Goal: Task Accomplishment & Management: Manage account settings

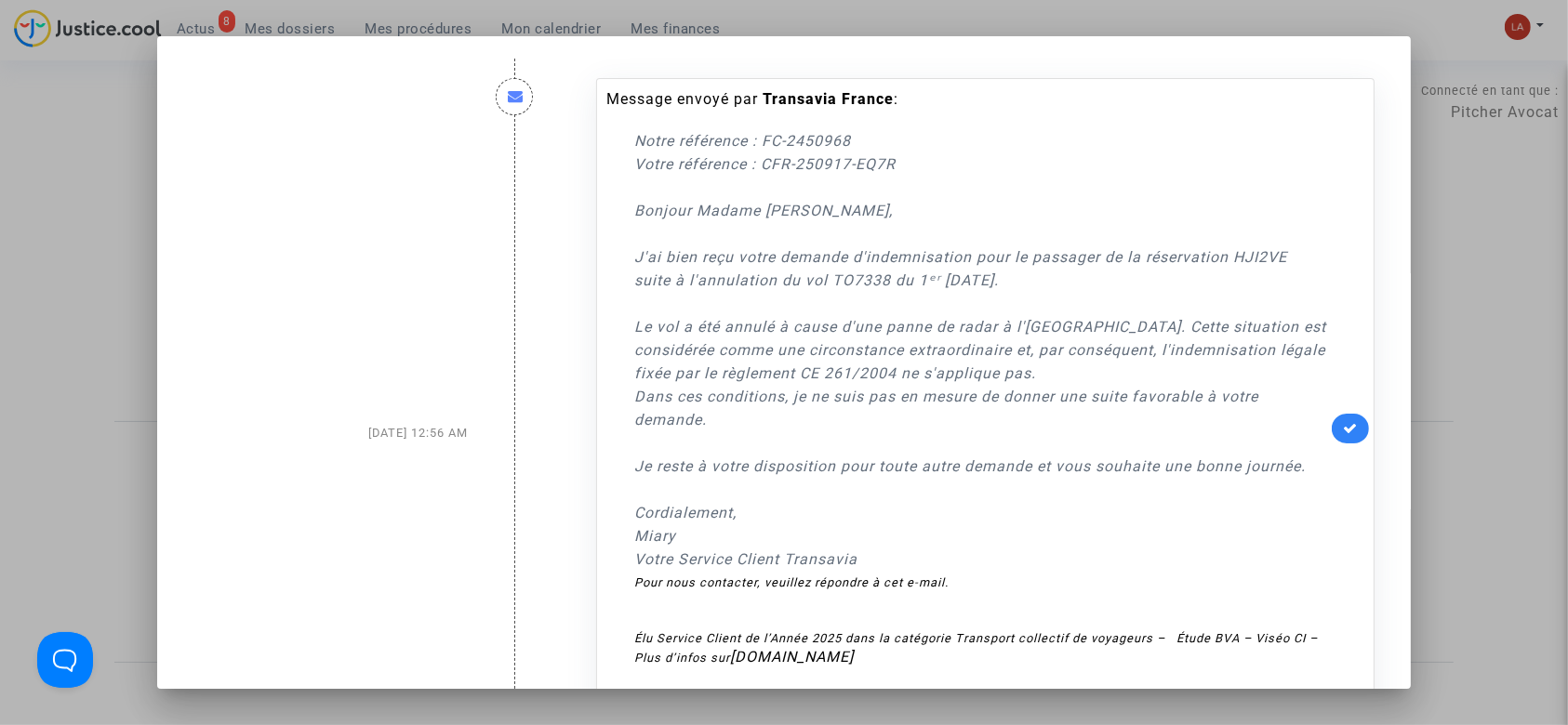
scroll to position [620, 0]
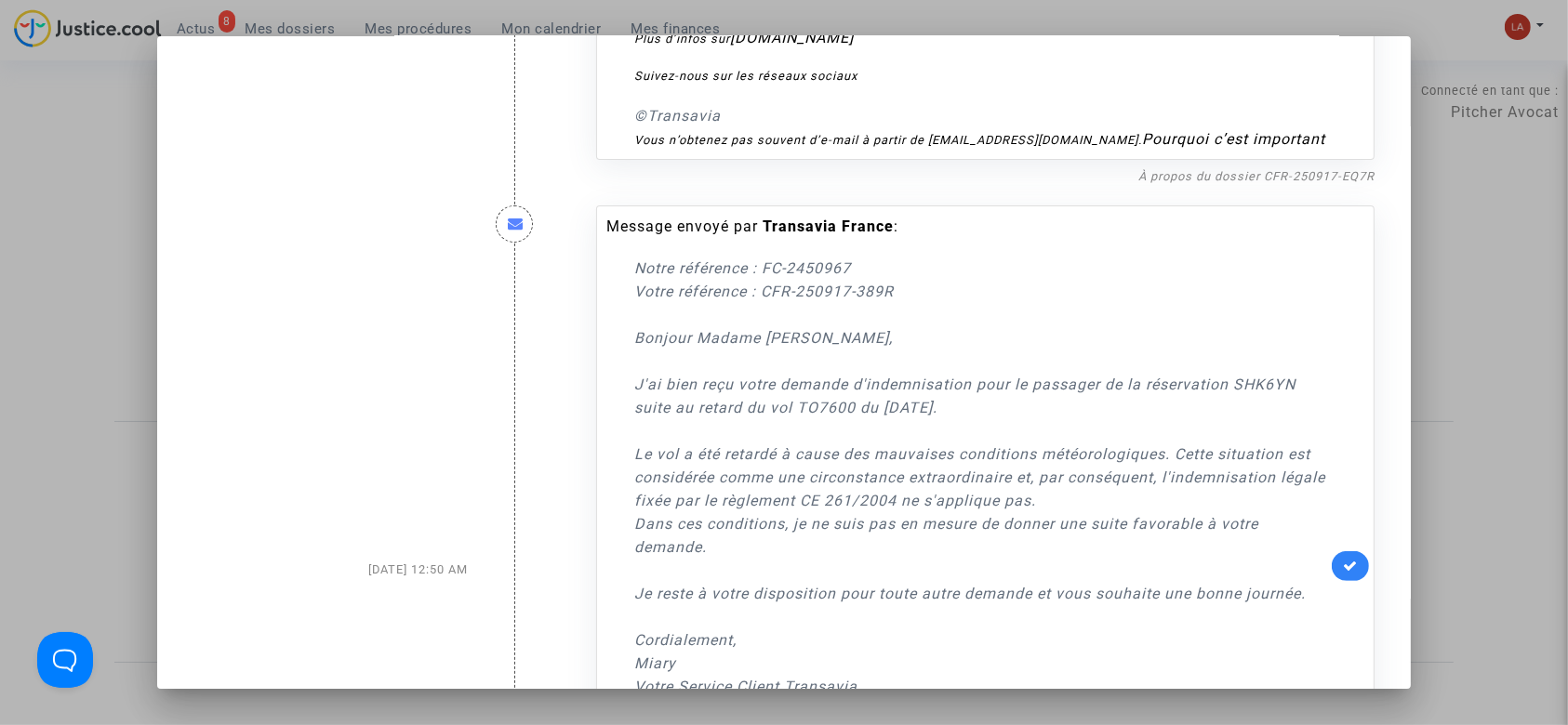
click at [33, 212] on div at bounding box center [784, 362] width 1568 height 725
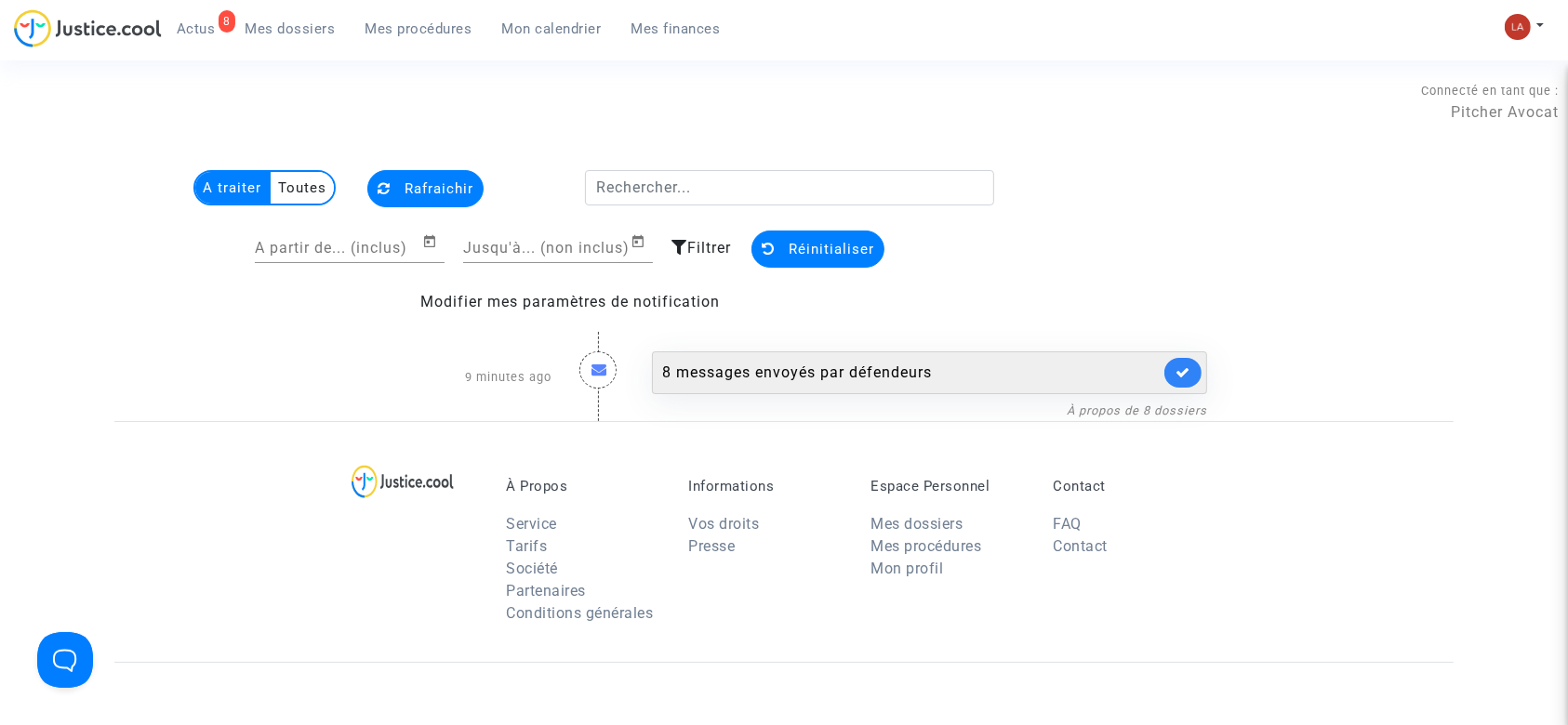
click at [965, 369] on div "8 messages envoyés par défendeurs" at bounding box center [910, 372] width 497 height 22
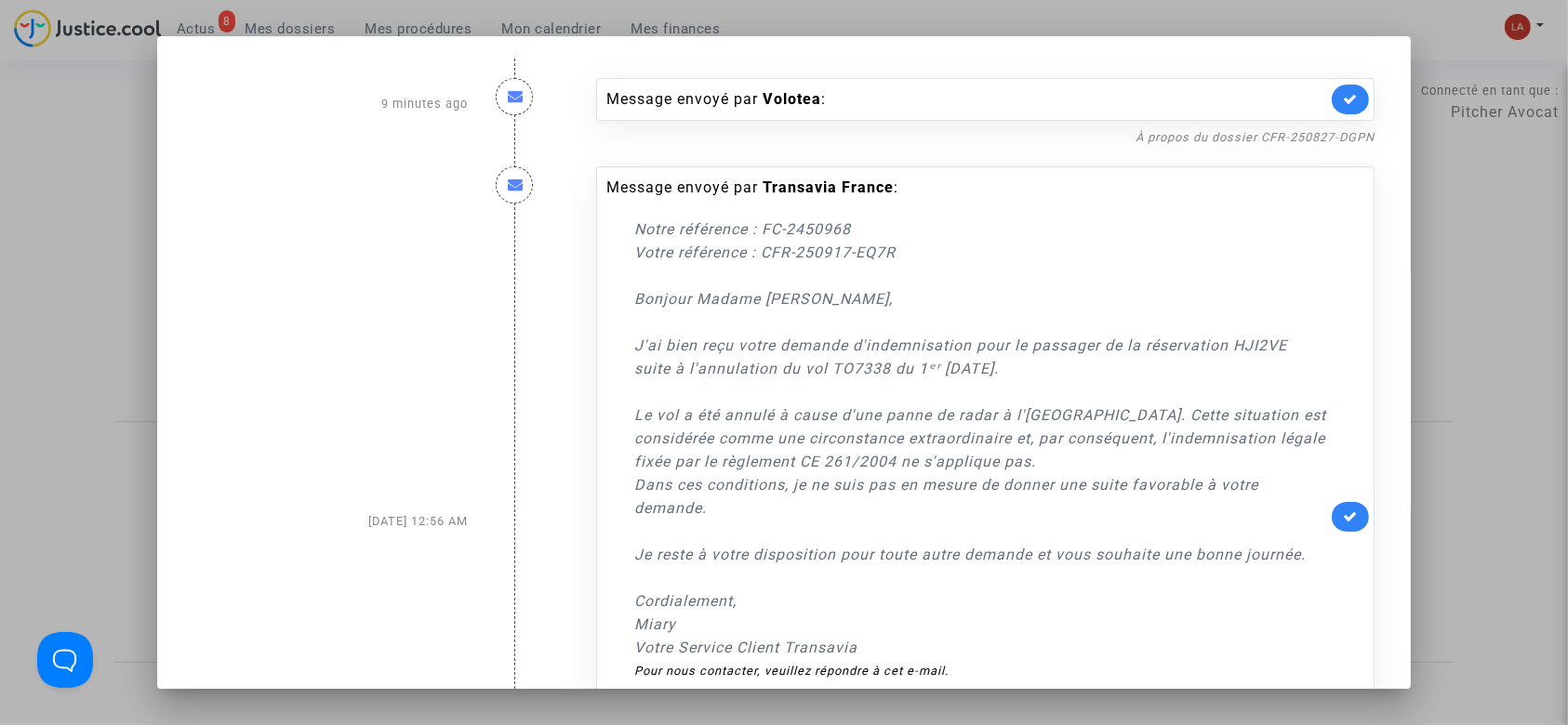
click at [1266, 153] on div "Message envoyé par Transavia France : Notre référence : FC-2450968 Votre référe…" at bounding box center [985, 522] width 806 height 747
click at [1276, 139] on link "À propos du dossier CFR-250827-DGPN" at bounding box center [1254, 137] width 239 height 14
click at [1344, 105] on icon at bounding box center [1350, 99] width 15 height 14
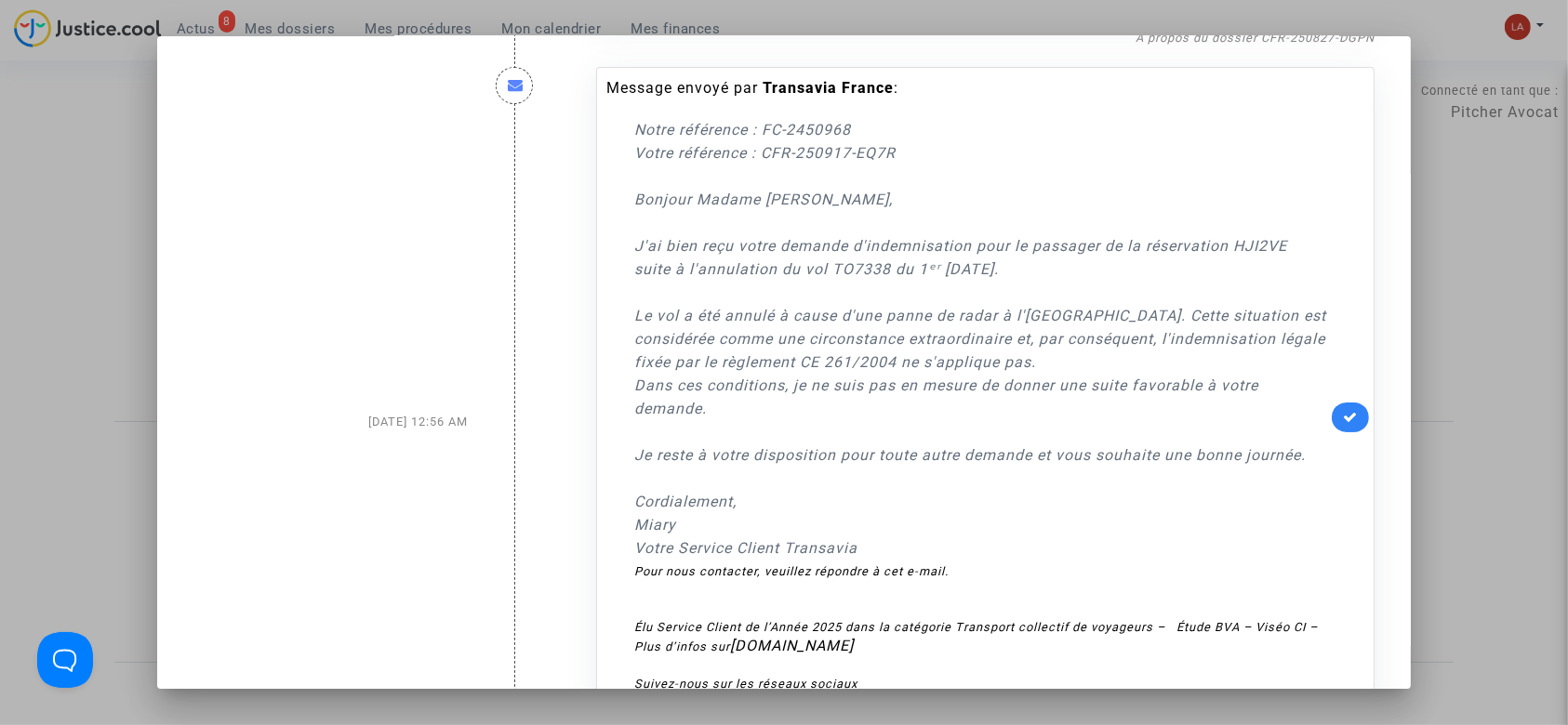
scroll to position [496, 0]
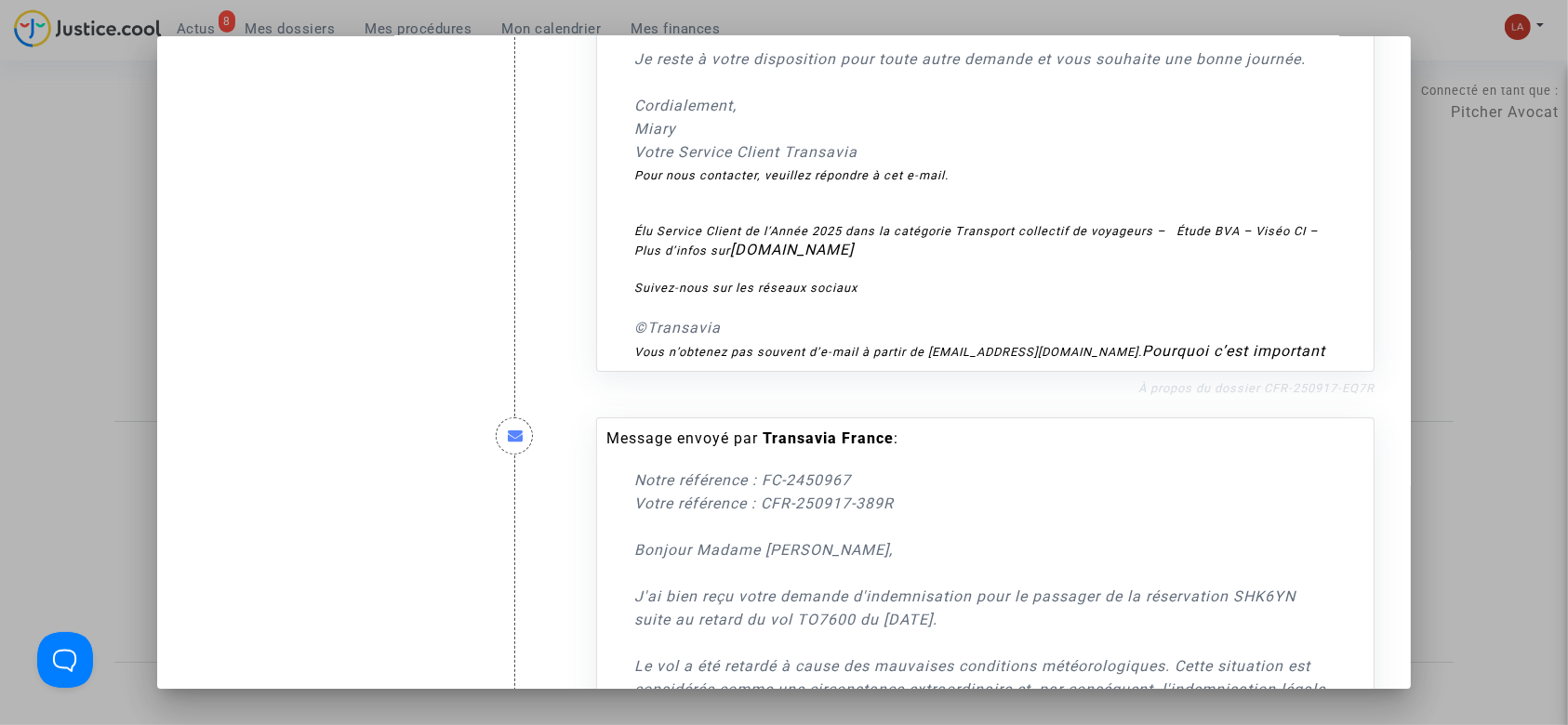
click at [1322, 395] on link "À propos du dossier CFR-250917-EQ7R" at bounding box center [1256, 388] width 237 height 14
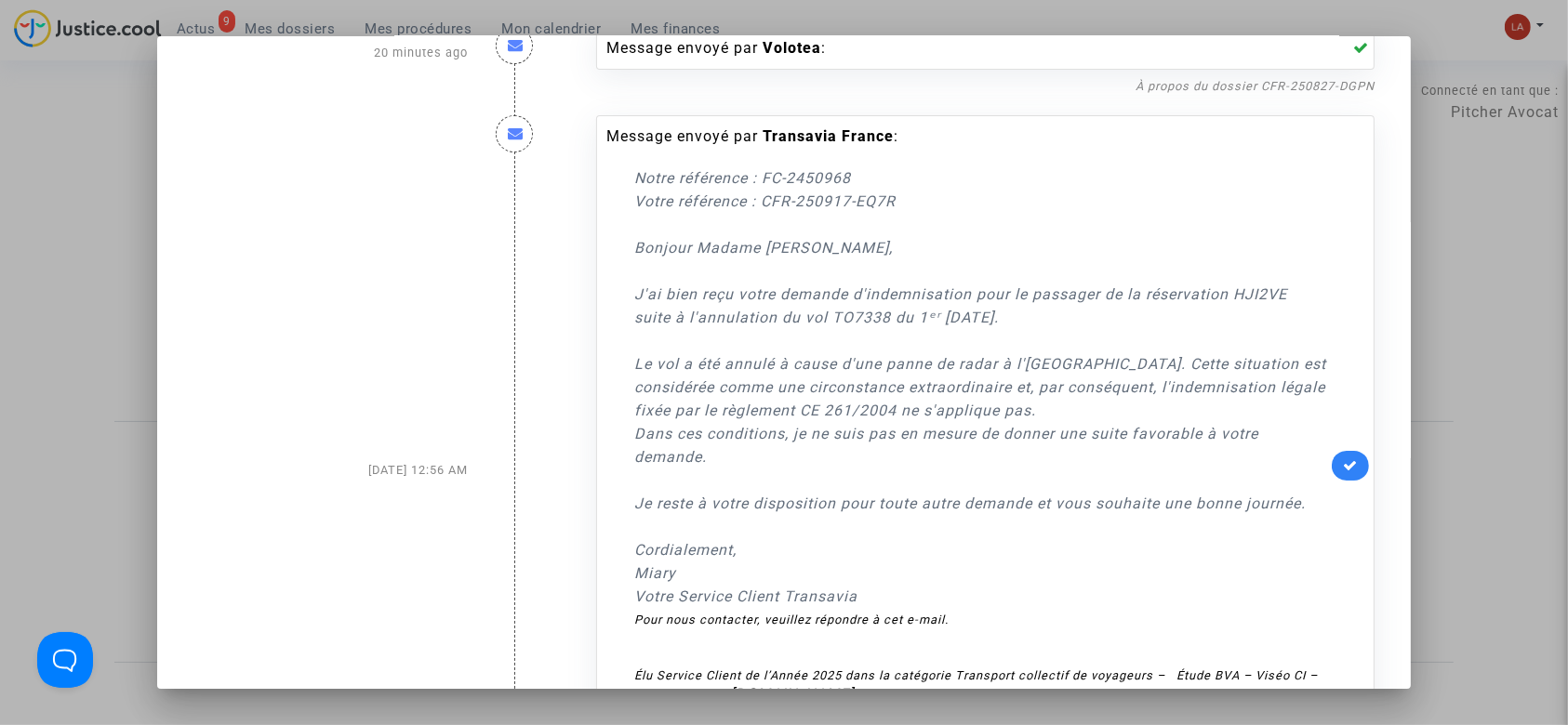
scroll to position [39, 0]
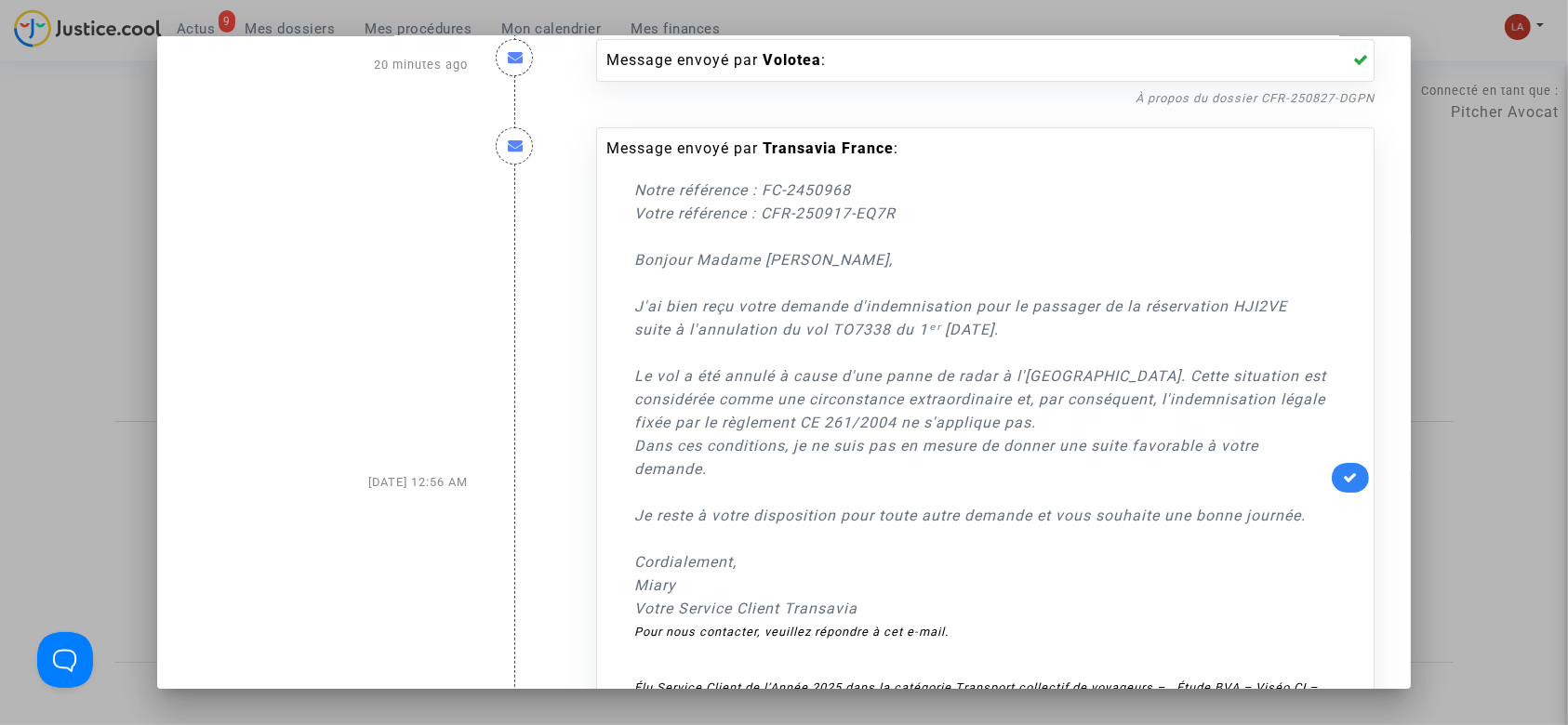
click at [1331, 476] on link at bounding box center [1349, 477] width 37 height 29
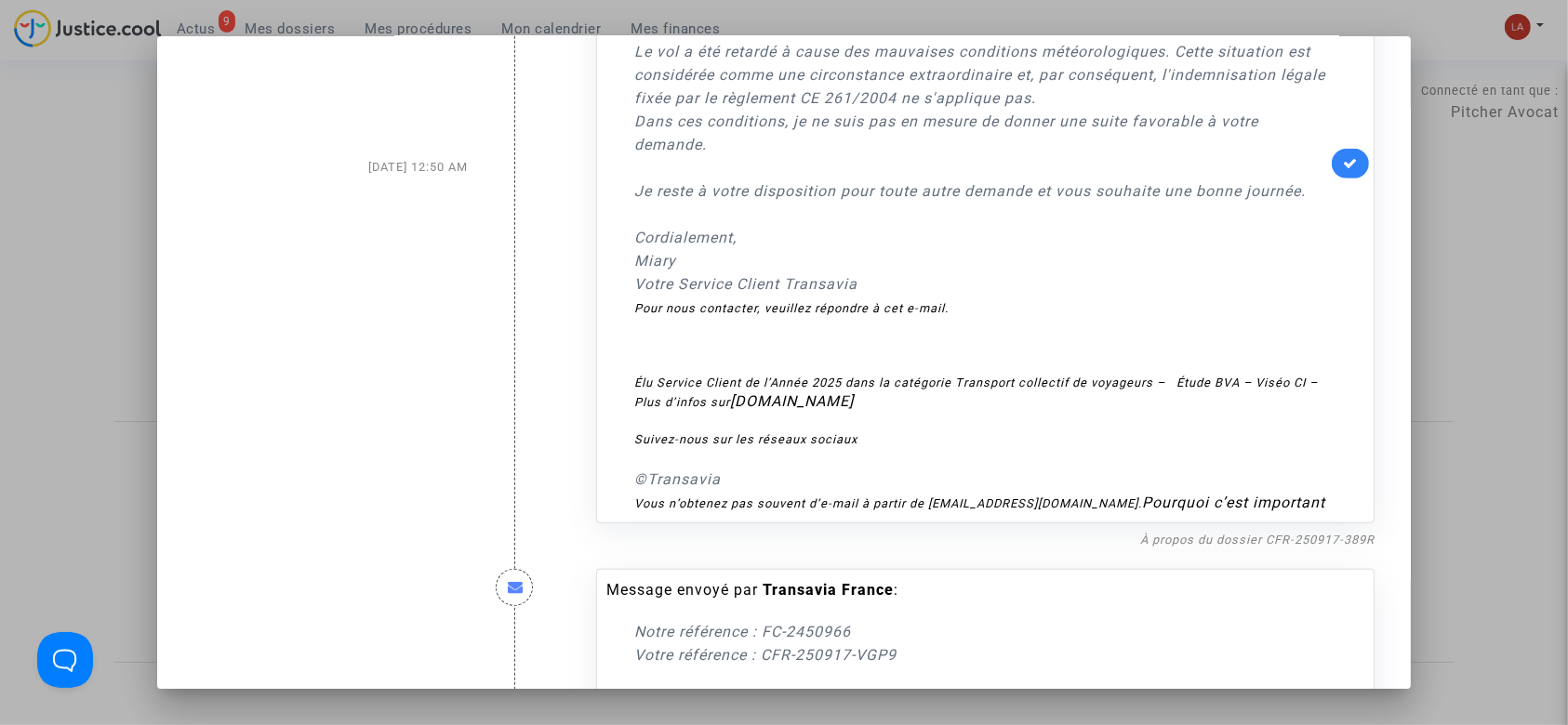
scroll to position [1112, 0]
click at [1226, 545] on nf-filterlink "À propos du dossier CFR-250917-389R" at bounding box center [1257, 537] width 235 height 18
click at [1218, 544] on link "À propos du dossier CFR-250917-389R" at bounding box center [1257, 538] width 235 height 14
click at [1347, 168] on icon at bounding box center [1350, 161] width 15 height 14
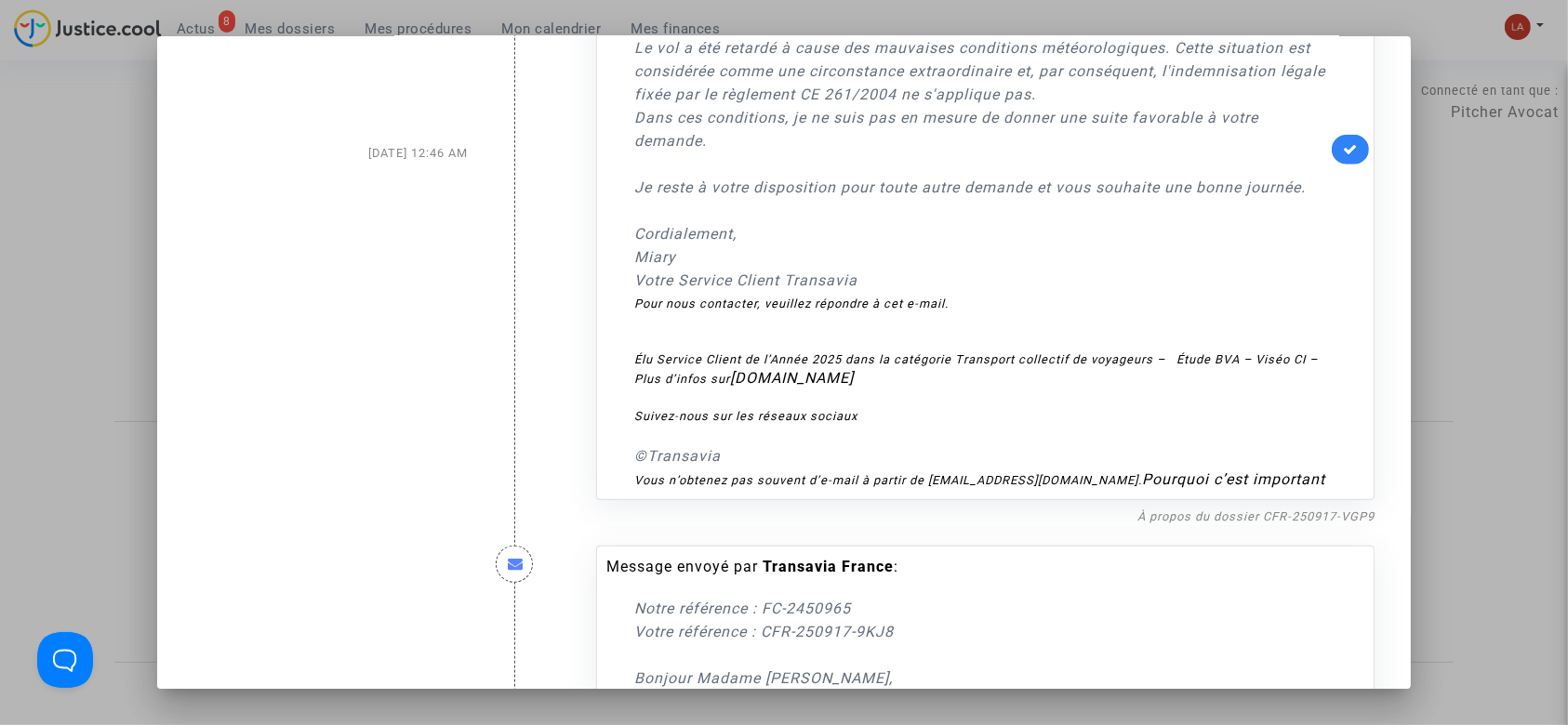
scroll to position [1979, 0]
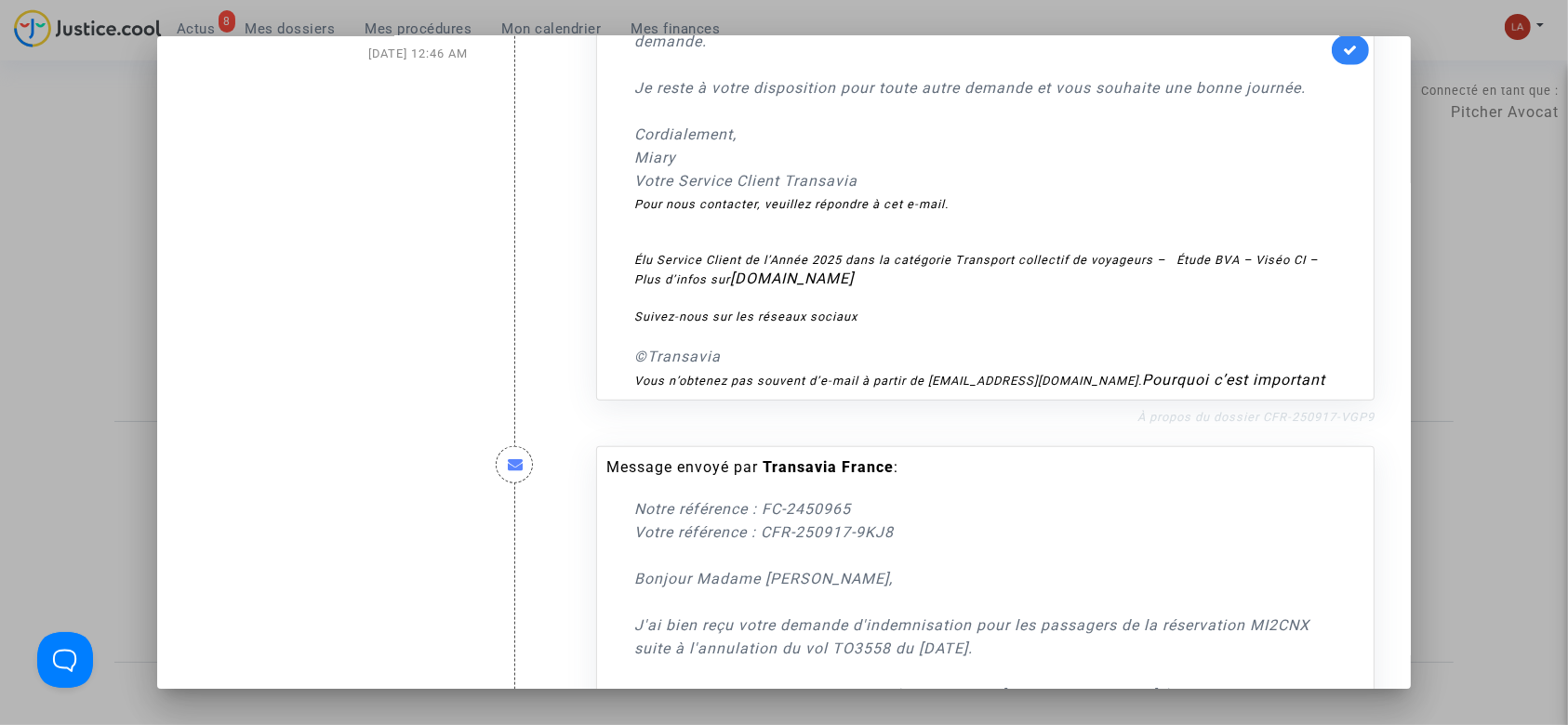
click at [1281, 424] on link "À propos du dossier CFR-250917-VGP9" at bounding box center [1256, 417] width 238 height 14
click at [1343, 57] on icon at bounding box center [1350, 49] width 15 height 14
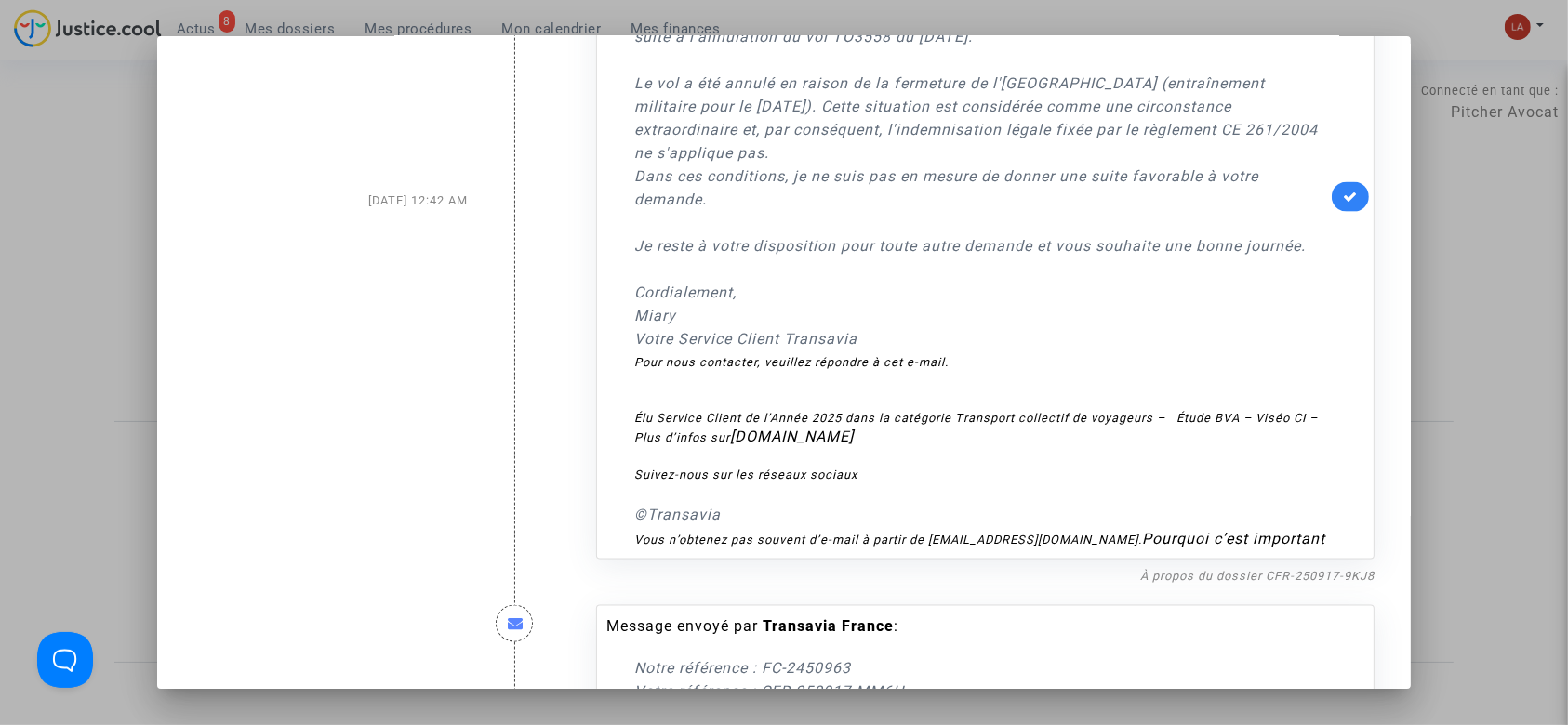
scroll to position [2848, 0]
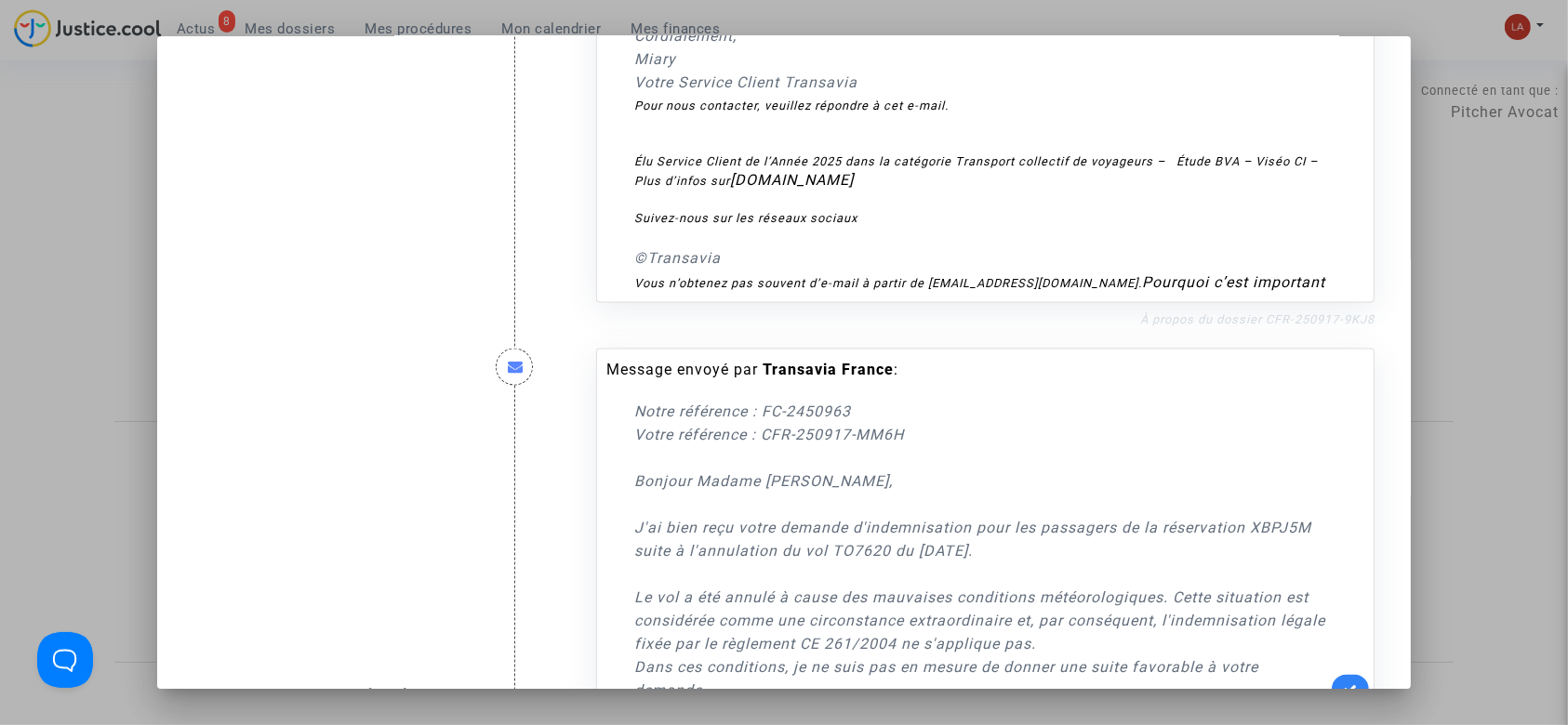
click at [1272, 326] on link "À propos du dossier CFR-250917-9KJ8" at bounding box center [1257, 319] width 235 height 14
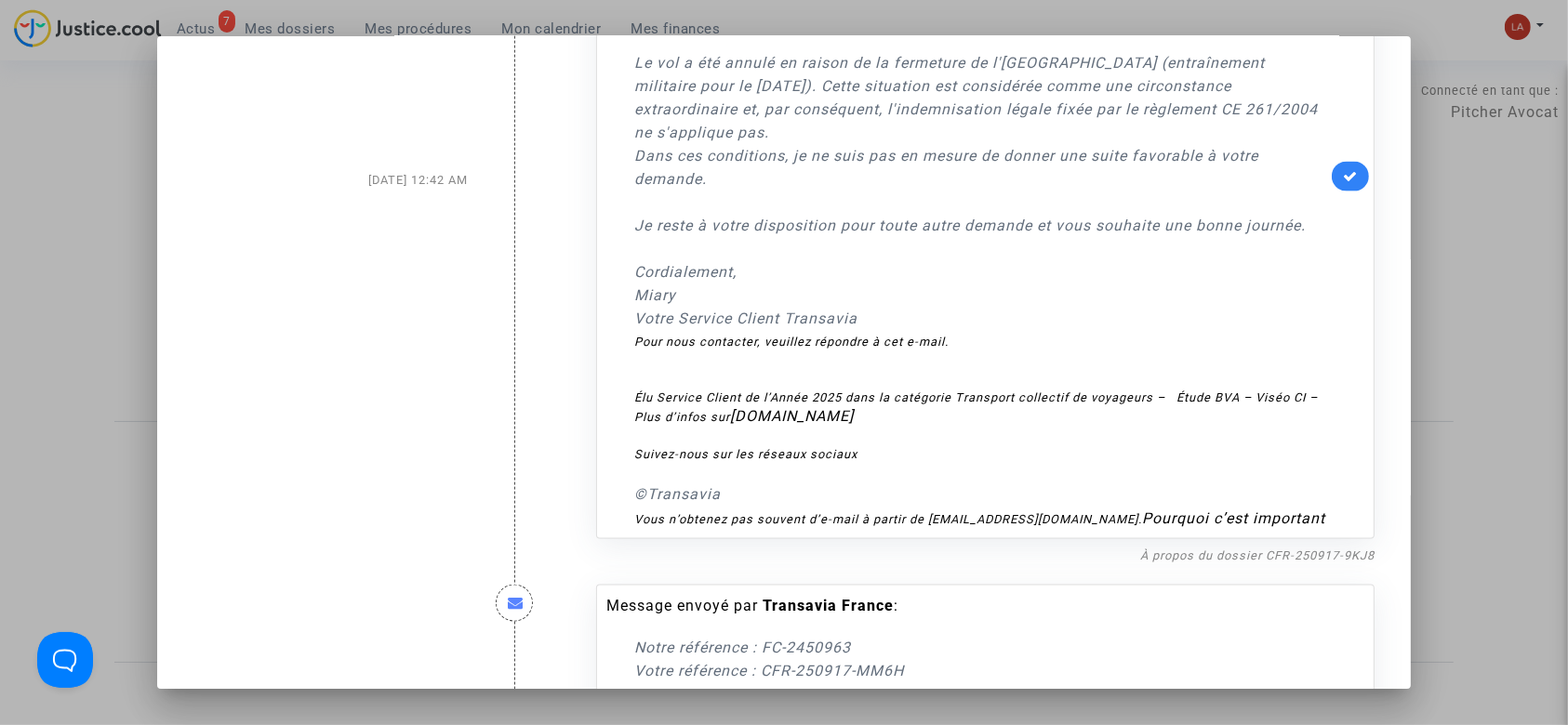
click at [1331, 192] on link at bounding box center [1349, 176] width 37 height 29
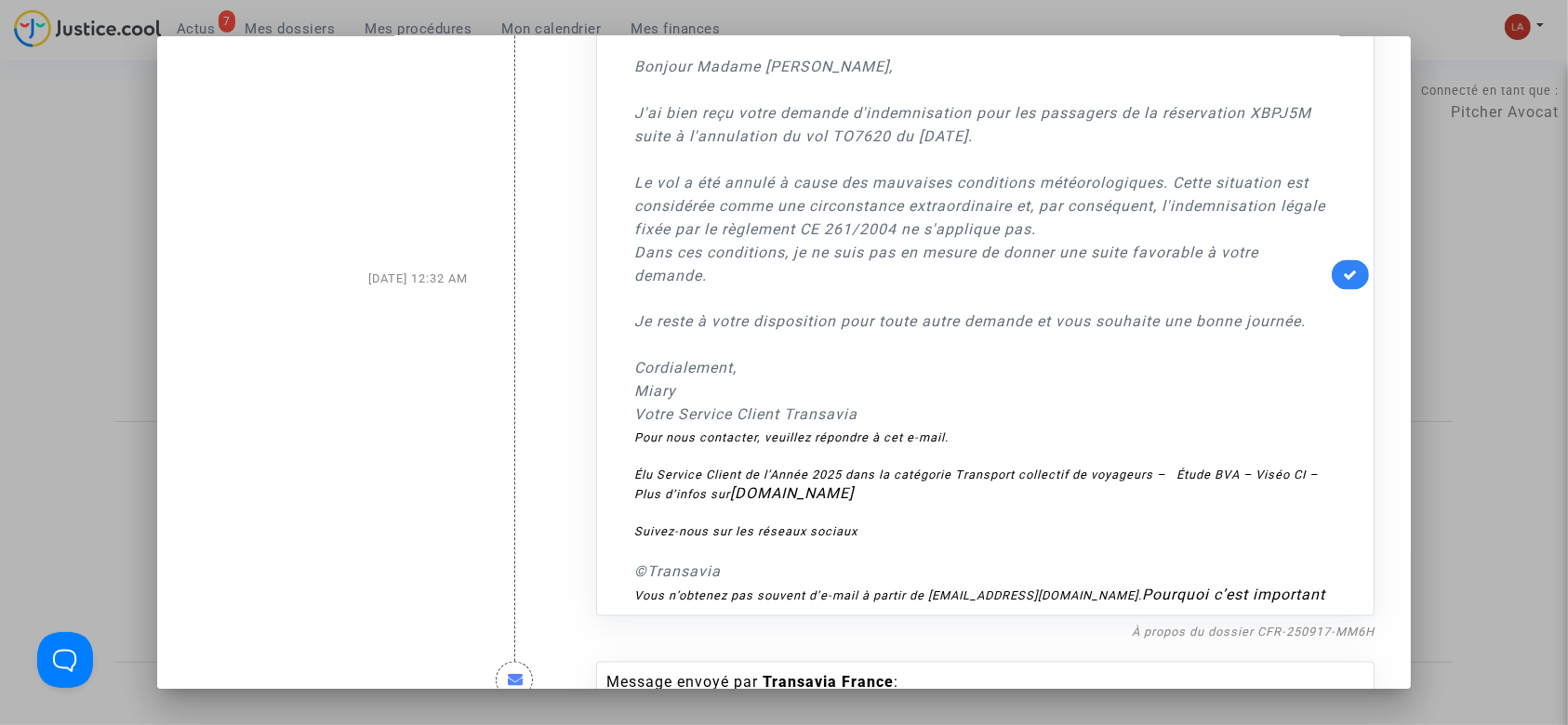
scroll to position [3605, 0]
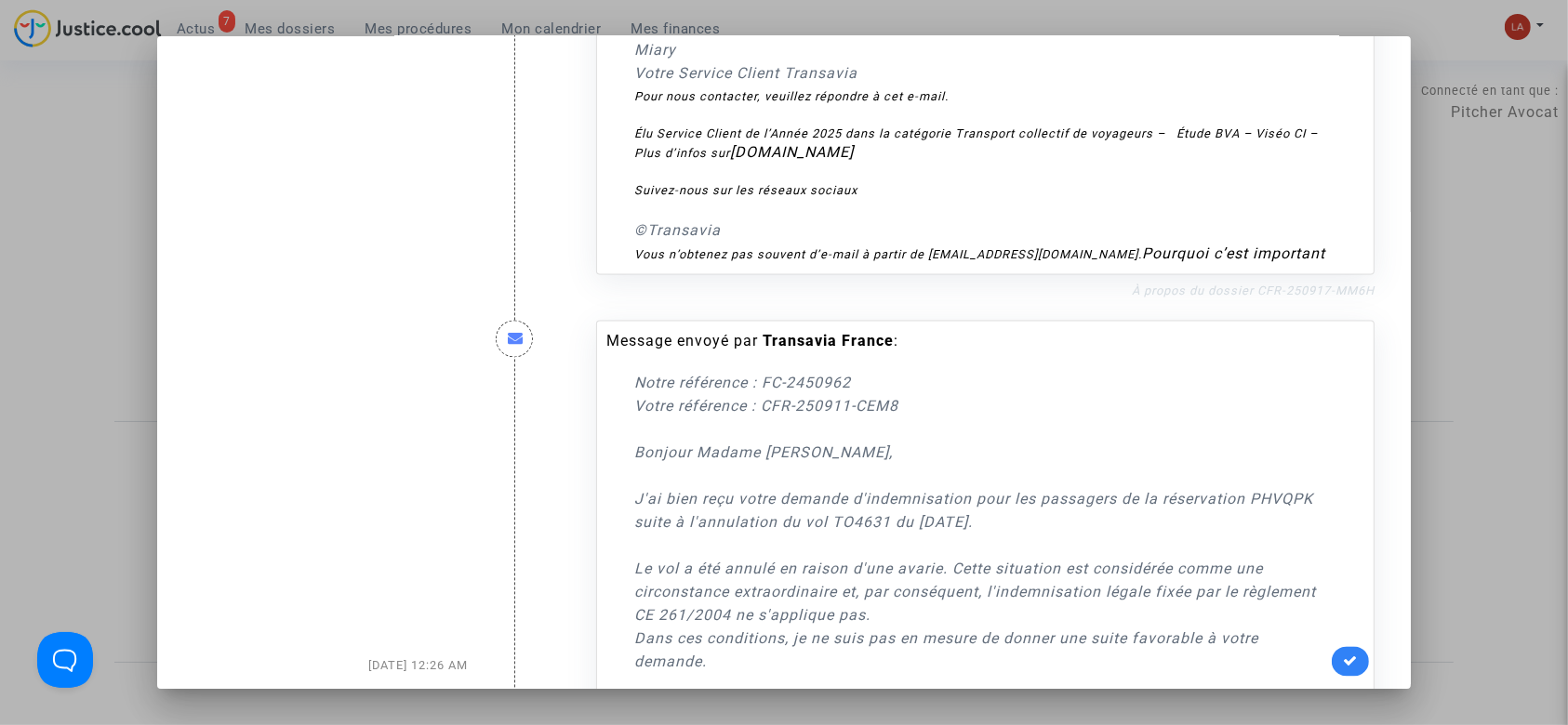
click at [1268, 297] on link "À propos du dossier CFR-250917-MM6H" at bounding box center [1252, 290] width 242 height 14
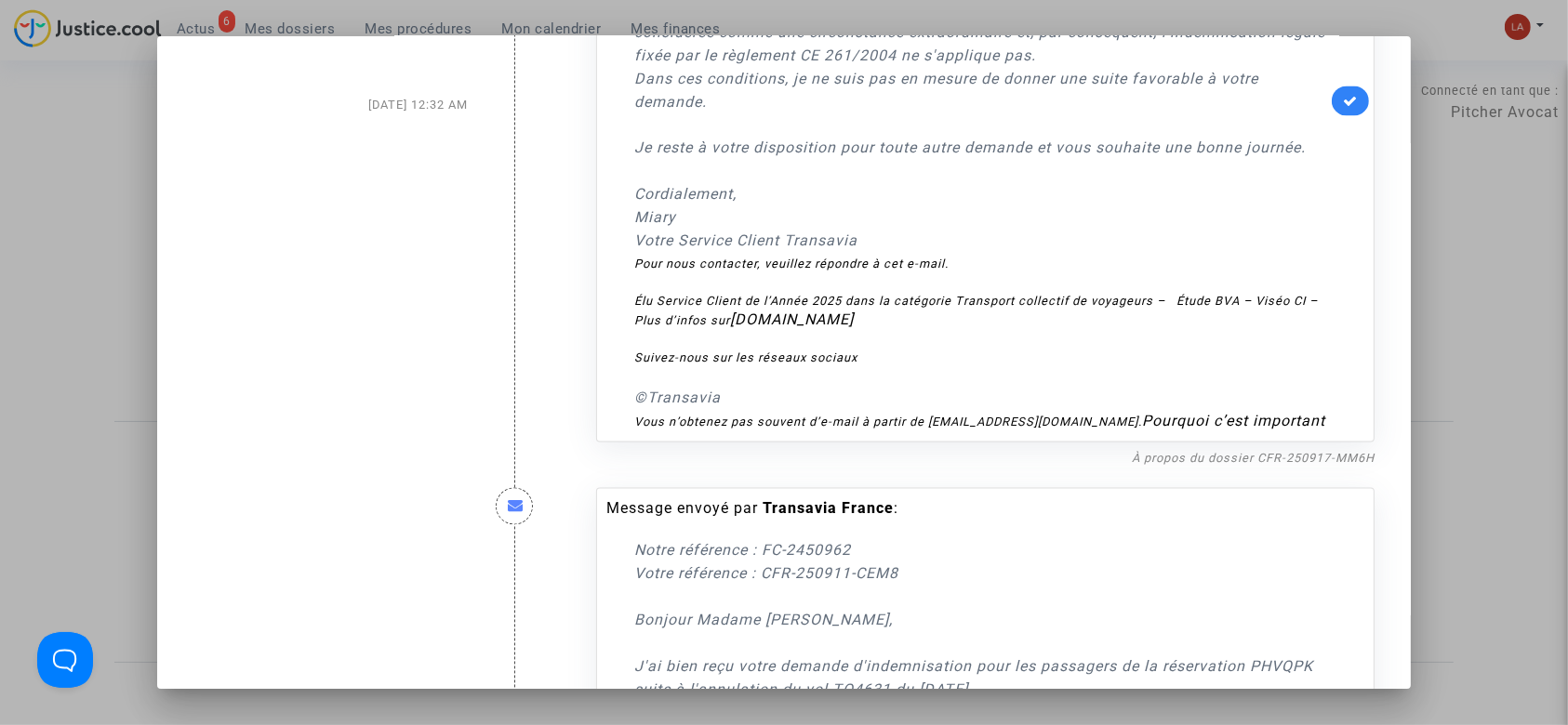
scroll to position [3356, 0]
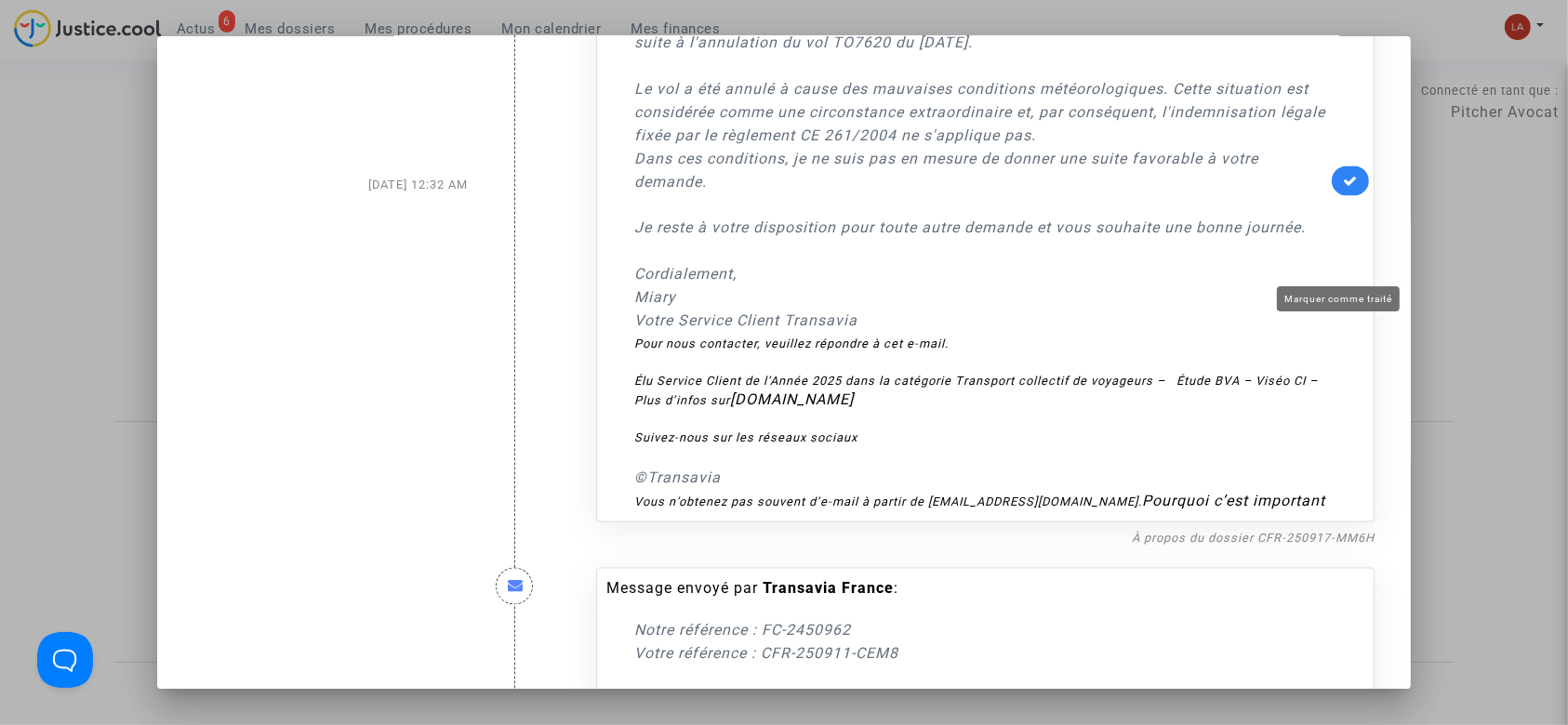
click at [1343, 188] on icon at bounding box center [1350, 181] width 15 height 14
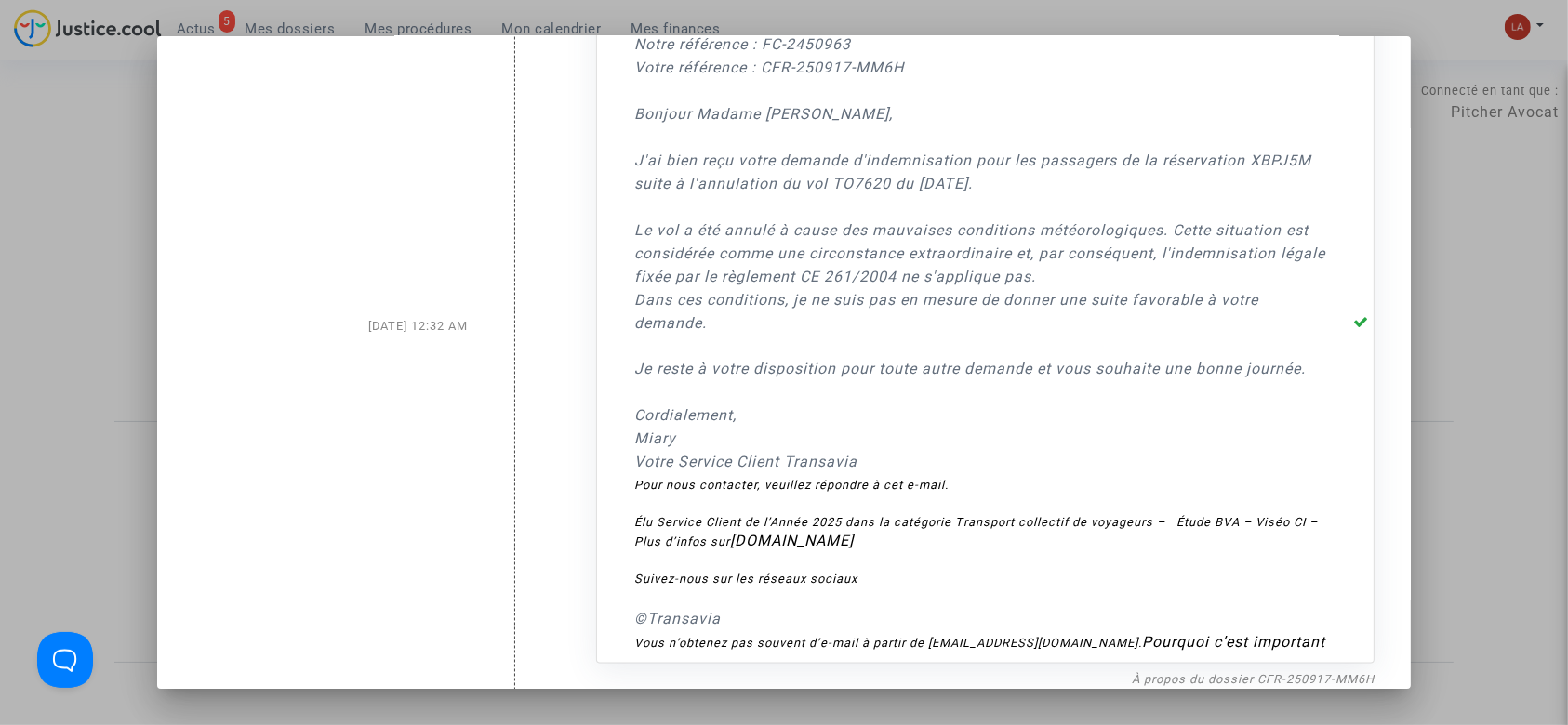
scroll to position [3109, 0]
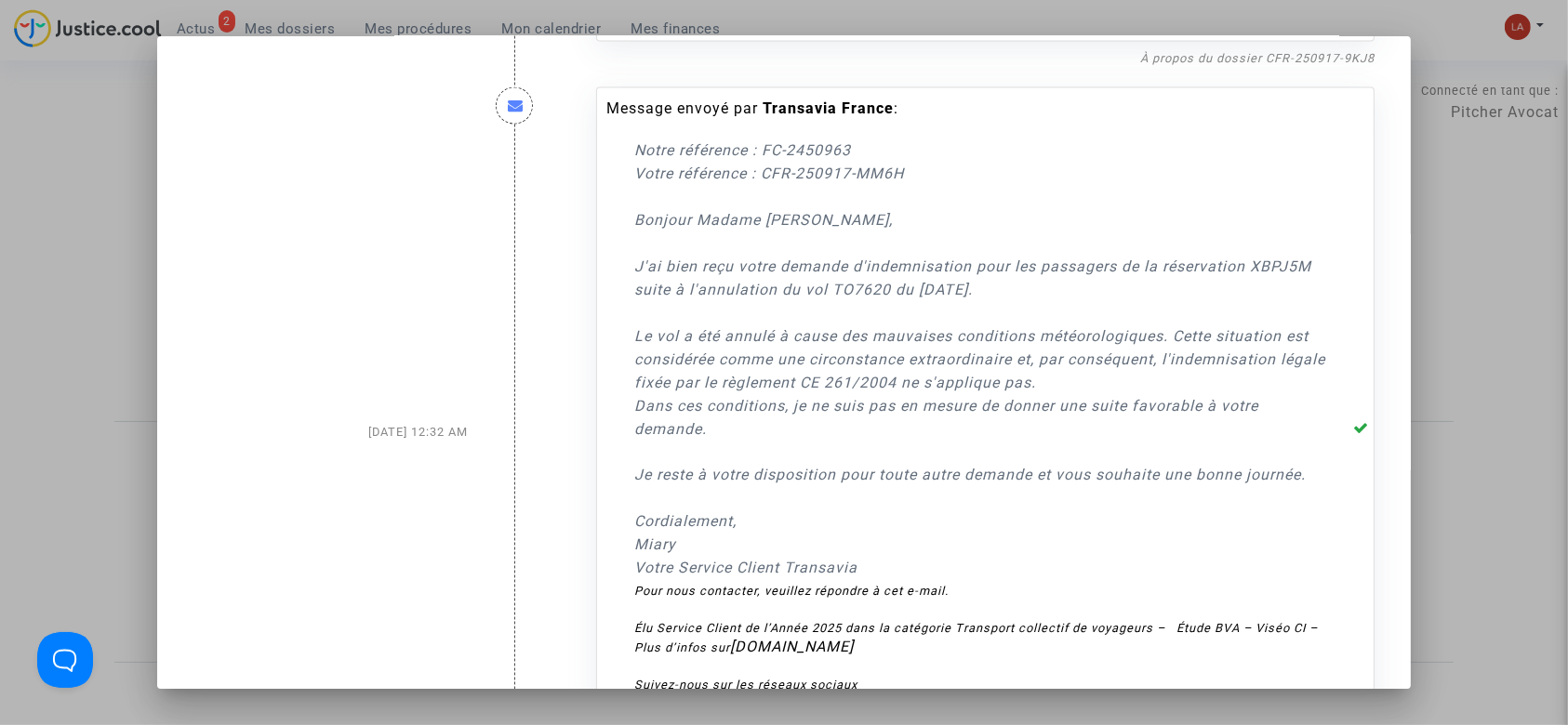
click at [1493, 160] on div at bounding box center [784, 362] width 1568 height 725
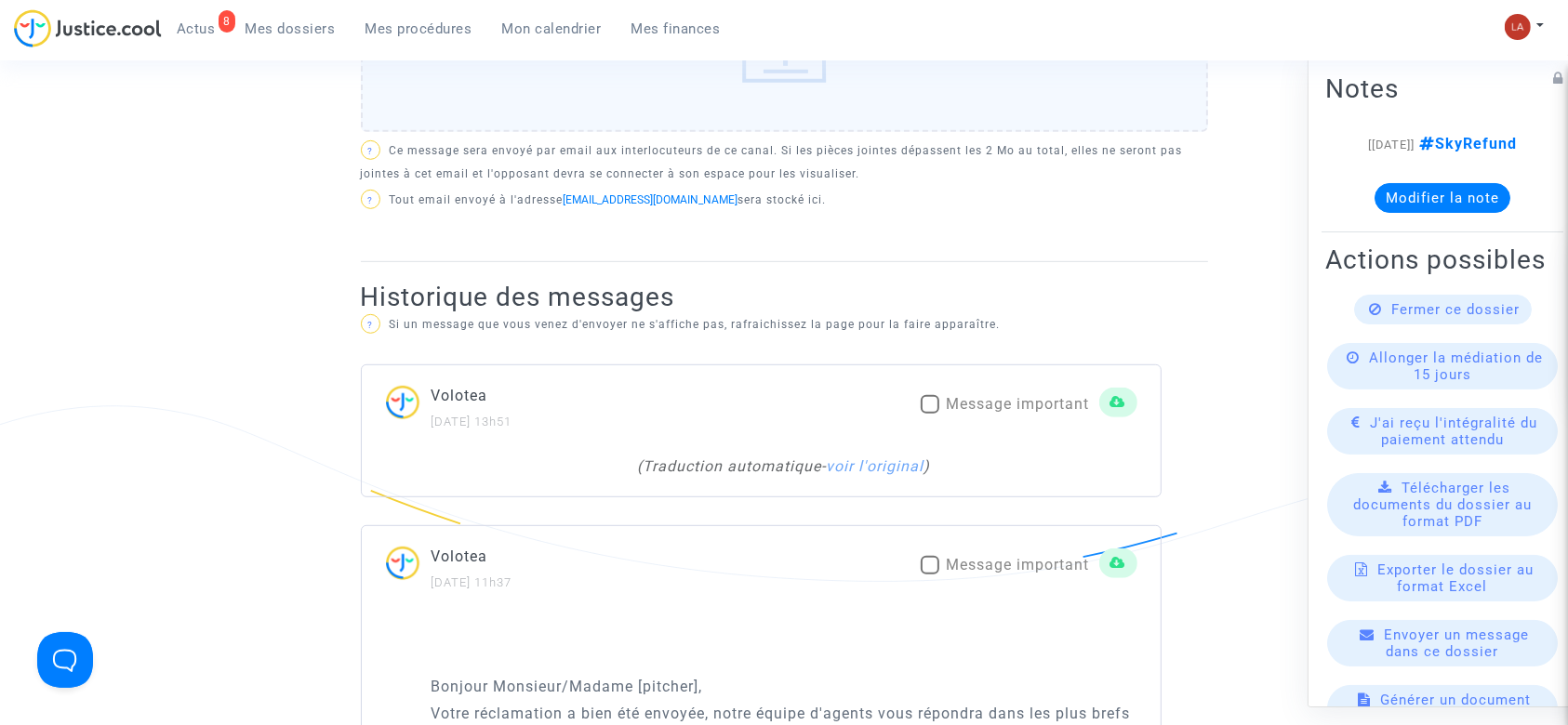
scroll to position [1239, 0]
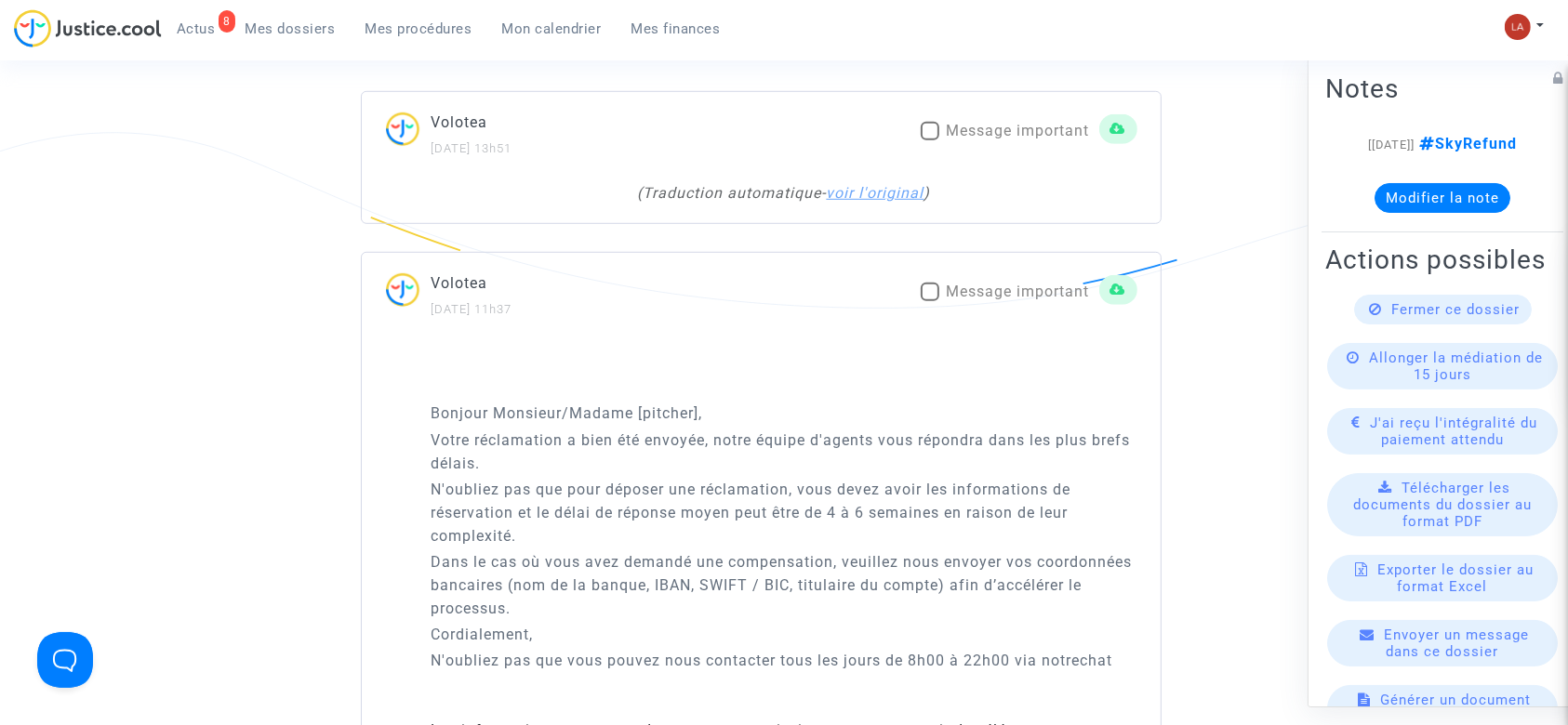
click at [889, 192] on link "voir l'original" at bounding box center [875, 193] width 98 height 18
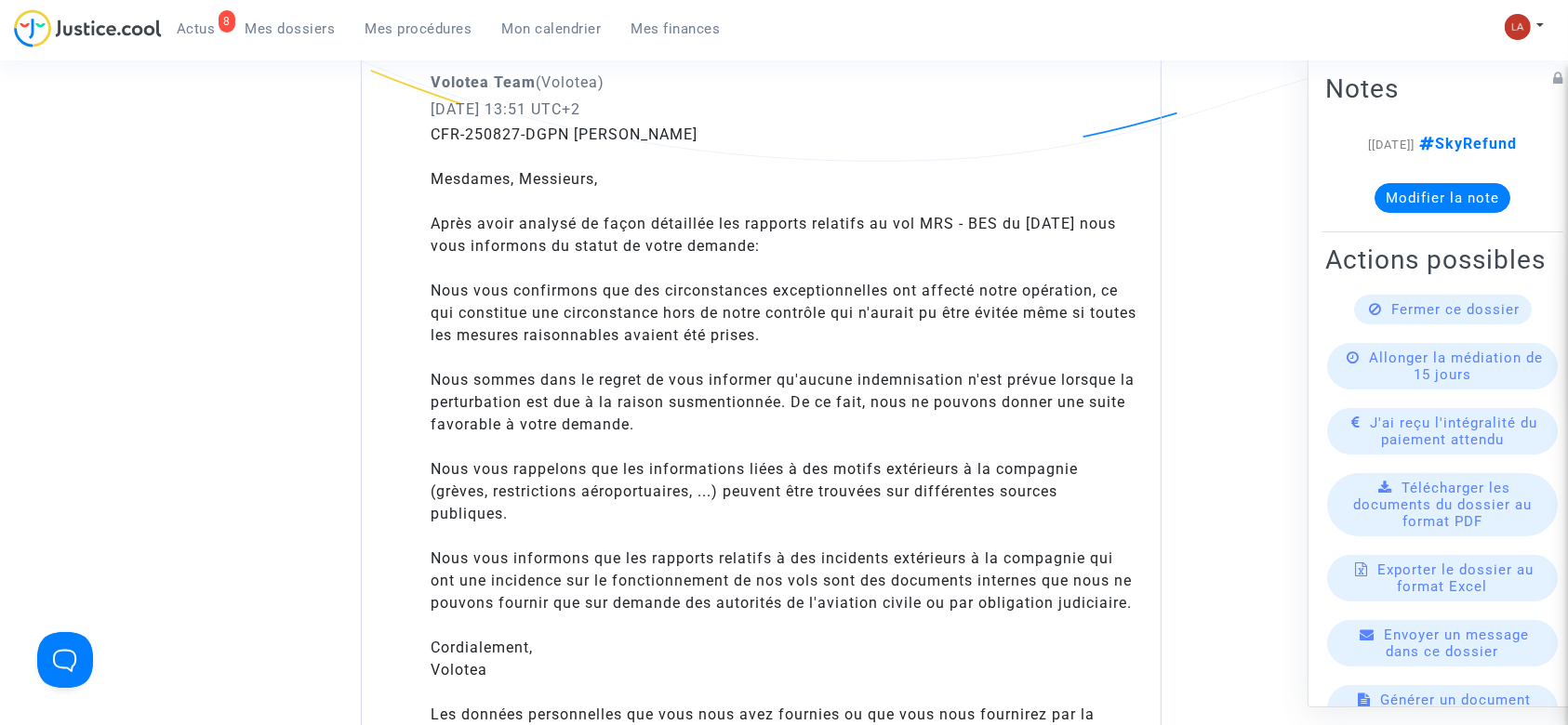
scroll to position [1488, 0]
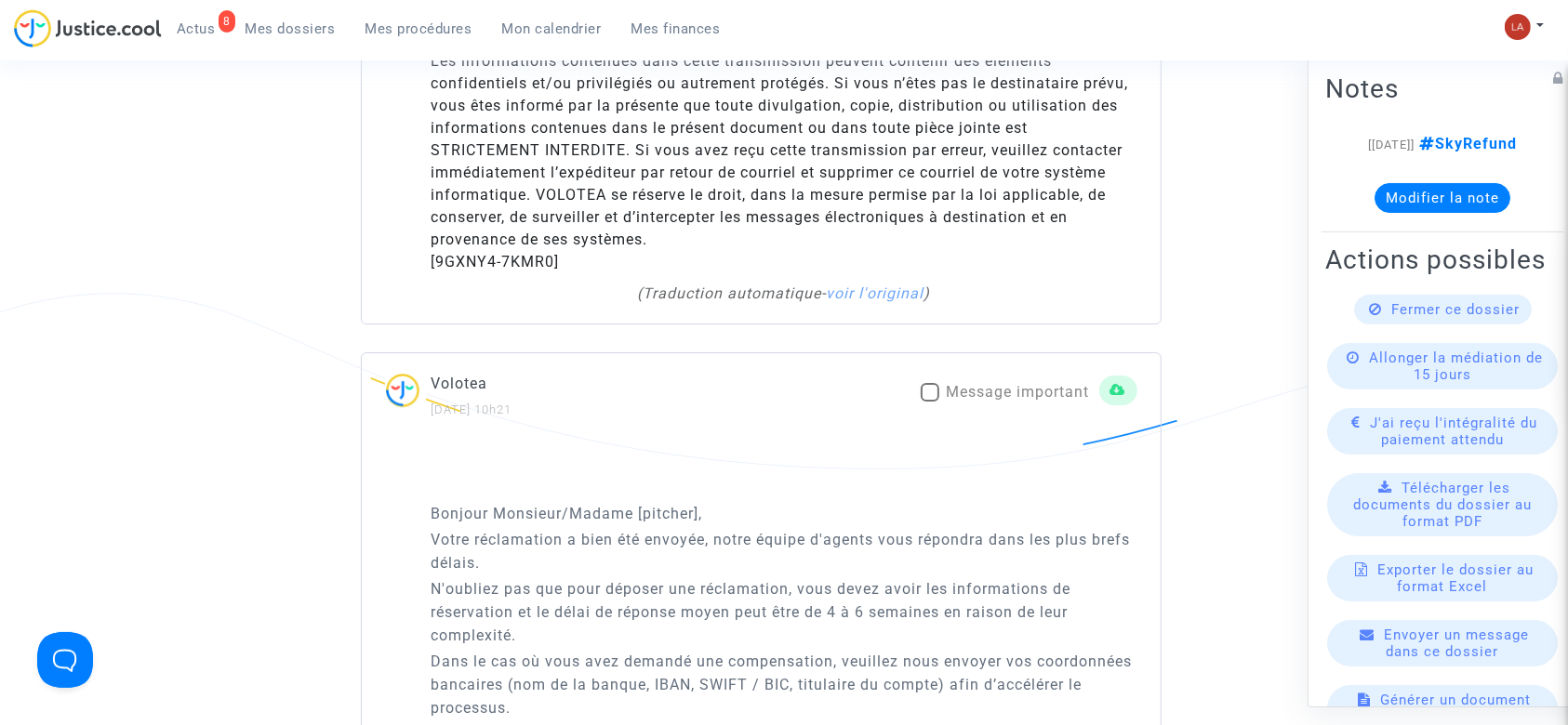
drag, startPoint x: 984, startPoint y: 400, endPoint x: 986, endPoint y: 410, distance: 10.2
click at [984, 404] on span "Message important" at bounding box center [1018, 391] width 143 height 22
click at [929, 403] on input "Message important" at bounding box center [929, 402] width 1 height 1
checkbox input "true"
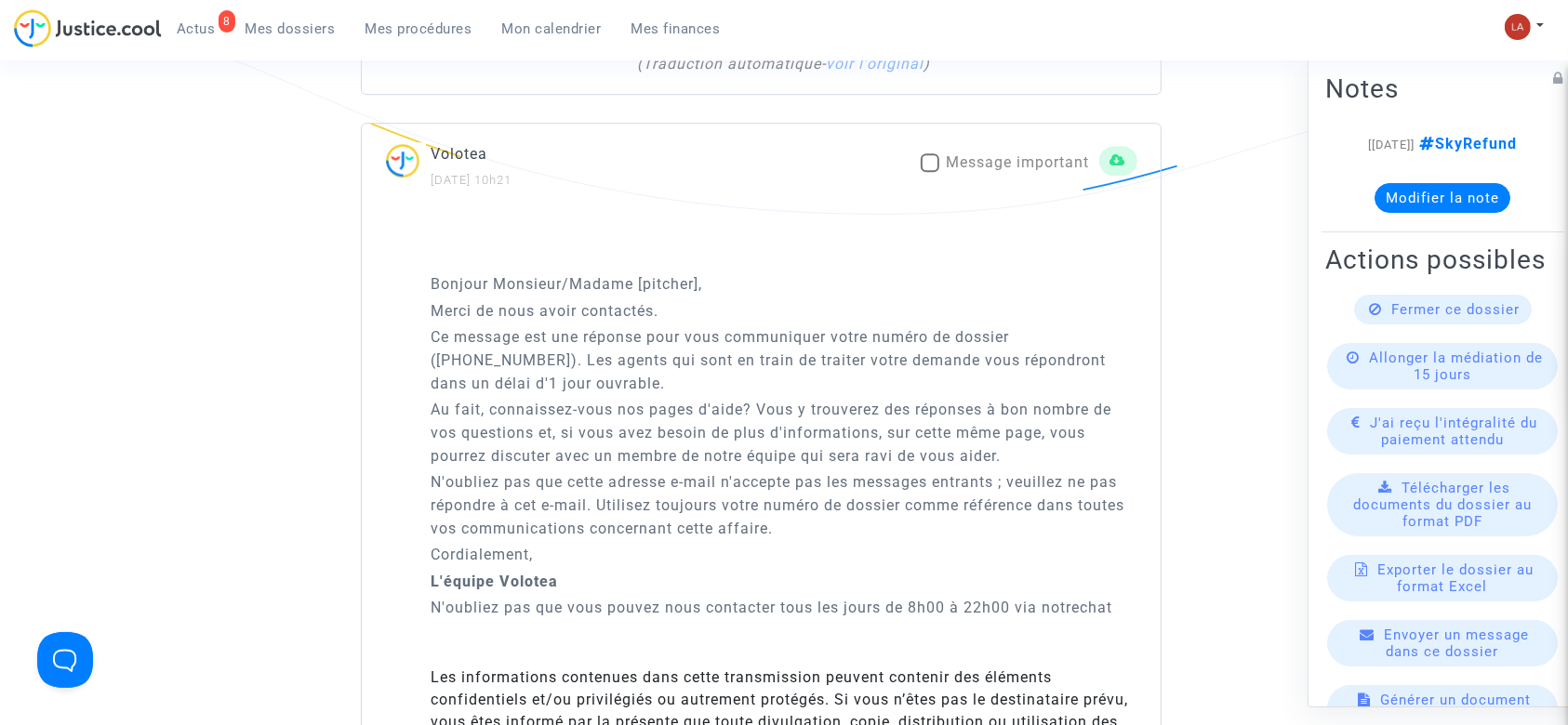
scroll to position [5690, 0]
click at [1034, 167] on div "Volotea 02/09/2025 - 10h21 Message important" at bounding box center [761, 170] width 799 height 48
click at [1033, 175] on span "Message important" at bounding box center [1018, 165] width 143 height 18
click at [929, 177] on input "Message important" at bounding box center [929, 176] width 1 height 1
checkbox input "true"
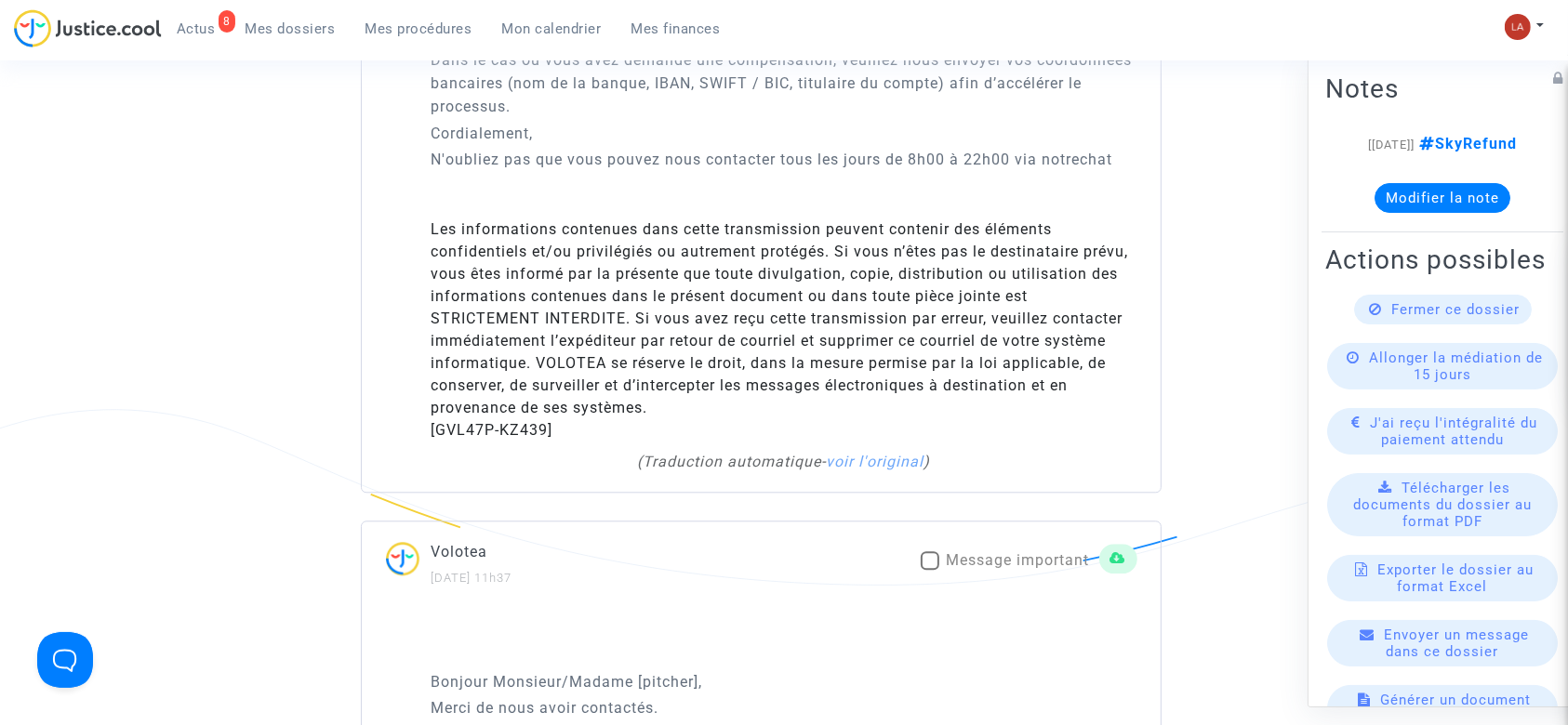
click at [1059, 569] on span "Message important" at bounding box center [1018, 560] width 143 height 18
click at [929, 571] on input "Message important" at bounding box center [929, 570] width 1 height 1
checkbox input "true"
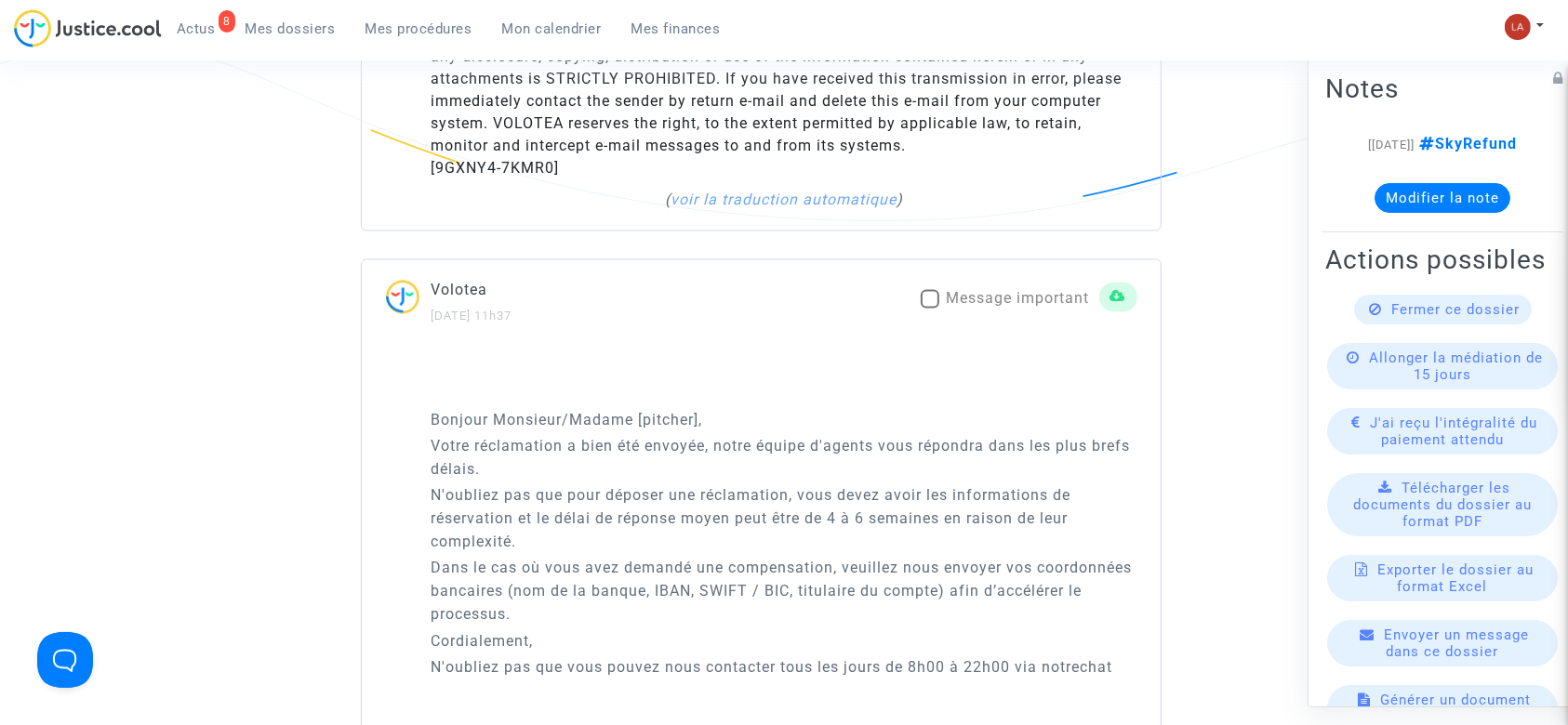
scroll to position [3707, 0]
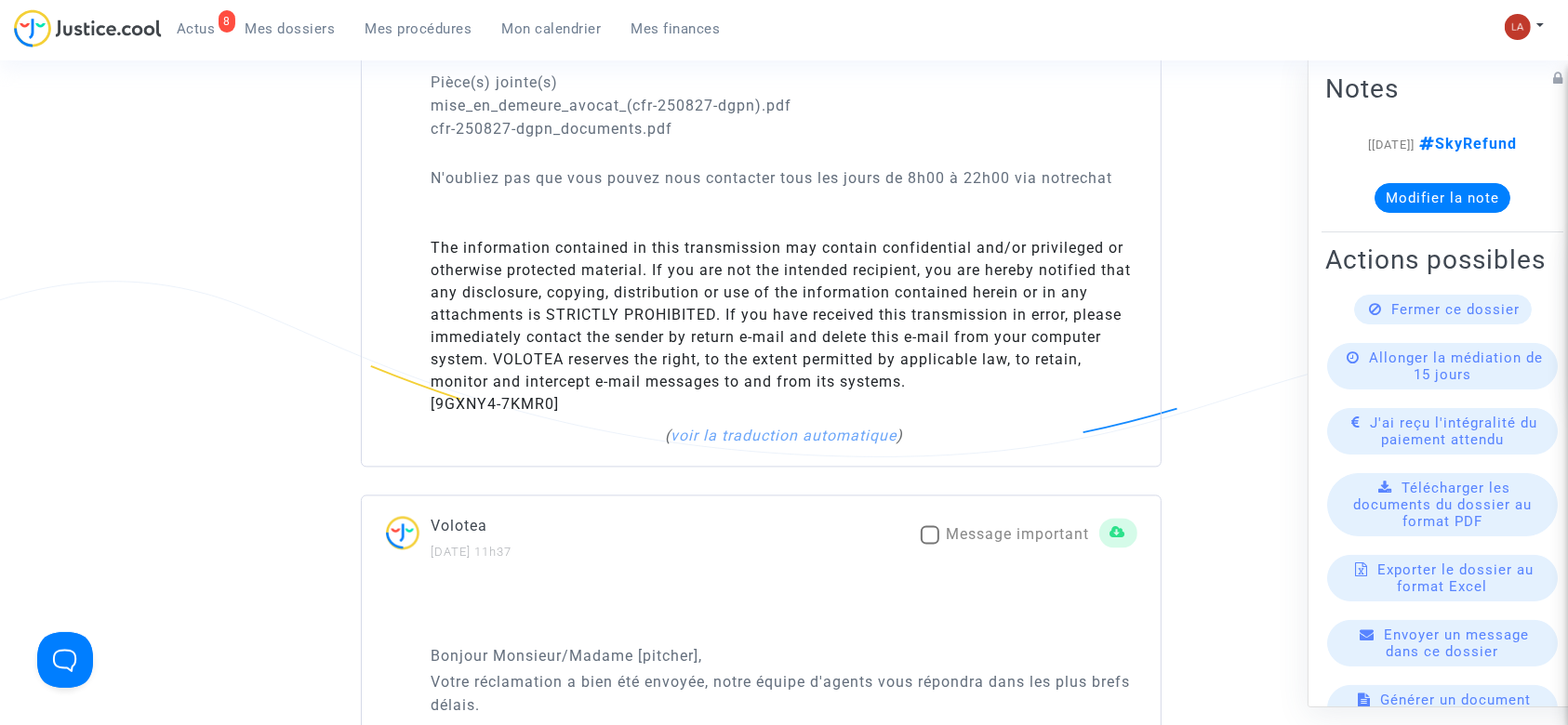
click at [975, 563] on div "Volotea 22/09/2025 - 11h37 Message important" at bounding box center [761, 538] width 799 height 48
click at [988, 543] on span "Message important" at bounding box center [1018, 534] width 143 height 18
click at [929, 544] on input "Message important" at bounding box center [929, 544] width 1 height 1
checkbox input "true"
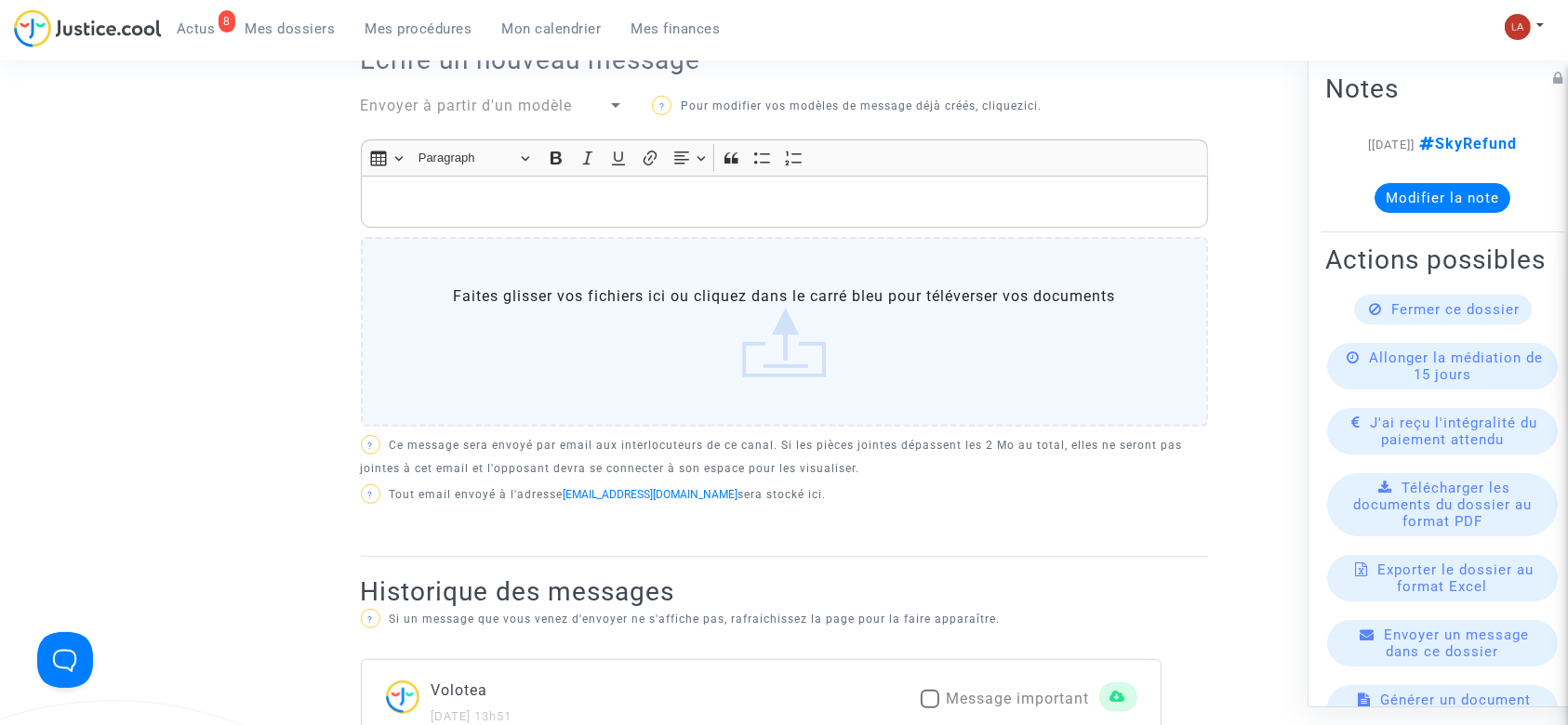
scroll to position [855, 0]
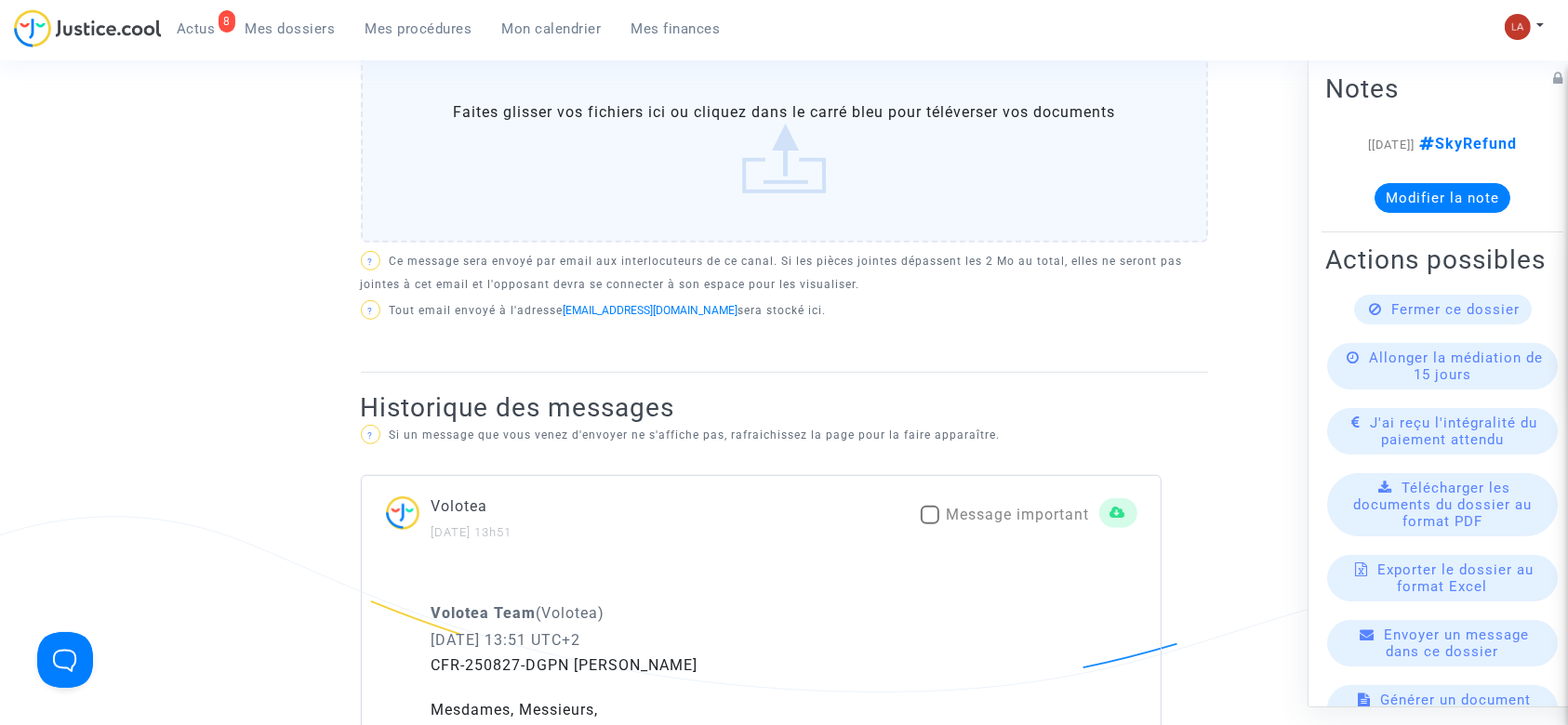
click at [1018, 519] on span "Message important" at bounding box center [1018, 514] width 143 height 18
click at [929, 525] on input "Message important" at bounding box center [929, 525] width 1 height 1
checkbox input "true"
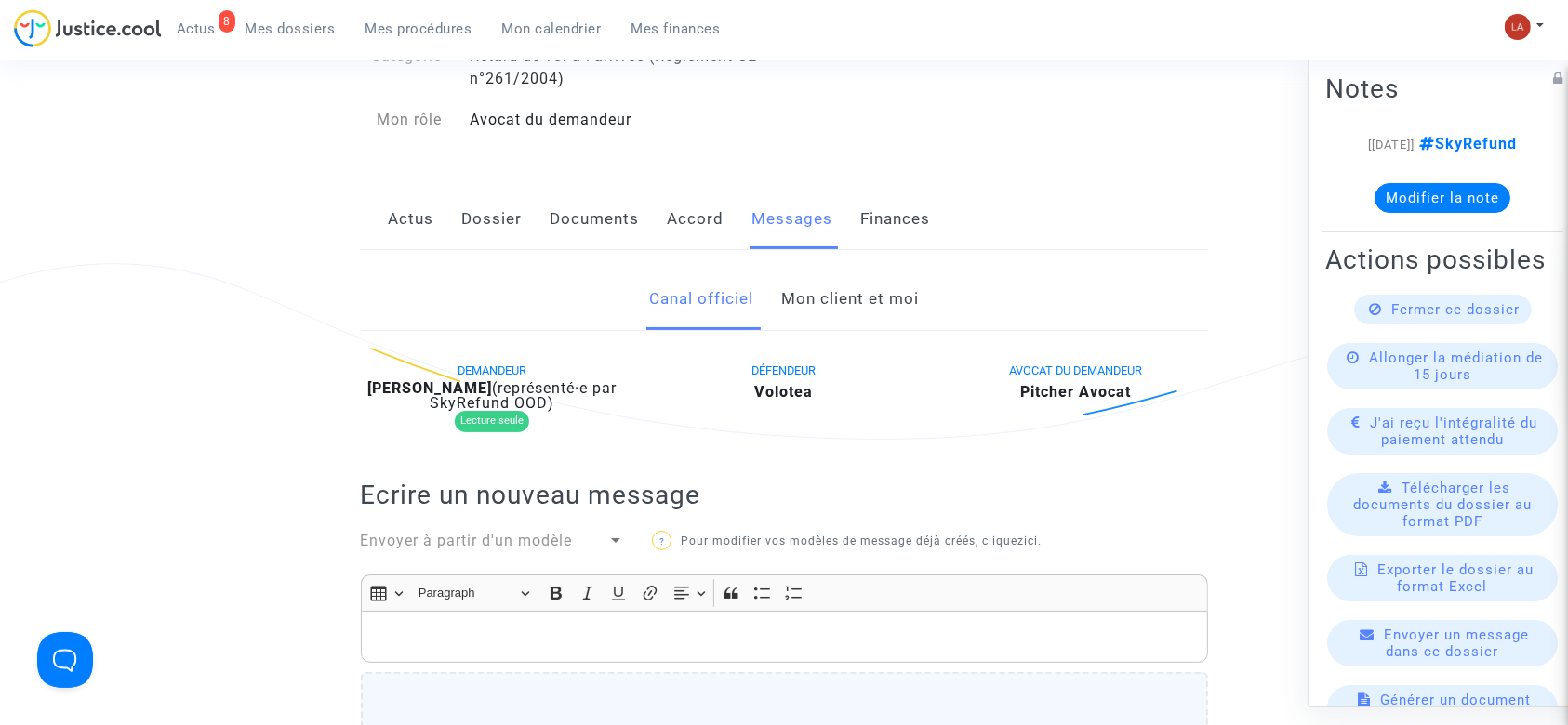
click at [547, 545] on span "Envoyer à partir d'un modèle" at bounding box center [467, 541] width 212 height 18
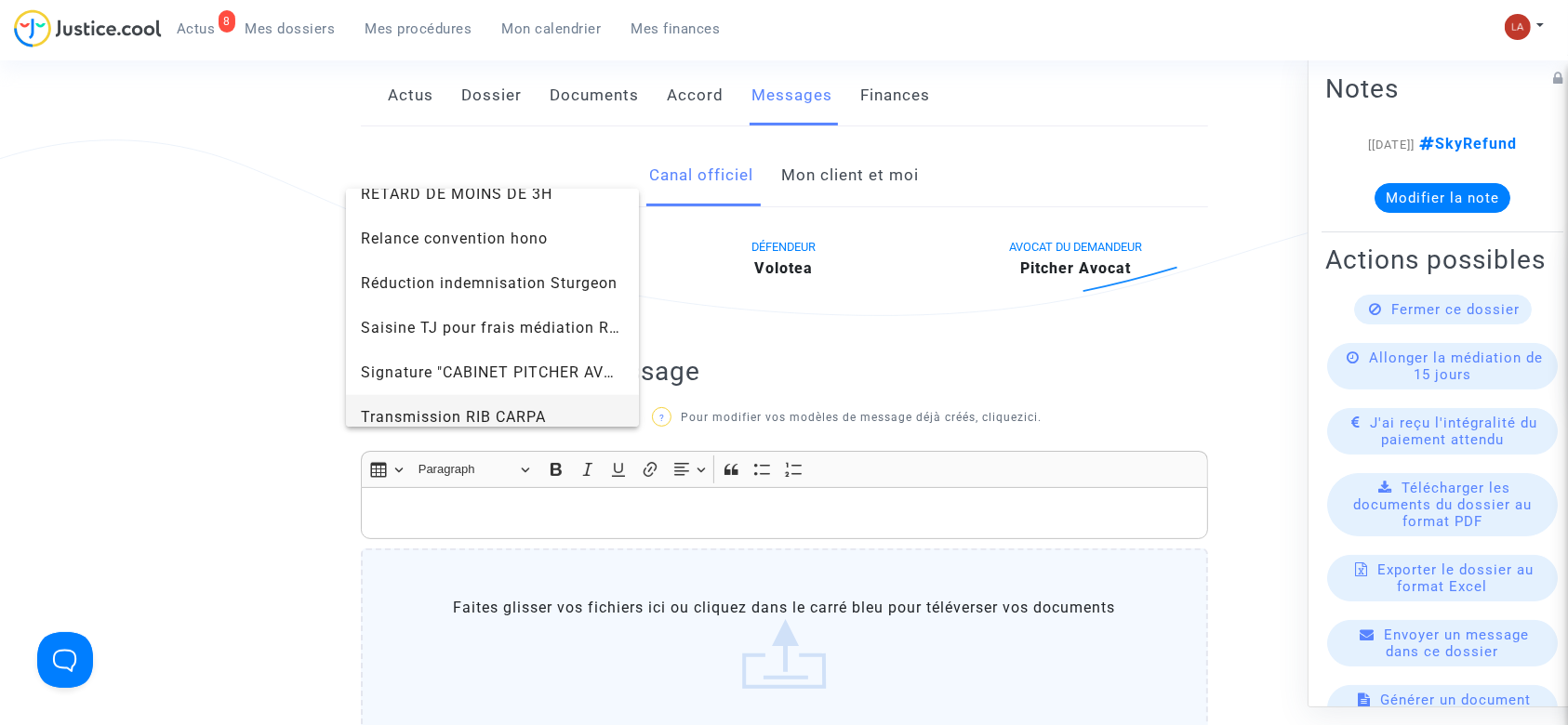
scroll to position [1983, 0]
click at [504, 296] on span "Signature "CABINET PITCHER AVOCAT"" at bounding box center [493, 280] width 264 height 45
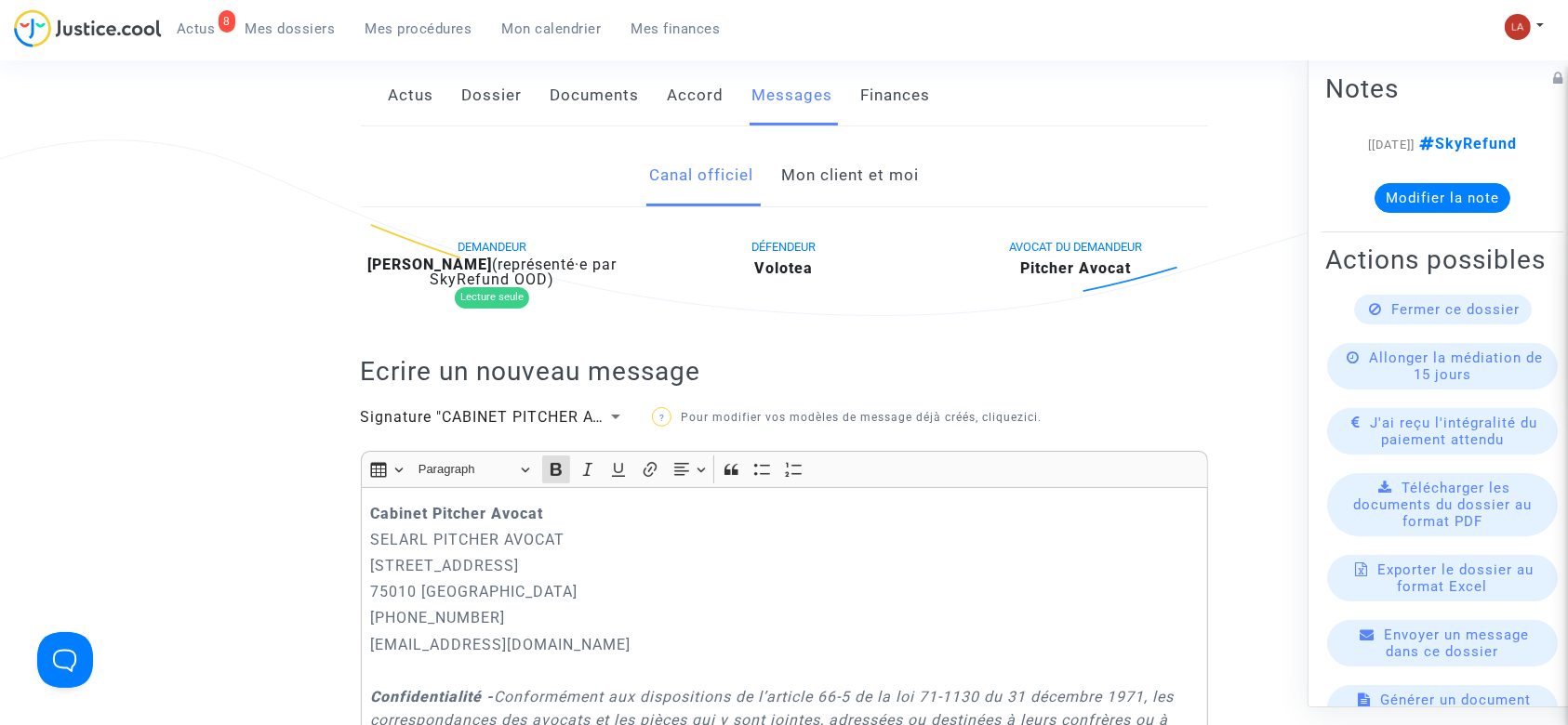
click at [371, 505] on strong "Cabinet Pitcher Avocat" at bounding box center [456, 513] width 173 height 18
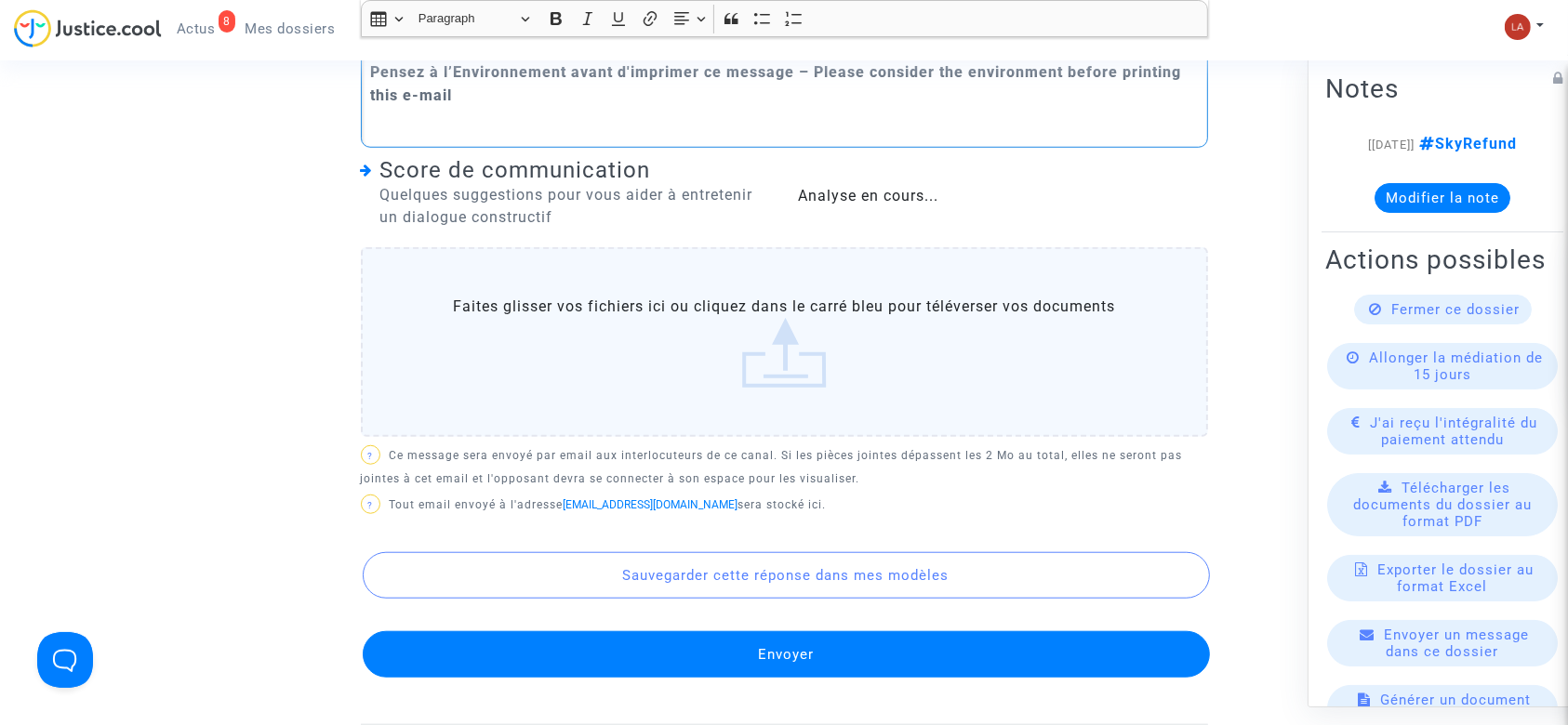
scroll to position [1569, 0]
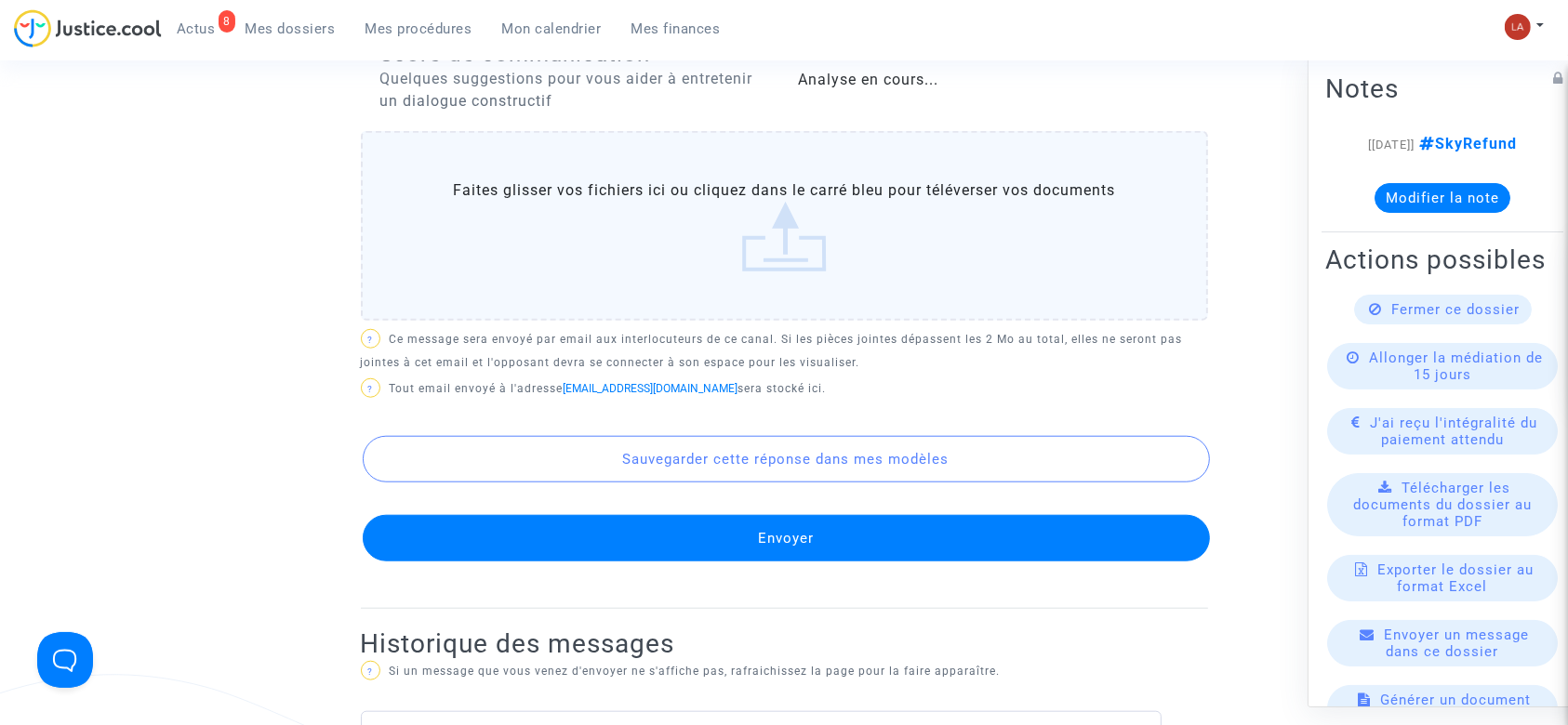
click at [848, 562] on button "Envoyer" at bounding box center [786, 538] width 847 height 47
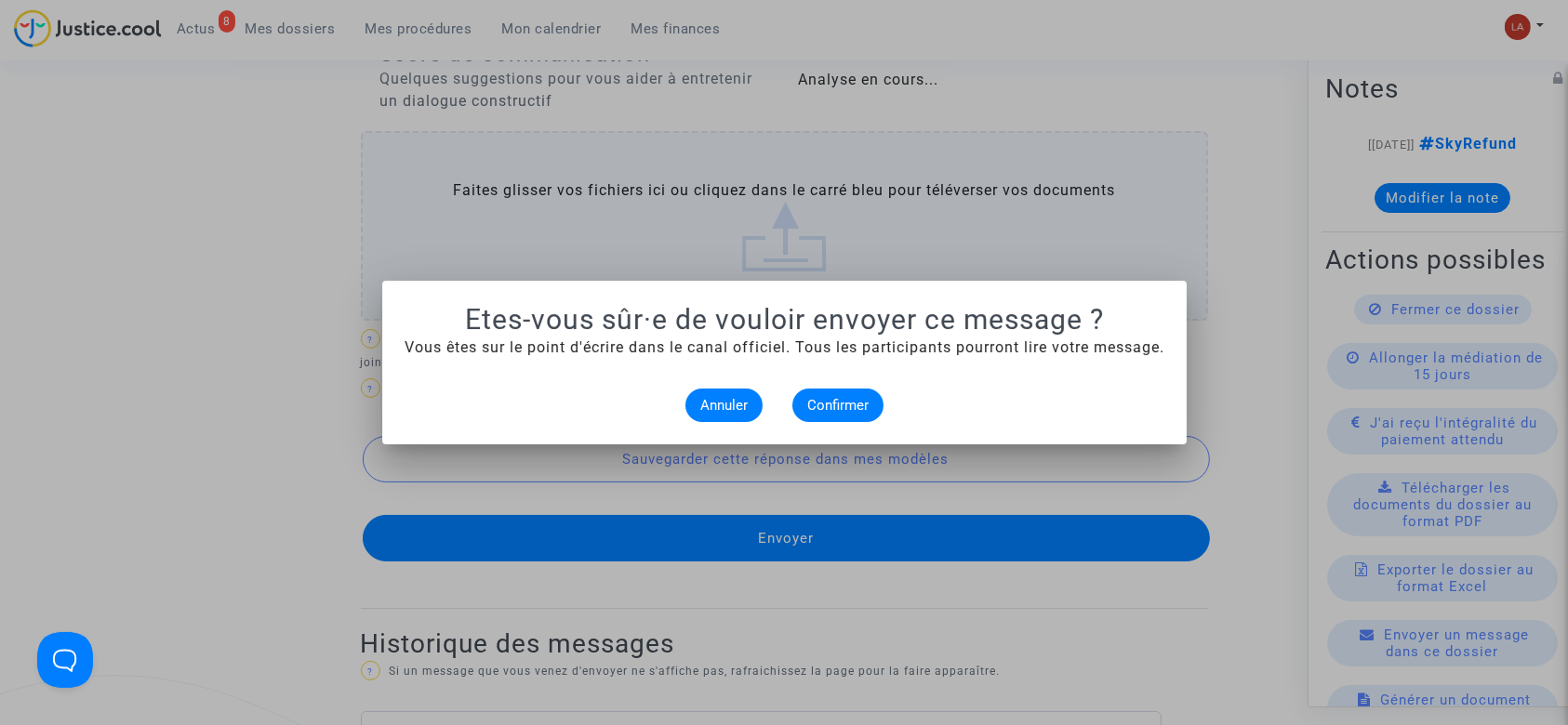
scroll to position [0, 0]
click at [857, 392] on button "Confirmer" at bounding box center [838, 405] width 91 height 33
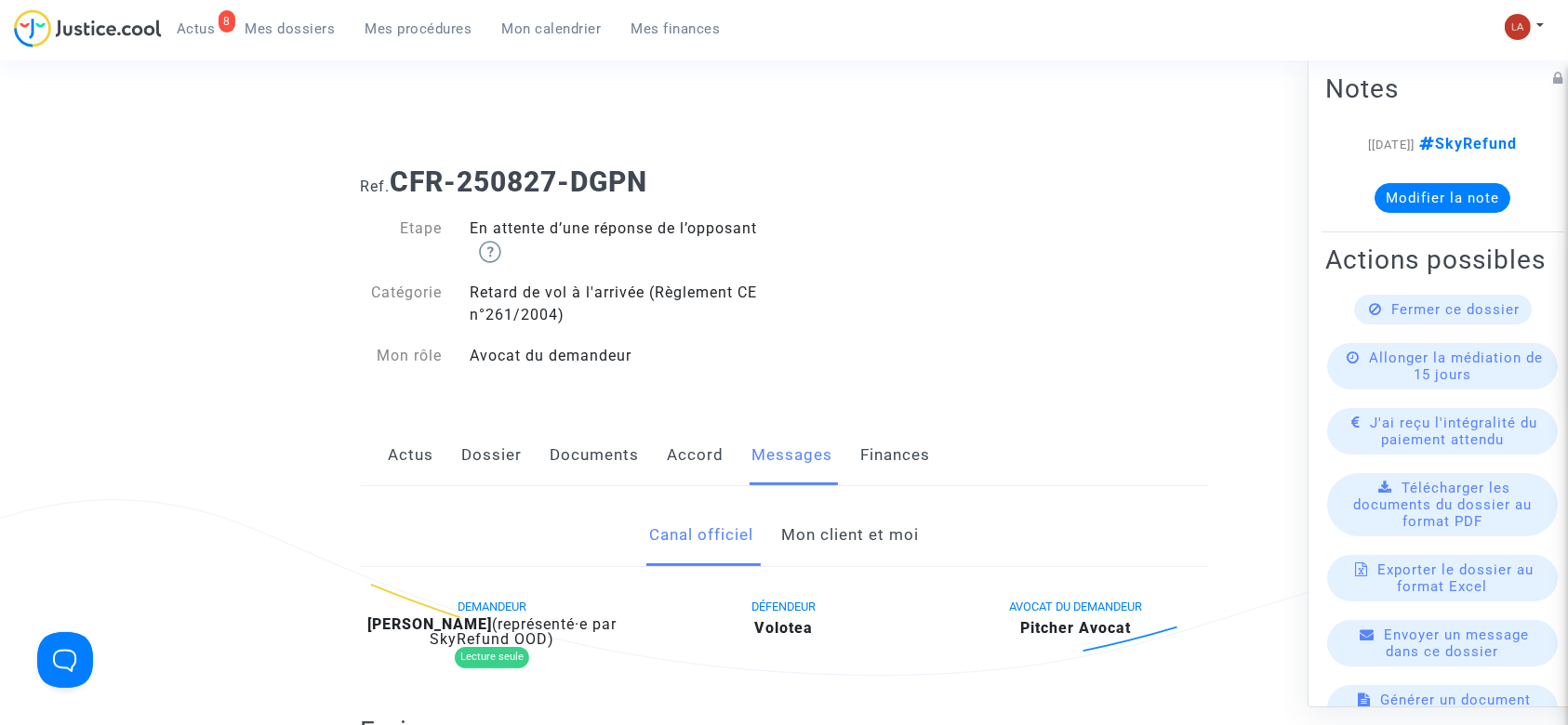
scroll to position [1569, 0]
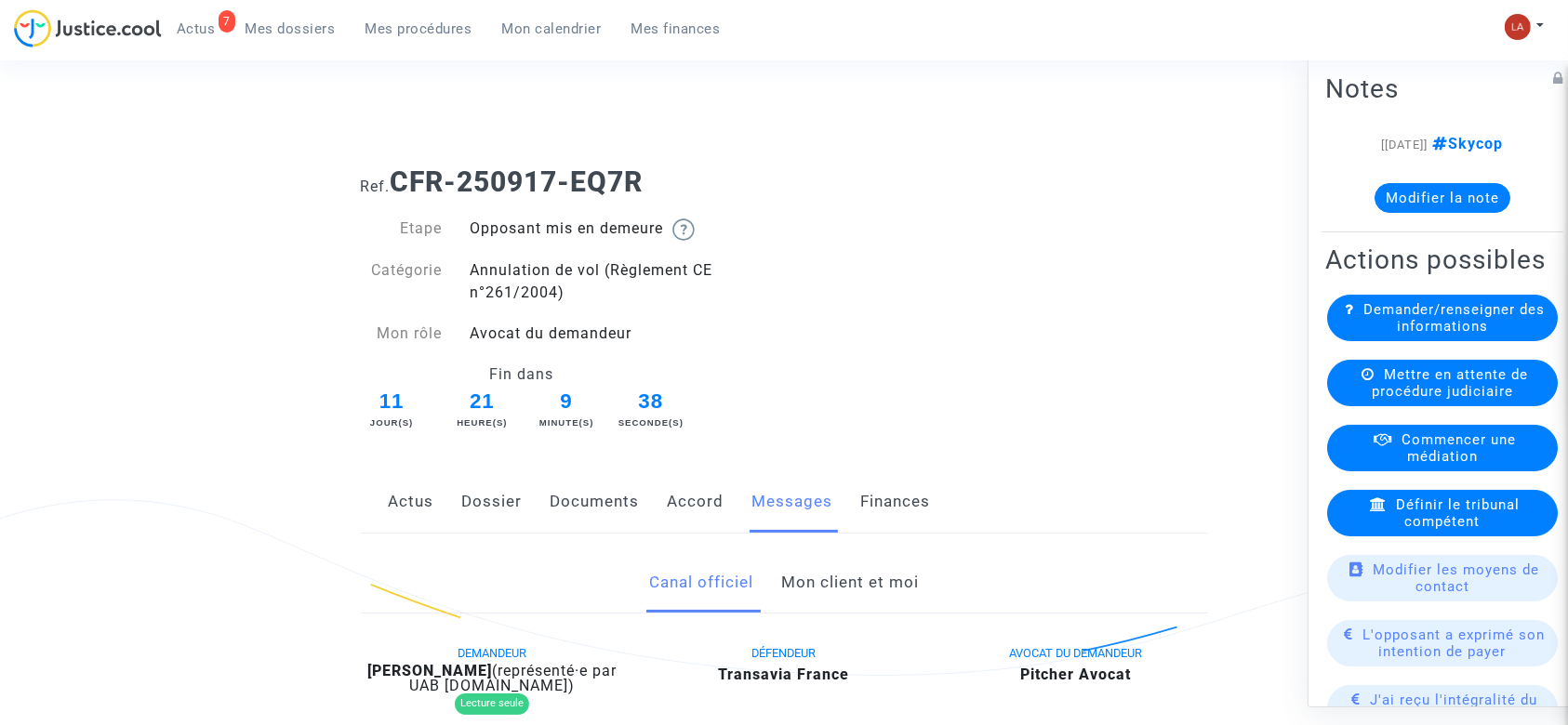
click at [506, 504] on link "Dossier" at bounding box center [492, 502] width 61 height 62
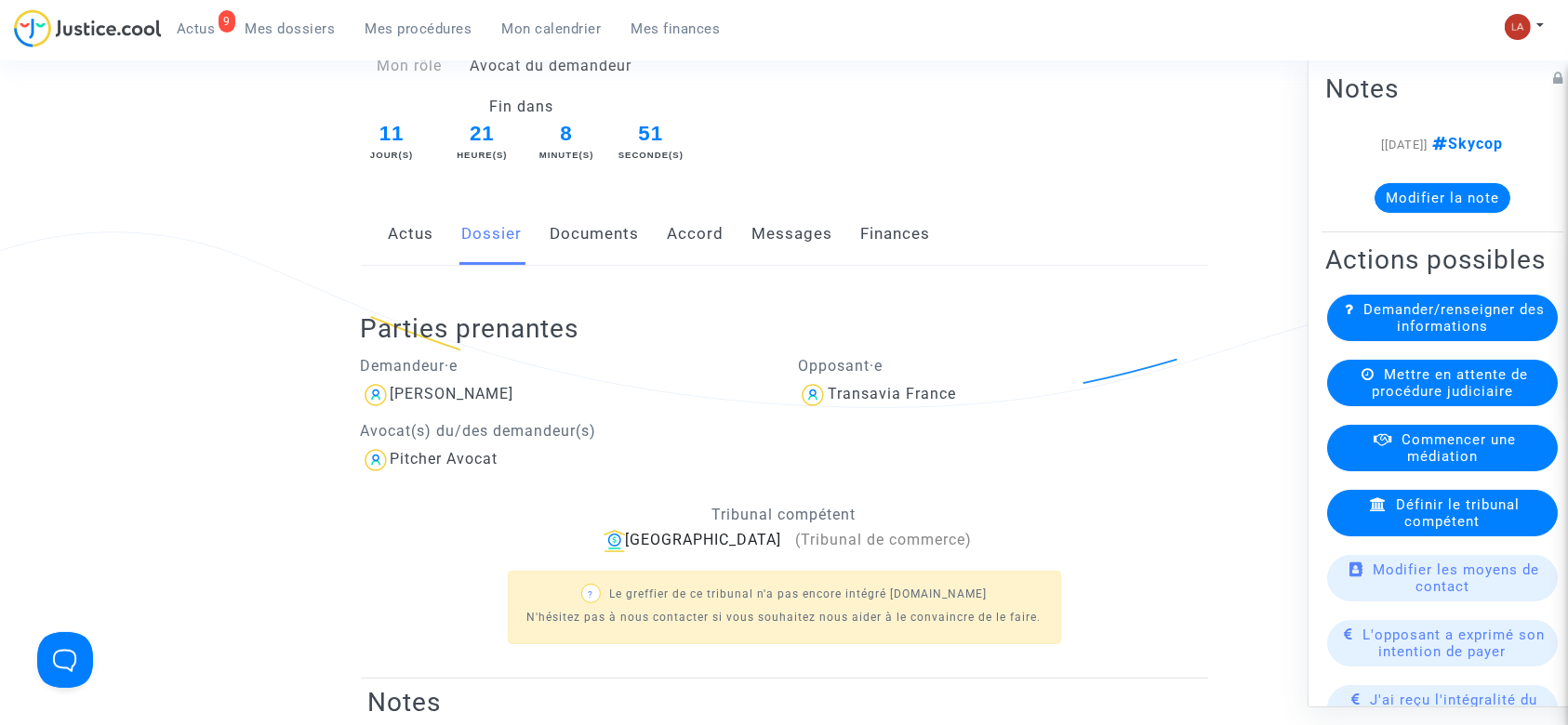
scroll to position [124, 0]
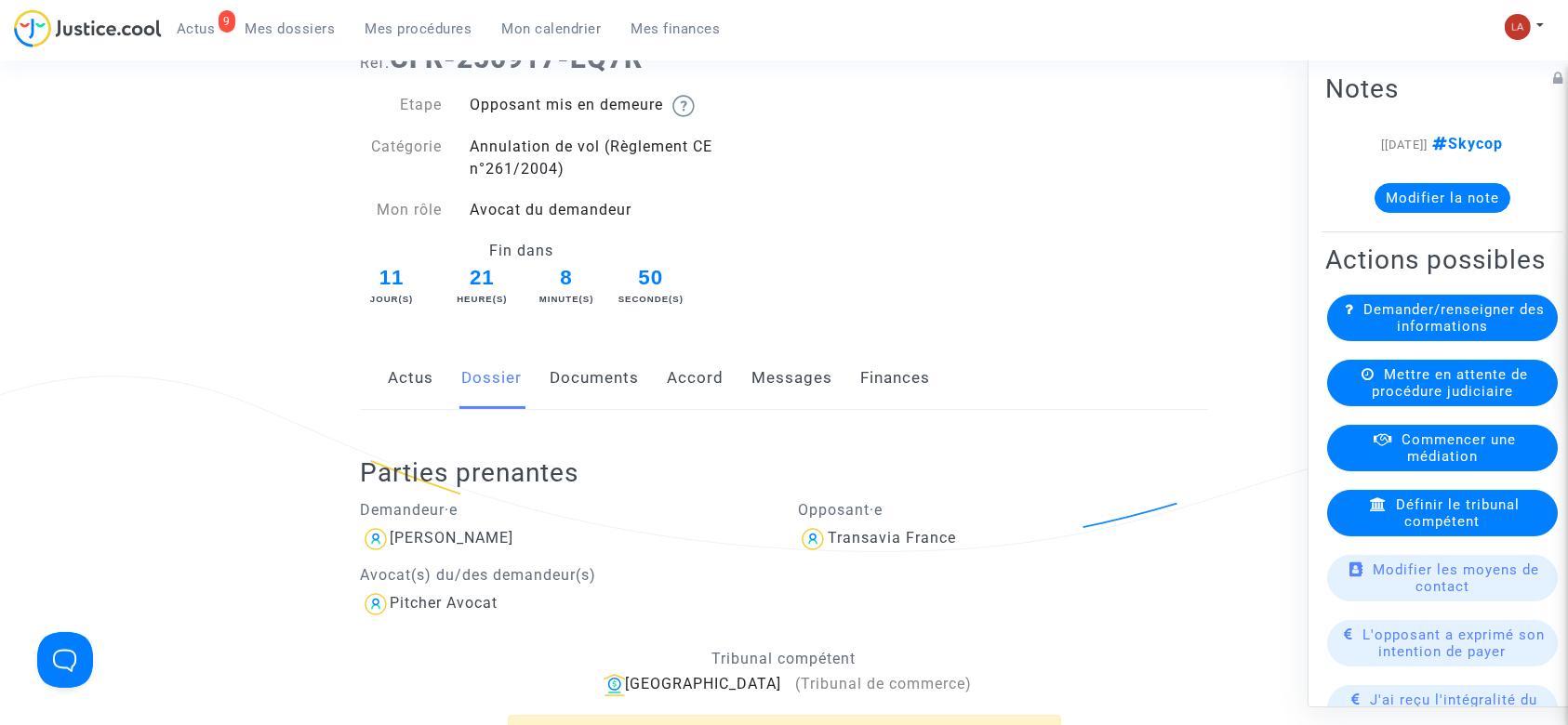
click at [639, 379] on div "Actus Dossier Documents Accord Messages Finances" at bounding box center [784, 379] width 847 height 63
click at [615, 380] on link "Documents" at bounding box center [595, 378] width 89 height 62
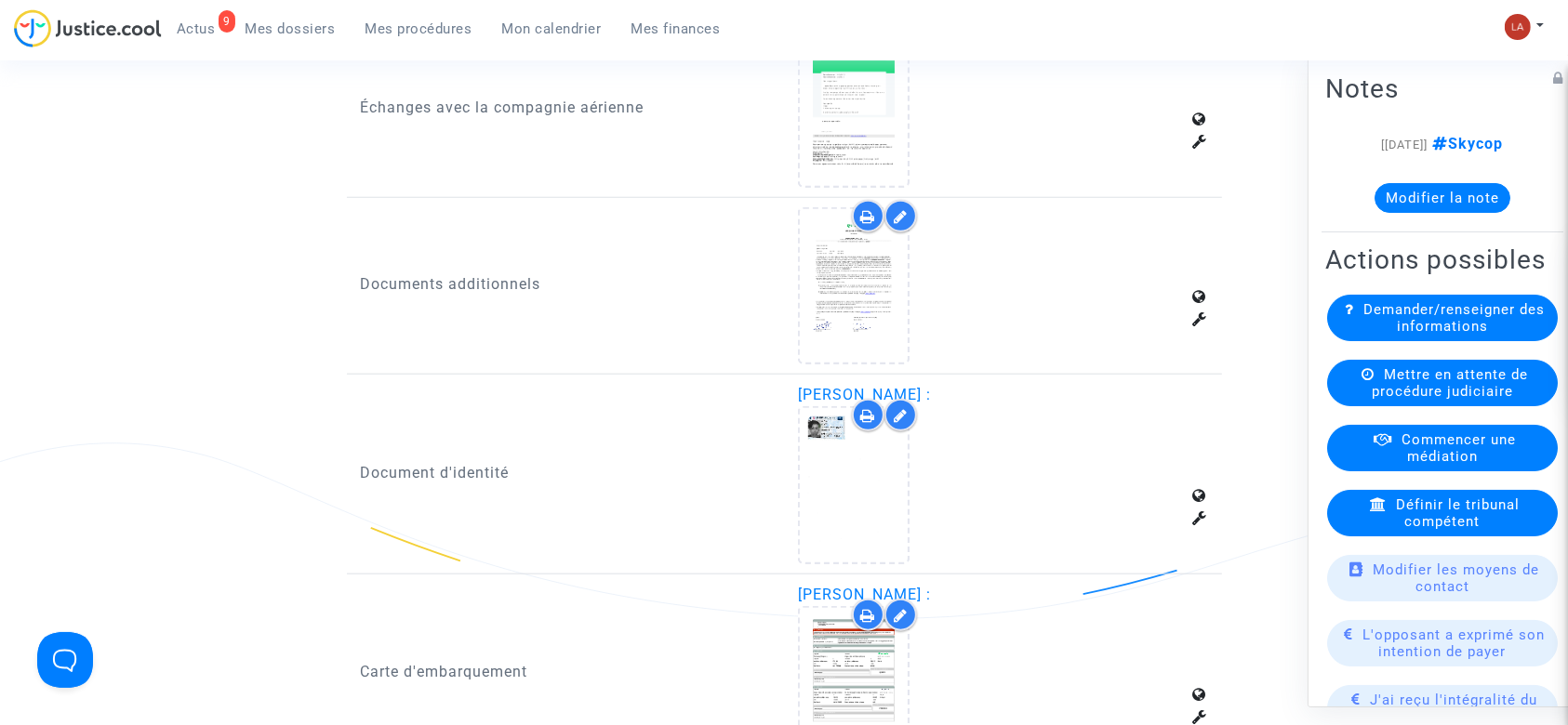
scroll to position [2107, 0]
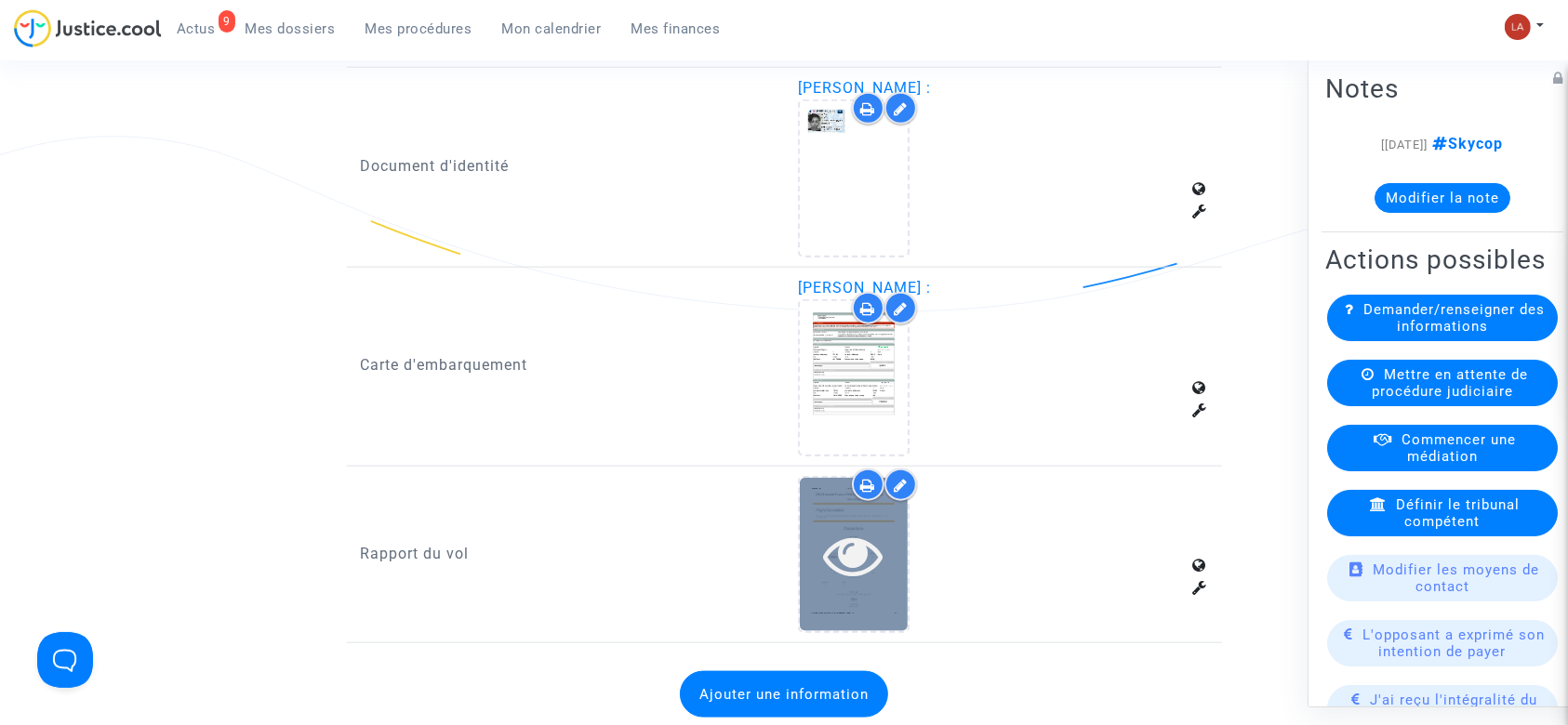
click at [887, 596] on div at bounding box center [853, 554] width 108 height 153
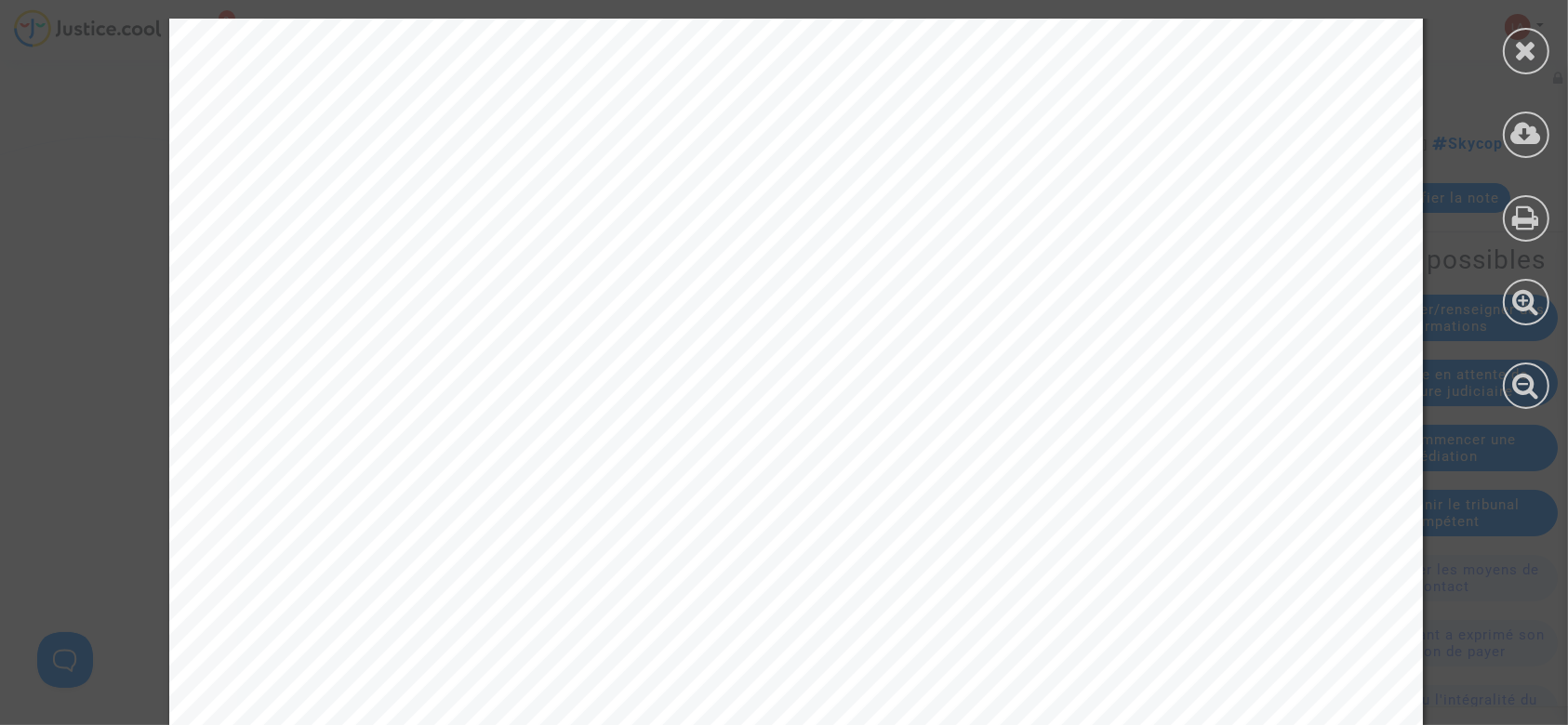
scroll to position [1997, 0]
click at [1554, 33] on div at bounding box center [1526, 214] width 84 height 428
click at [1538, 41] on div at bounding box center [1525, 50] width 47 height 47
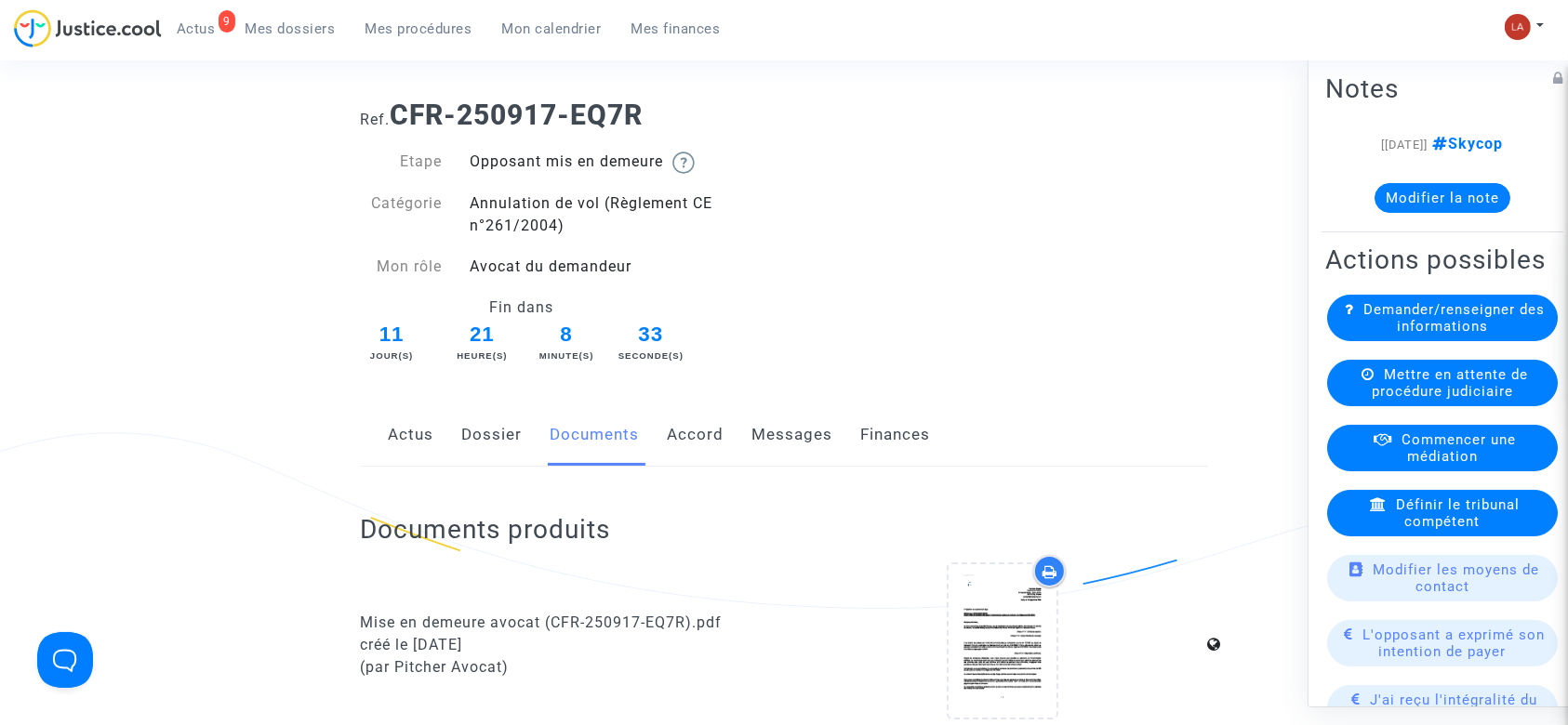
scroll to position [0, 0]
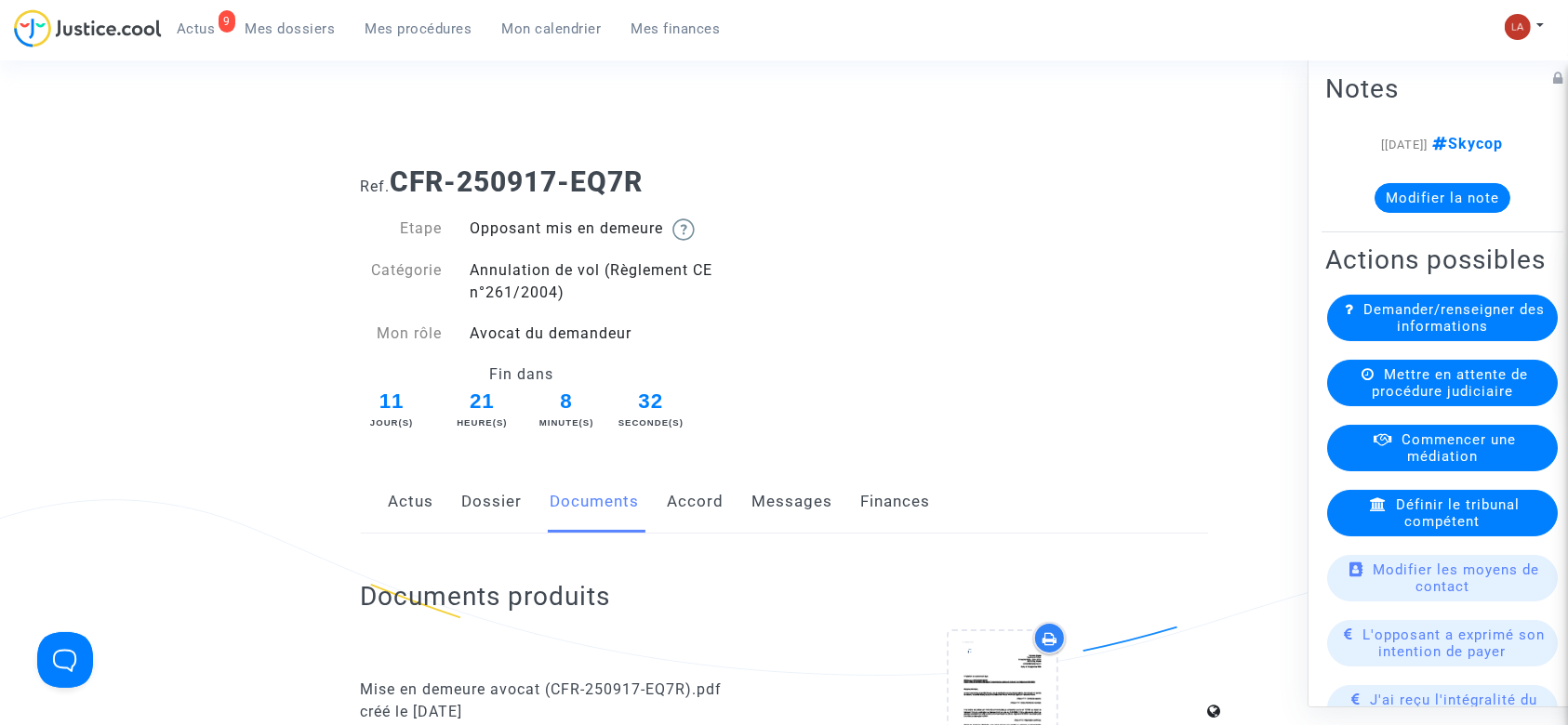
click at [802, 487] on link "Messages" at bounding box center [793, 502] width 81 height 62
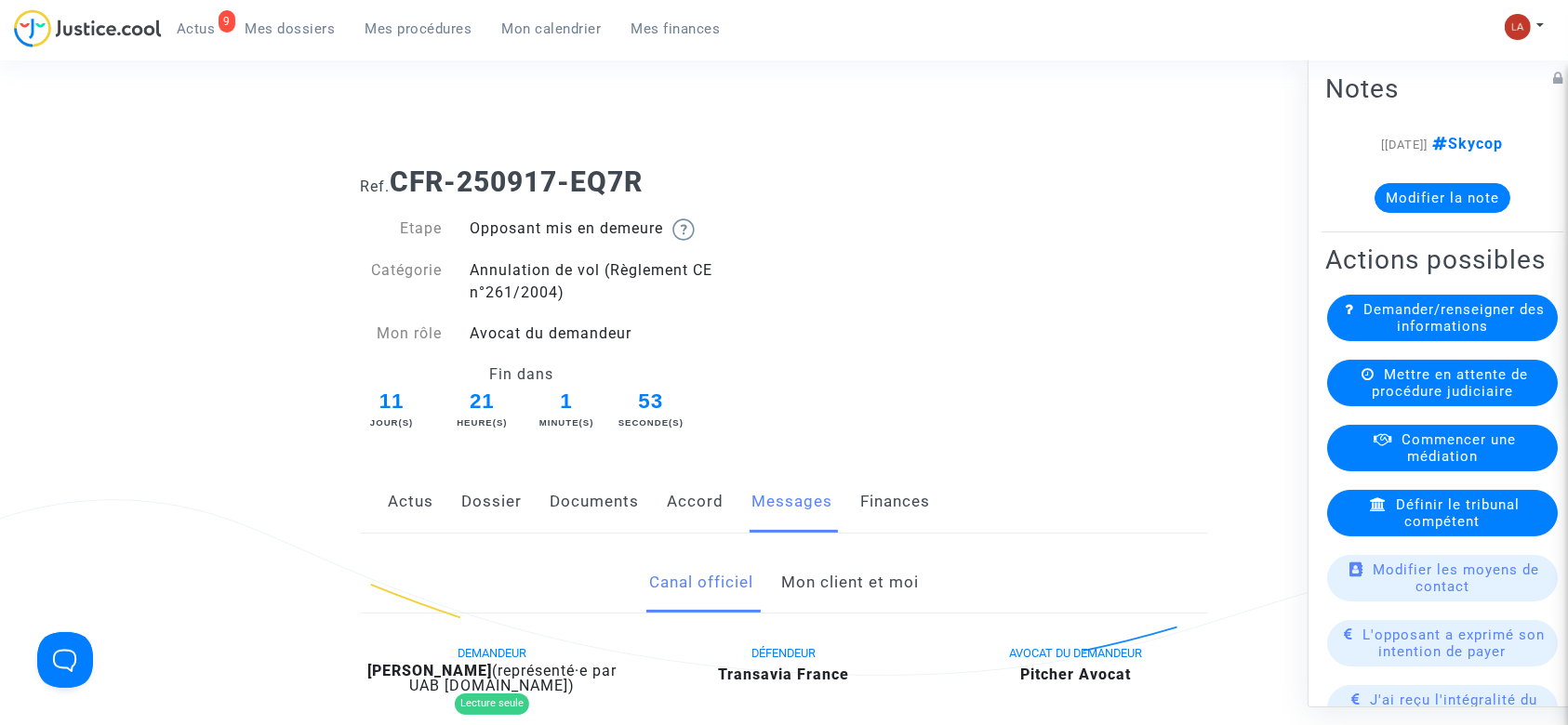
click at [609, 516] on link "Documents" at bounding box center [595, 502] width 89 height 62
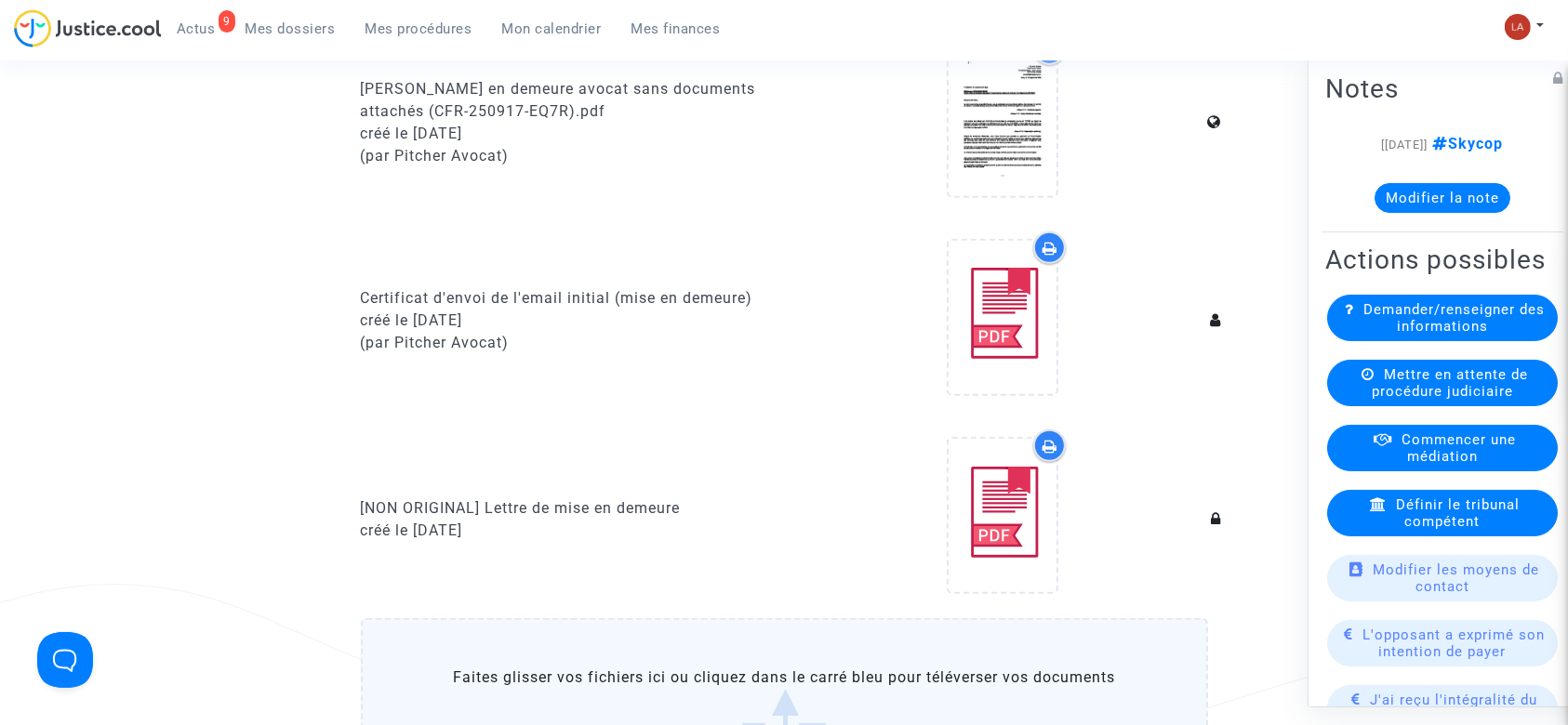
scroll to position [1116, 0]
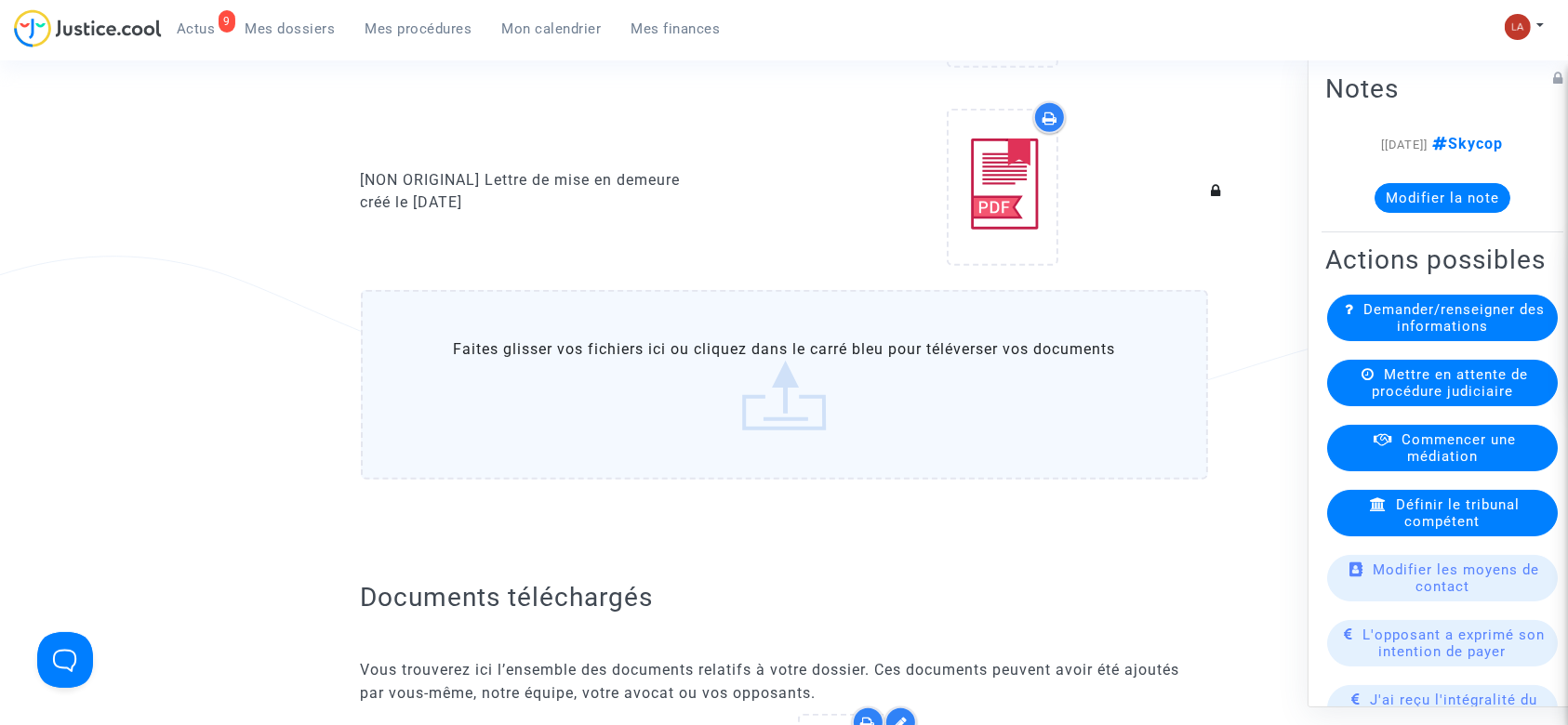
click at [764, 405] on label "Faites glisser vos fichiers ici ou cliquez dans le carré bleu pour téléverser v…" at bounding box center [784, 385] width 847 height 190
click at [0, 0] on input "Faites glisser vos fichiers ici ou cliquez dans le carré bleu pour téléverser v…" at bounding box center [0, 0] width 0 height 0
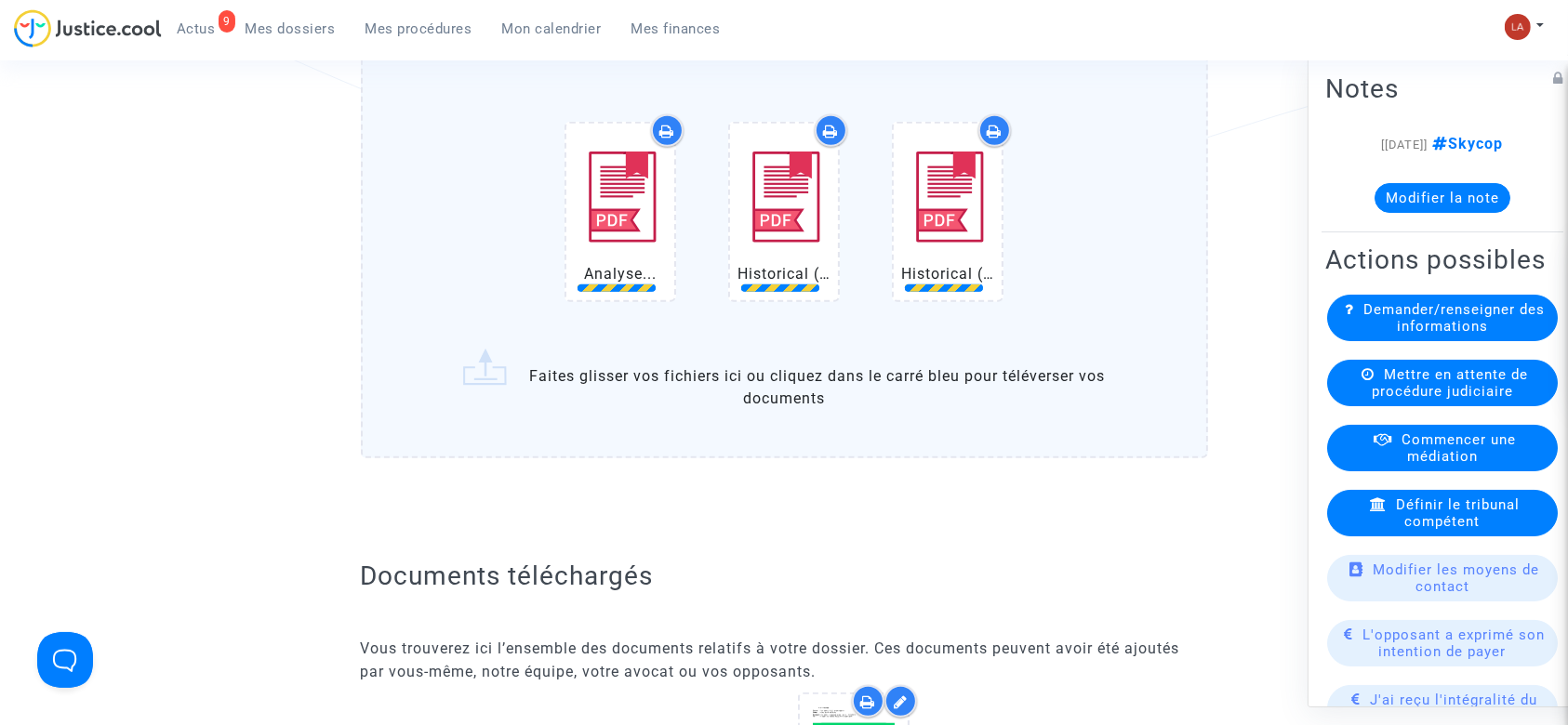
scroll to position [1488, 0]
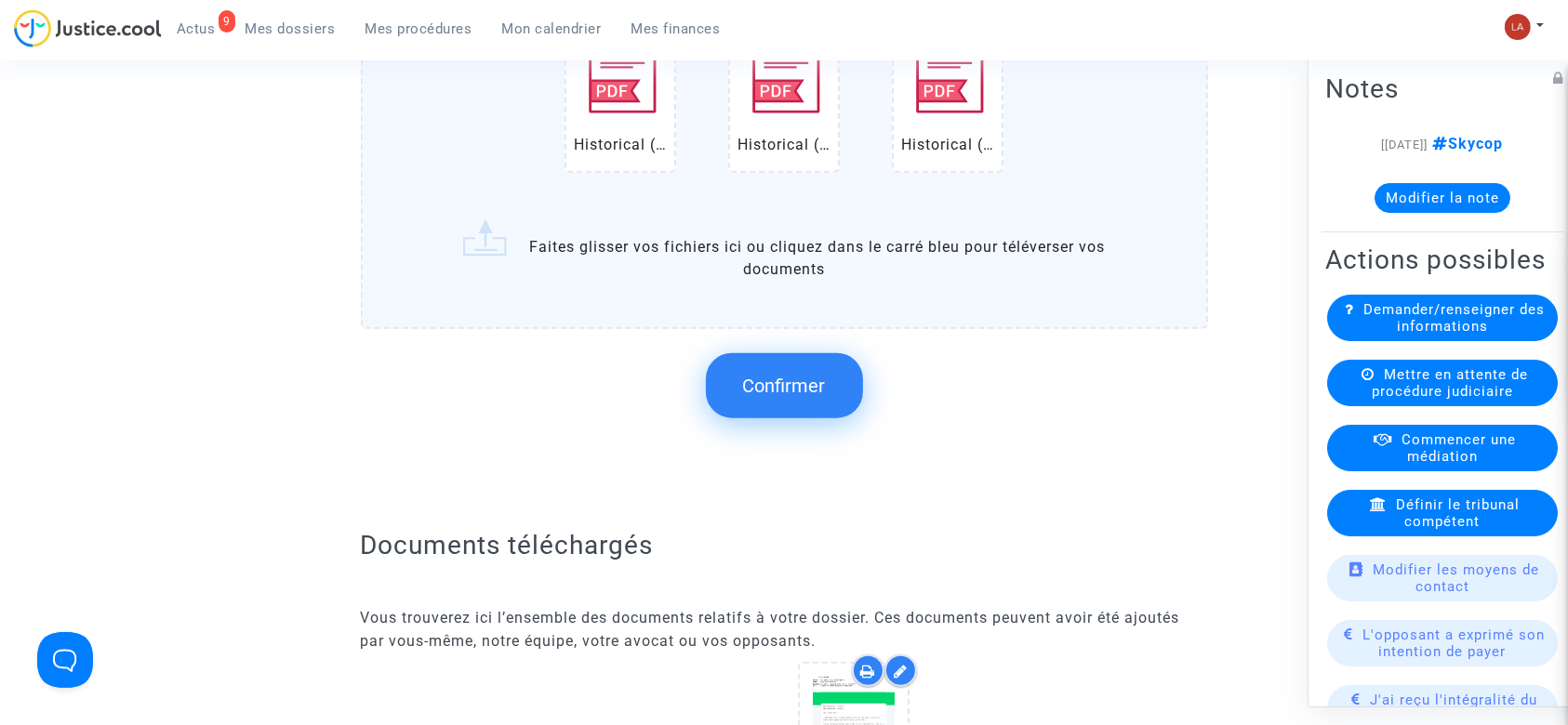
click at [779, 389] on span "Confirmer" at bounding box center [784, 385] width 83 height 22
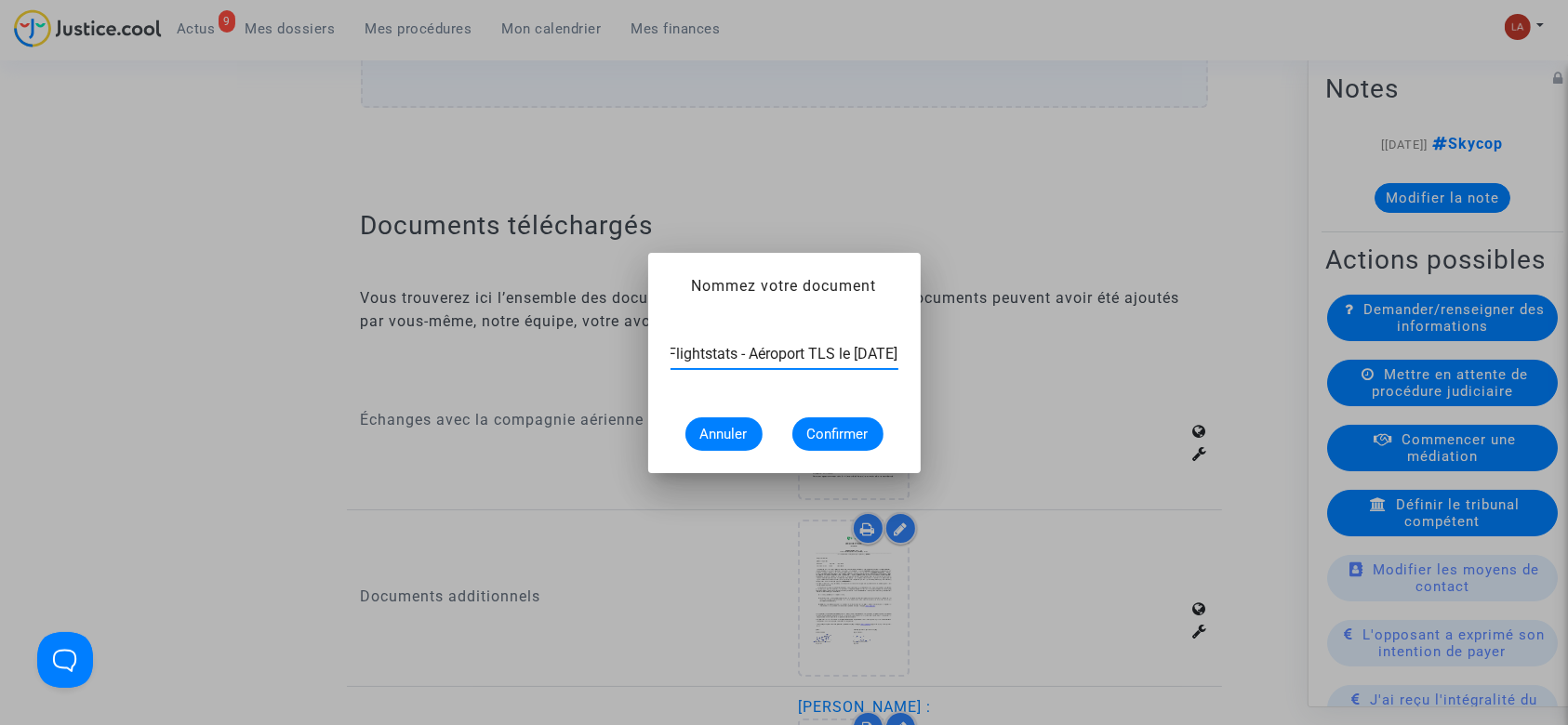
scroll to position [0, 102]
type input "Extrait Flightstats - Aéroport TLS le 1er juillet 2025"
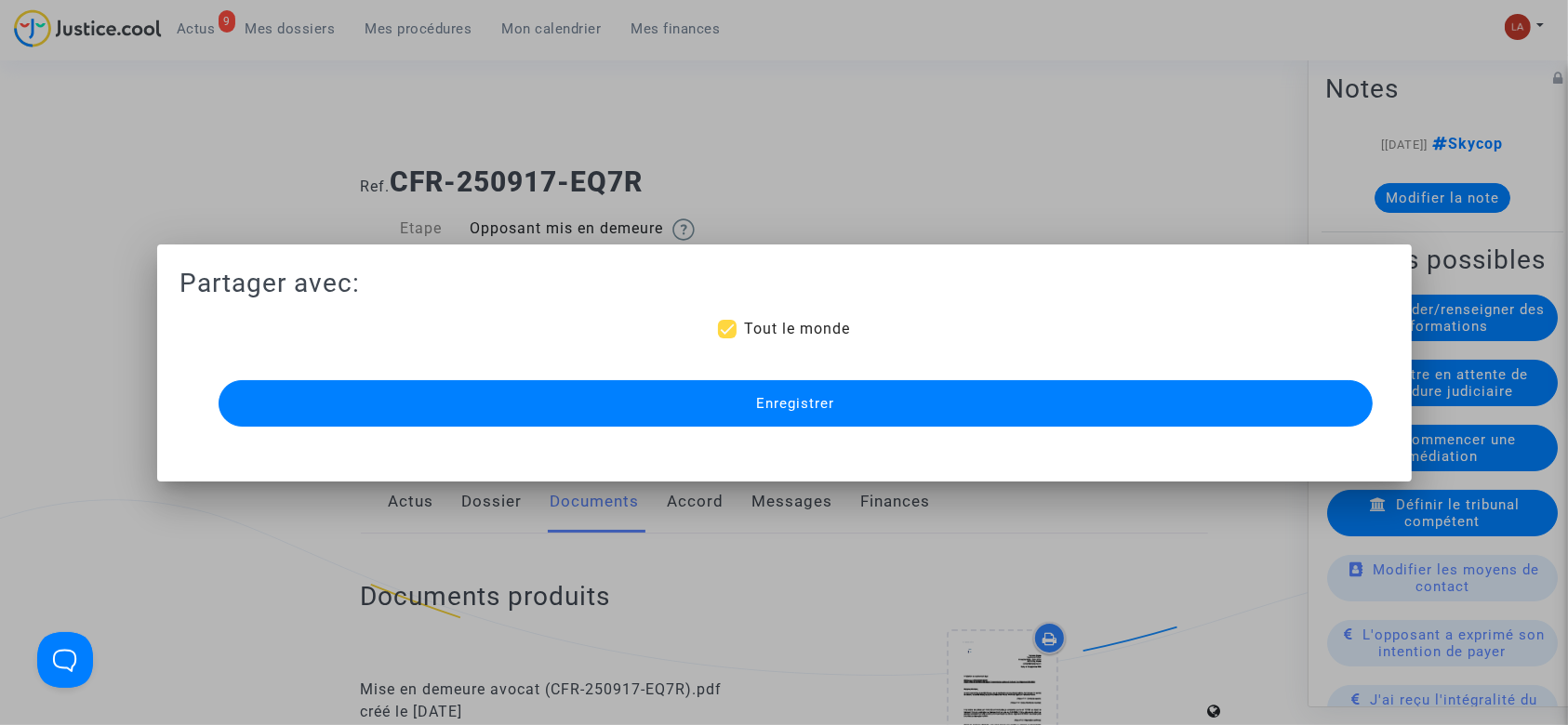
scroll to position [1488, 0]
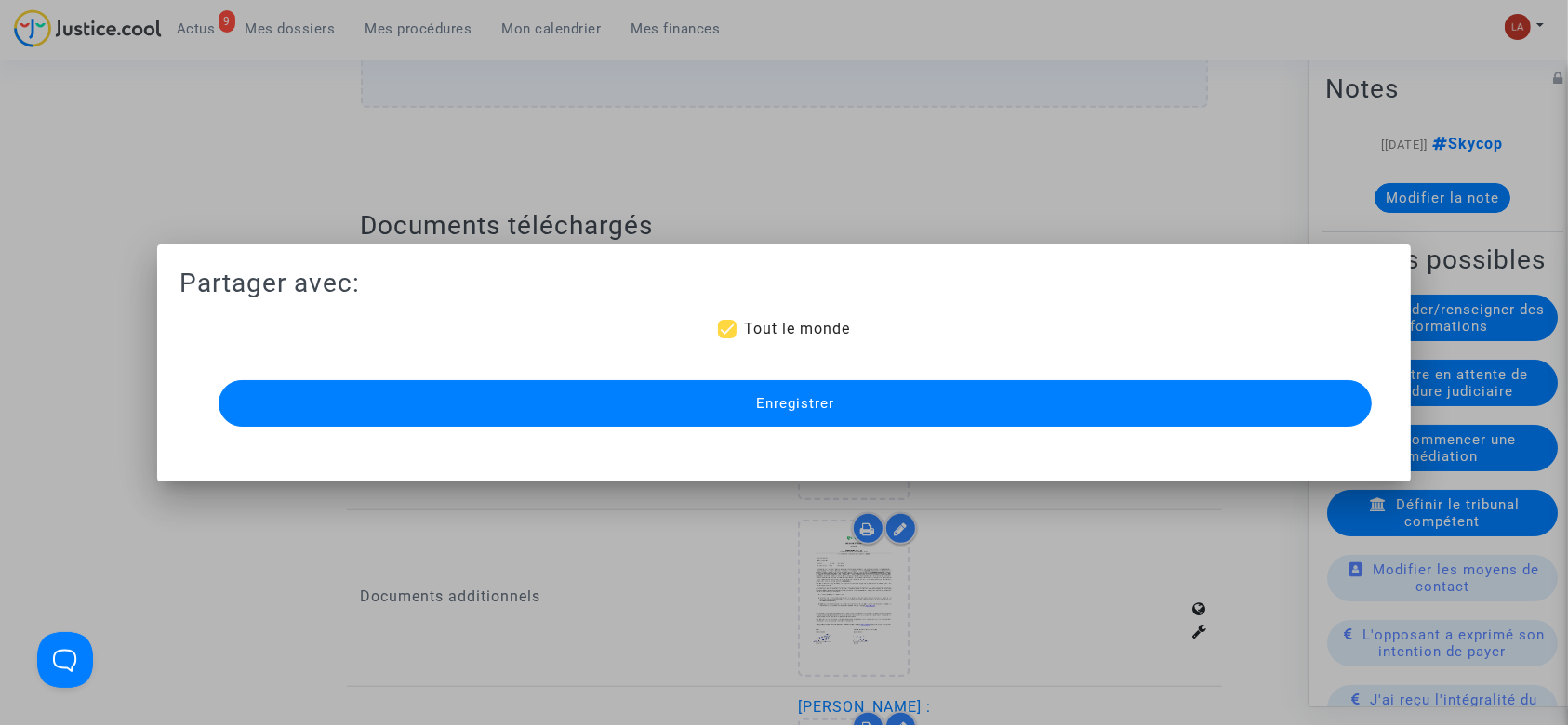
click at [771, 416] on button "Enregistrer" at bounding box center [795, 403] width 1154 height 47
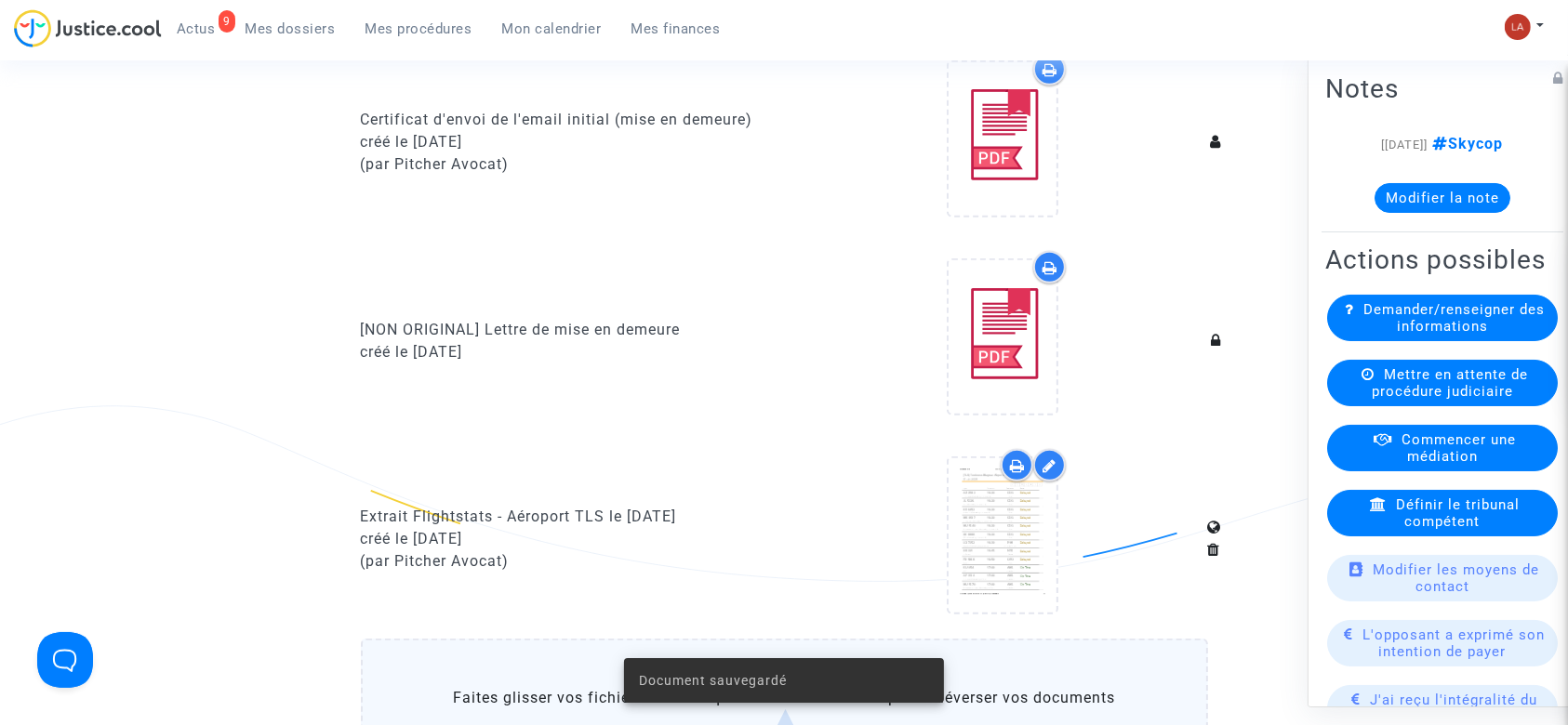
scroll to position [868, 0]
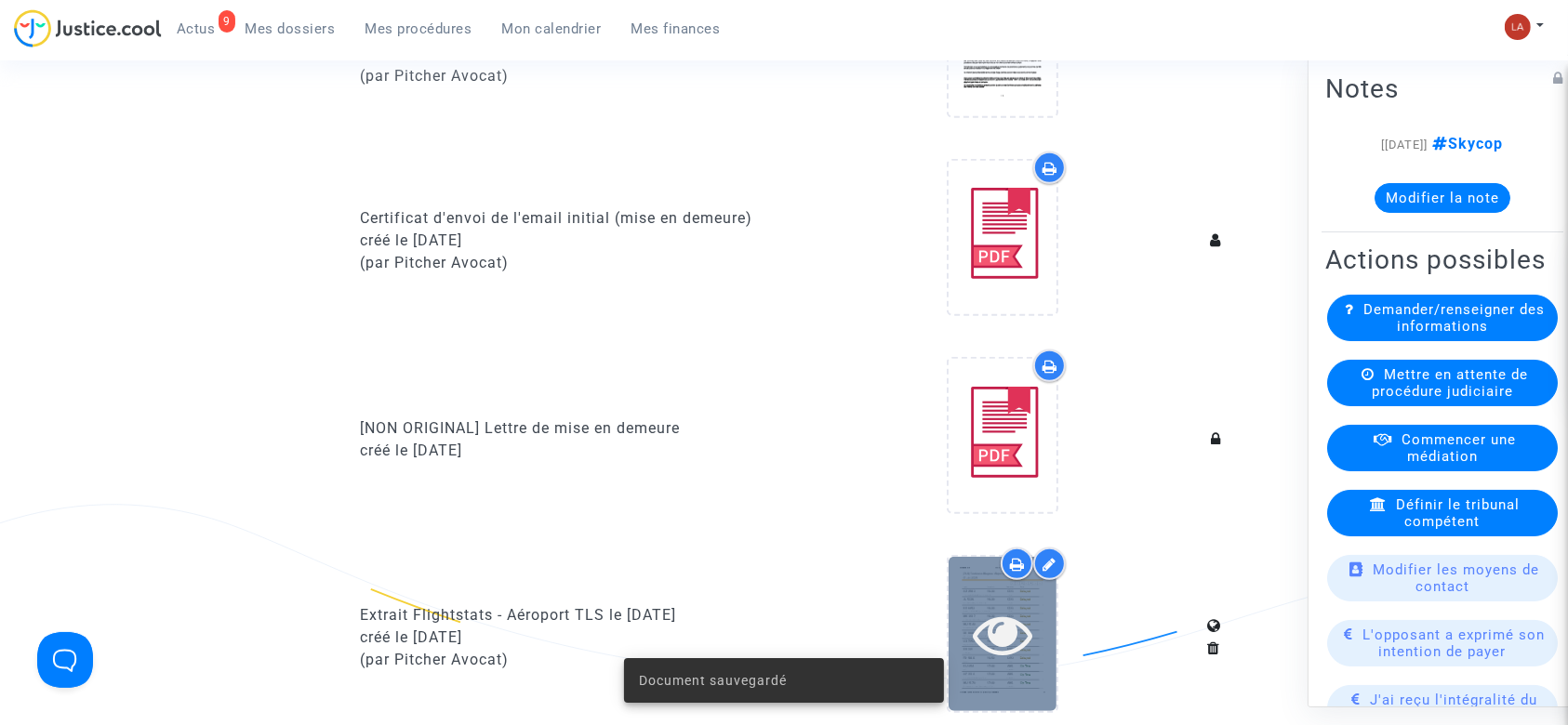
click at [988, 632] on icon at bounding box center [1003, 634] width 61 height 60
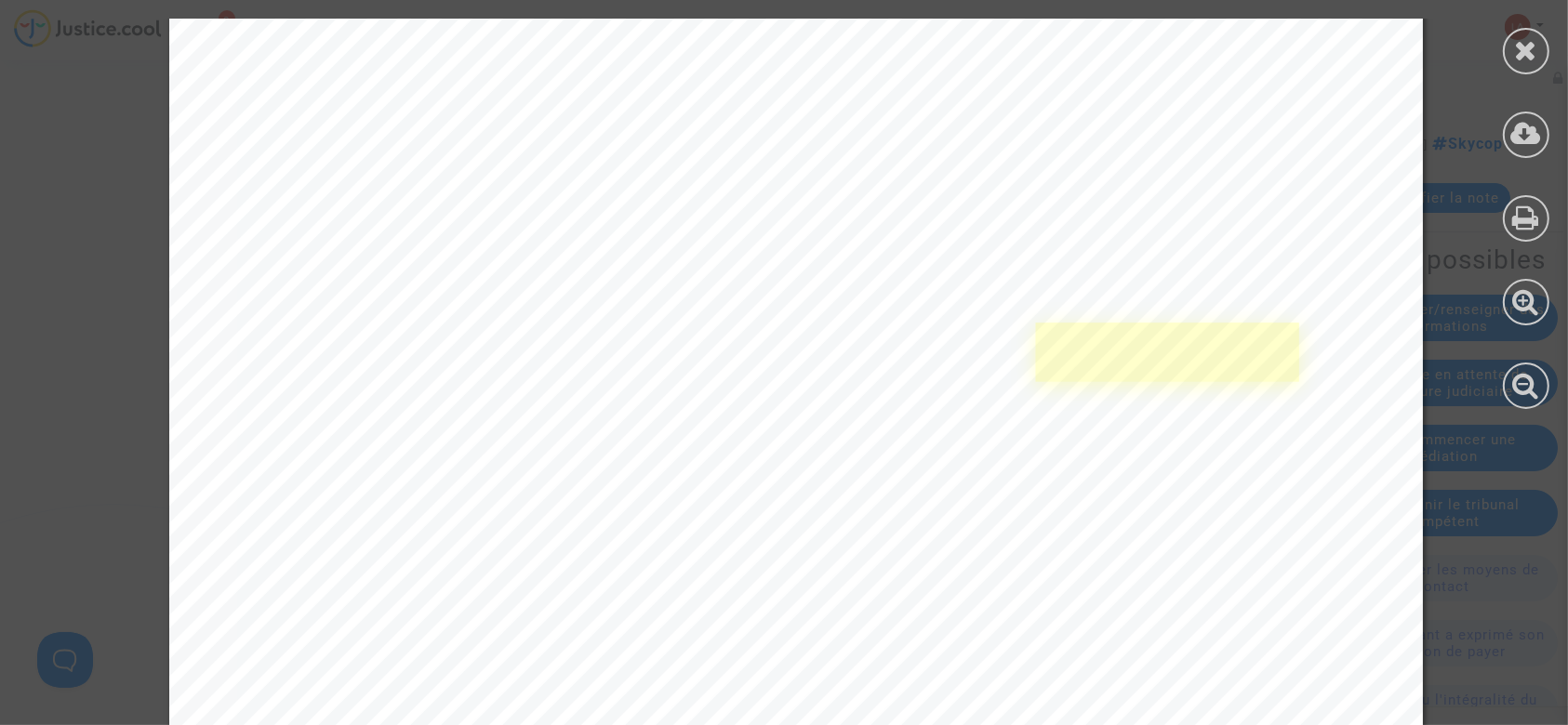
scroll to position [8429, 0]
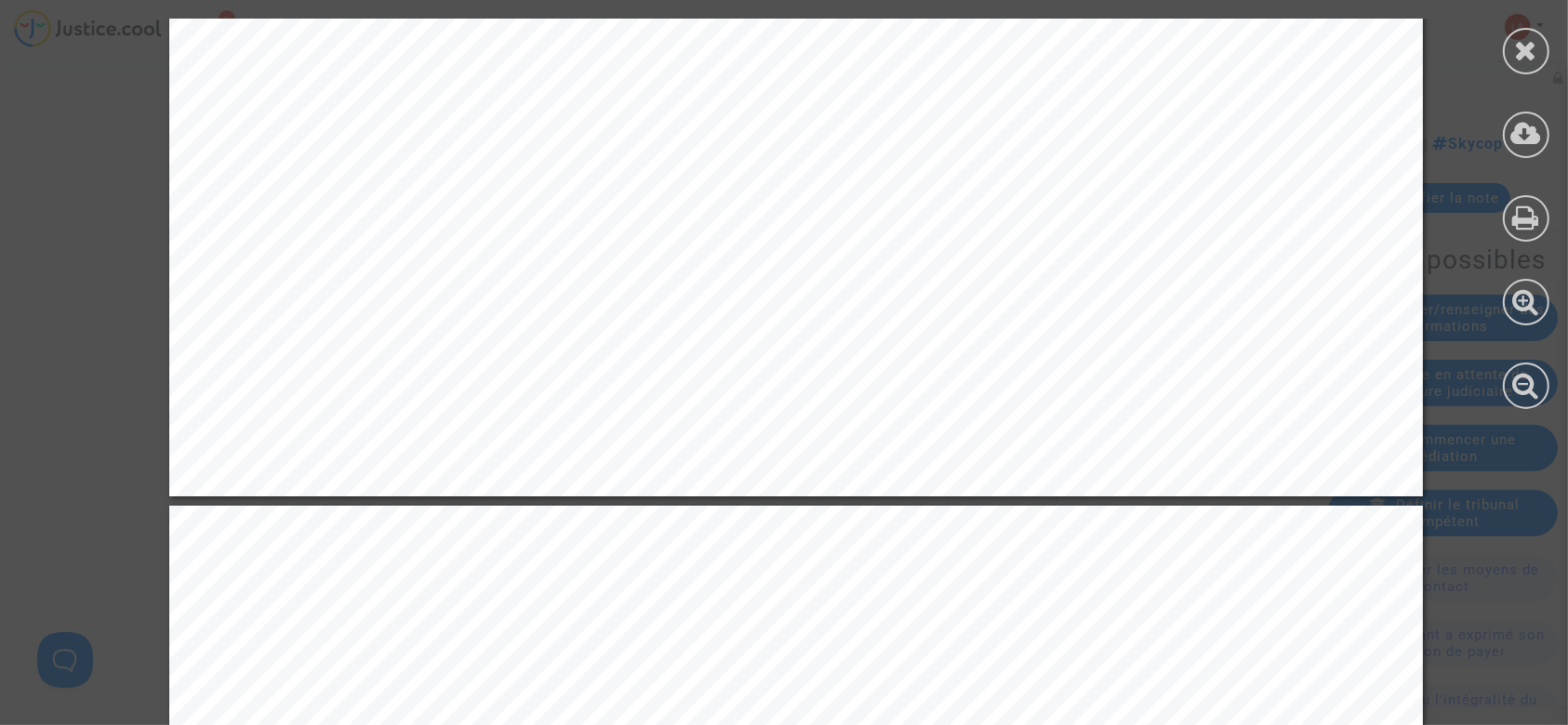
drag, startPoint x: 1532, startPoint y: 44, endPoint x: 1350, endPoint y: 67, distance: 183.4
click at [1532, 44] on icon at bounding box center [1526, 49] width 23 height 28
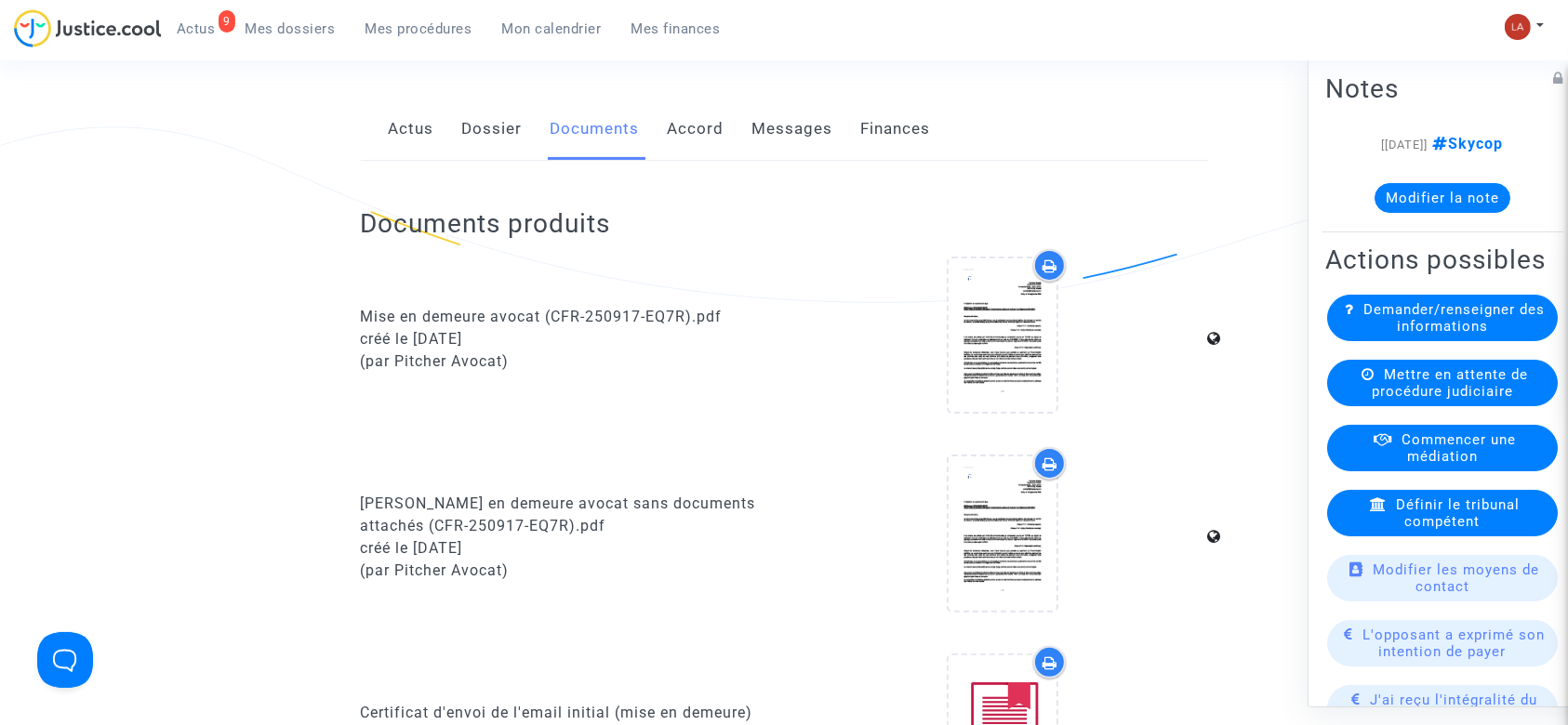
scroll to position [0, 0]
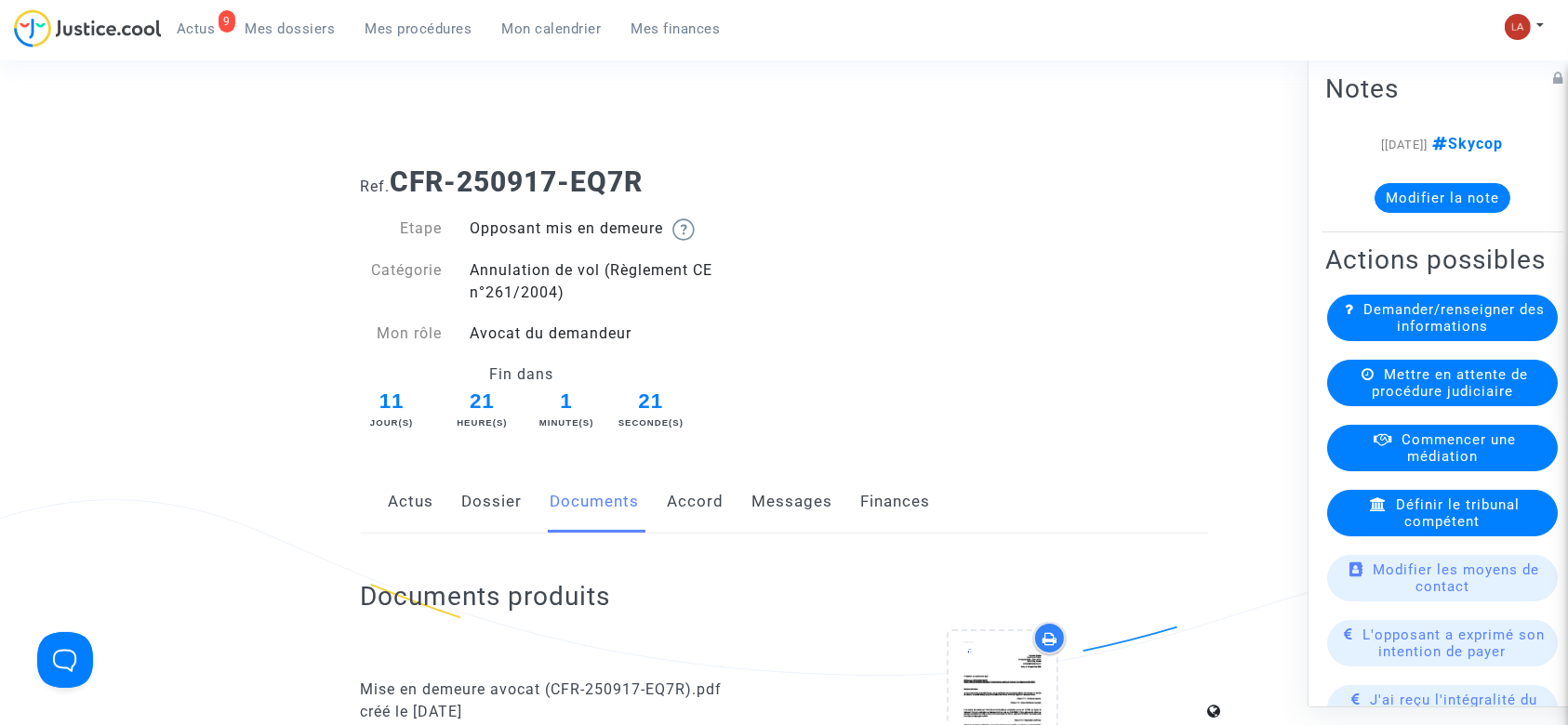
click at [498, 499] on link "Dossier" at bounding box center [492, 502] width 61 height 62
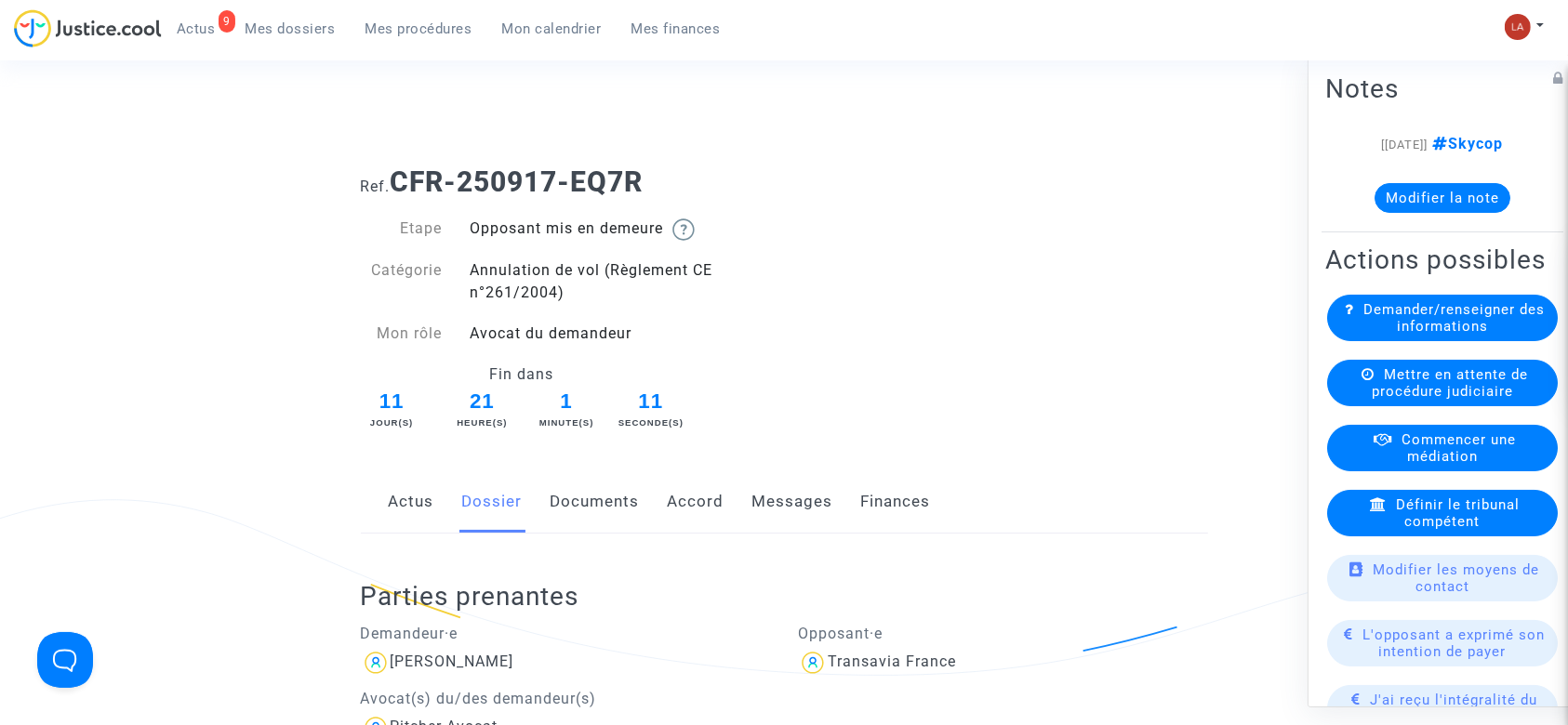
click at [758, 526] on link "Messages" at bounding box center [793, 502] width 81 height 62
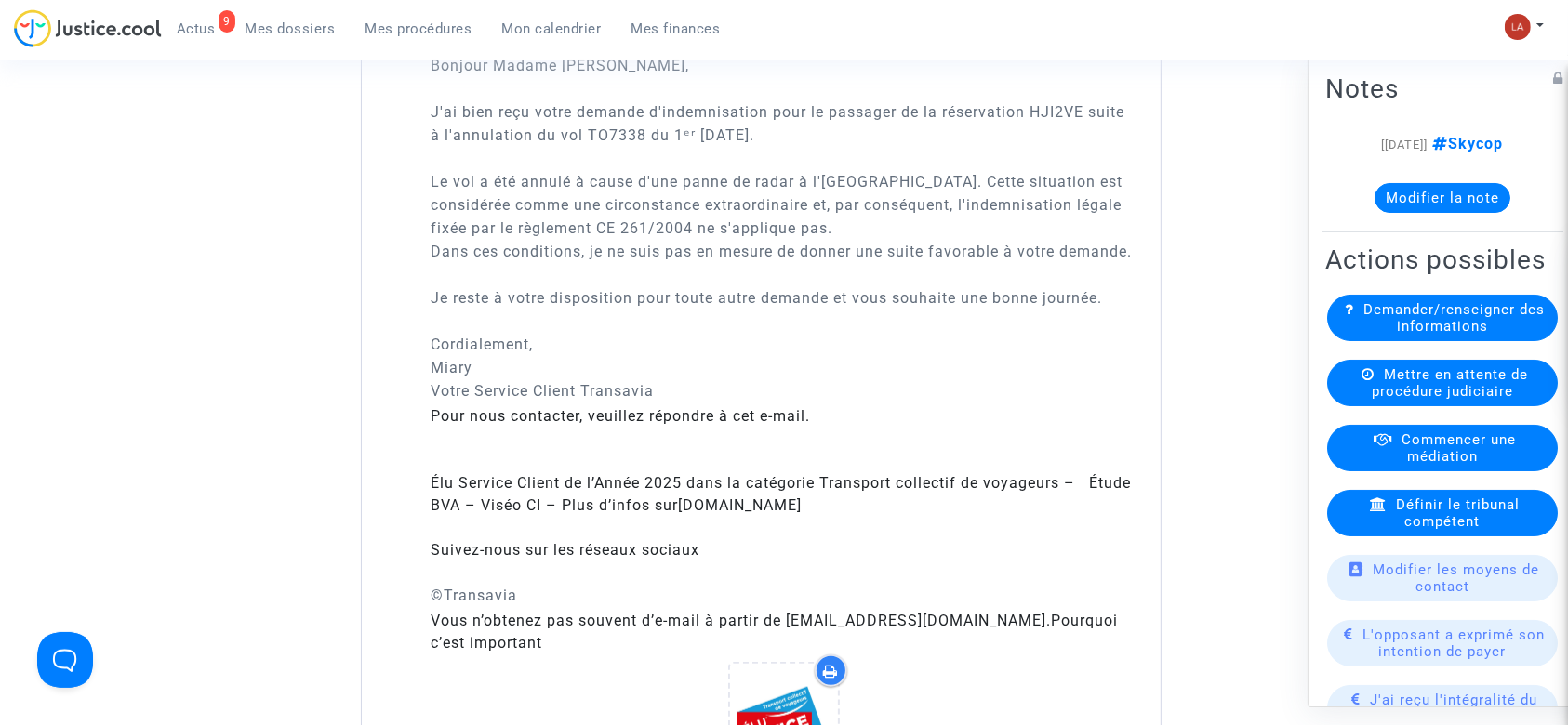
scroll to position [1239, 0]
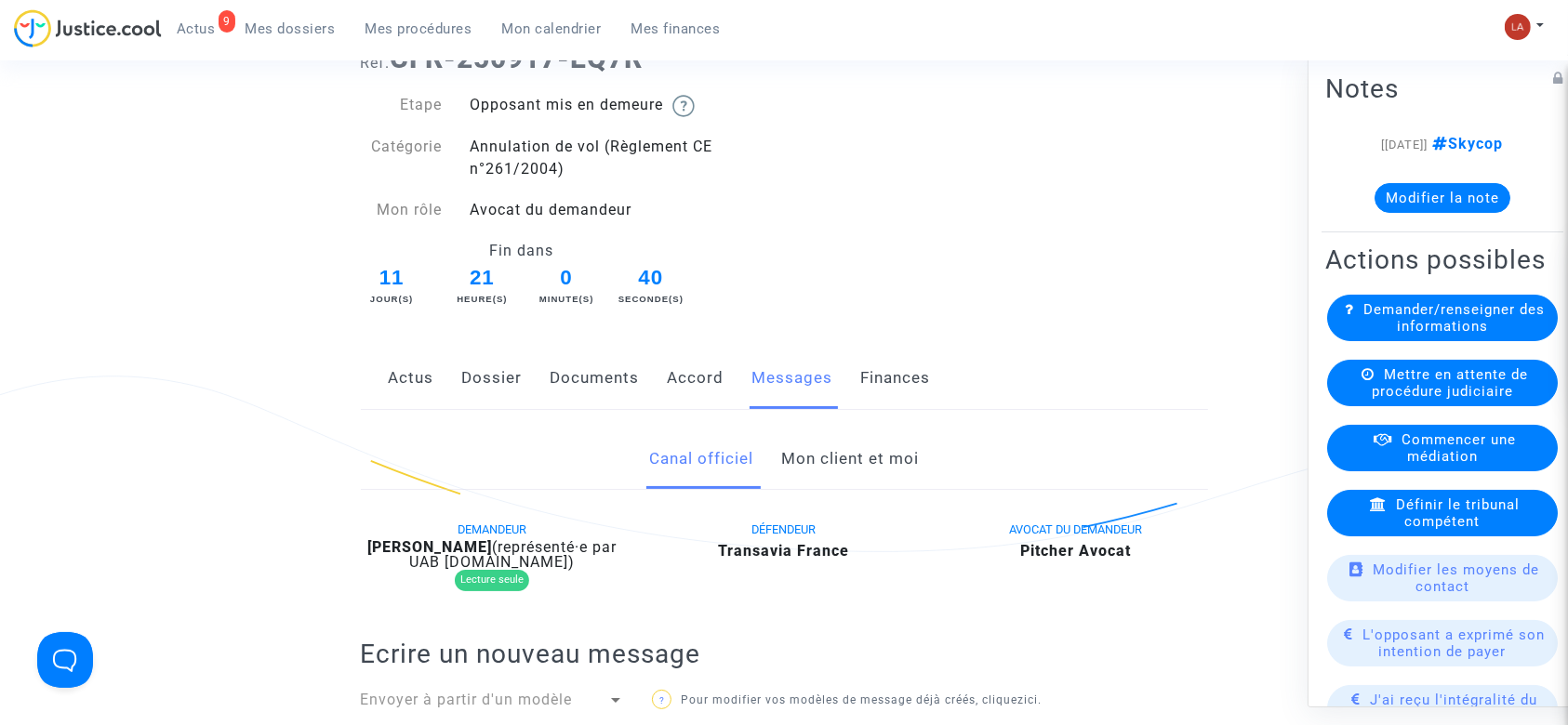
click at [884, 466] on link "Mon client et moi" at bounding box center [850, 459] width 138 height 62
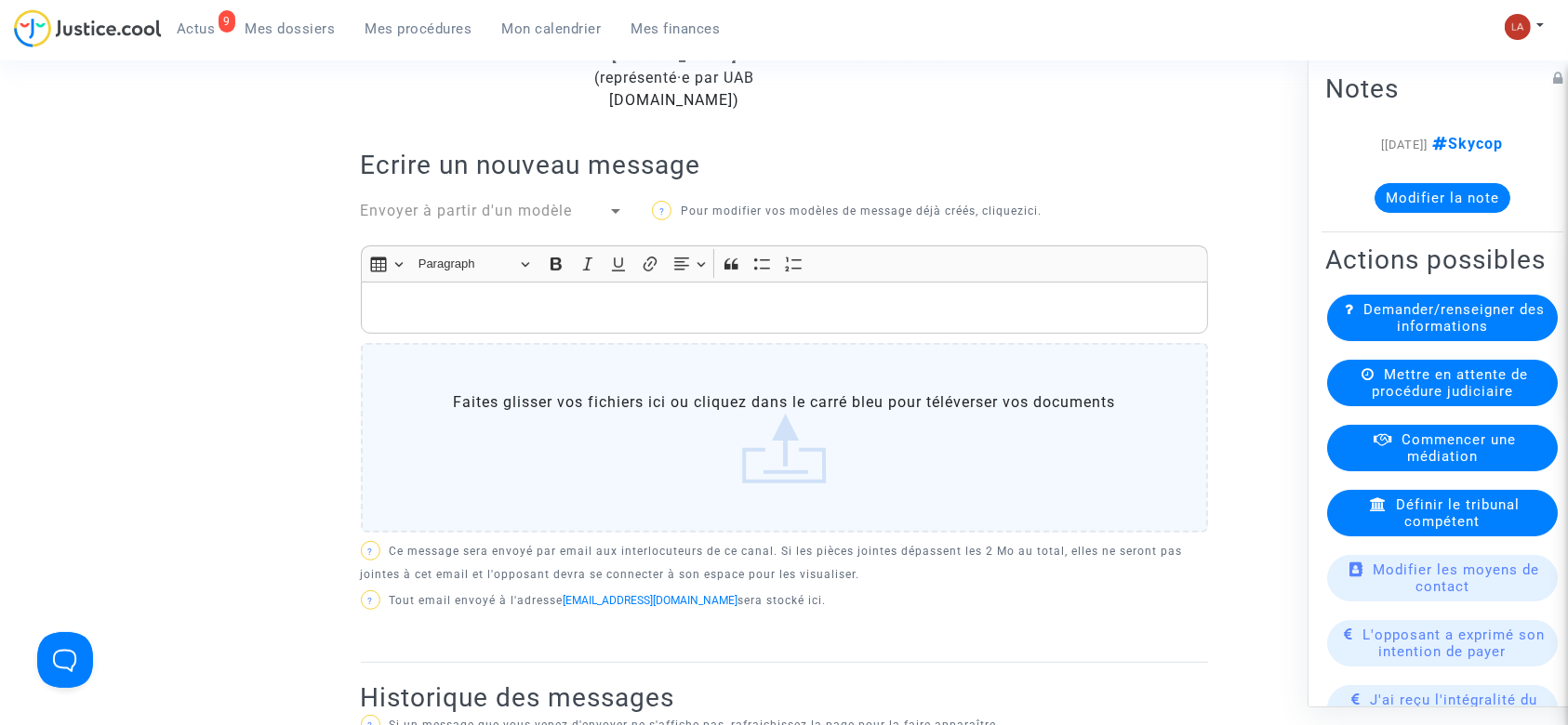
click at [799, 326] on div "Rich Text Editor, main" at bounding box center [784, 307] width 847 height 52
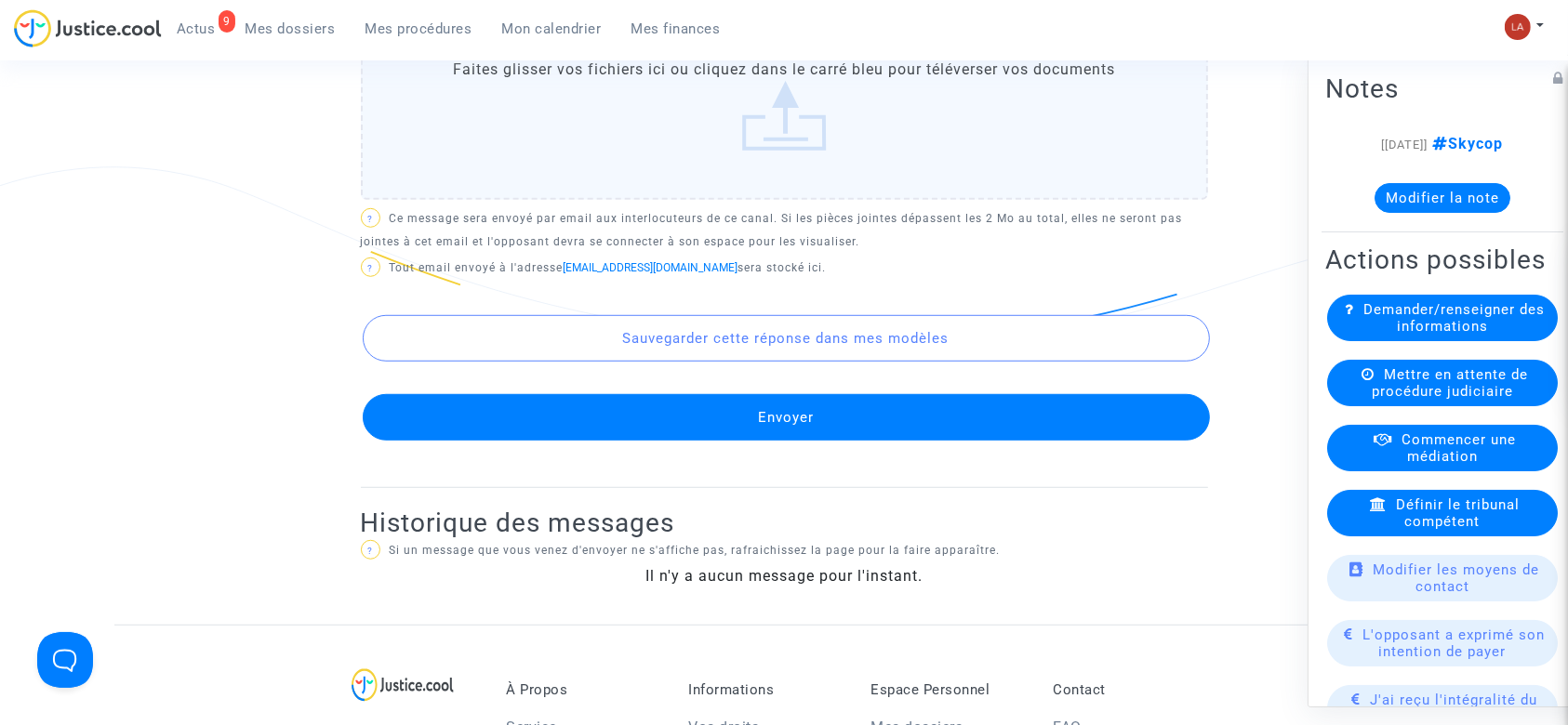
scroll to position [1206, 0]
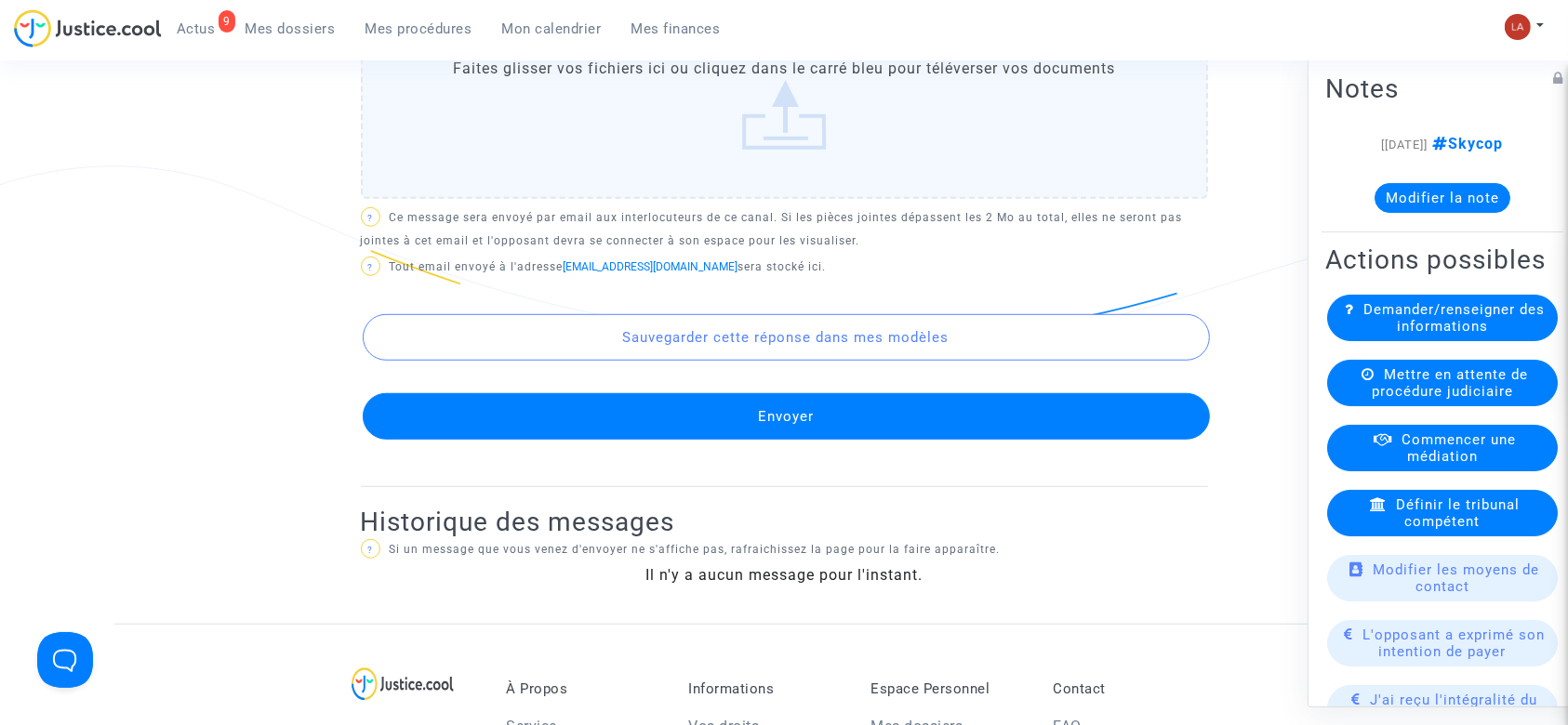
click at [851, 436] on button "Envoyer" at bounding box center [786, 416] width 847 height 47
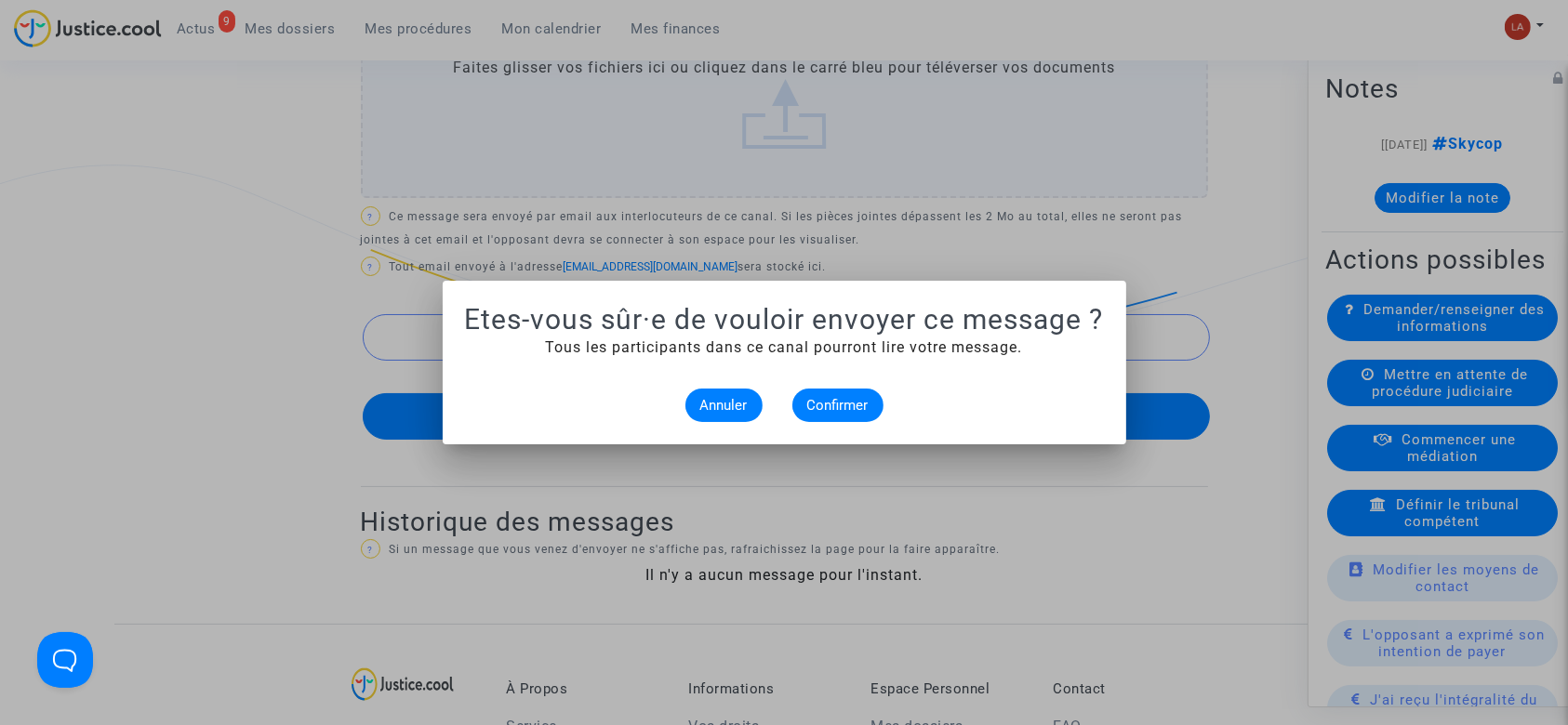
scroll to position [0, 0]
click at [870, 390] on button "Confirmer" at bounding box center [838, 405] width 91 height 33
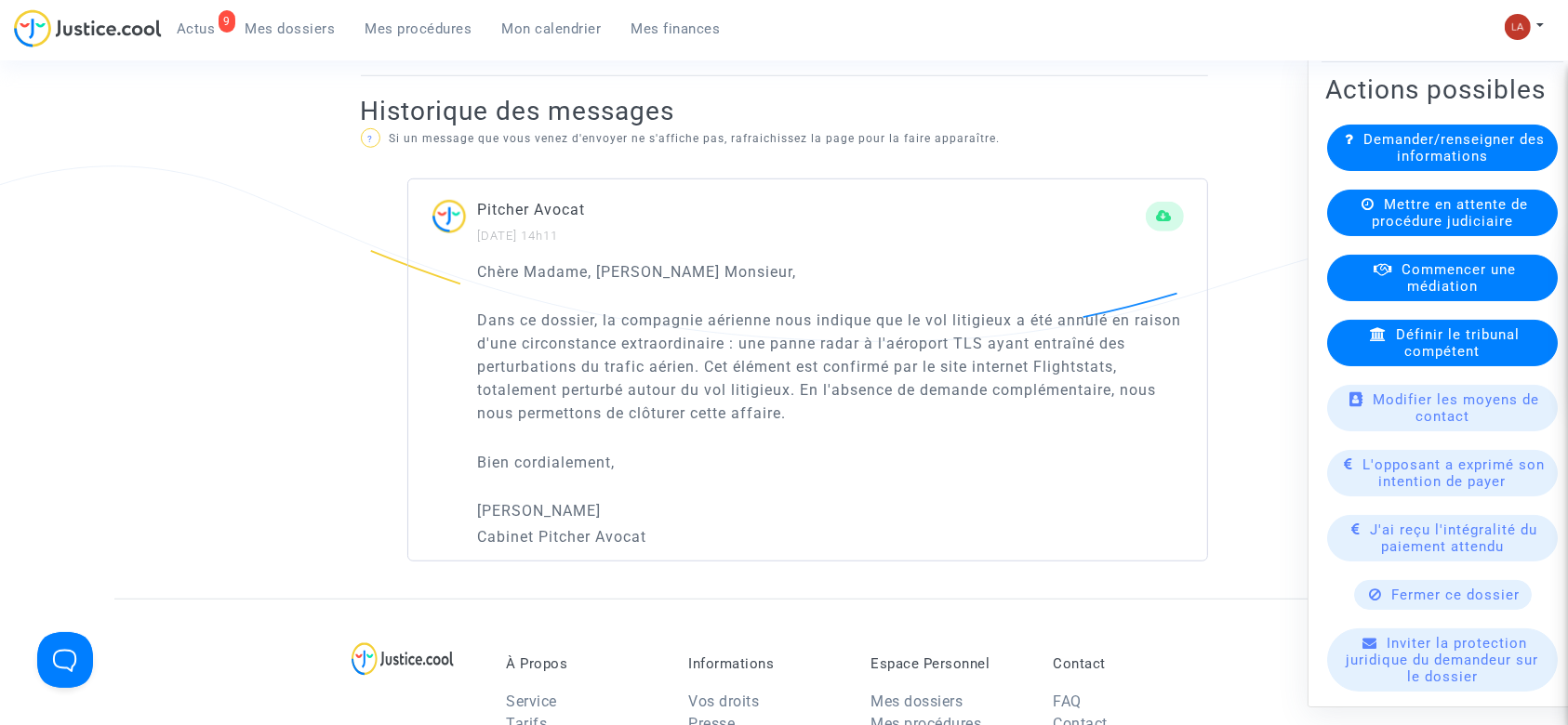
scroll to position [171, 0]
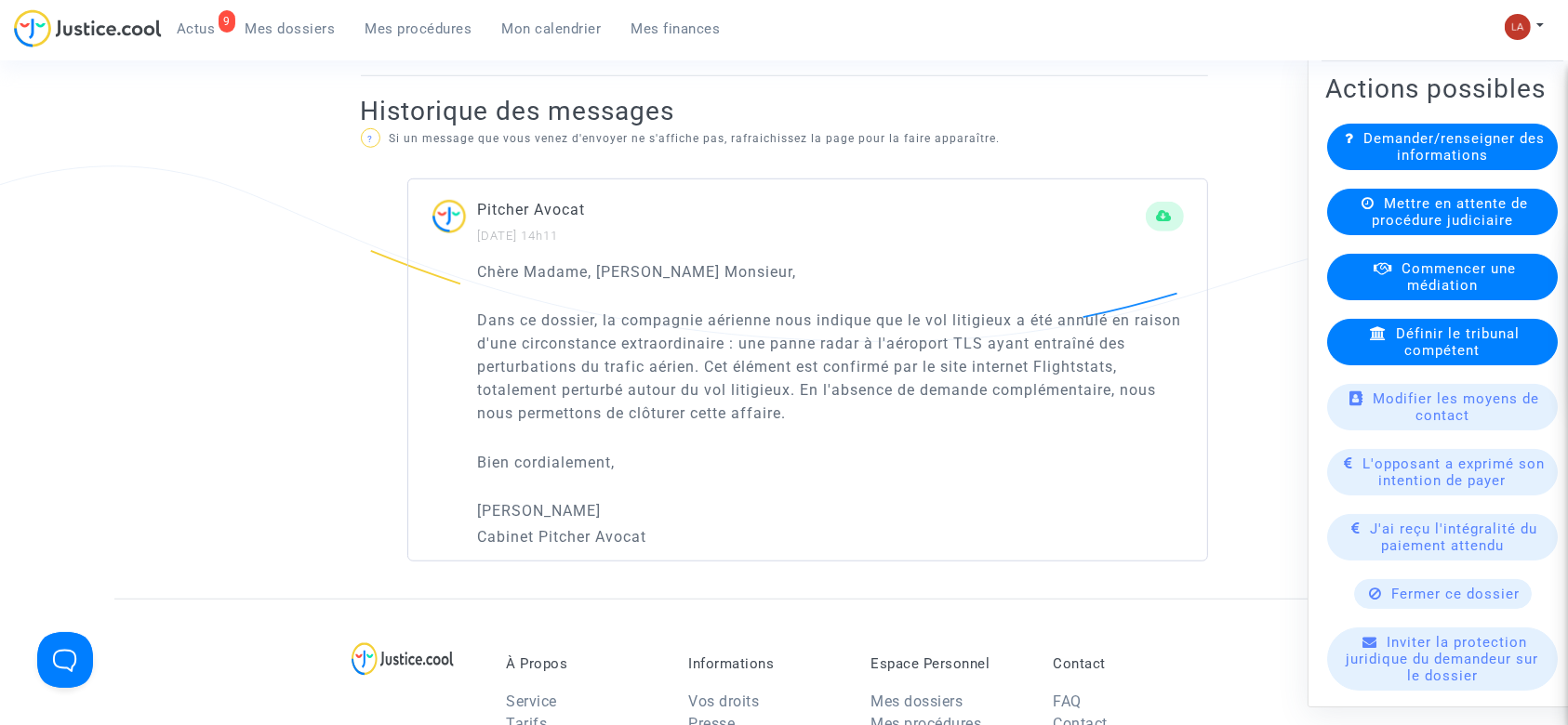
click at [1392, 602] on span "Fermer ce dossier" at bounding box center [1456, 594] width 128 height 17
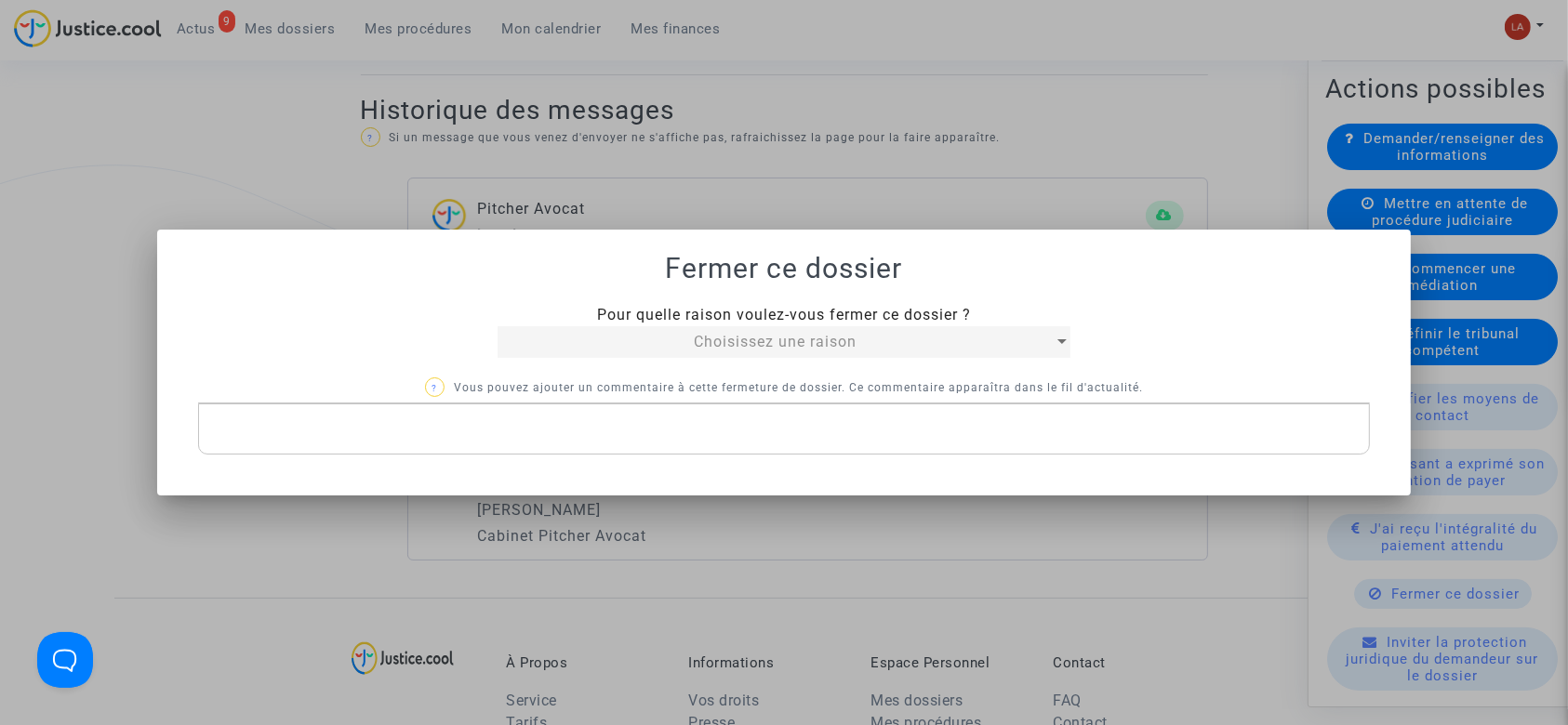
click at [975, 334] on div "Choisissez une raison" at bounding box center [774, 341] width 555 height 22
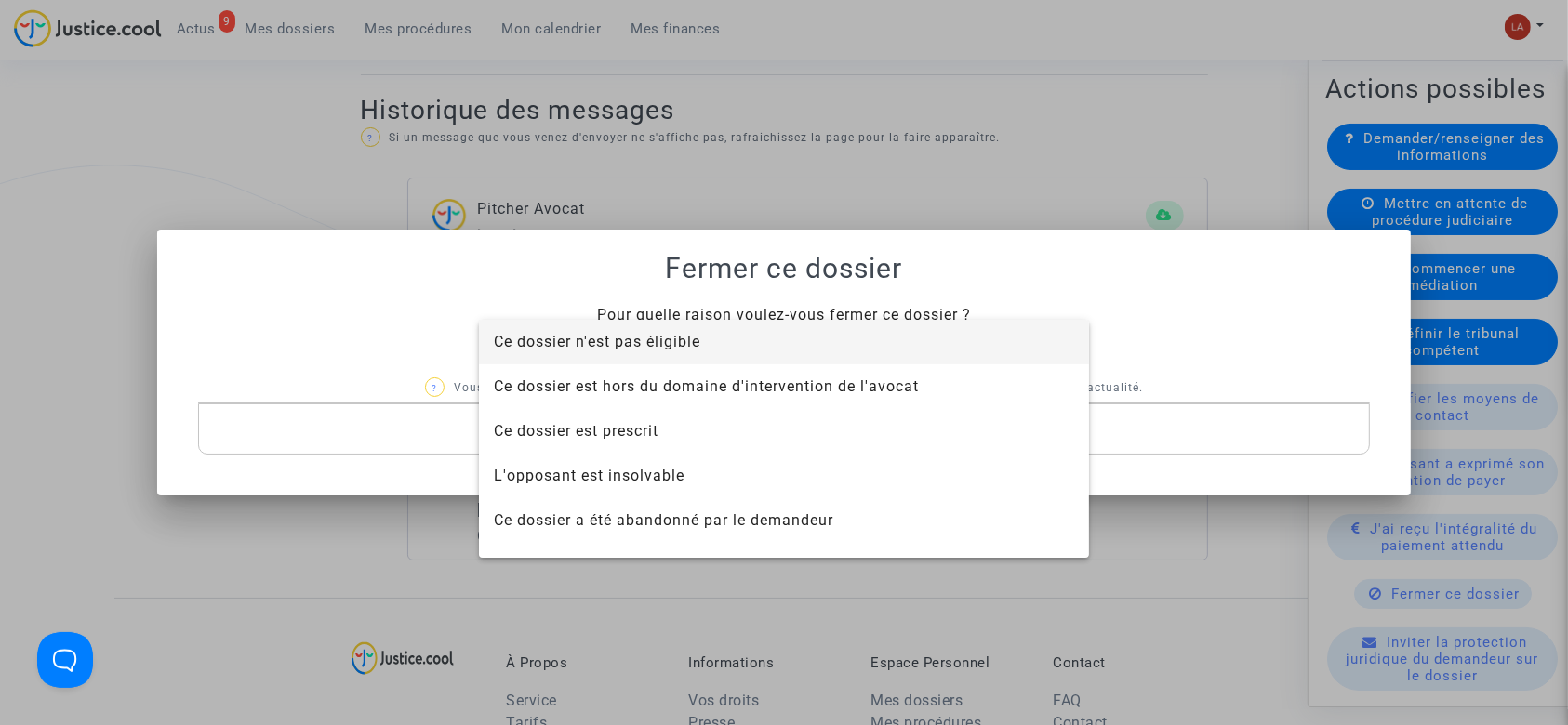
click at [832, 332] on span "Ce dossier n'est pas éligible" at bounding box center [784, 342] width 581 height 45
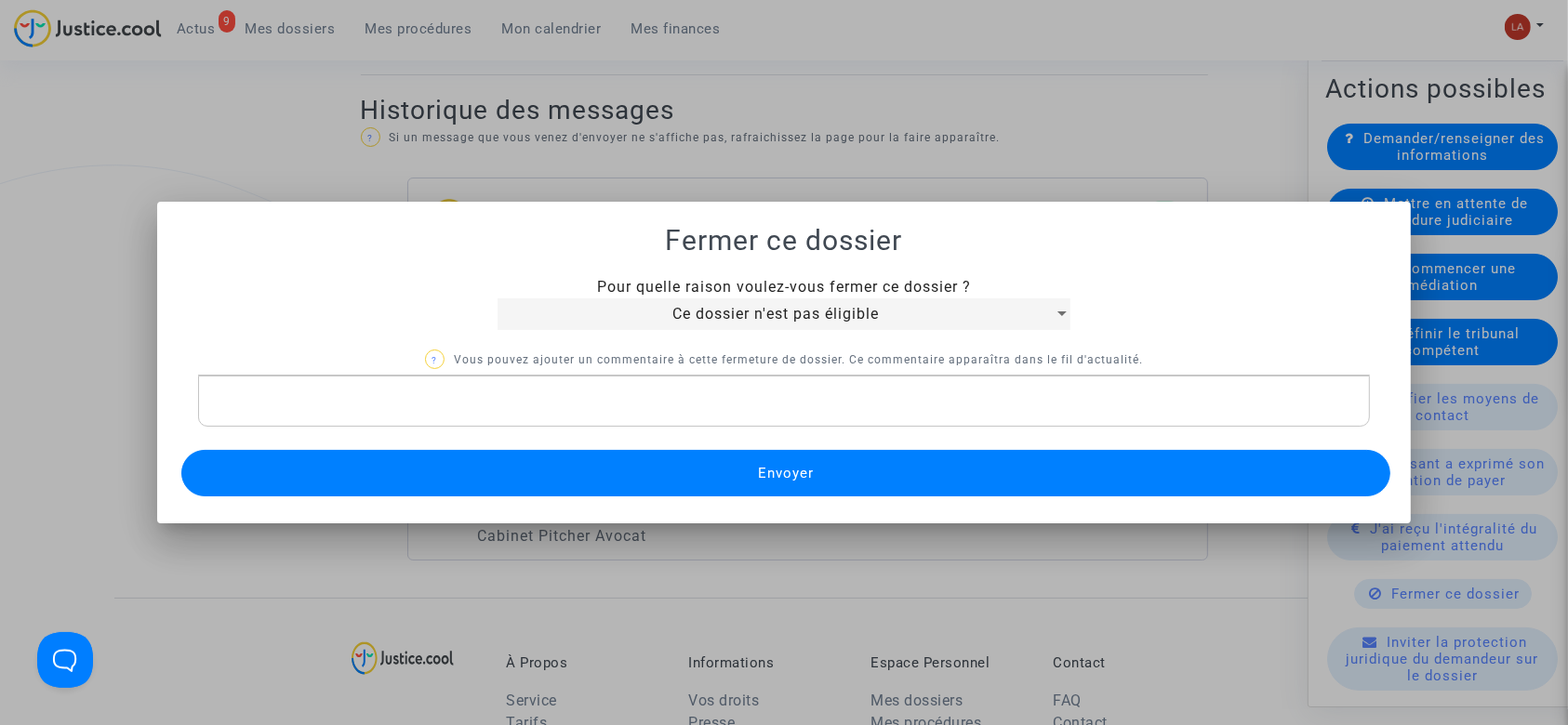
click at [680, 407] on p "Rich Text Editor, main" at bounding box center [783, 401] width 1153 height 23
click at [653, 470] on button "Envoyer" at bounding box center [786, 473] width 1210 height 47
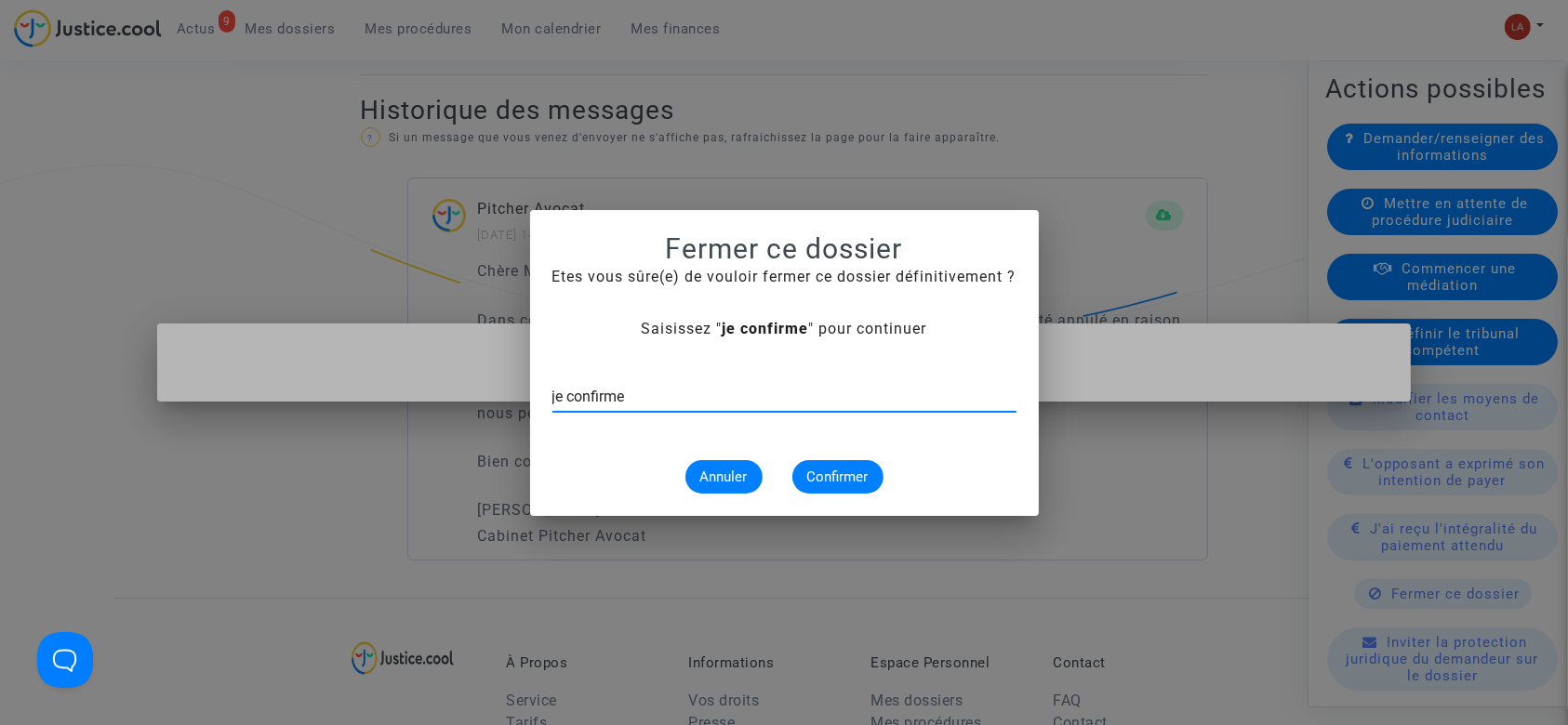
type input "je confirme"
click at [846, 468] on span "Confirmer" at bounding box center [837, 477] width 62 height 17
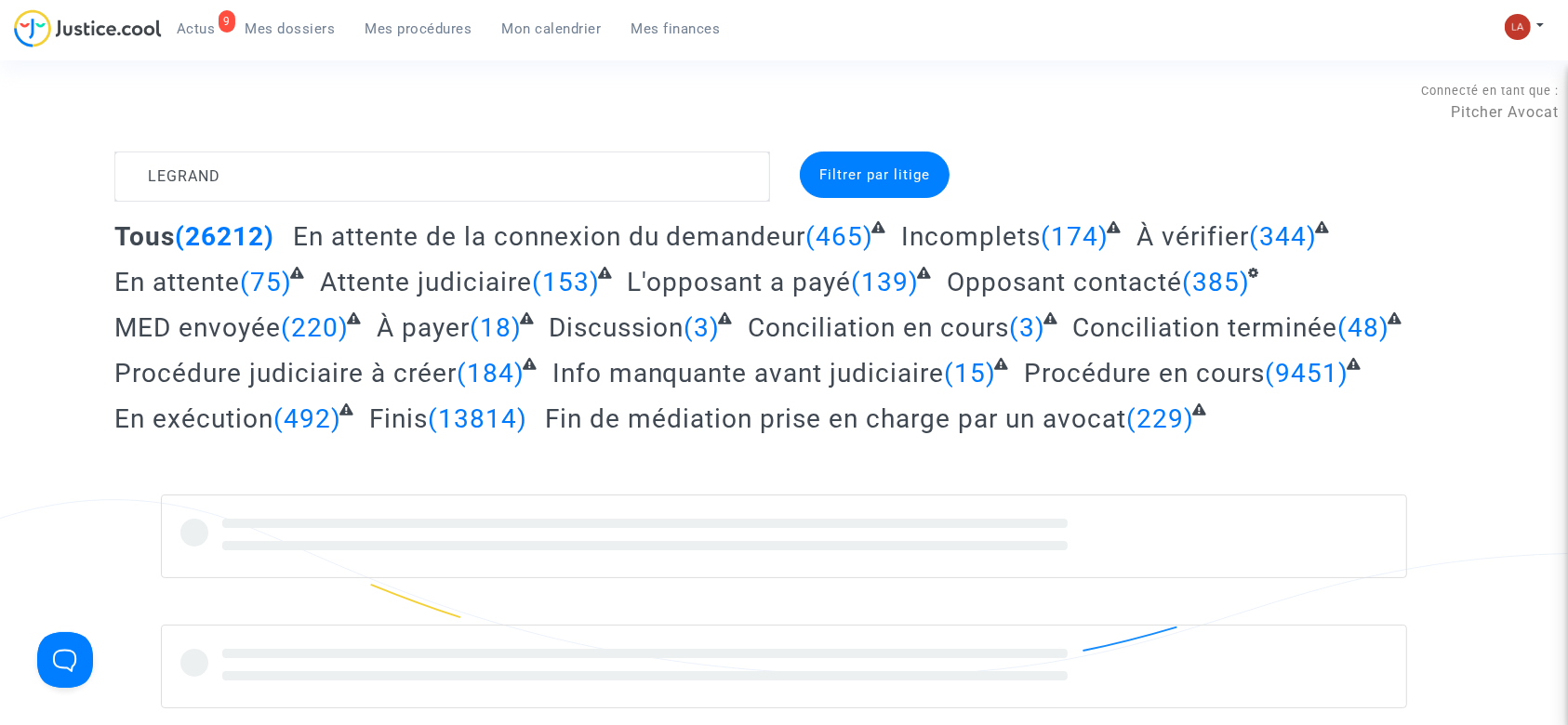
type textarea "LEGRAND"
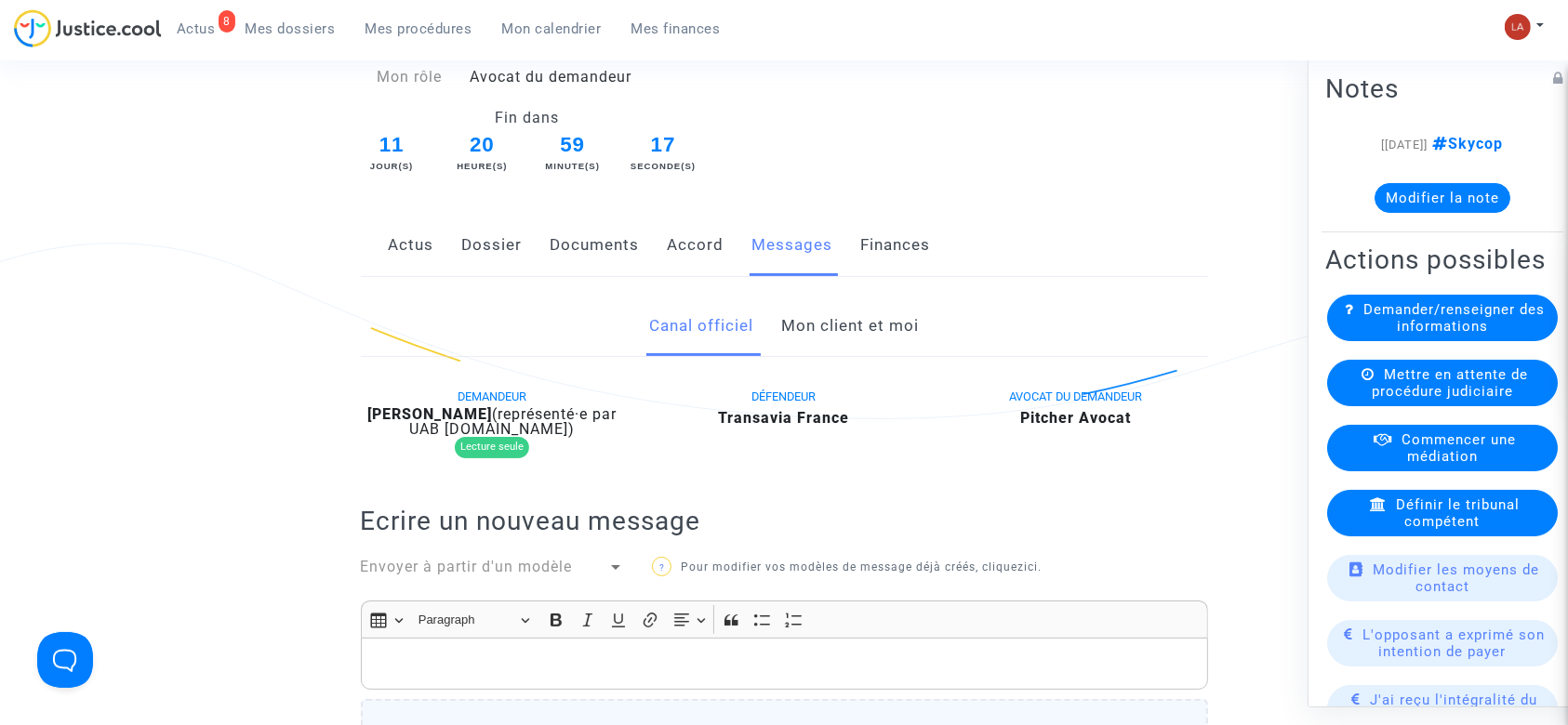
click at [498, 240] on link "Dossier" at bounding box center [492, 245] width 61 height 62
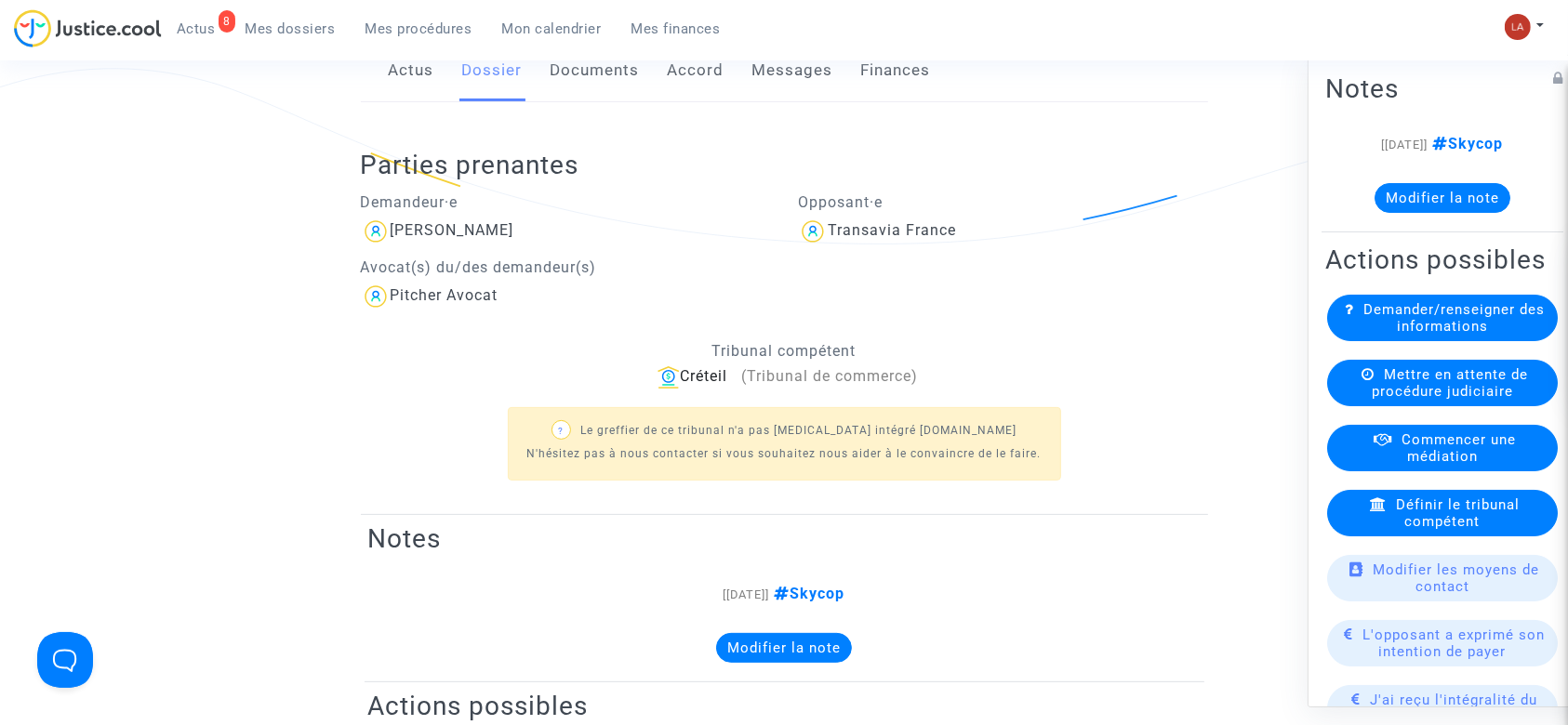
scroll to position [277, 0]
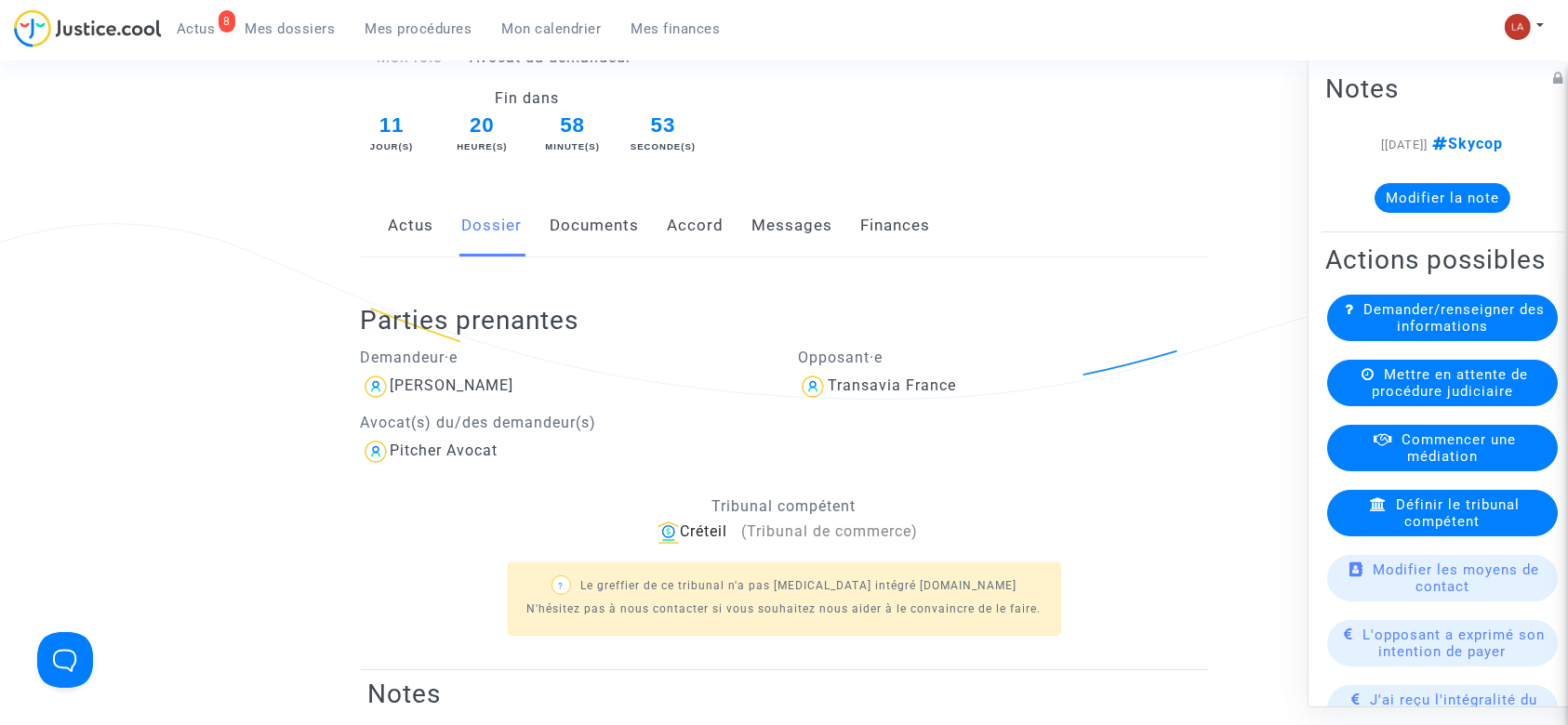
drag, startPoint x: 575, startPoint y: 227, endPoint x: 627, endPoint y: 223, distance: 52.2
click at [575, 227] on link "Documents" at bounding box center [595, 225] width 89 height 62
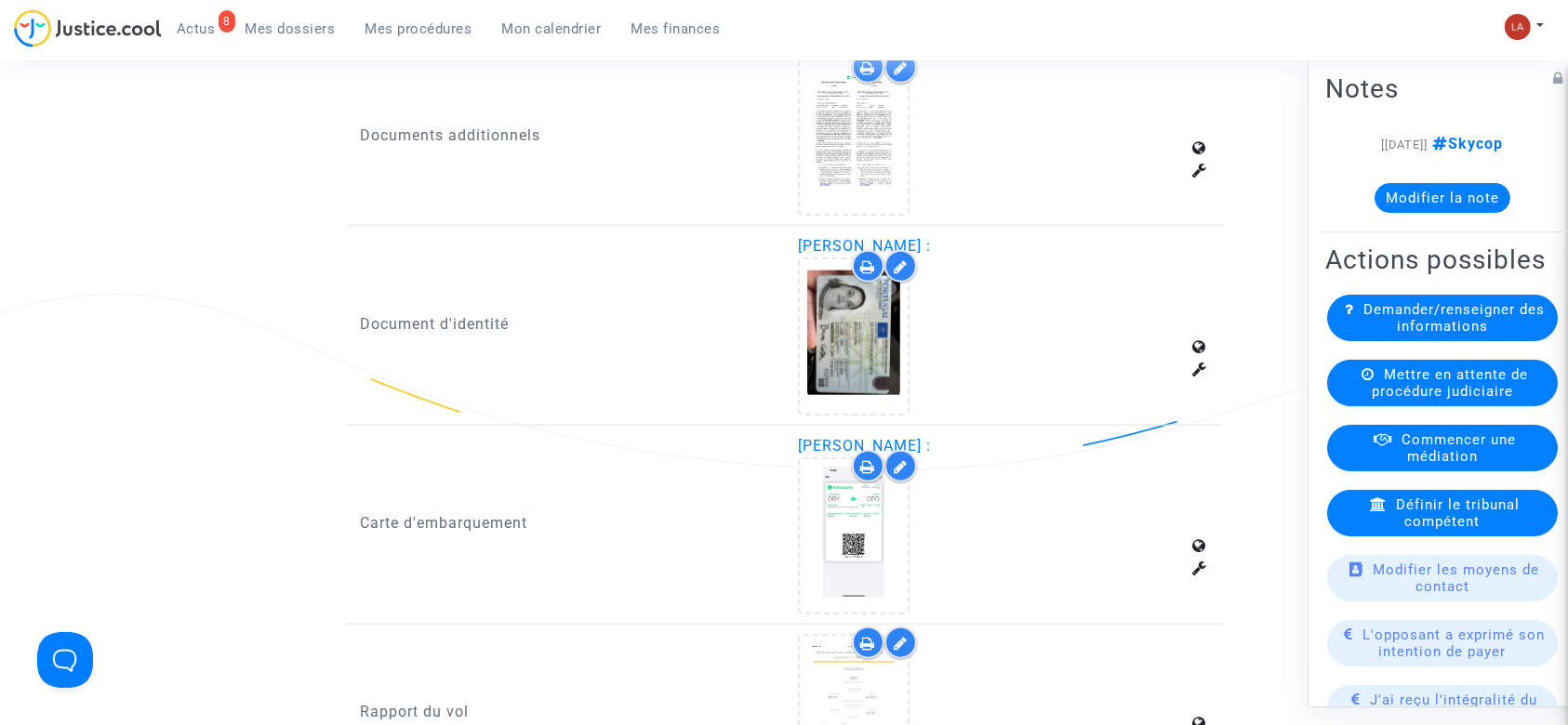
scroll to position [2384, 0]
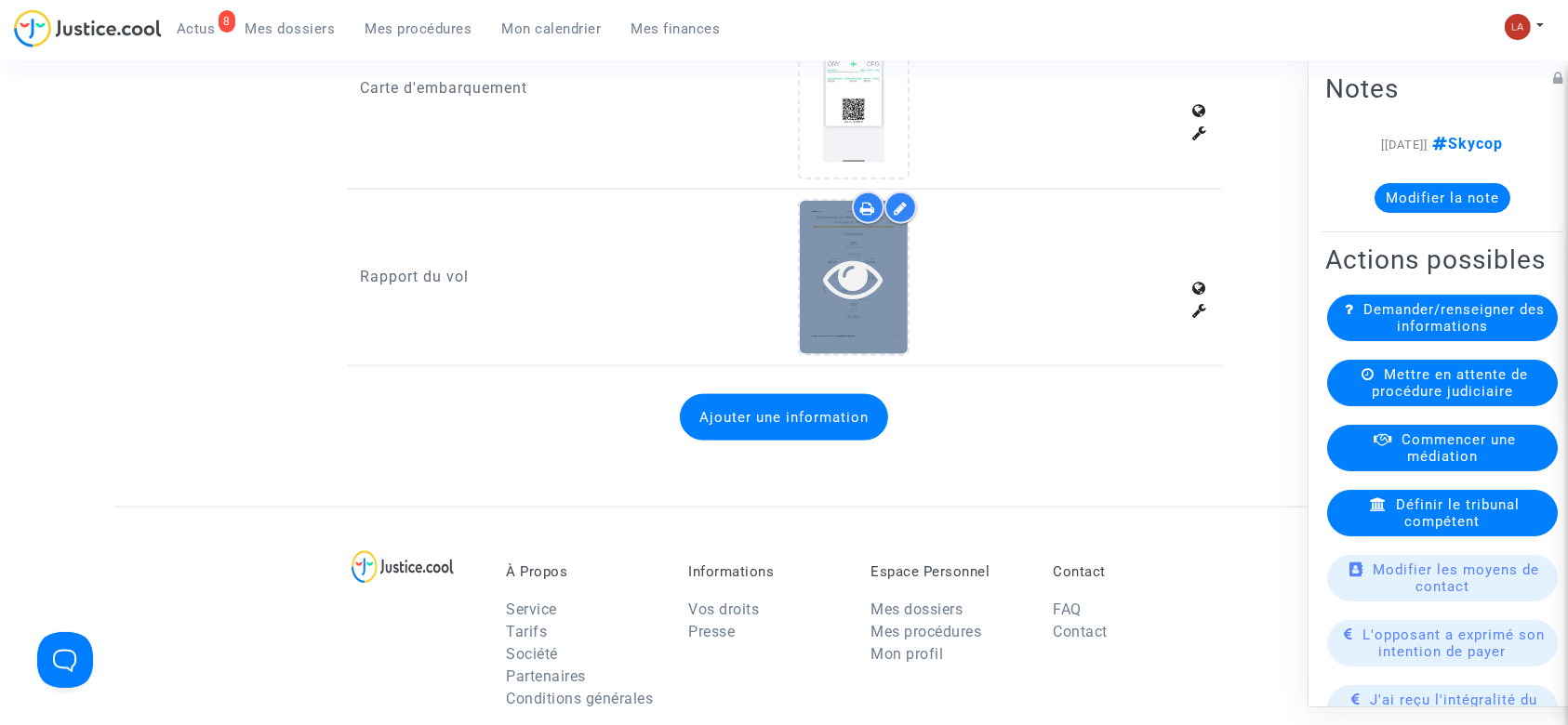
click at [808, 312] on div at bounding box center [853, 277] width 108 height 153
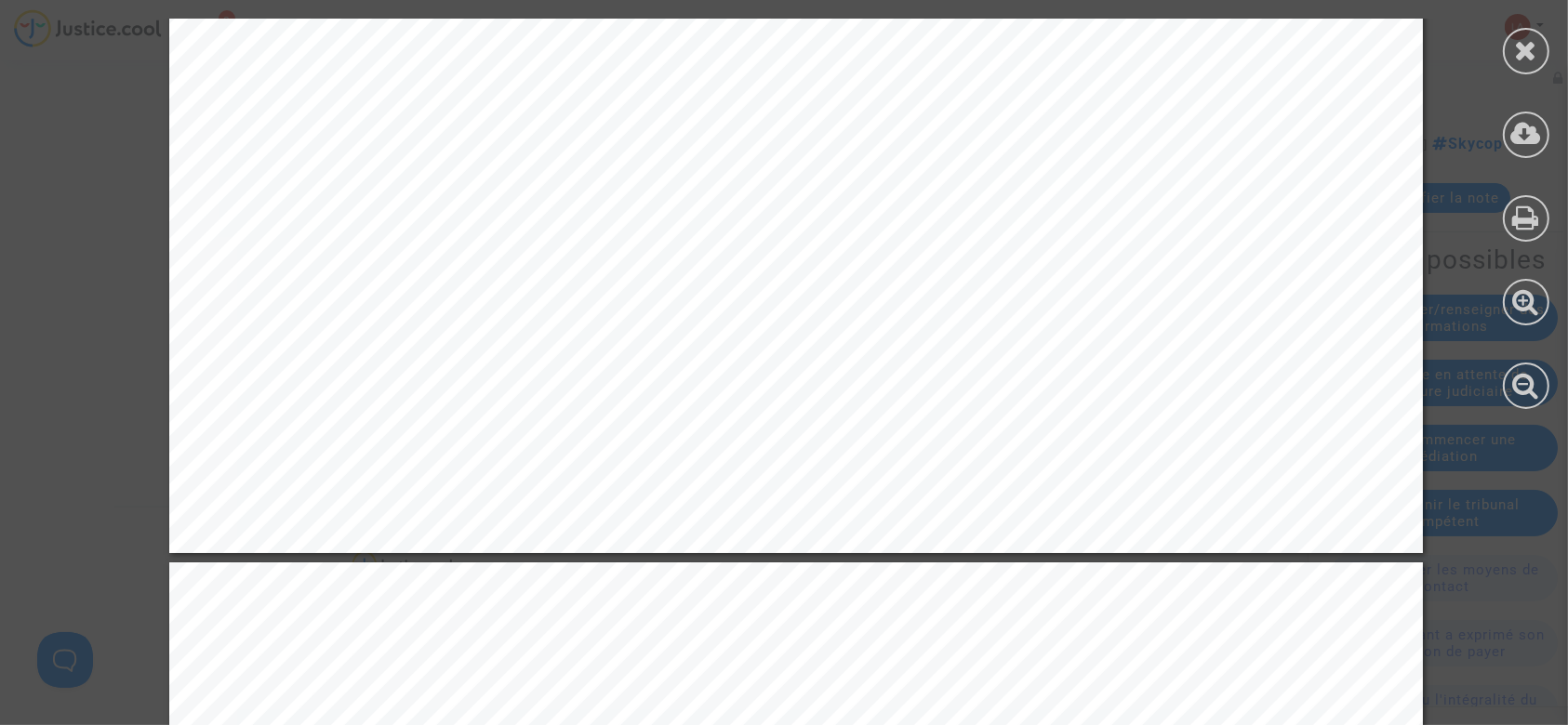
scroll to position [1983, 0]
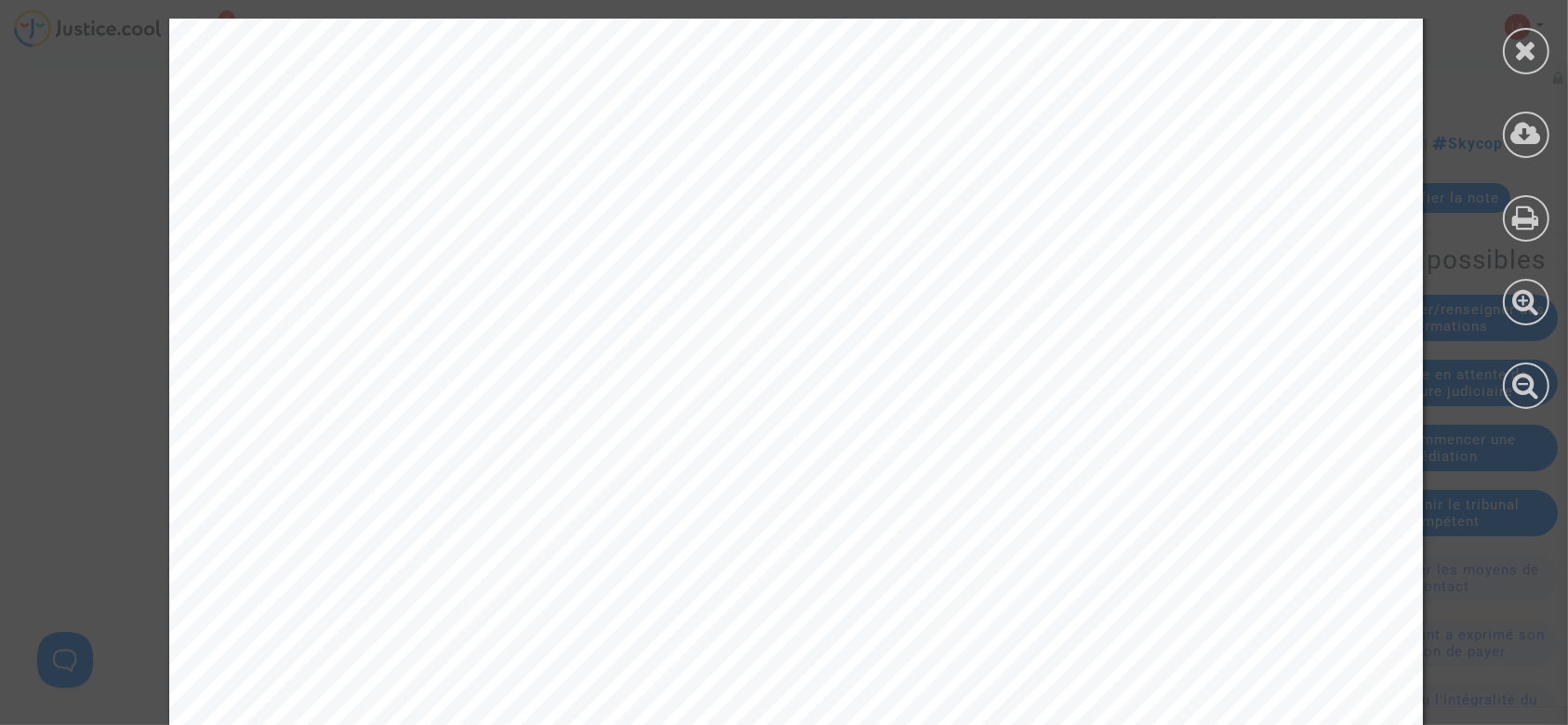
click at [1534, 50] on icon at bounding box center [1526, 49] width 23 height 28
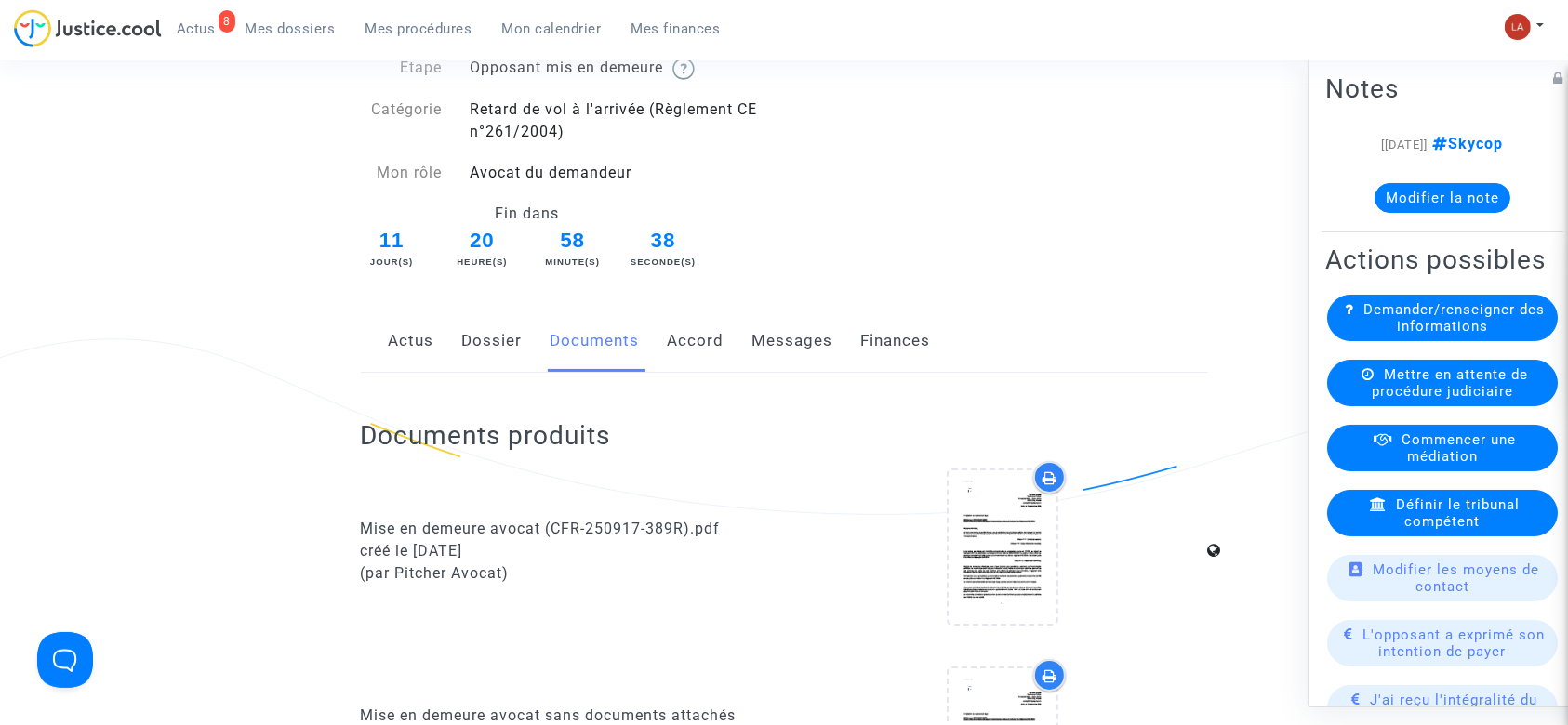
scroll to position [0, 0]
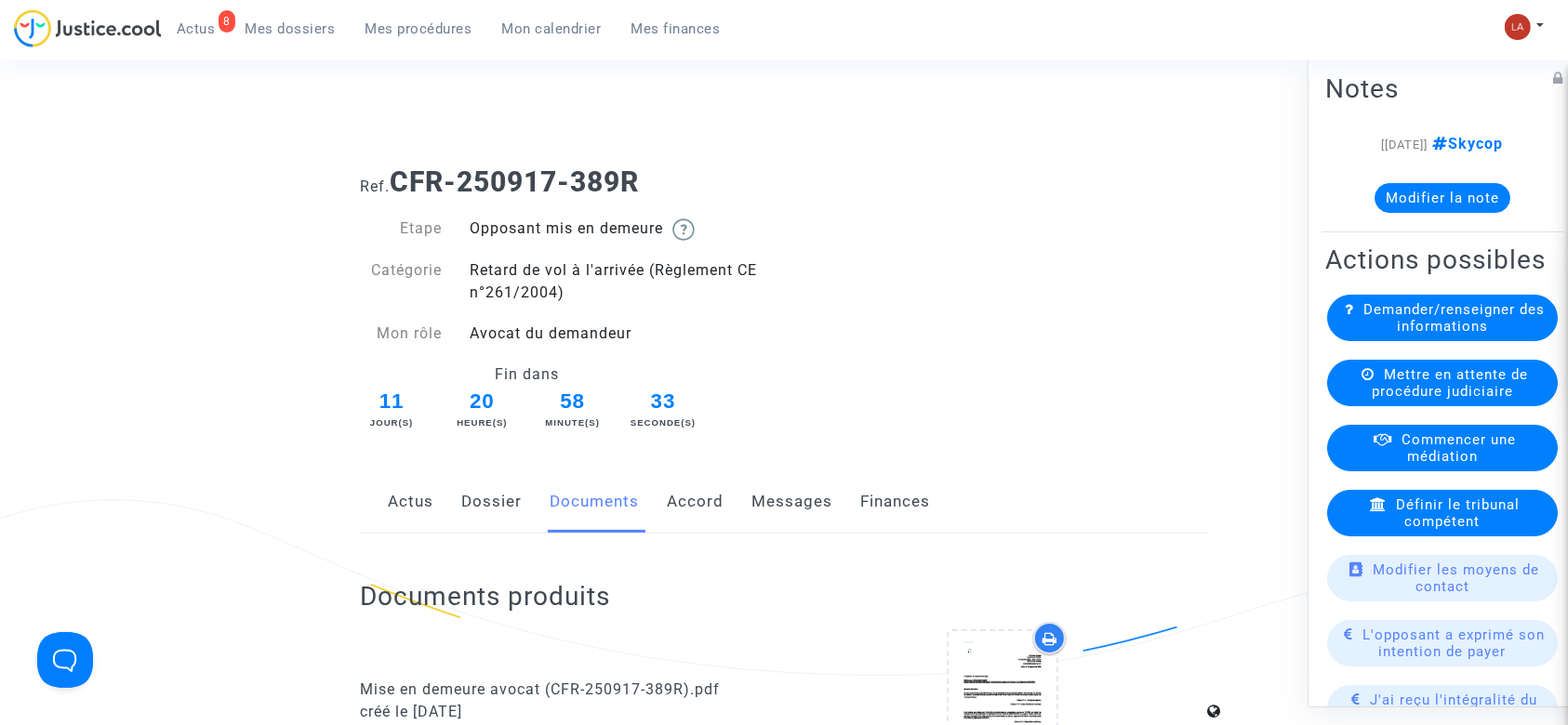
click at [829, 505] on link "Messages" at bounding box center [793, 502] width 81 height 62
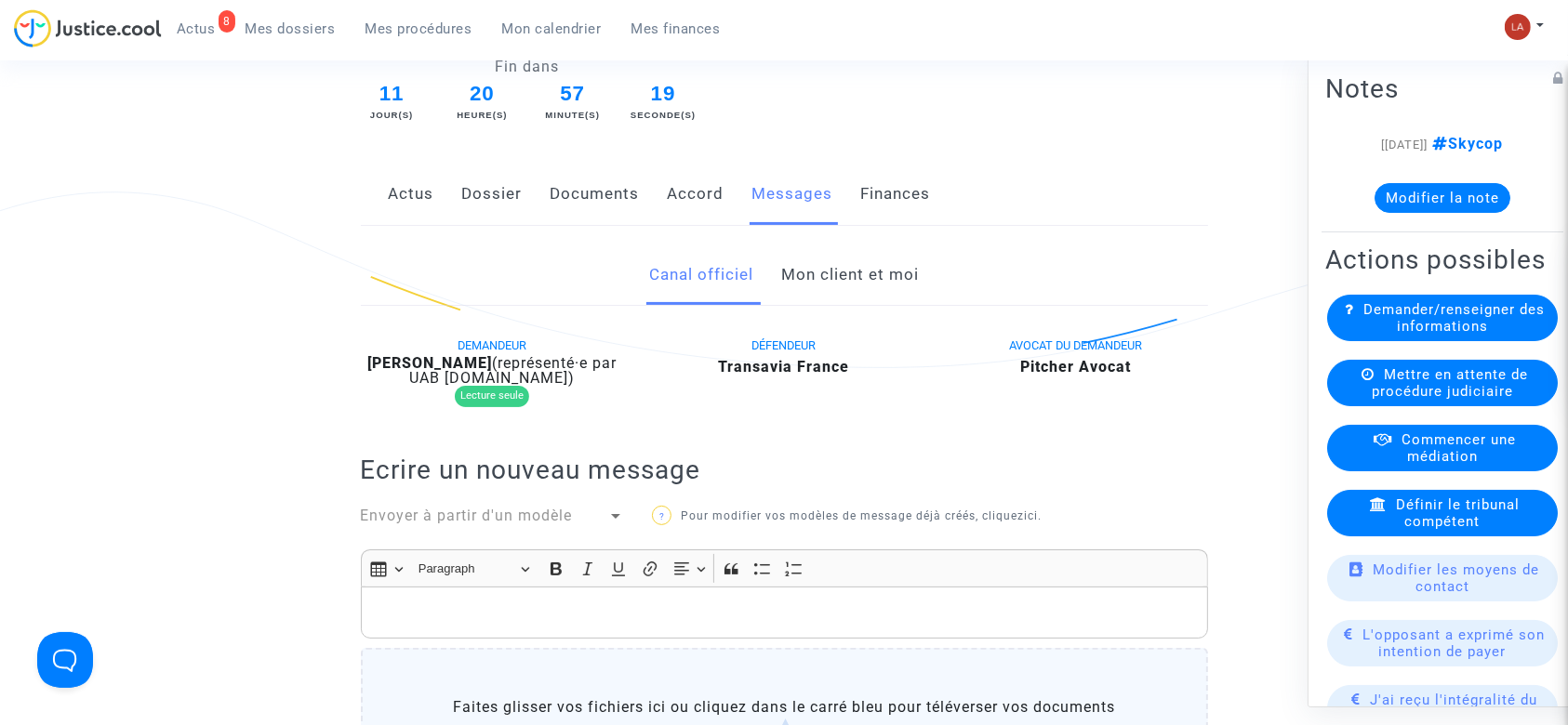
scroll to position [372, 0]
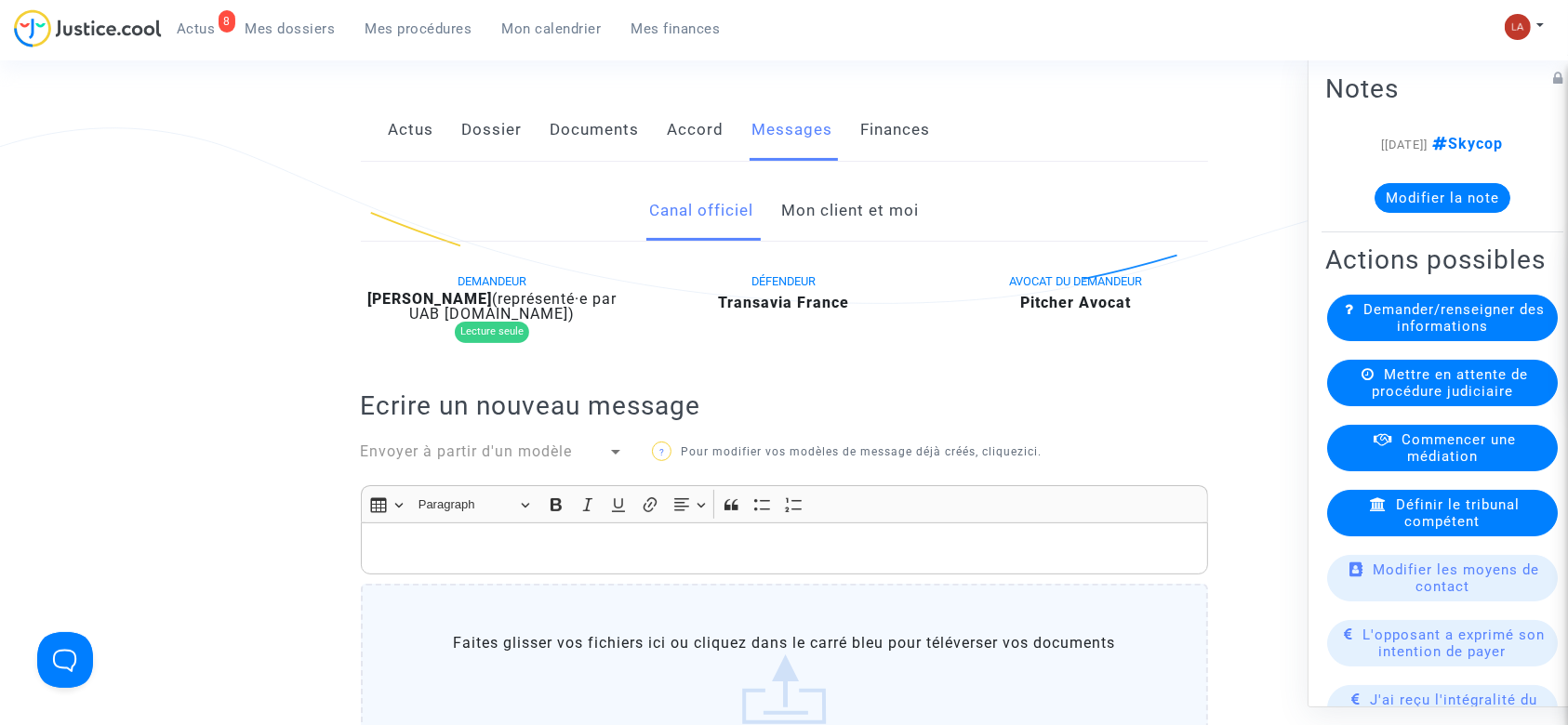
click at [465, 460] on span "Envoyer à partir d'un modèle" at bounding box center [467, 451] width 212 height 18
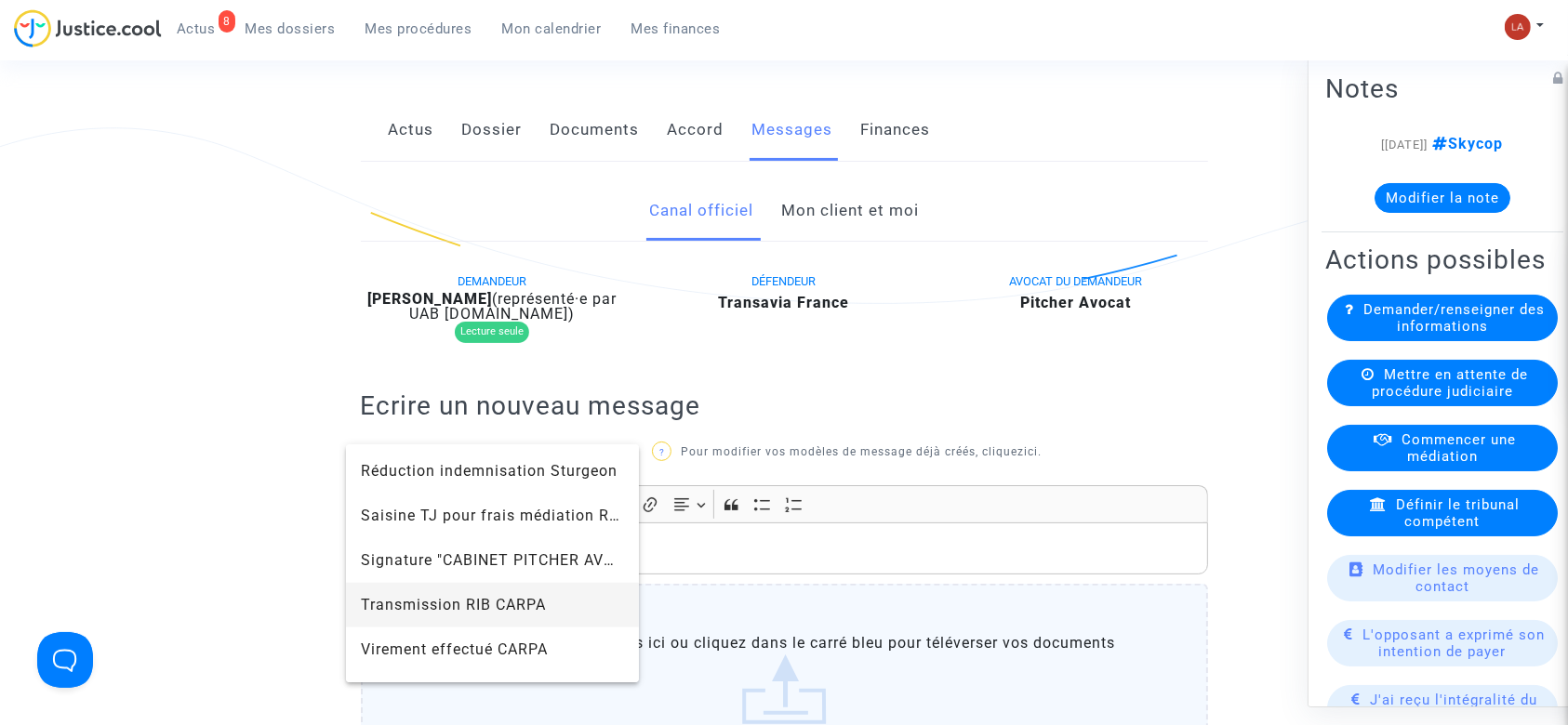
scroll to position [1983, 0]
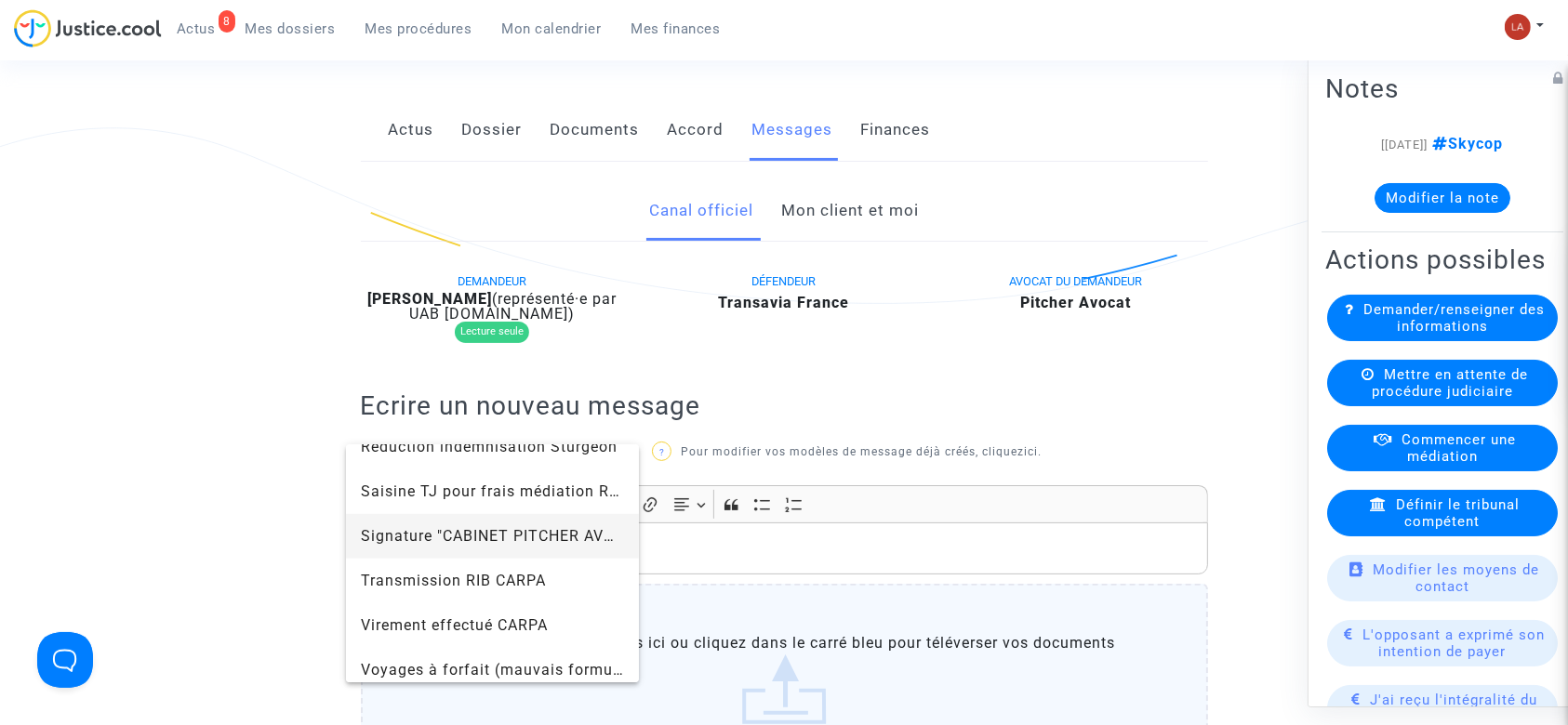
click at [491, 530] on span "Signature "CABINET PITCHER AVOCAT"" at bounding box center [506, 536] width 289 height 18
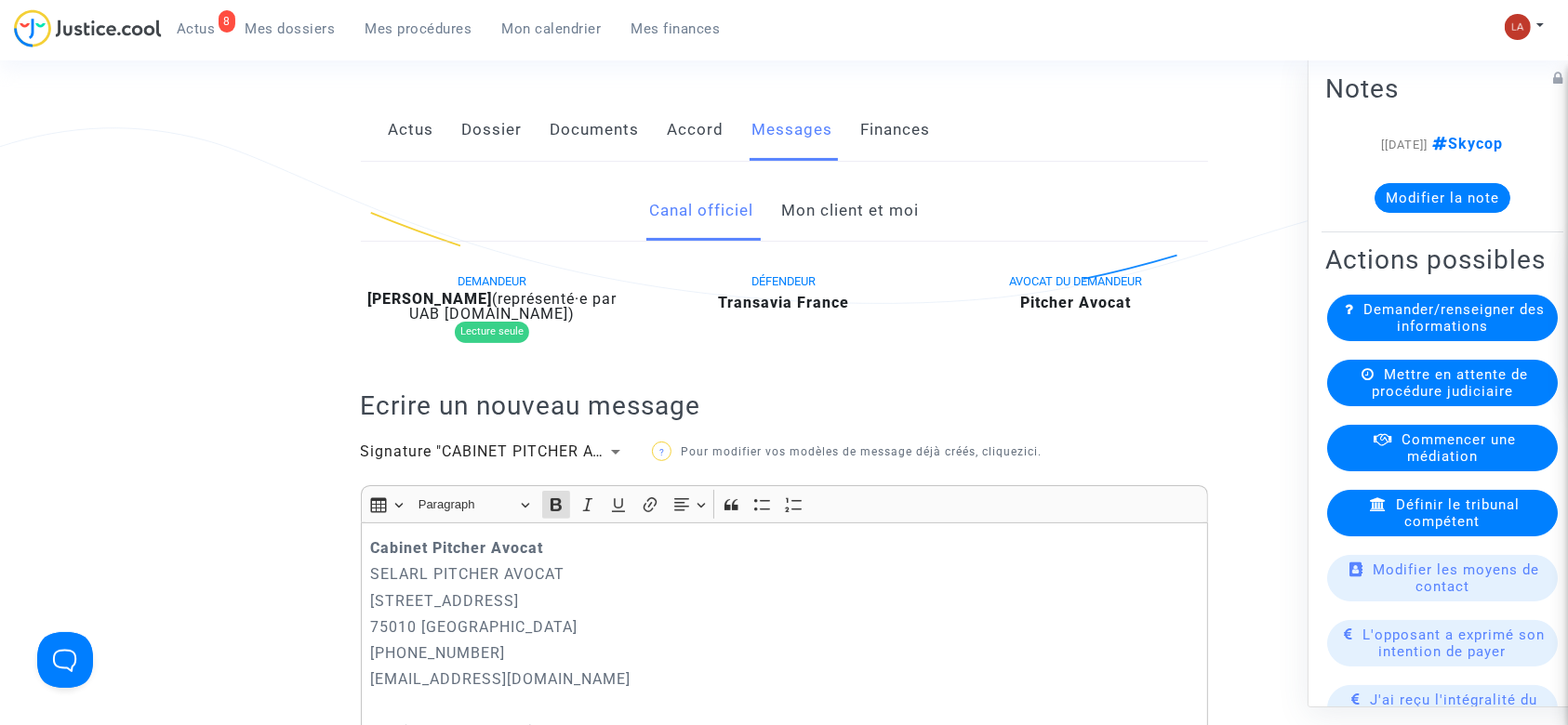
click at [372, 557] on strong "Cabinet Pitcher Avocat" at bounding box center [456, 548] width 173 height 18
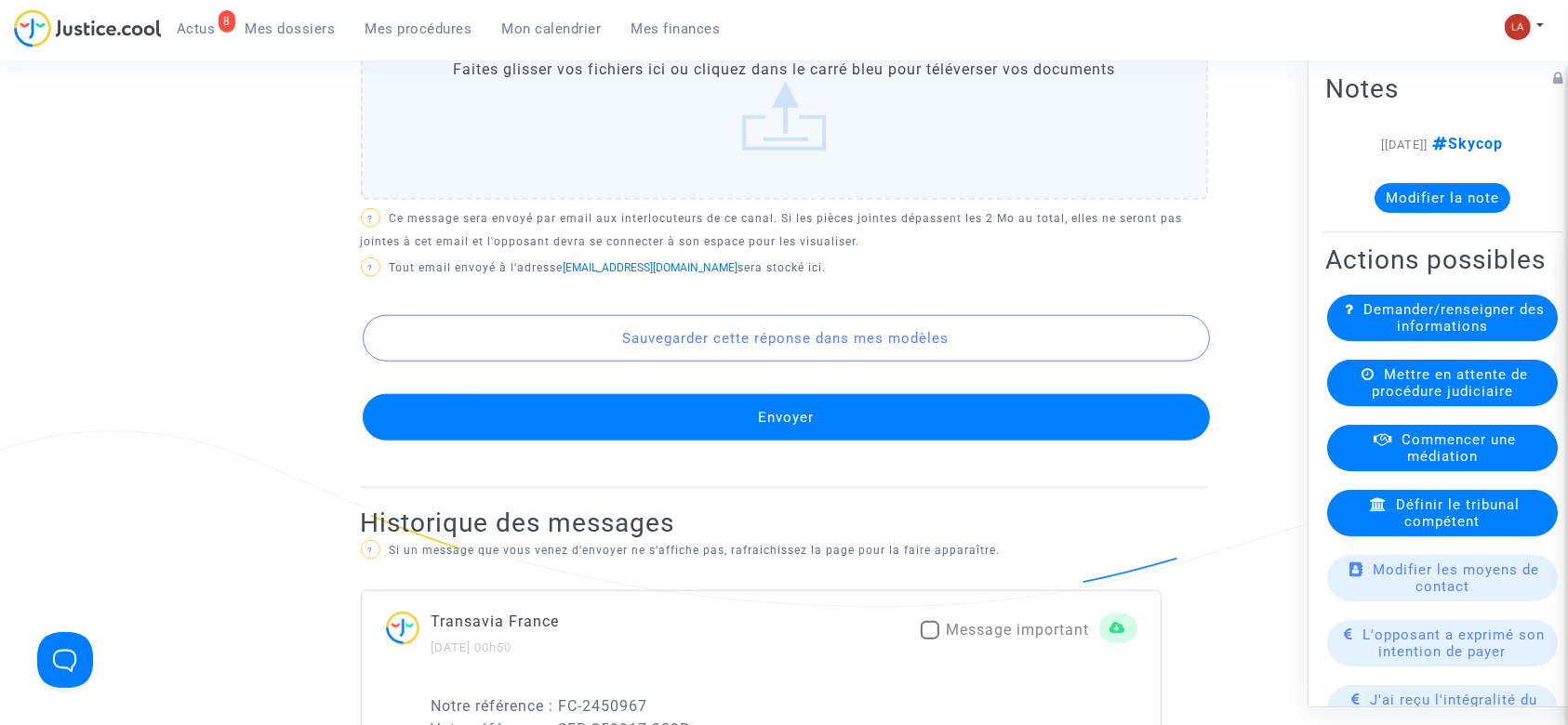
scroll to position [1931, 0]
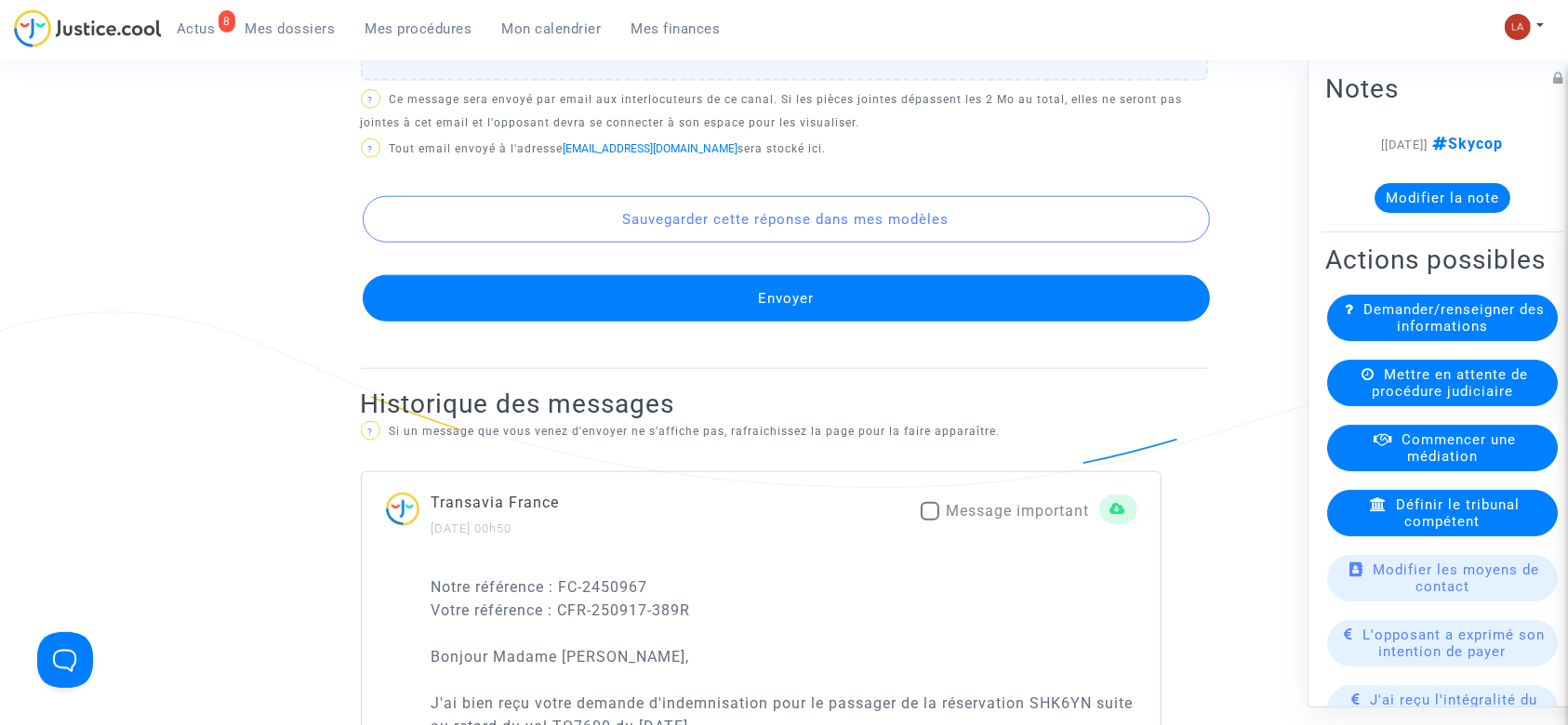
click at [811, 318] on button "Envoyer" at bounding box center [786, 298] width 847 height 47
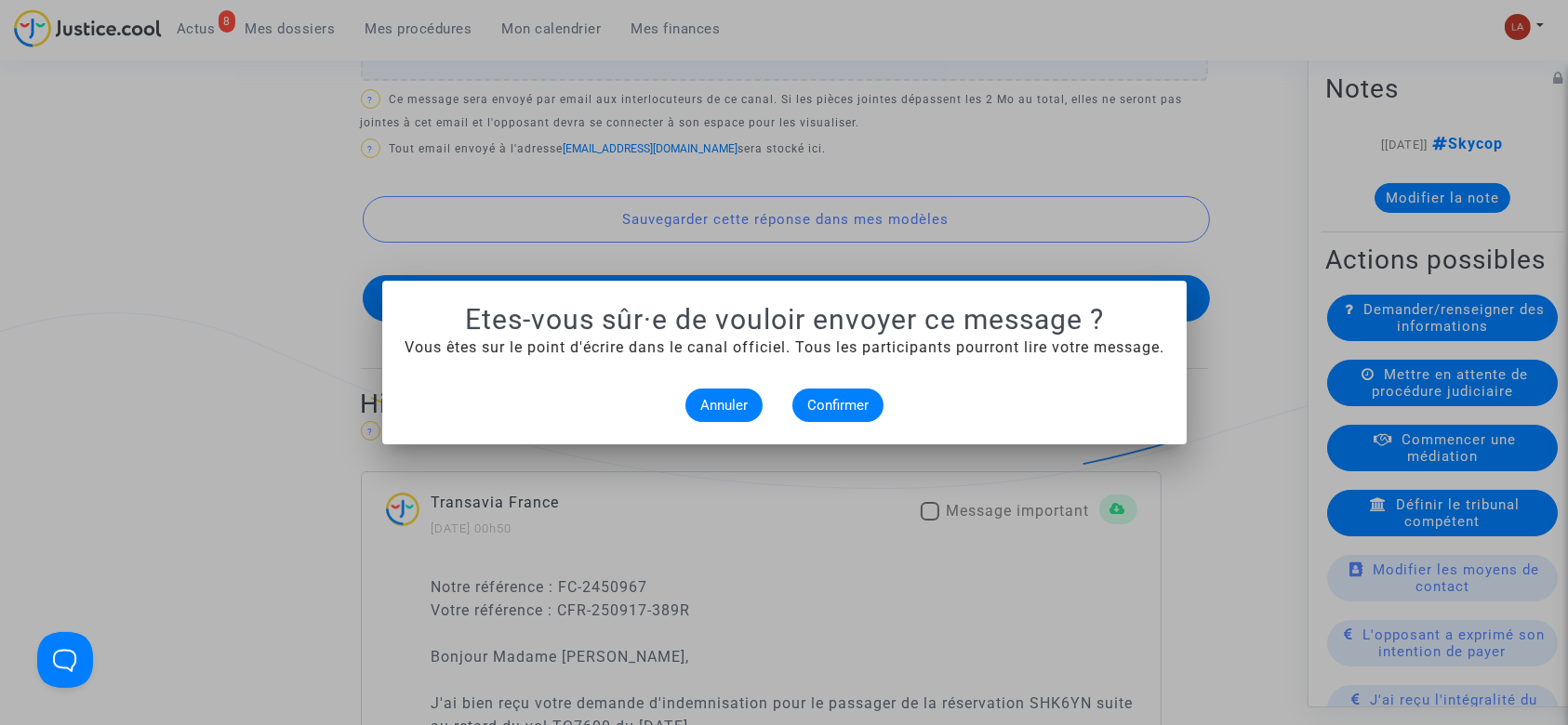
scroll to position [0, 0]
click at [796, 407] on button "Confirmer" at bounding box center [838, 405] width 91 height 33
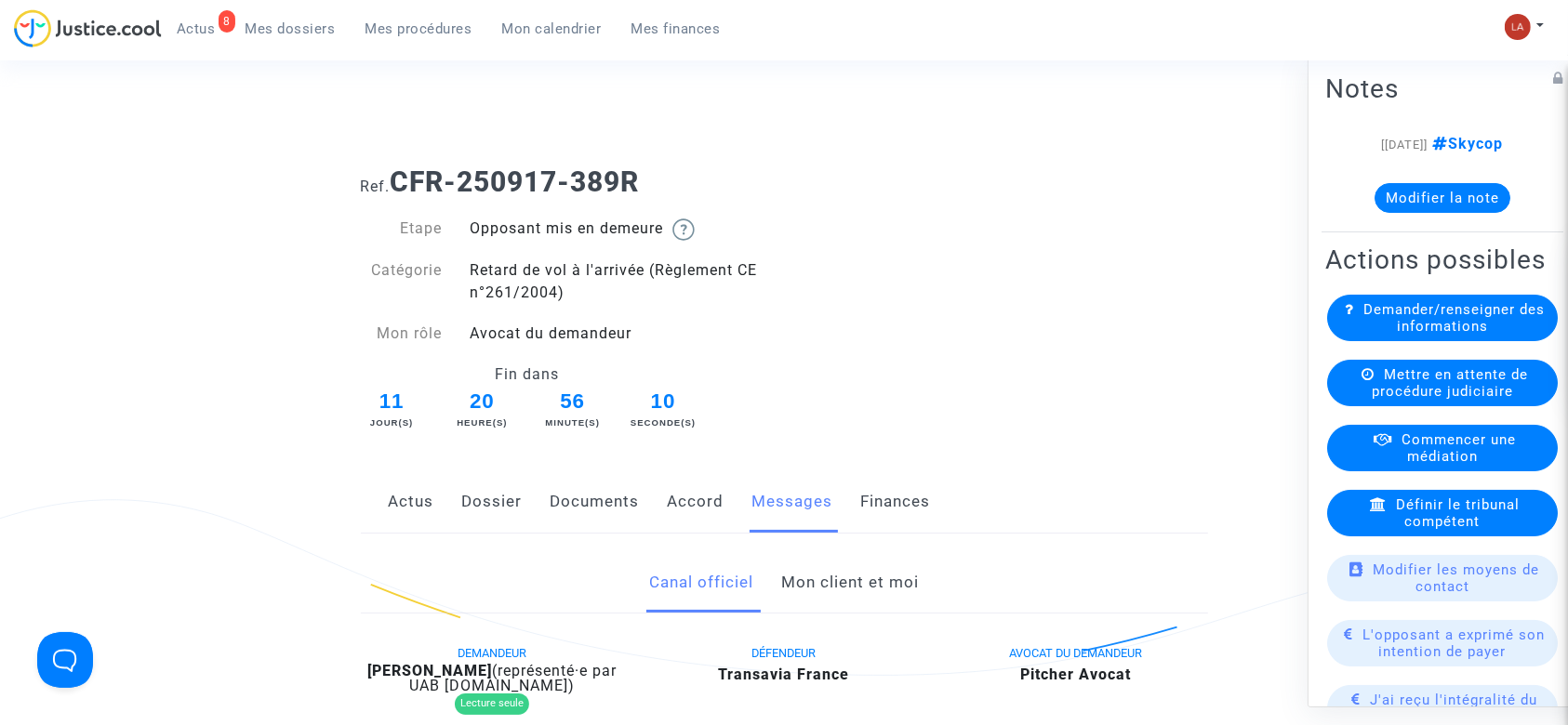
click at [632, 492] on link "Documents" at bounding box center [595, 502] width 89 height 62
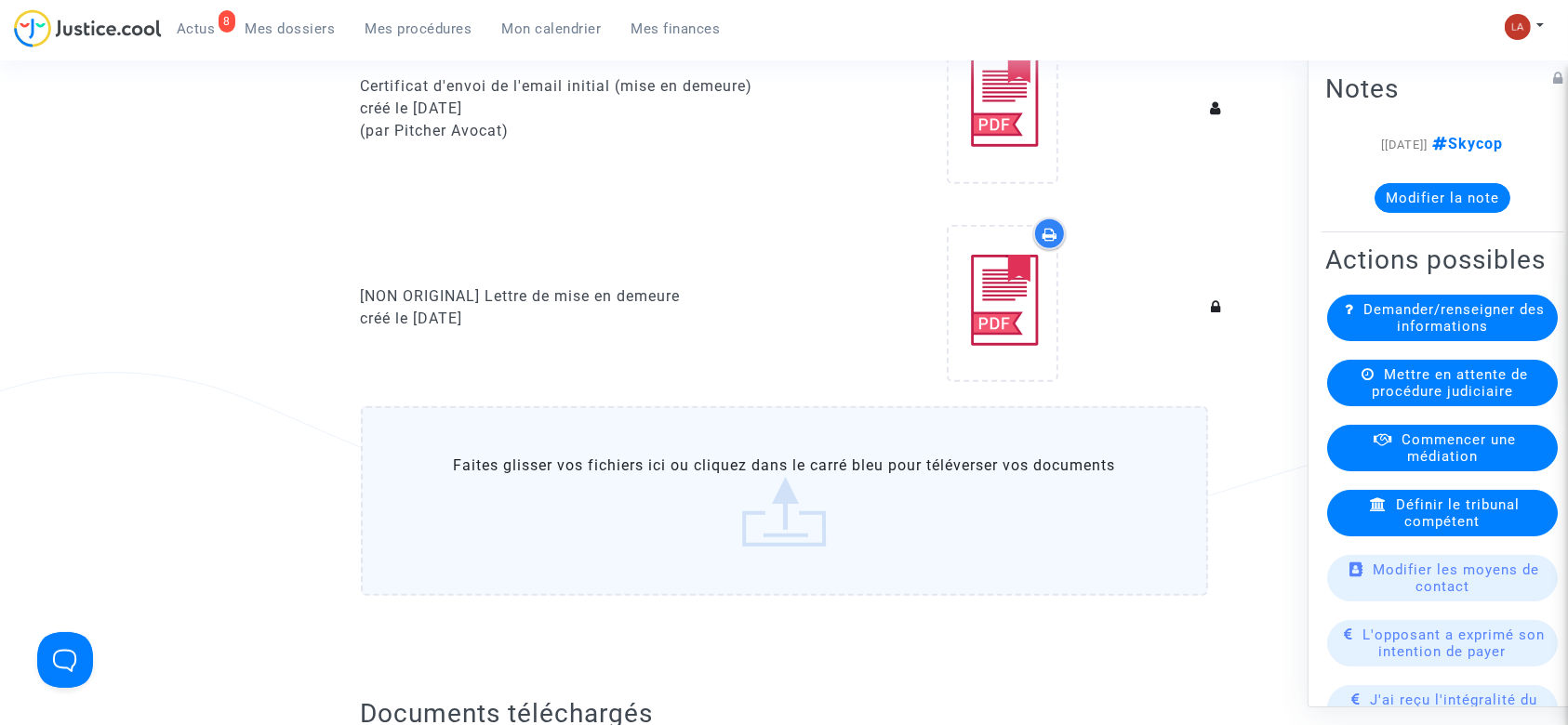
scroll to position [1239, 0]
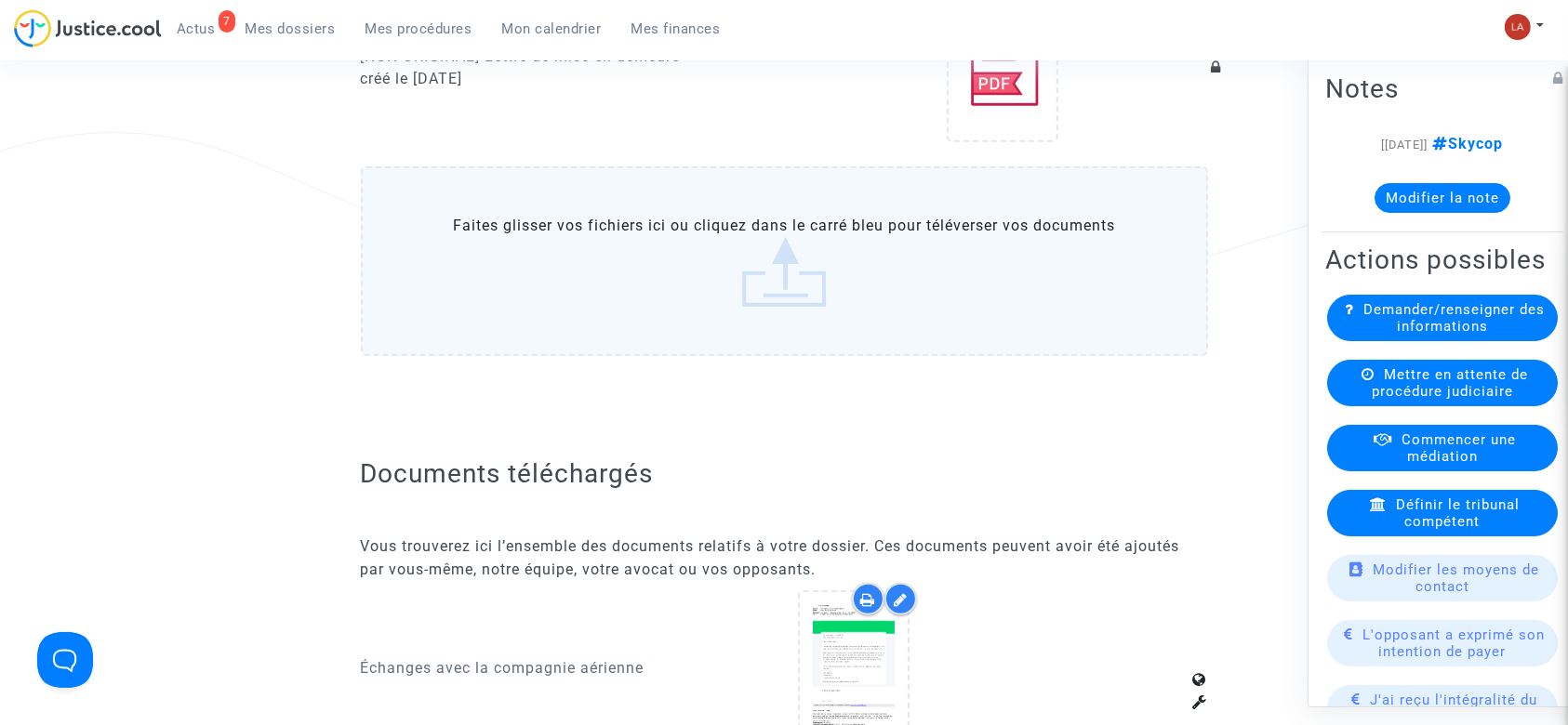
click at [892, 174] on label "Faites glisser vos fichiers ici ou cliquez dans le carré bleu pour téléverser v…" at bounding box center [784, 261] width 847 height 190
click at [0, 0] on input "Faites glisser vos fichiers ici ou cliquez dans le carré bleu pour téléverser v…" at bounding box center [0, 0] width 0 height 0
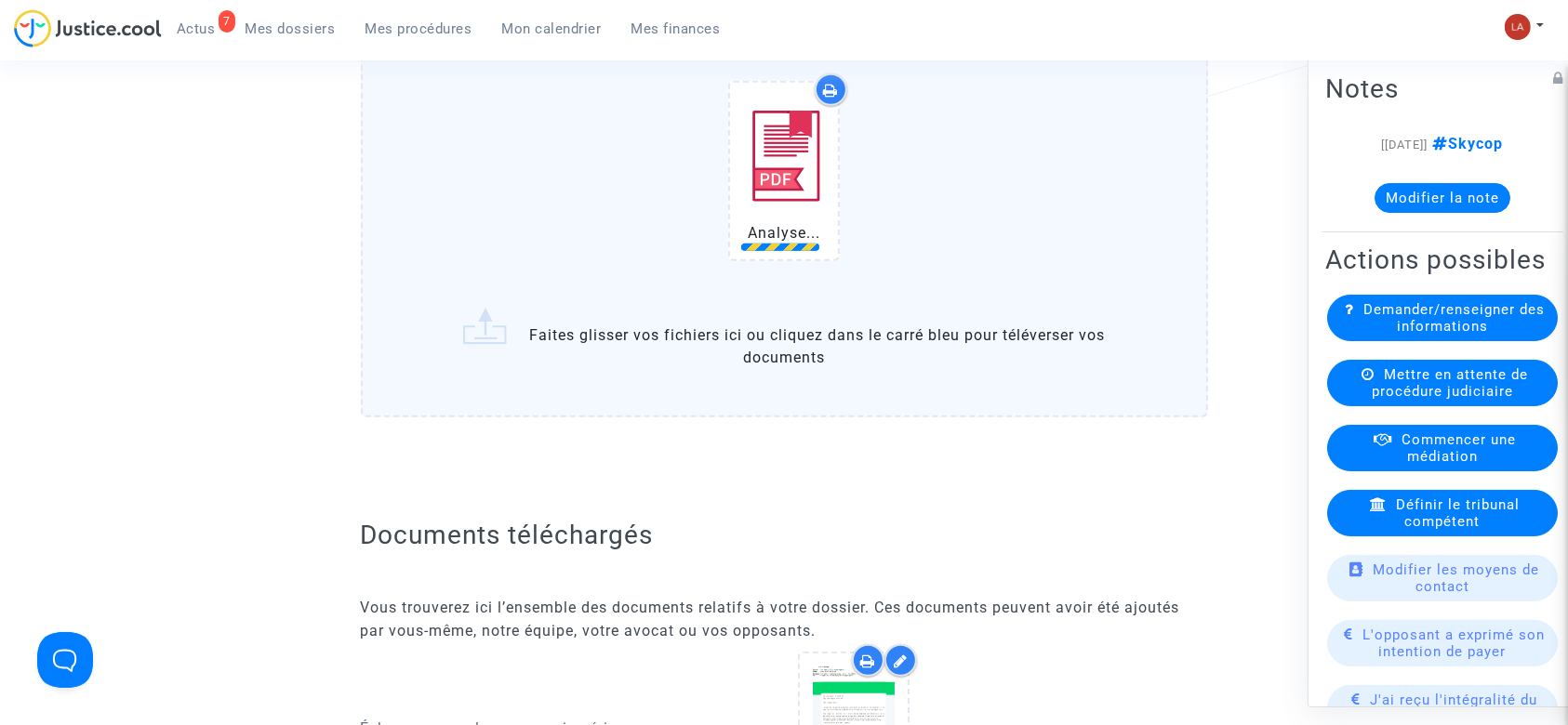
scroll to position [1488, 0]
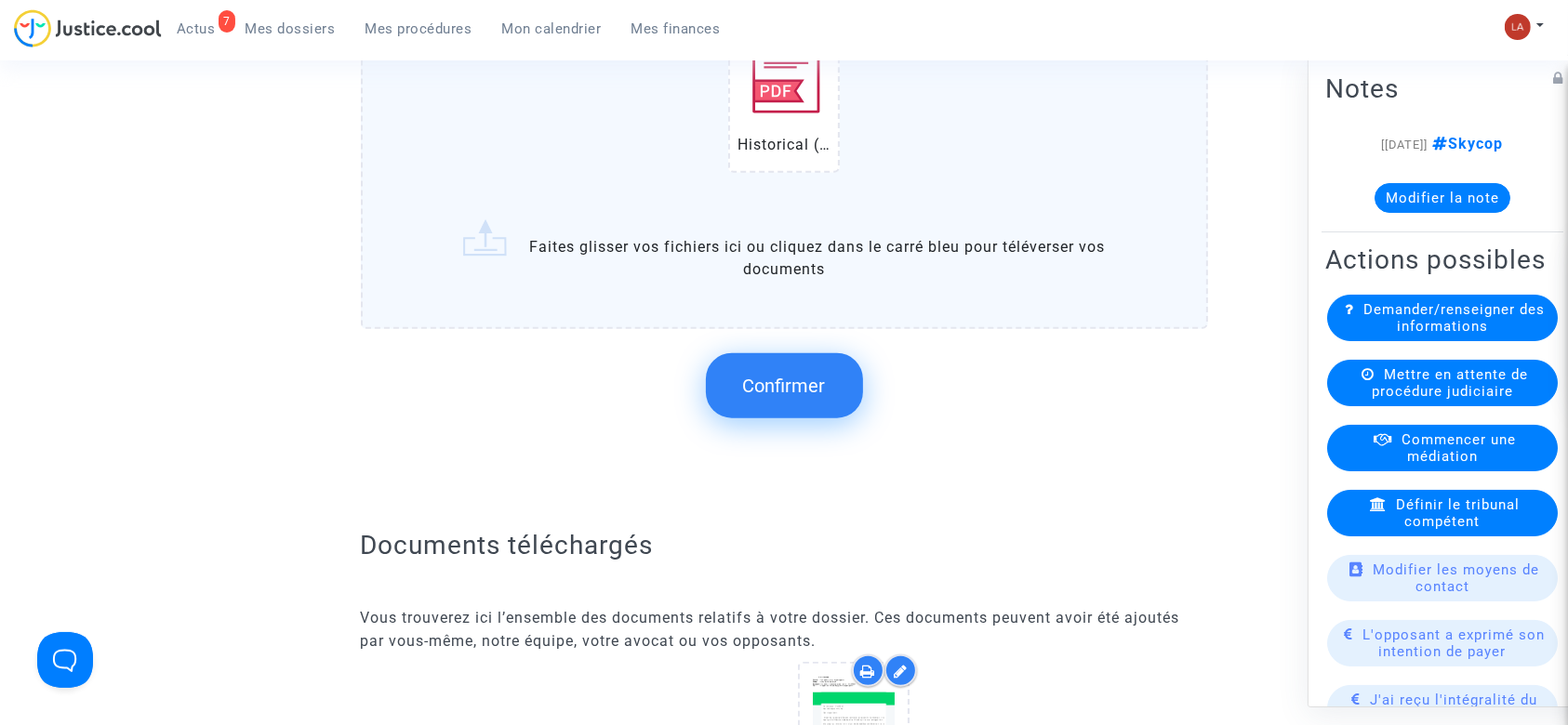
click at [752, 374] on span "Confirmer" at bounding box center [784, 385] width 83 height 22
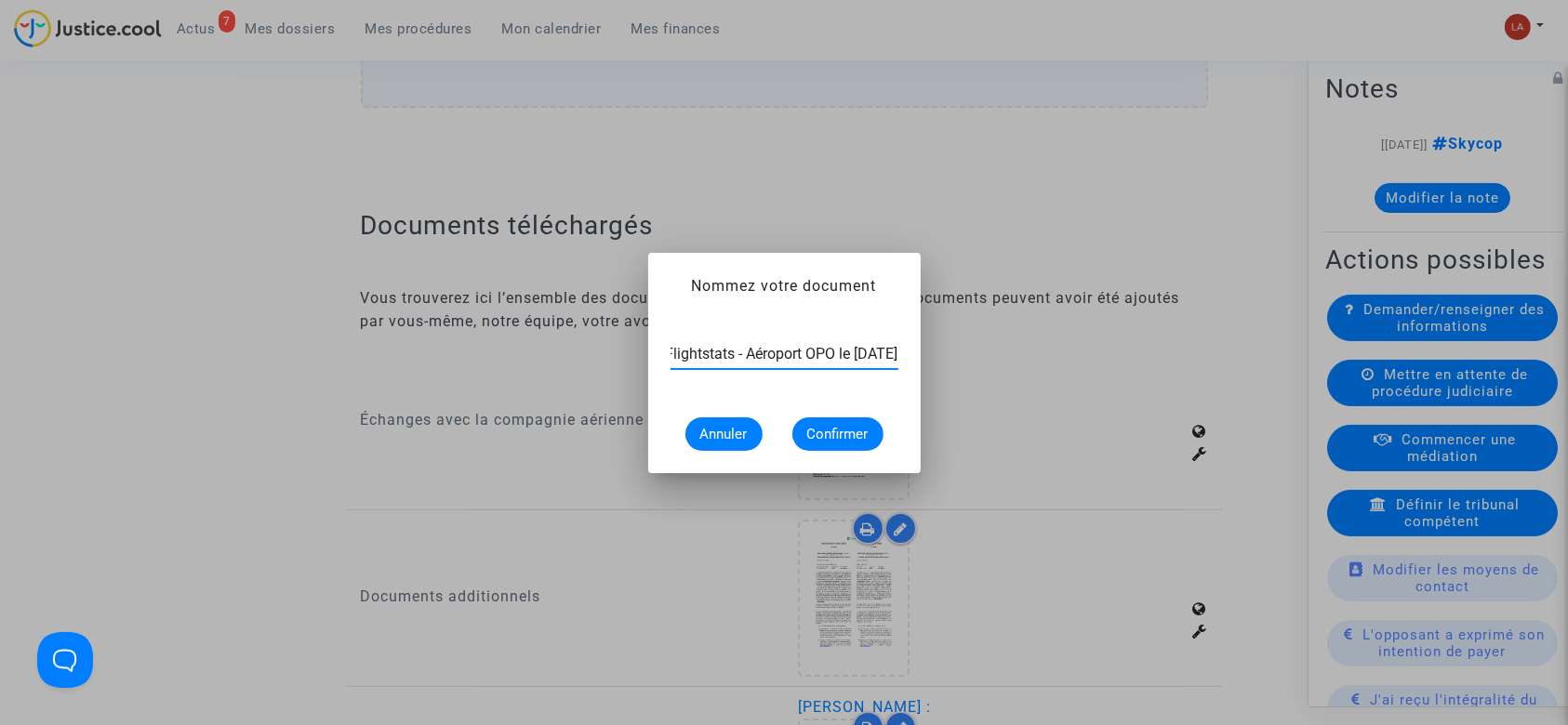
scroll to position [0, 96]
type input "Extrait Flightstats - Aéroport OPO le 26 août 2025"
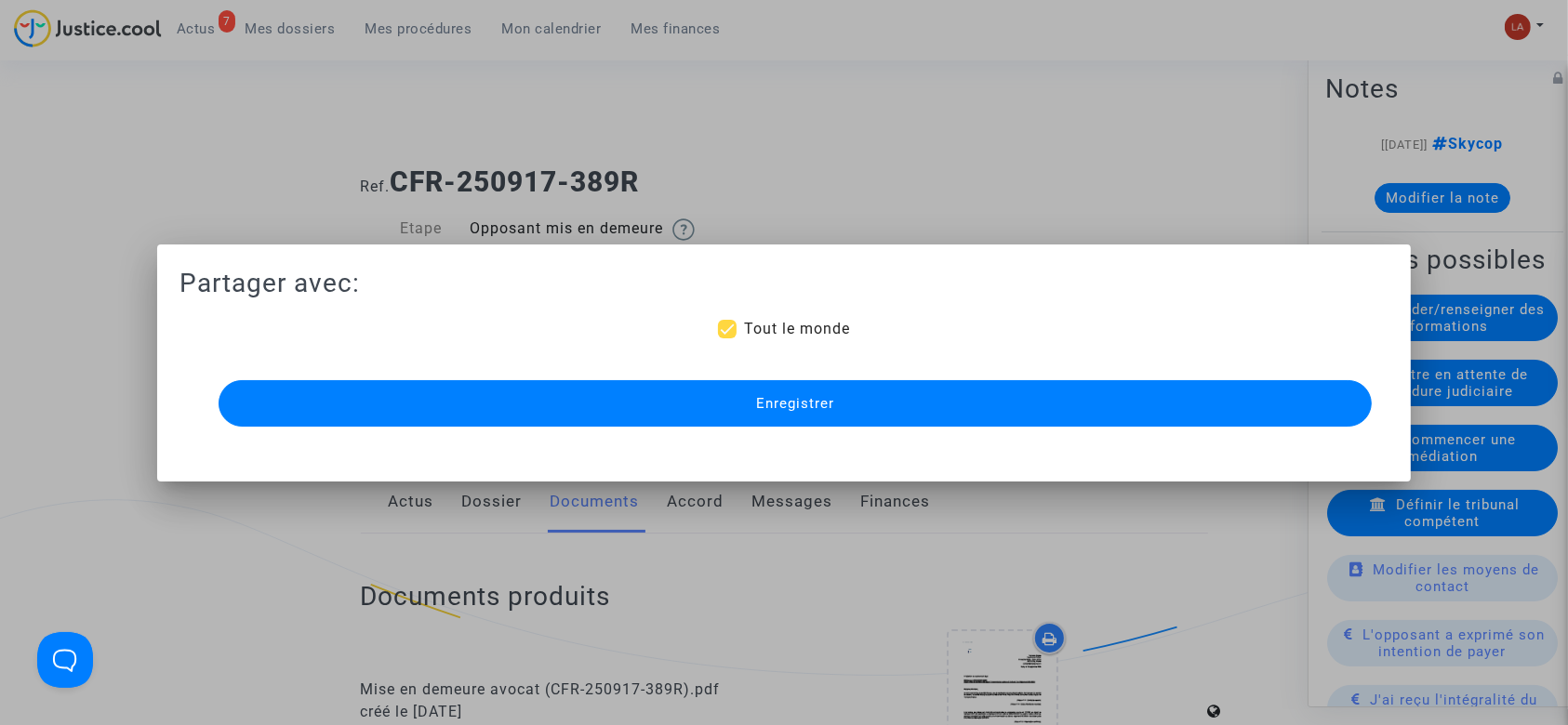
scroll to position [1488, 0]
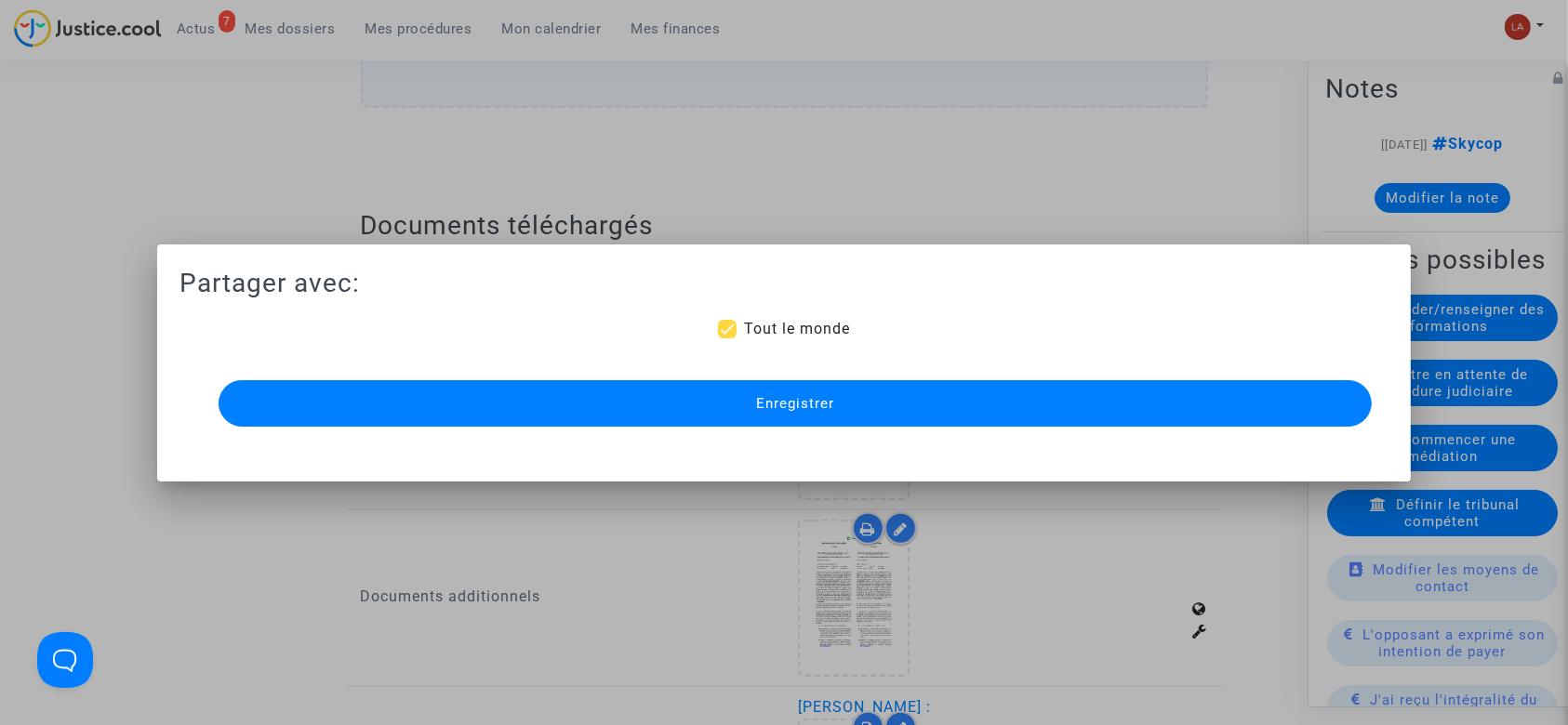
click at [747, 402] on button "Enregistrer" at bounding box center [795, 403] width 1154 height 47
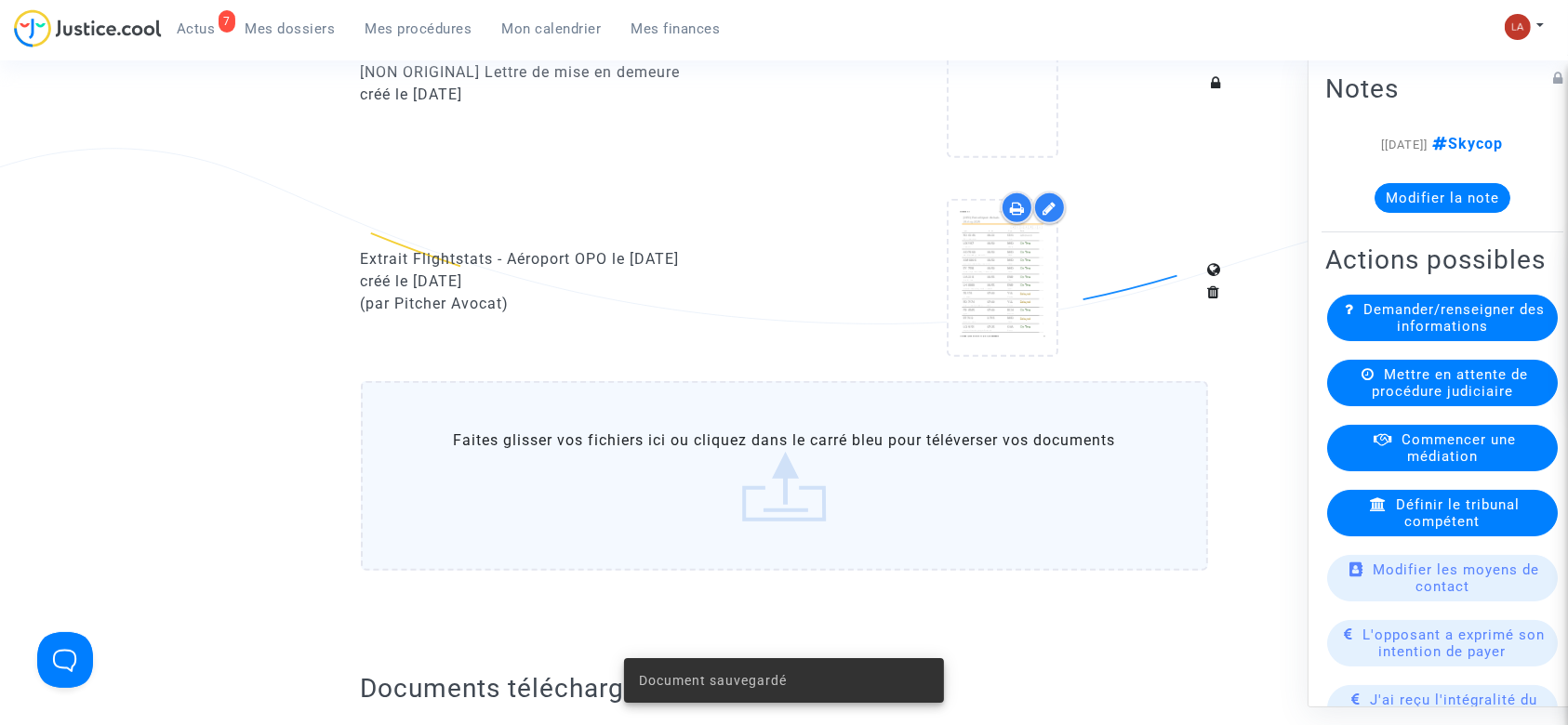
scroll to position [1116, 0]
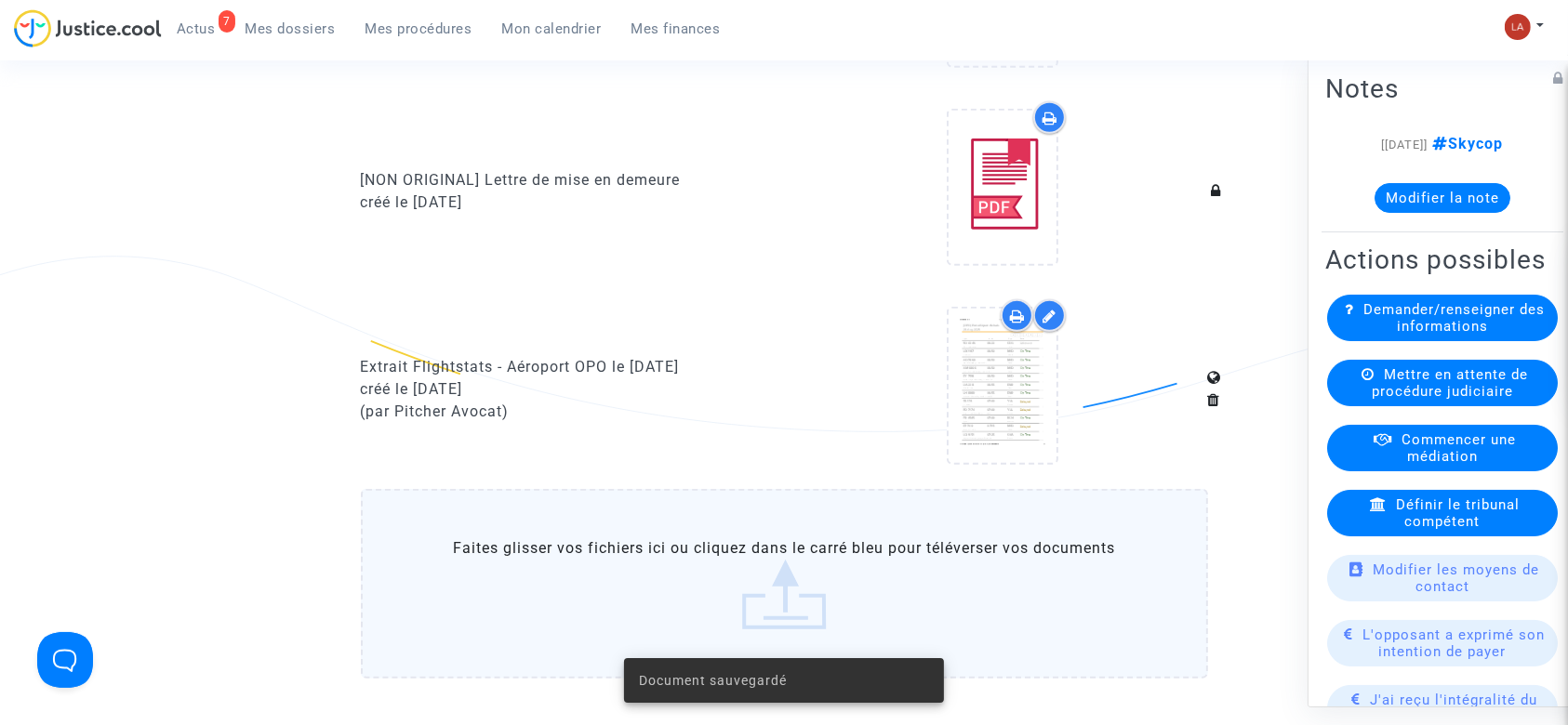
click at [783, 496] on label "Faites glisser vos fichiers ici ou cliquez dans le carré bleu pour téléverser v…" at bounding box center [784, 584] width 847 height 190
click at [0, 0] on input "Faites glisser vos fichiers ici ou cliquez dans le carré bleu pour téléverser v…" at bounding box center [0, 0] width 0 height 0
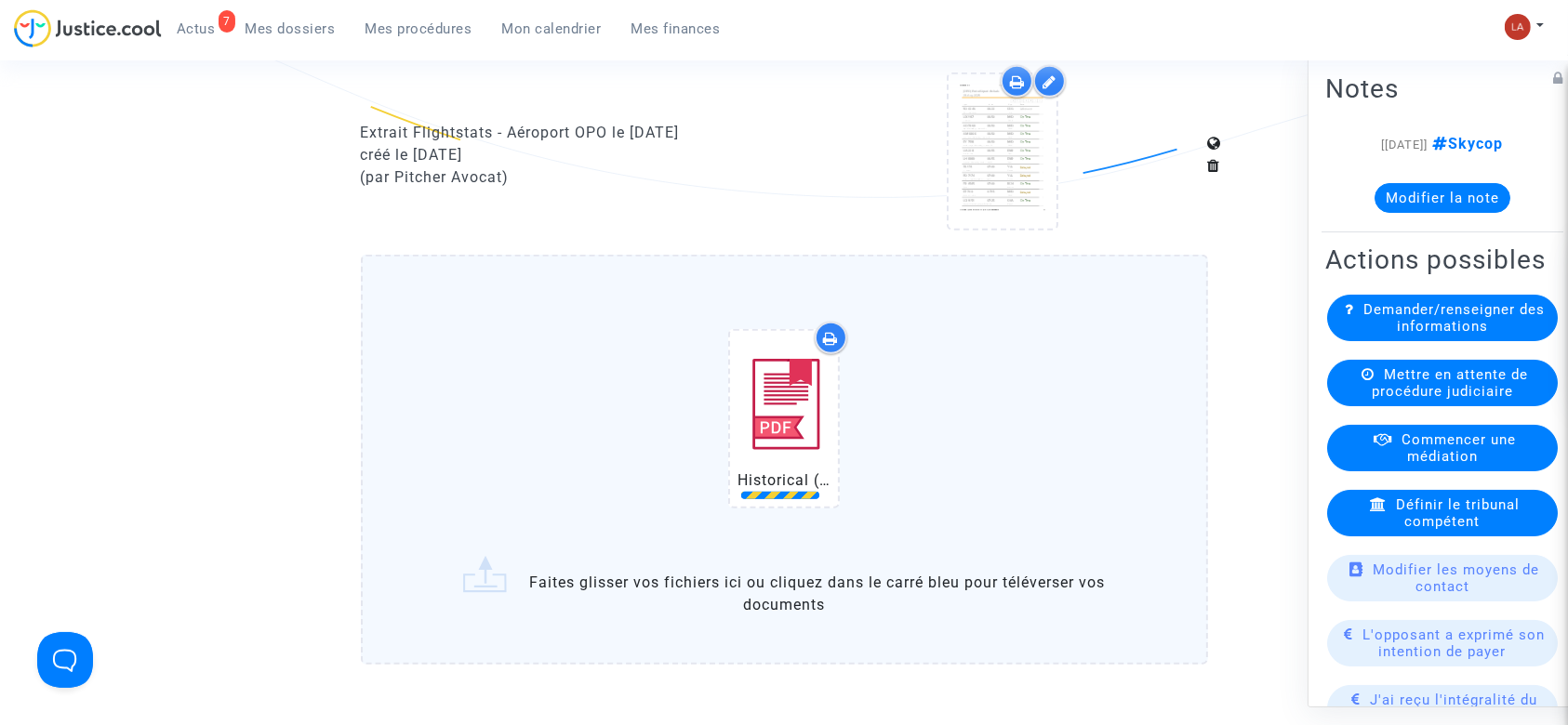
scroll to position [1735, 0]
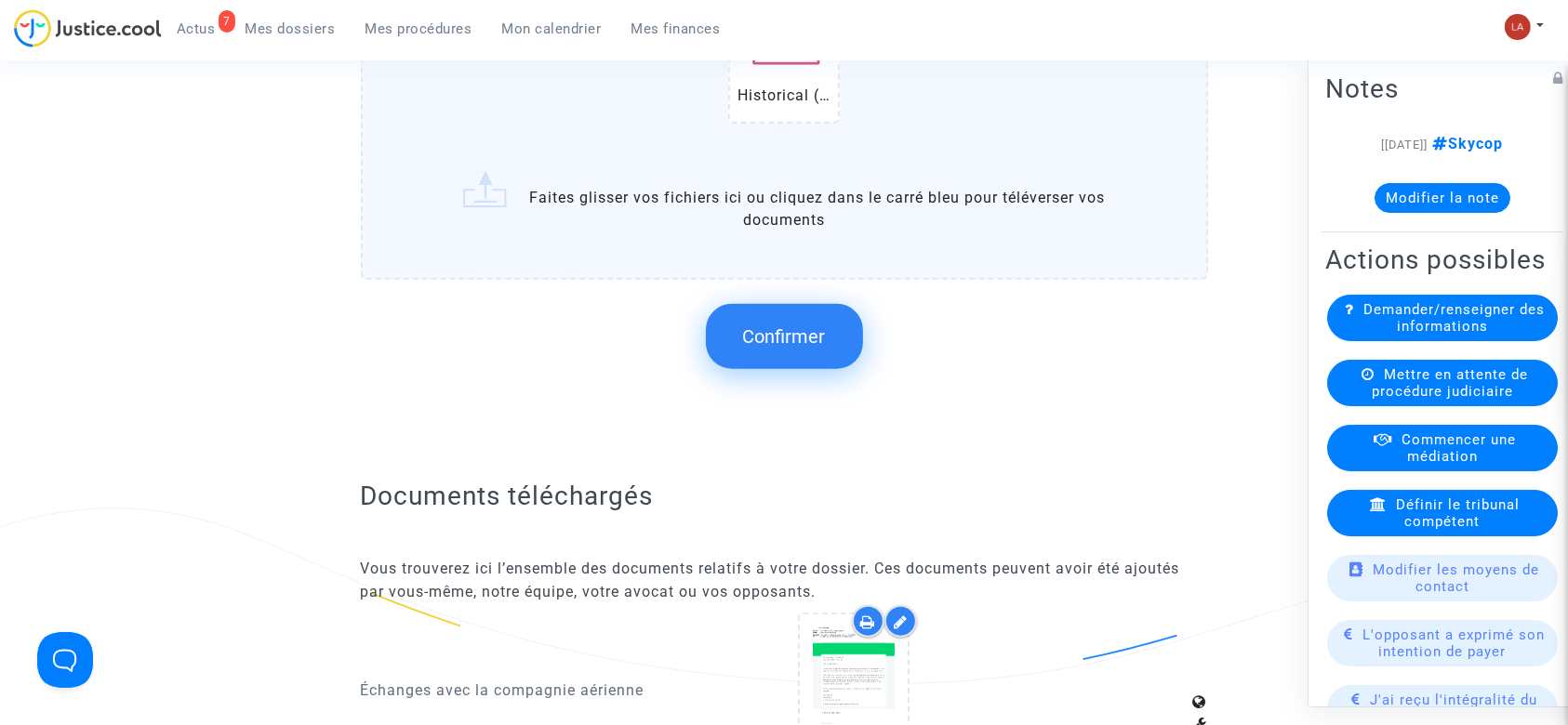
drag, startPoint x: 789, startPoint y: 310, endPoint x: 785, endPoint y: 326, distance: 16.5
click at [785, 326] on span "Confirmer" at bounding box center [784, 335] width 83 height 22
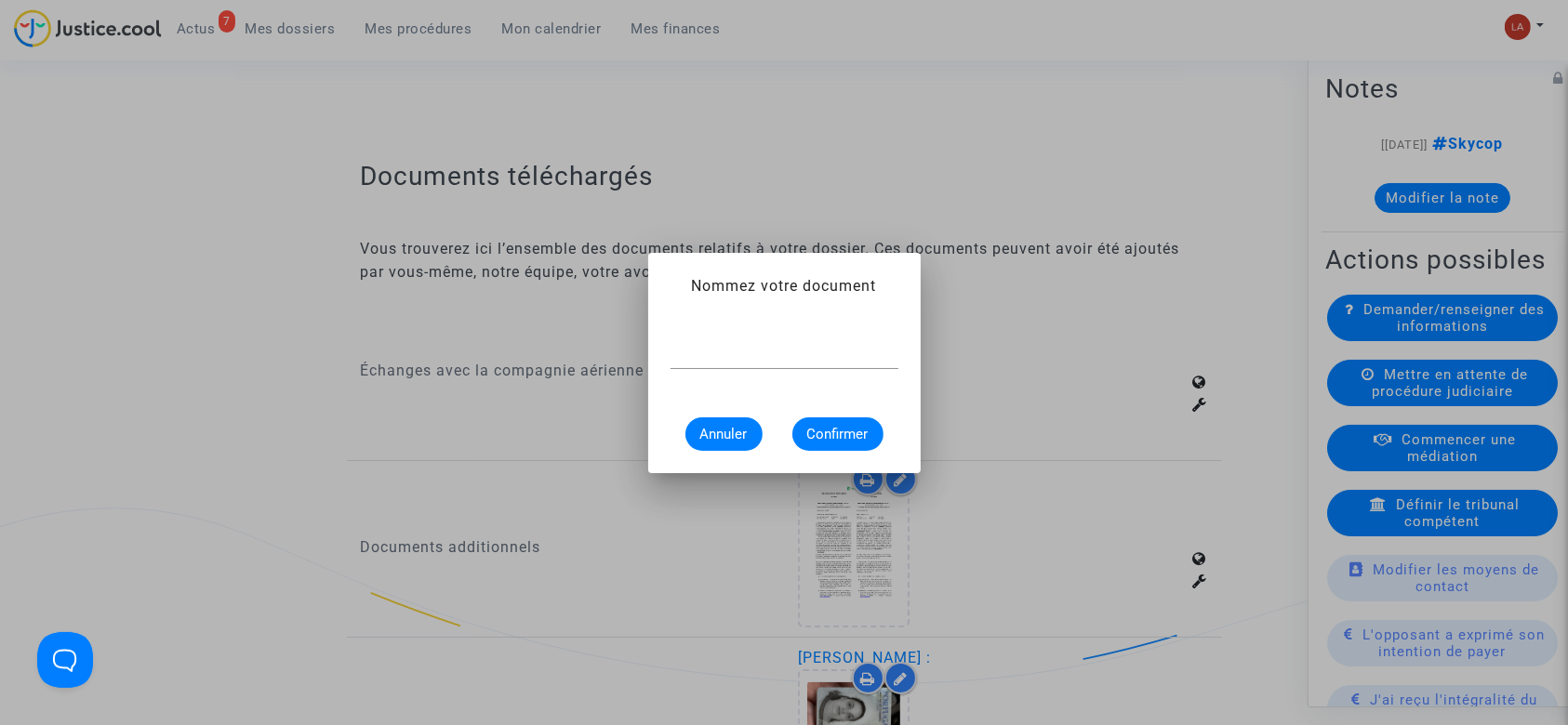
scroll to position [0, 0]
paste input "Extrait Flightstats - Aéroport OPO le 26 août 2025"
click at [782, 354] on input "Extrait Flightstats - Aéroport OPO le 26 août 2025" at bounding box center [784, 354] width 228 height 17
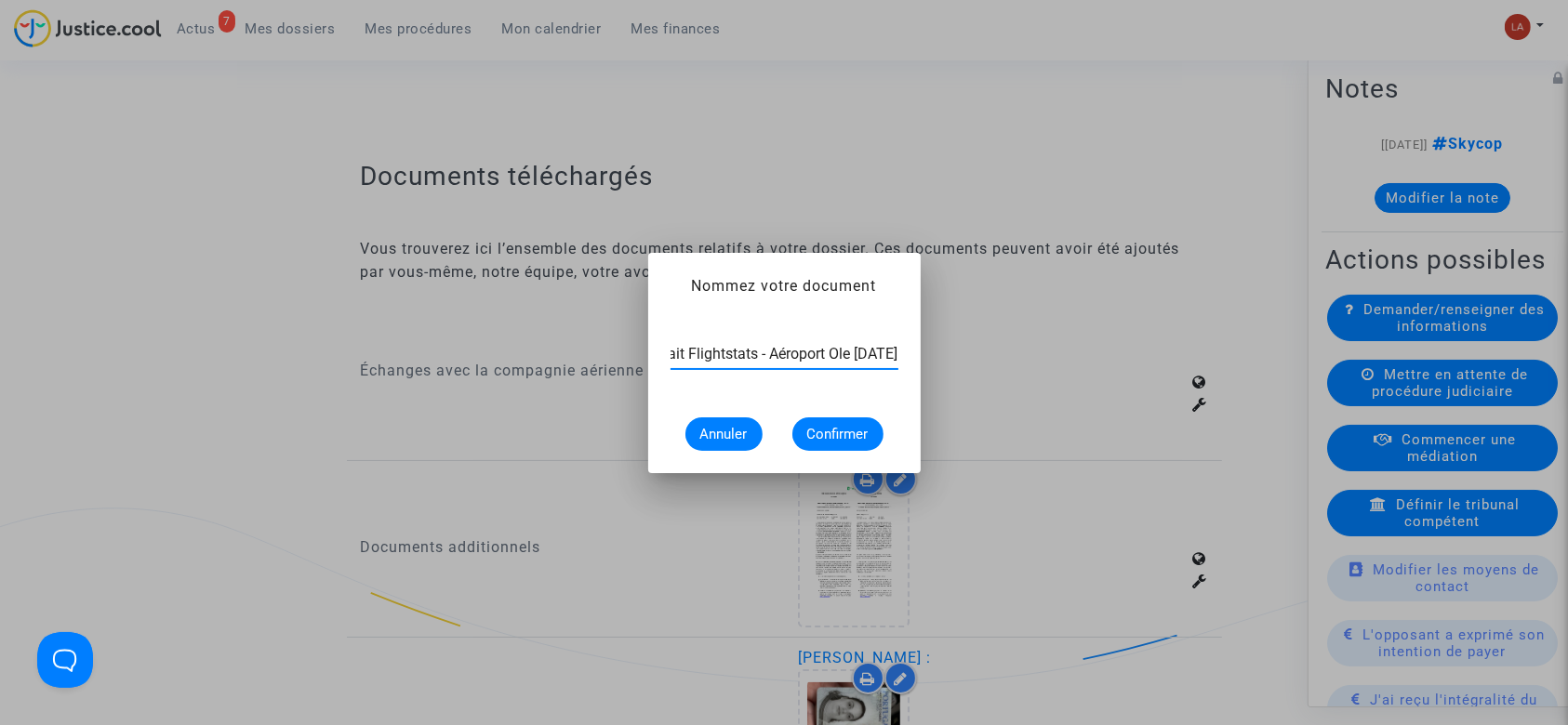
scroll to position [0, 73]
type input "Extrait Flightstats - Aéroport ORY le 26 août 2025"
click at [822, 435] on span "Confirmer" at bounding box center [837, 434] width 62 height 17
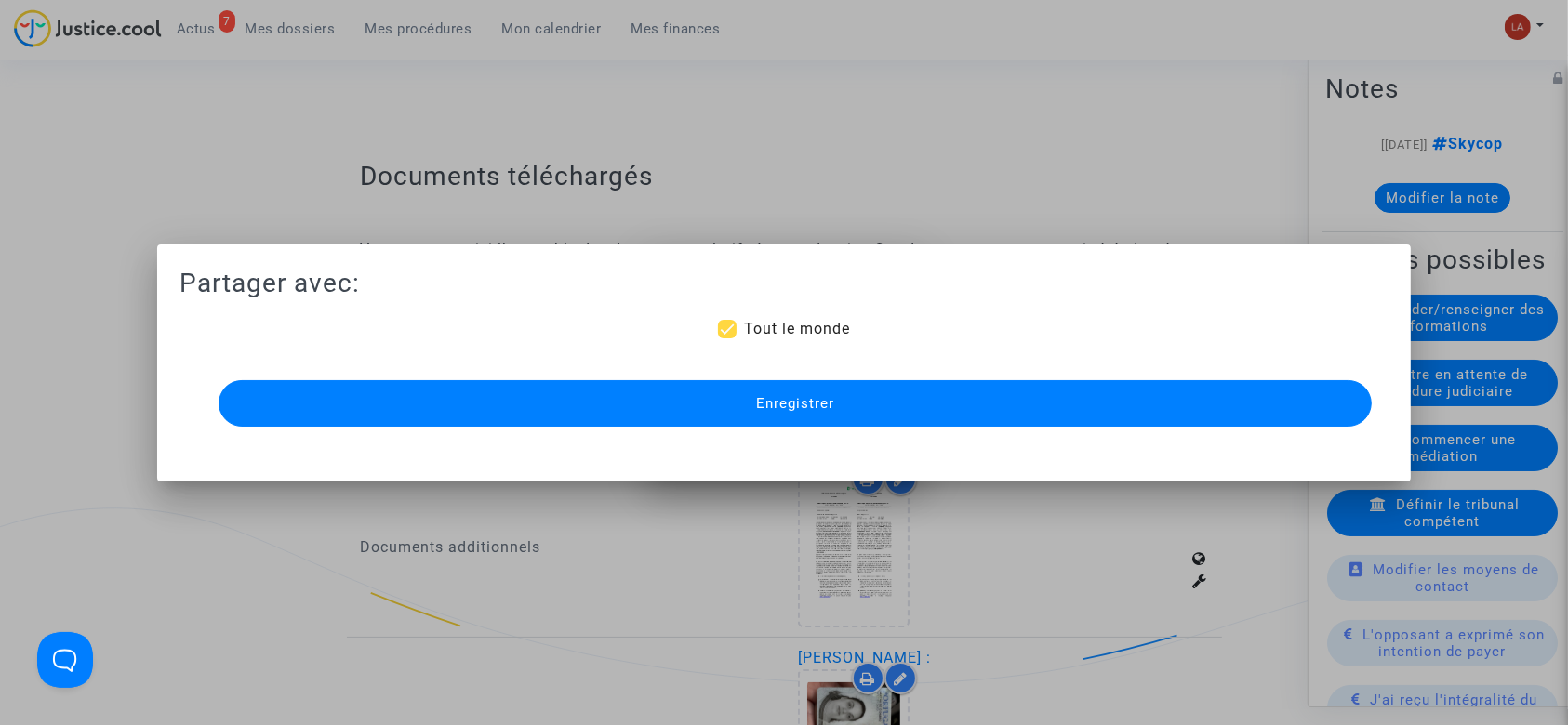
scroll to position [1735, 0]
click at [813, 406] on span "Enregistrer" at bounding box center [795, 404] width 78 height 17
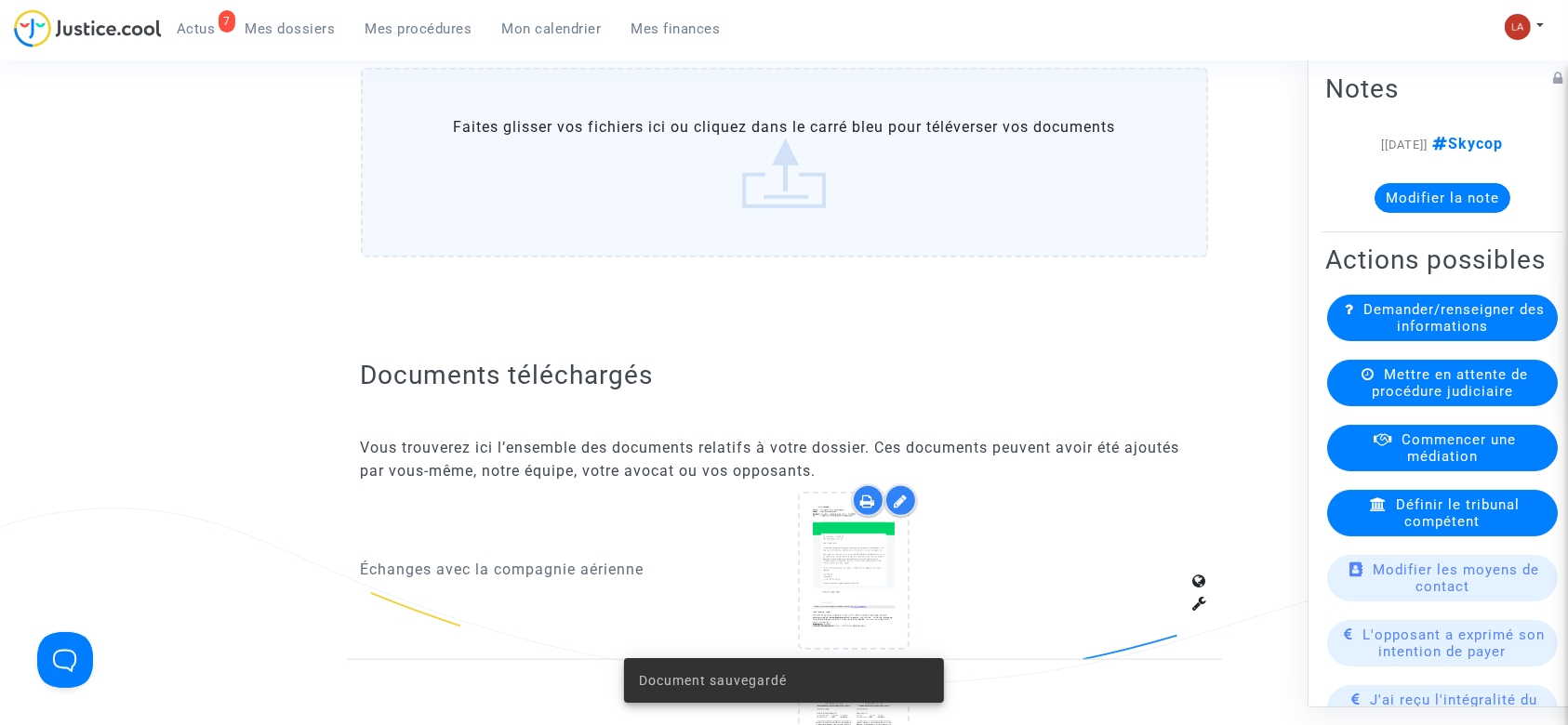
click at [1464, 193] on button "Modifier la note" at bounding box center [1442, 198] width 136 height 29
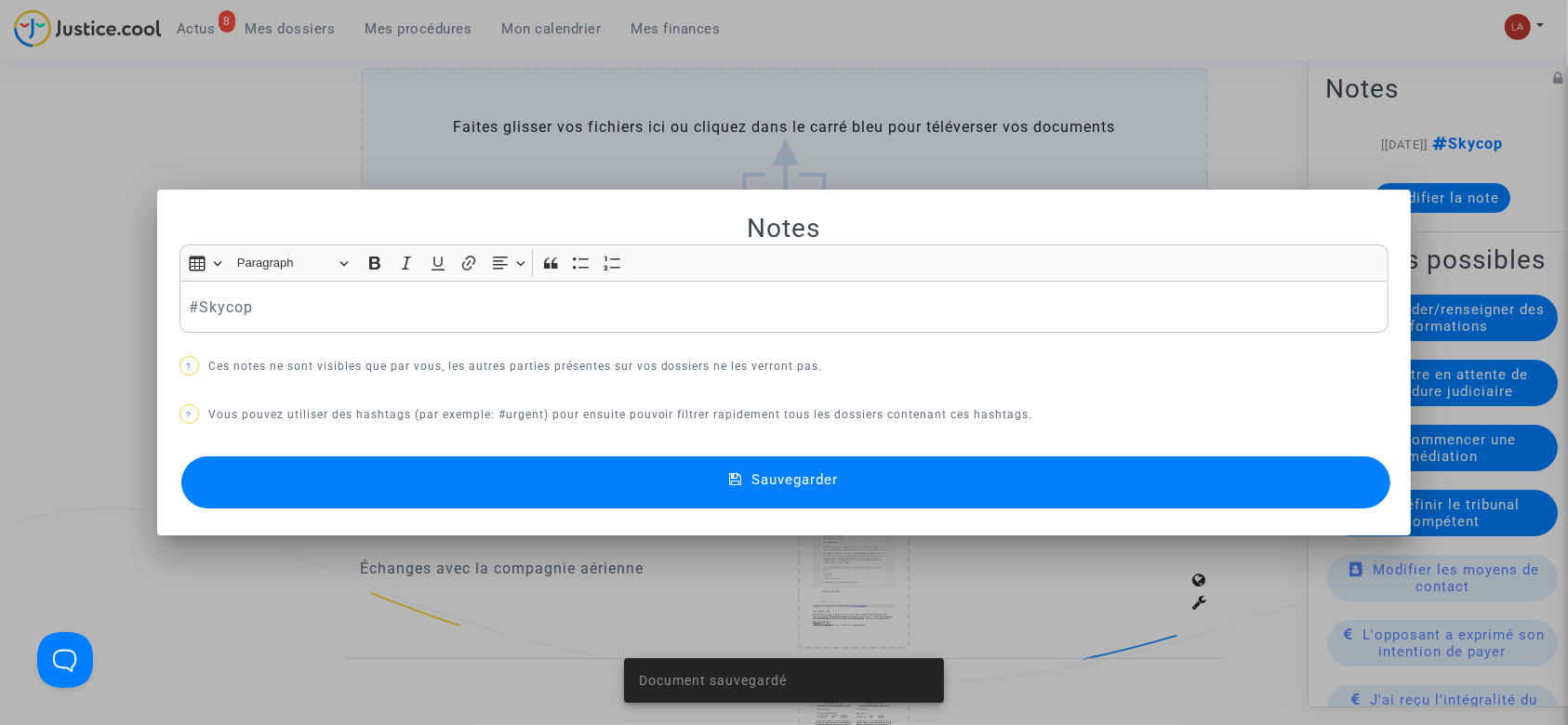
scroll to position [0, 0]
click at [372, 293] on div "#Skycop" at bounding box center [784, 307] width 1210 height 52
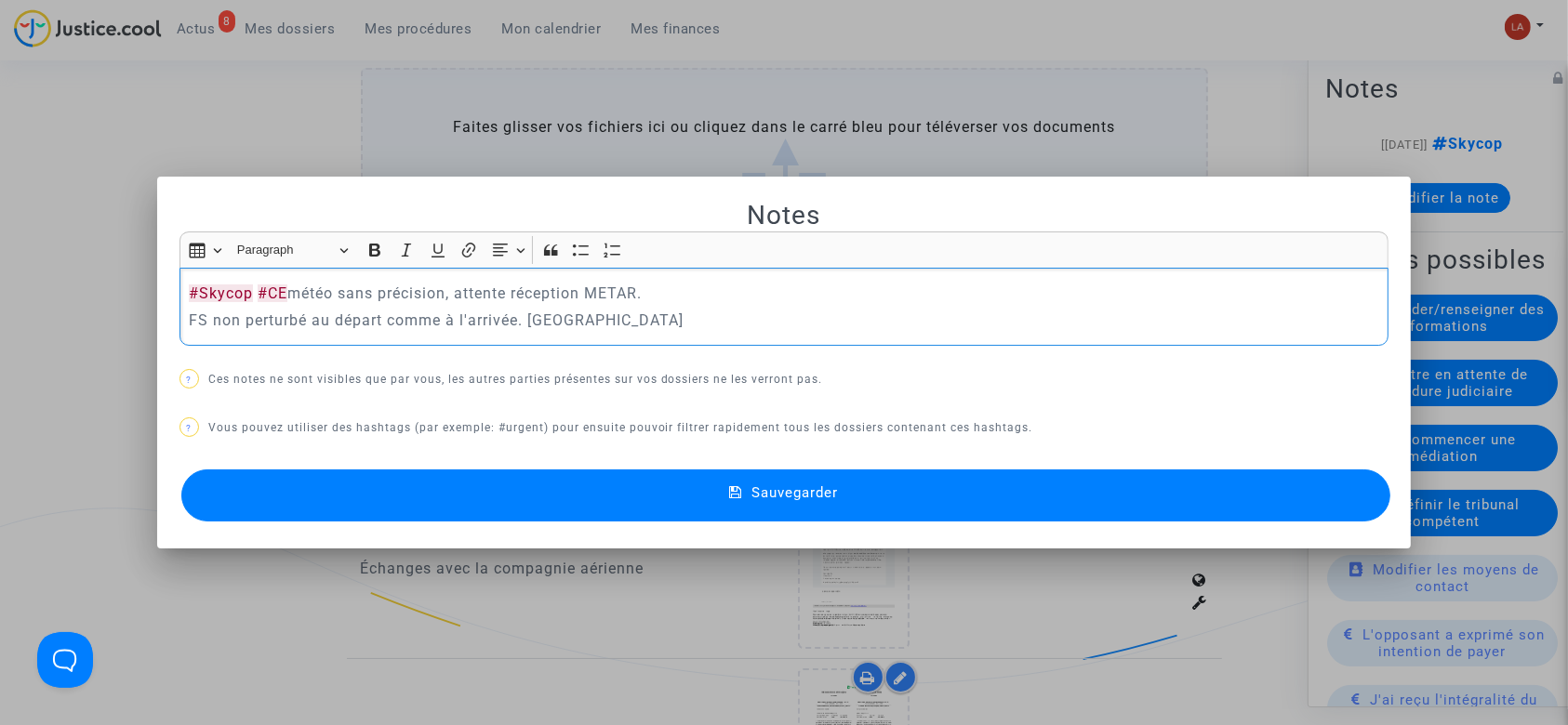
click at [502, 525] on div "Sauvegarder" at bounding box center [784, 495] width 1210 height 62
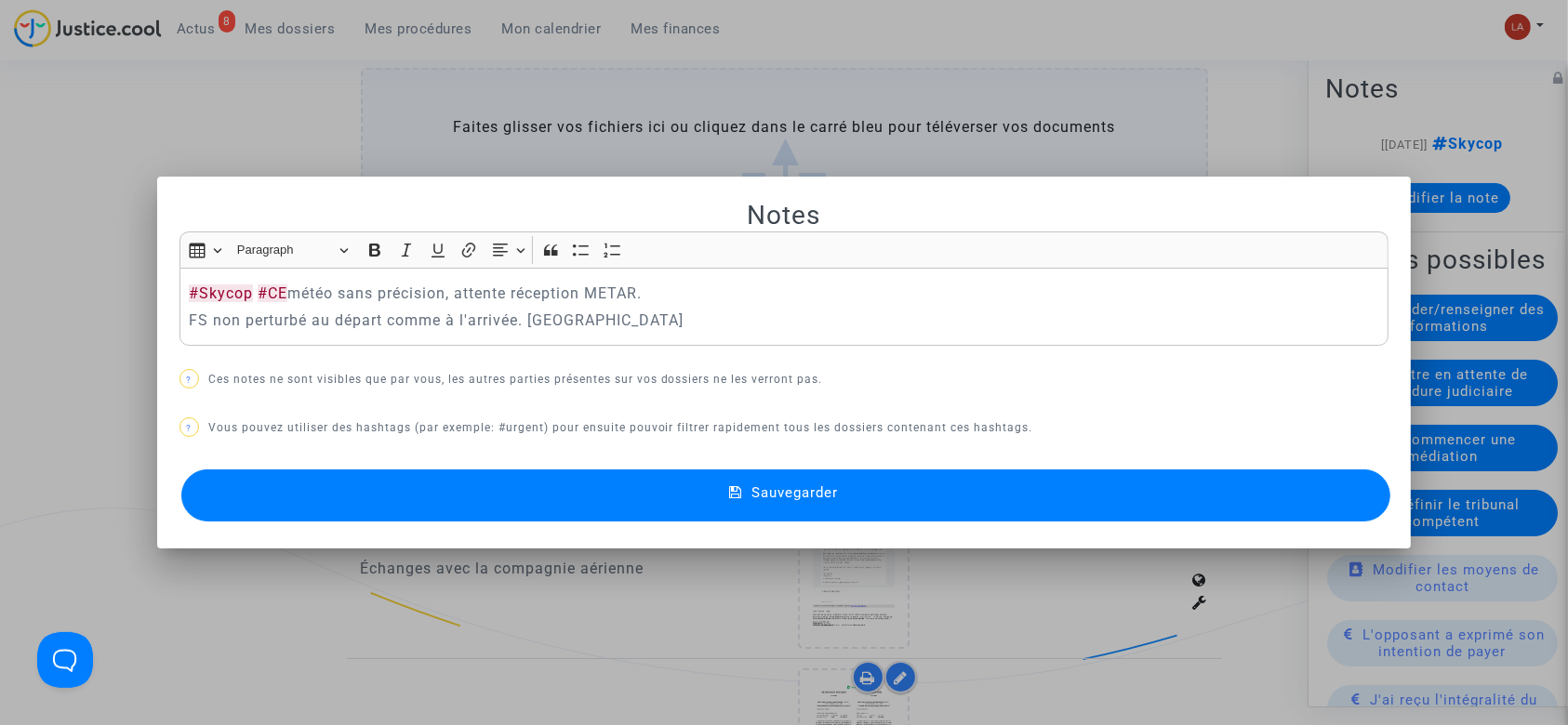
click at [496, 503] on button "Sauvegarder" at bounding box center [786, 495] width 1210 height 52
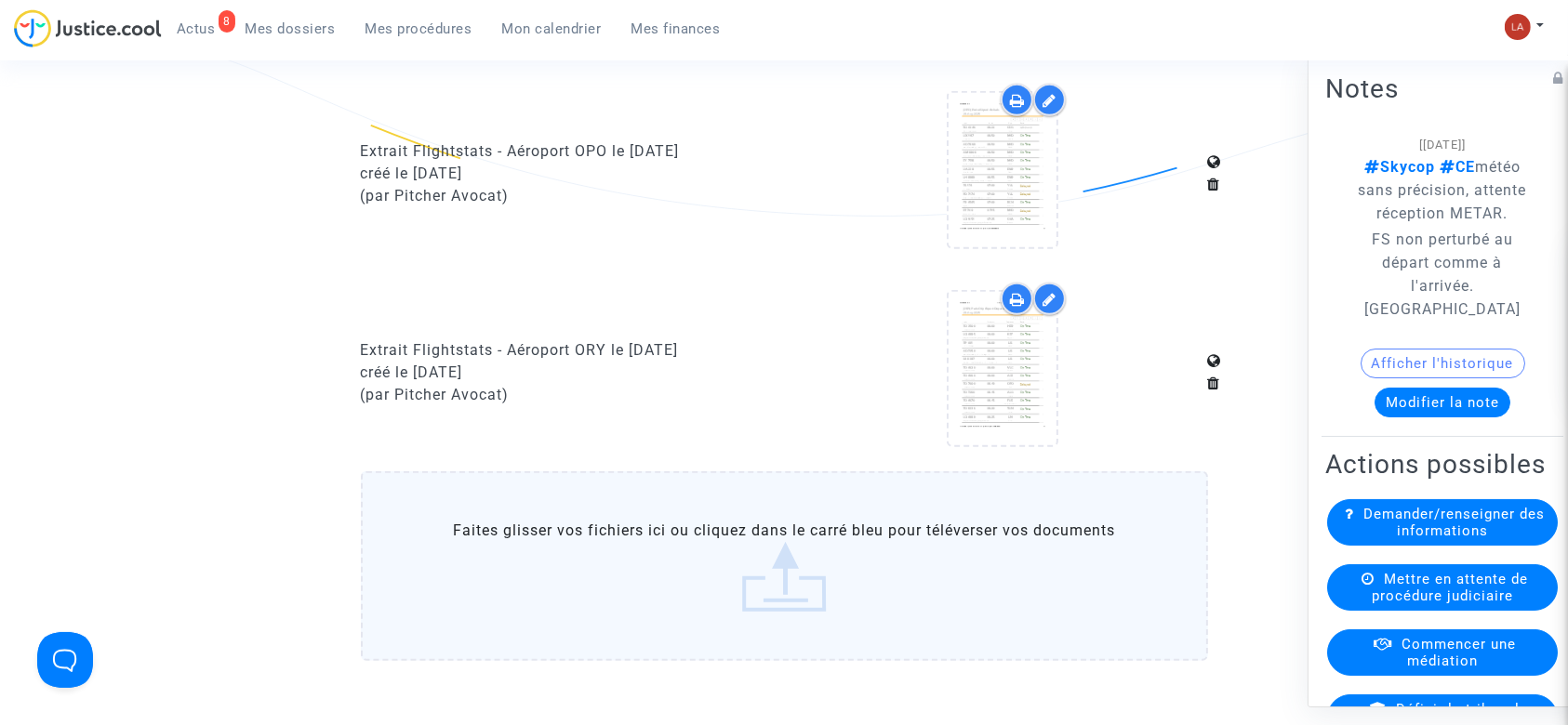
scroll to position [1239, 0]
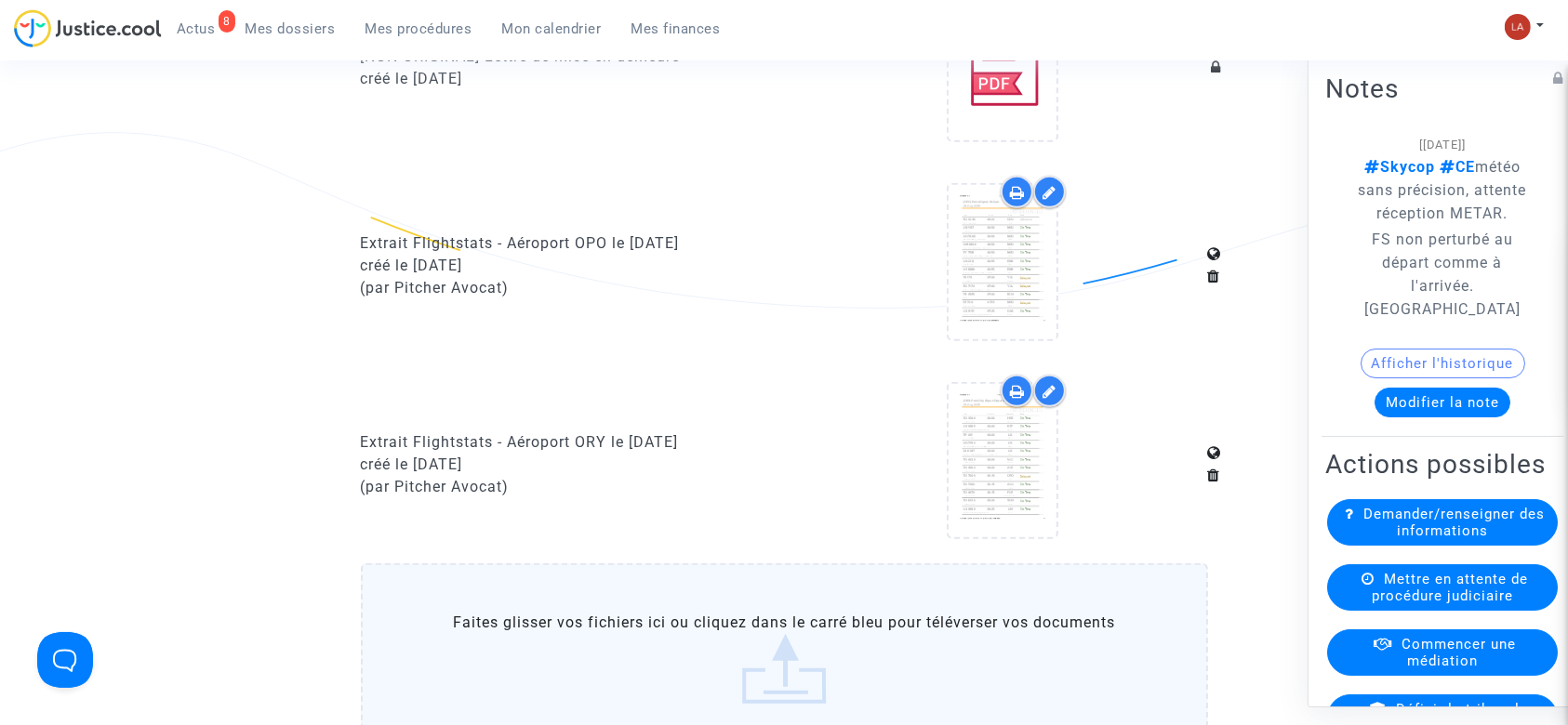
click at [578, 438] on div "Extrait Flightstats - Aéroport ORY le 26 août 2025" at bounding box center [566, 442] width 411 height 22
copy div "Extrait Flightstats - Aéroport ORY le 26 août 2025"
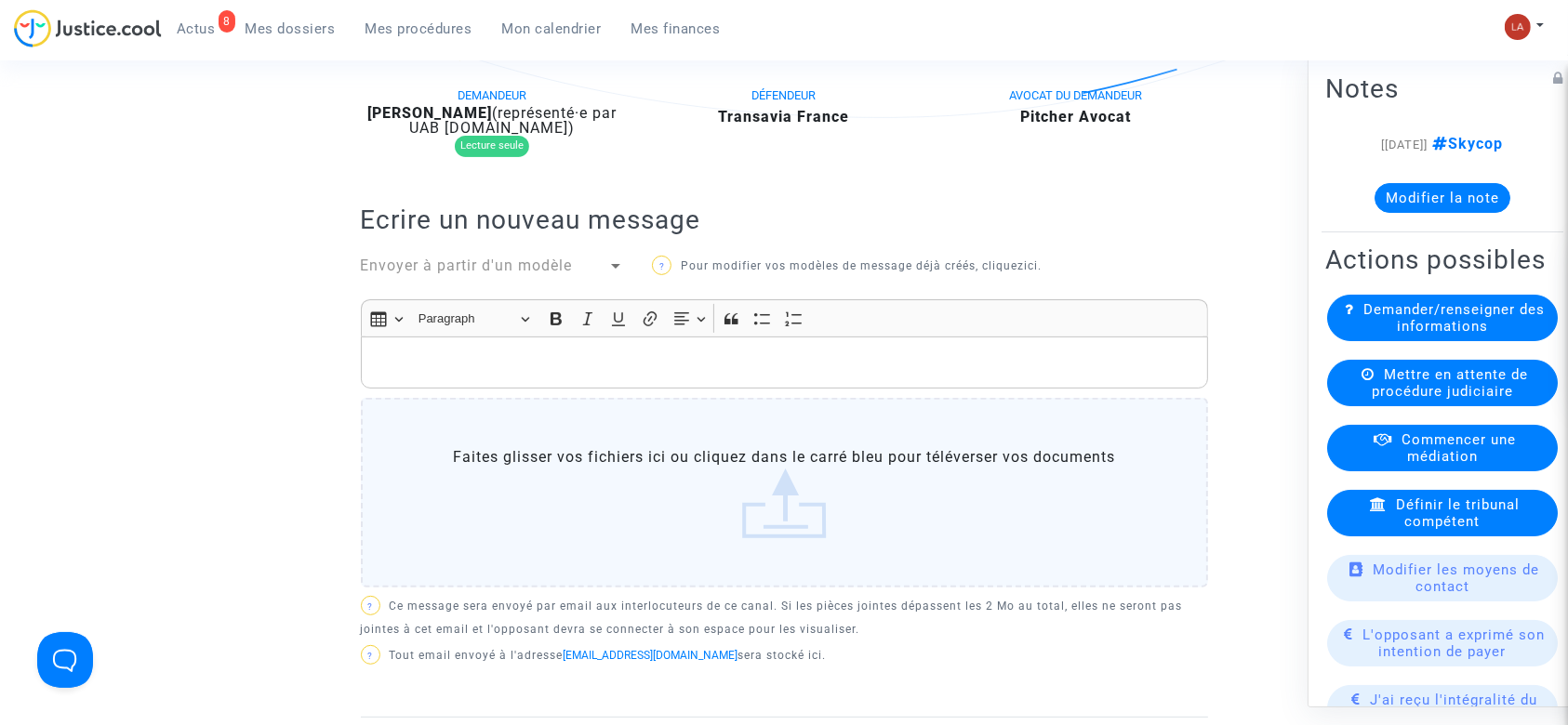
scroll to position [828, 0]
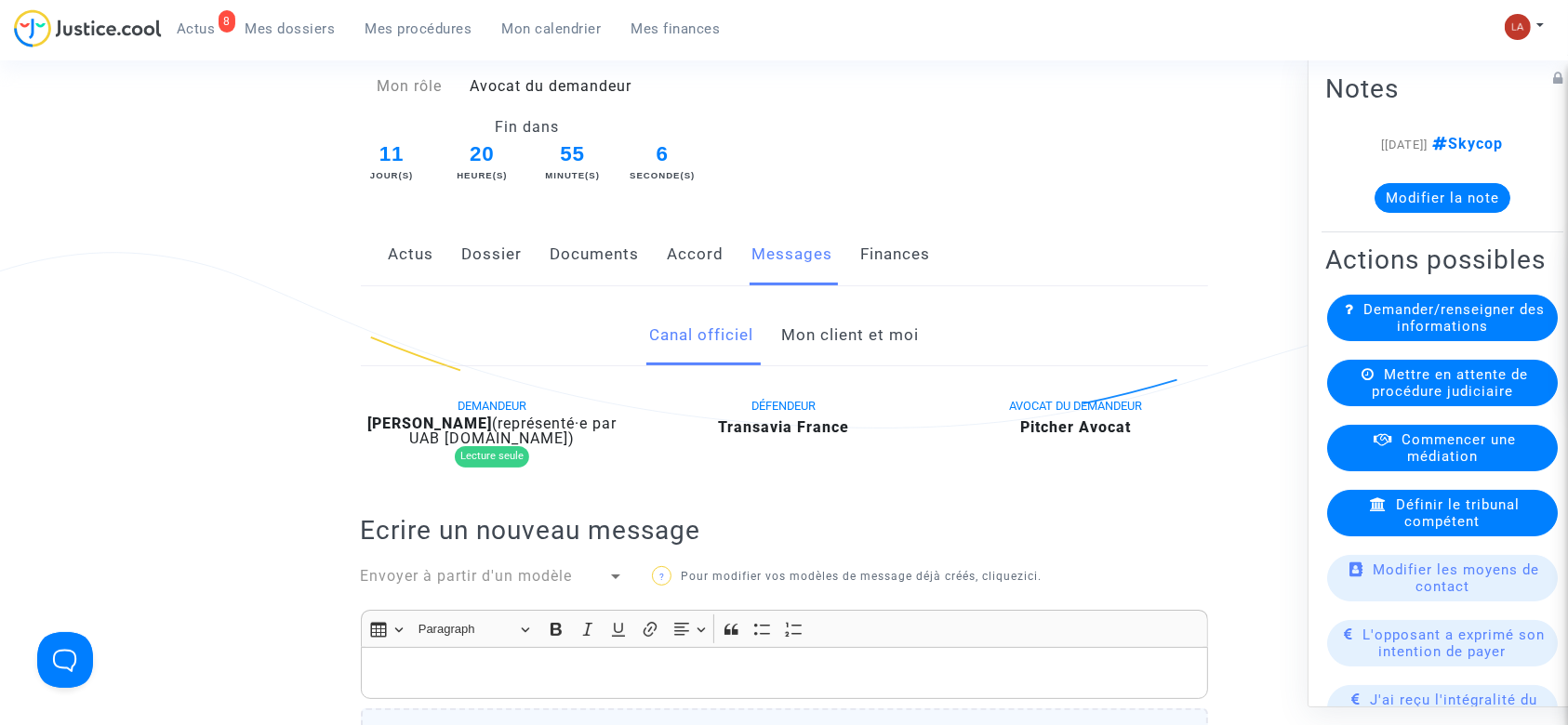
drag, startPoint x: 468, startPoint y: 244, endPoint x: 626, endPoint y: 246, distance: 158.0
click at [468, 243] on link "Dossier" at bounding box center [492, 255] width 61 height 62
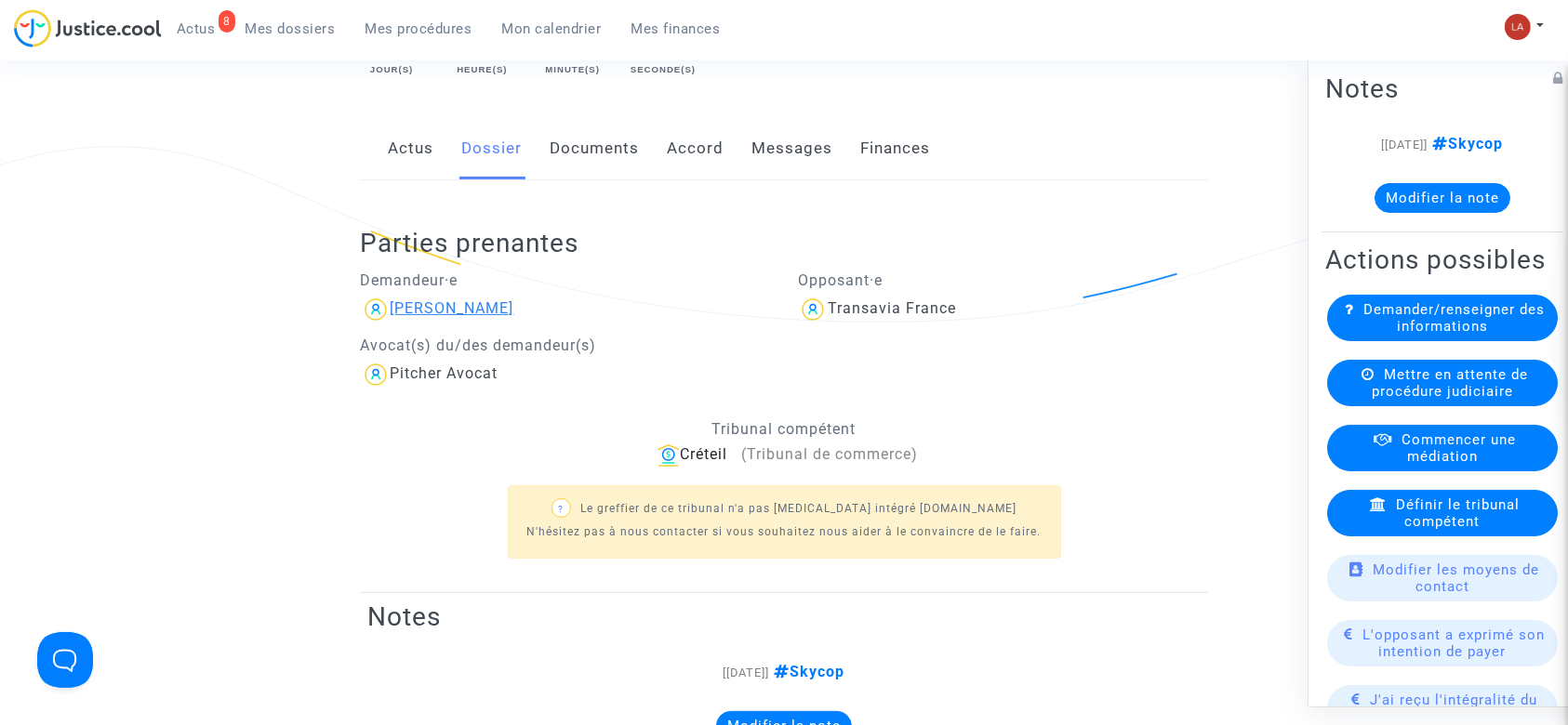
scroll to position [247, 0]
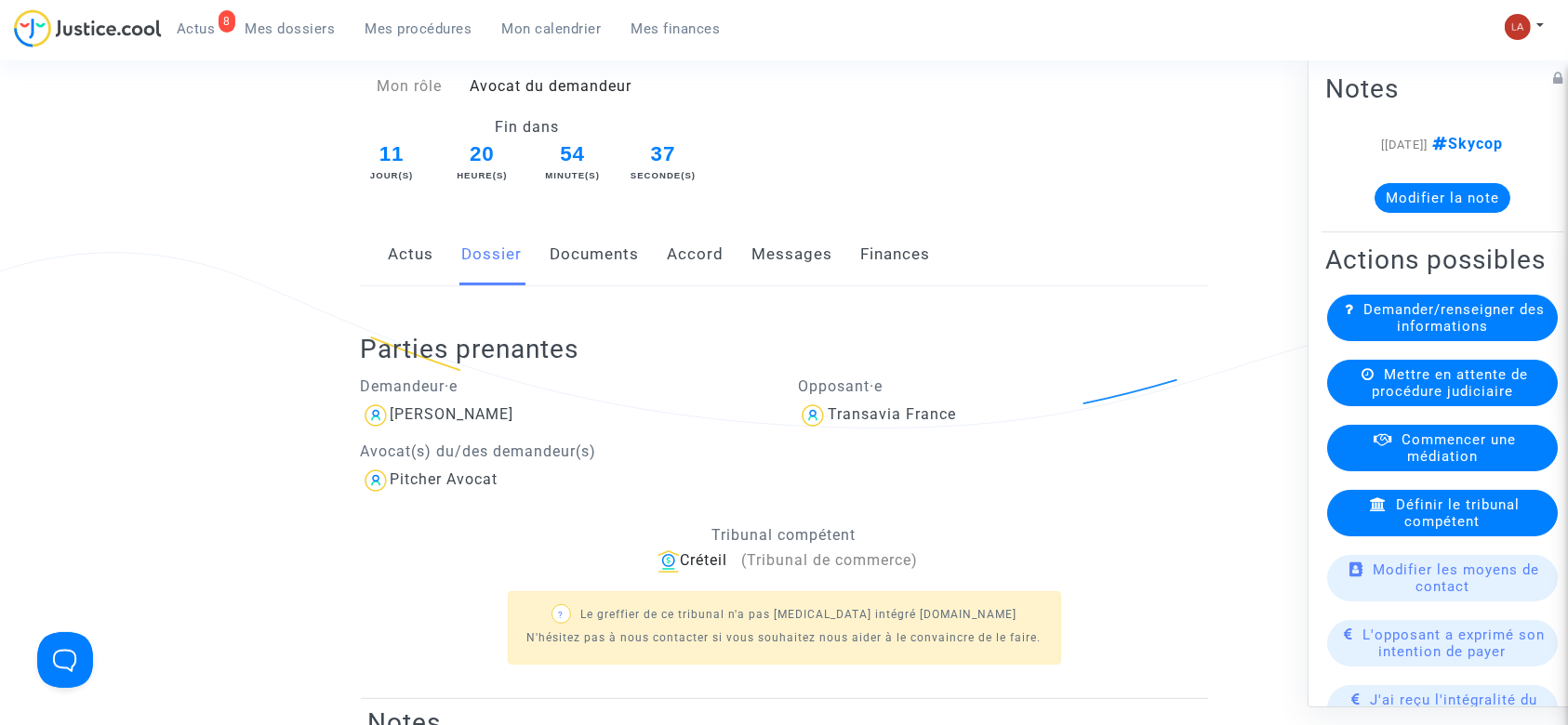
click at [613, 264] on link "Documents" at bounding box center [595, 255] width 89 height 62
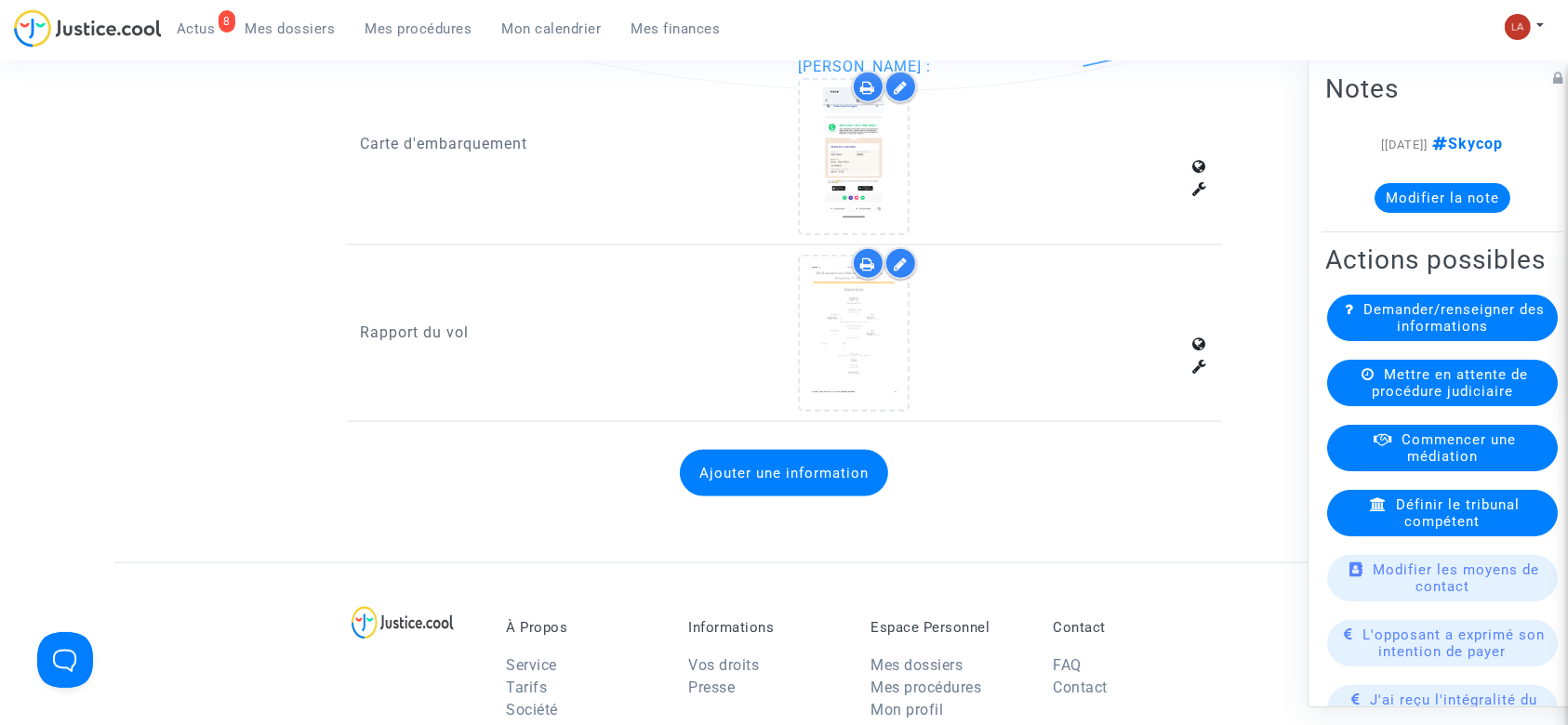
scroll to position [2479, 0]
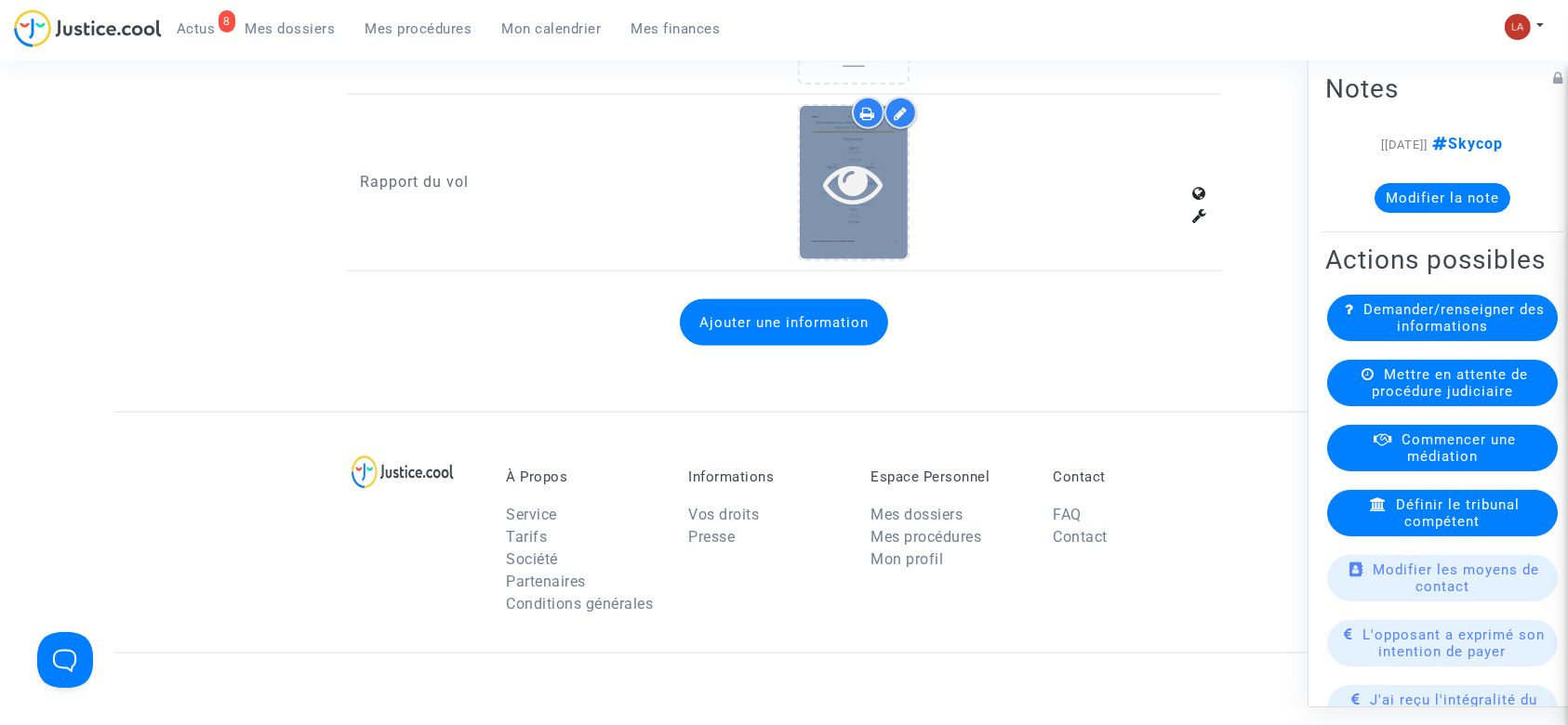
click at [844, 195] on icon at bounding box center [854, 182] width 61 height 60
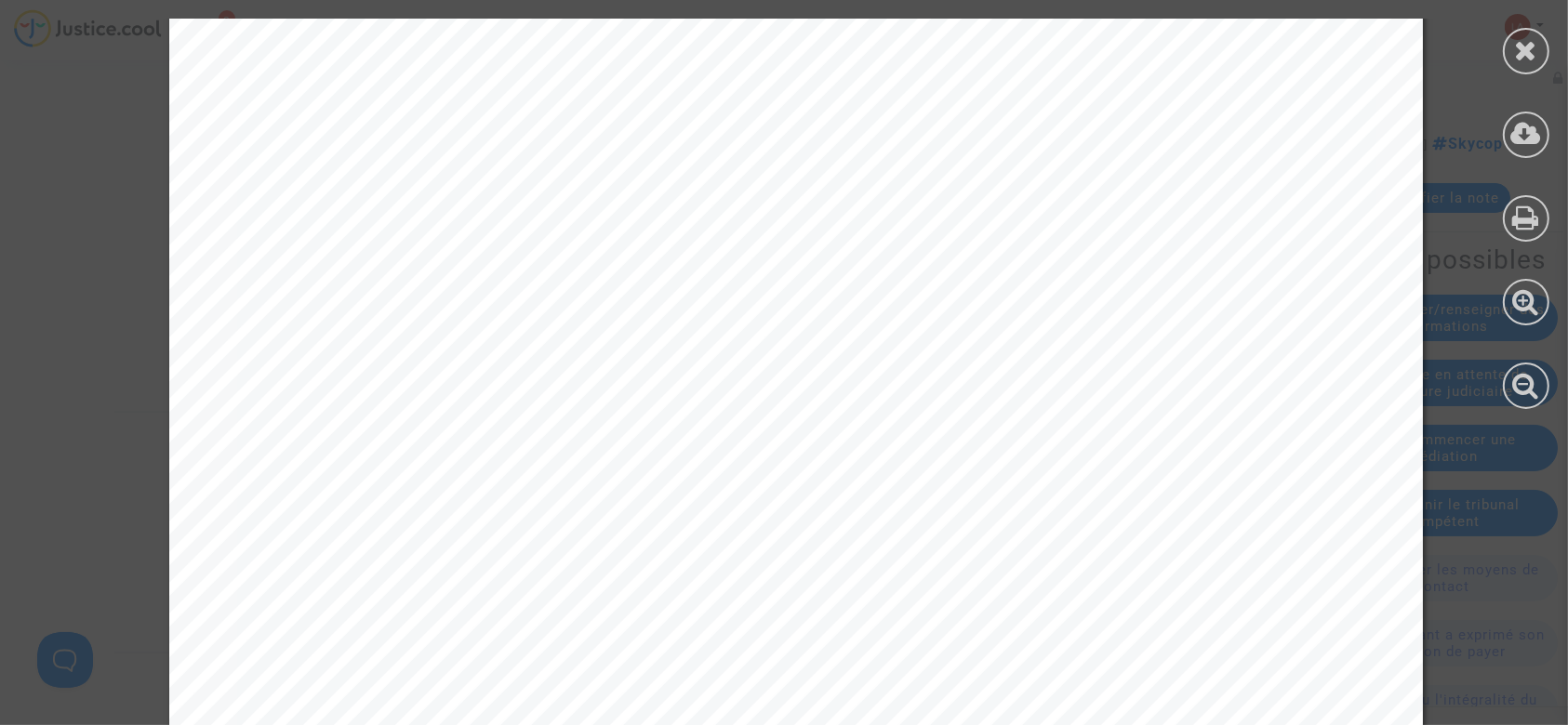
scroll to position [2231, 0]
click at [1542, 49] on div at bounding box center [1525, 50] width 47 height 47
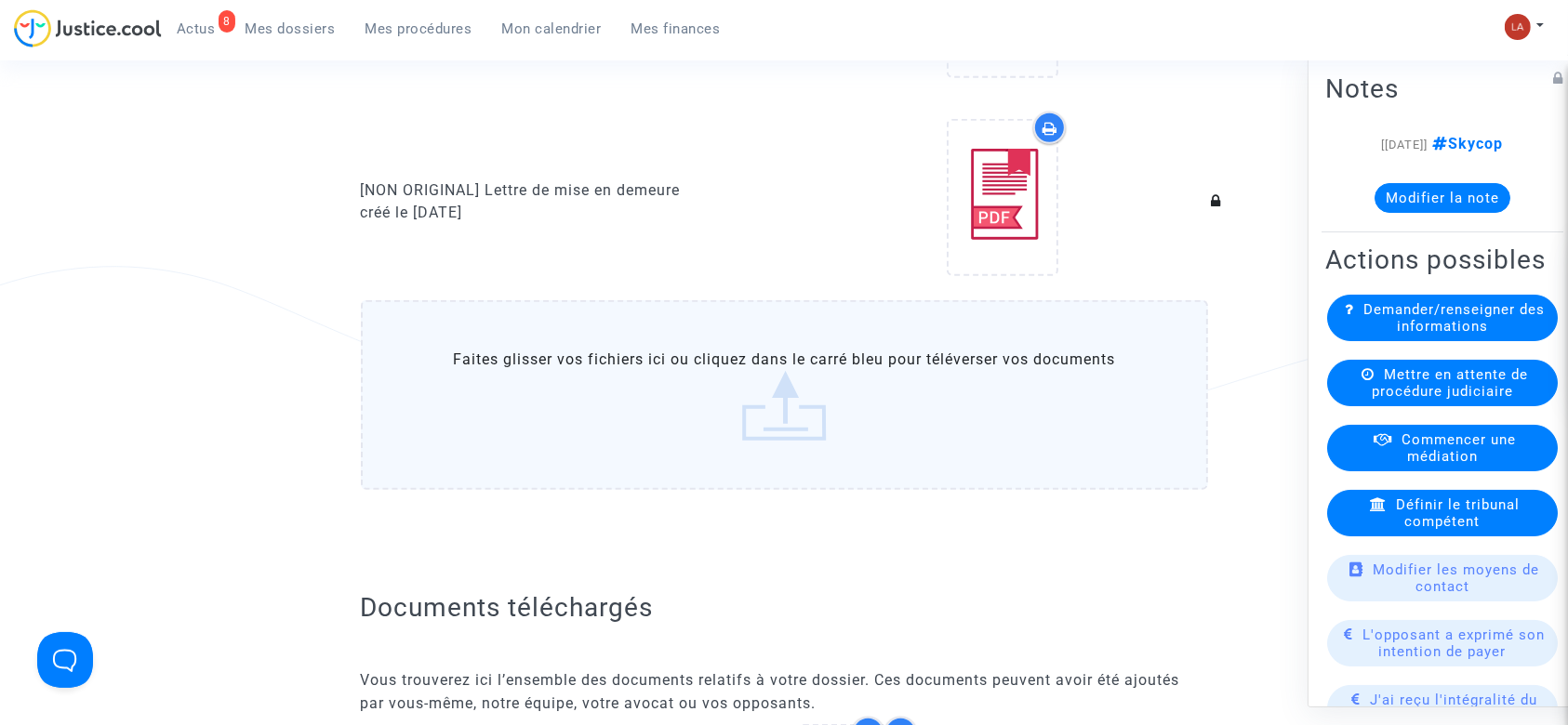
scroll to position [1239, 0]
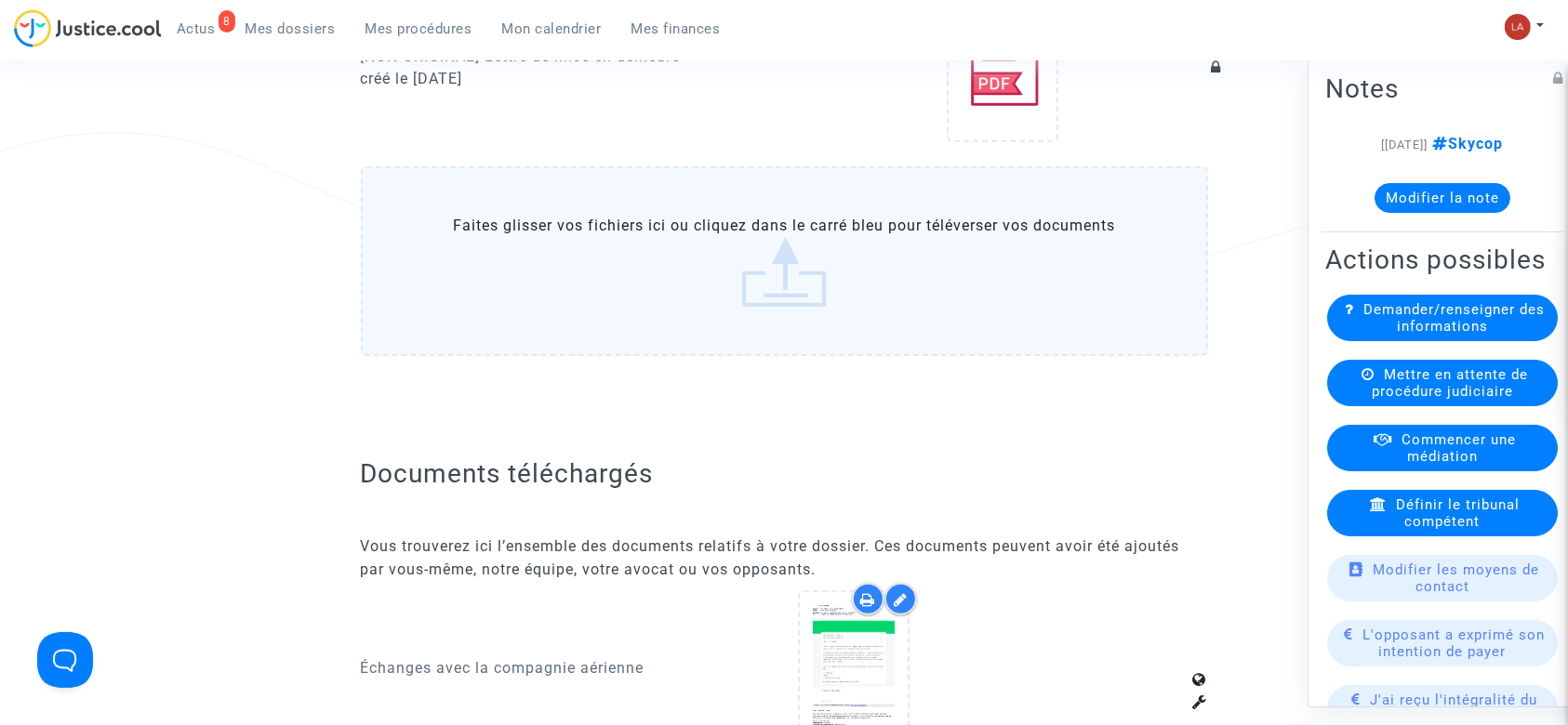
click at [803, 318] on label "Faites glisser vos fichiers ici ou cliquez dans le carré bleu pour téléverser v…" at bounding box center [784, 261] width 847 height 190
click at [0, 0] on input "Faites glisser vos fichiers ici ou cliquez dans le carré bleu pour téléverser v…" at bounding box center [0, 0] width 0 height 0
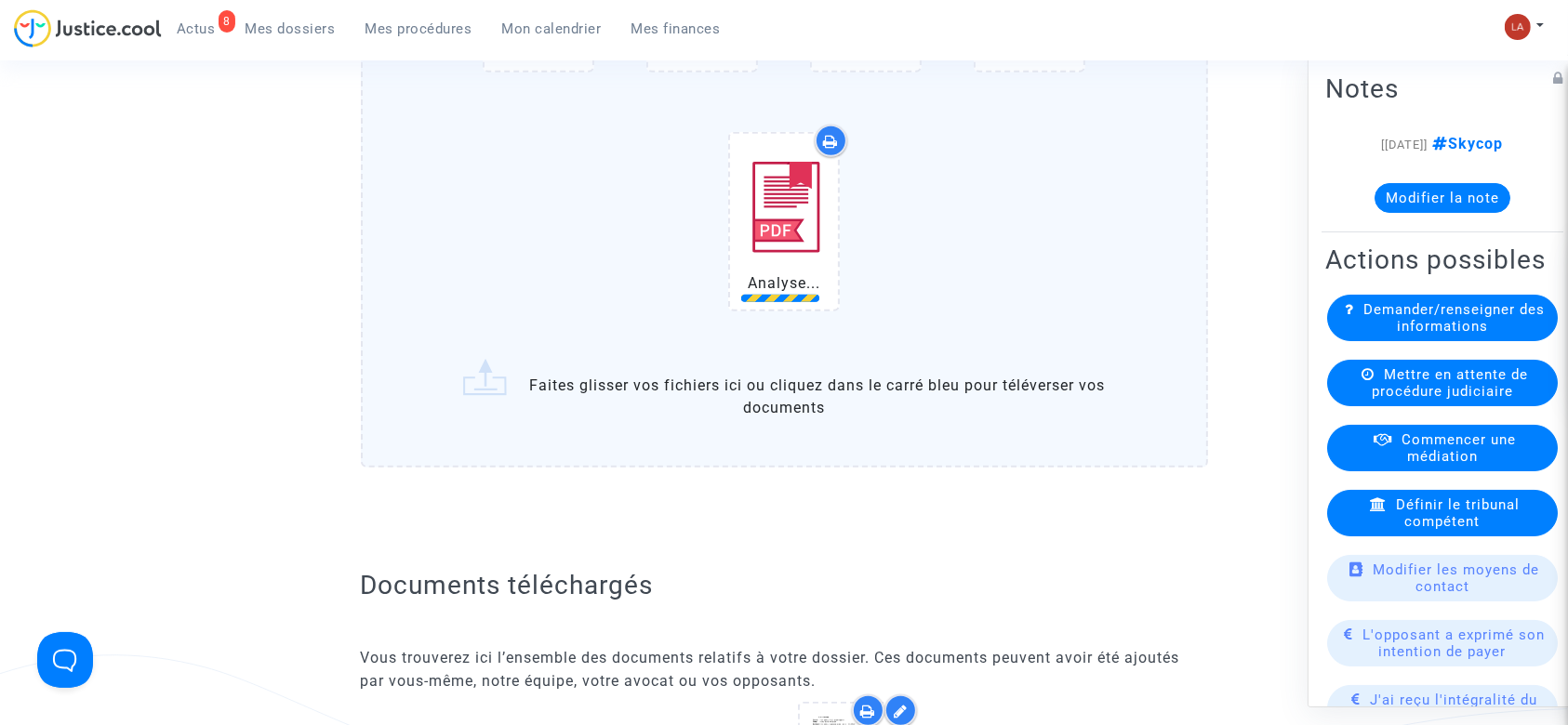
scroll to position [1735, 0]
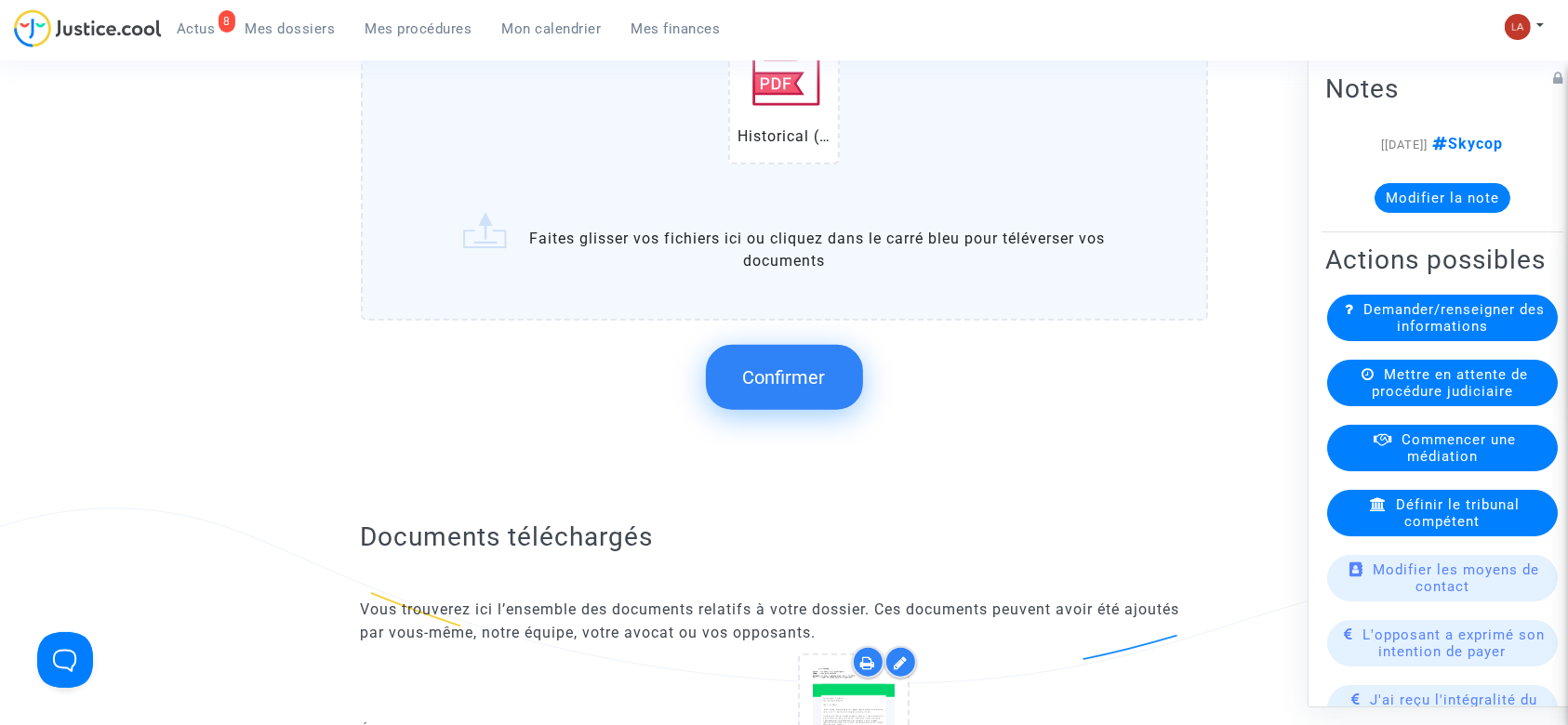
click at [796, 400] on button "Confirmer" at bounding box center [784, 377] width 157 height 65
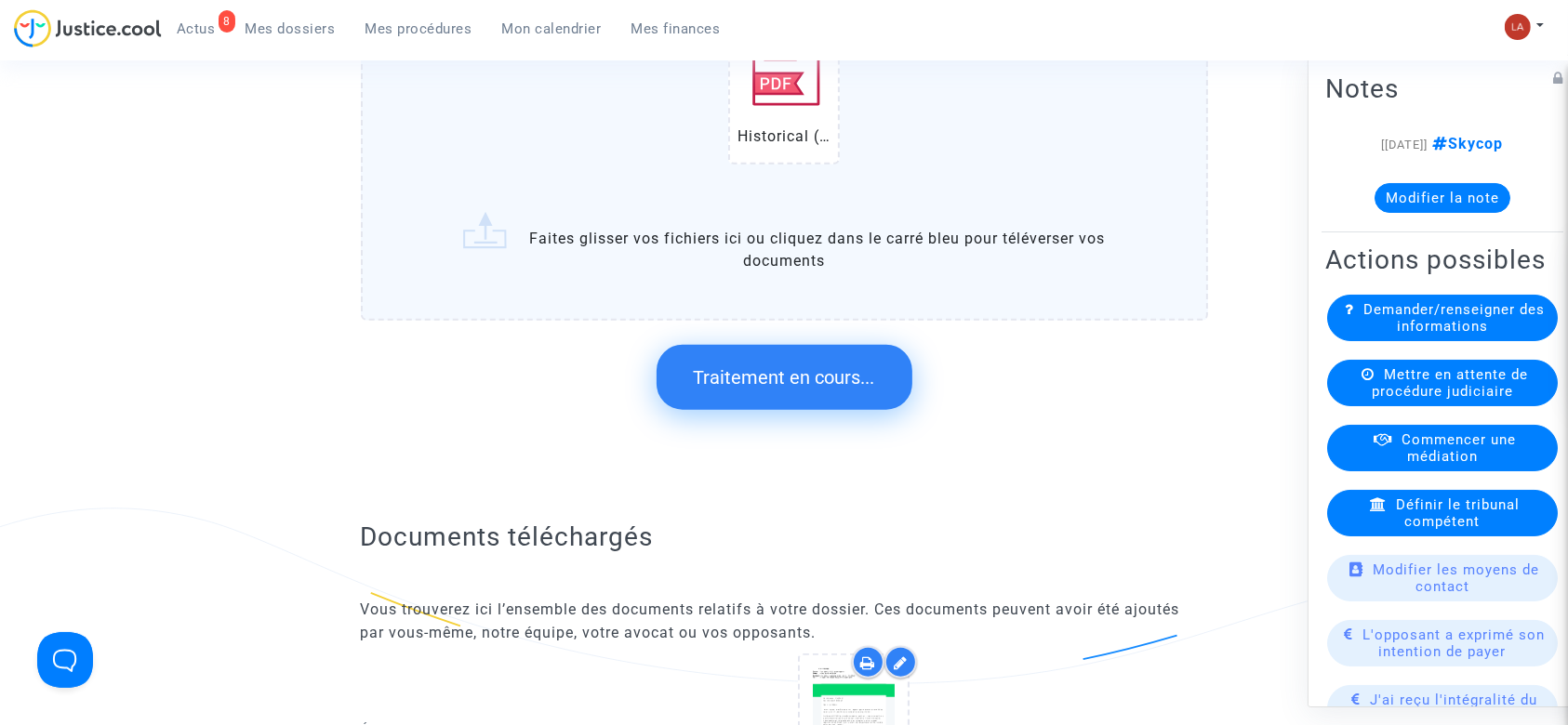
scroll to position [0, 0]
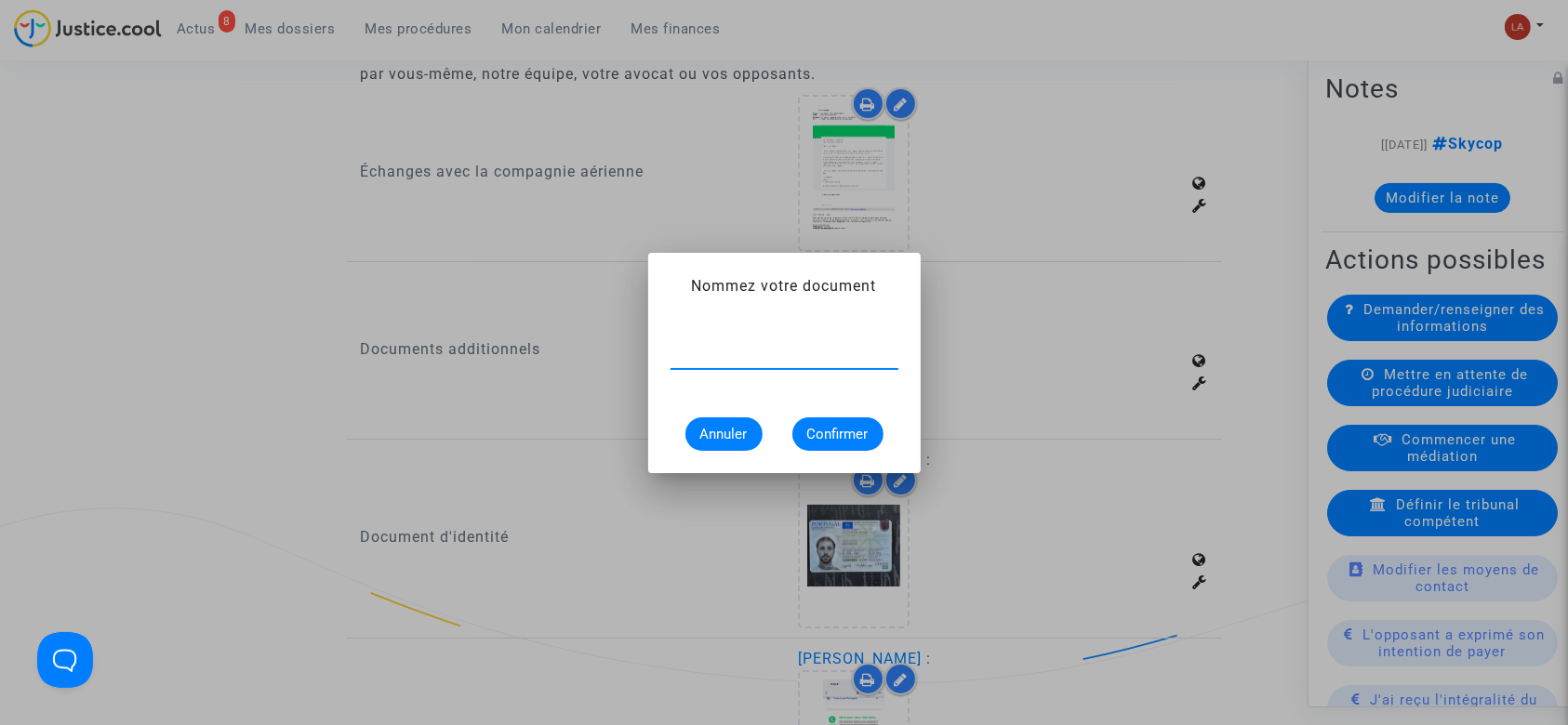
paste input "Extrait Flightstats - Aéroport ORY le [DATE]"
type input "Extrait Flightstats - Aéroport ORY le [DATE]"
click at [860, 428] on span "Confirmer" at bounding box center [837, 434] width 62 height 17
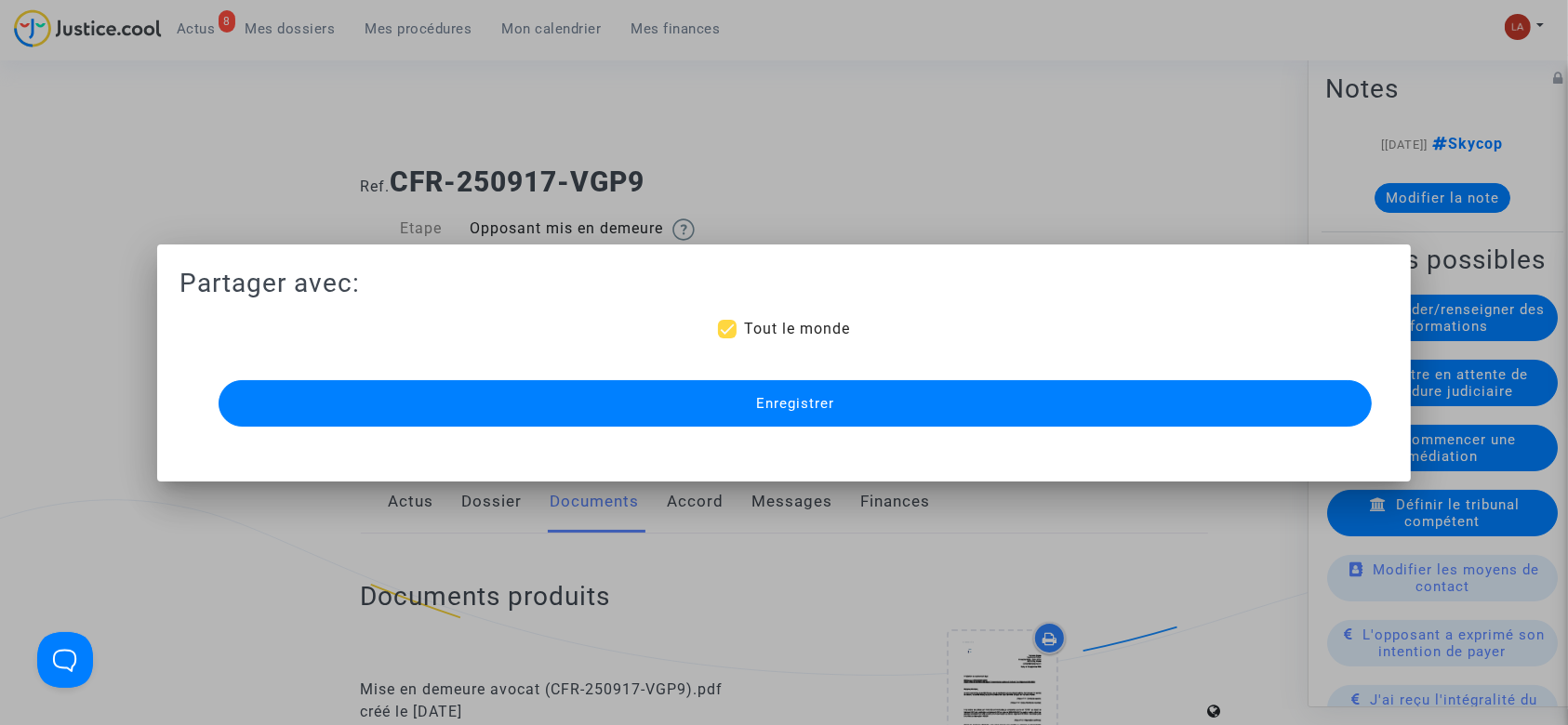
scroll to position [1735, 0]
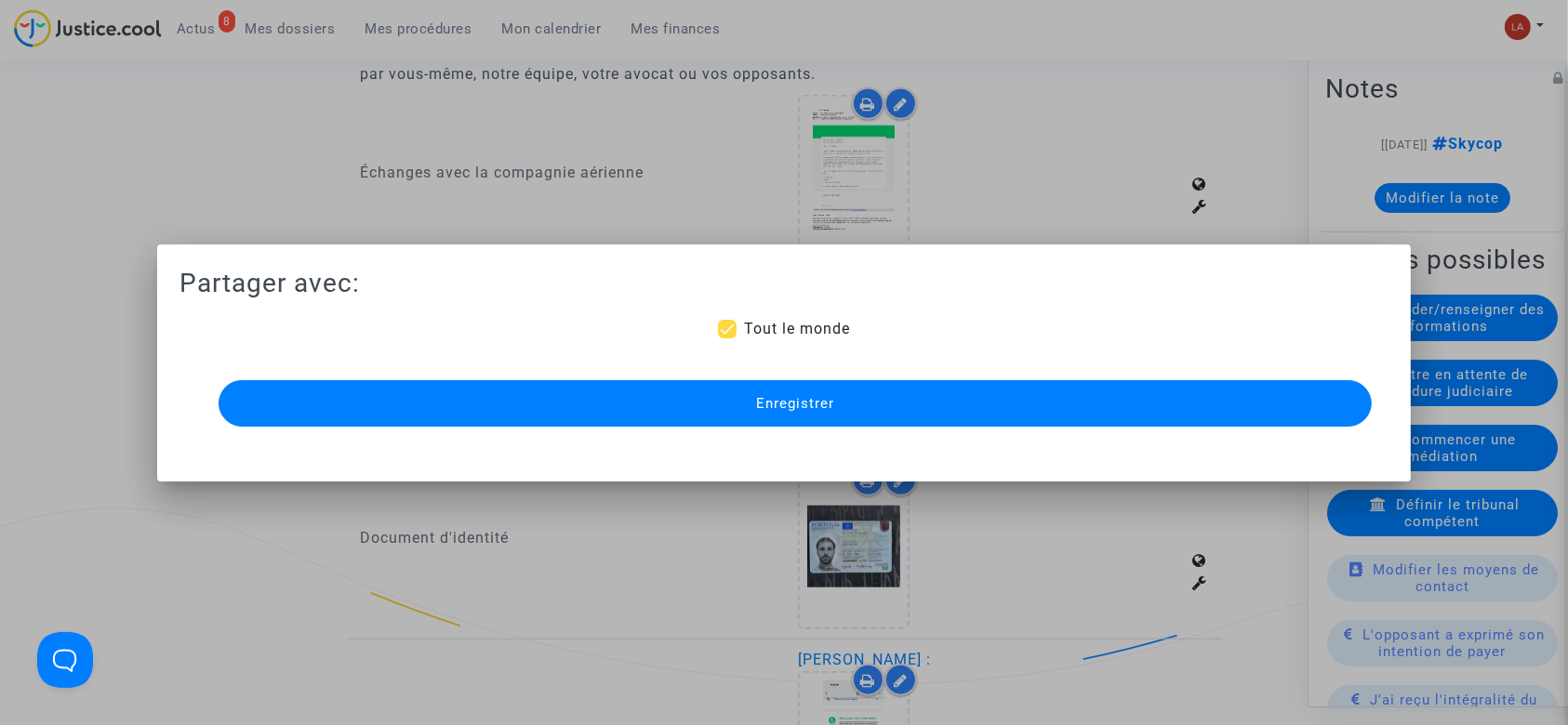
click at [811, 380] on button "Enregistrer" at bounding box center [795, 403] width 1154 height 47
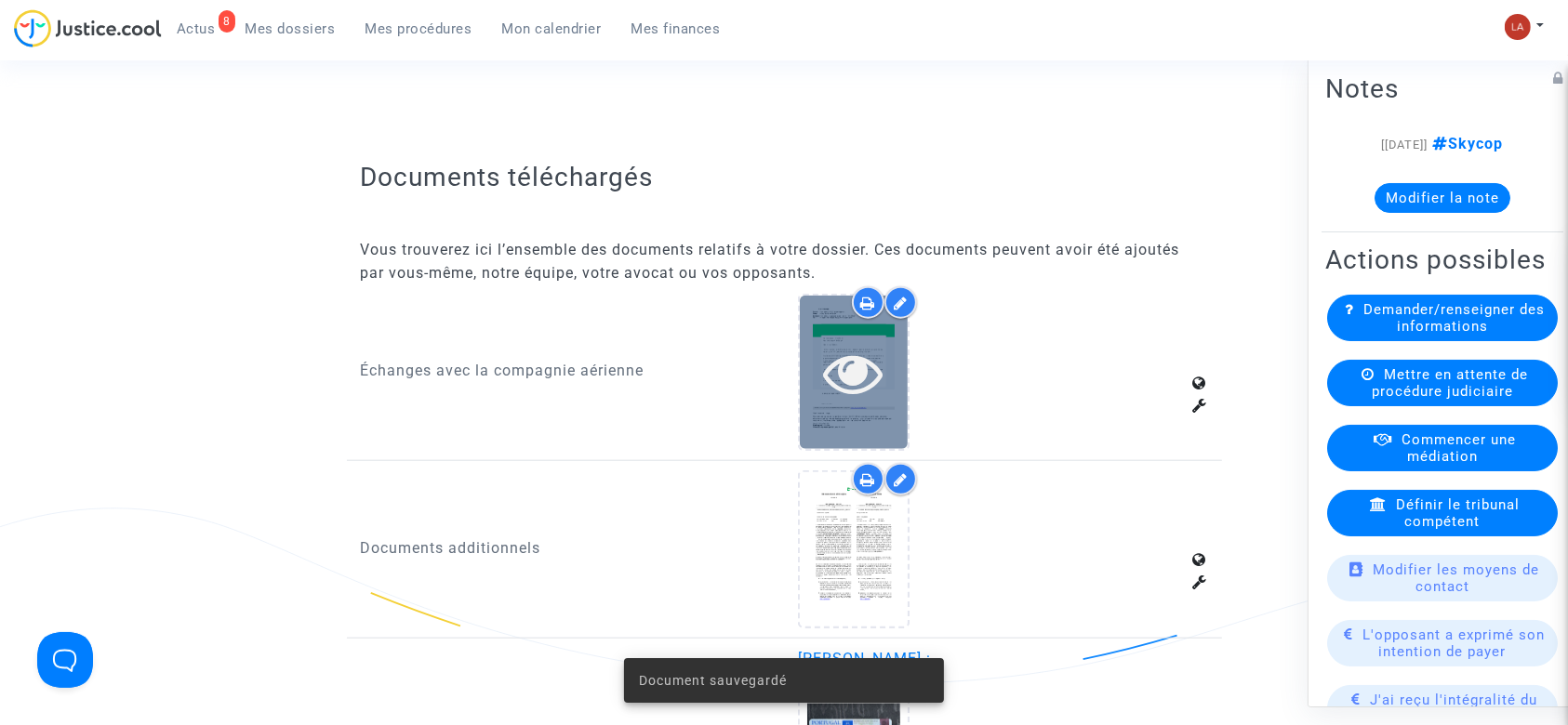
scroll to position [1488, 0]
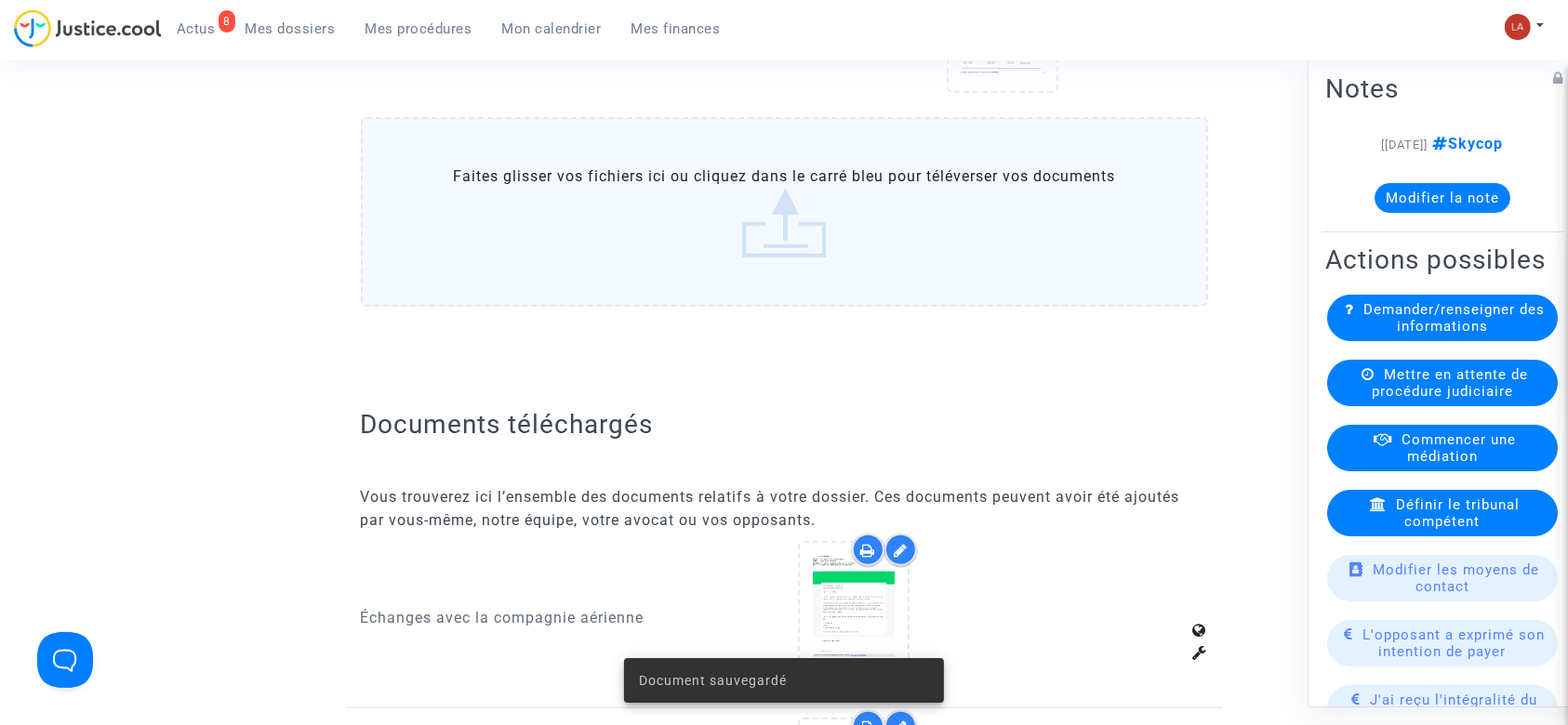
click at [870, 254] on label "Faites glisser vos fichiers ici ou cliquez dans le carré bleu pour téléverser v…" at bounding box center [784, 212] width 847 height 190
click at [0, 0] on input "Faites glisser vos fichiers ici ou cliquez dans le carré bleu pour téléverser v…" at bounding box center [0, 0] width 0 height 0
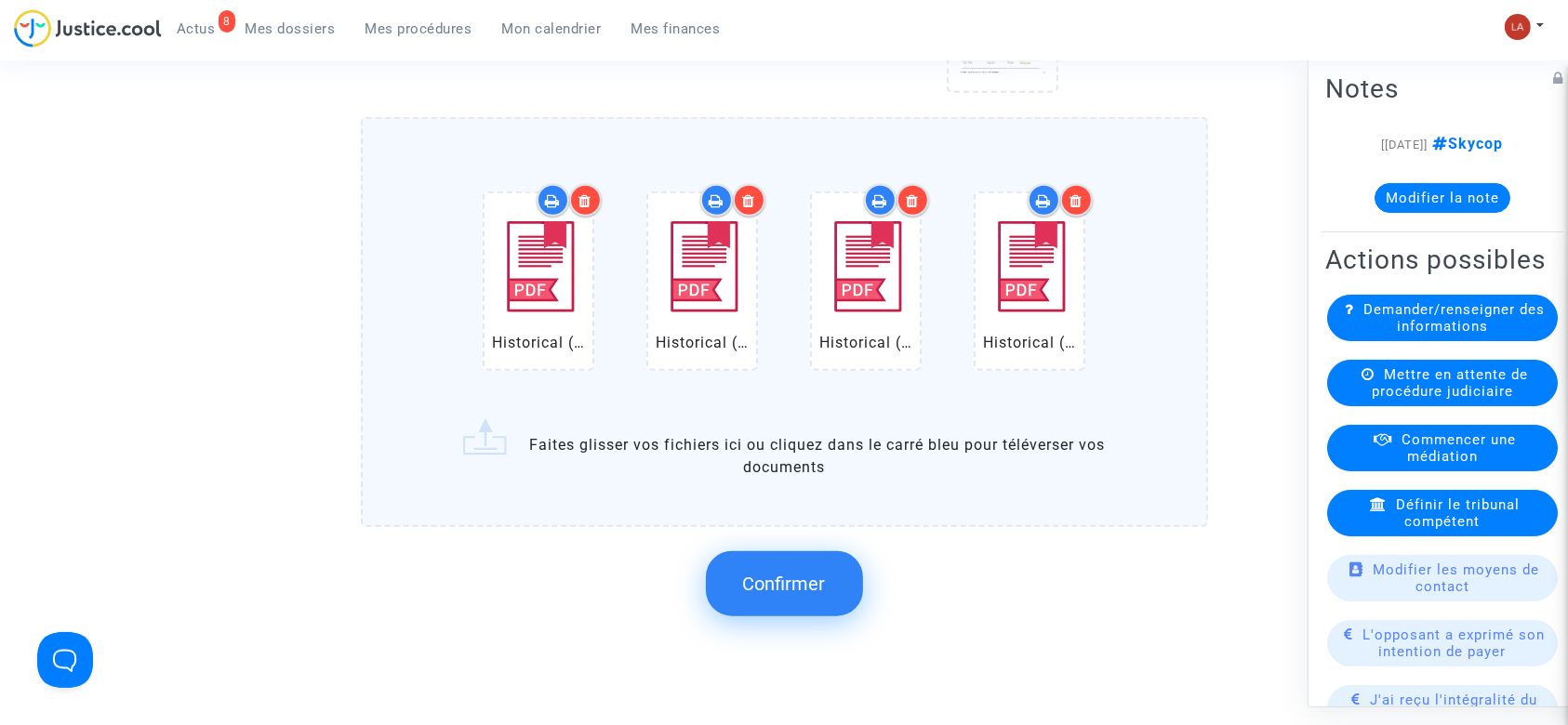
click at [838, 554] on button "Confirmer" at bounding box center [784, 583] width 157 height 65
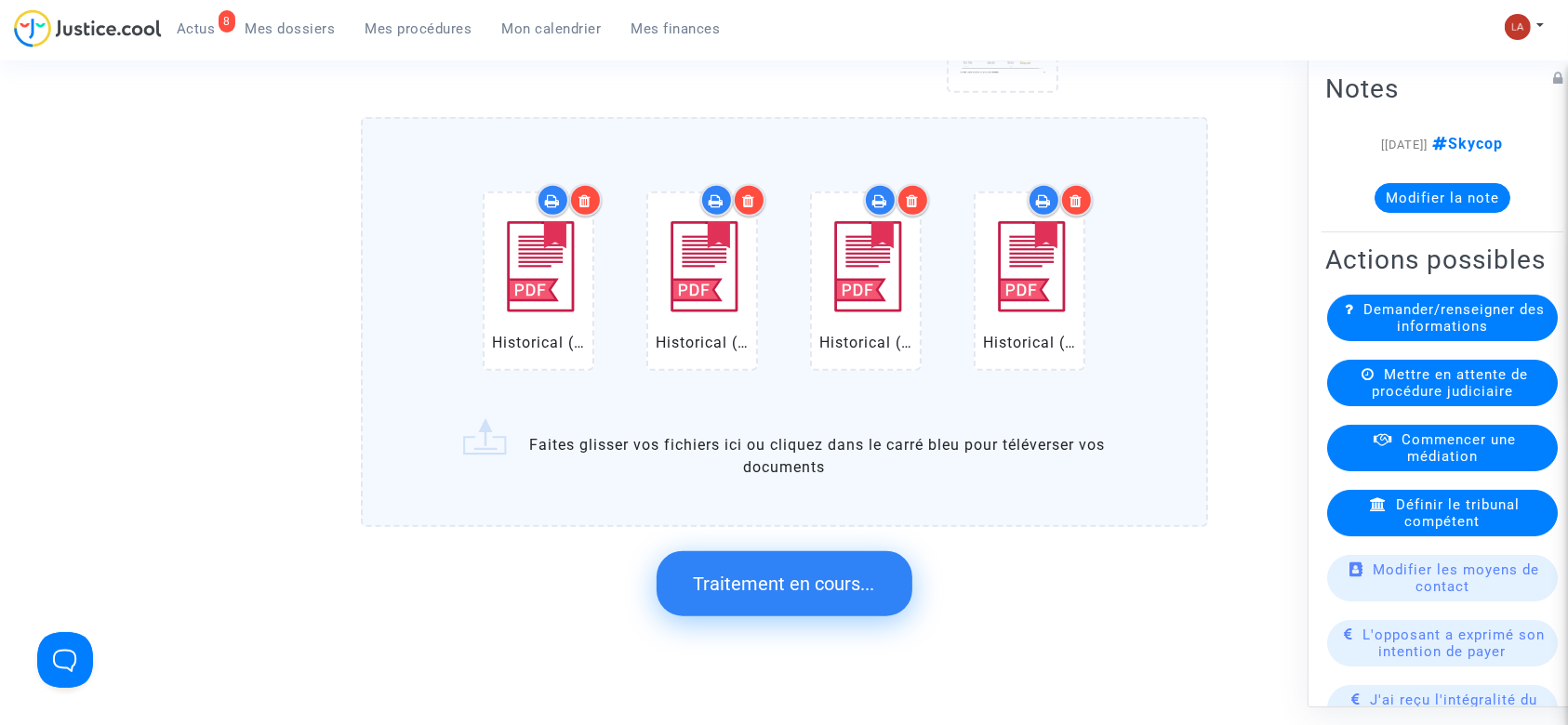
scroll to position [0, 0]
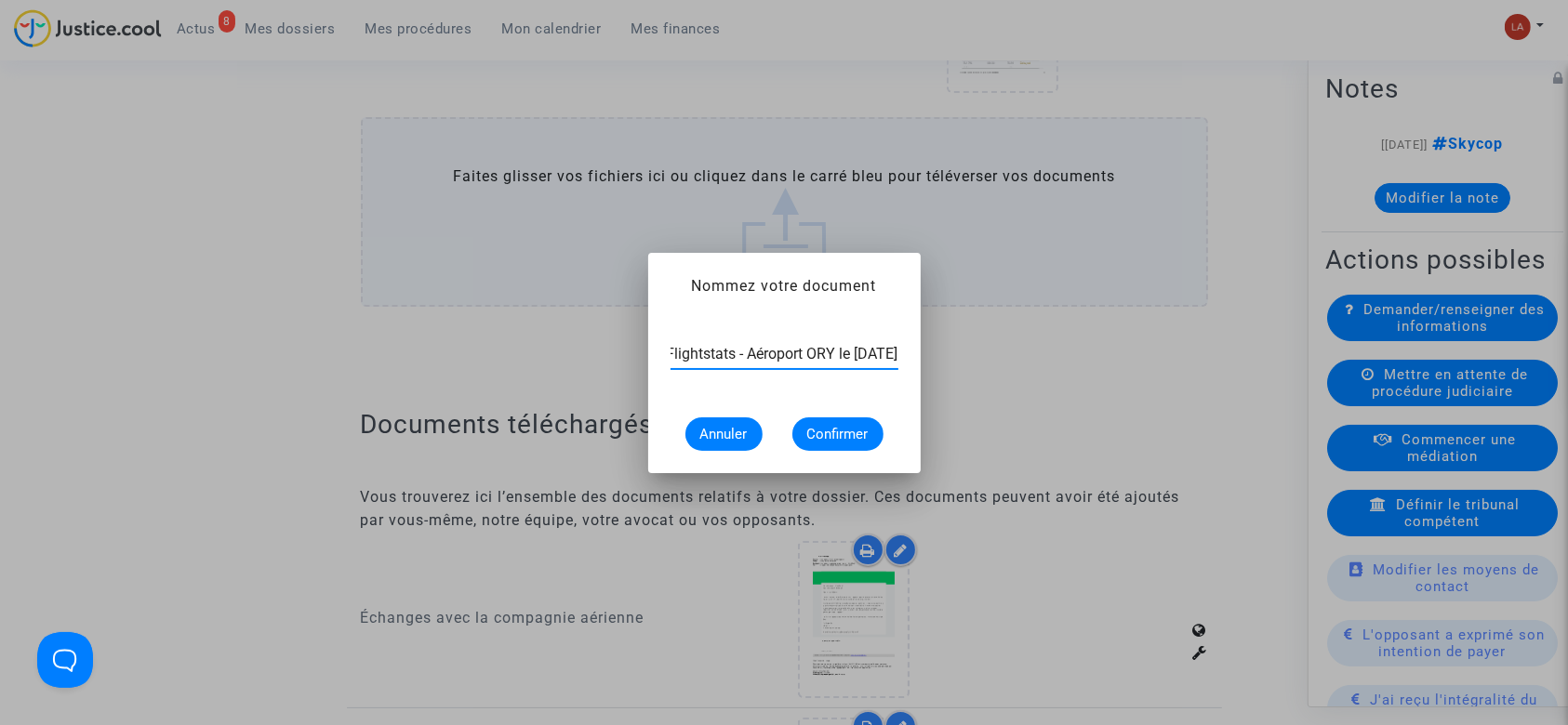
click at [789, 366] on div "Extrait Flightstats - Aéroport ORY le 26 août 2025" at bounding box center [784, 348] width 228 height 42
click at [774, 352] on input "Extrait Flightstats - Aéroport ORY le 26 août 2025" at bounding box center [784, 354] width 228 height 17
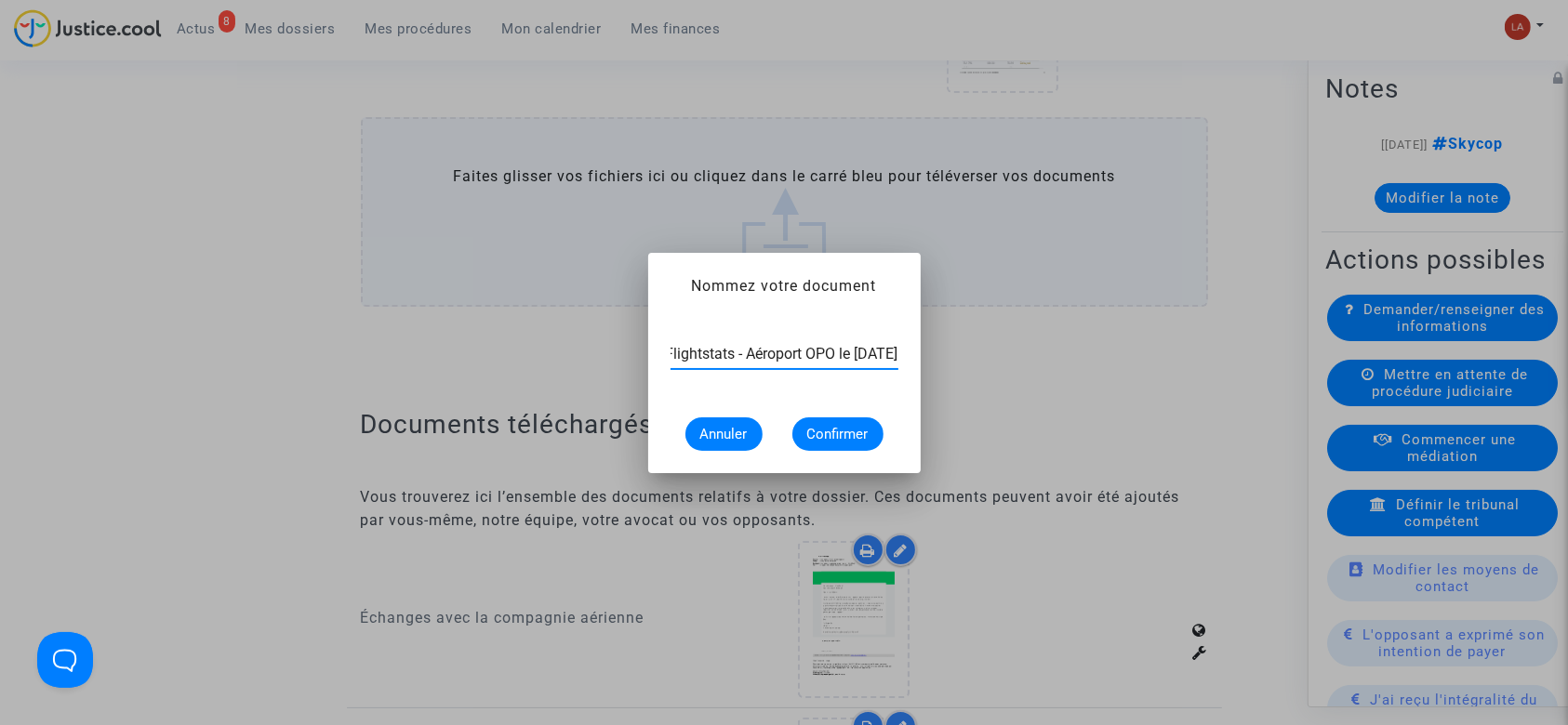
type input "Extrait Flightstats - Aéroport OPO le 26 août 2025"
click at [813, 438] on span "Confirmer" at bounding box center [837, 434] width 62 height 17
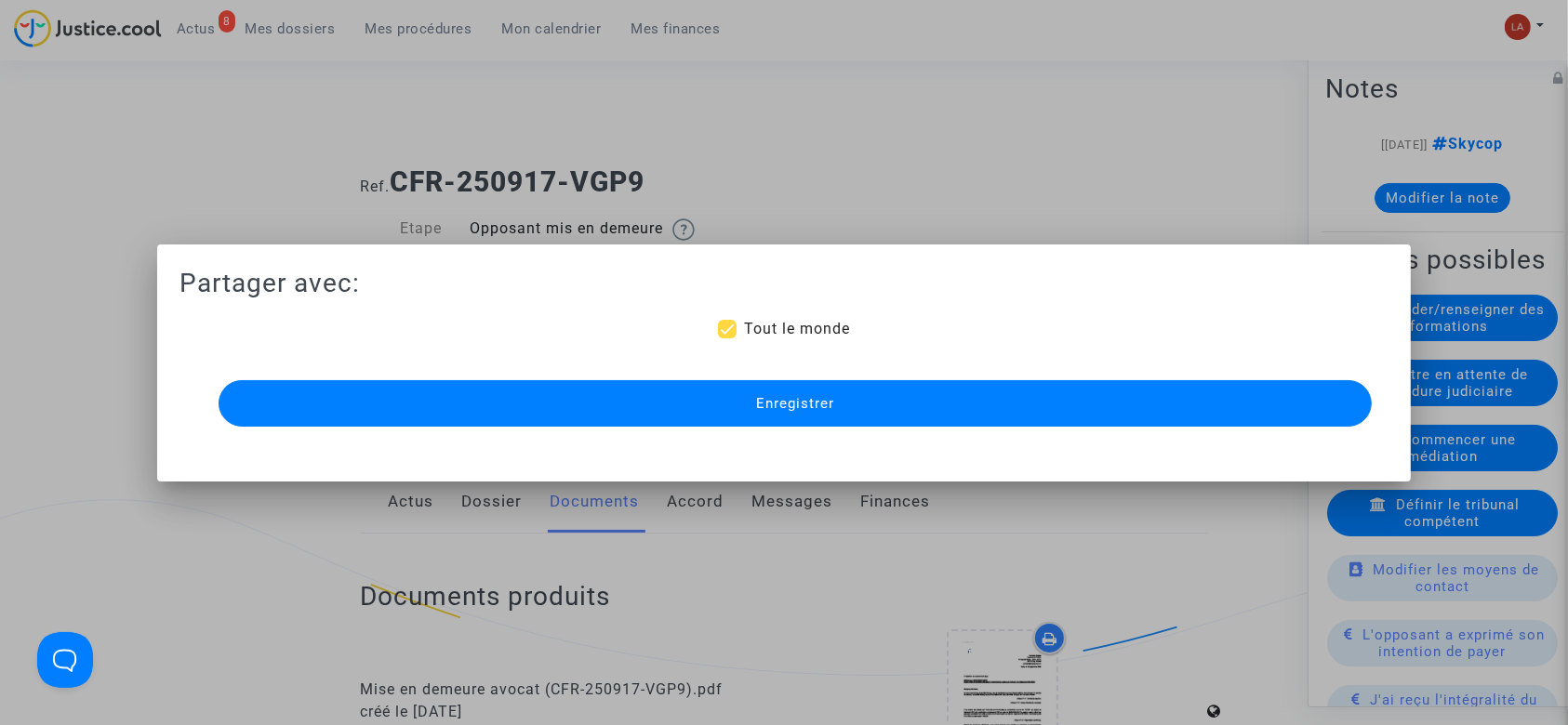
scroll to position [1488, 0]
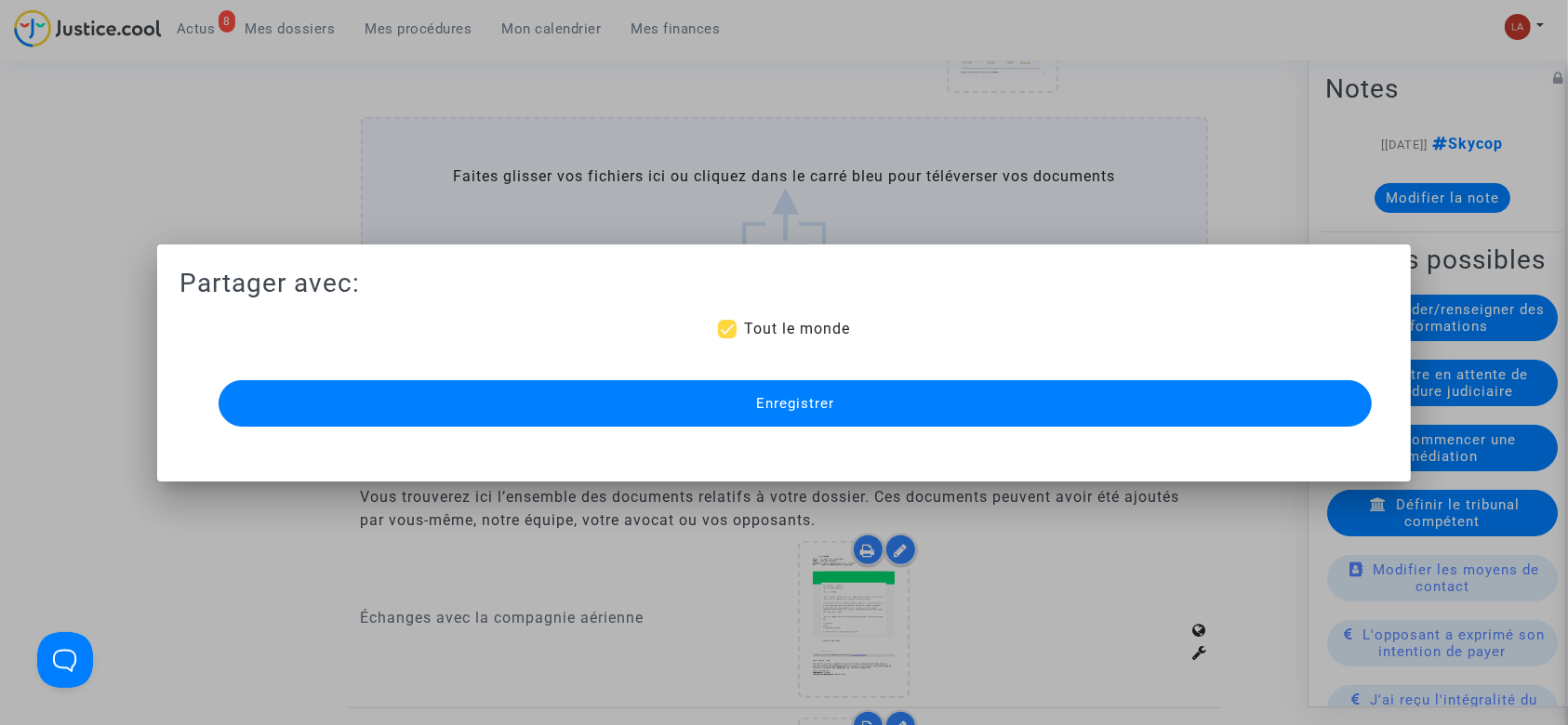
click at [831, 429] on div "Enregistrer" at bounding box center [784, 403] width 1154 height 56
click at [844, 414] on button "Enregistrer" at bounding box center [795, 403] width 1154 height 47
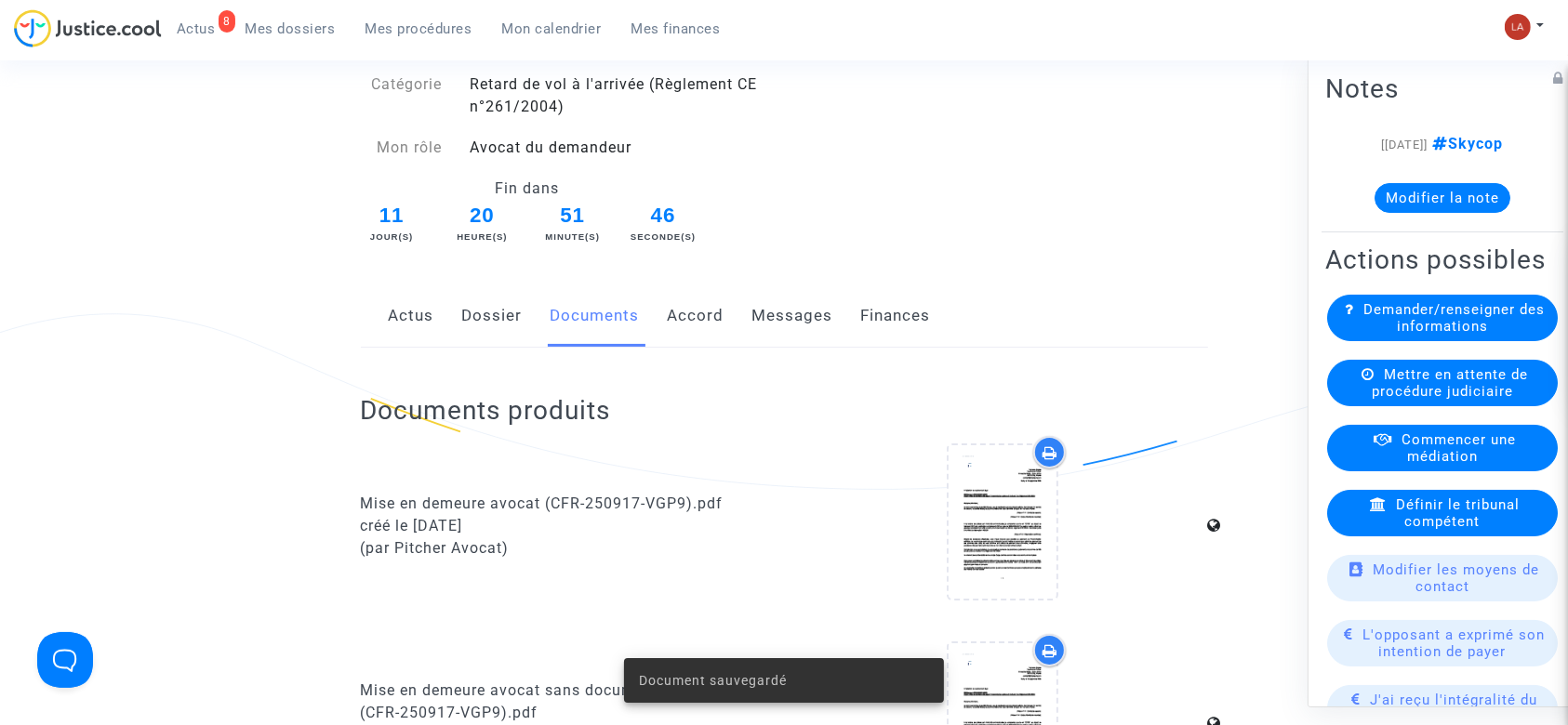
scroll to position [0, 0]
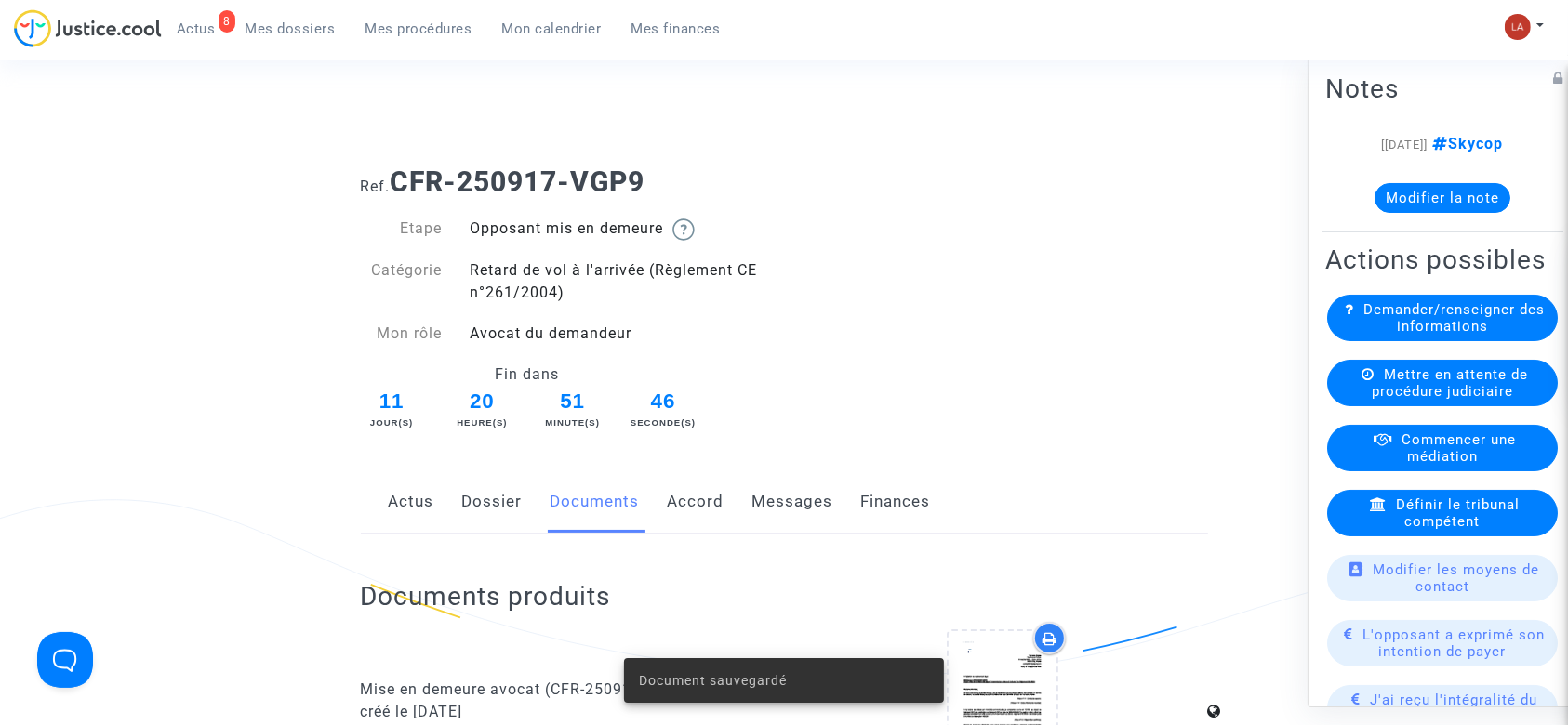
click at [818, 480] on link "Messages" at bounding box center [793, 502] width 81 height 62
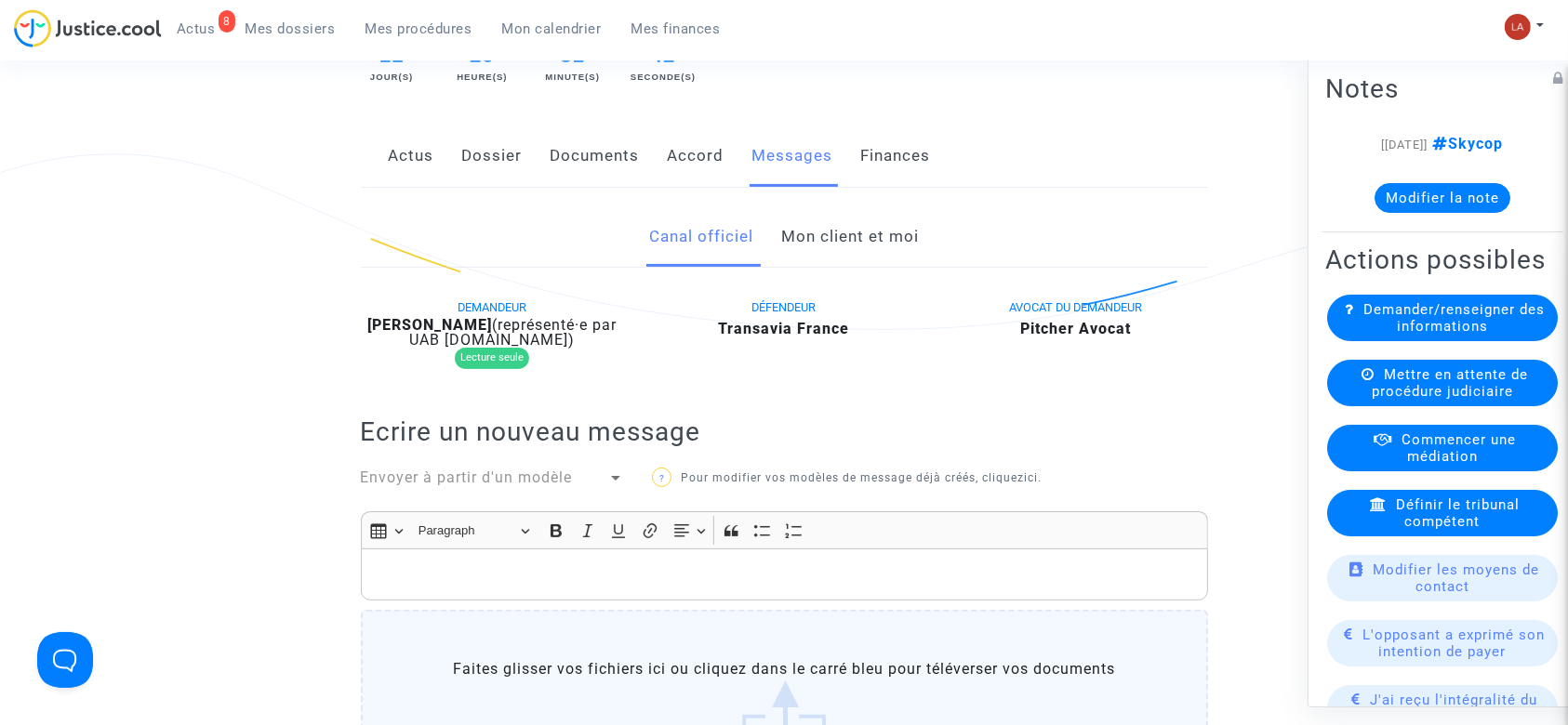
scroll to position [480, 0]
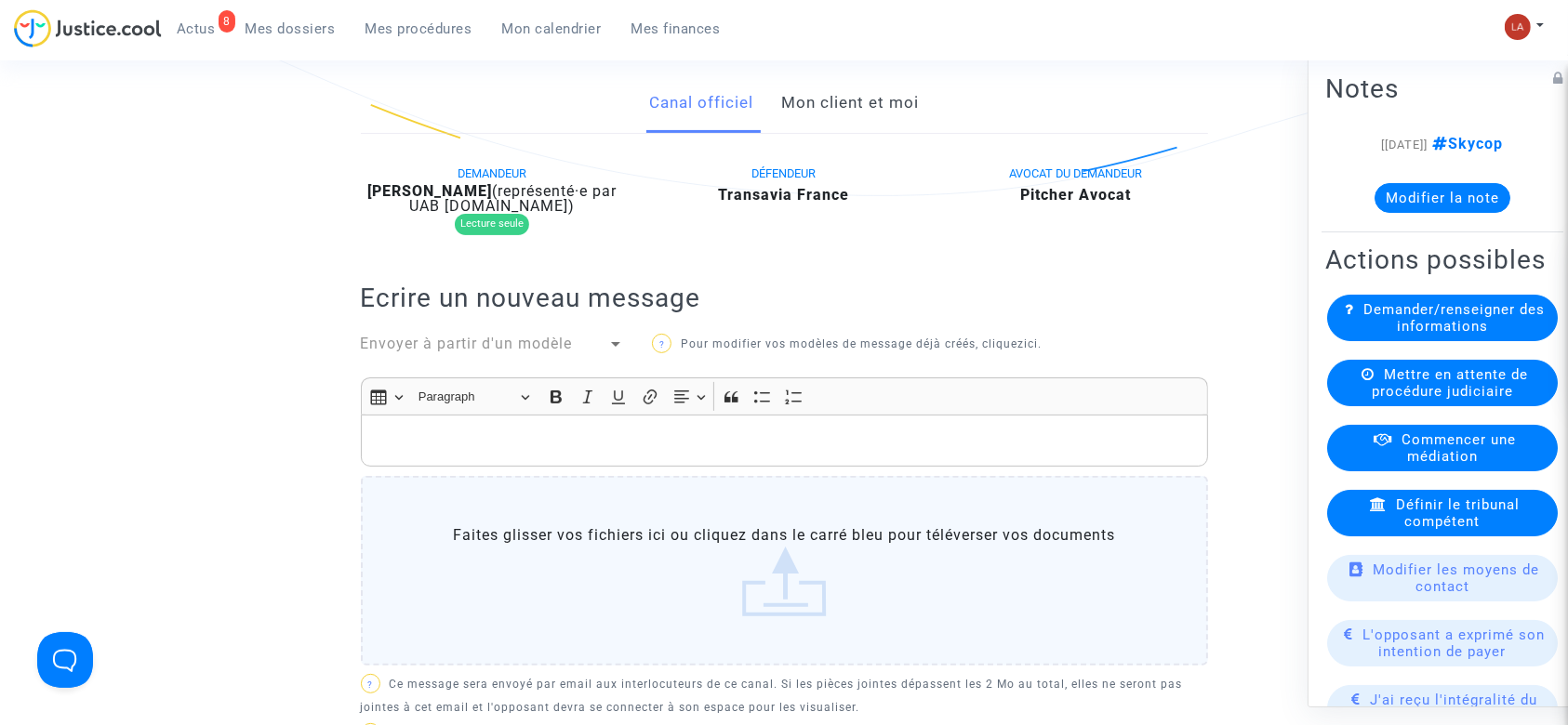
click at [495, 350] on span "Envoyer à partir d'un modèle" at bounding box center [467, 343] width 212 height 18
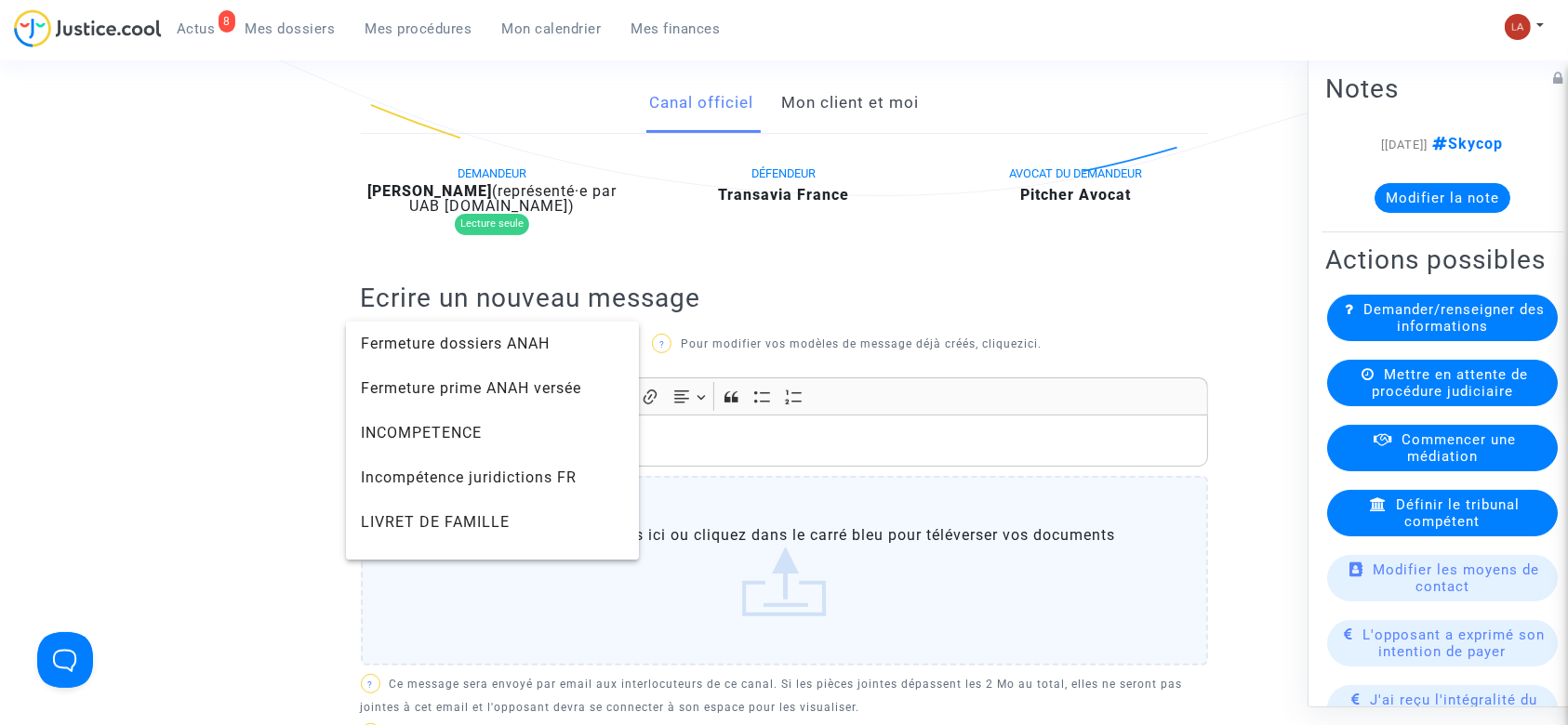
scroll to position [1860, 0]
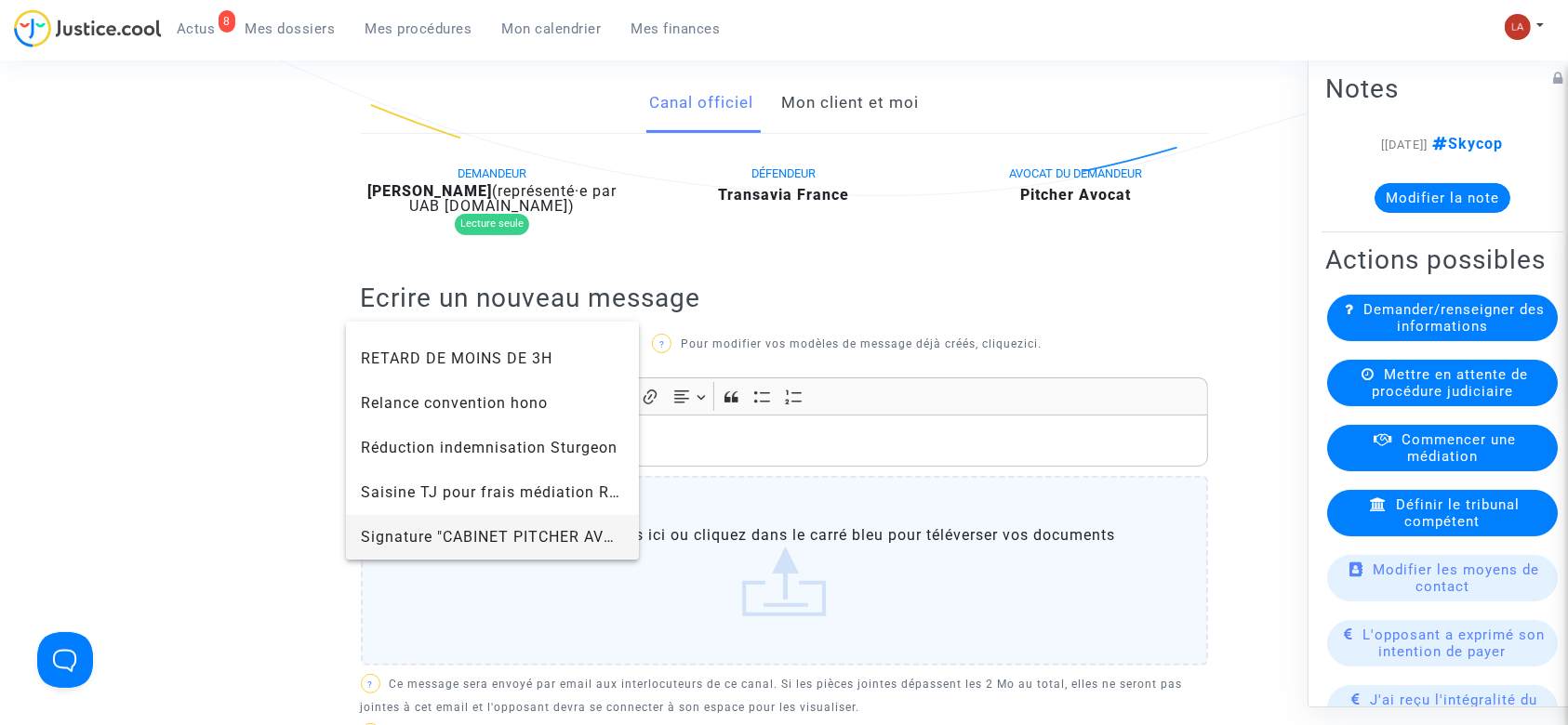
click at [418, 522] on span "Signature "CABINET PITCHER AVOCAT"" at bounding box center [493, 537] width 264 height 45
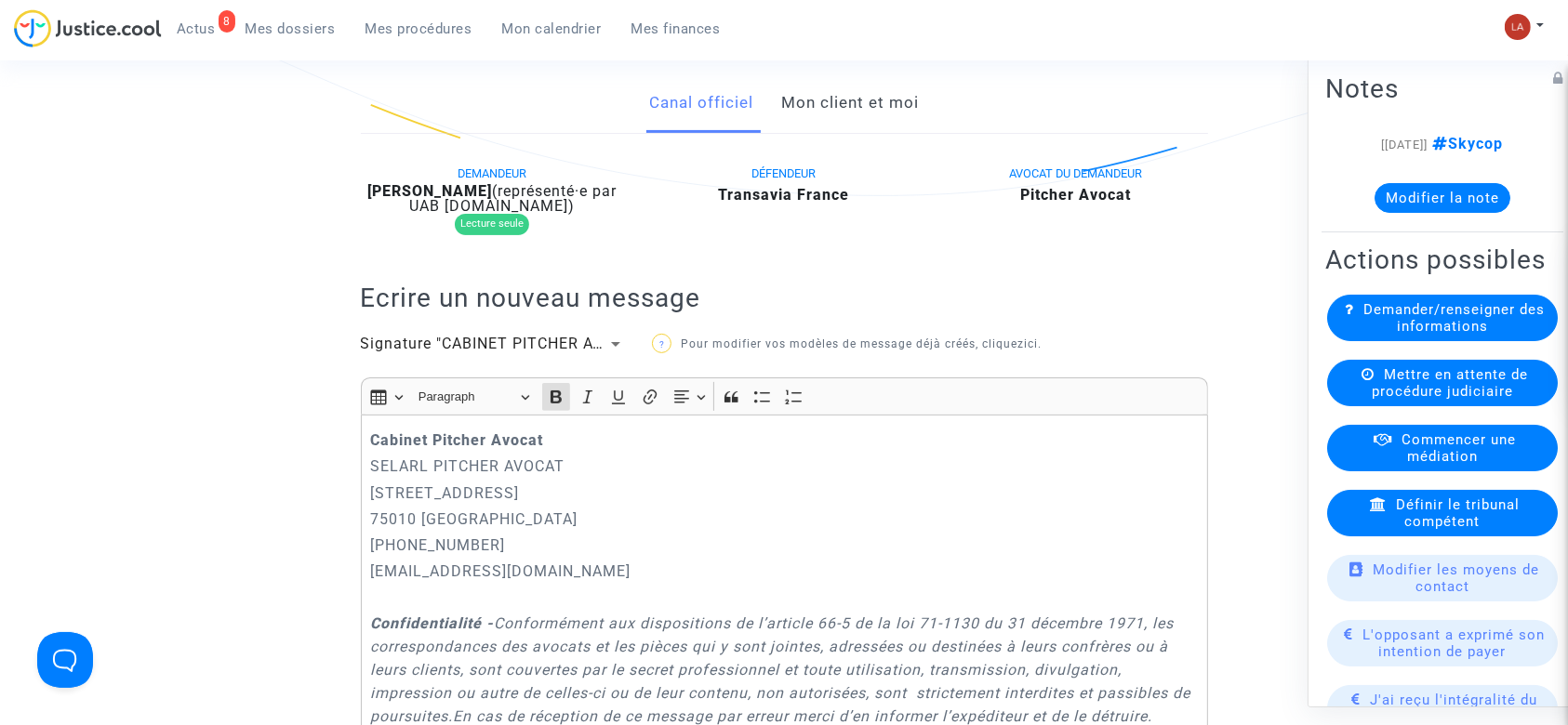
click at [364, 440] on div "Cabinet Pitcher Avocat SELARL PITCHER AVOCAT 201 rue du Faubourg Saint-Denis 75…" at bounding box center [784, 689] width 847 height 549
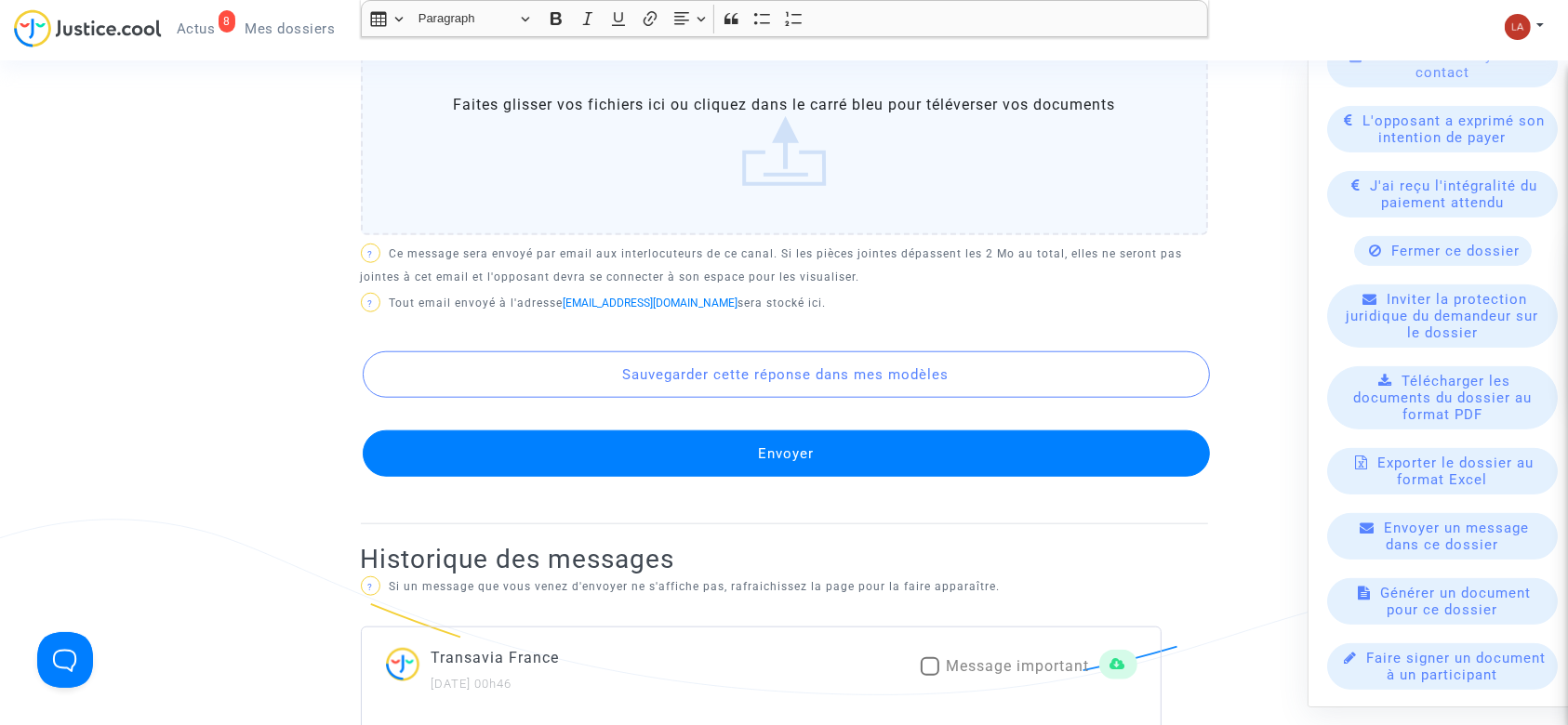
scroll to position [1843, 0]
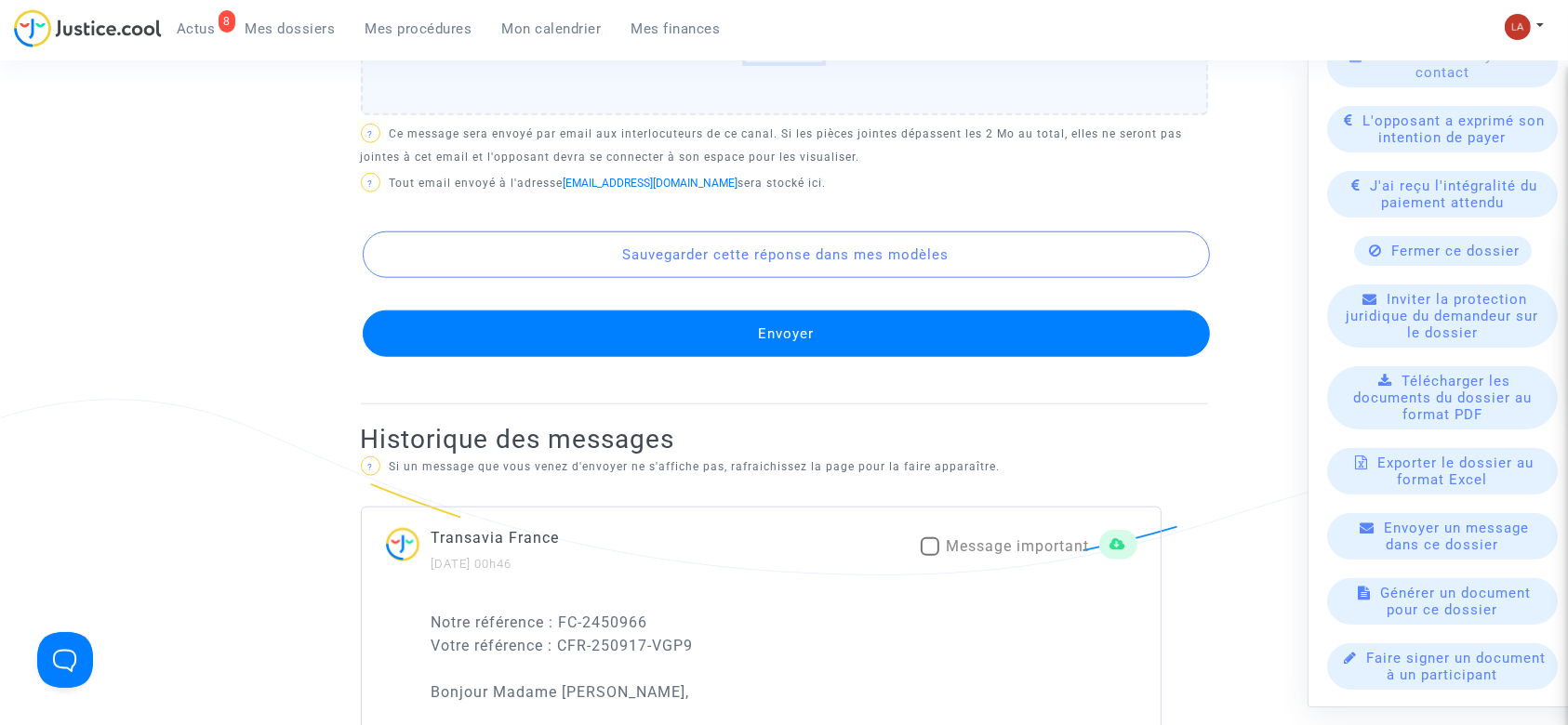
click at [876, 357] on button "Envoyer" at bounding box center [786, 334] width 847 height 47
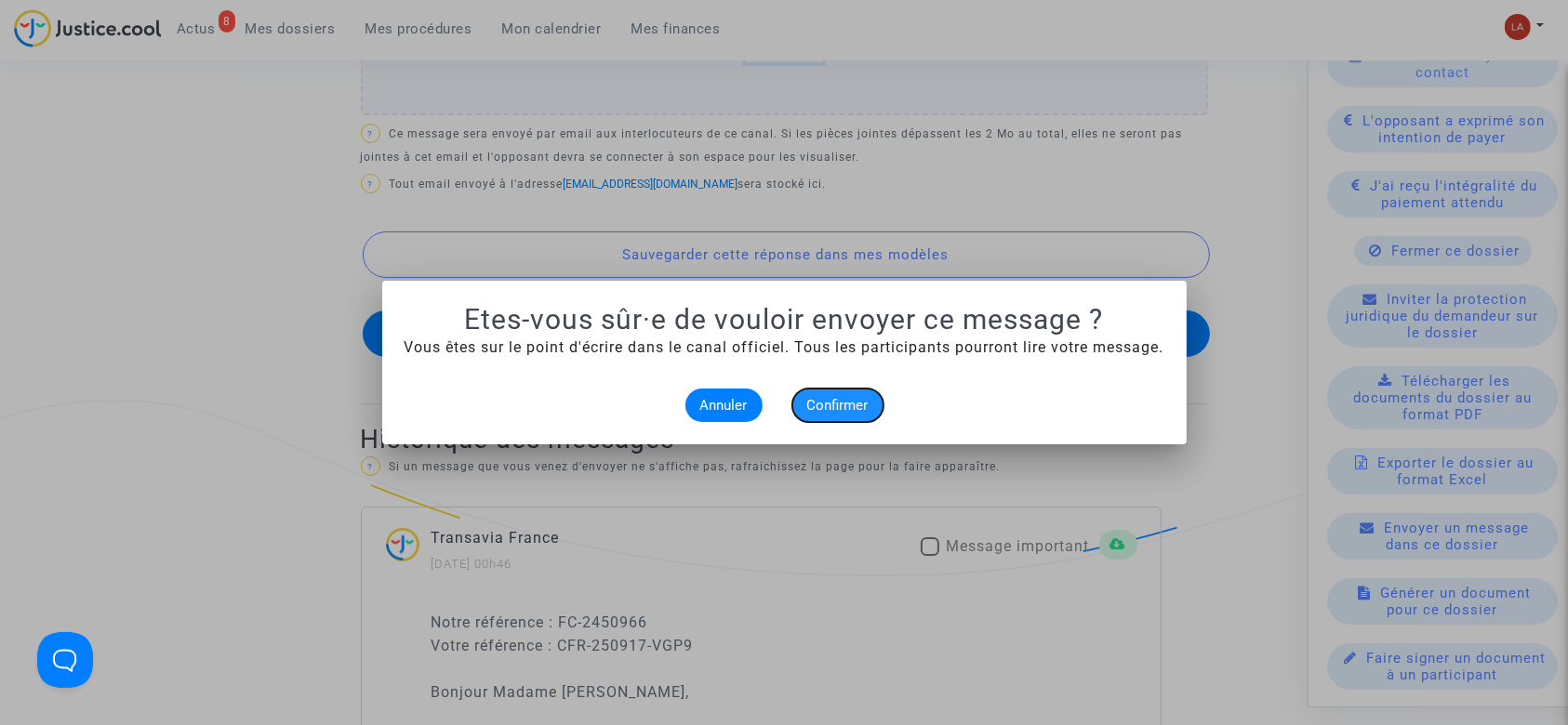
click at [869, 407] on button "Confirmer" at bounding box center [838, 405] width 91 height 33
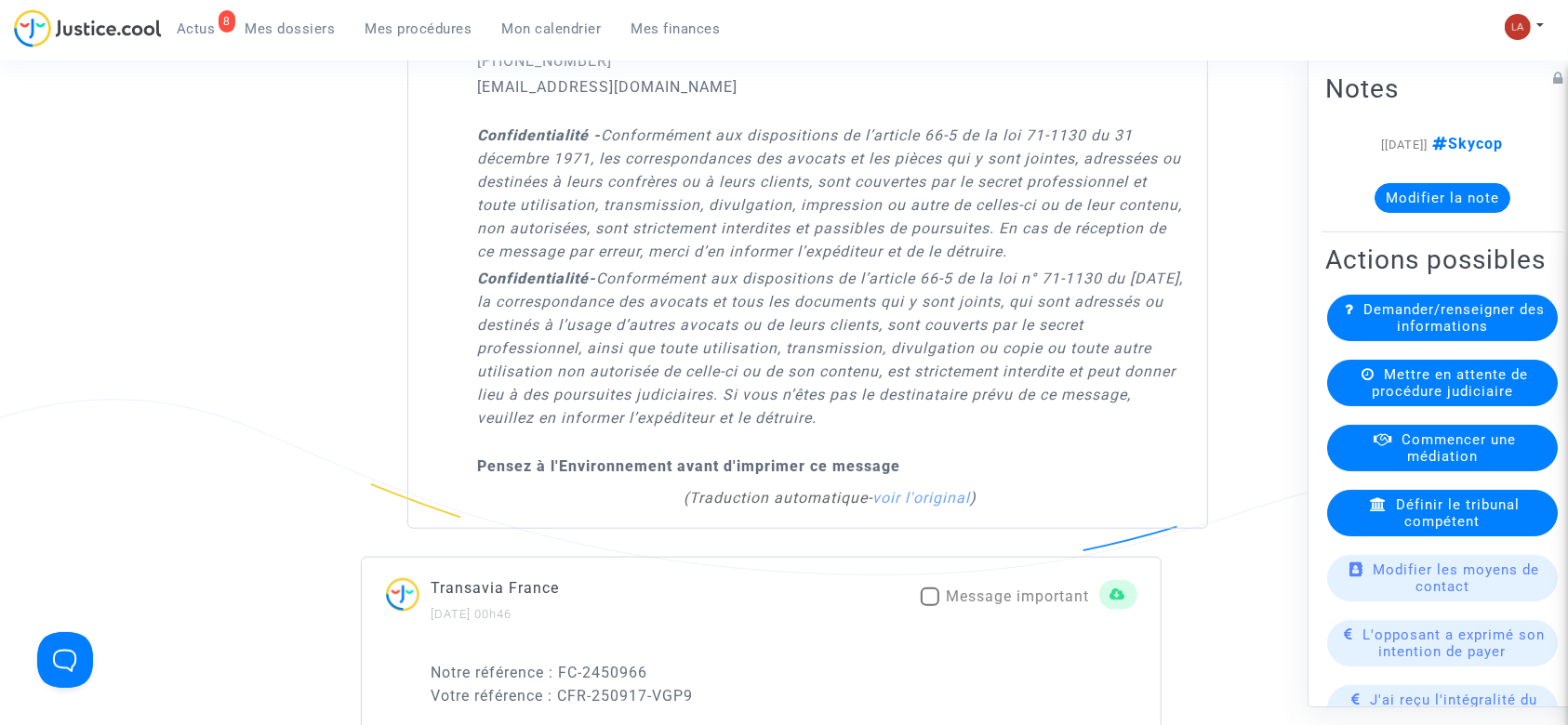
click at [1444, 191] on button "Modifier la note" at bounding box center [1442, 198] width 136 height 29
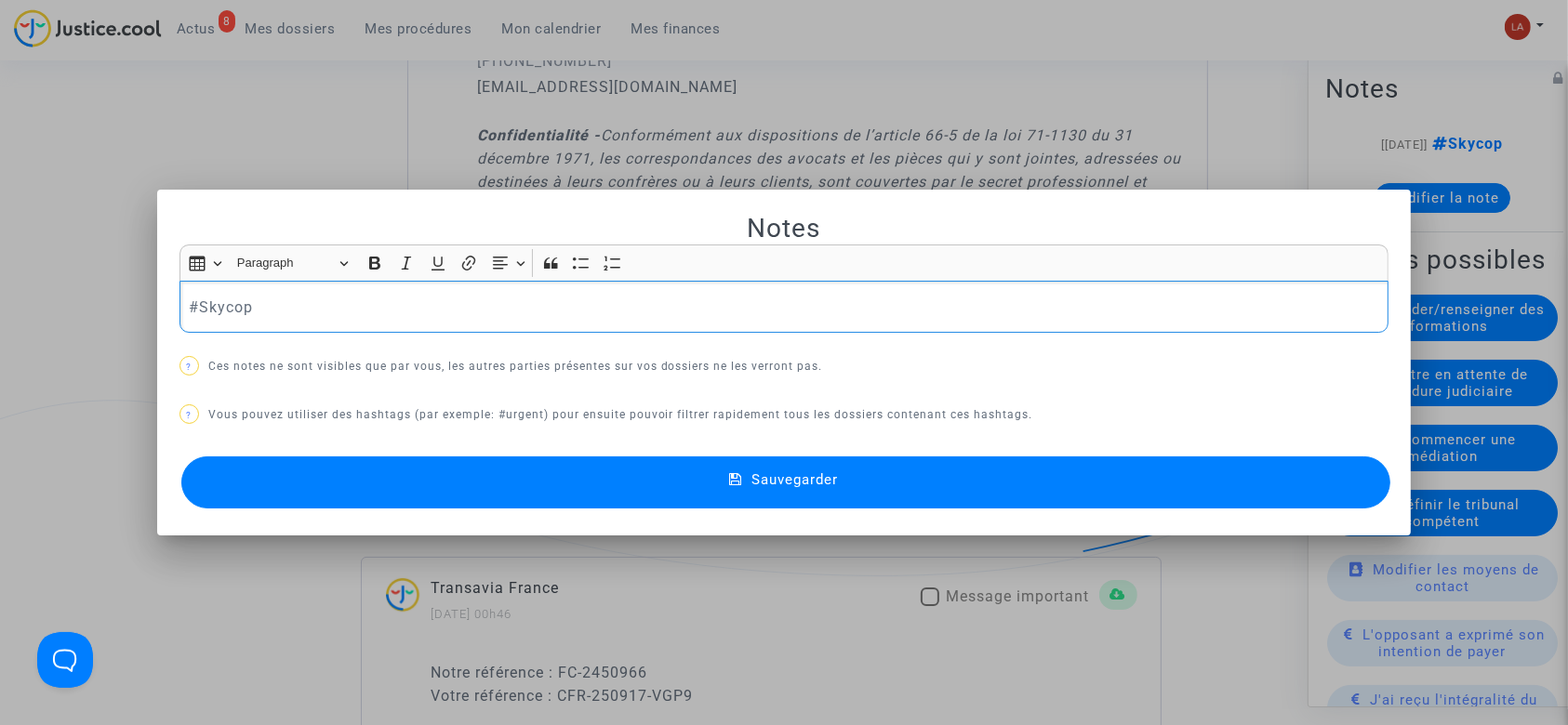
click at [468, 296] on p "#Skycop" at bounding box center [784, 307] width 1190 height 23
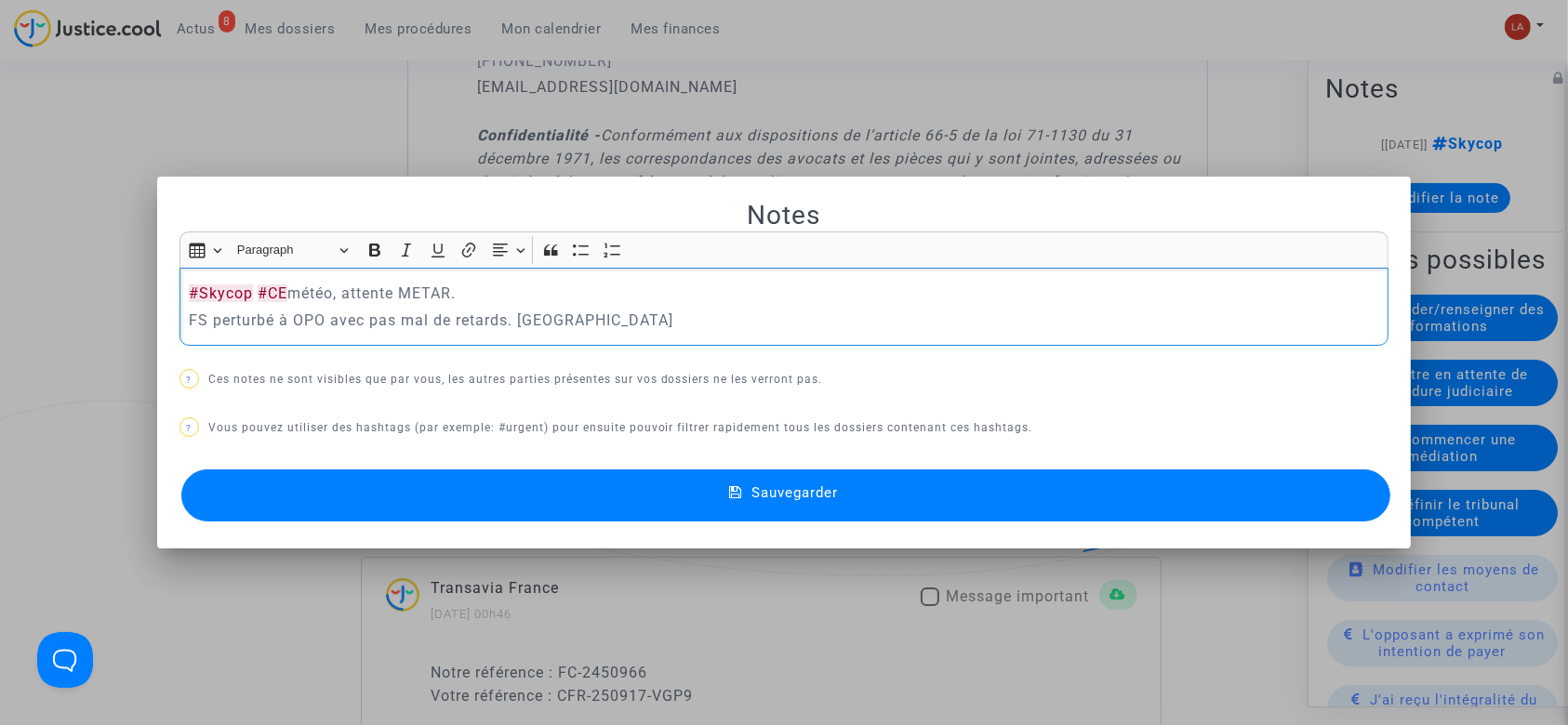
click at [439, 491] on button "Sauvegarder" at bounding box center [786, 495] width 1210 height 52
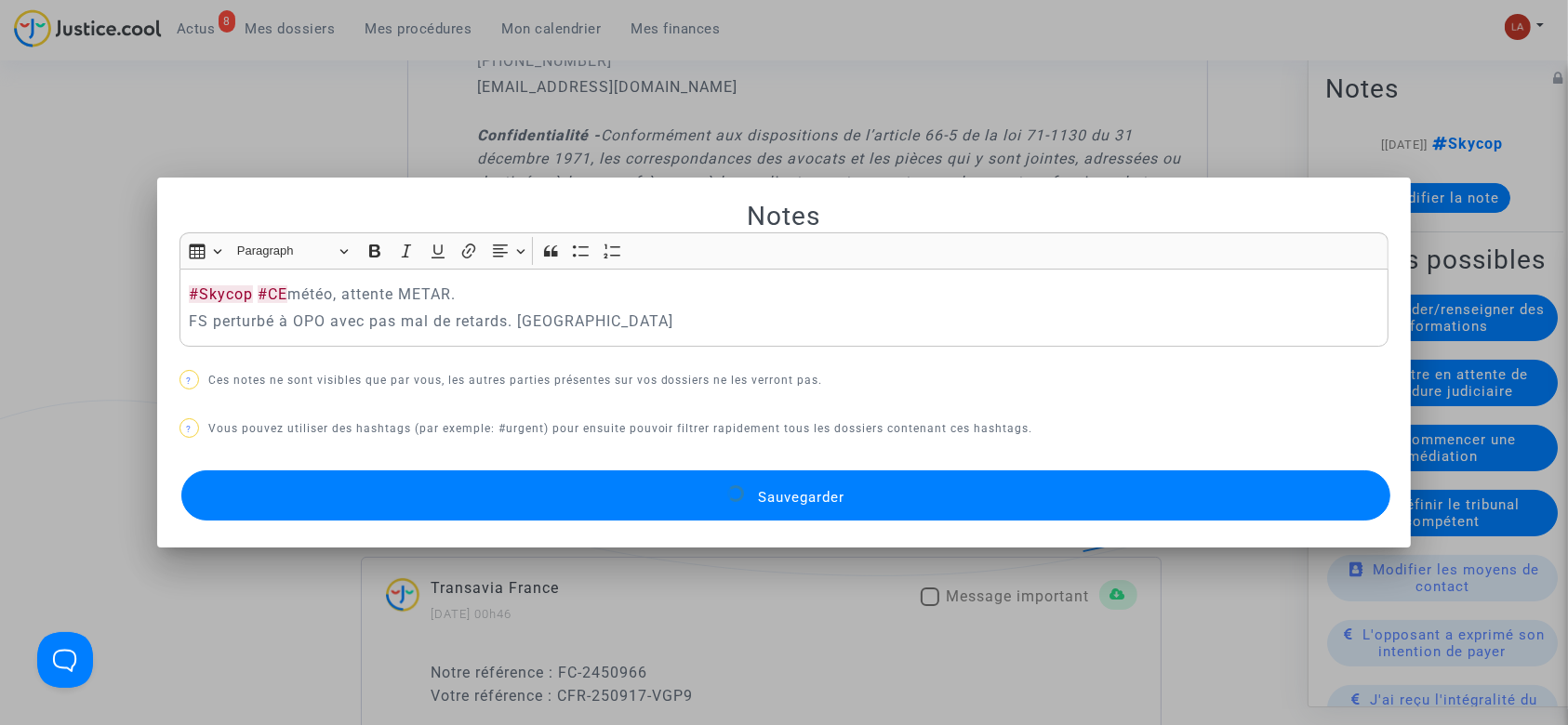
scroll to position [1843, 0]
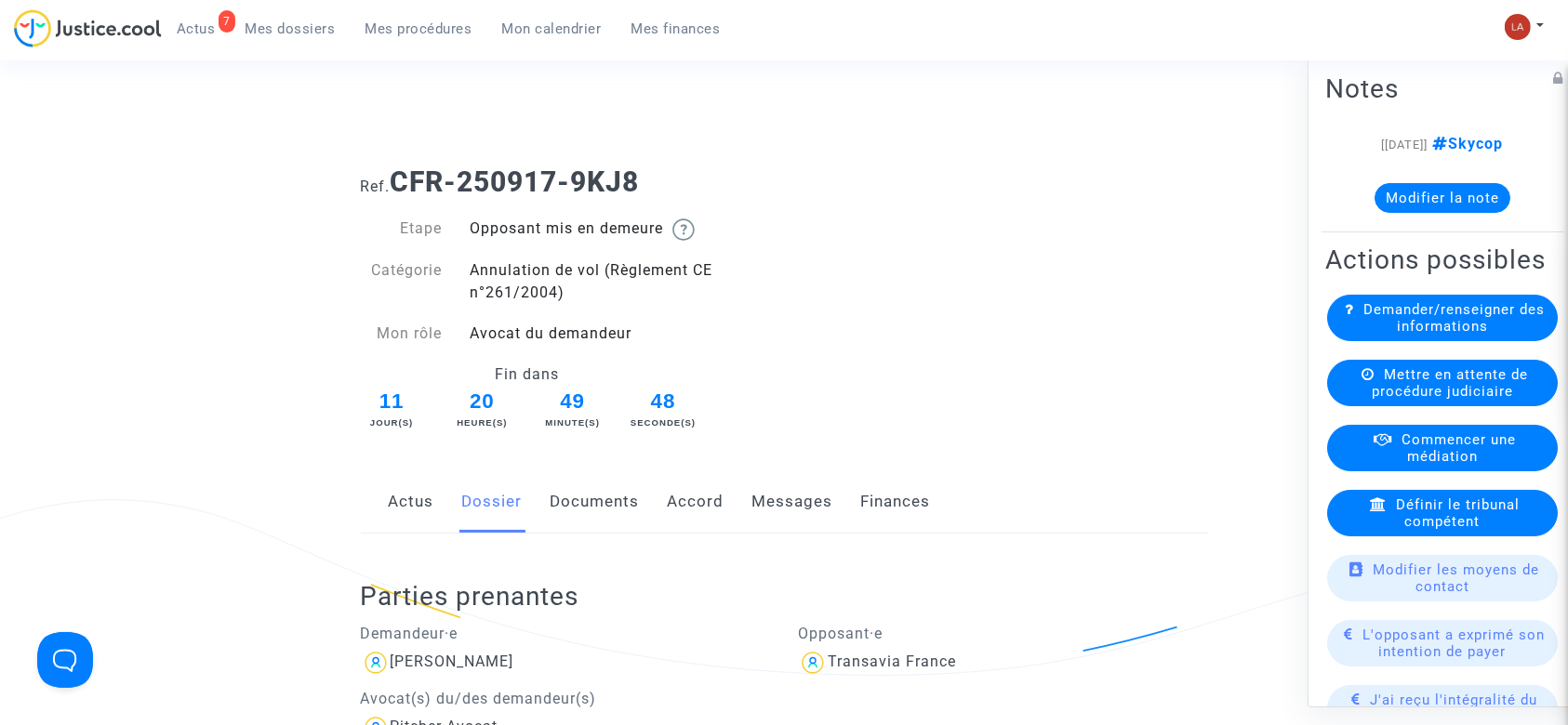
click at [622, 477] on link "Documents" at bounding box center [595, 502] width 89 height 62
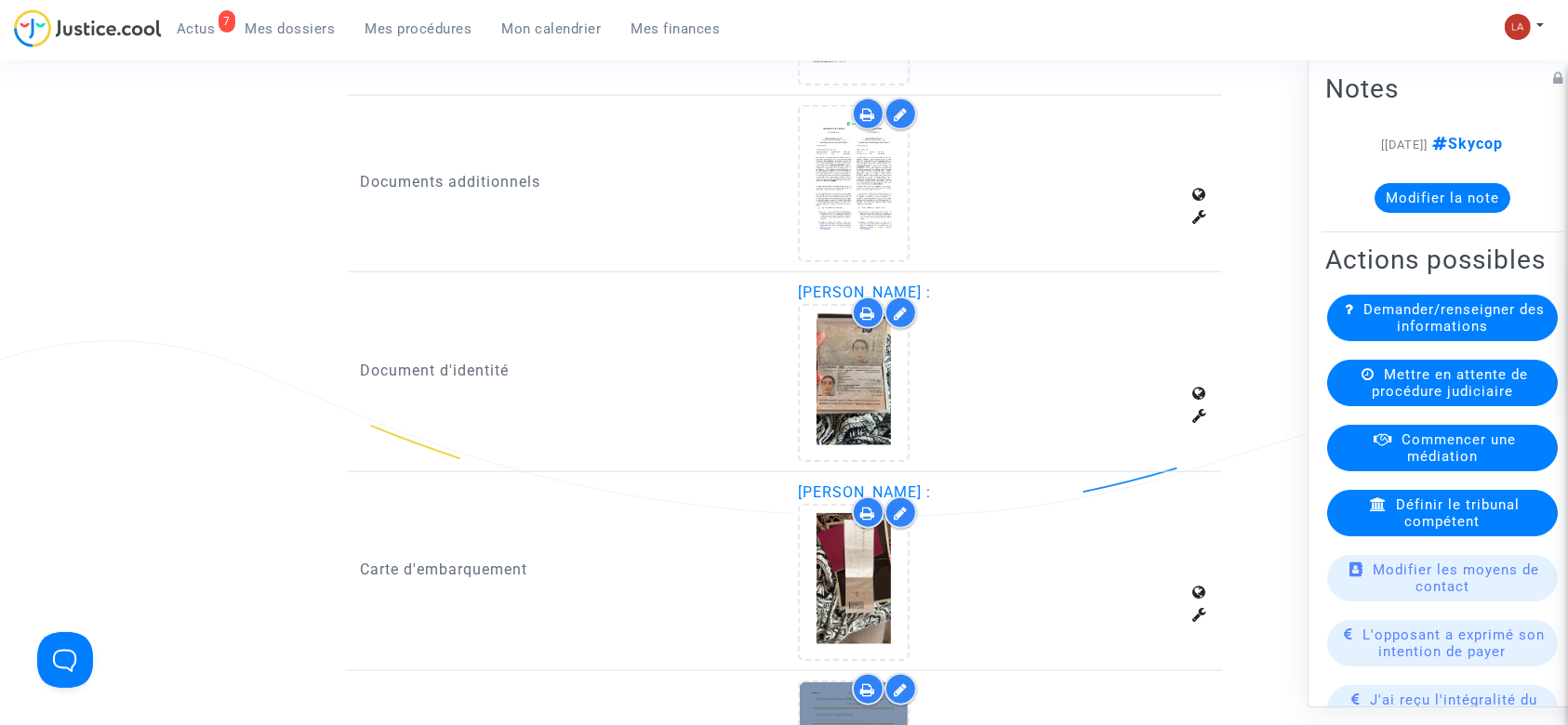
scroll to position [2231, 0]
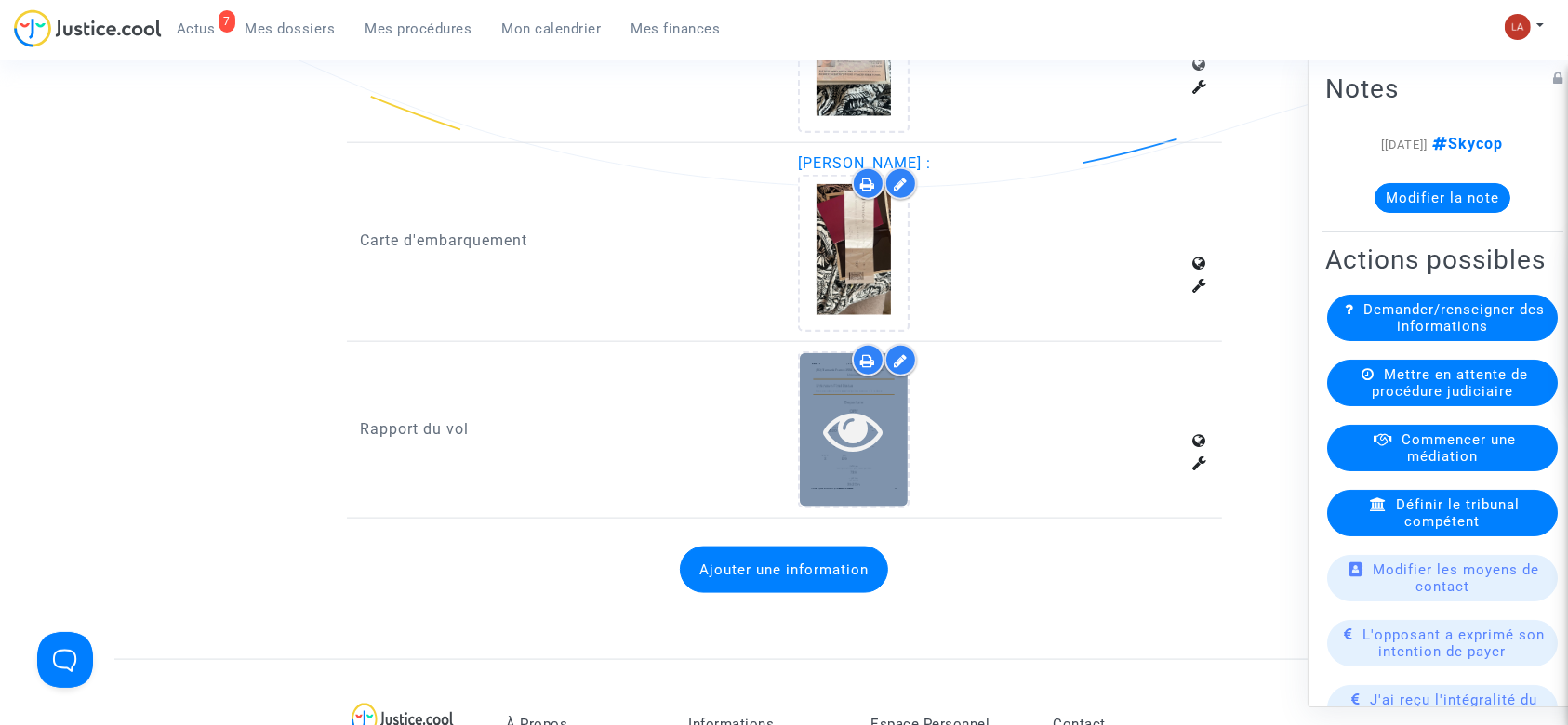
click at [872, 493] on div at bounding box center [853, 429] width 108 height 153
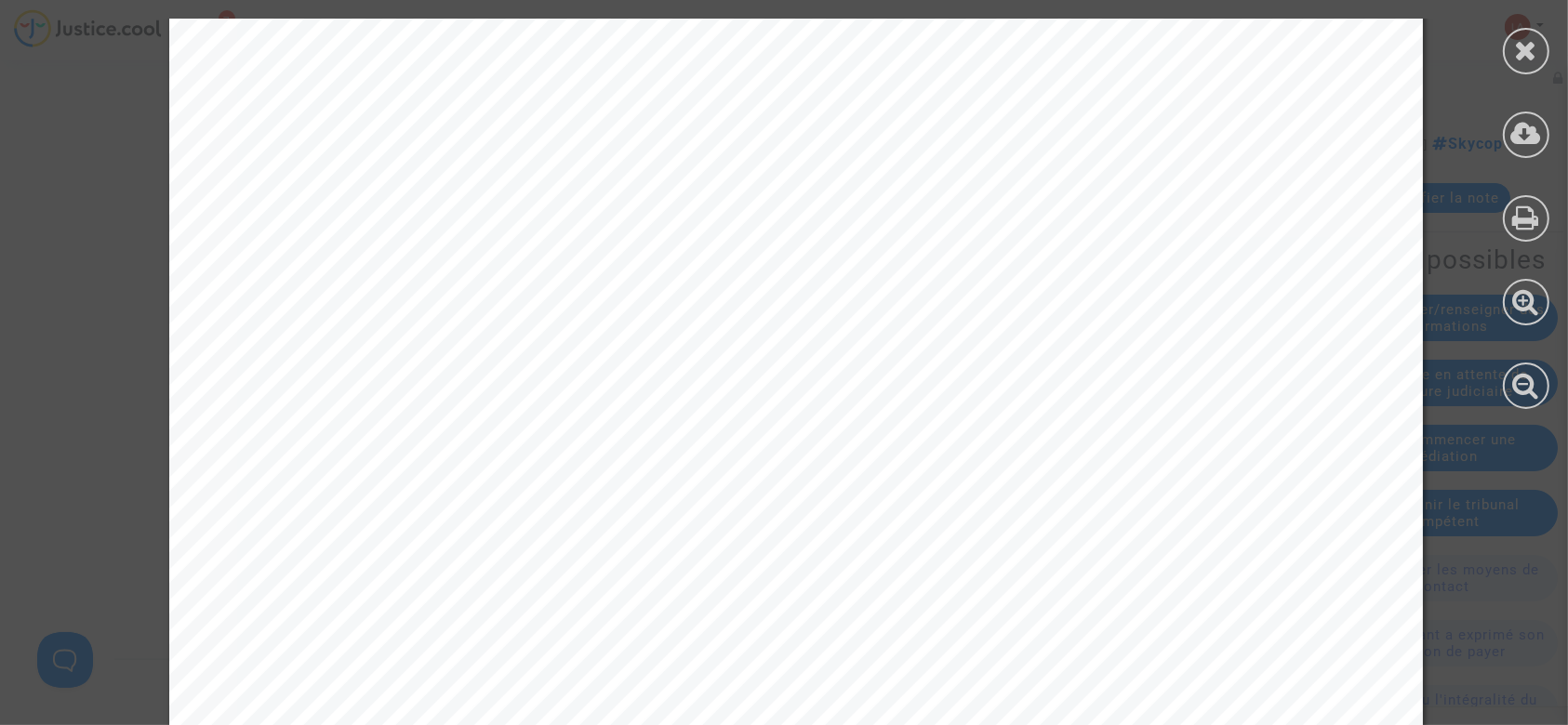
click at [1524, 45] on icon at bounding box center [1526, 49] width 23 height 28
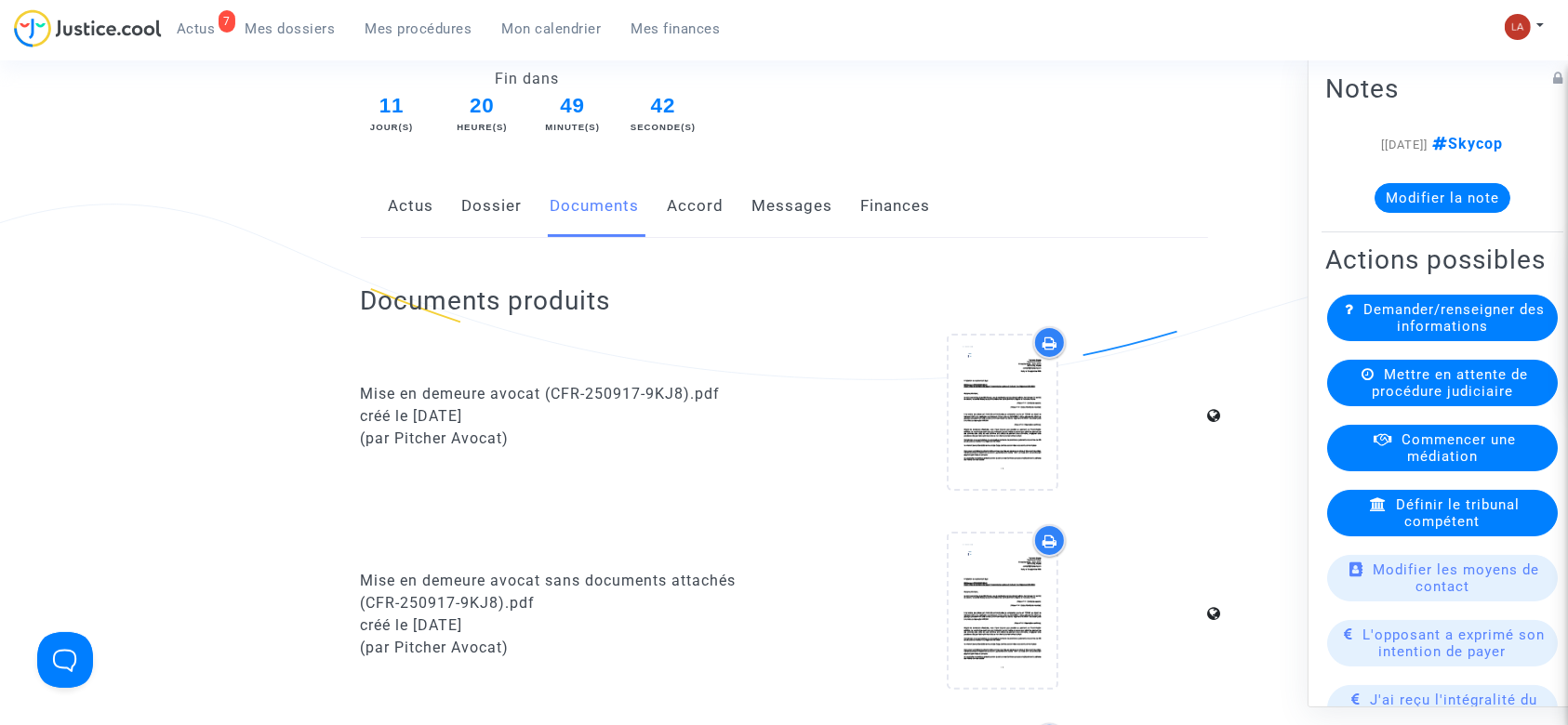
scroll to position [0, 0]
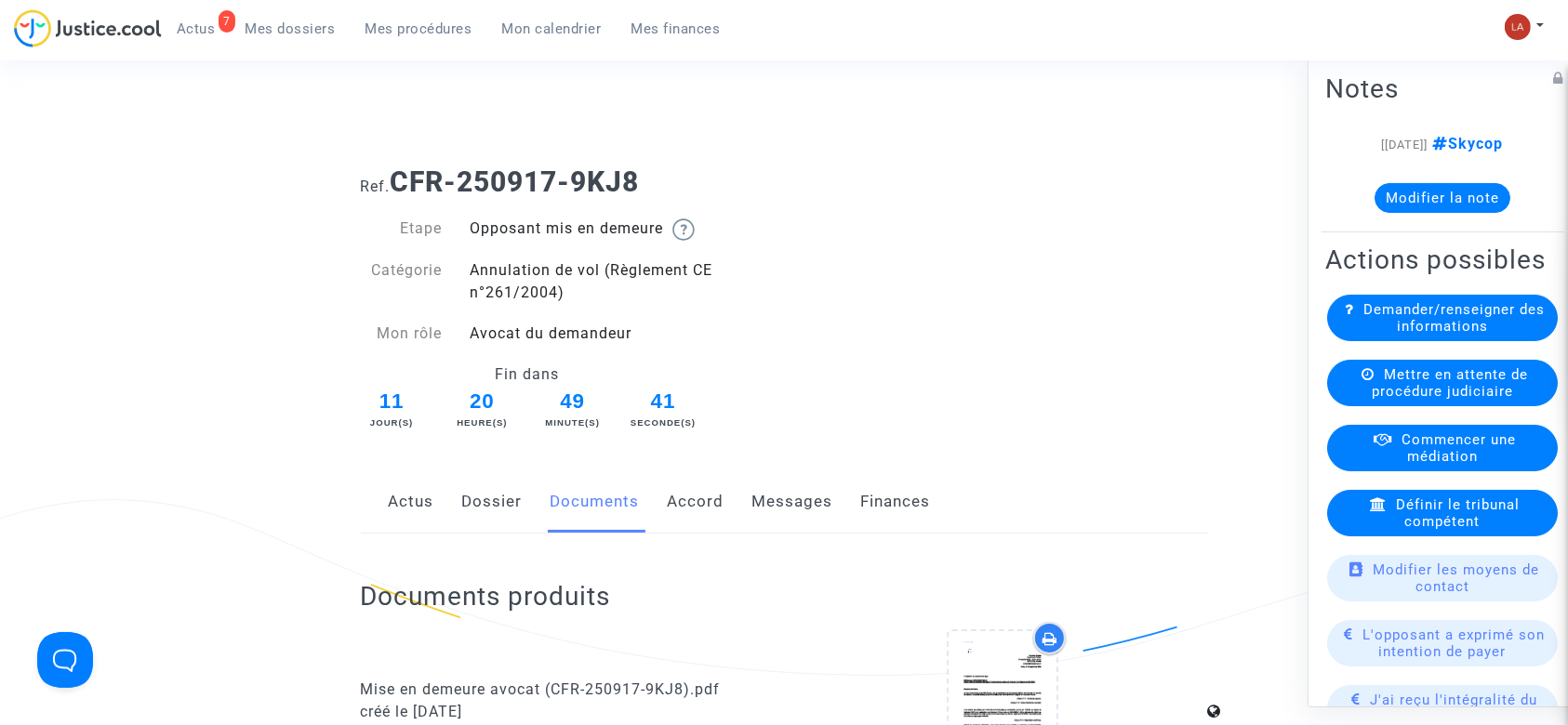
click at [747, 496] on div "Actus Dossier Documents Accord Messages Finances" at bounding box center [784, 503] width 847 height 63
click at [762, 491] on link "Messages" at bounding box center [793, 502] width 81 height 62
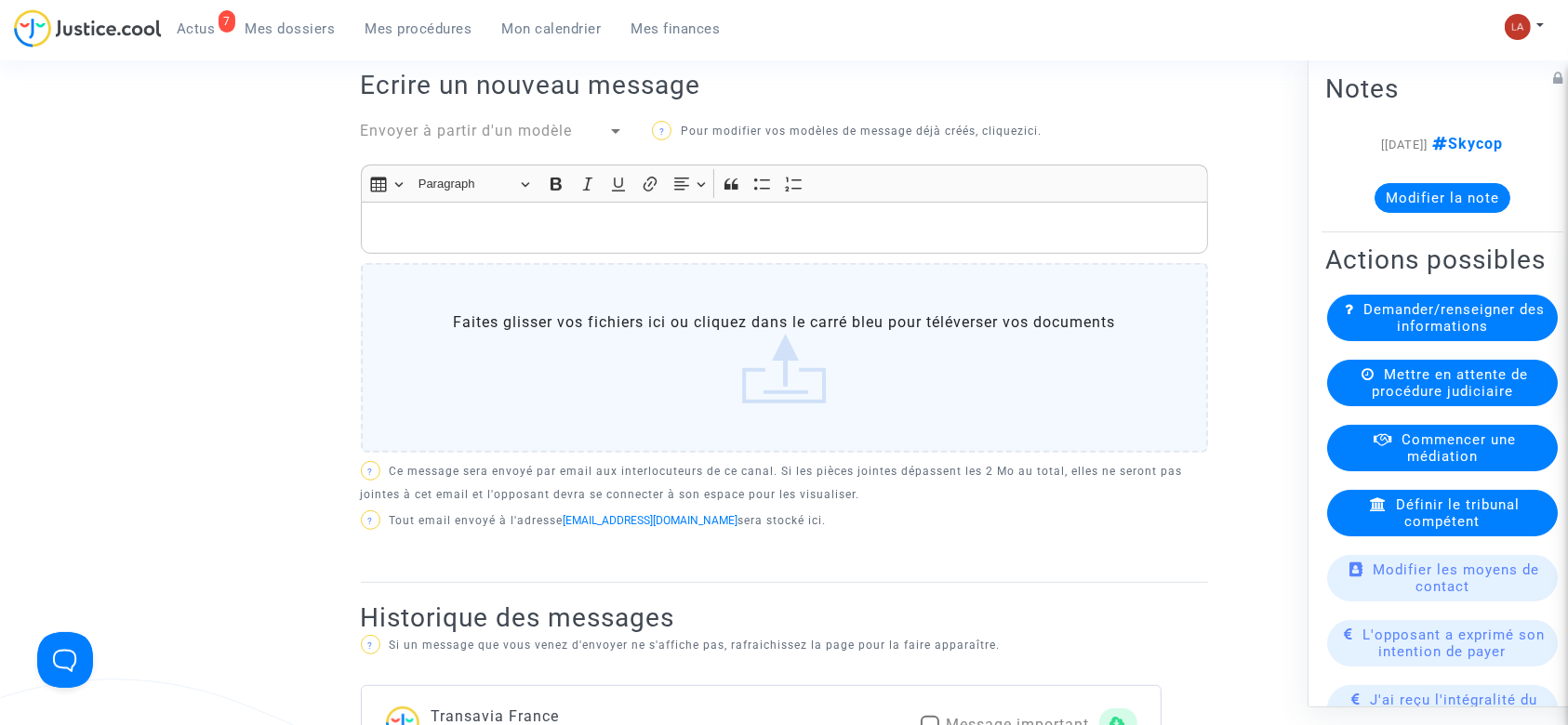
scroll to position [496, 0]
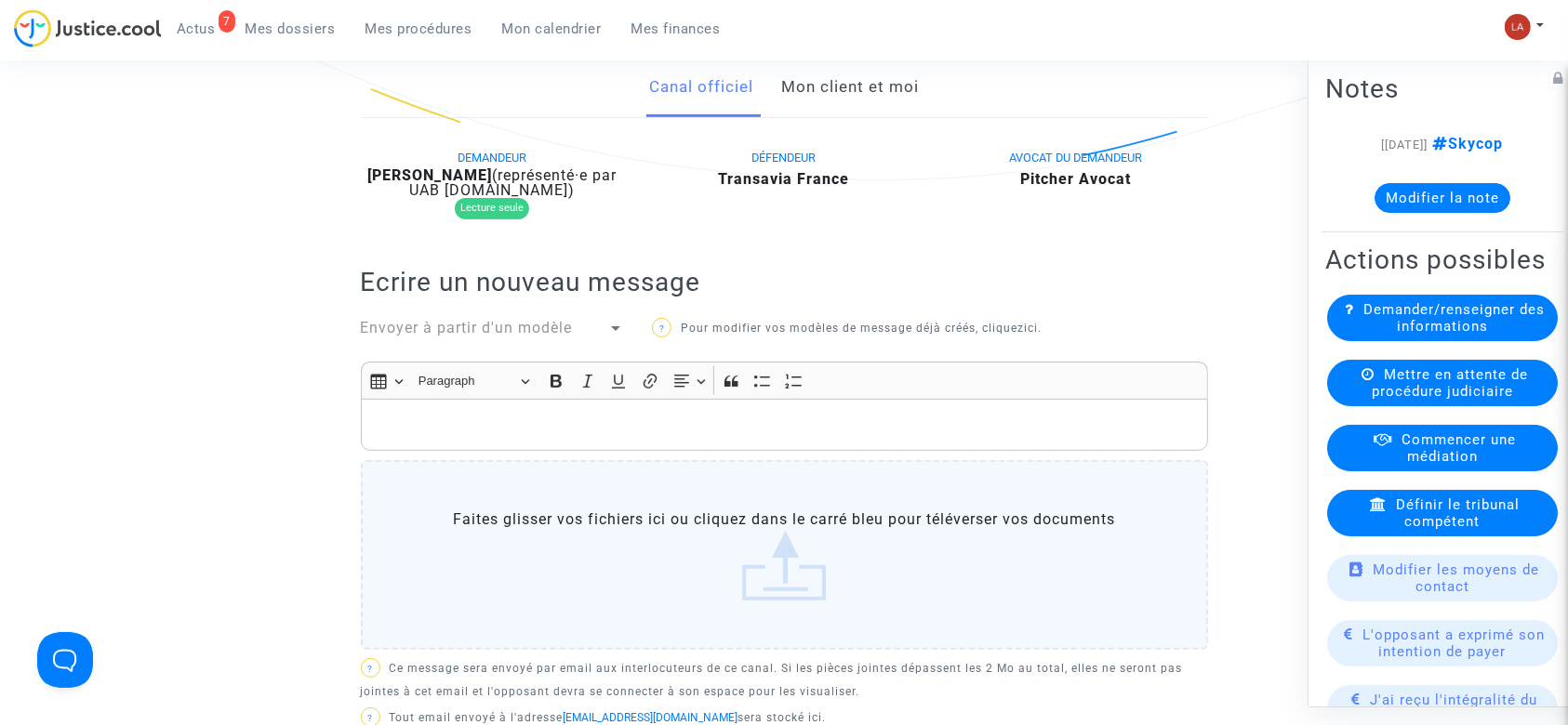
click at [496, 333] on span "Envoyer à partir d'un modèle" at bounding box center [467, 328] width 212 height 18
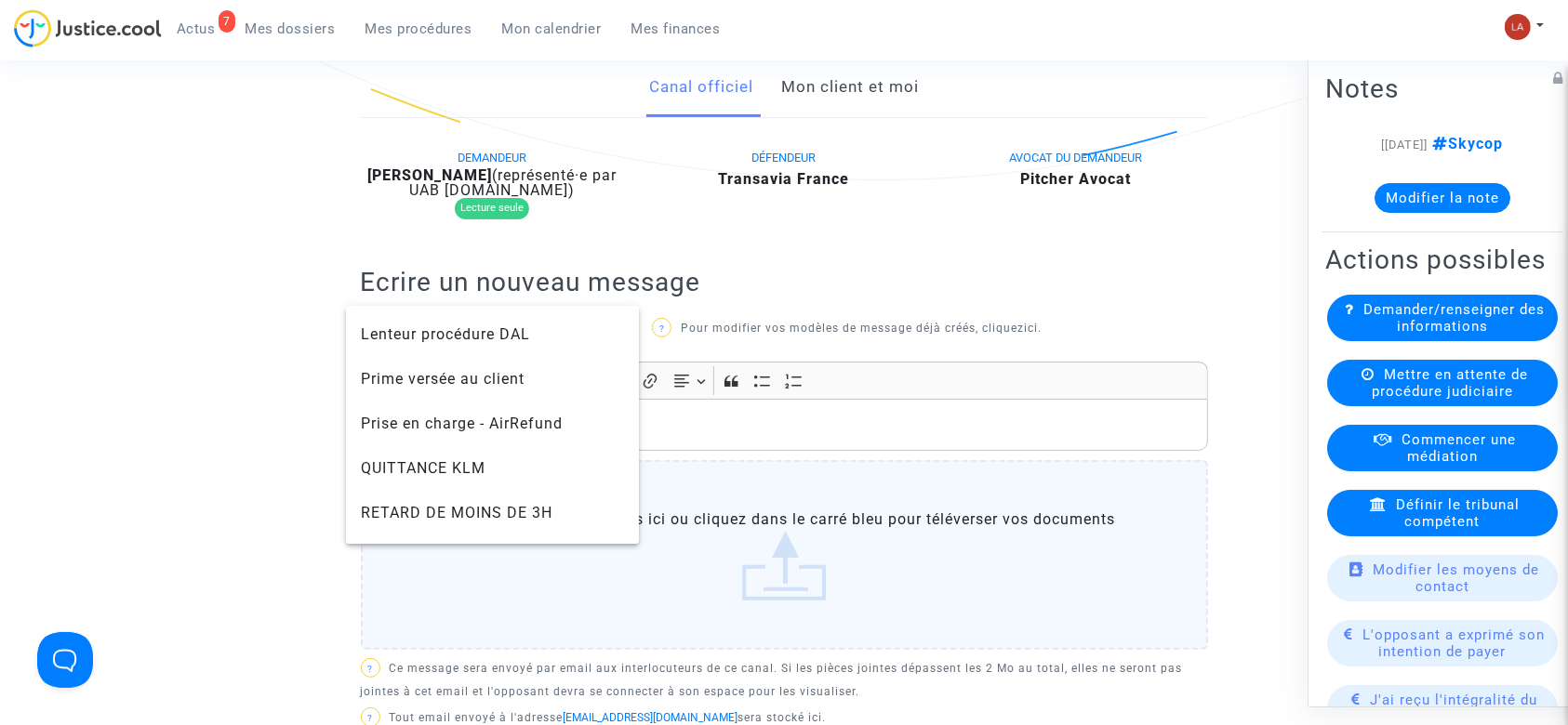
scroll to position [1983, 0]
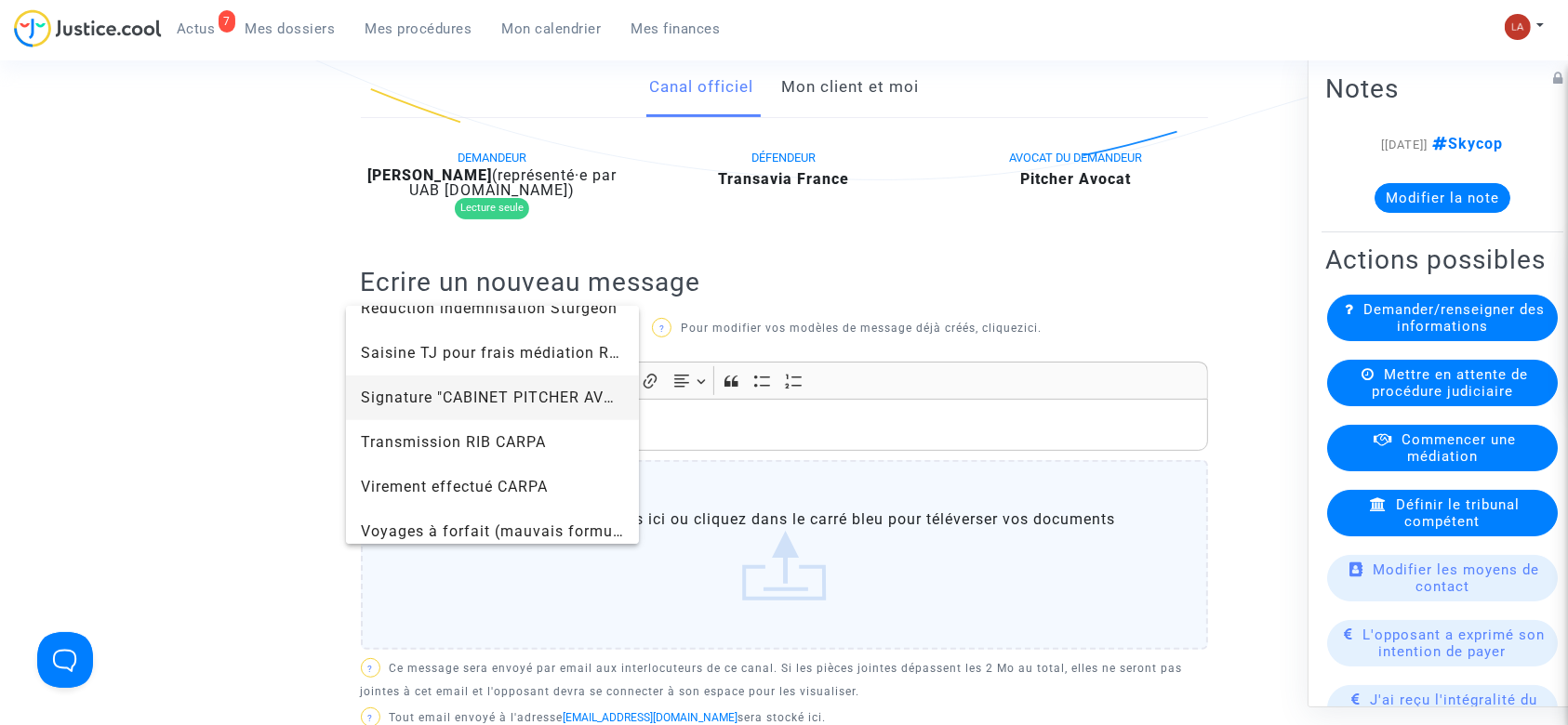
click at [430, 383] on span "Signature "CABINET PITCHER AVOCAT"" at bounding box center [493, 397] width 264 height 45
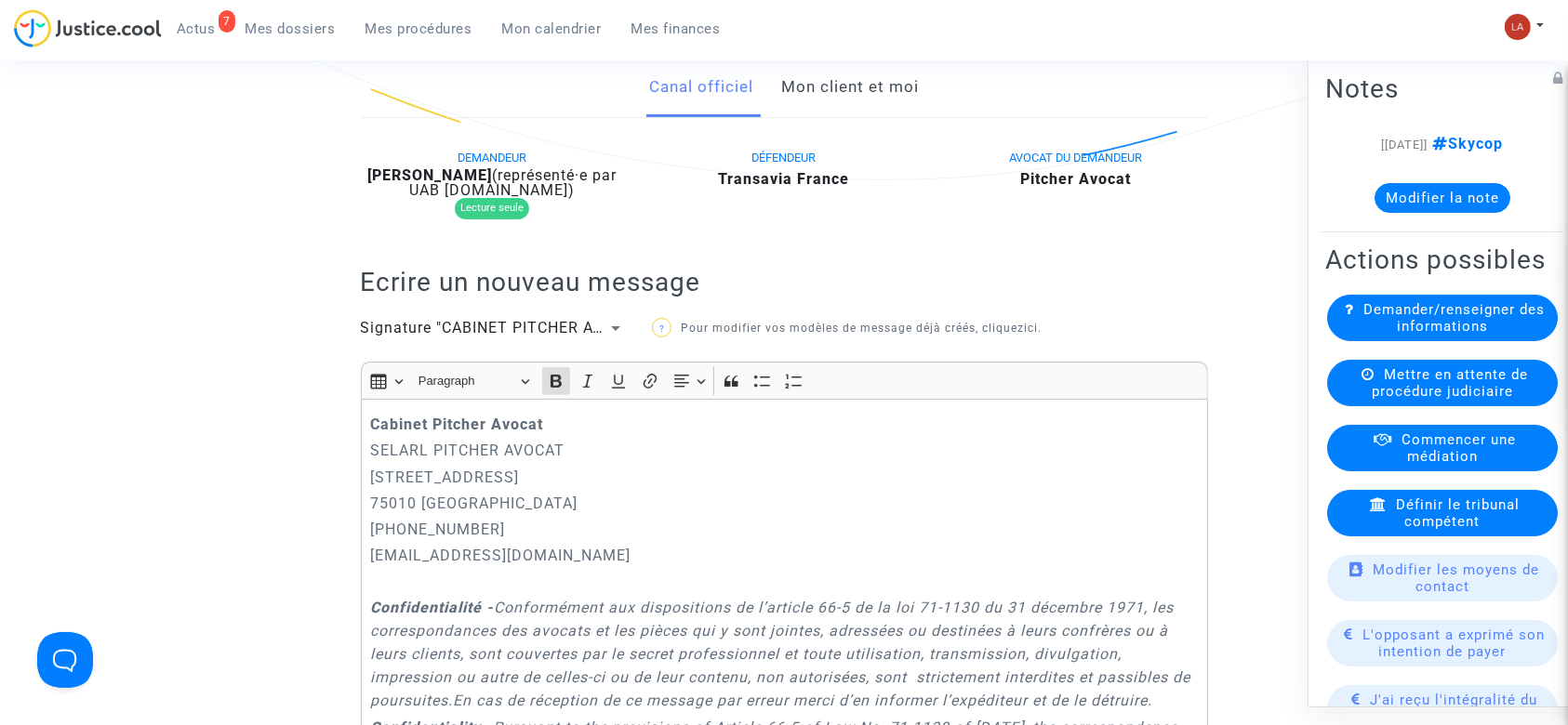
click at [368, 411] on div "Cabinet Pitcher Avocat SELARL PITCHER AVOCAT 201 rue du Faubourg Saint-Denis 75…" at bounding box center [784, 674] width 847 height 549
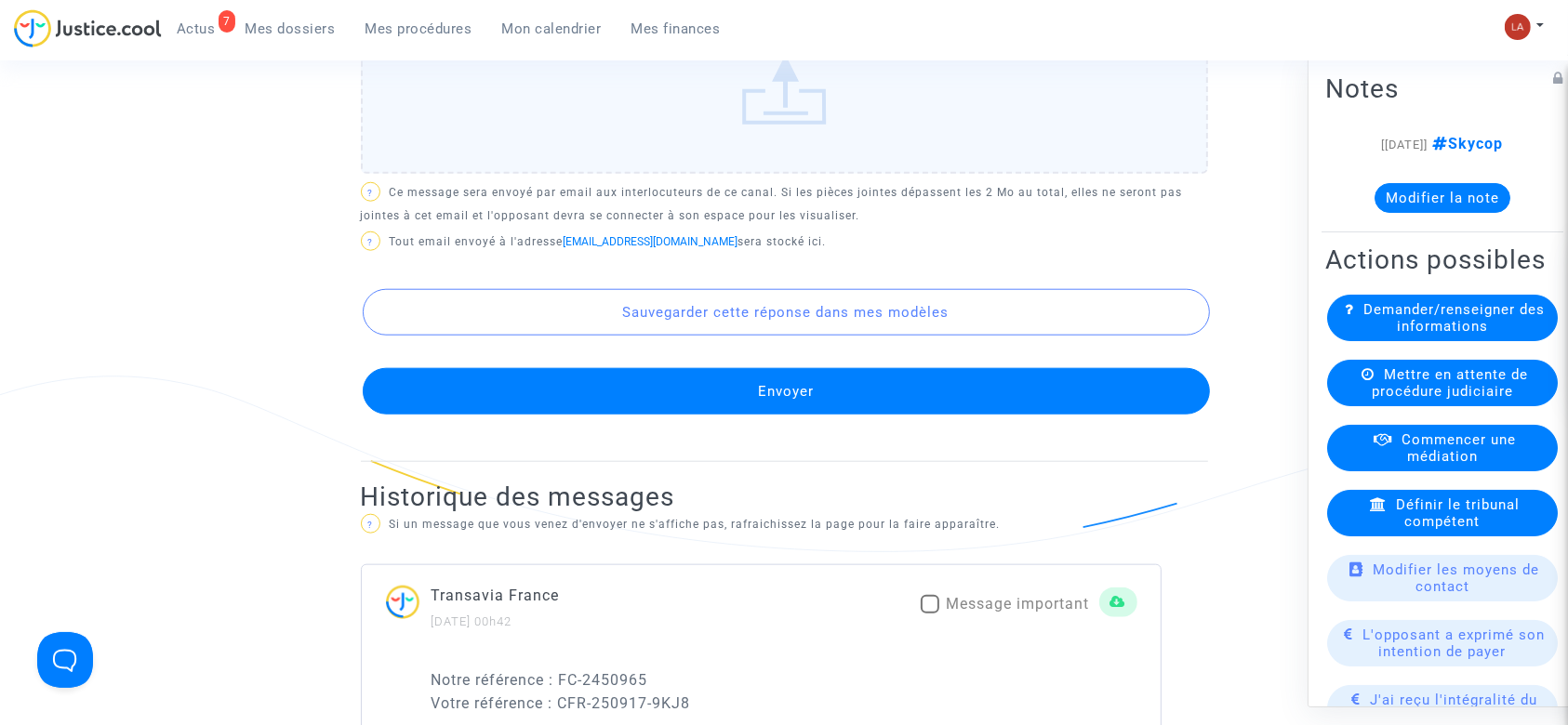
scroll to position [1860, 0]
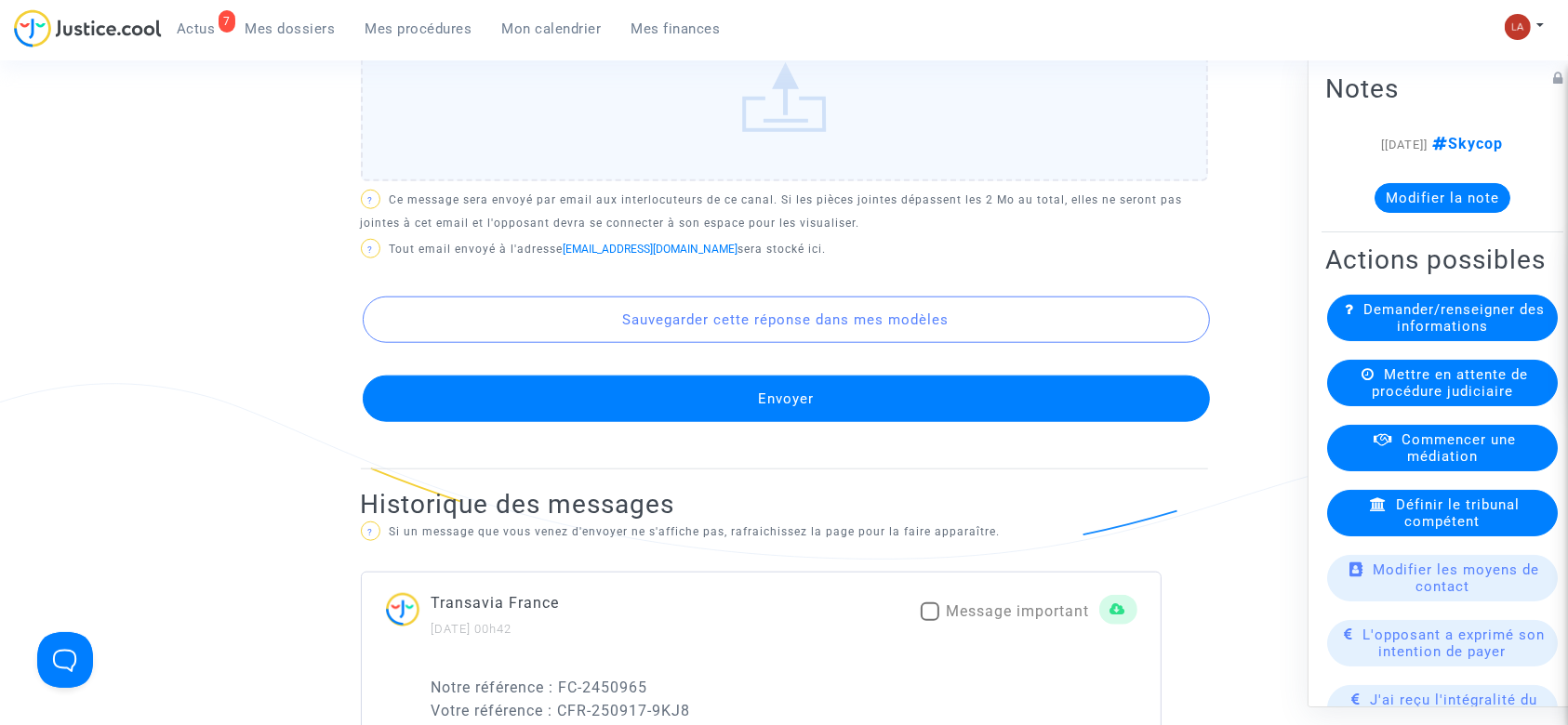
click at [878, 422] on button "Envoyer" at bounding box center [786, 398] width 847 height 47
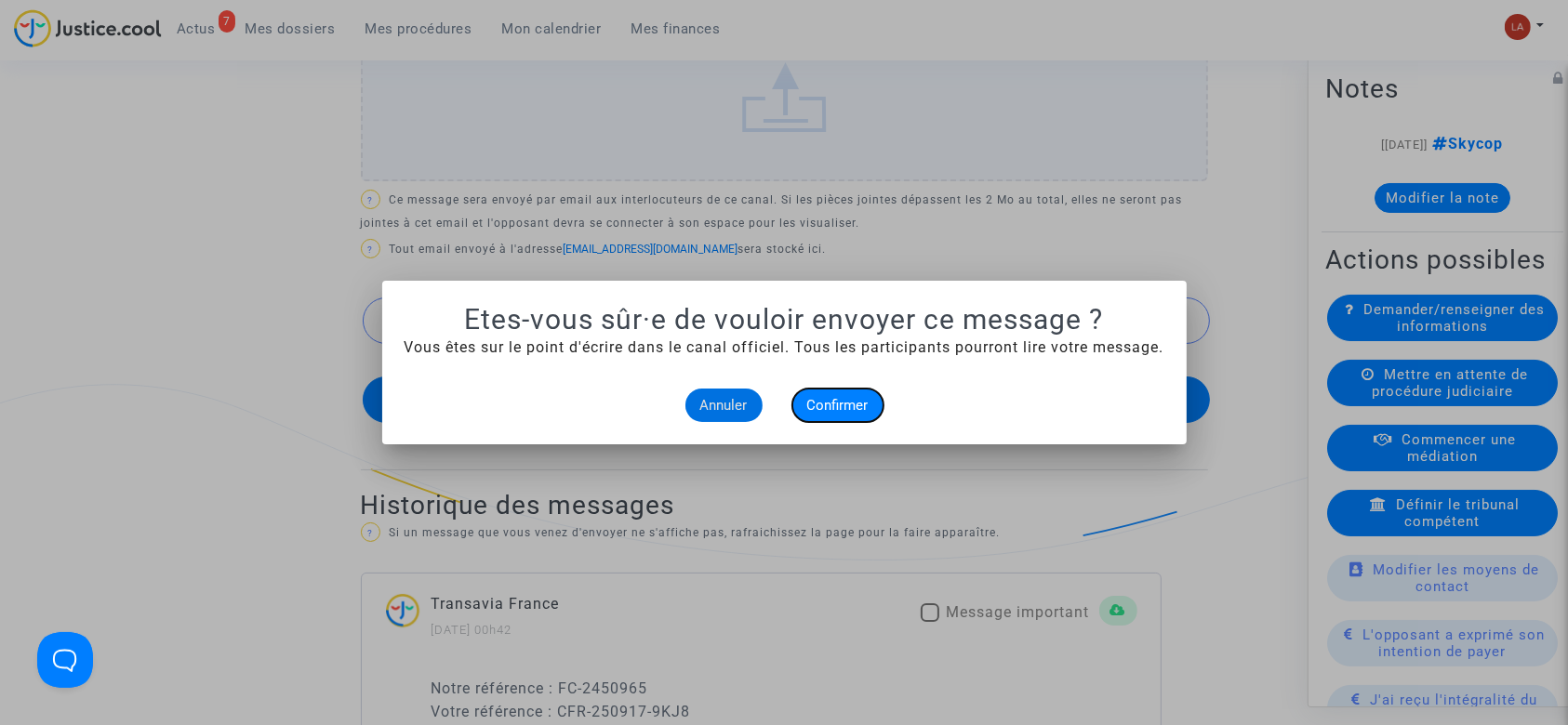
click at [860, 397] on button "Confirmer" at bounding box center [838, 405] width 91 height 33
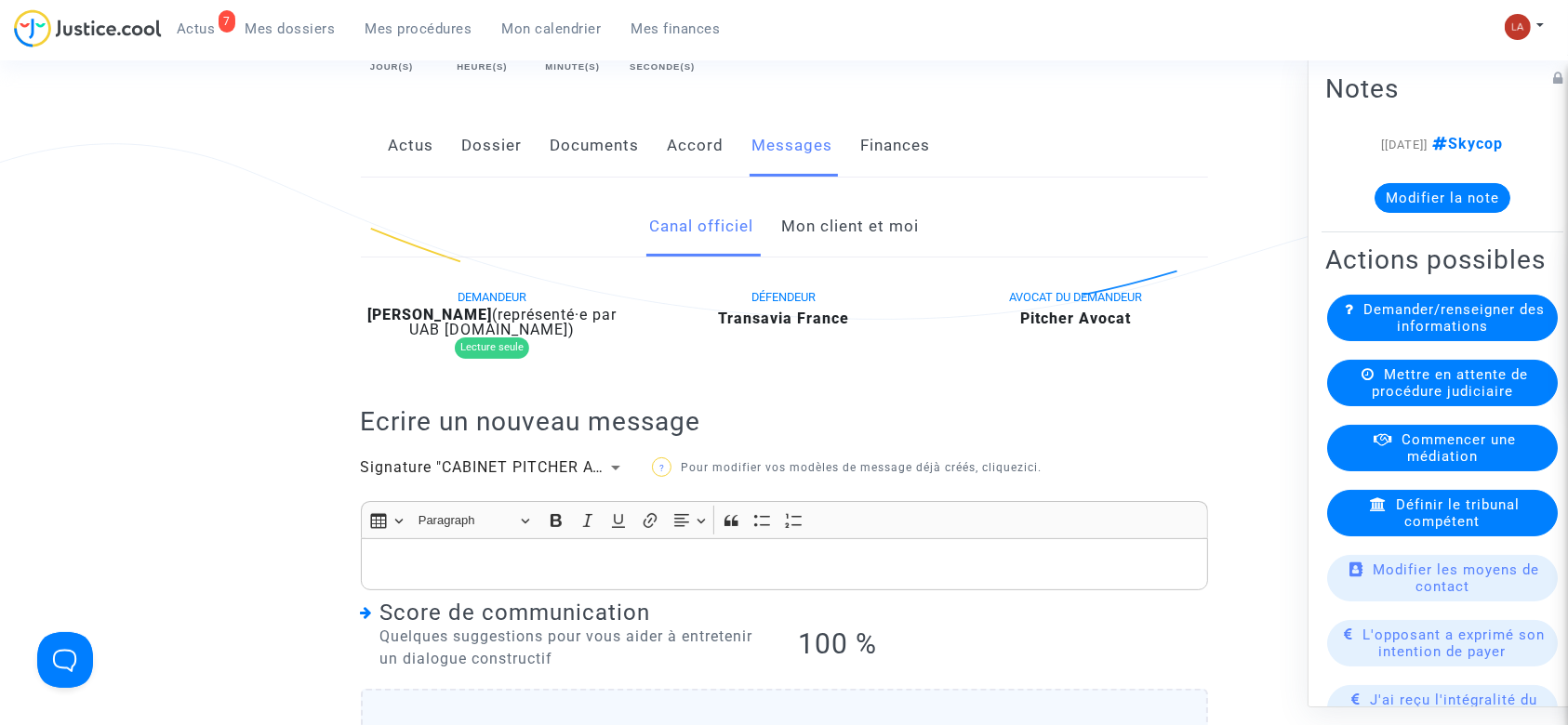
scroll to position [124, 0]
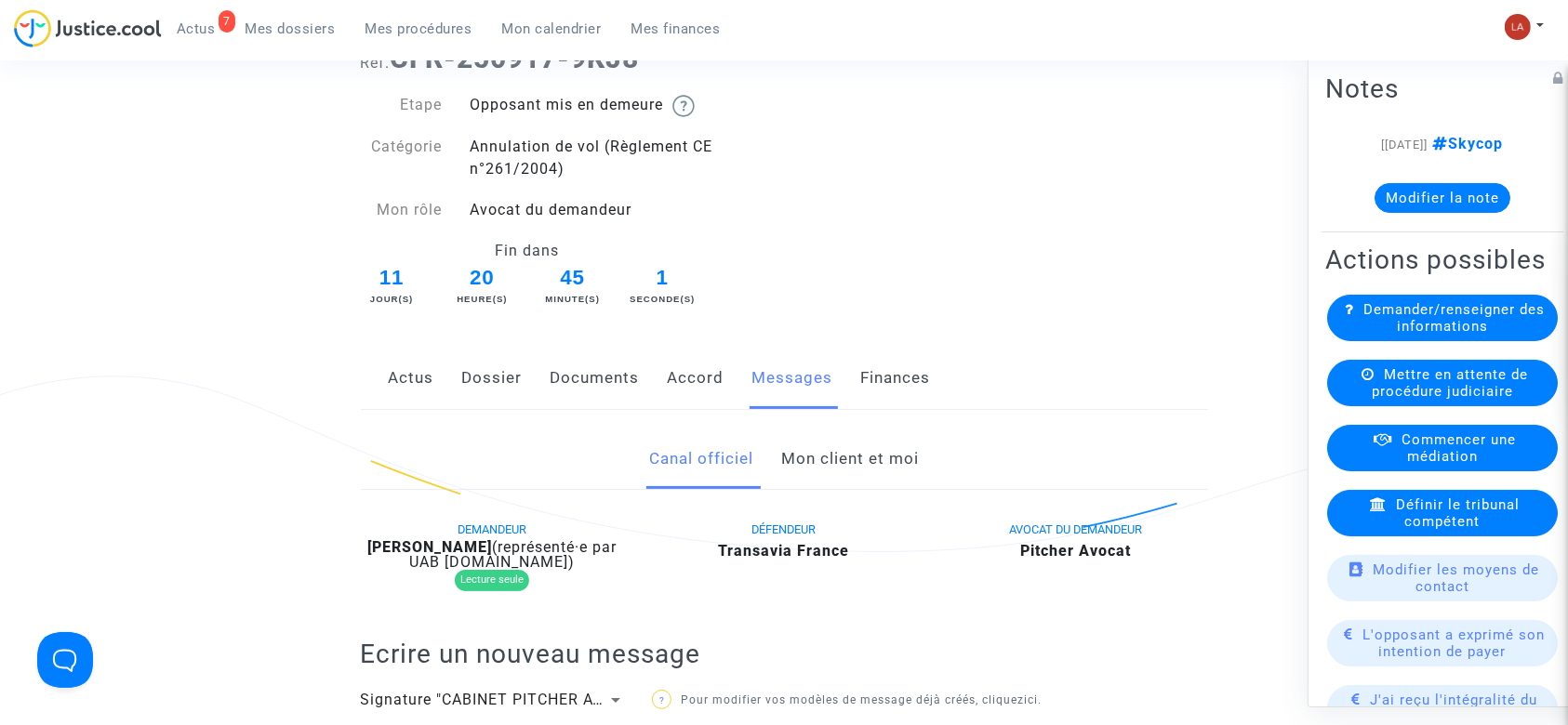
click at [623, 379] on link "Documents" at bounding box center [595, 378] width 89 height 62
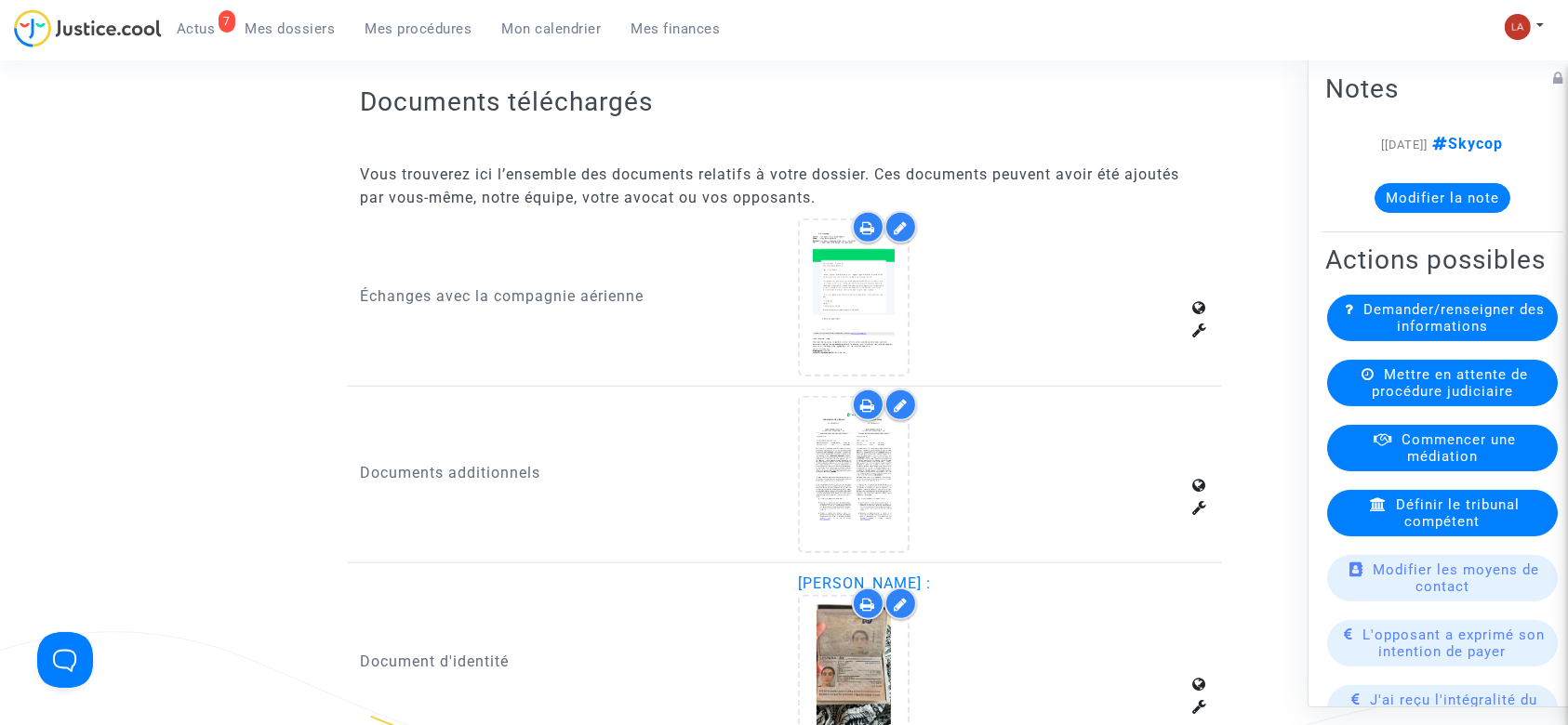
scroll to position [1239, 0]
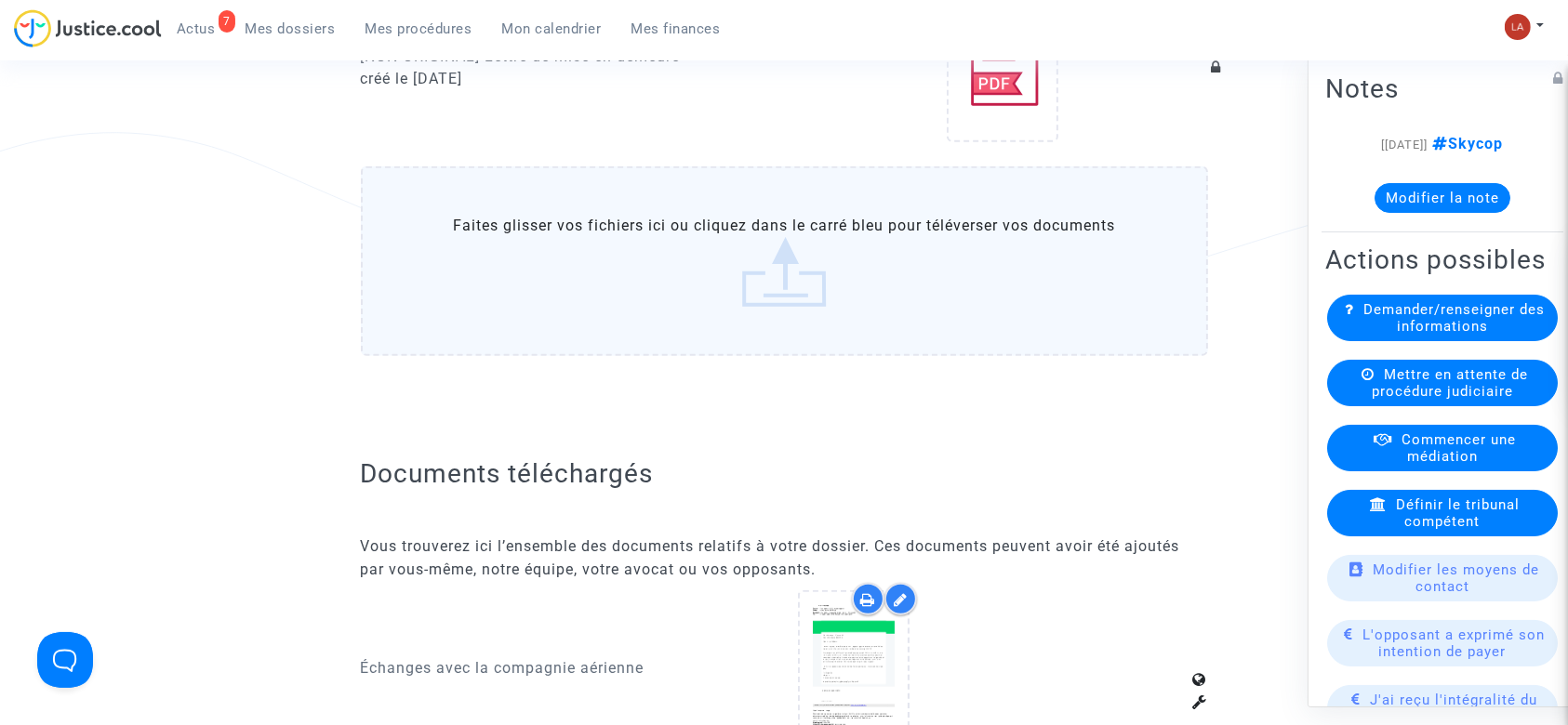
click at [819, 277] on label "Faites glisser vos fichiers ici ou cliquez dans le carré bleu pour téléverser v…" at bounding box center [784, 261] width 847 height 190
click at [0, 0] on input "Faites glisser vos fichiers ici ou cliquez dans le carré bleu pour téléverser v…" at bounding box center [0, 0] width 0 height 0
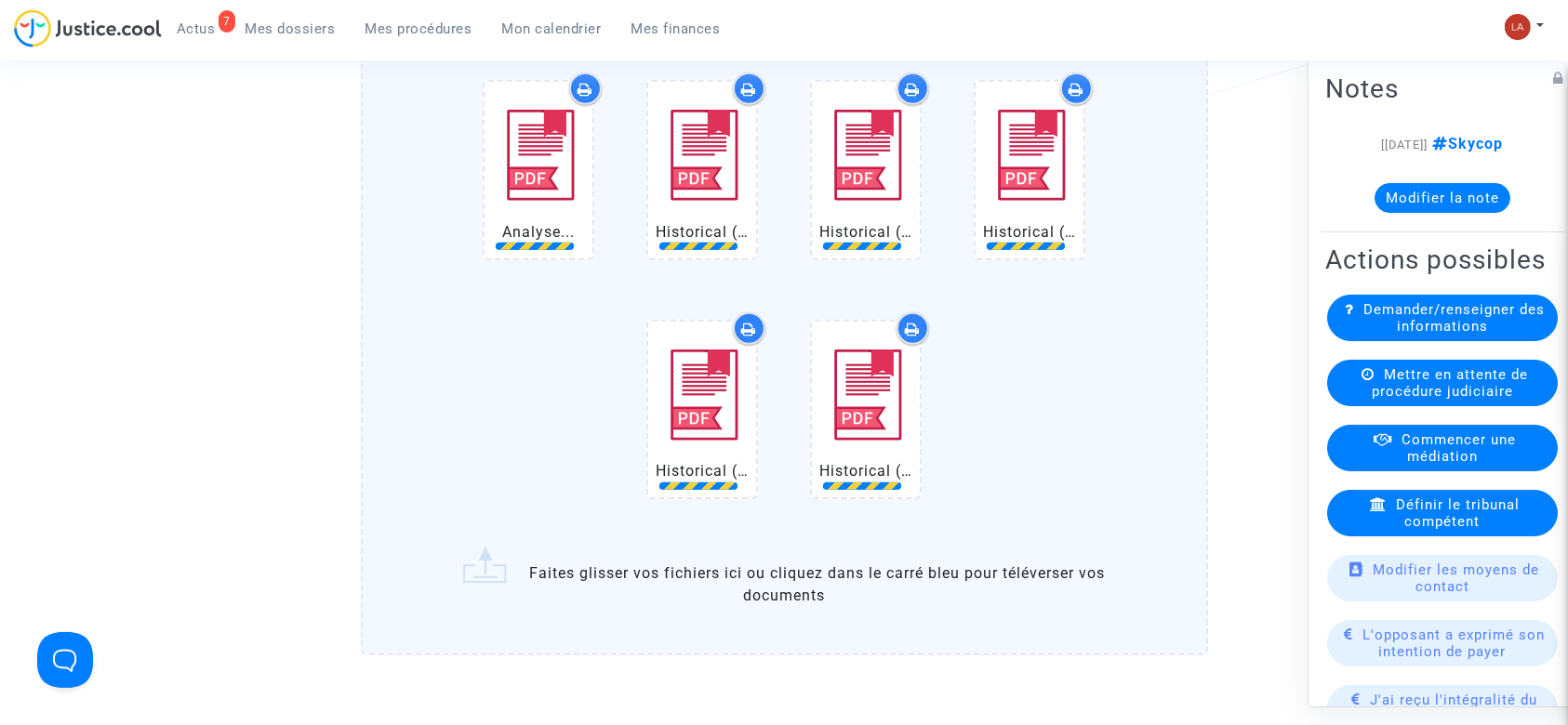
scroll to position [1488, 0]
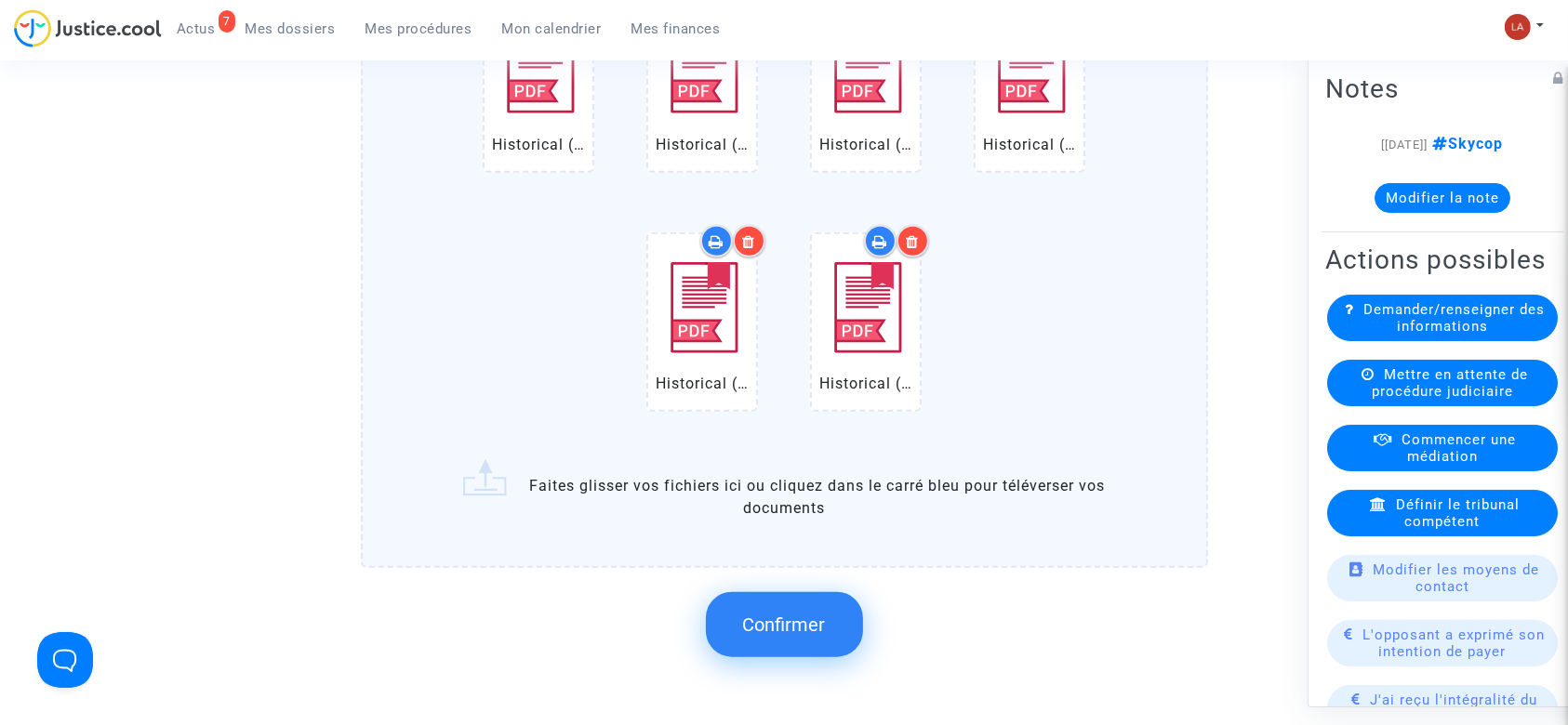
click at [820, 619] on span "Confirmer" at bounding box center [784, 624] width 83 height 22
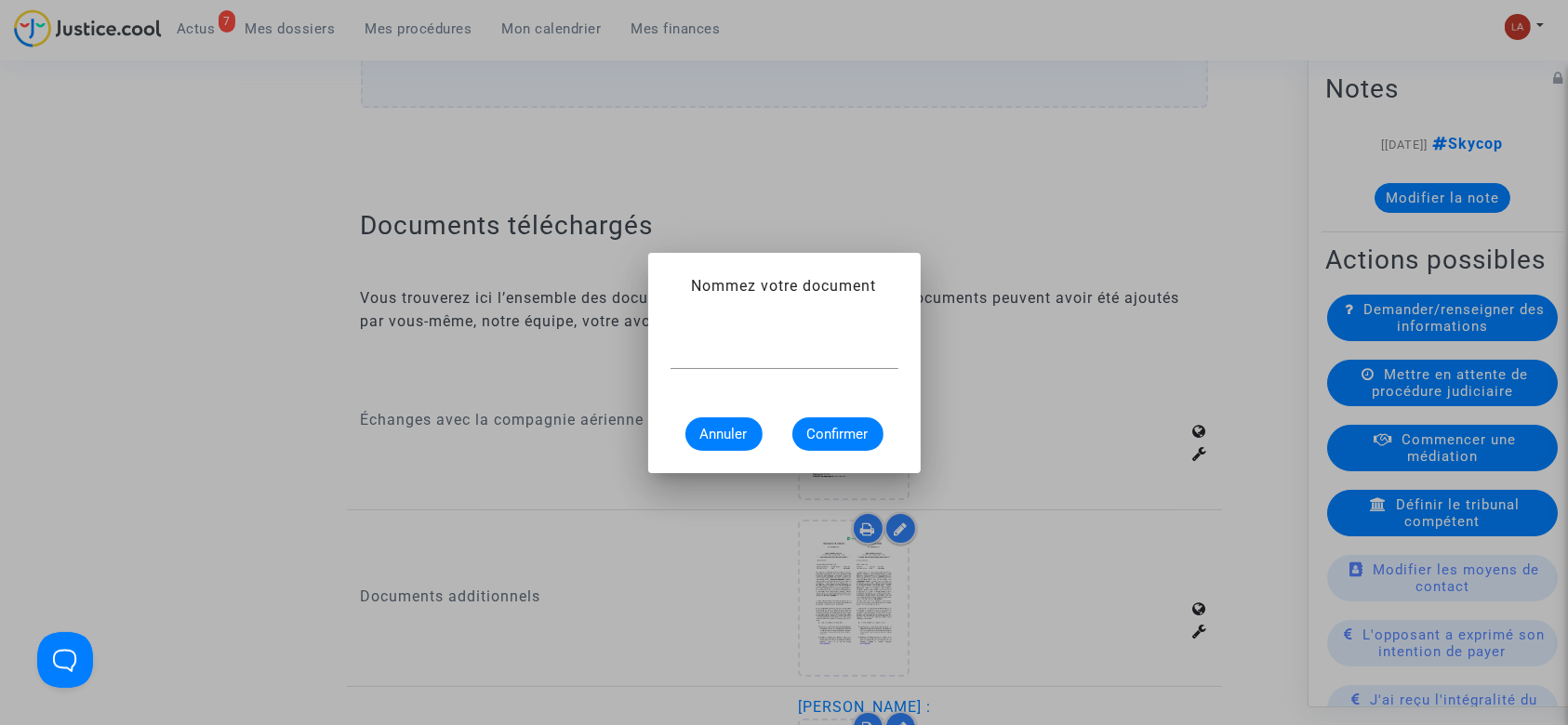
scroll to position [0, 0]
click at [736, 353] on input "Extrait Flighstats - Aéropo" at bounding box center [784, 354] width 228 height 17
click at [871, 352] on input "Extrait Flightstats - Aéropor" at bounding box center [784, 354] width 228 height 17
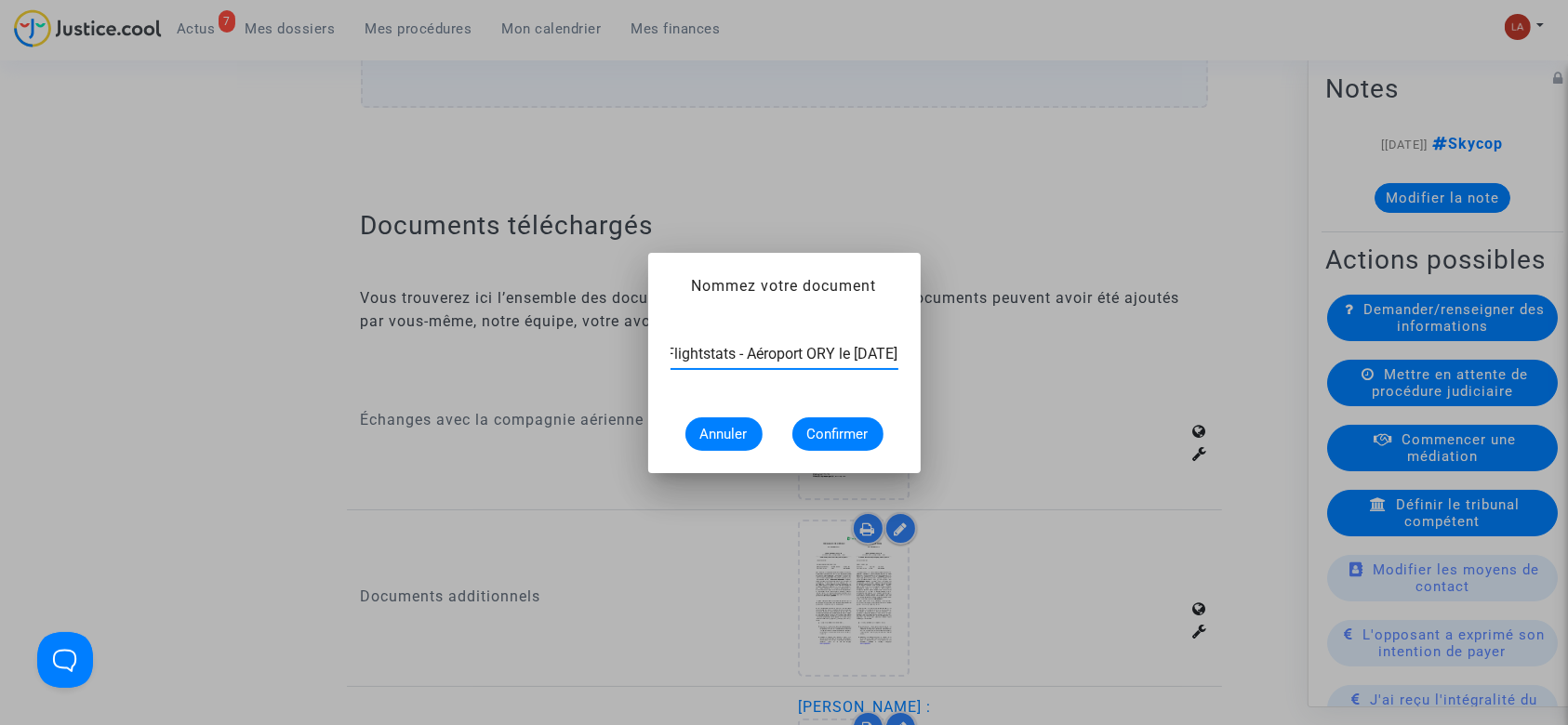
scroll to position [0, 91]
type input "Extrait Flightstats - Aéroport ORY le 9 juillet 2025"
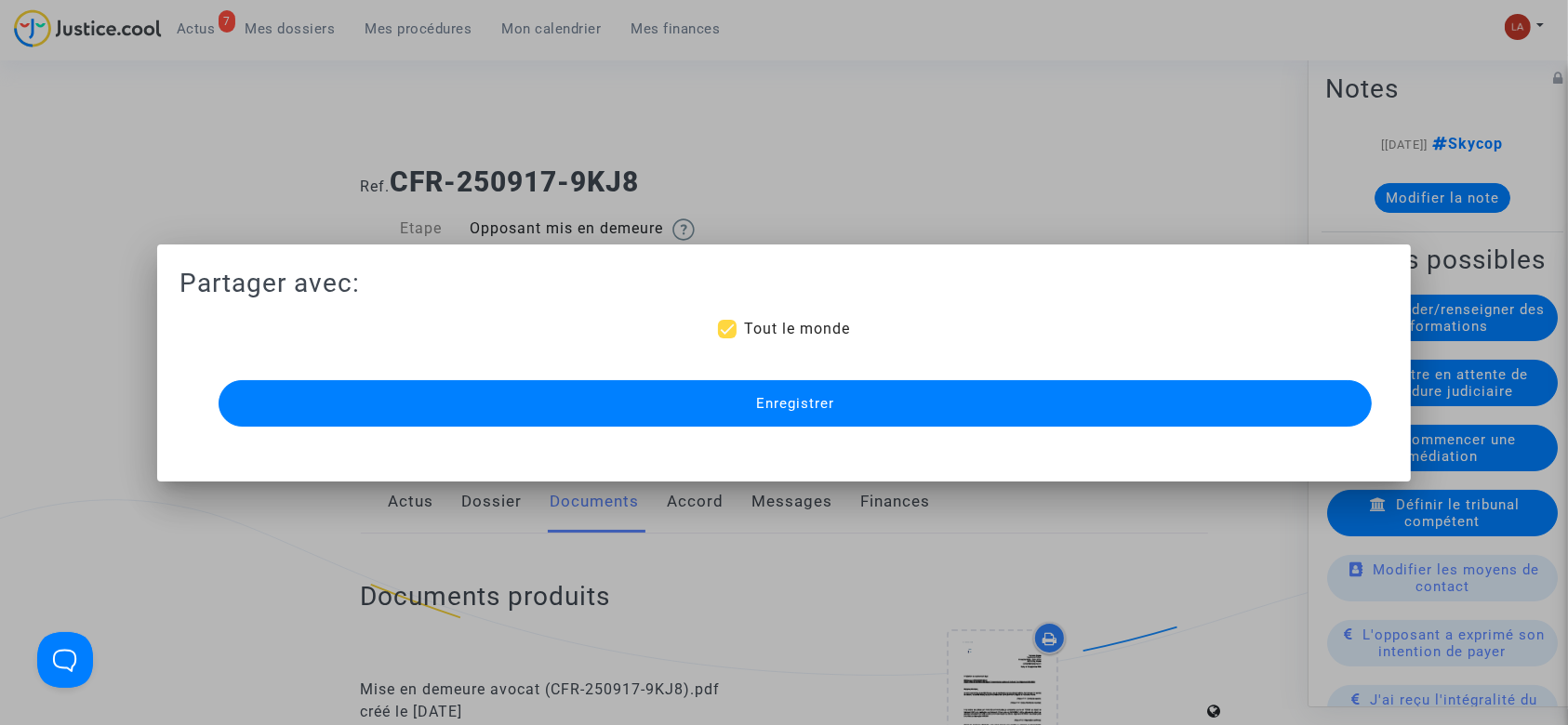
scroll to position [1488, 0]
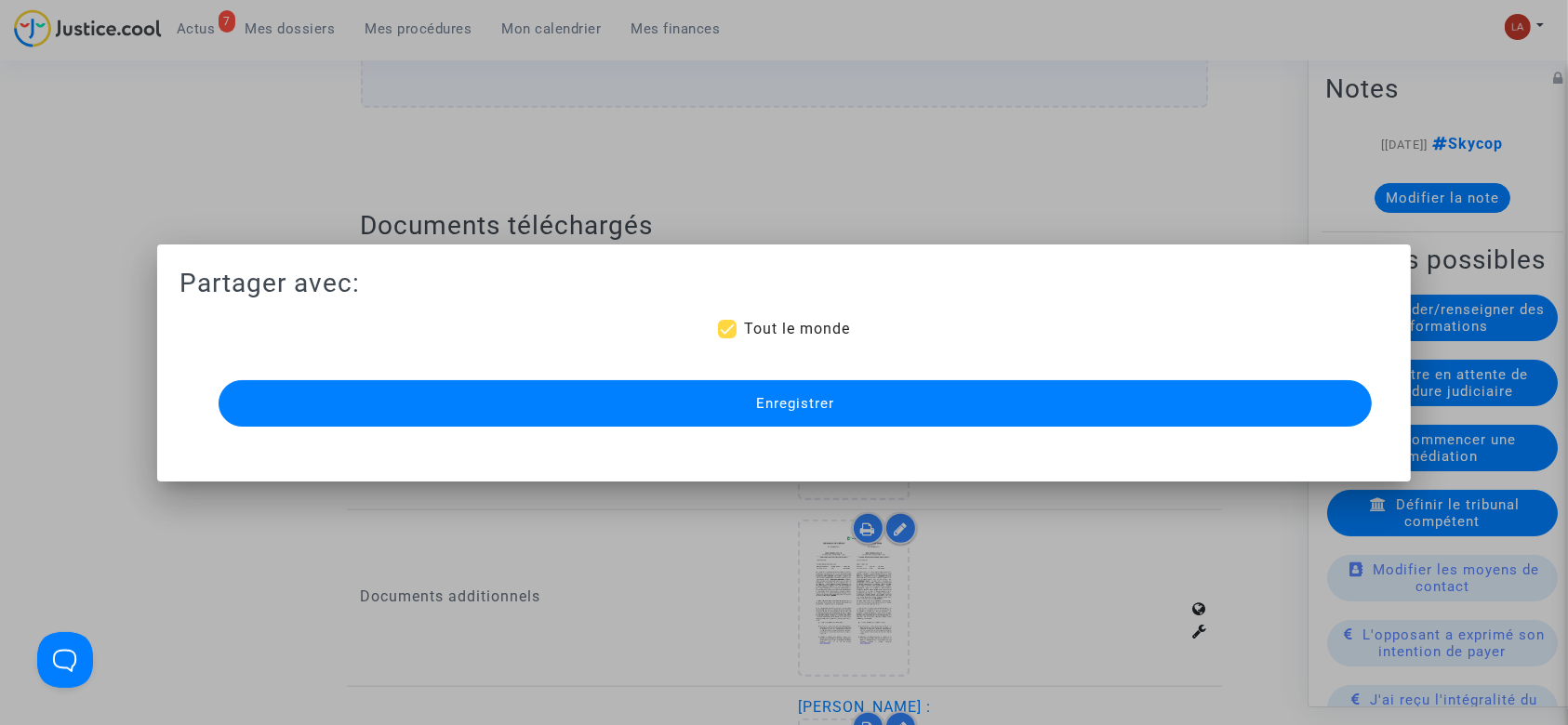
click at [891, 397] on button "Enregistrer" at bounding box center [795, 403] width 1154 height 47
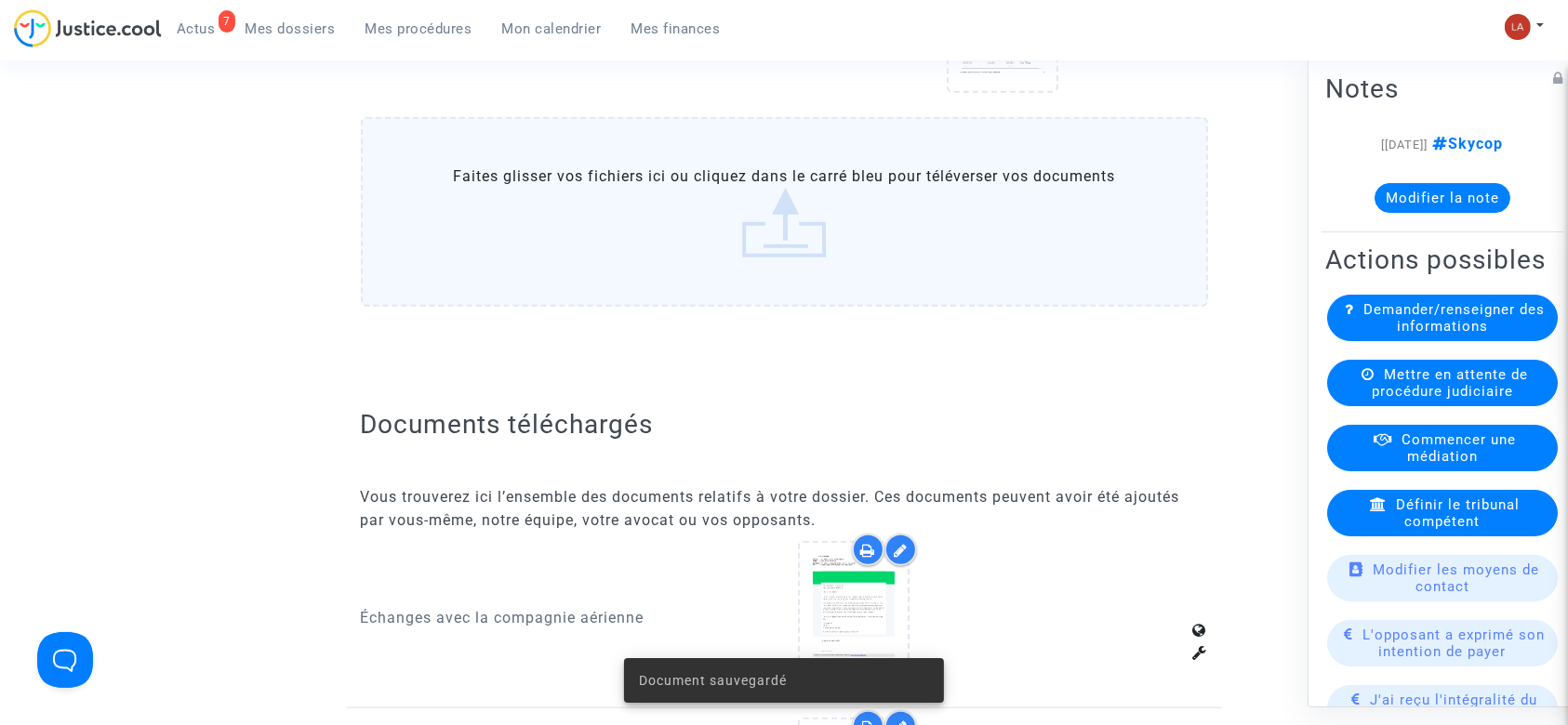
click at [1453, 201] on button "Modifier la note" at bounding box center [1442, 198] width 136 height 29
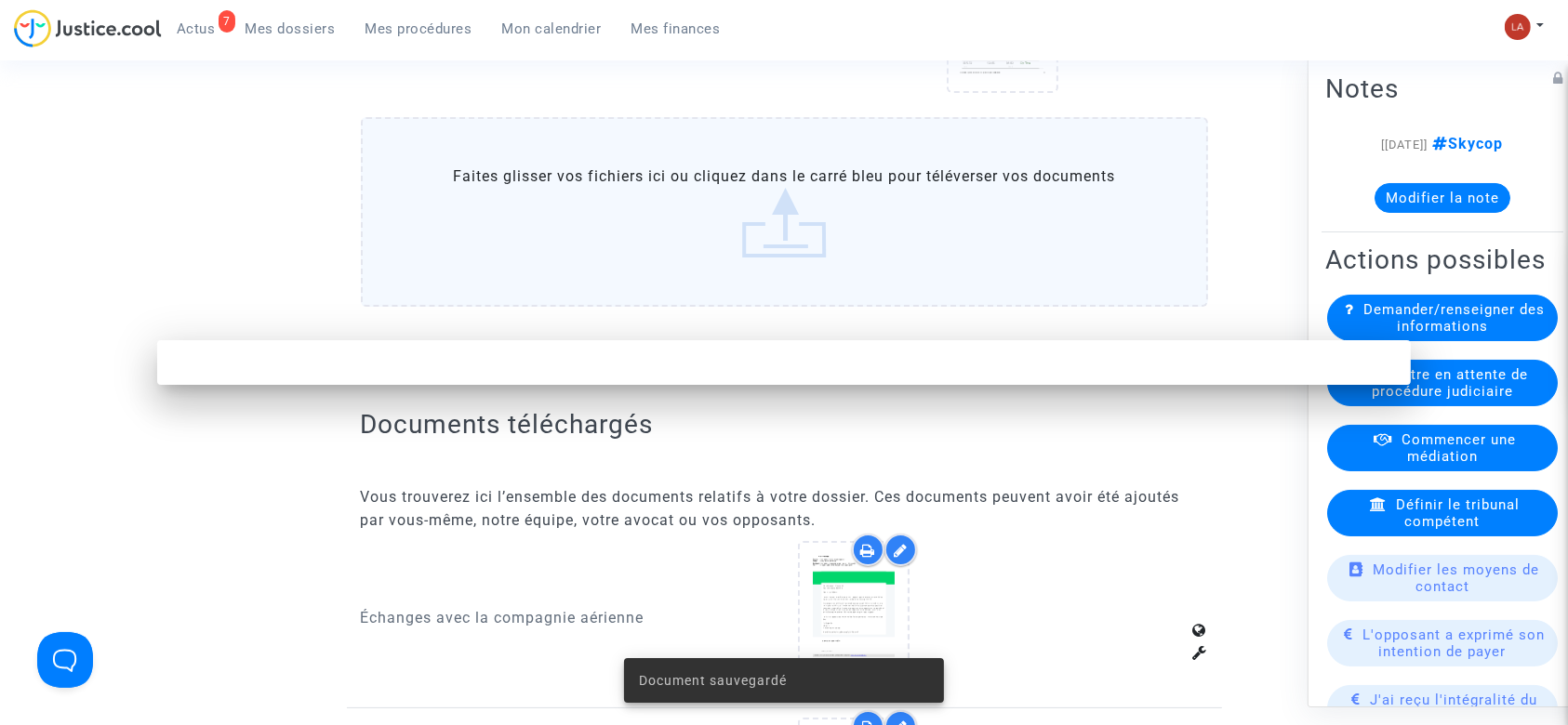
scroll to position [0, 0]
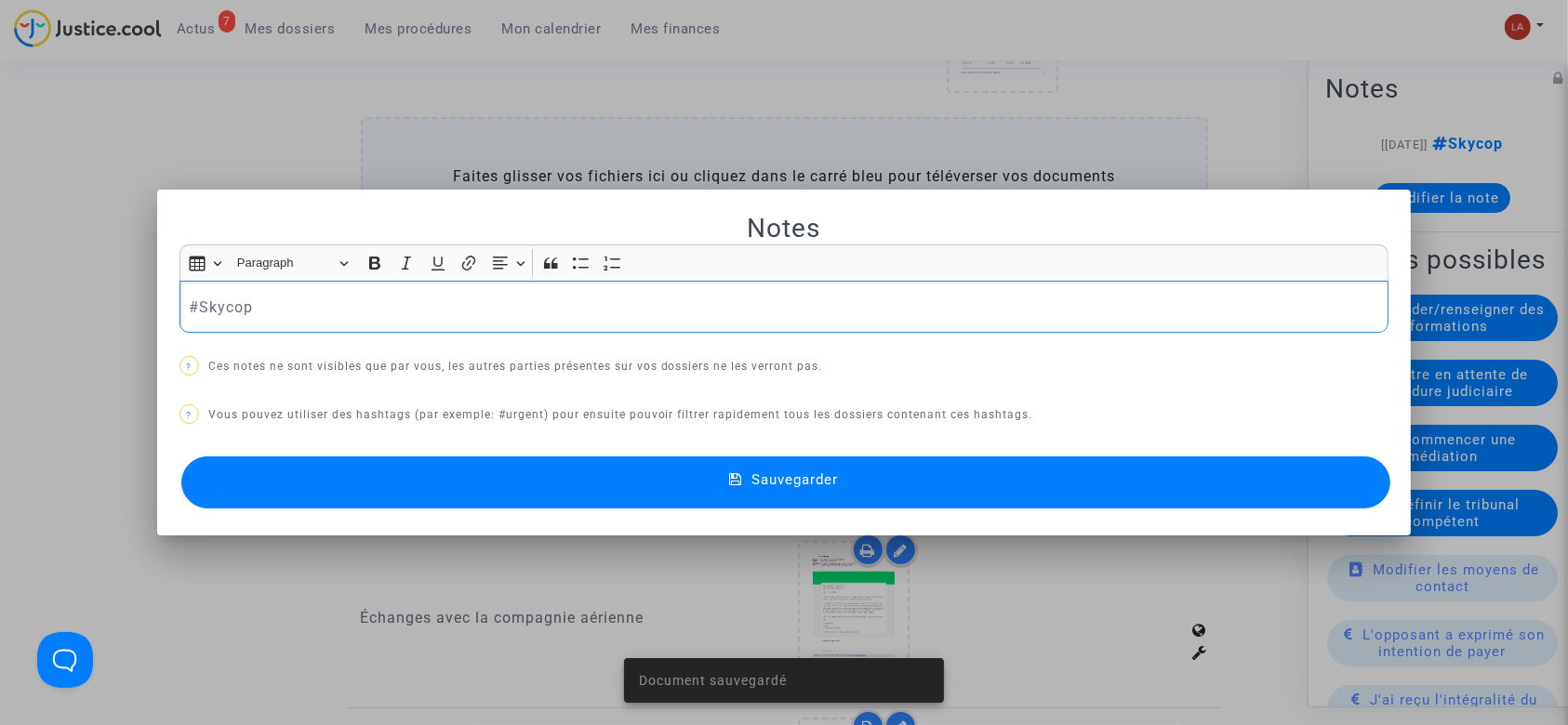
click at [288, 296] on p "#Skycop" at bounding box center [784, 307] width 1190 height 23
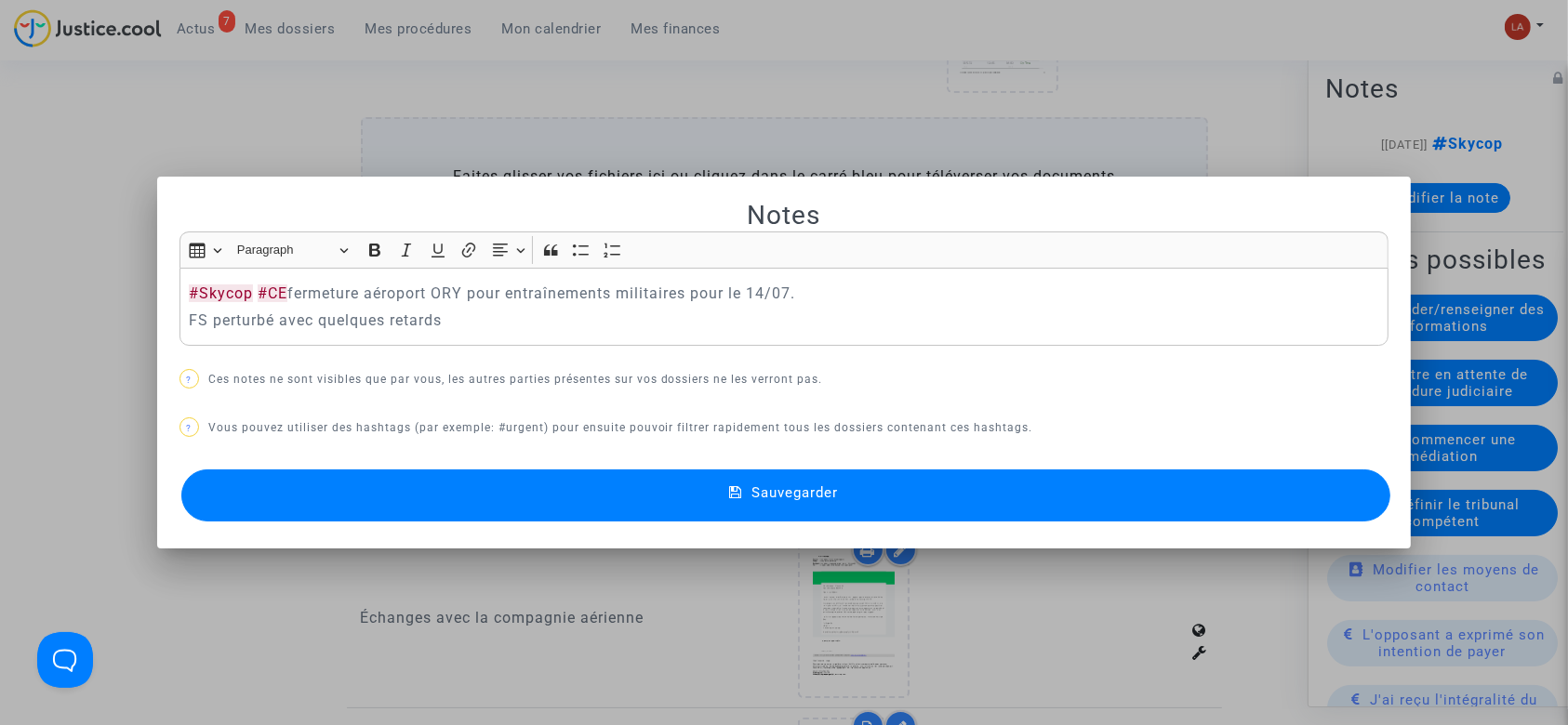
click at [472, 324] on p "FS perturbé avec quelques retards" at bounding box center [784, 320] width 1190 height 23
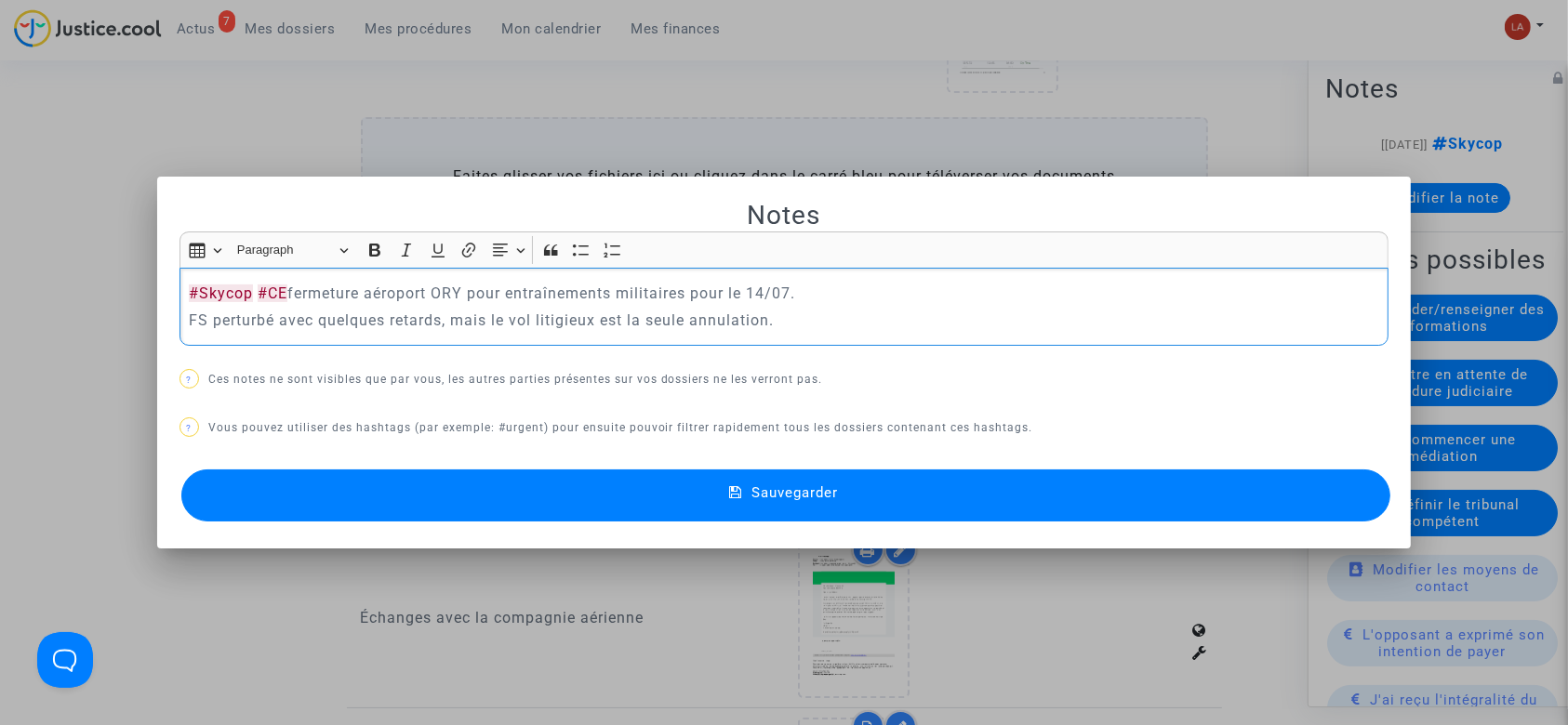
click at [839, 285] on p "#Skycop #CE fermeture aéroport ORY pour entraînements militaires pour le 14/07." at bounding box center [784, 293] width 1190 height 23
click at [826, 325] on p "FS perturbé avec quelques retards, mais le vol litigieux est la seule annulatio…" at bounding box center [784, 320] width 1190 height 23
click at [674, 476] on button "Sauvegarder" at bounding box center [786, 495] width 1210 height 52
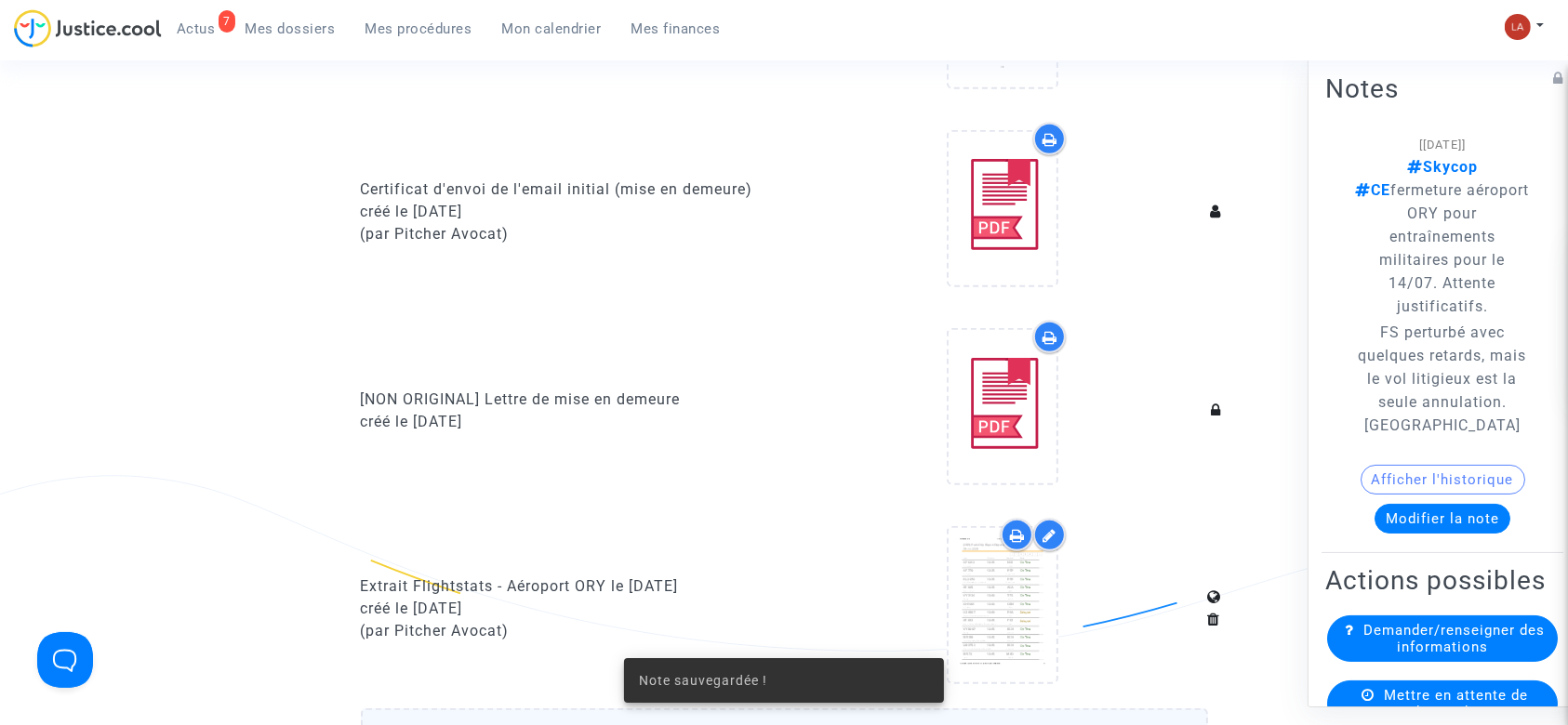
scroll to position [893, 0]
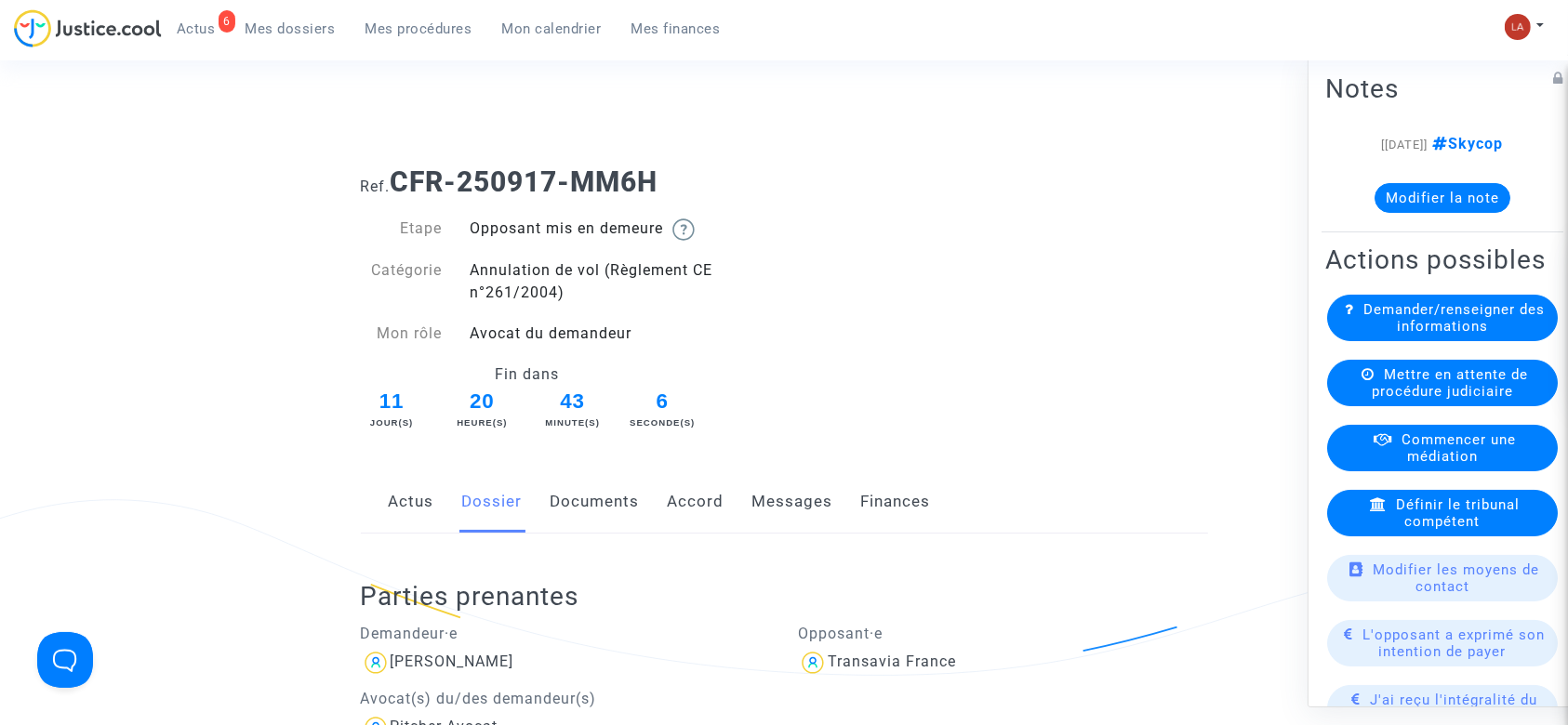
click at [587, 512] on link "Documents" at bounding box center [595, 502] width 89 height 62
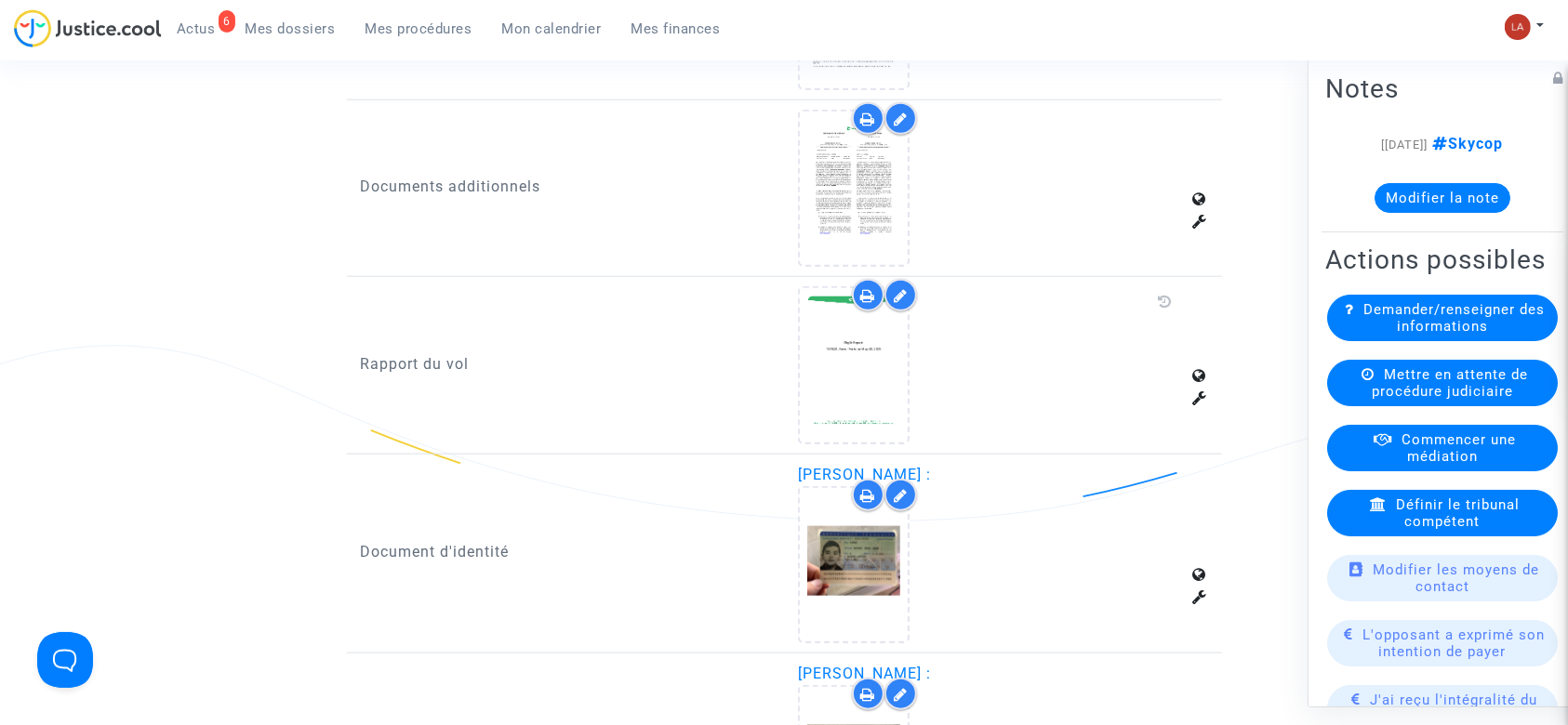
scroll to position [1894, 0]
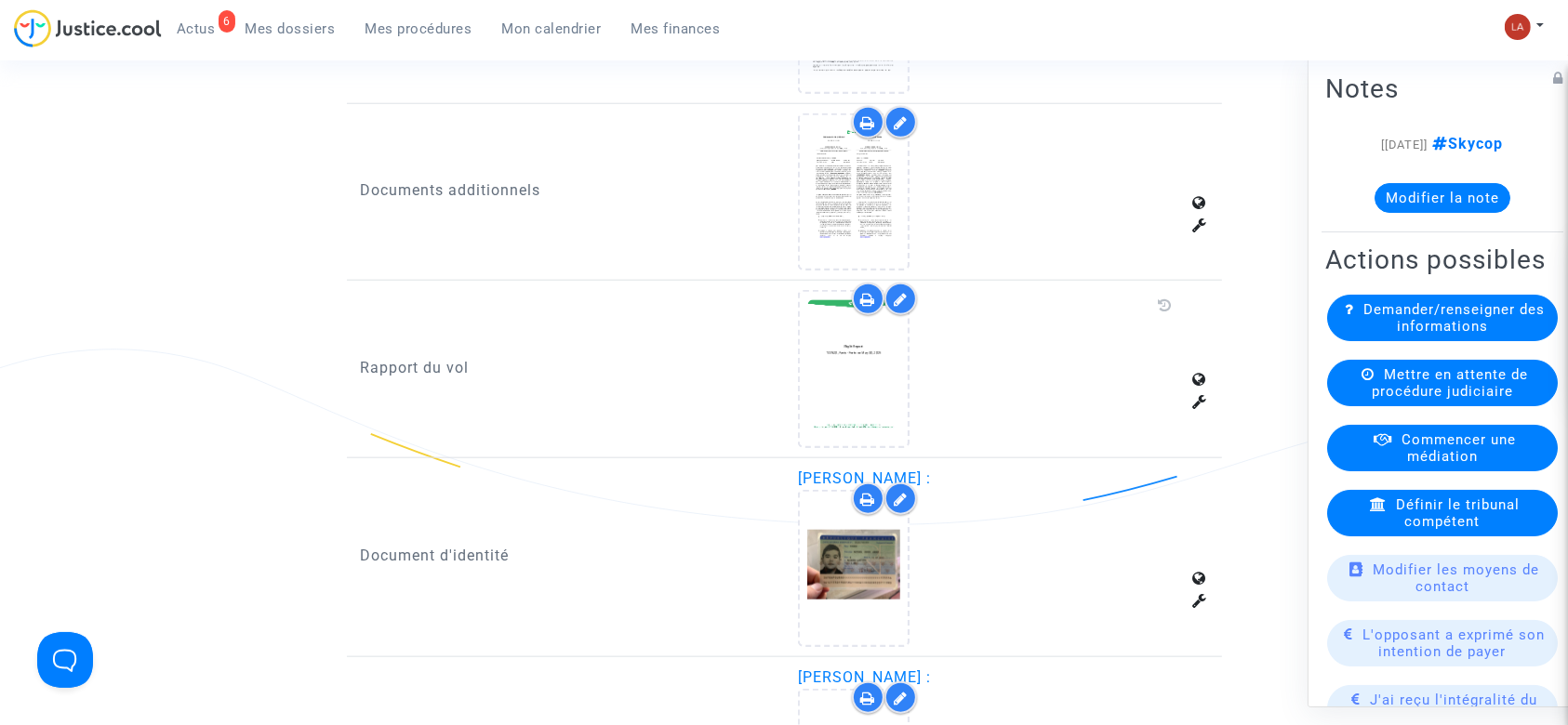
click at [911, 296] on div at bounding box center [901, 298] width 32 height 32
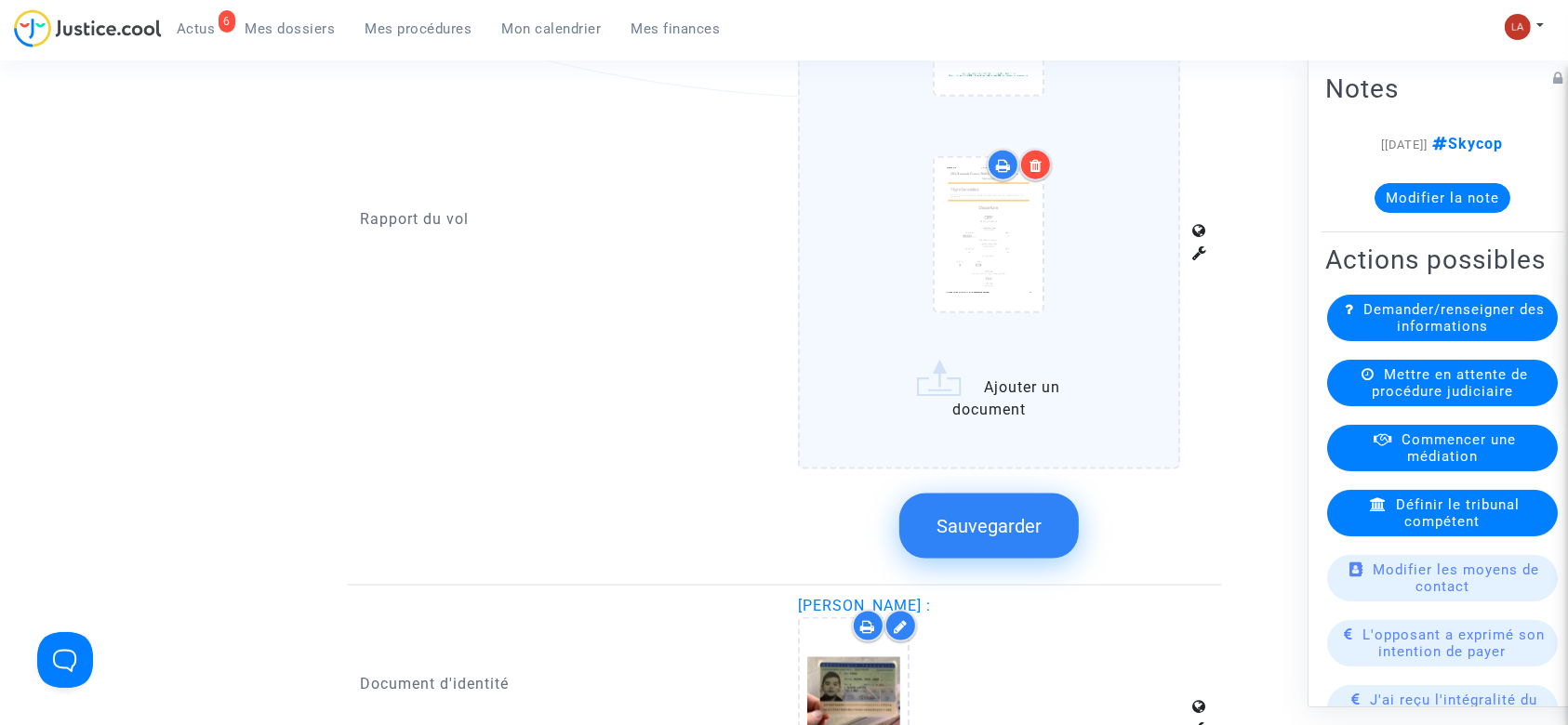
scroll to position [2320, 0]
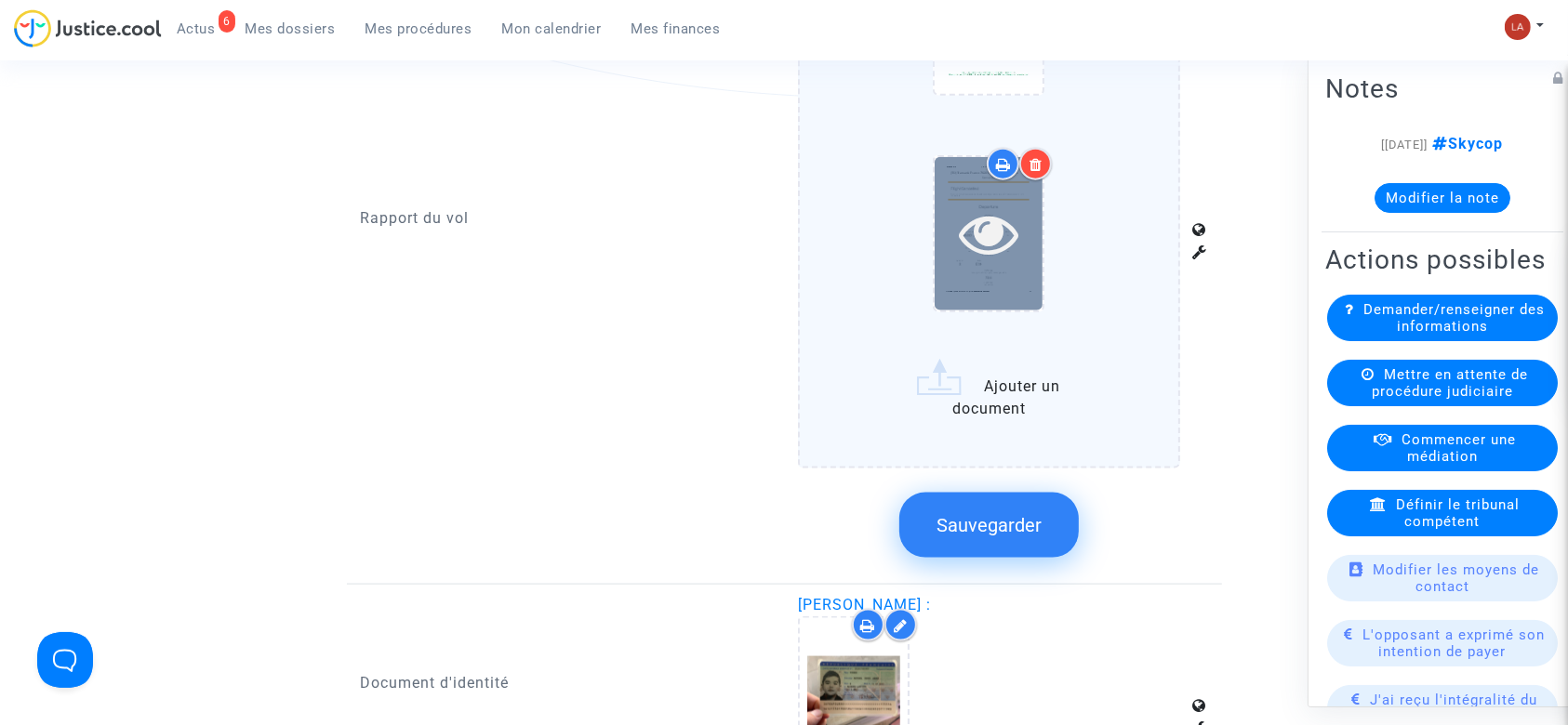
click at [982, 275] on div at bounding box center [988, 233] width 108 height 153
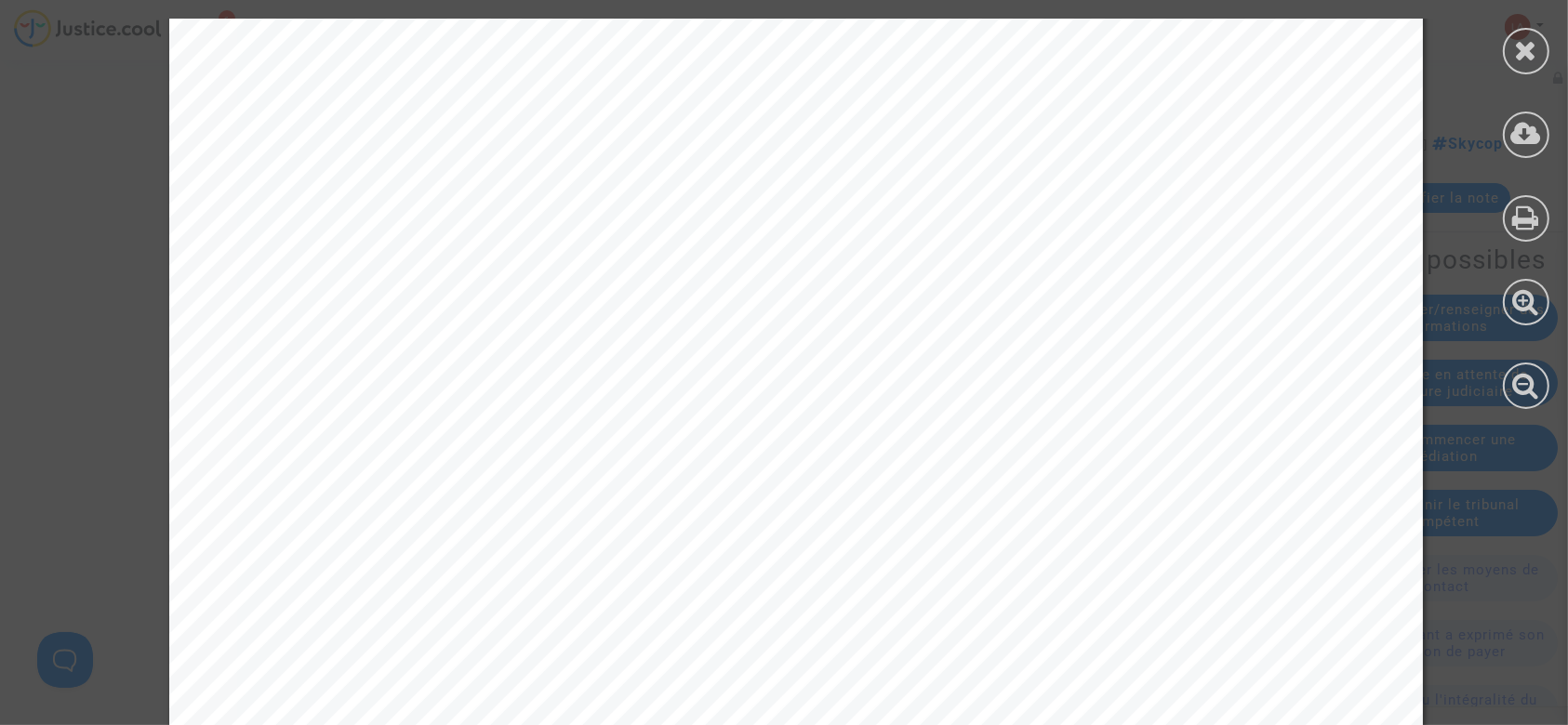
scroll to position [2319, 0]
click at [1512, 53] on div at bounding box center [1525, 50] width 47 height 47
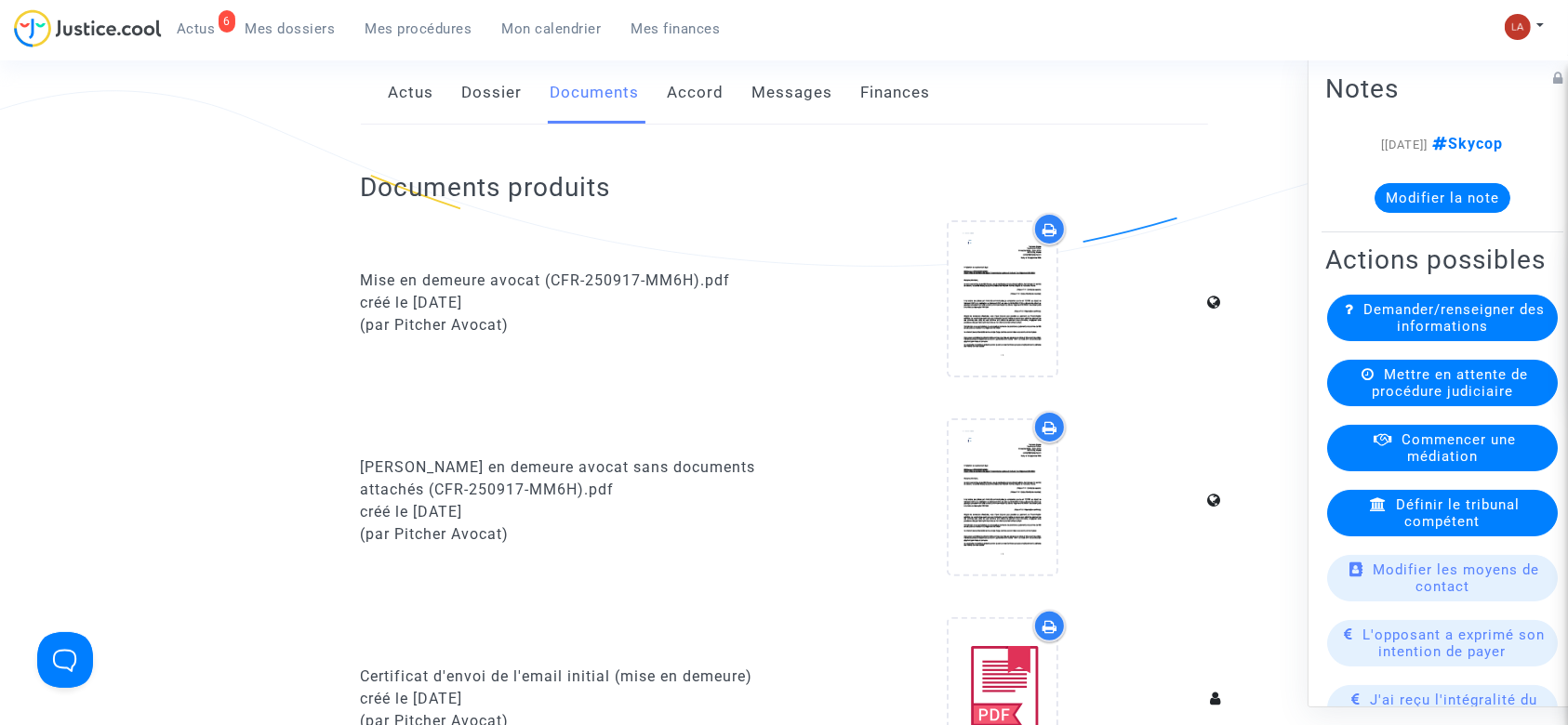
scroll to position [0, 0]
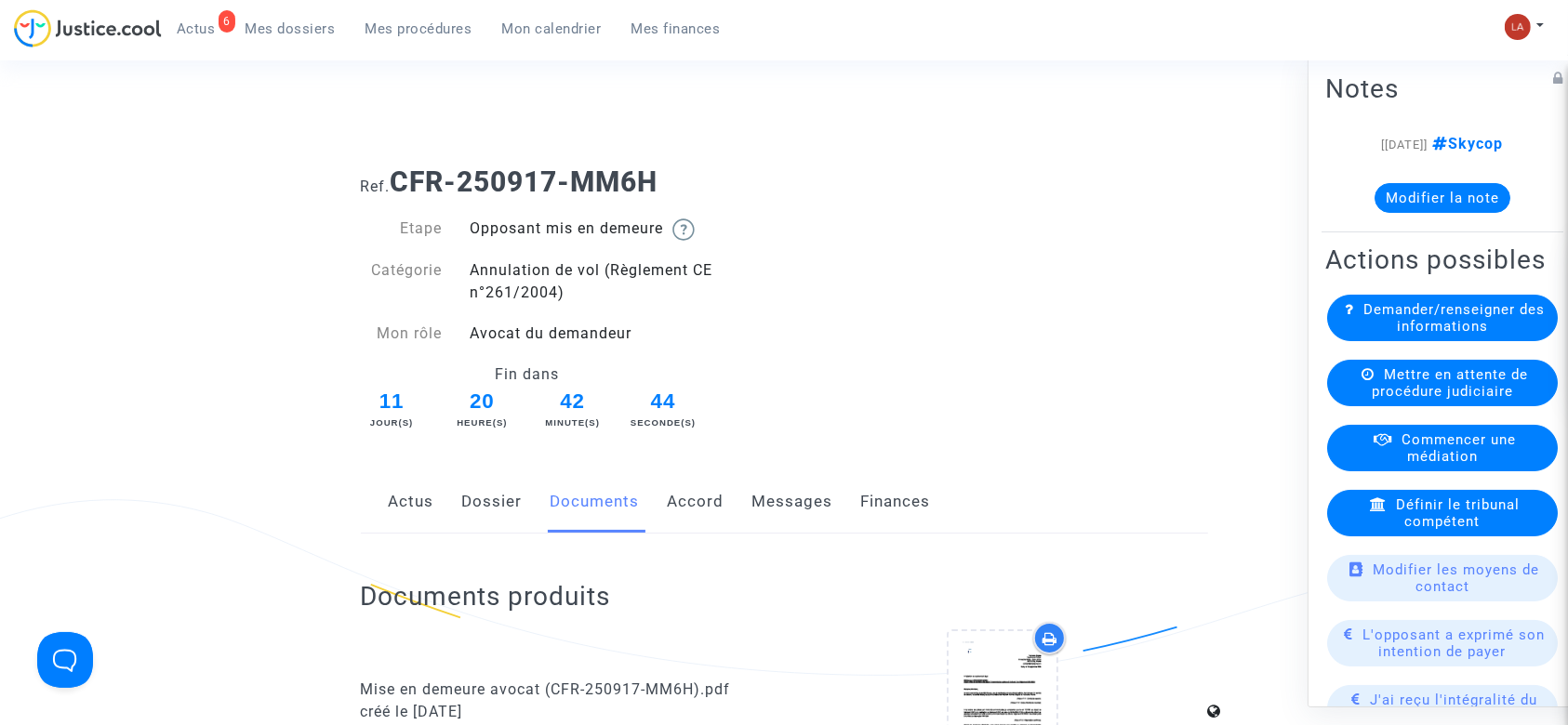
click at [811, 501] on link "Messages" at bounding box center [793, 502] width 81 height 62
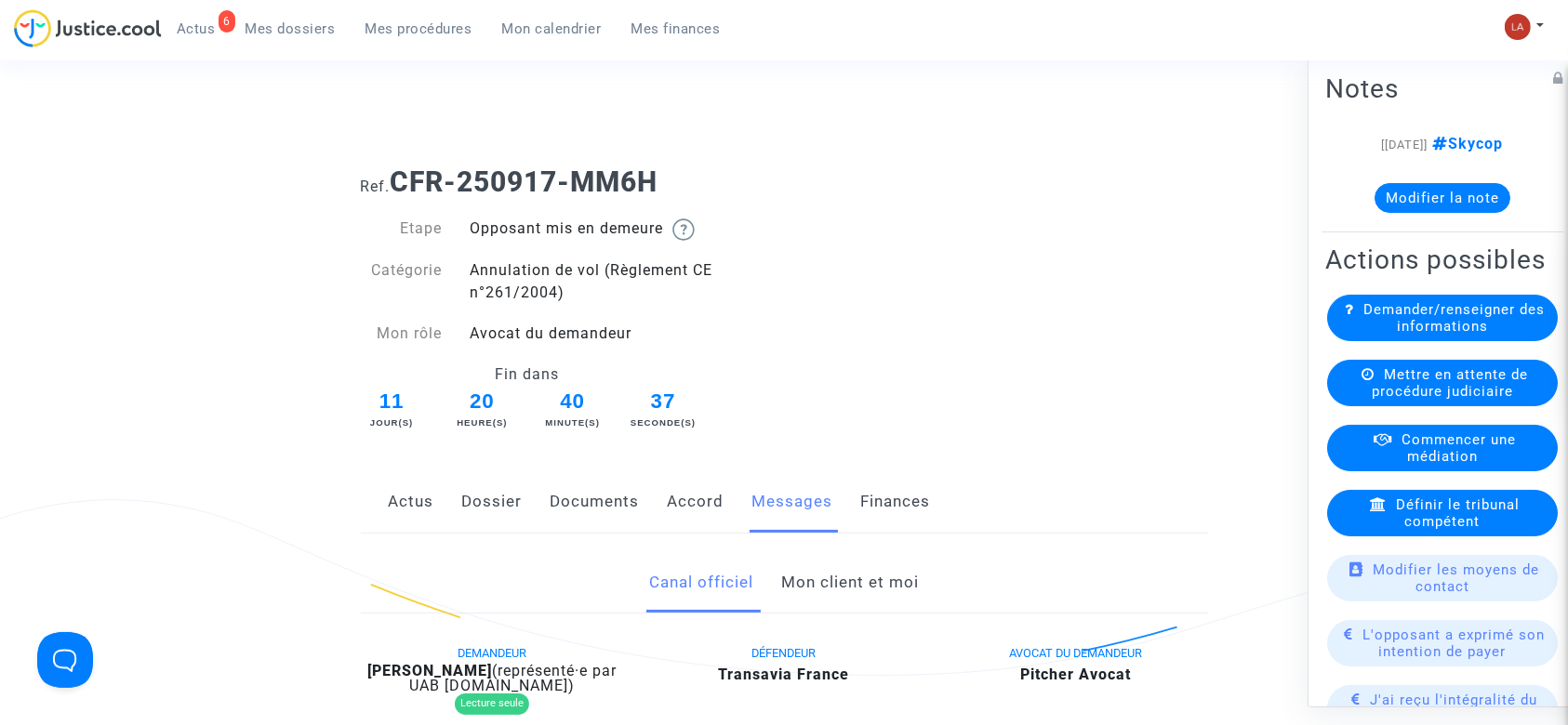
click at [608, 492] on link "Documents" at bounding box center [595, 502] width 89 height 62
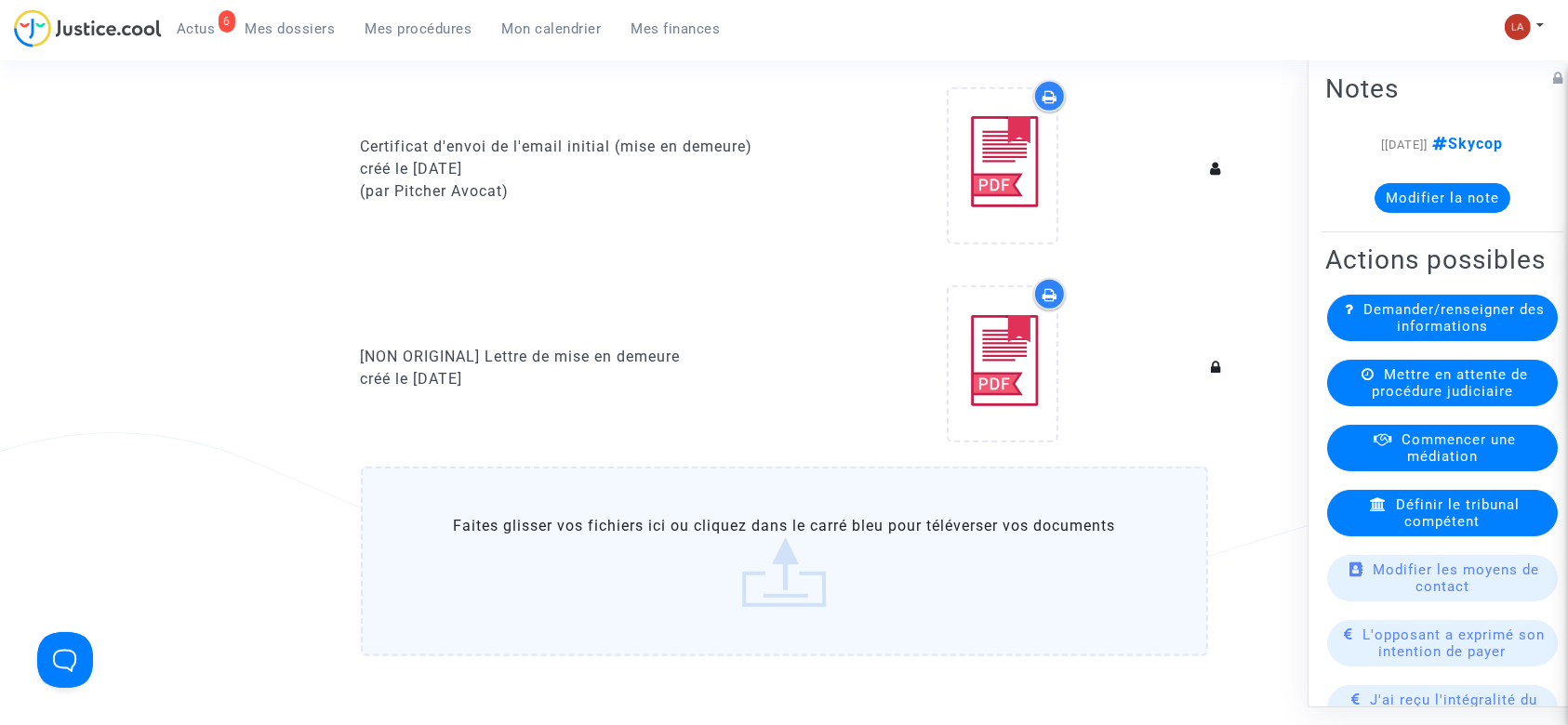
scroll to position [1116, 0]
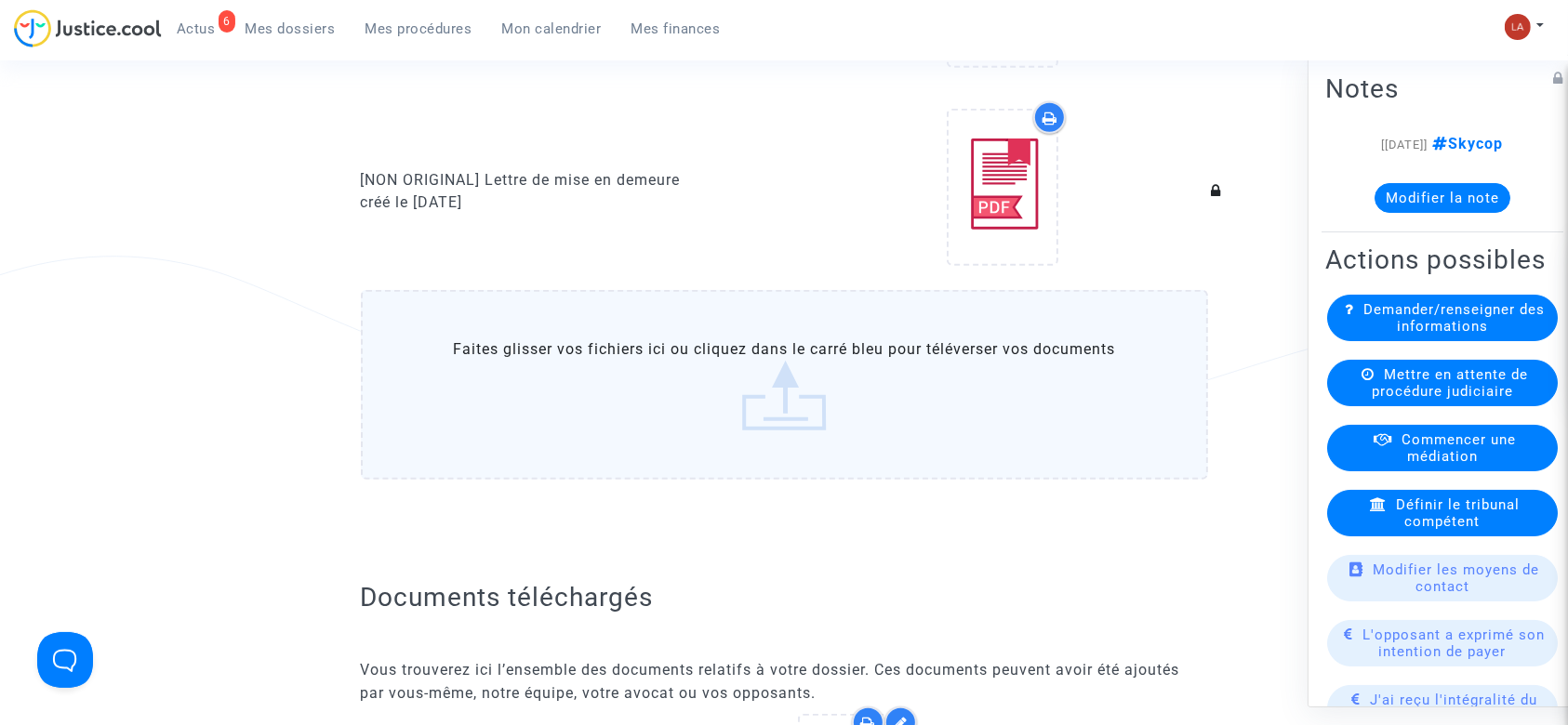
click at [870, 448] on label "Faites glisser vos fichiers ici ou cliquez dans le carré bleu pour téléverser v…" at bounding box center [784, 385] width 847 height 190
click at [0, 0] on input "Faites glisser vos fichiers ici ou cliquez dans le carré bleu pour téléverser v…" at bounding box center [0, 0] width 0 height 0
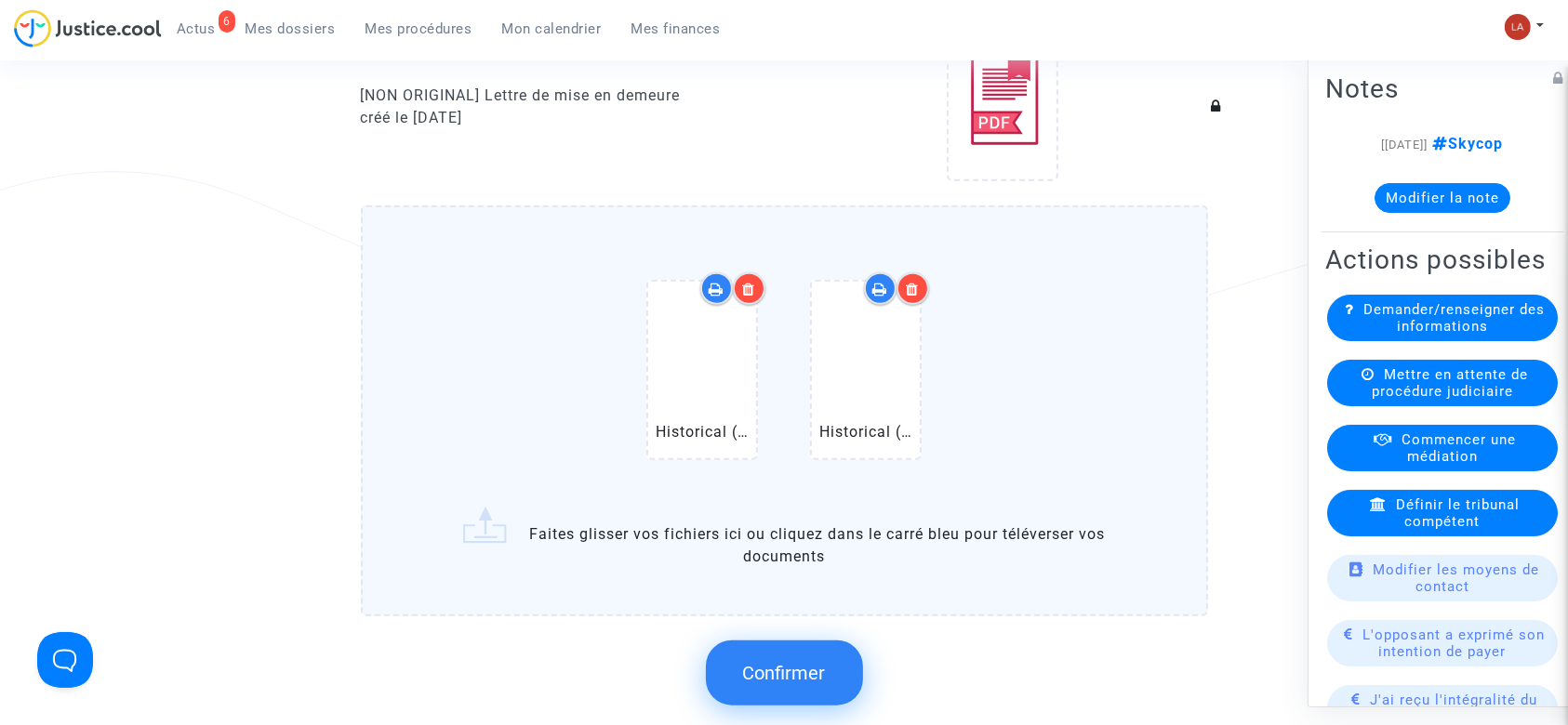
scroll to position [1239, 0]
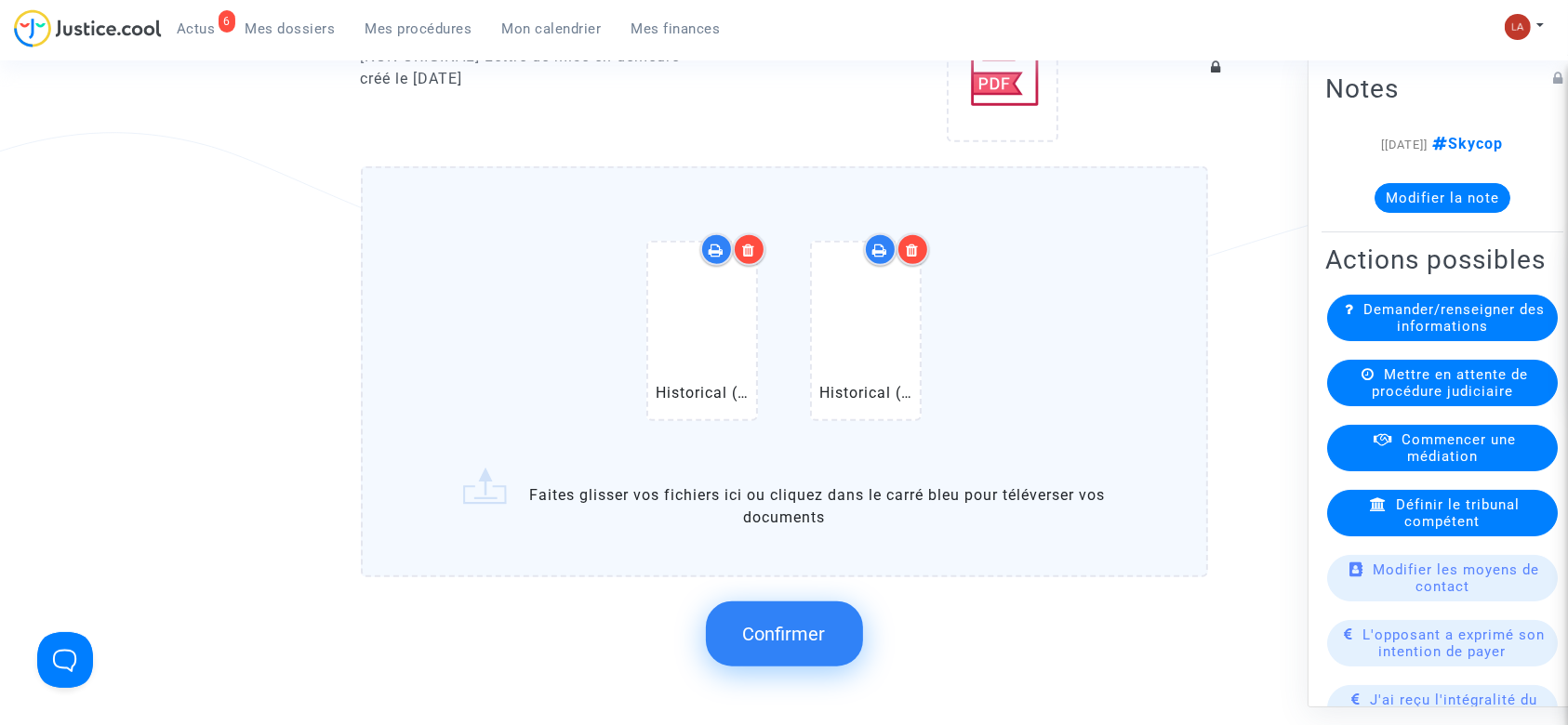
click at [799, 625] on span "Confirmer" at bounding box center [784, 634] width 83 height 22
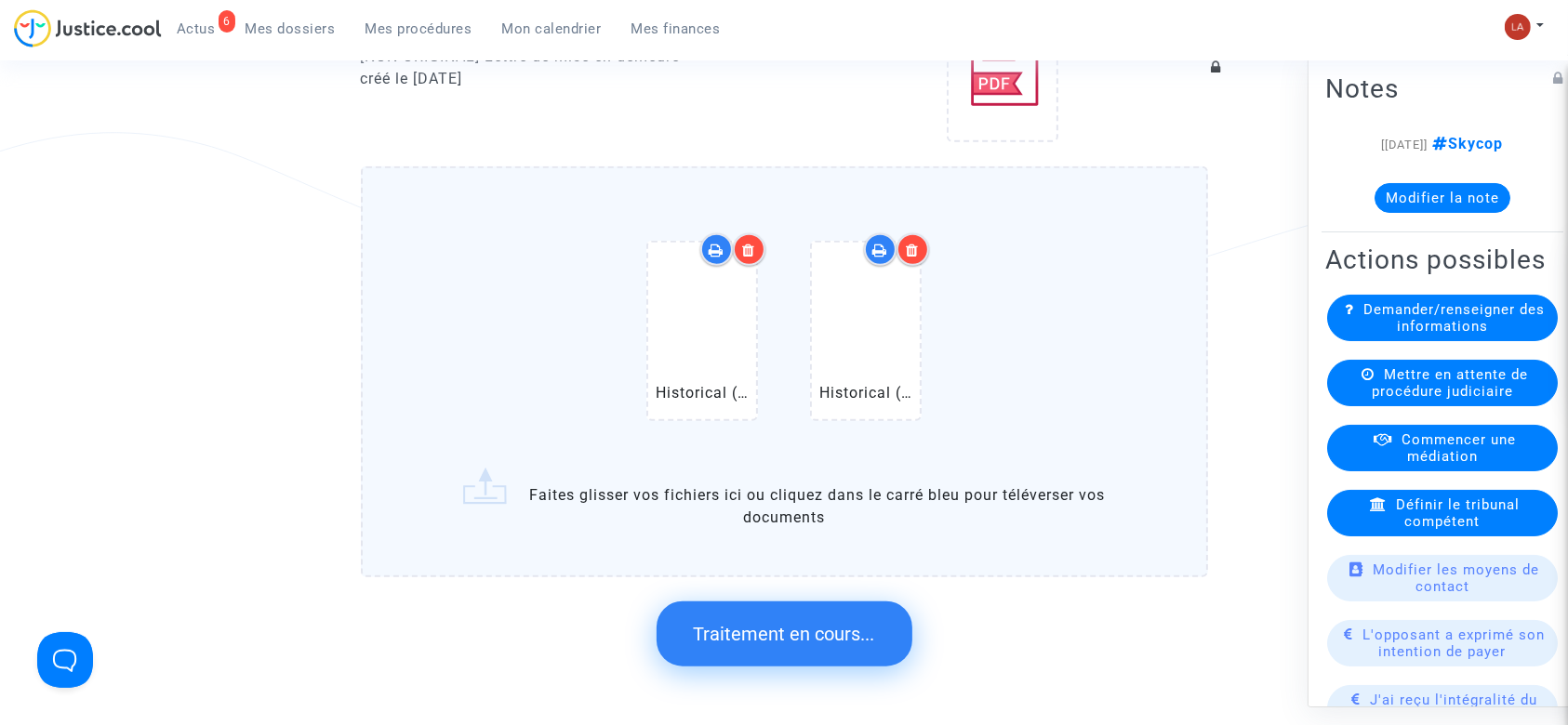
scroll to position [0, 0]
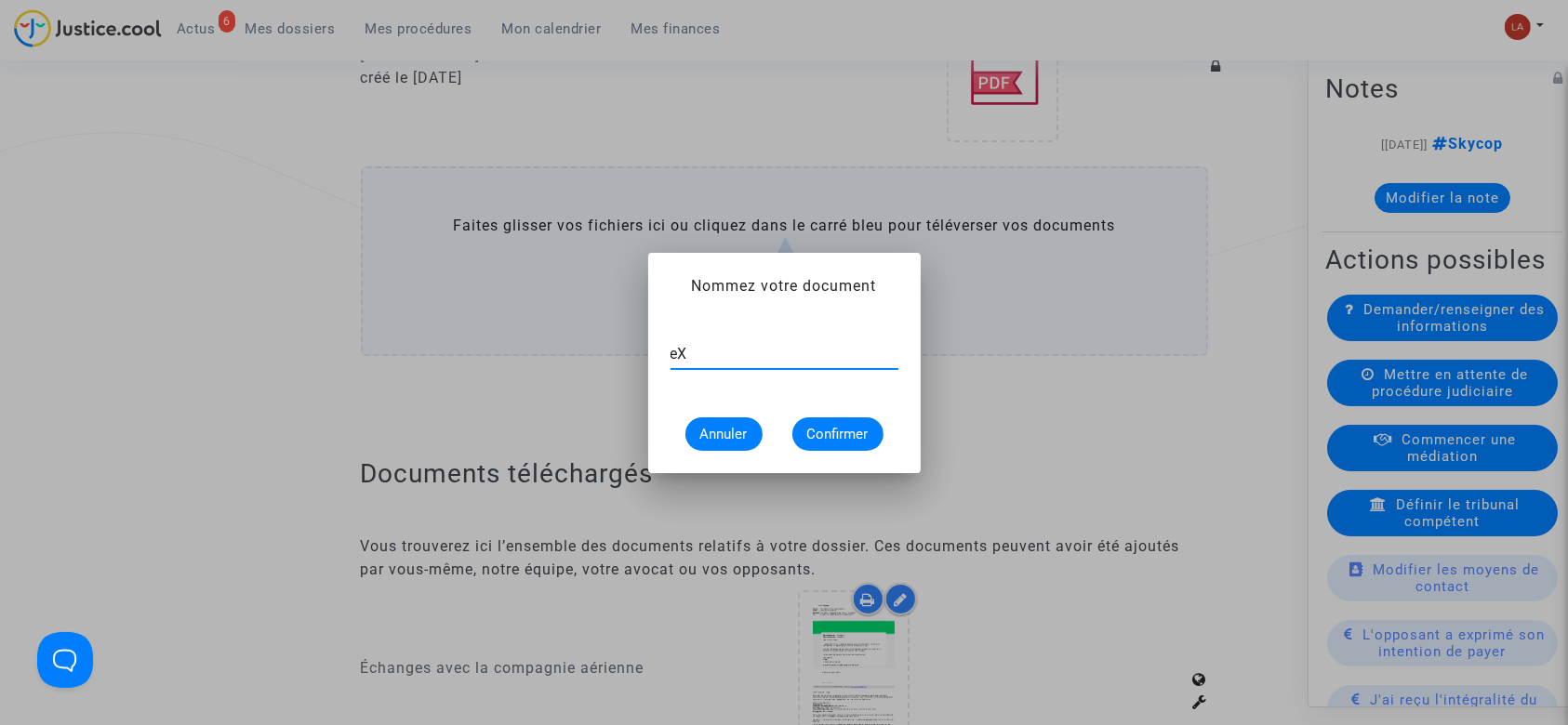
type input "e"
type input "Extrait Flighstats - Aéroport ORY le 30 mai 2025"
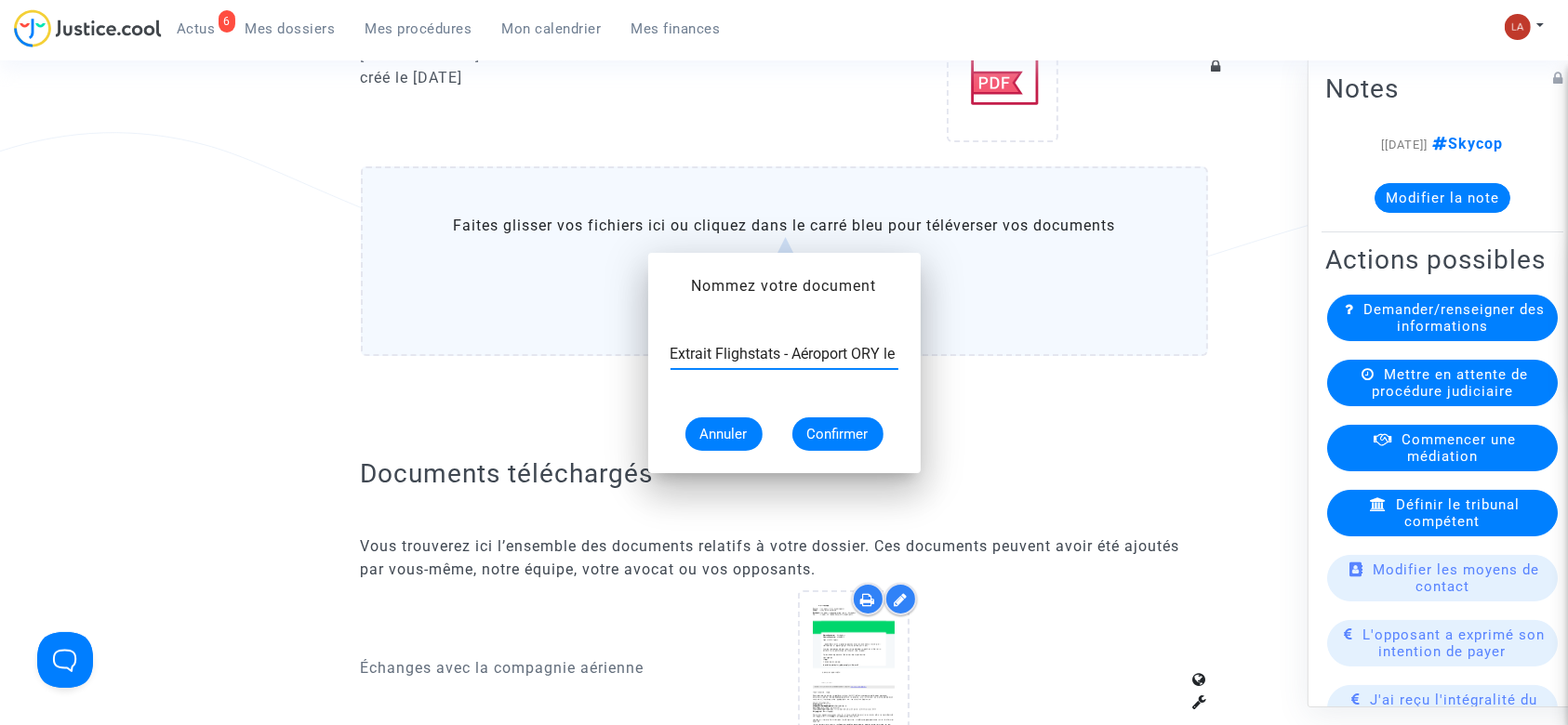
scroll to position [1239, 0]
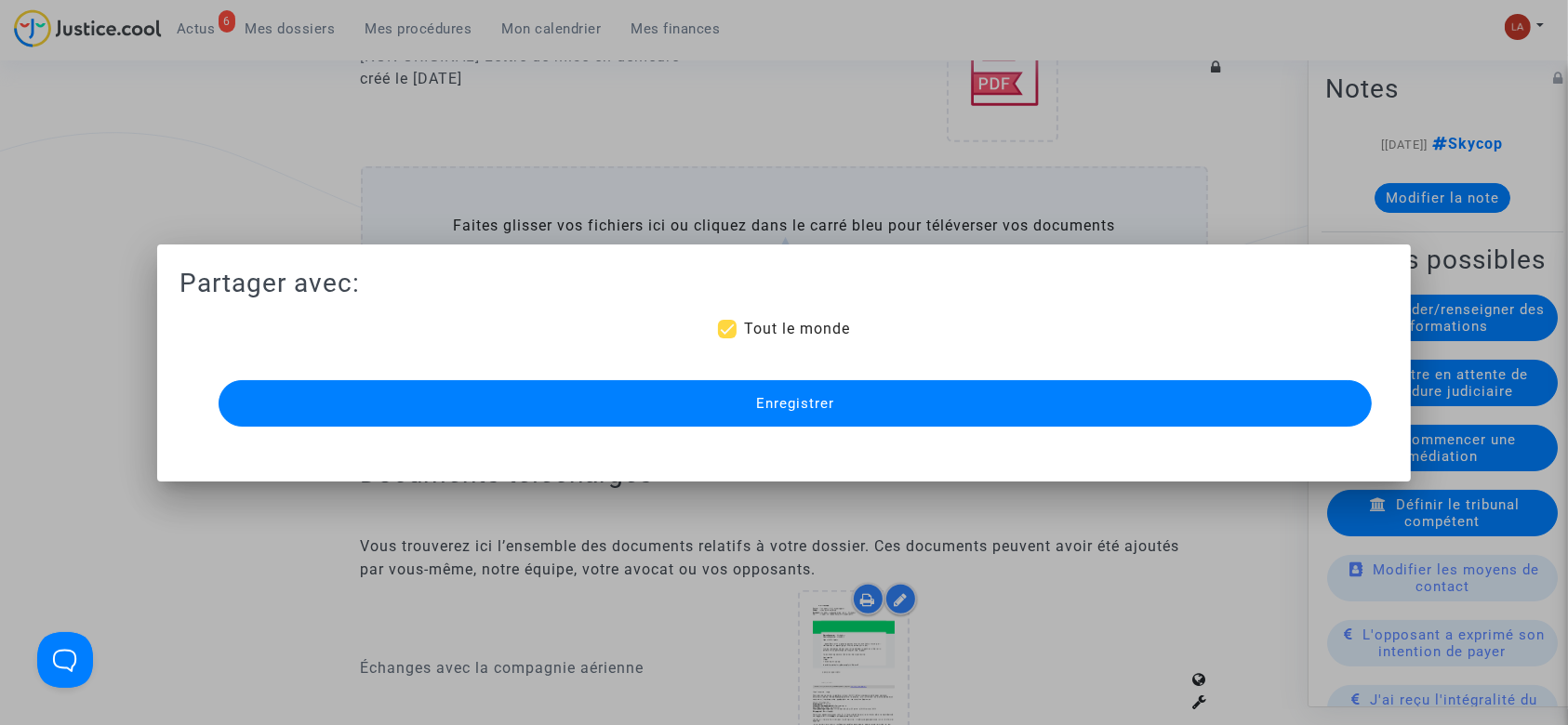
click at [945, 425] on button "Enregistrer" at bounding box center [795, 403] width 1154 height 47
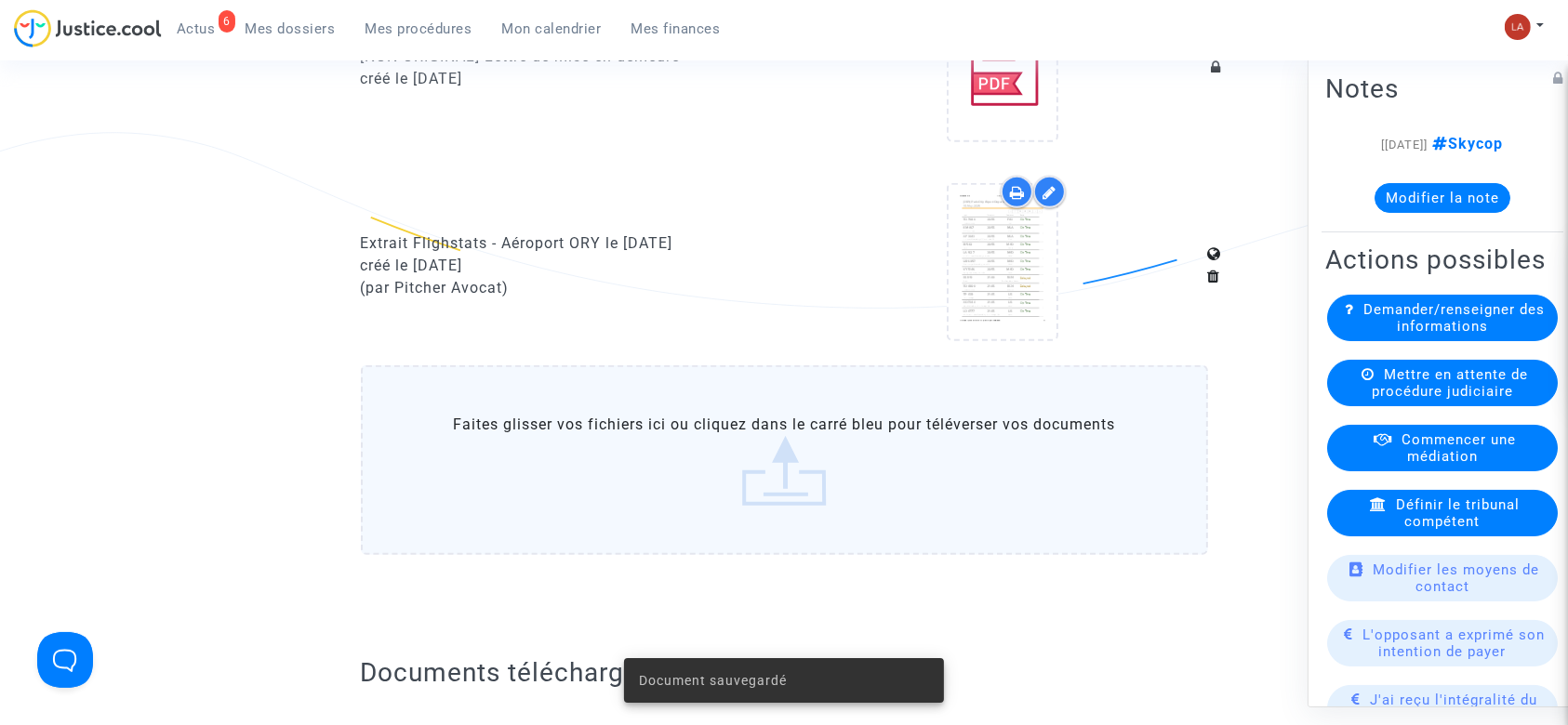
click at [662, 425] on label "Faites glisser vos fichiers ici ou cliquez dans le carré bleu pour téléverser v…" at bounding box center [784, 461] width 847 height 190
click at [0, 0] on input "Faites glisser vos fichiers ici ou cliquez dans le carré bleu pour téléverser v…" at bounding box center [0, 0] width 0 height 0
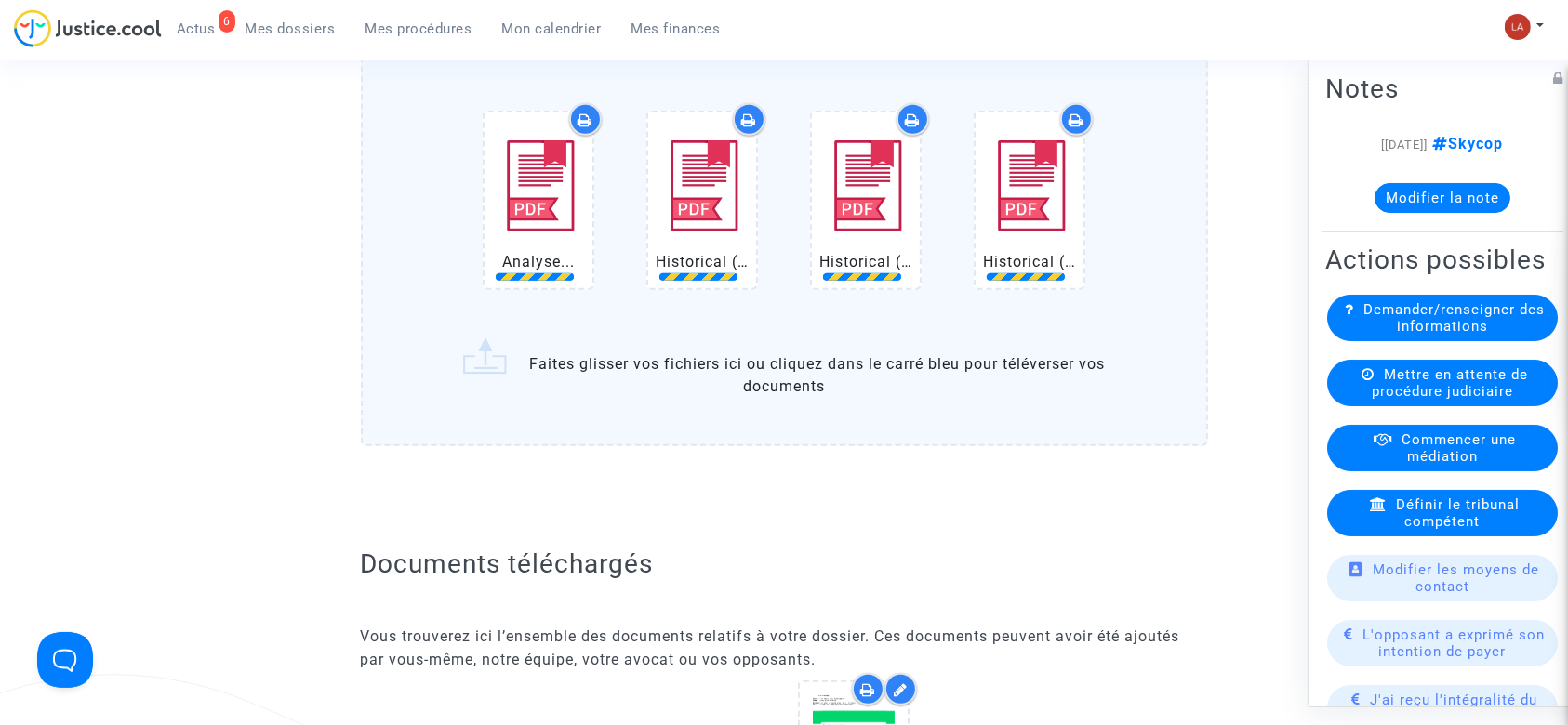
scroll to position [1612, 0]
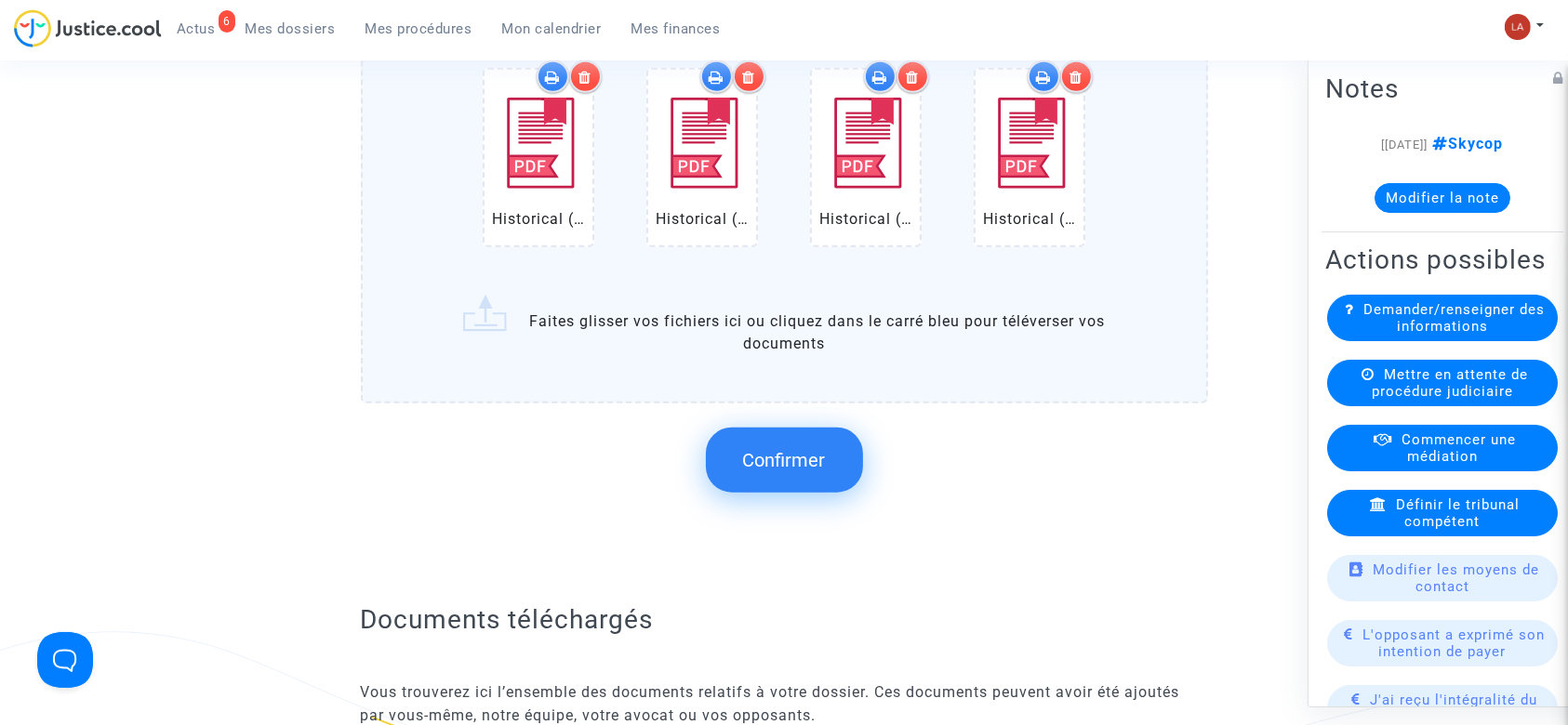
click at [801, 444] on button "Confirmer" at bounding box center [784, 460] width 157 height 65
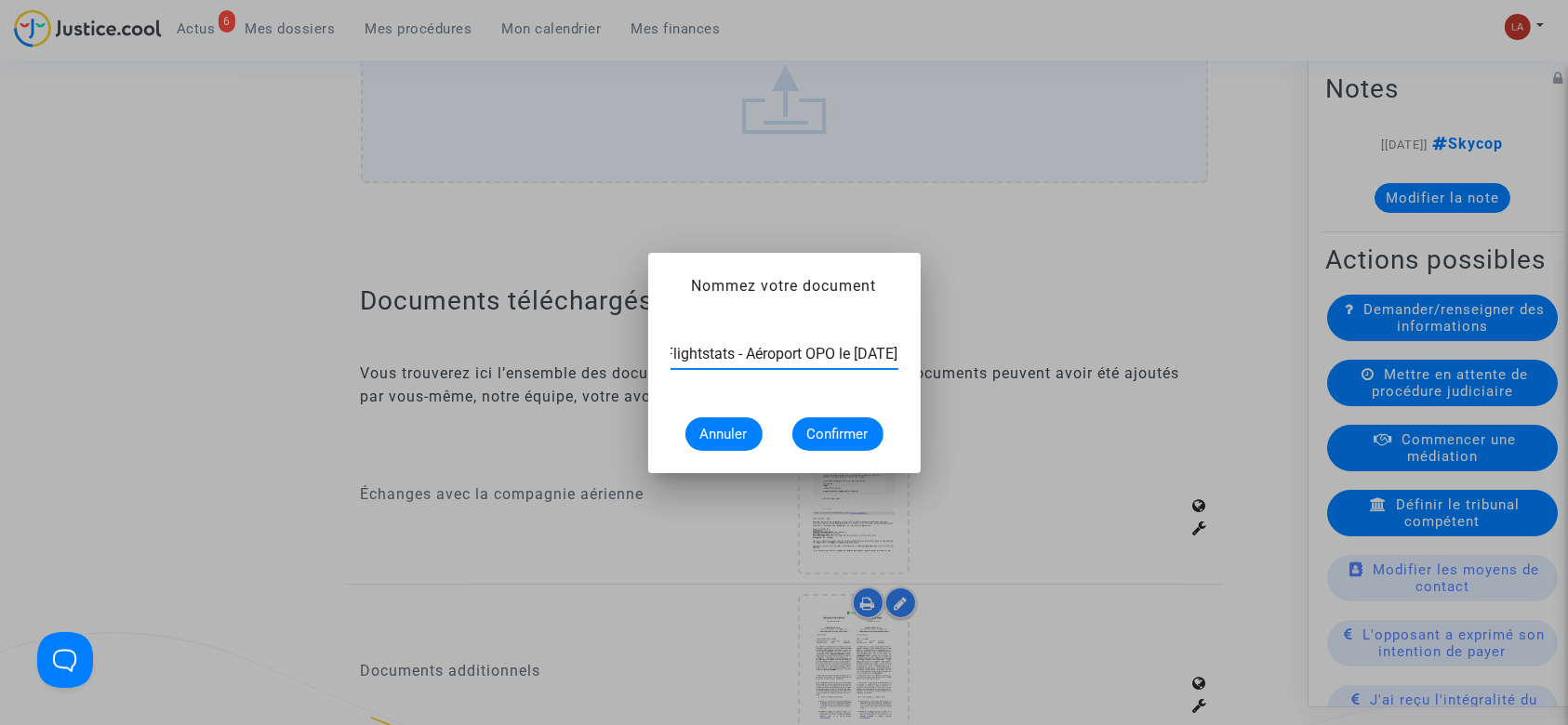
scroll to position [0, 90]
type input "Extrait Flightstats - Aéroport OPO le 30 mai 2025"
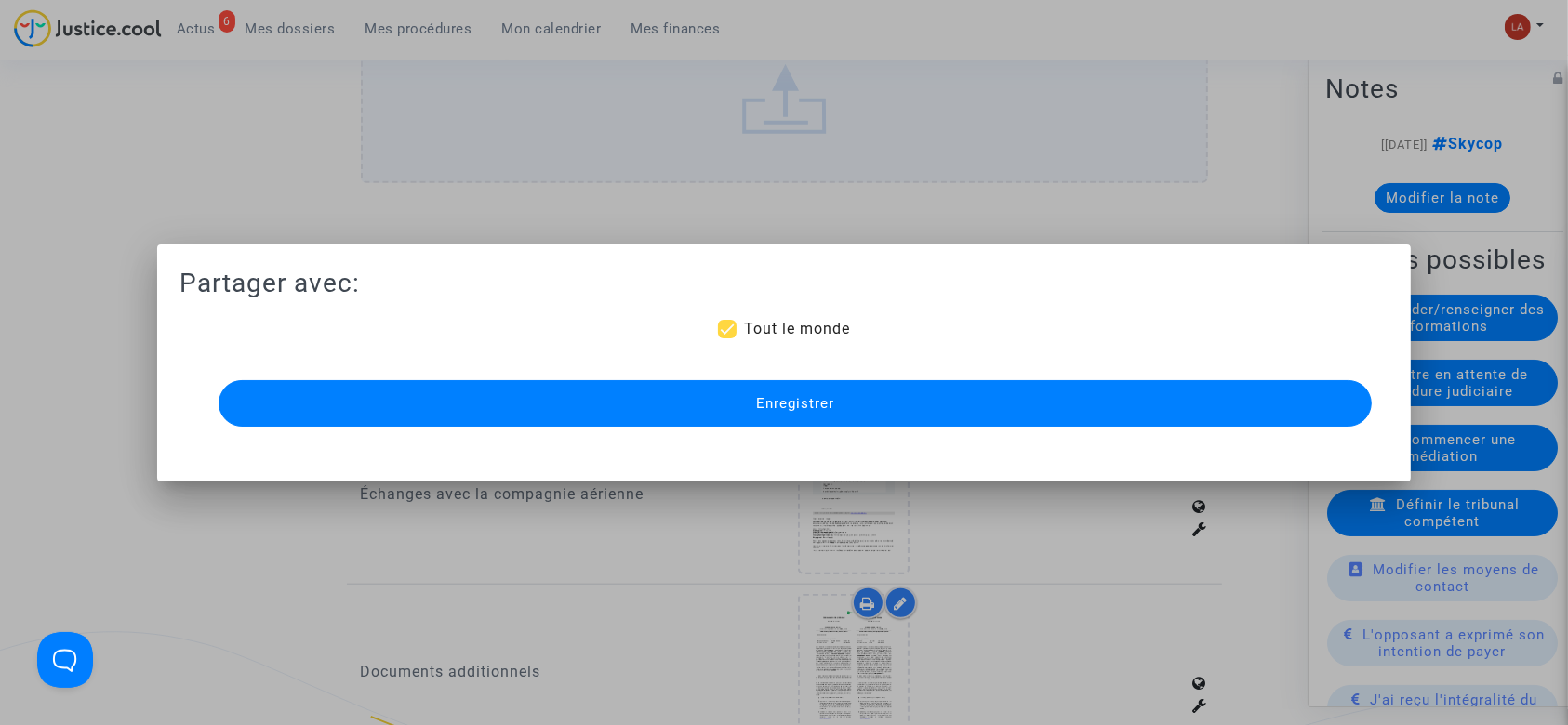
click at [882, 391] on button "Enregistrer" at bounding box center [795, 403] width 1154 height 47
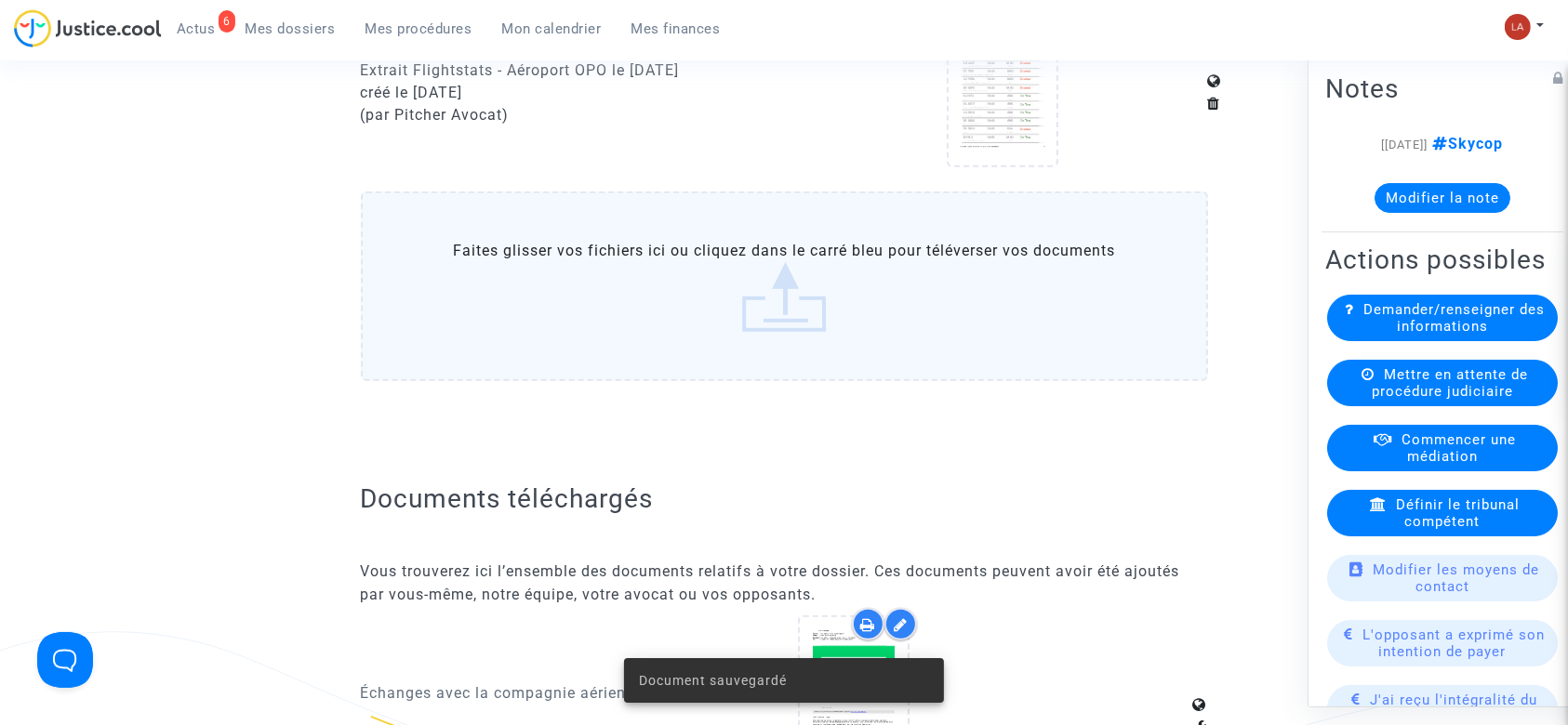
scroll to position [1239, 0]
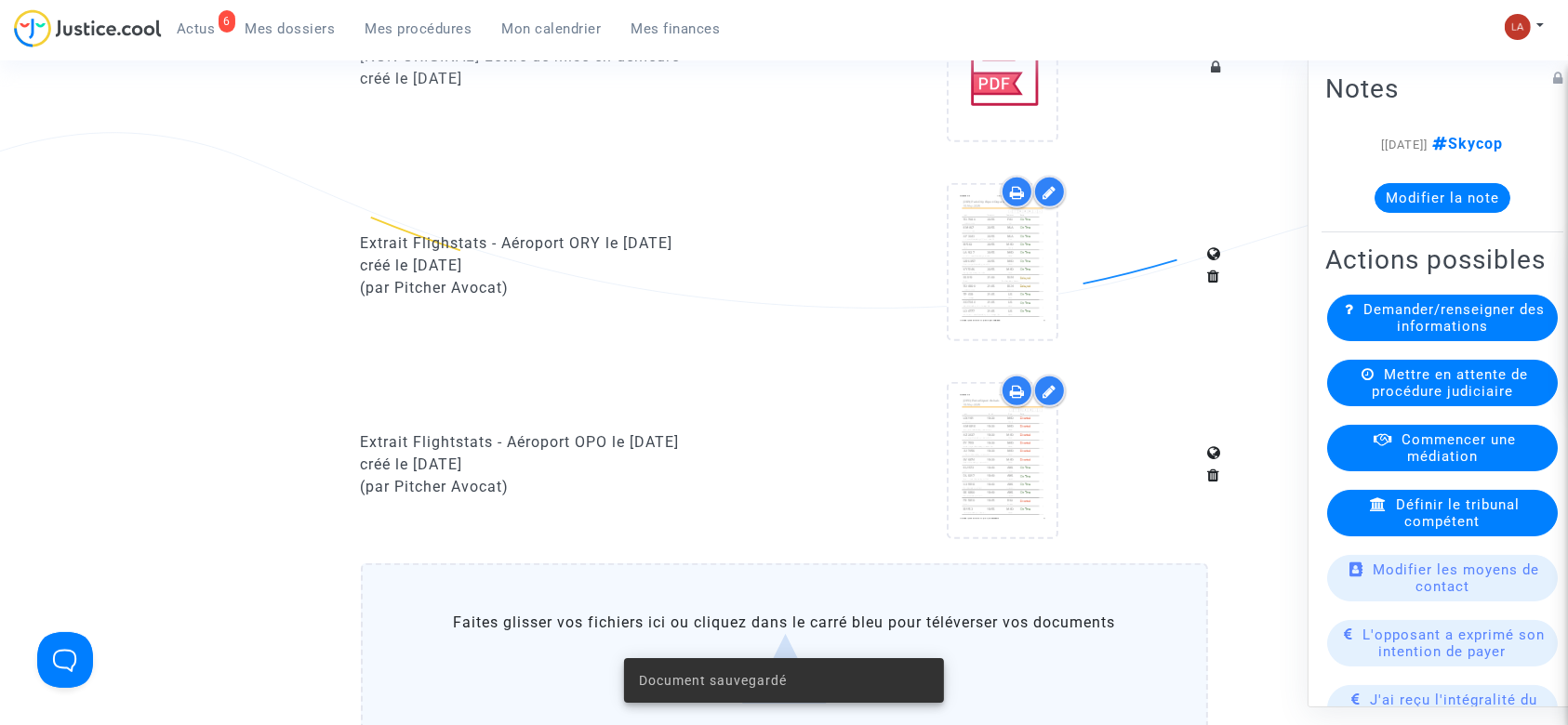
click at [929, 453] on div at bounding box center [1004, 464] width 411 height 180
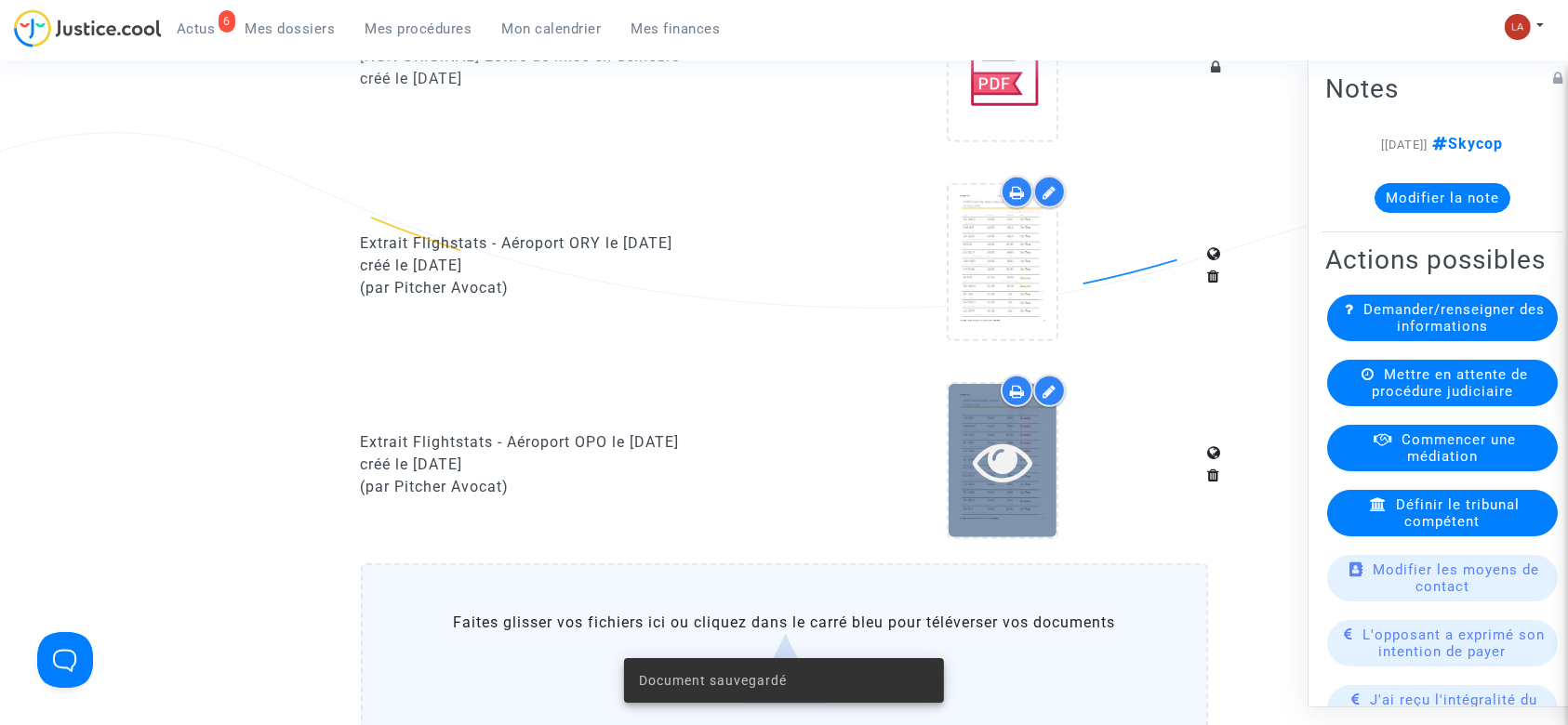
click at [962, 460] on div at bounding box center [1003, 461] width 108 height 60
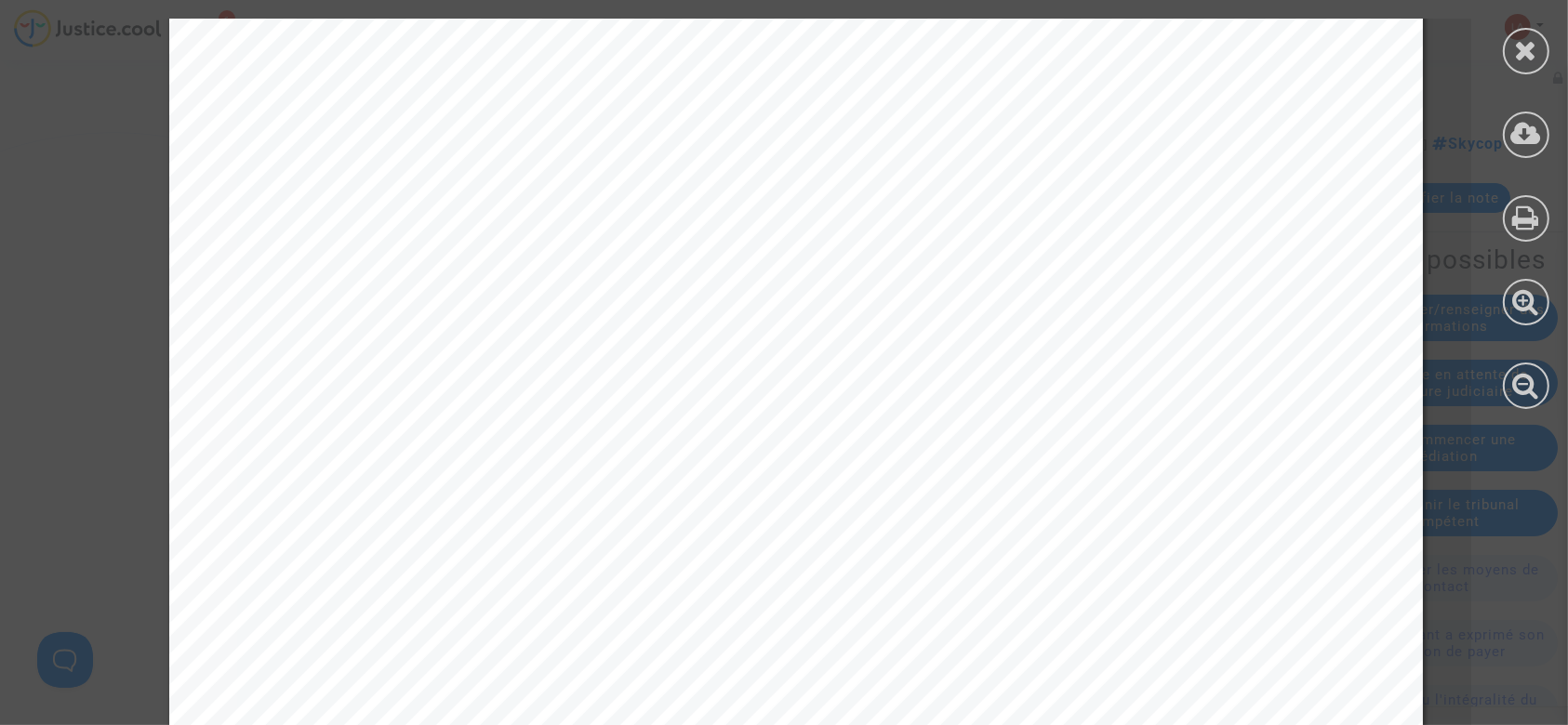
scroll to position [9173, 0]
drag, startPoint x: 1537, startPoint y: 44, endPoint x: 1492, endPoint y: 52, distance: 45.7
click at [1533, 45] on div at bounding box center [1525, 50] width 47 height 47
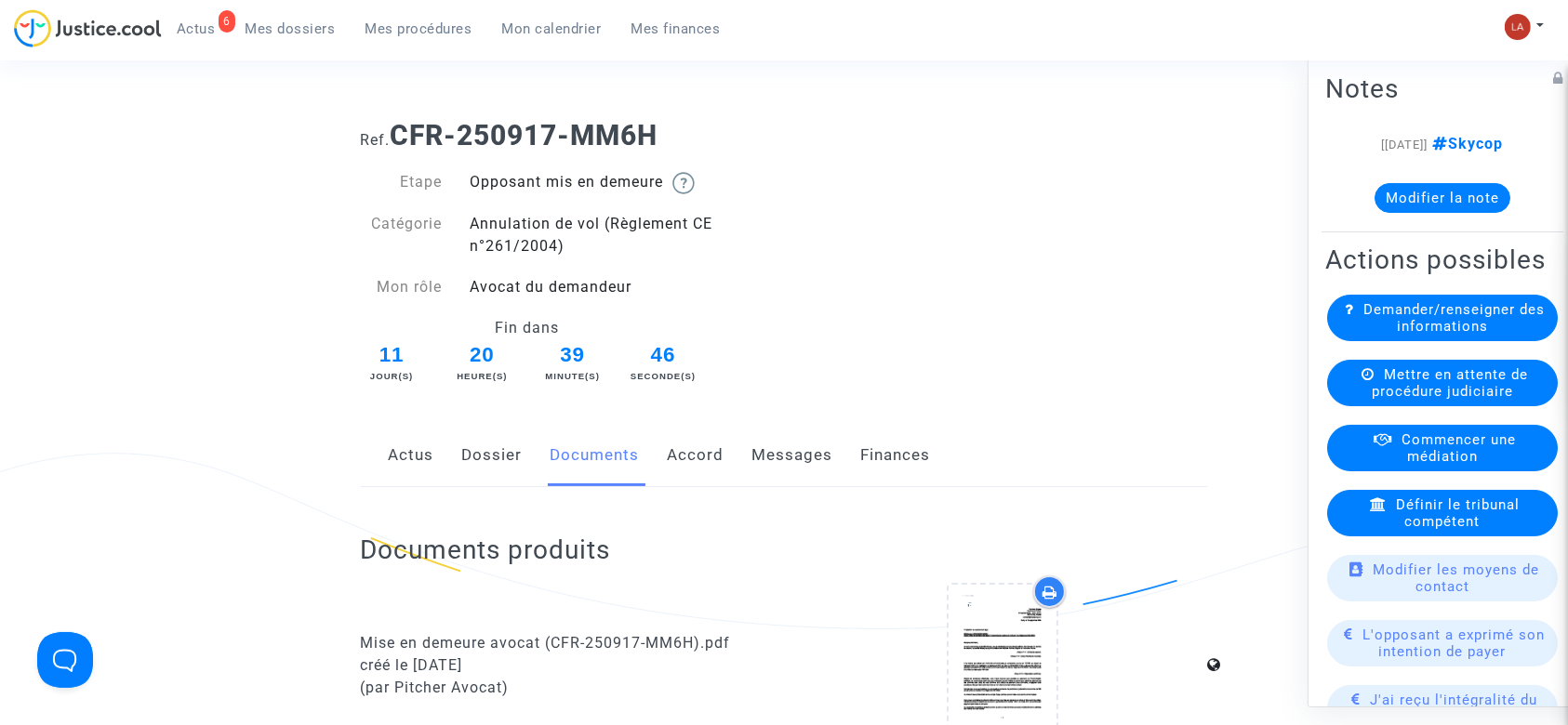
scroll to position [0, 0]
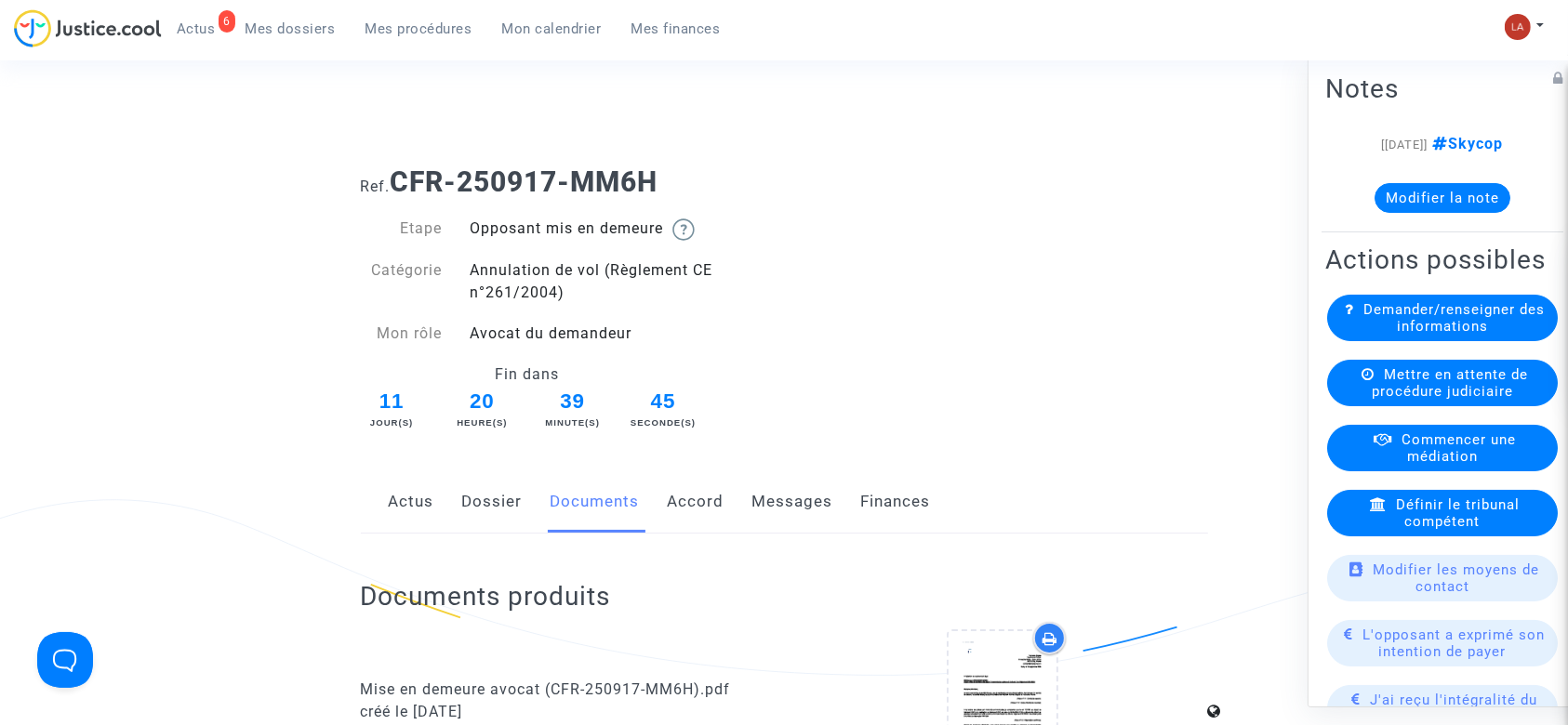
click at [763, 493] on link "Messages" at bounding box center [793, 502] width 81 height 62
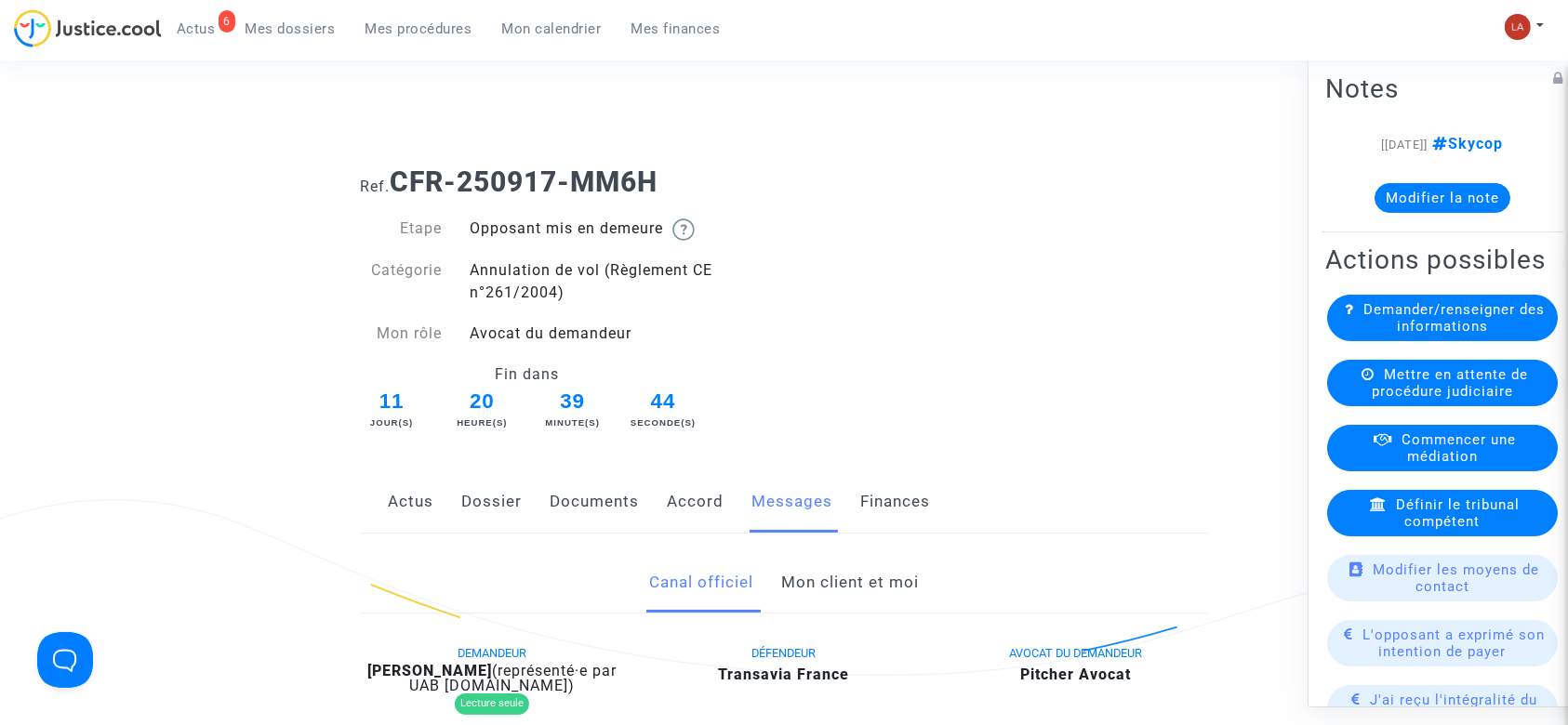
click at [694, 509] on link "Accord" at bounding box center [697, 502] width 57 height 62
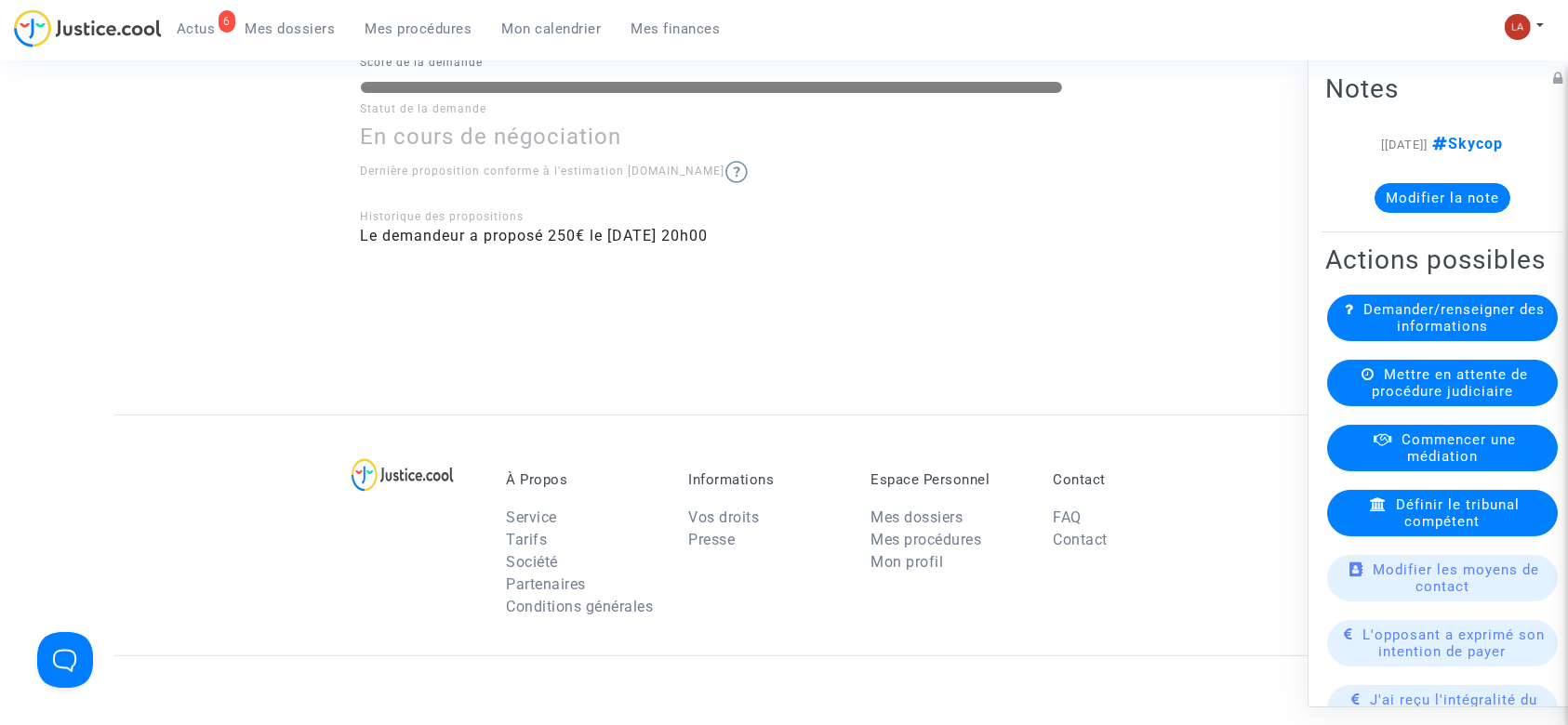
scroll to position [247, 0]
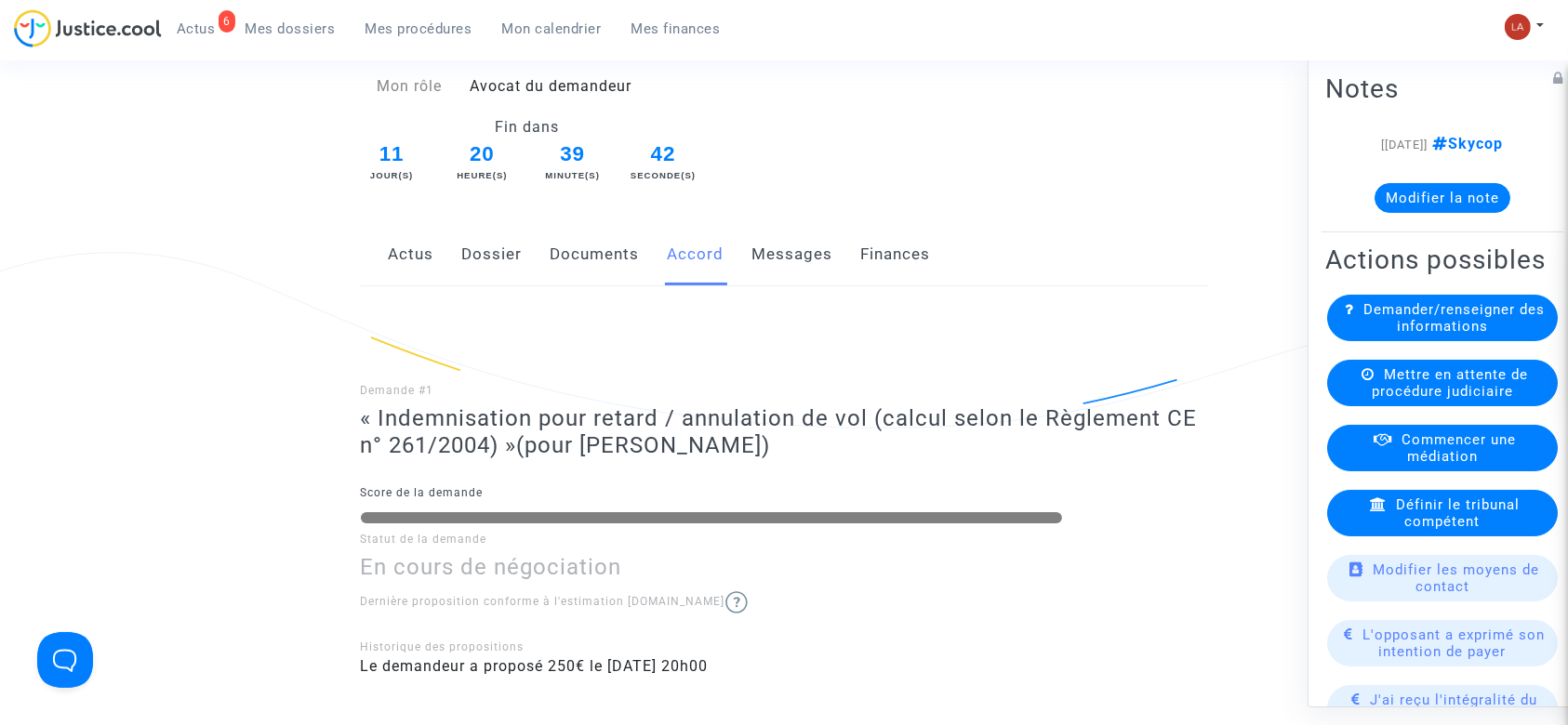
click at [511, 235] on link "Dossier" at bounding box center [492, 255] width 61 height 62
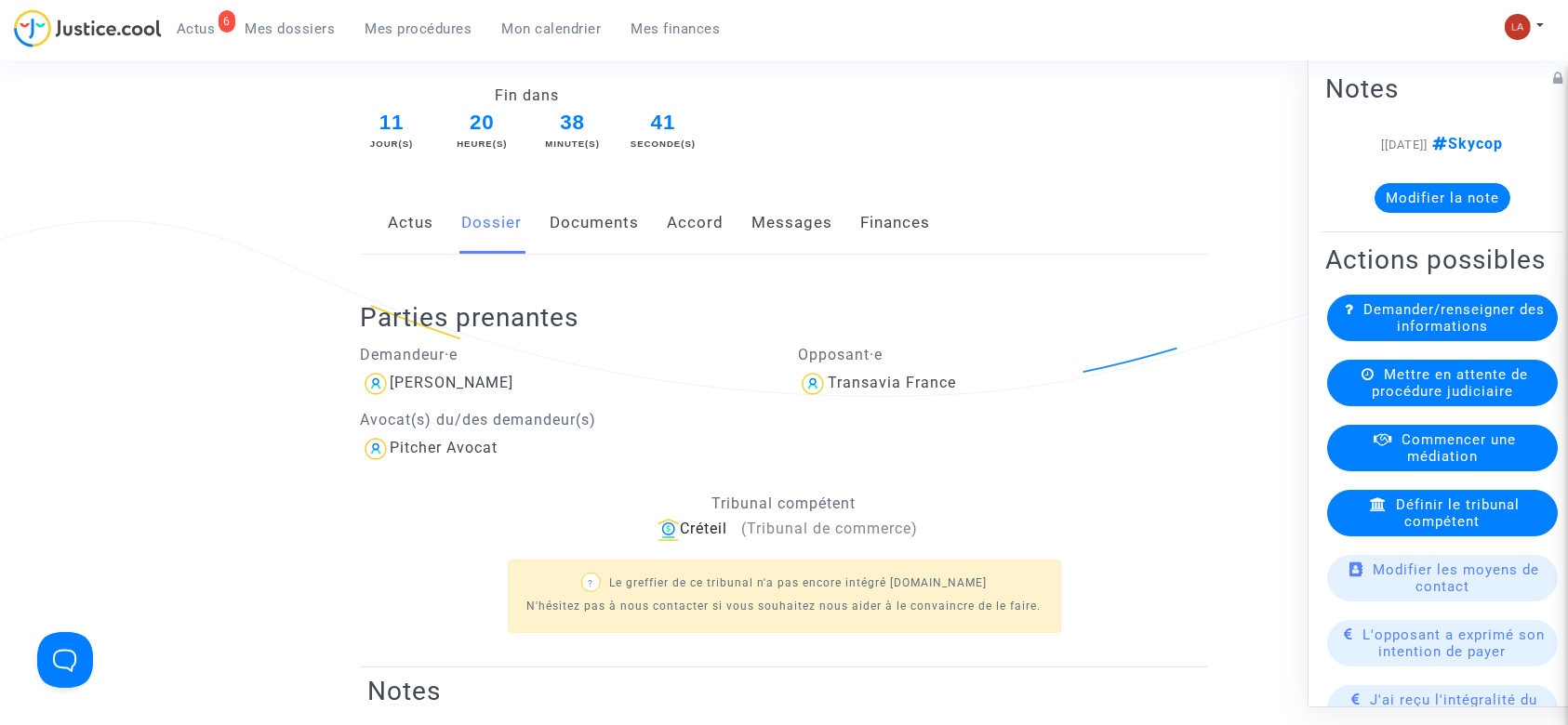
scroll to position [124, 0]
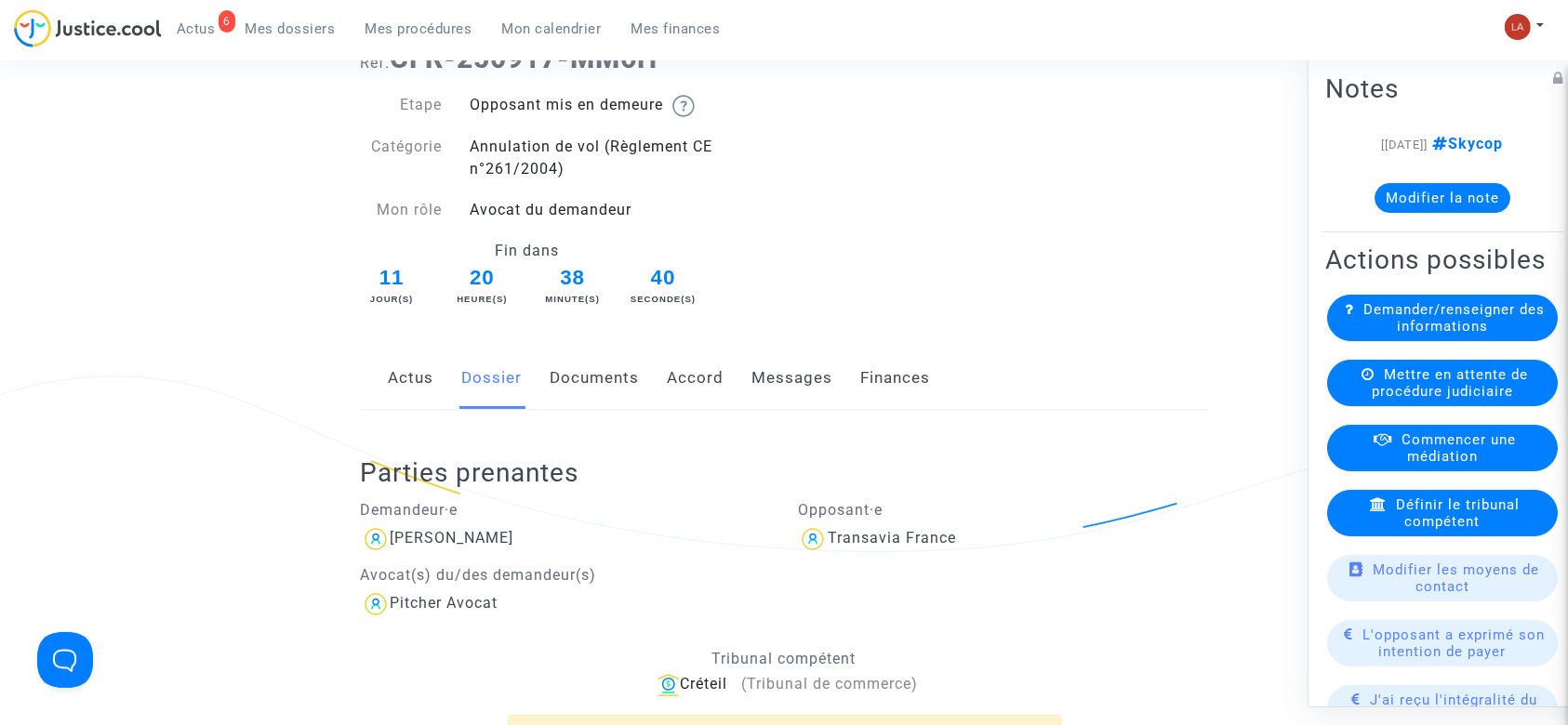
click at [820, 383] on link "Messages" at bounding box center [793, 378] width 81 height 62
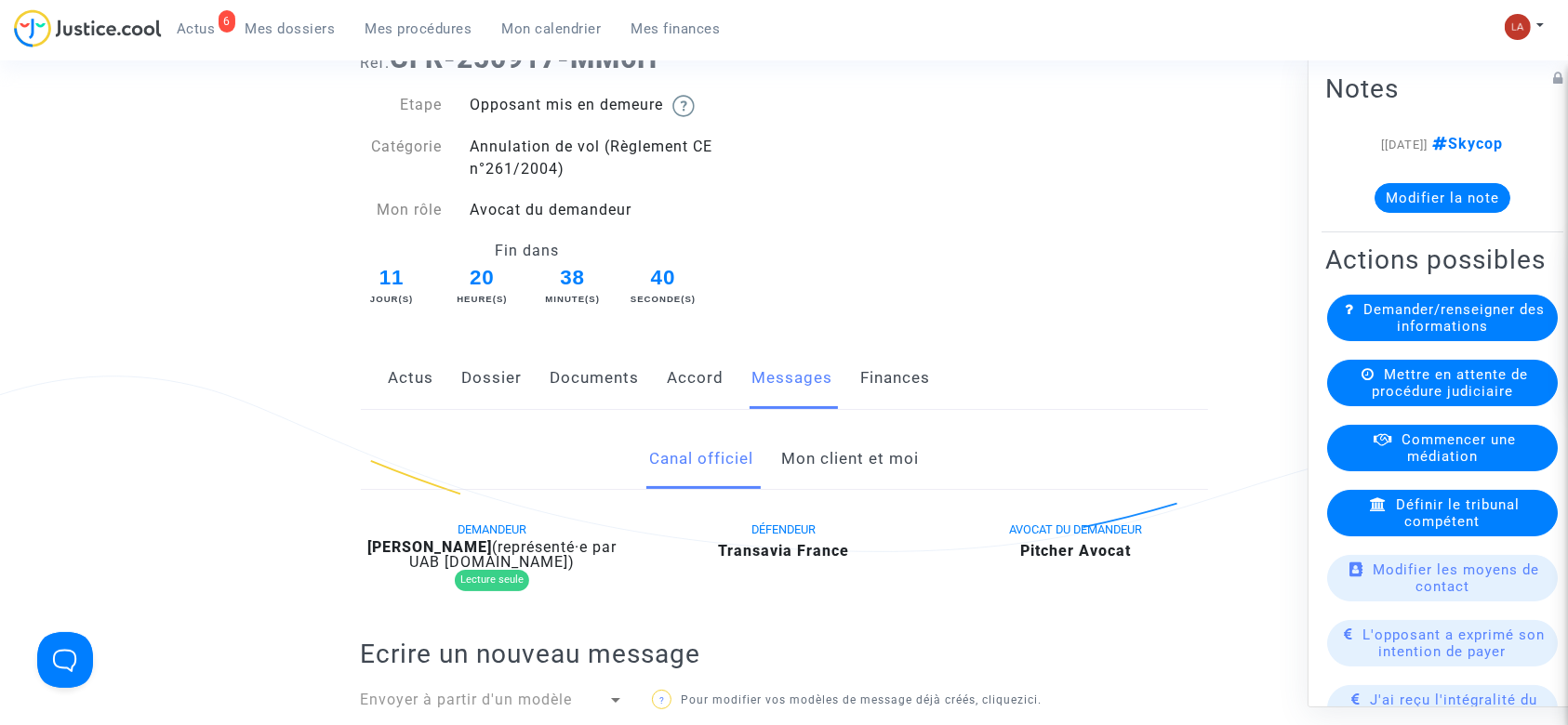
click at [864, 455] on link "Mon client et moi" at bounding box center [850, 459] width 138 height 62
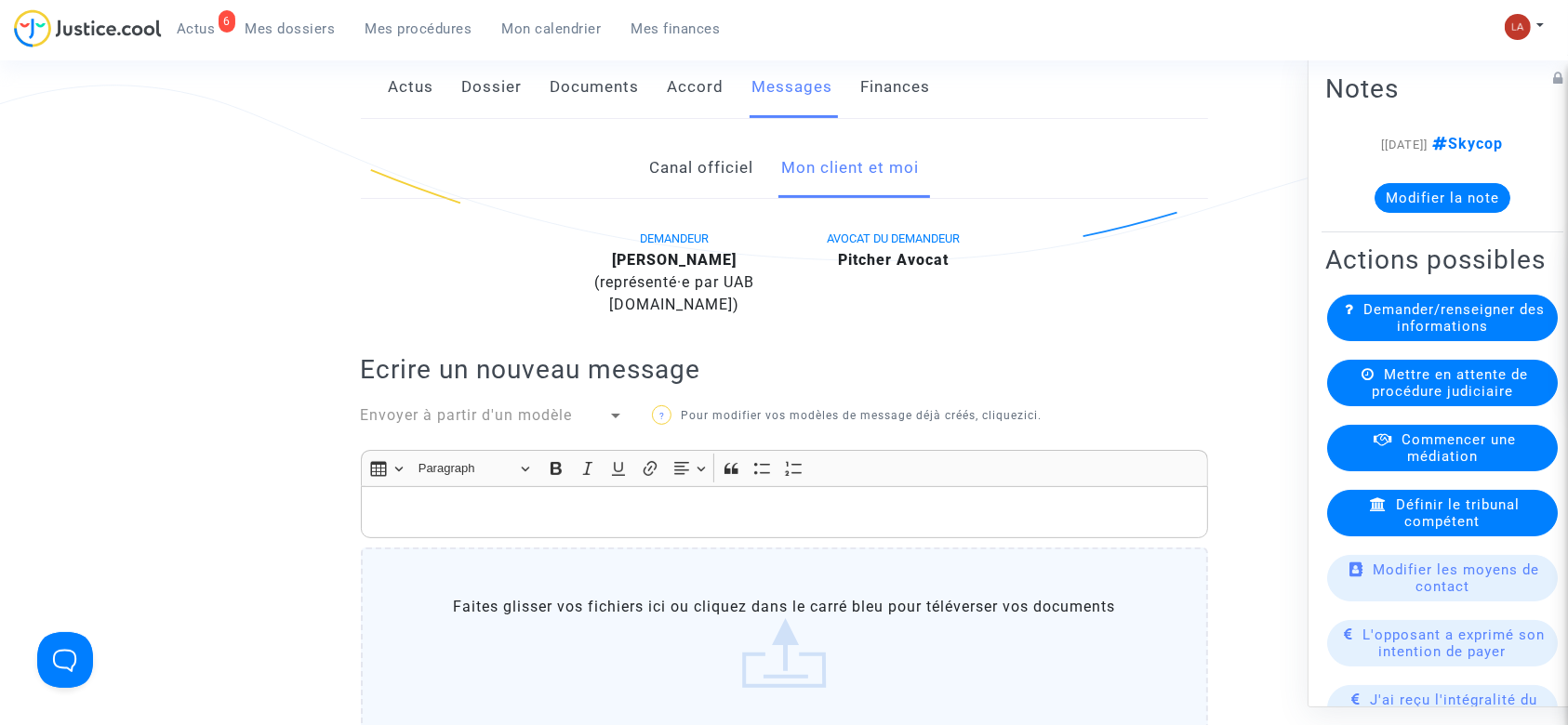
scroll to position [247, 0]
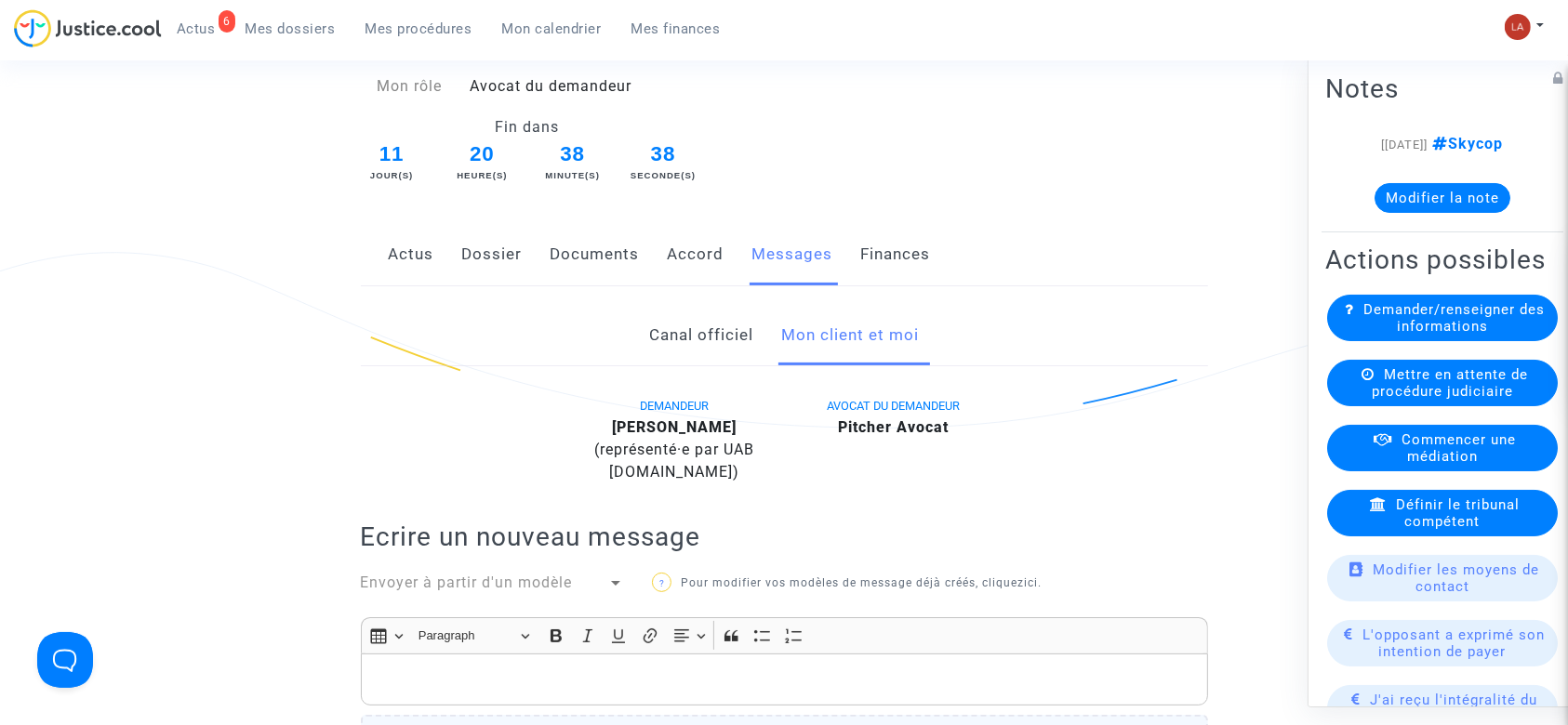
click at [706, 254] on link "Accord" at bounding box center [697, 255] width 57 height 62
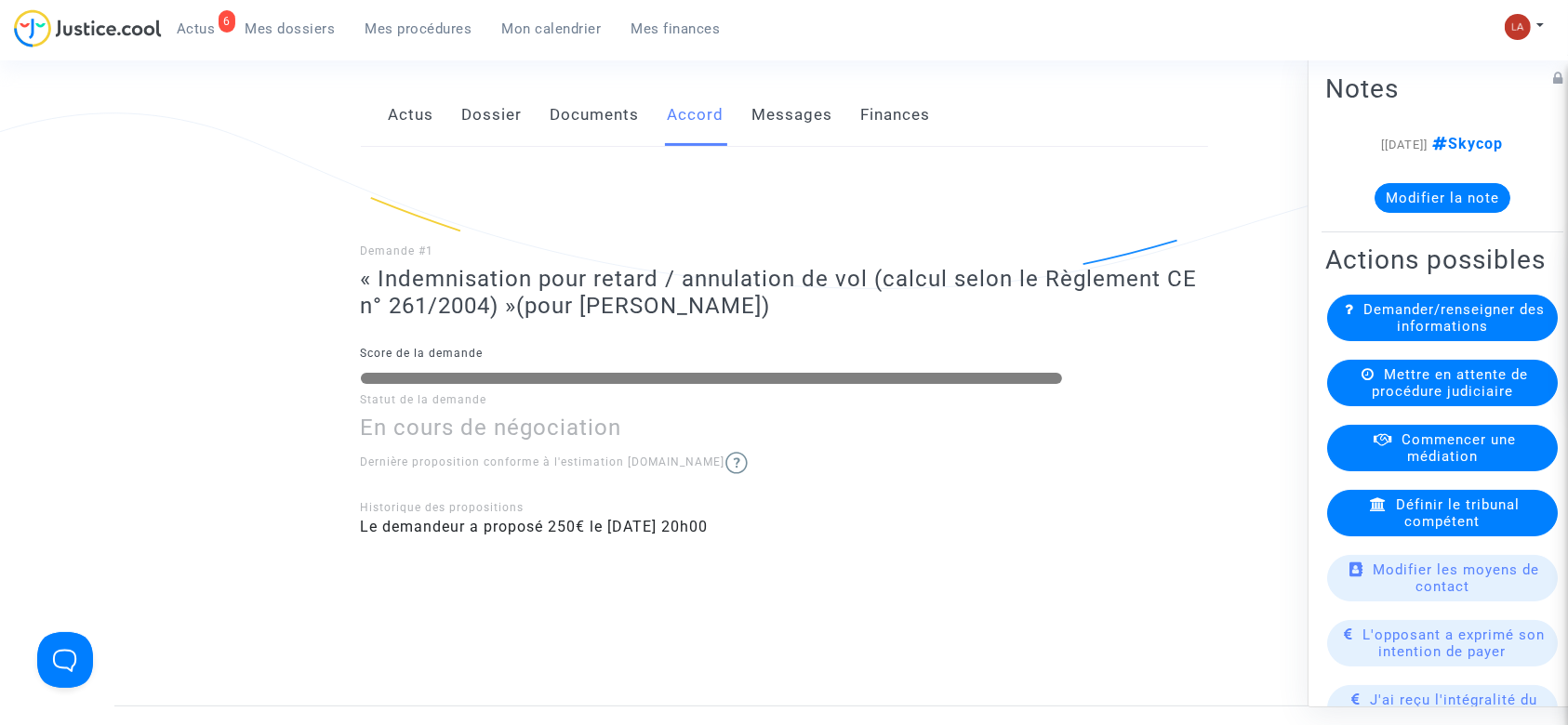
scroll to position [372, 0]
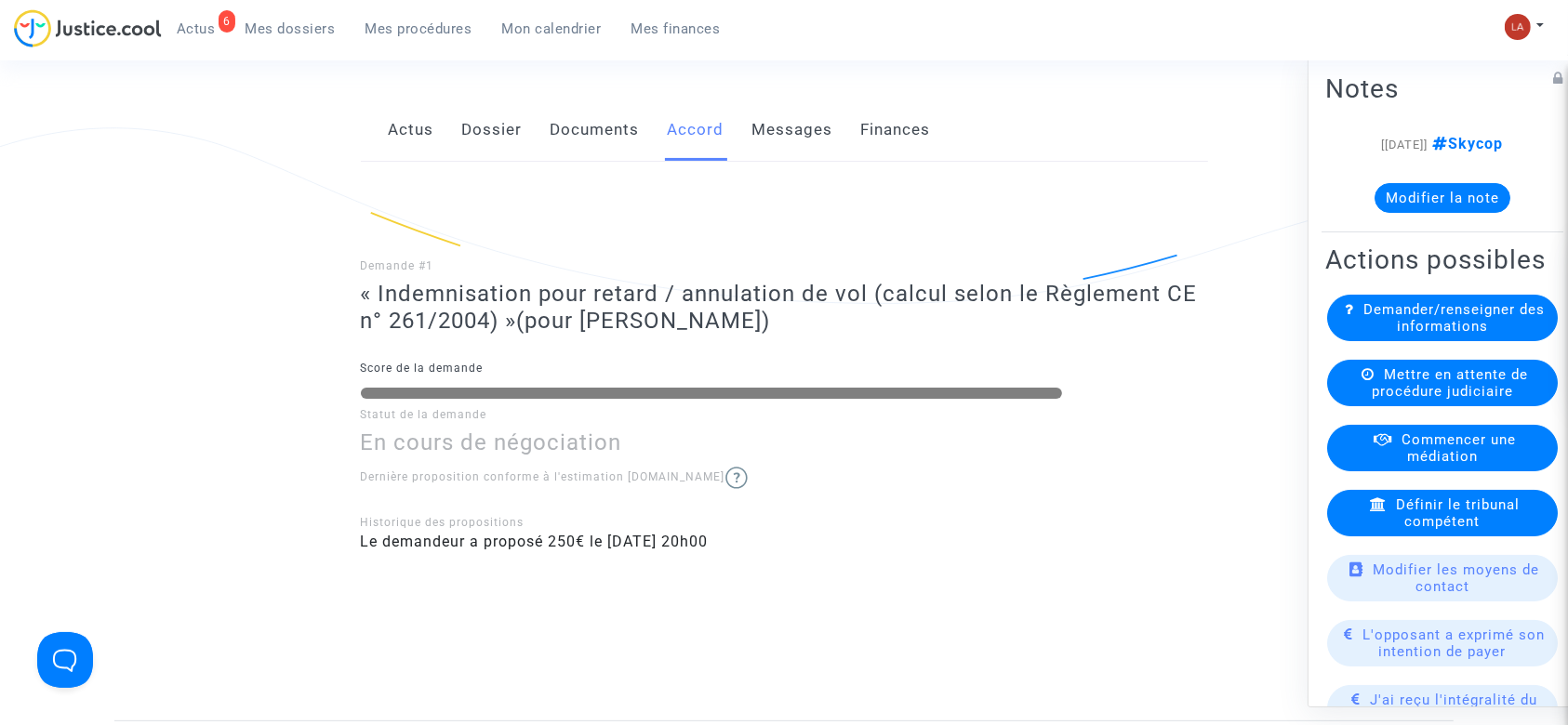
click at [796, 124] on link "Messages" at bounding box center [793, 130] width 81 height 62
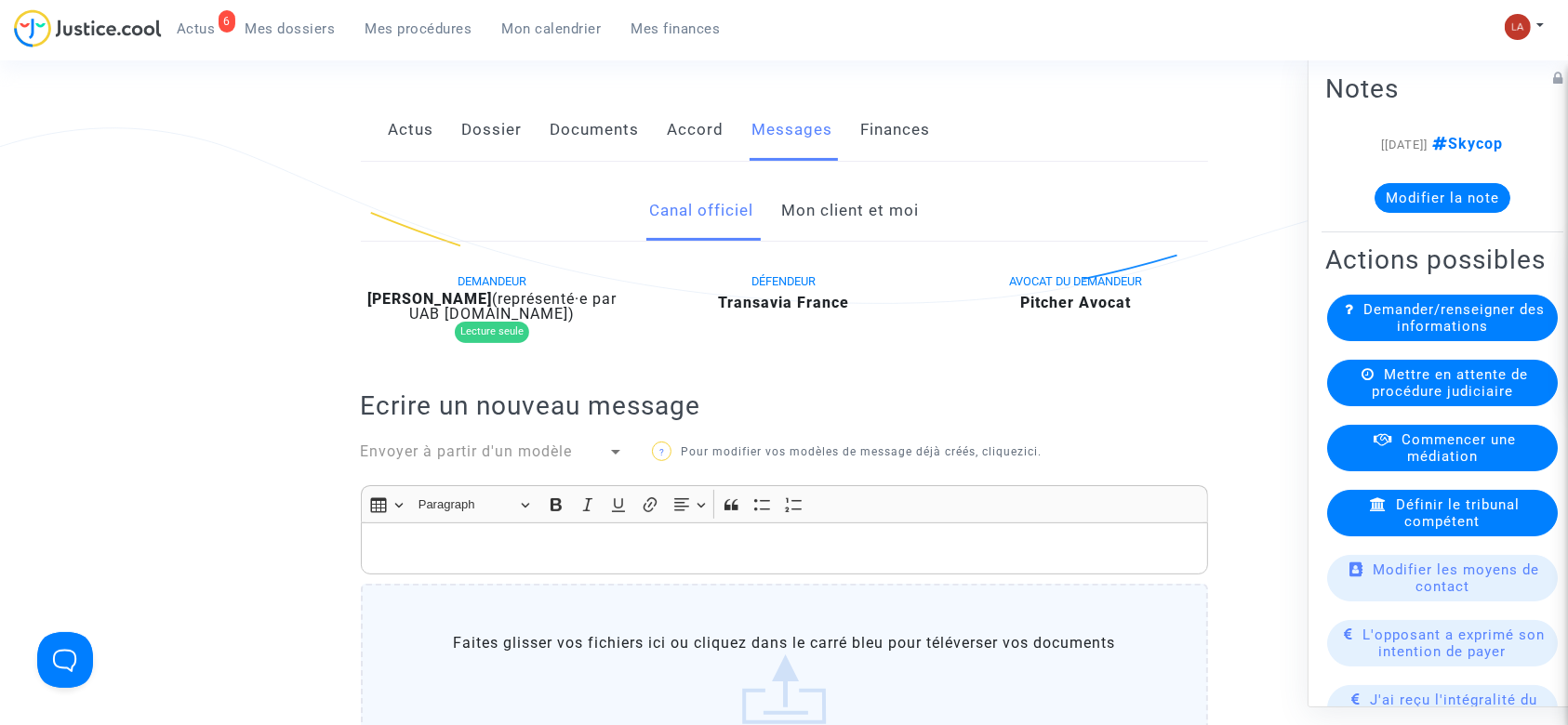
click at [866, 213] on link "Mon client et moi" at bounding box center [850, 211] width 138 height 62
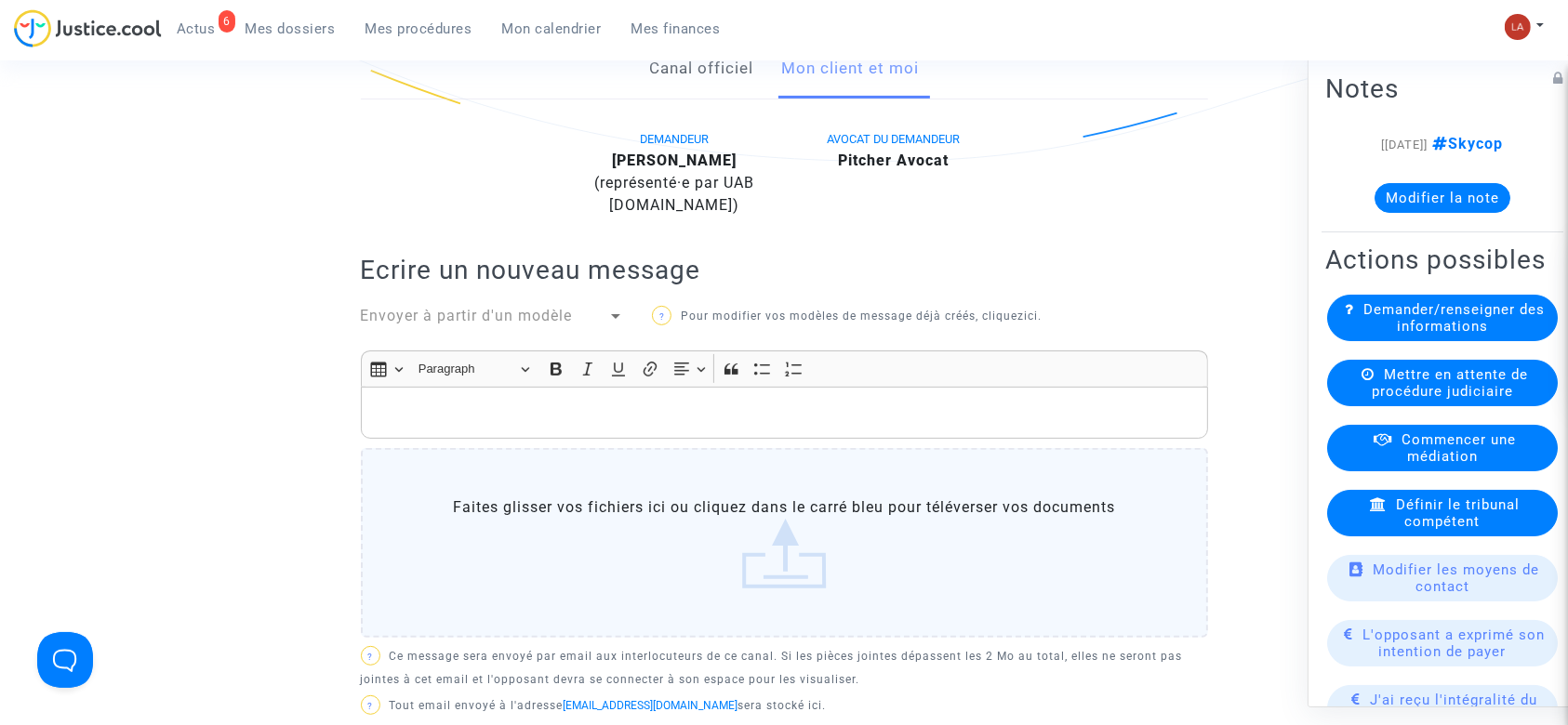
scroll to position [496, 0]
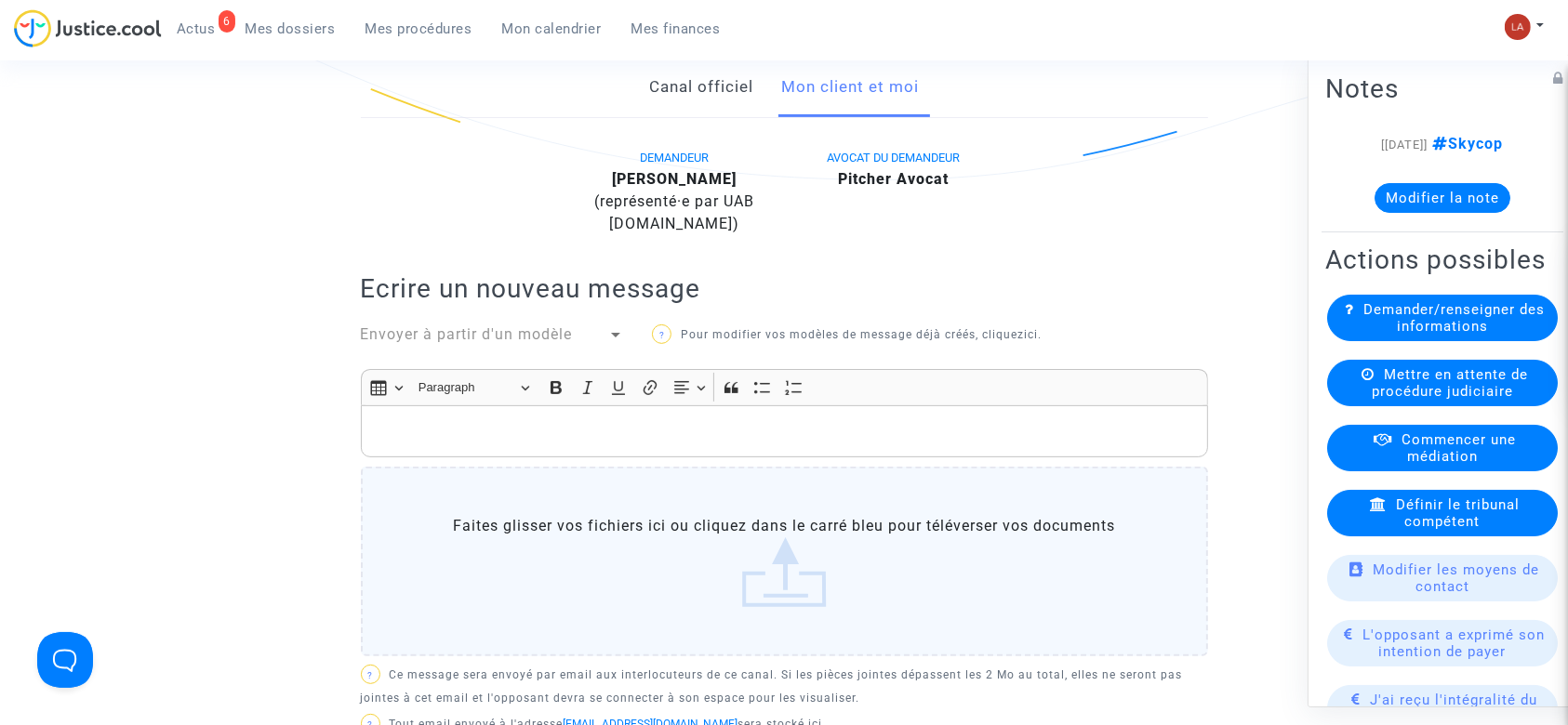
click at [835, 430] on p "Rich Text Editor, main" at bounding box center [783, 430] width 828 height 23
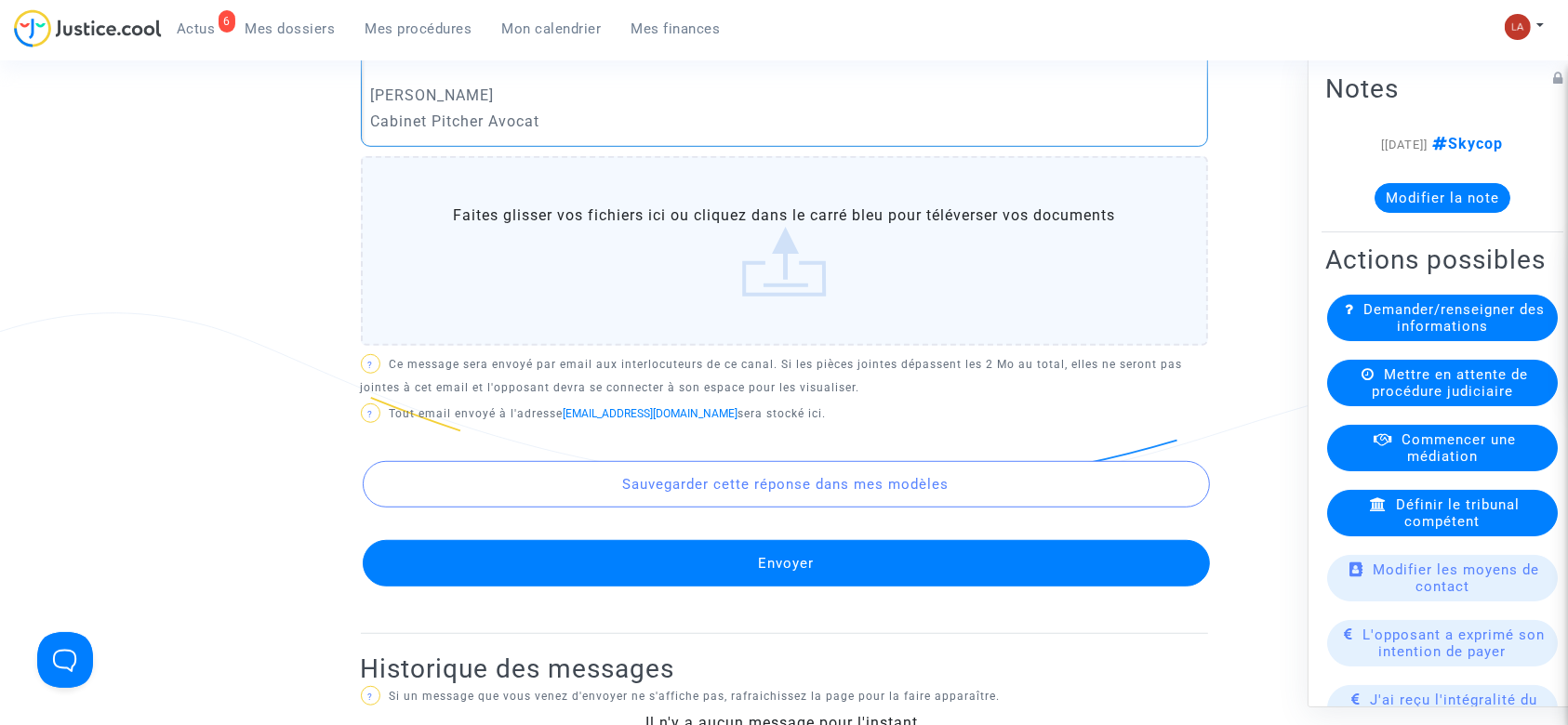
scroll to position [1239, 0]
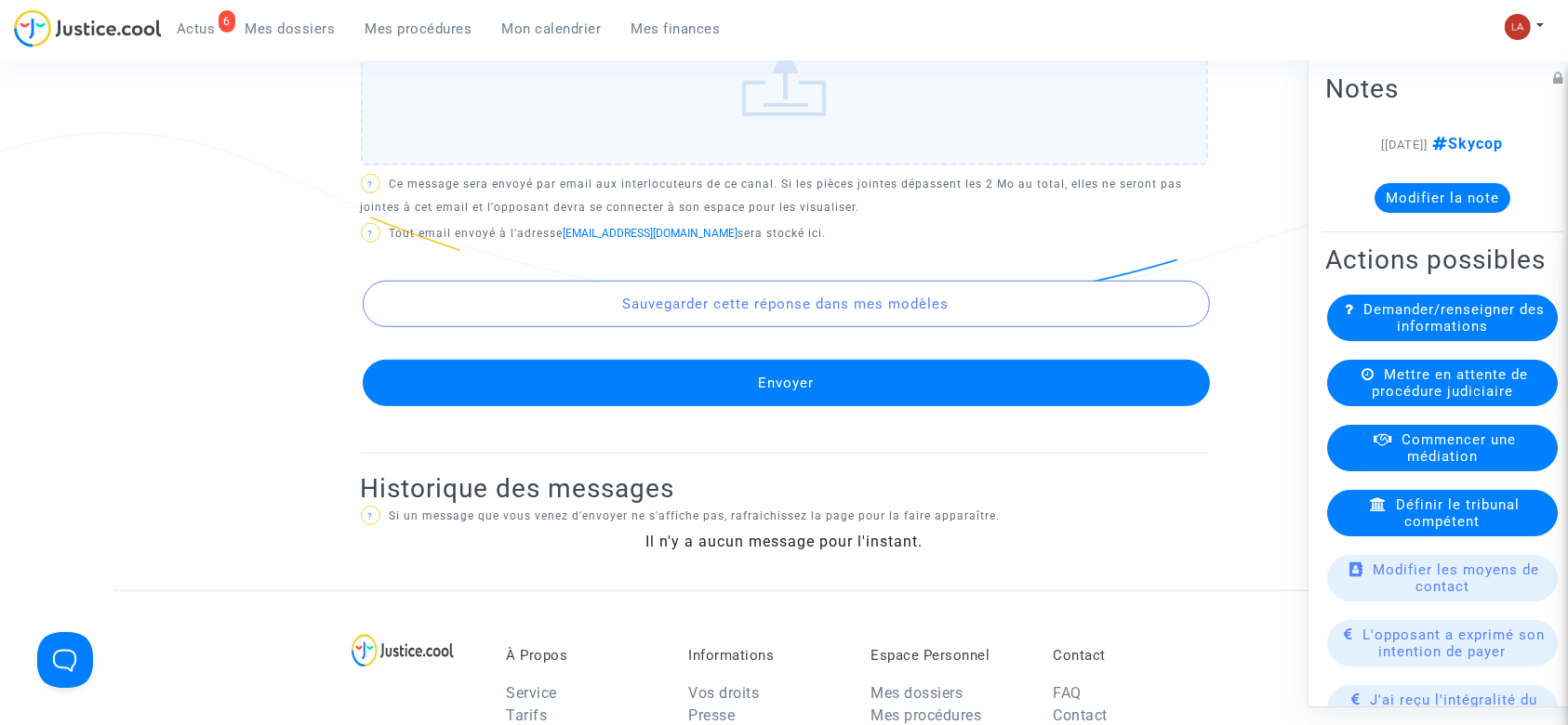
click at [1090, 390] on button "Envoyer" at bounding box center [786, 383] width 847 height 47
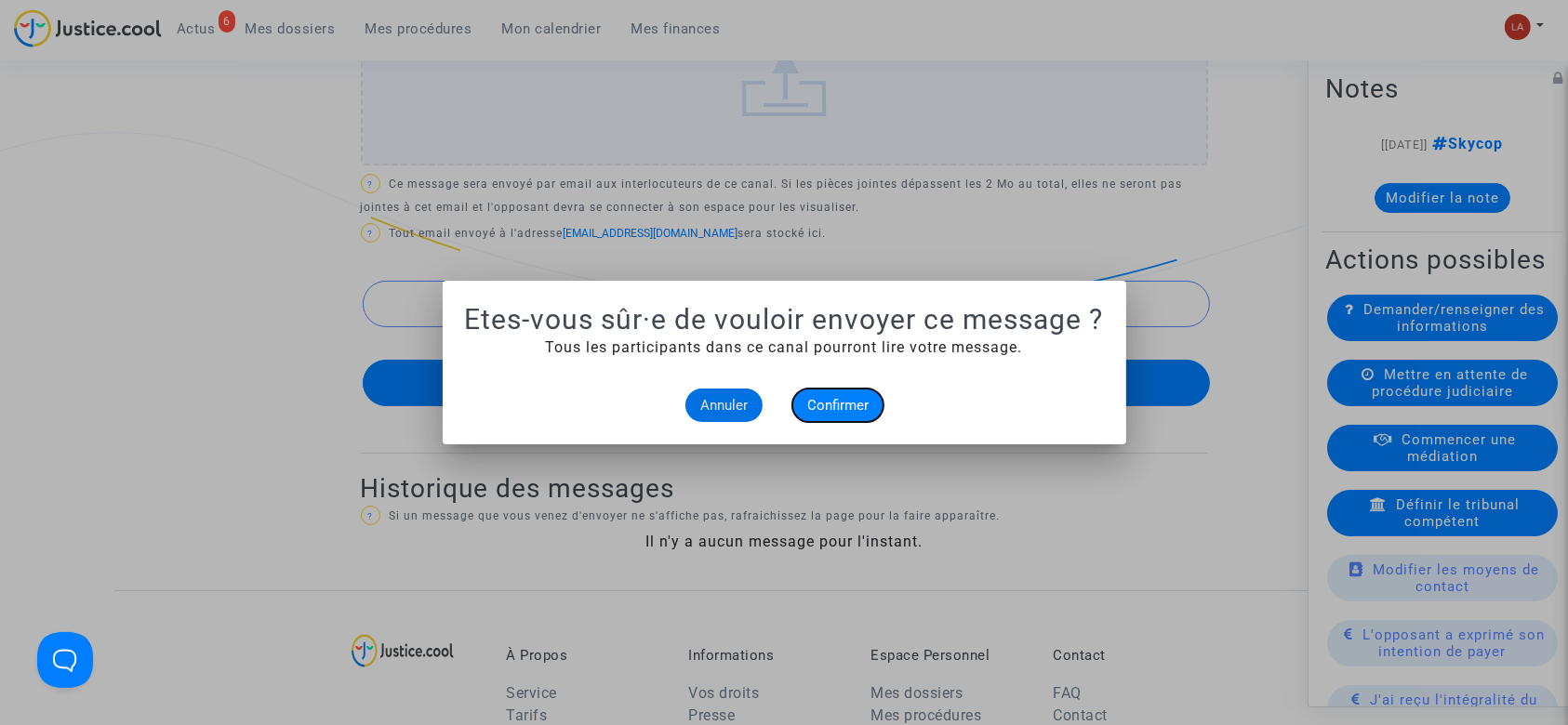
click at [850, 407] on span "Confirmer" at bounding box center [837, 406] width 62 height 17
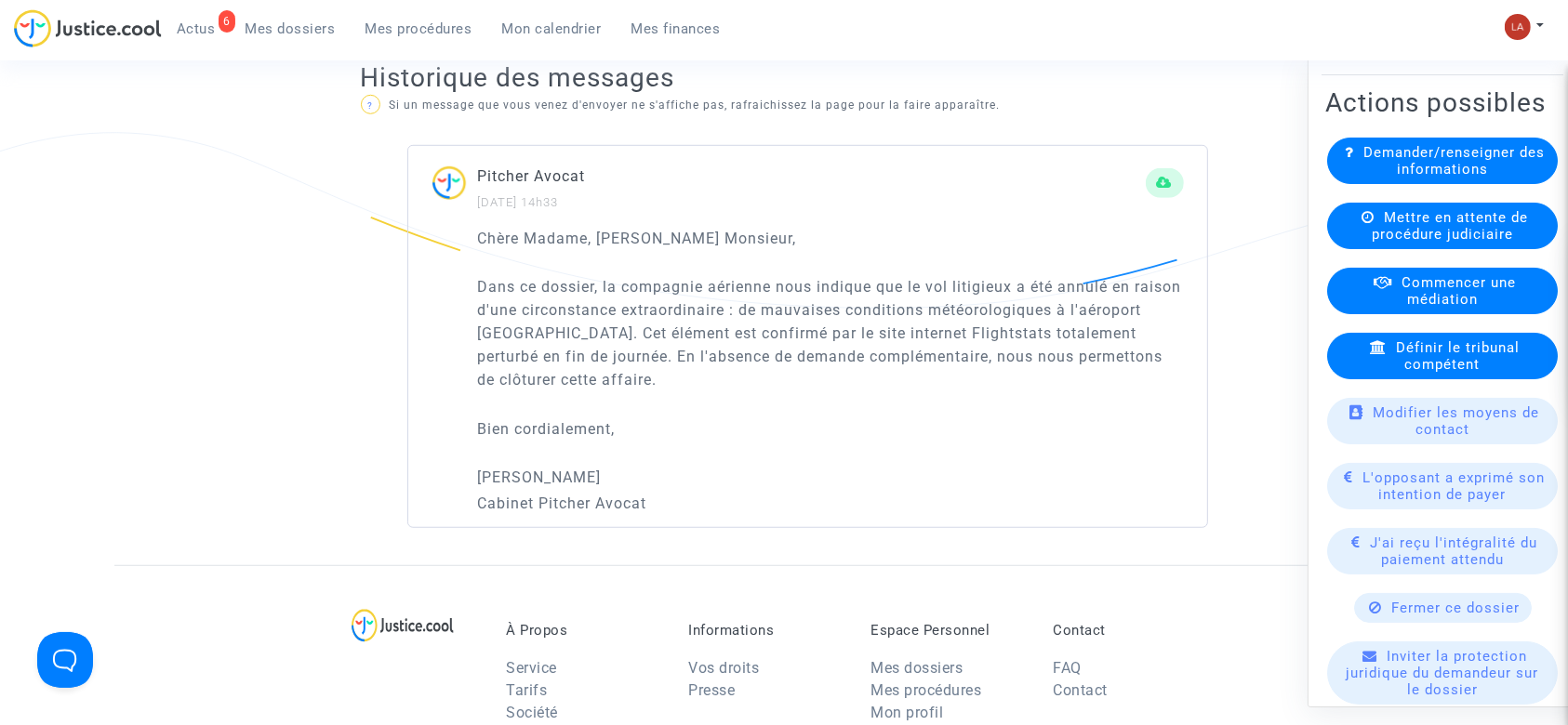
scroll to position [247, 0]
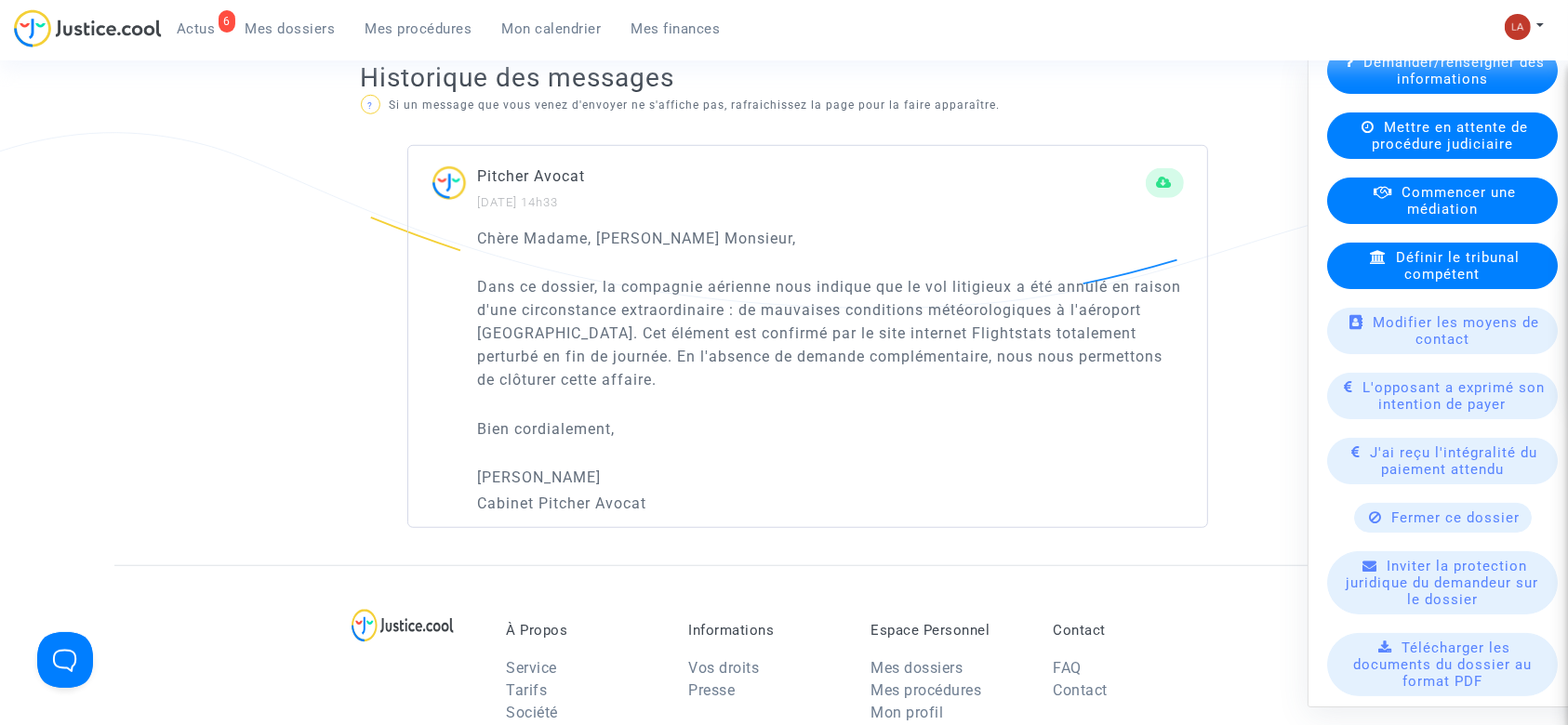
click at [1421, 526] on span "Fermer ce dossier" at bounding box center [1456, 518] width 128 height 17
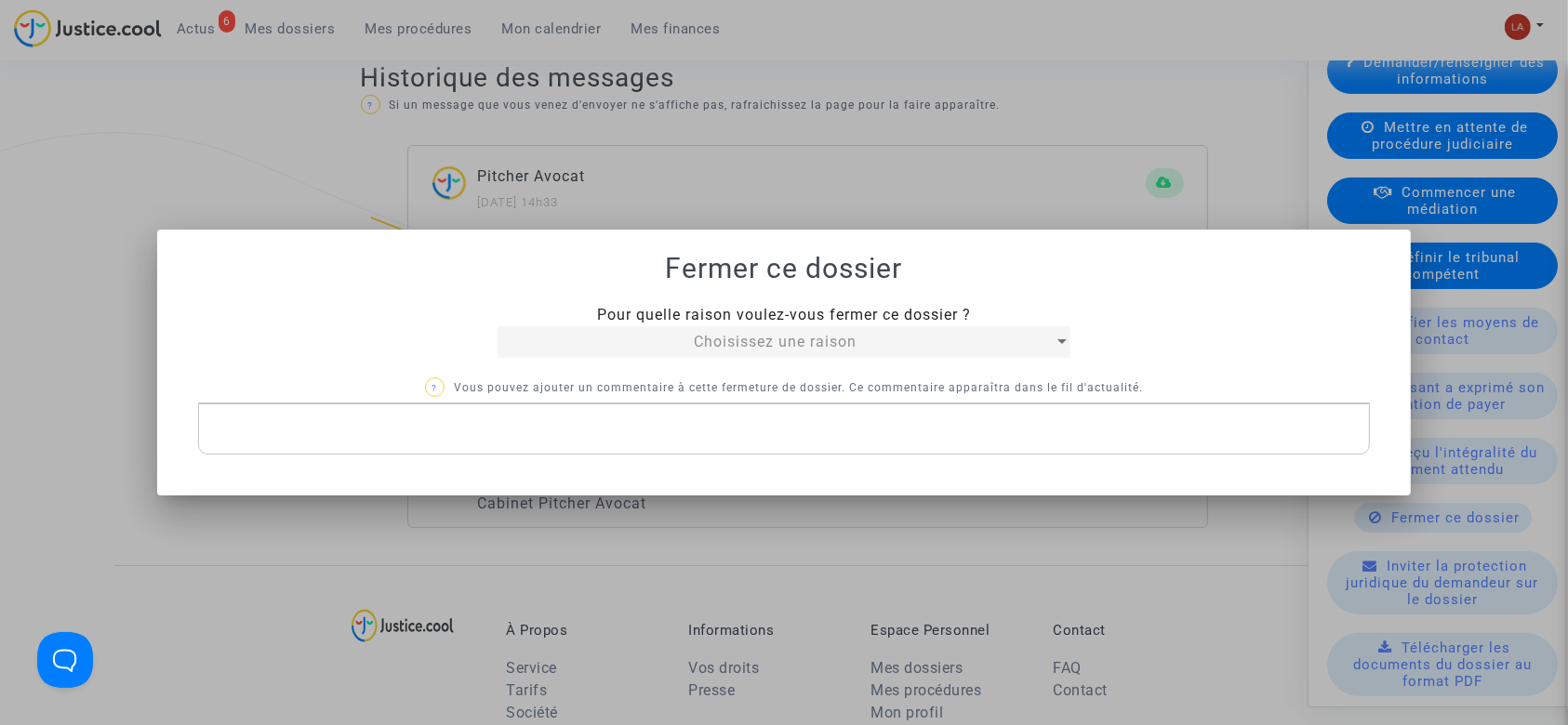
click at [598, 340] on div "Choisissez une raison" at bounding box center [774, 341] width 555 height 22
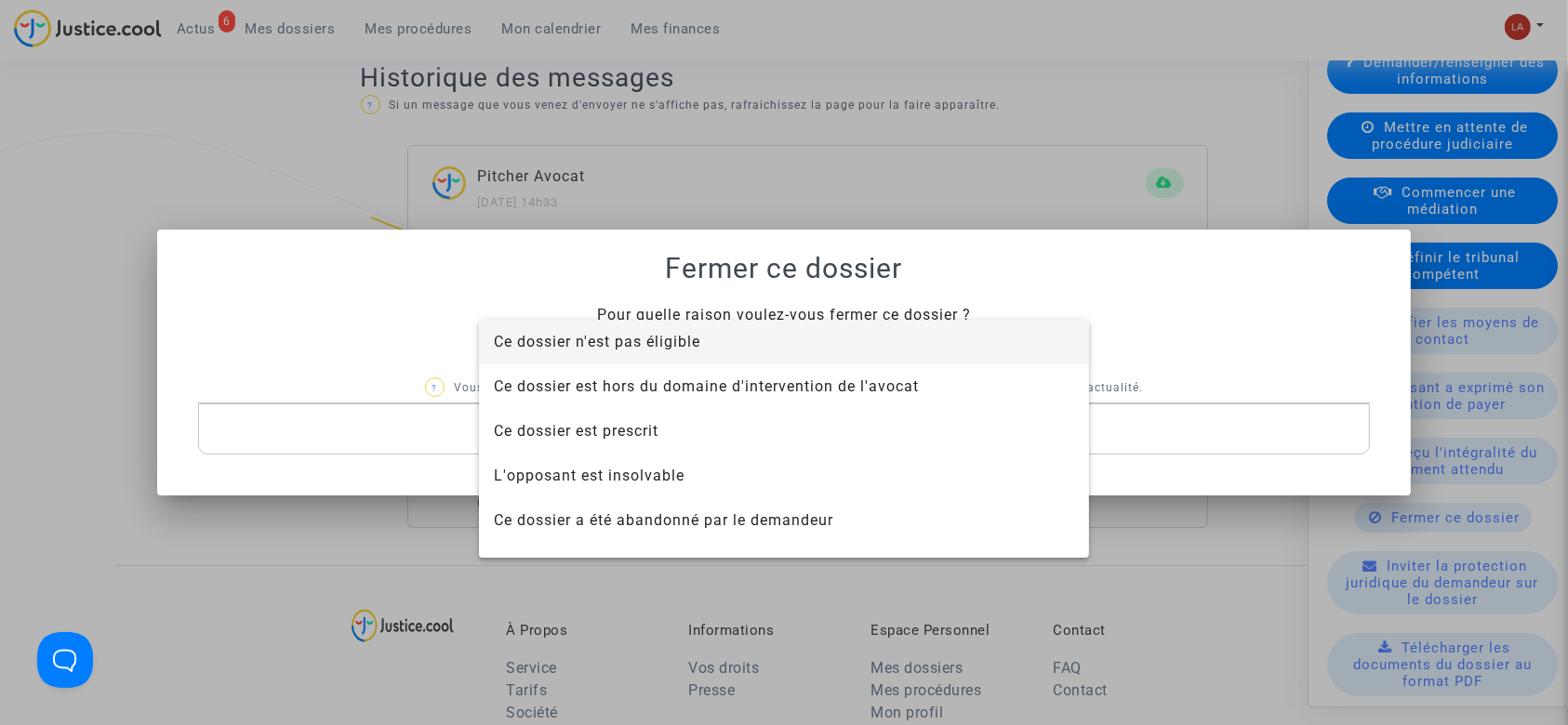
click at [625, 344] on span "Ce dossier n'est pas éligible" at bounding box center [597, 341] width 206 height 18
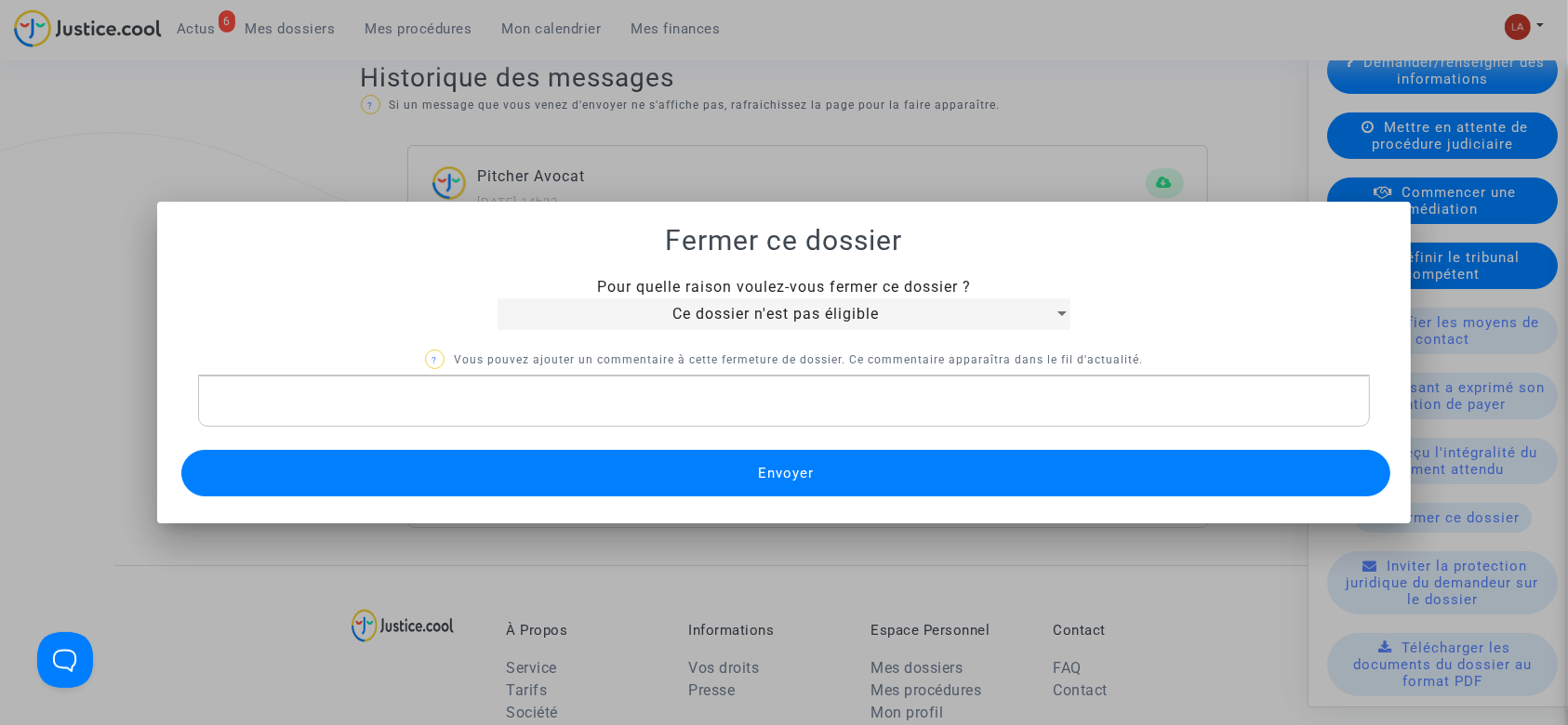
click at [601, 420] on div "Rich Text Editor, main" at bounding box center [784, 401] width 1173 height 52
click at [609, 491] on button "Envoyer" at bounding box center [786, 473] width 1210 height 47
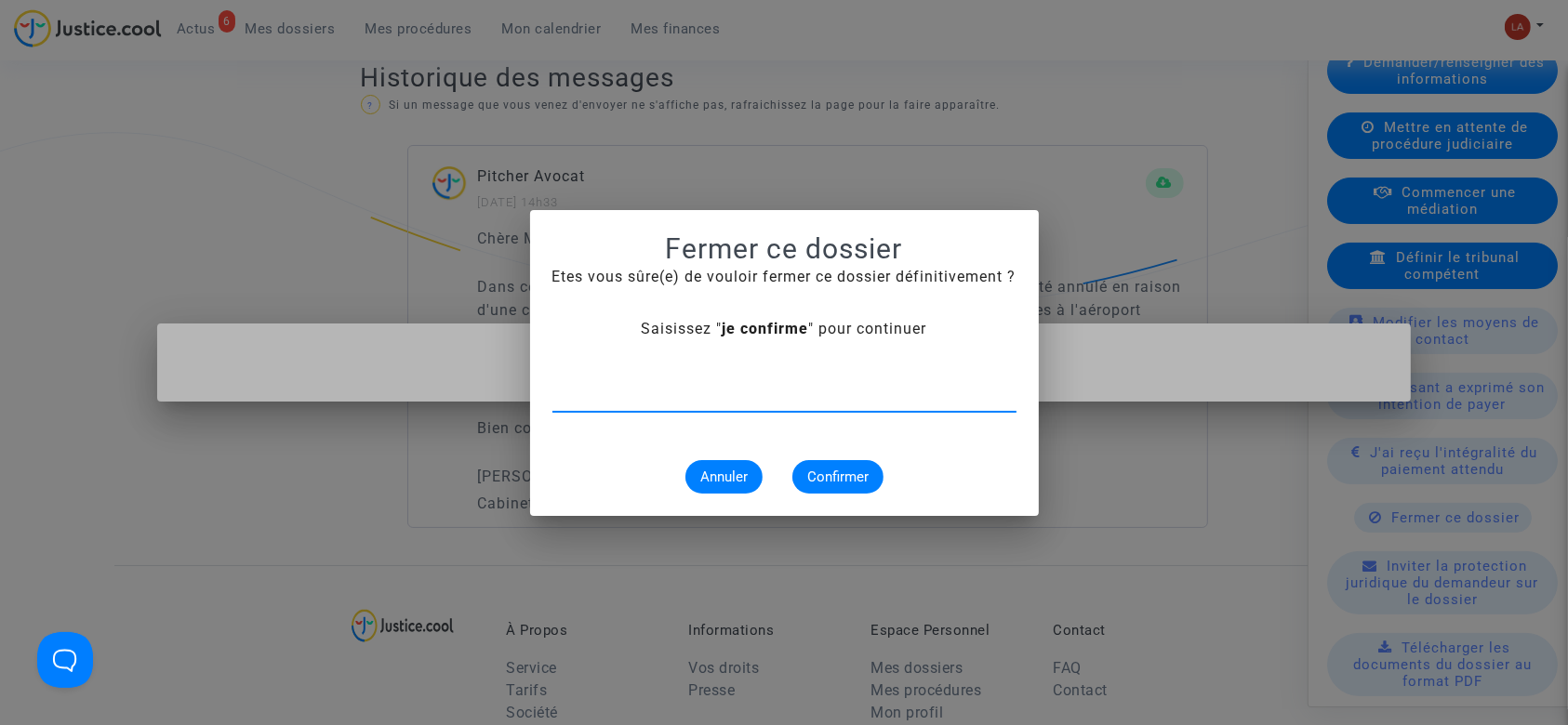
type input "e"
type input "je confirme"
click at [821, 465] on button "Confirmer" at bounding box center [838, 476] width 91 height 33
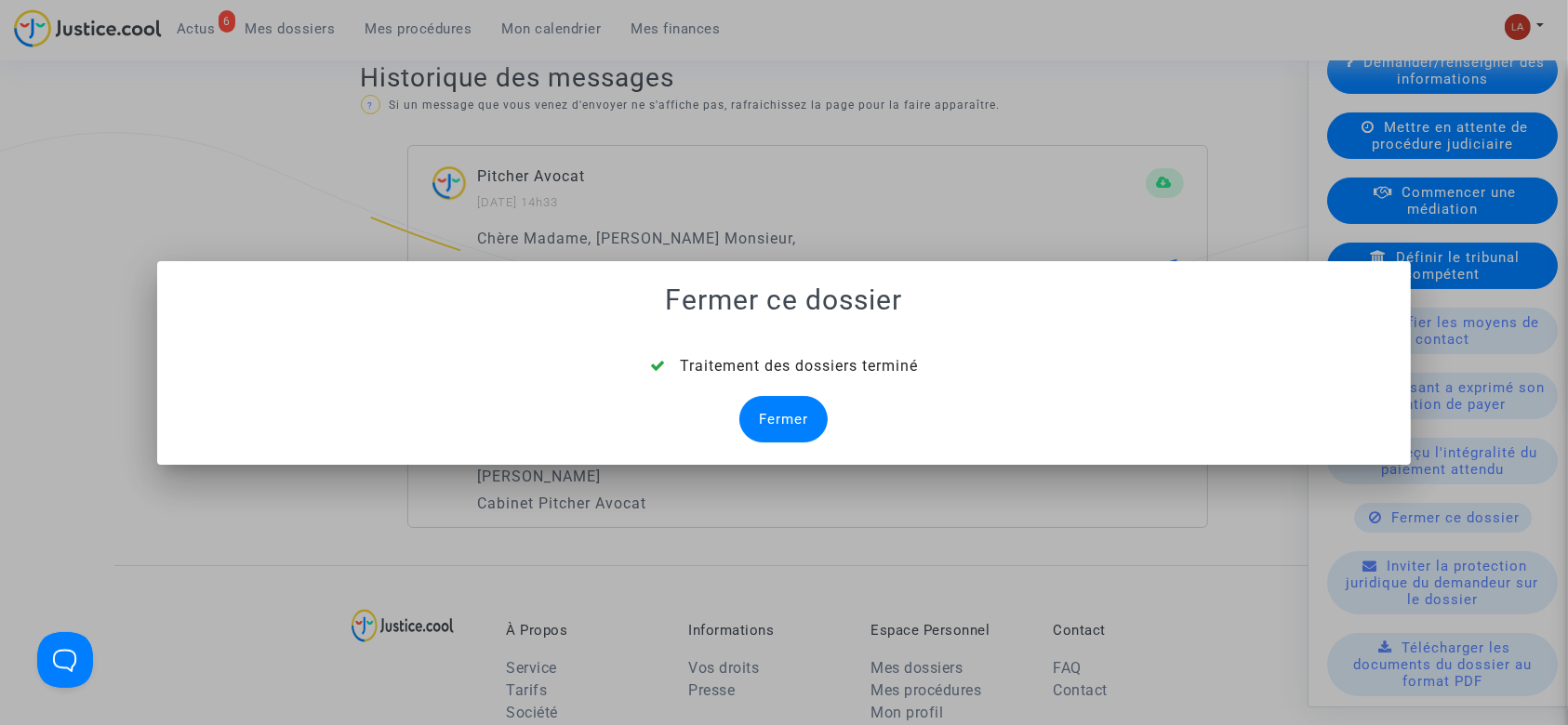
click at [294, 63] on div at bounding box center [784, 362] width 1568 height 725
click at [763, 416] on div "Fermer" at bounding box center [783, 419] width 88 height 47
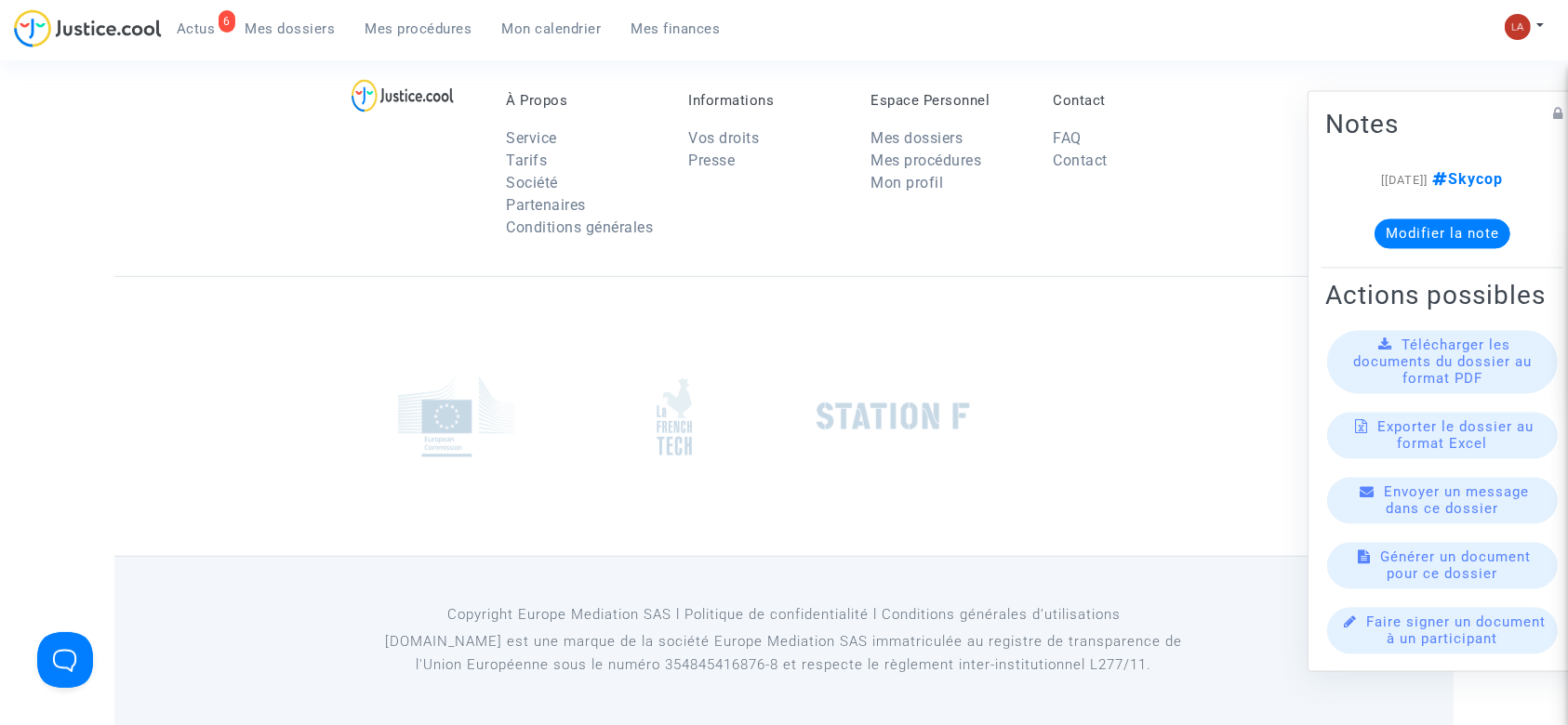
click at [240, 28] on link "Mes dossiers" at bounding box center [291, 29] width 120 height 28
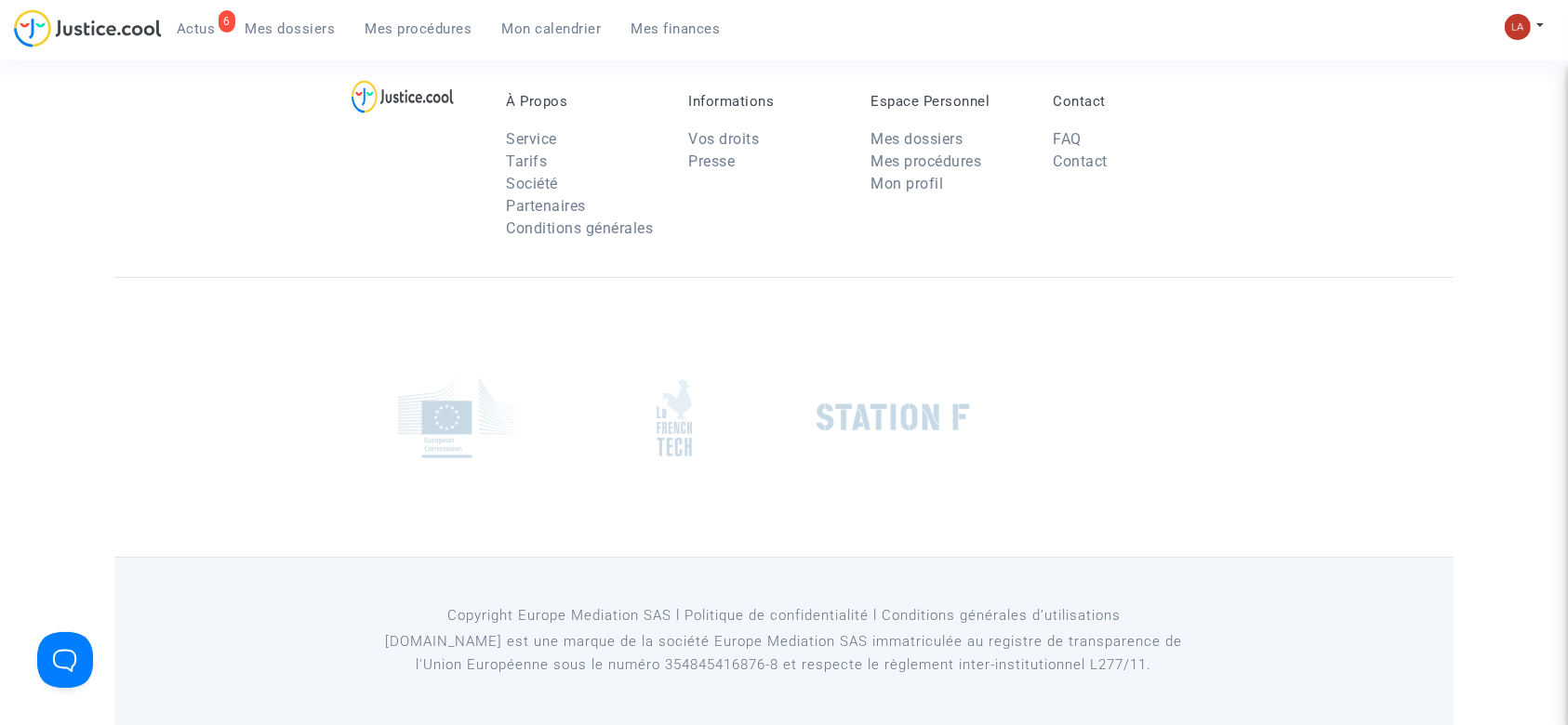
click at [186, 24] on span "Actus" at bounding box center [196, 29] width 39 height 17
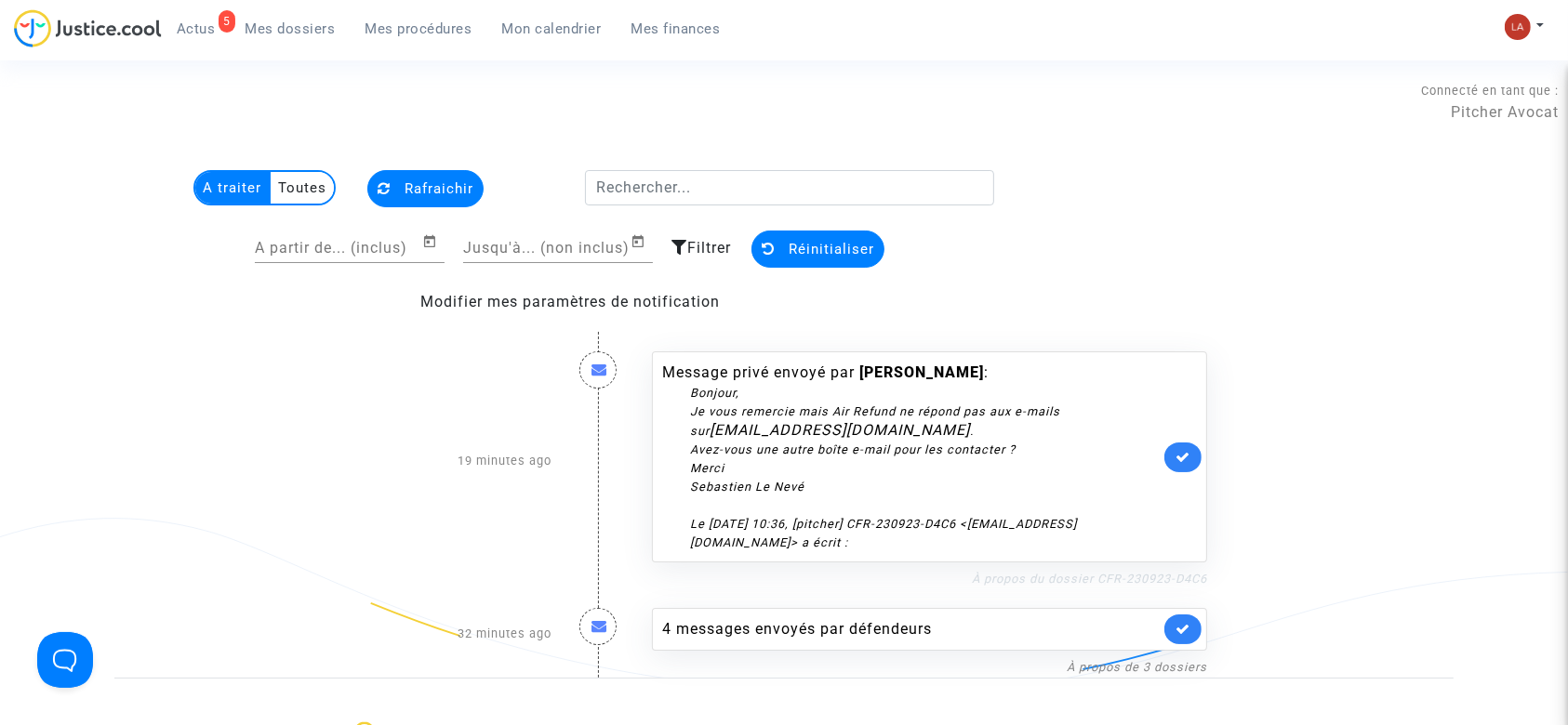
click at [1080, 583] on link "À propos du dossier CFR-230923-D4C6" at bounding box center [1090, 579] width 236 height 14
click at [1189, 460] on icon at bounding box center [1183, 457] width 15 height 14
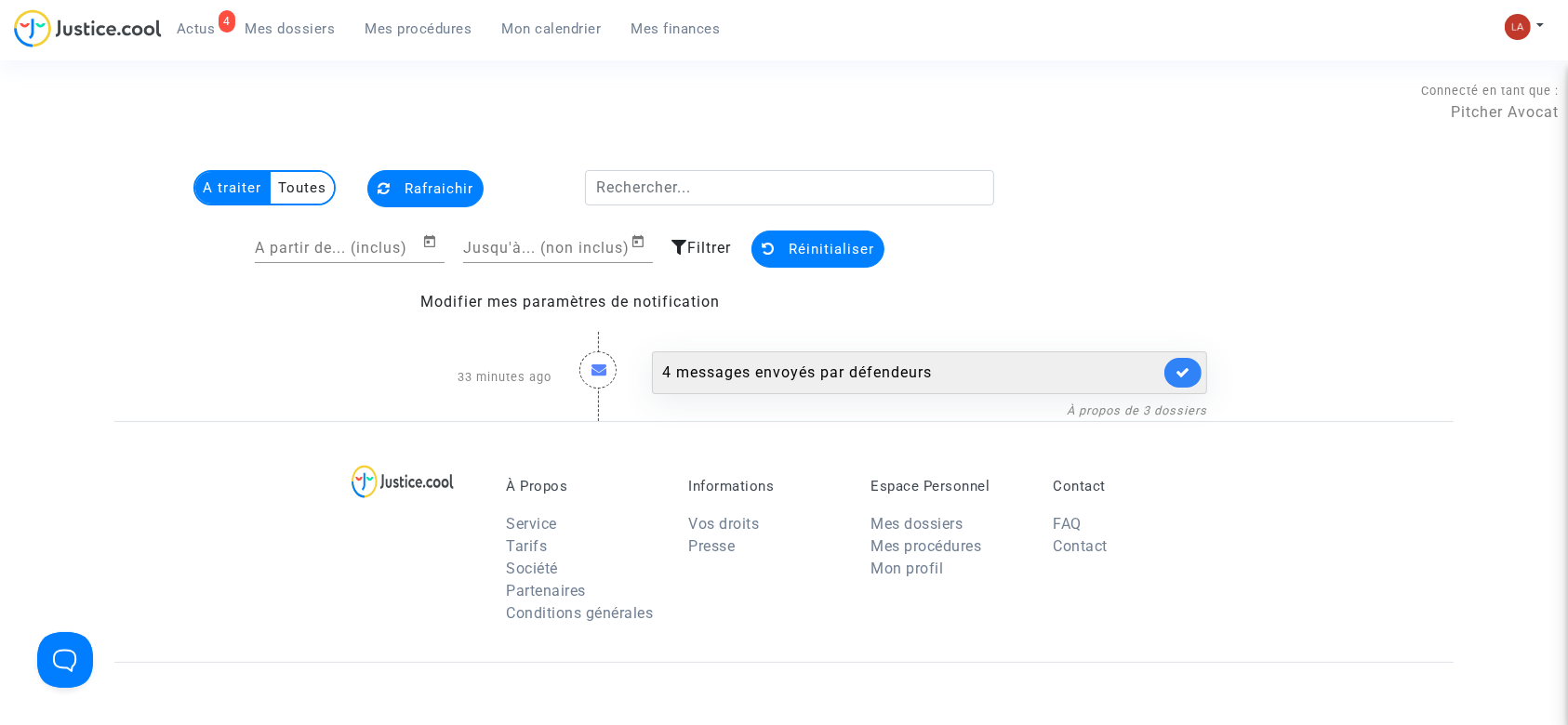
click at [813, 370] on div "4 messages envoyés par défendeurs" at bounding box center [910, 372] width 497 height 22
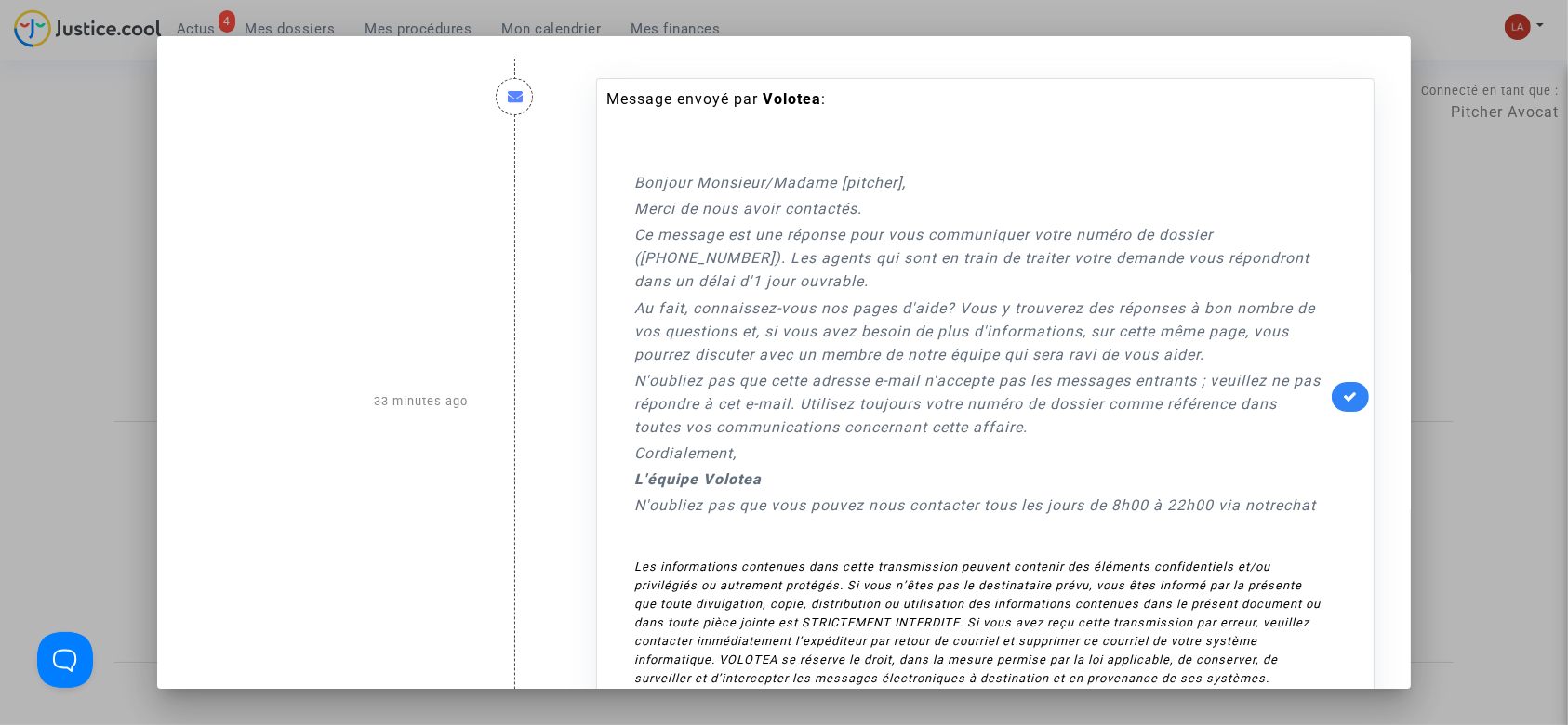
click at [1362, 403] on div "Message envoyé par Volotea : Bonjour Monsieur/Madame [pitcher], Merci de nous a…" at bounding box center [985, 397] width 778 height 639
click at [1354, 401] on link at bounding box center [1349, 396] width 37 height 29
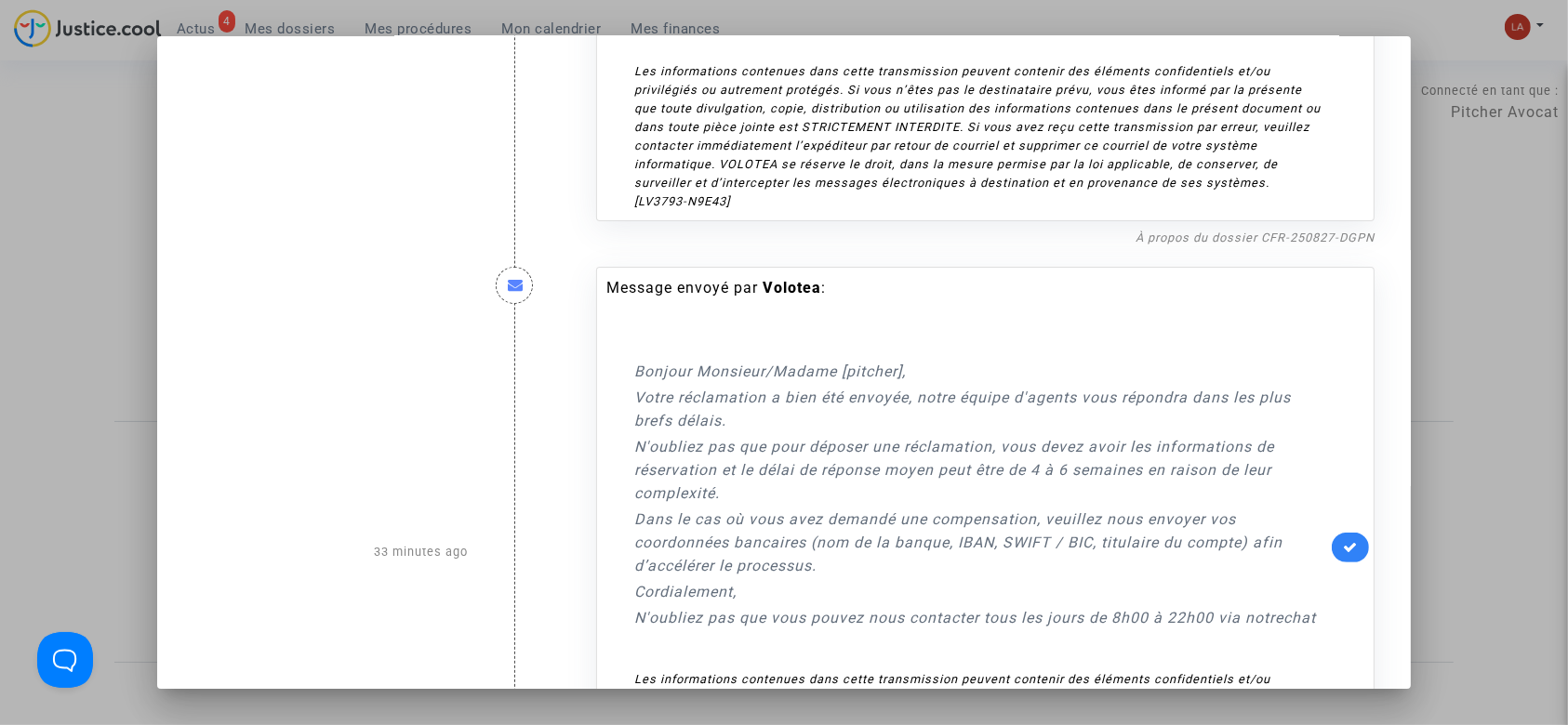
click at [1343, 541] on icon at bounding box center [1350, 546] width 15 height 14
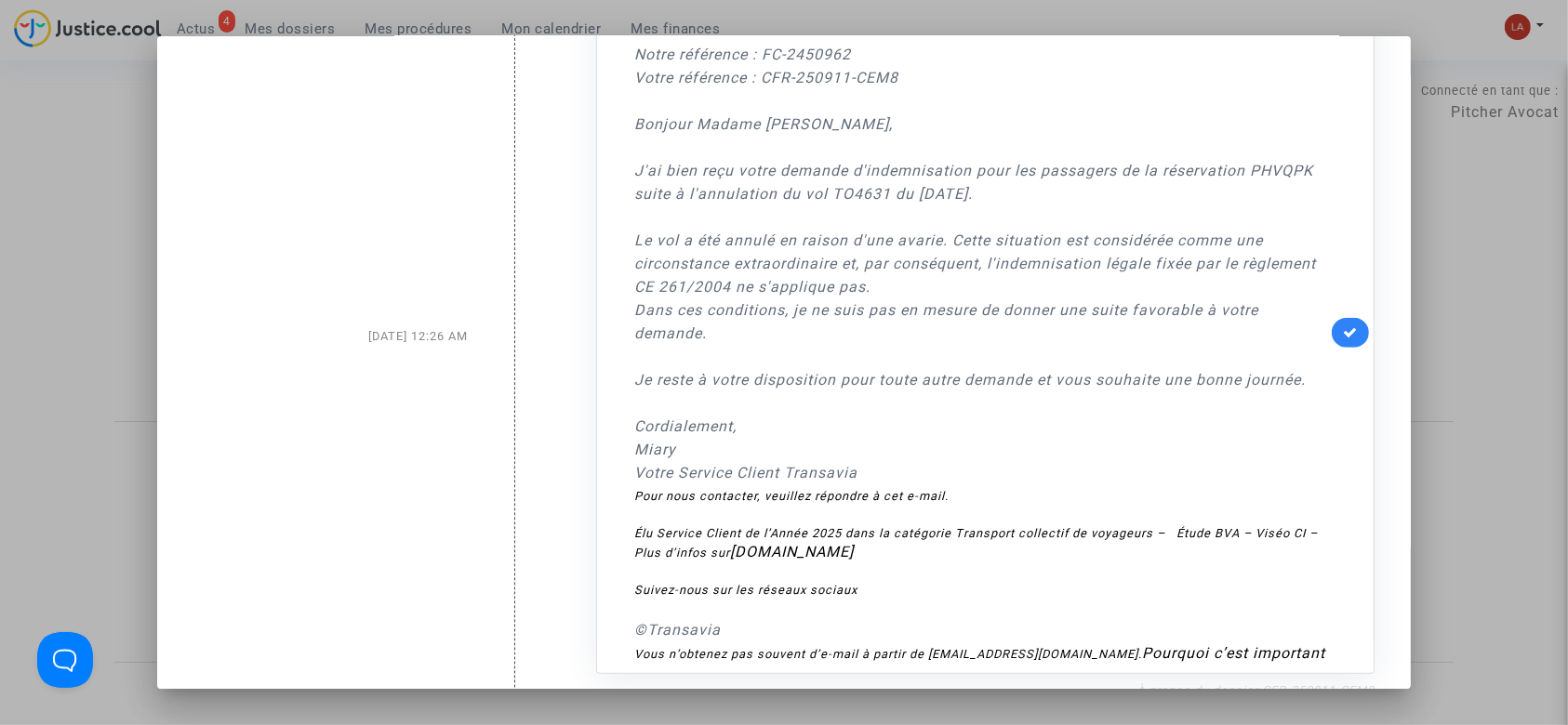
scroll to position [1612, 0]
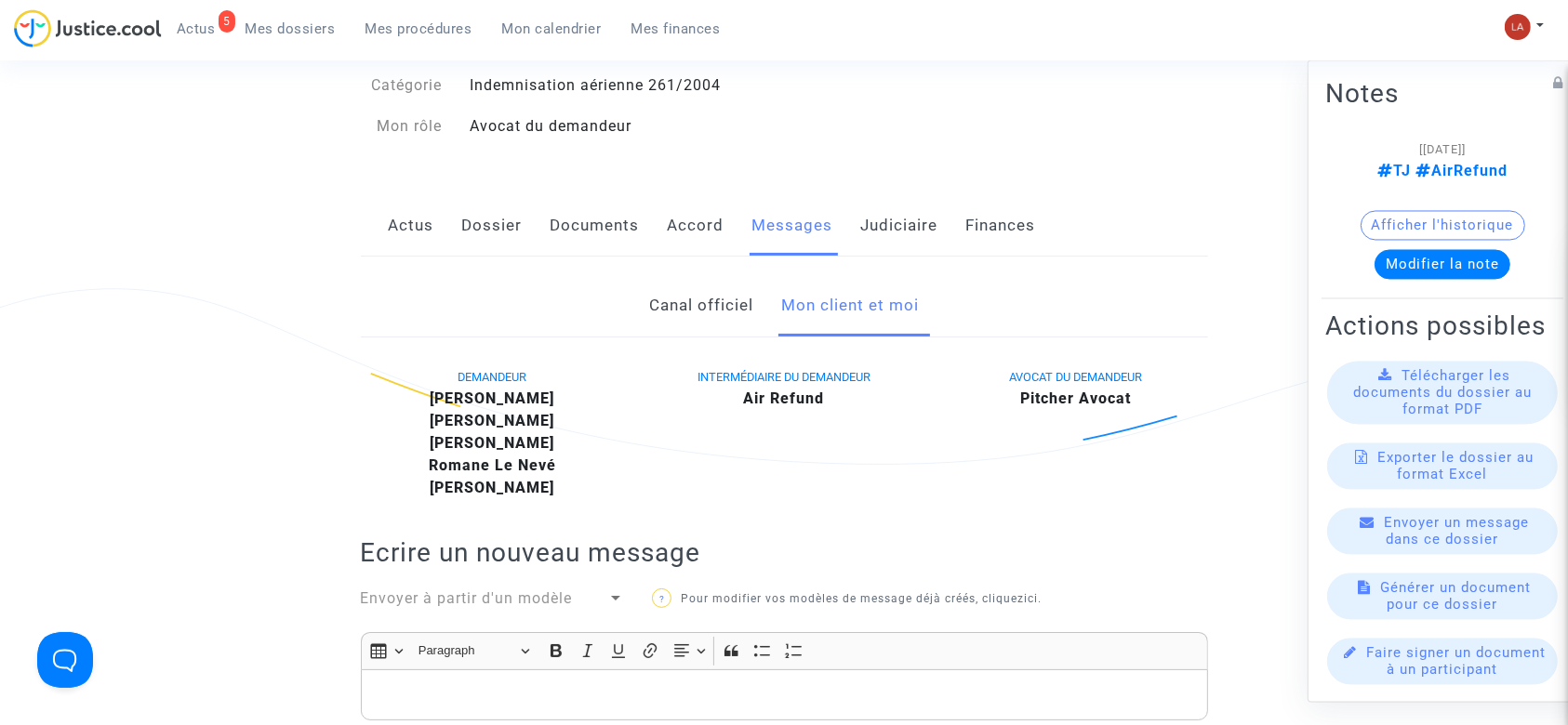
scroll to position [372, 0]
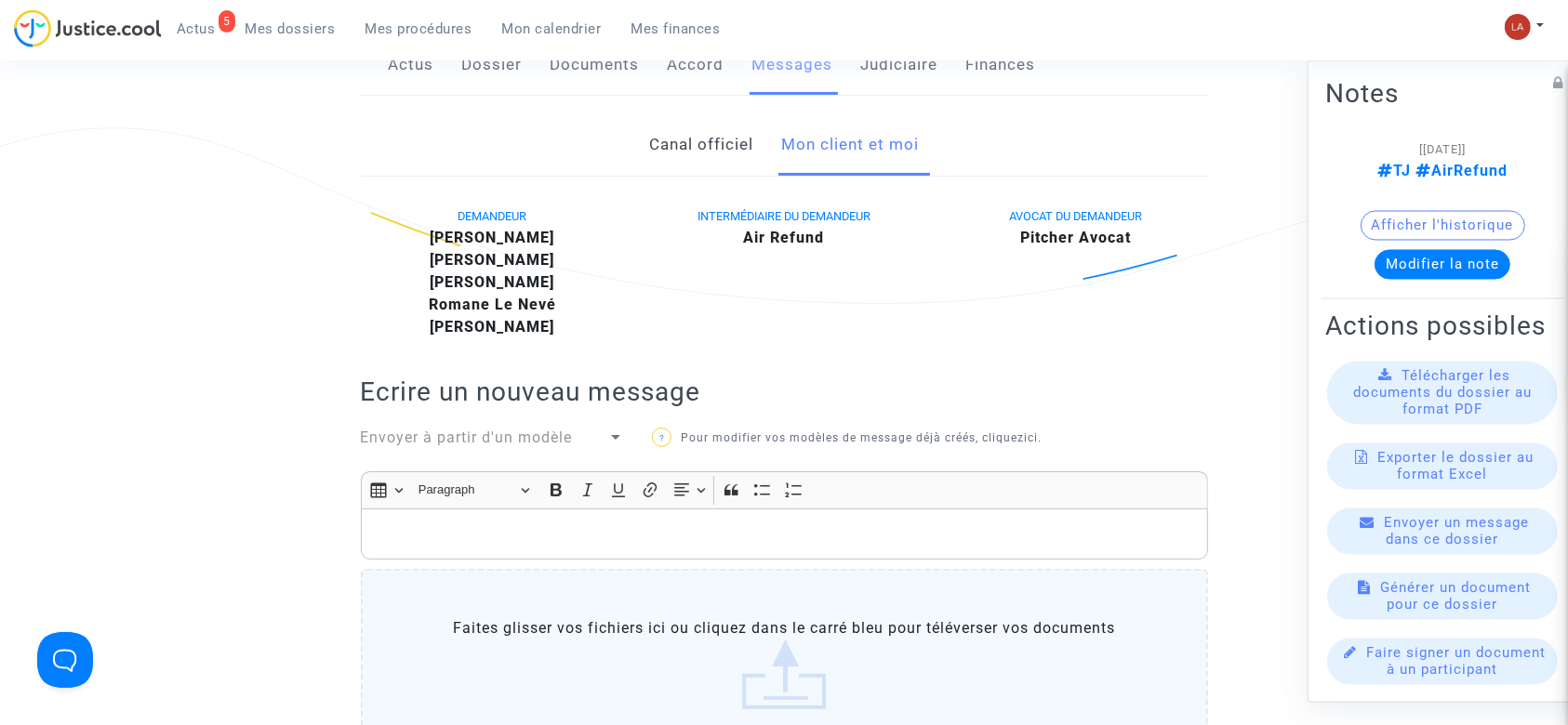
click at [776, 528] on p "Rich Text Editor, main" at bounding box center [783, 534] width 828 height 23
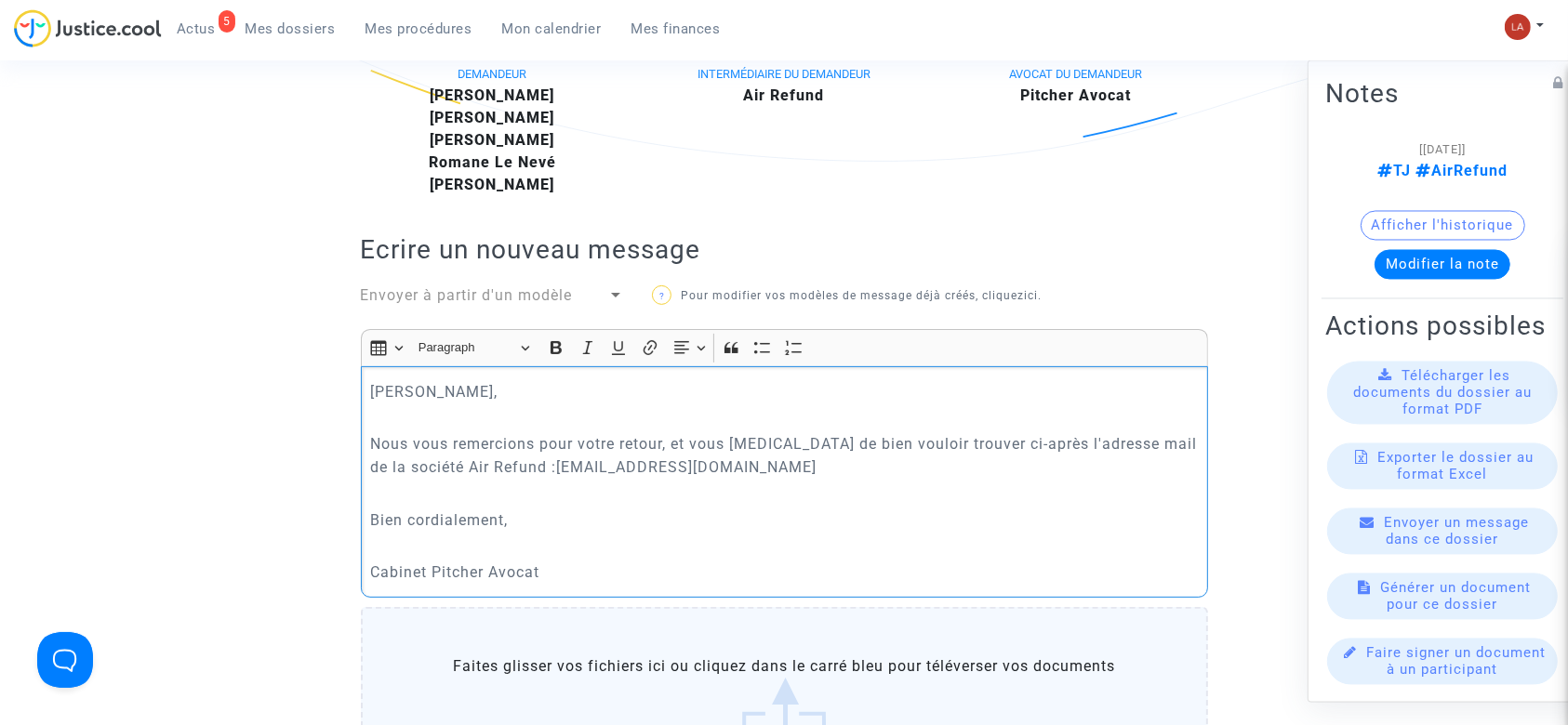
scroll to position [1135, 0]
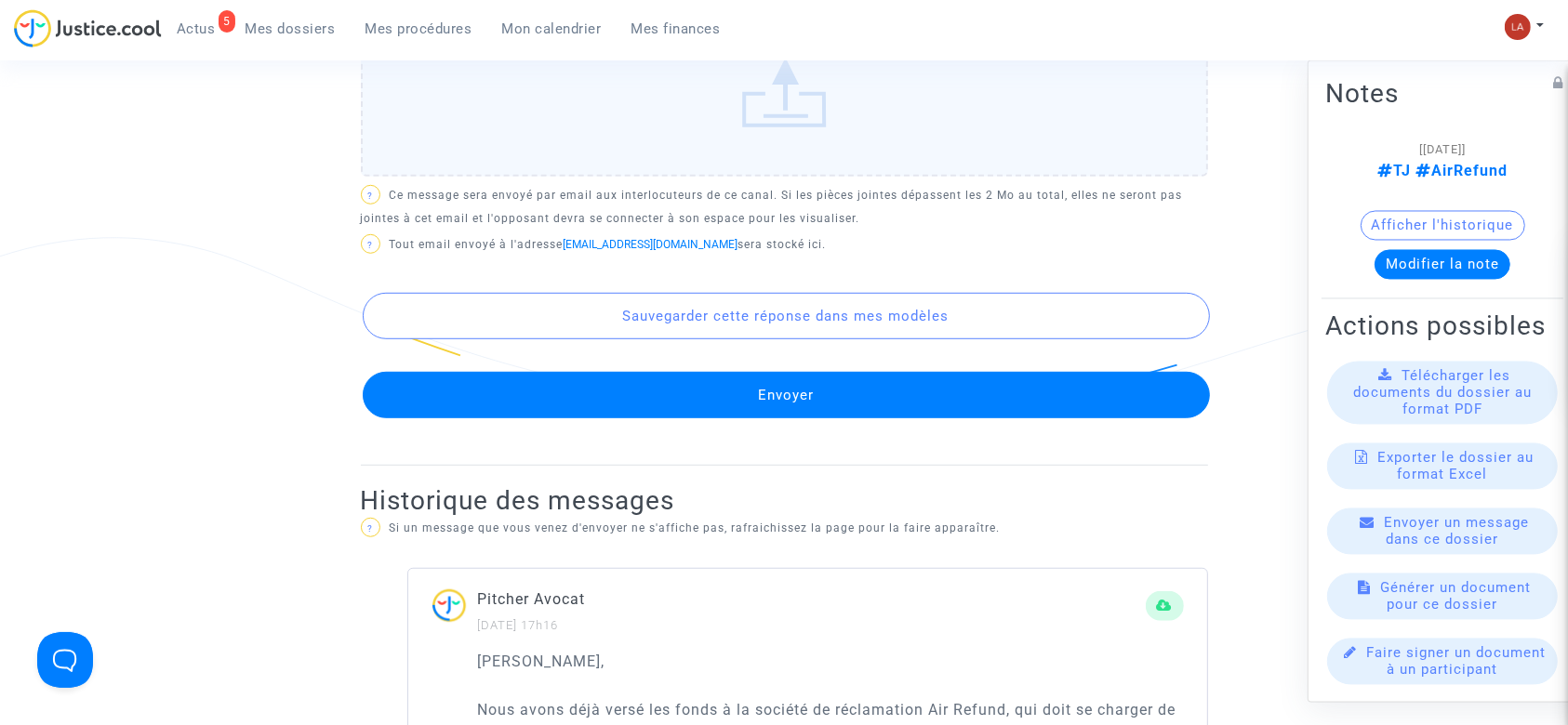
click at [857, 391] on button "Envoyer" at bounding box center [786, 394] width 847 height 47
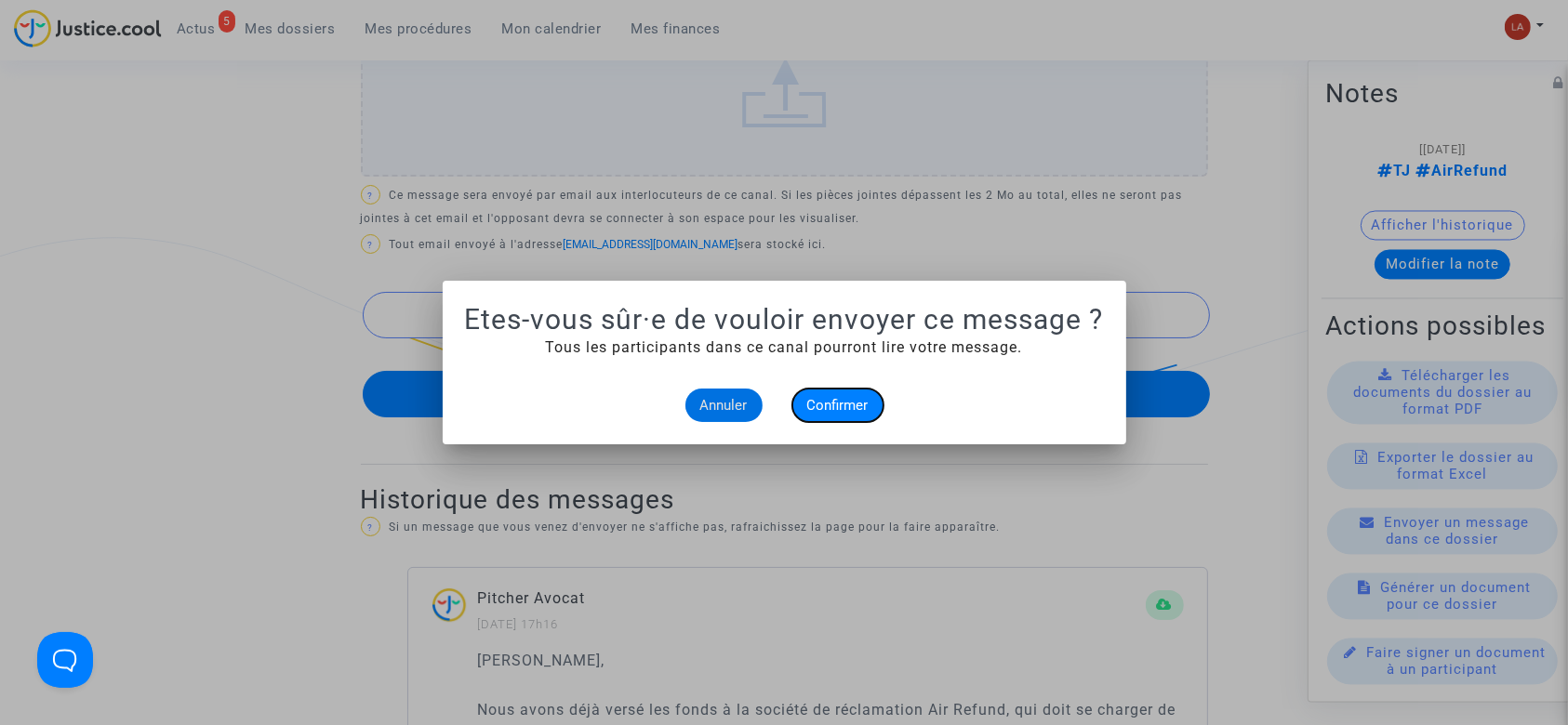
click at [832, 395] on button "Confirmer" at bounding box center [838, 405] width 91 height 33
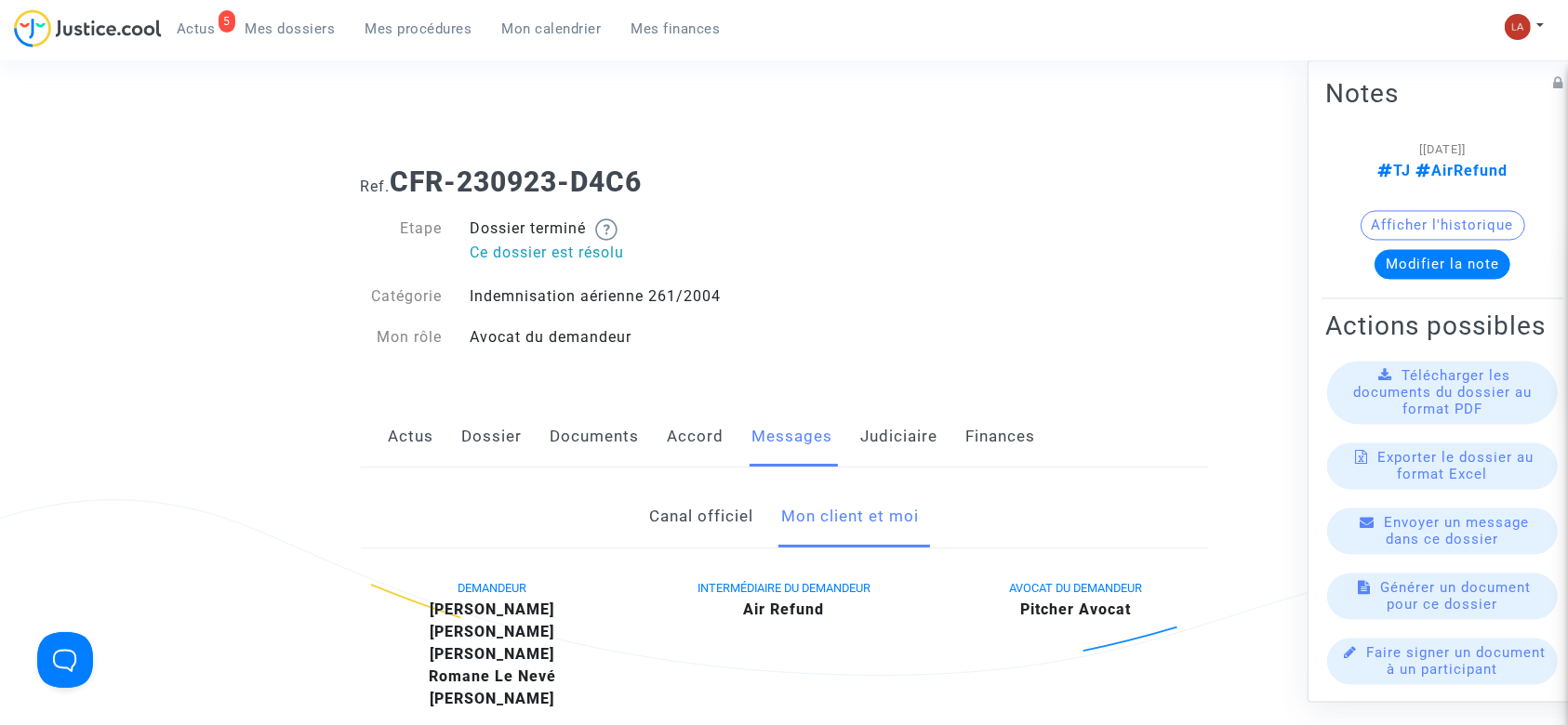
scroll to position [1135, 0]
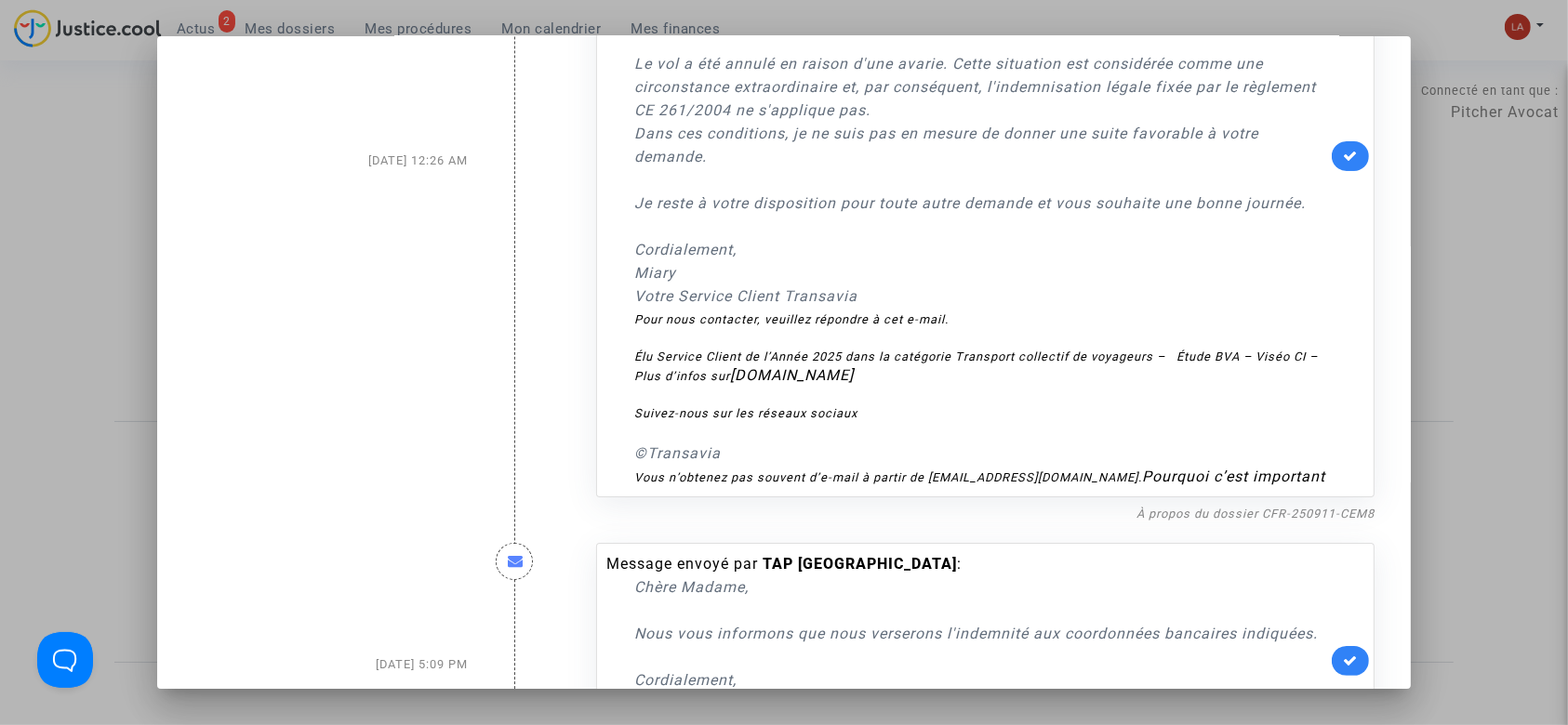
scroll to position [419, 0]
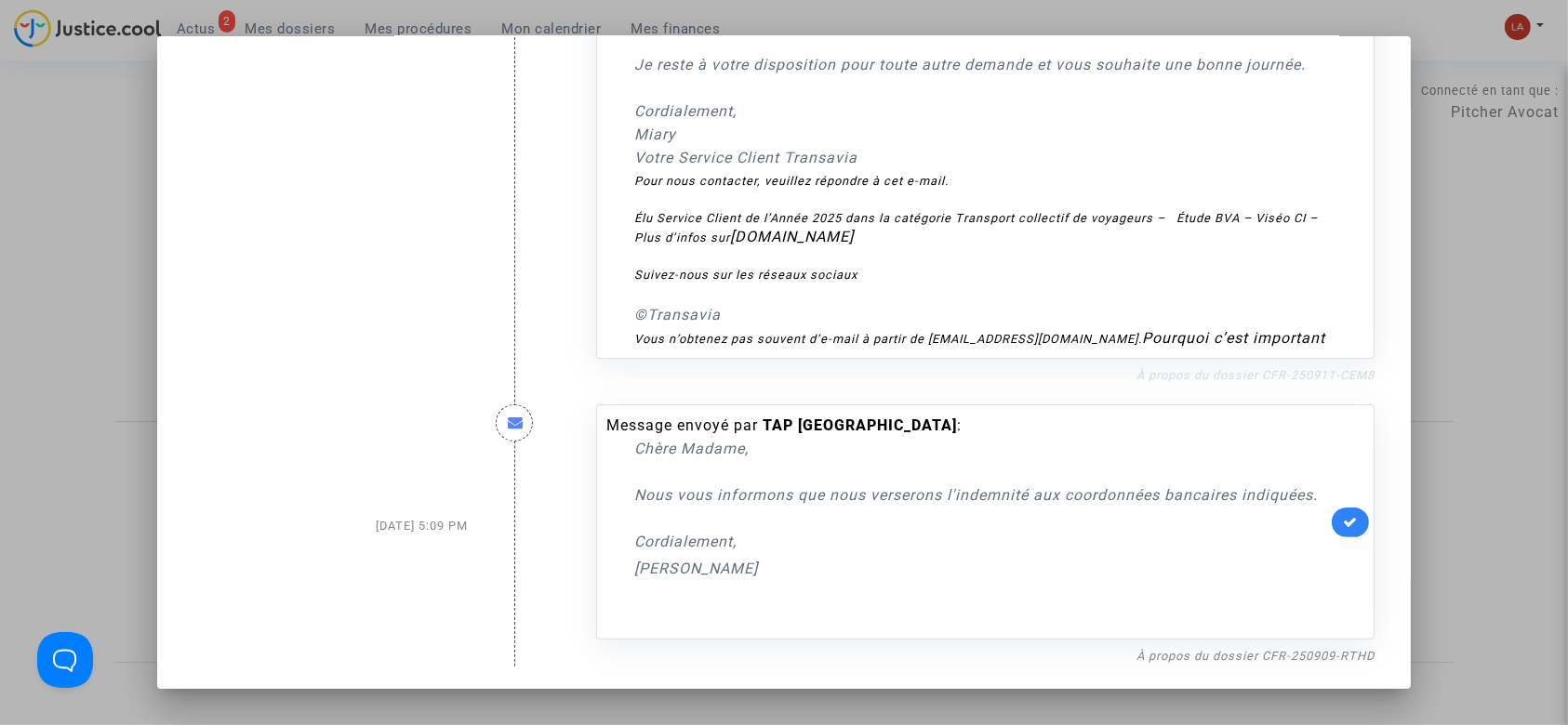
click at [1279, 376] on link "À propos du dossier CFR-250911-CEM8" at bounding box center [1255, 374] width 238 height 14
click at [1218, 642] on div "Message envoyé par TAP Portugal : Chère [PERSON_NAME], Nous vous informons que …" at bounding box center [985, 525] width 806 height 280
click at [1218, 652] on link "À propos du dossier CFR-250909-RTHD" at bounding box center [1255, 656] width 238 height 14
drag, startPoint x: 1324, startPoint y: 525, endPoint x: 1270, endPoint y: 465, distance: 80.7
click at [1331, 525] on link at bounding box center [1349, 522] width 37 height 29
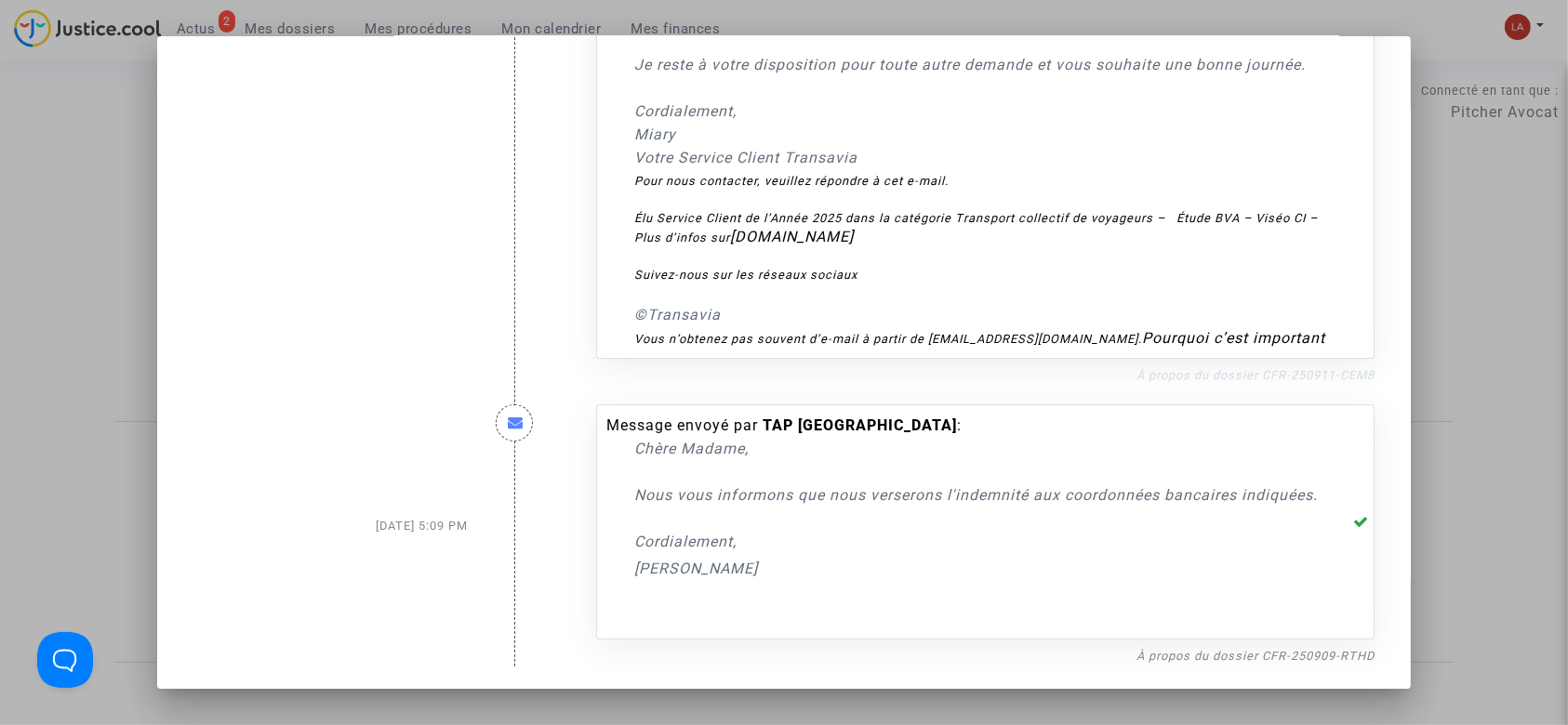
click at [1341, 377] on link "À propos du dossier CFR-250911-CEM8" at bounding box center [1255, 374] width 238 height 14
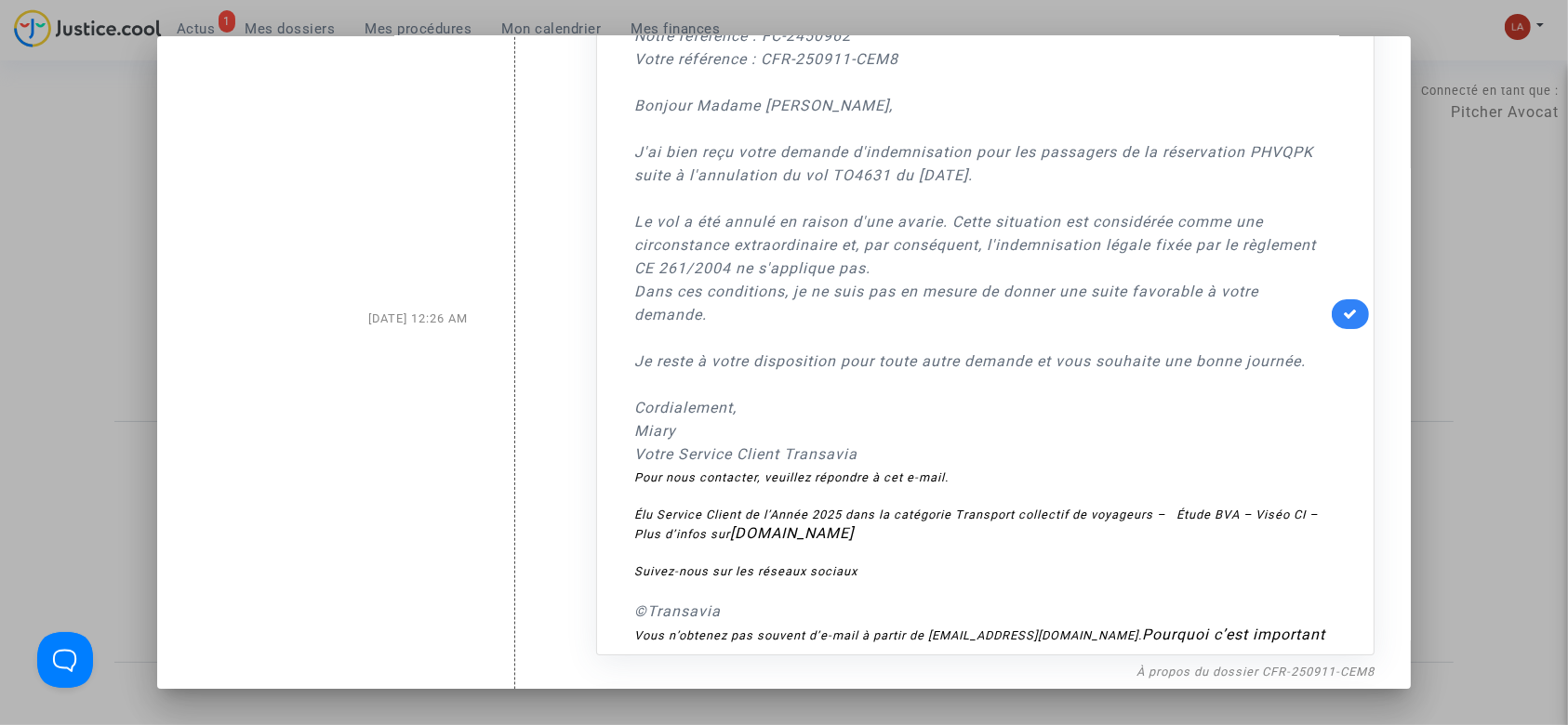
scroll to position [48, 0]
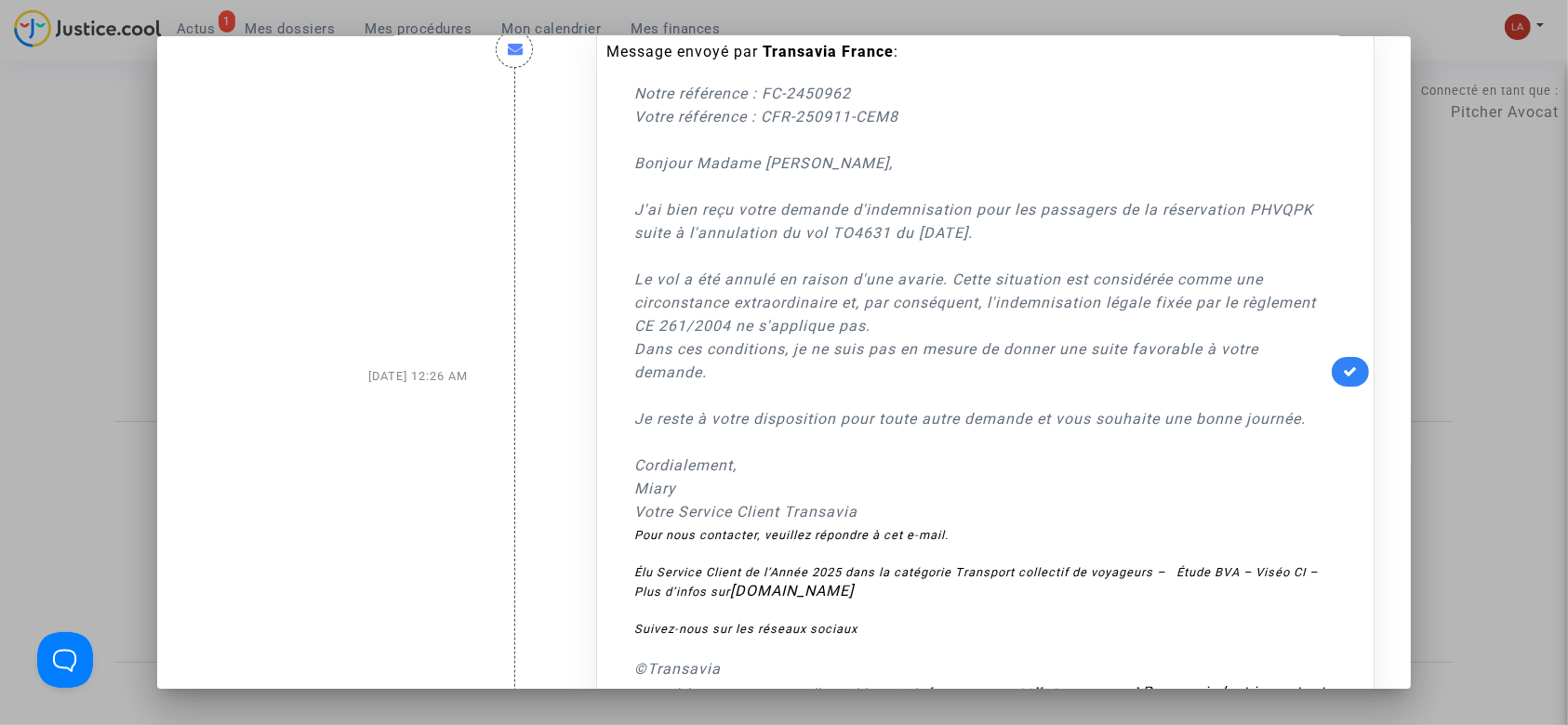
click at [1331, 377] on link at bounding box center [1349, 372] width 37 height 29
click at [132, 86] on div at bounding box center [784, 362] width 1568 height 725
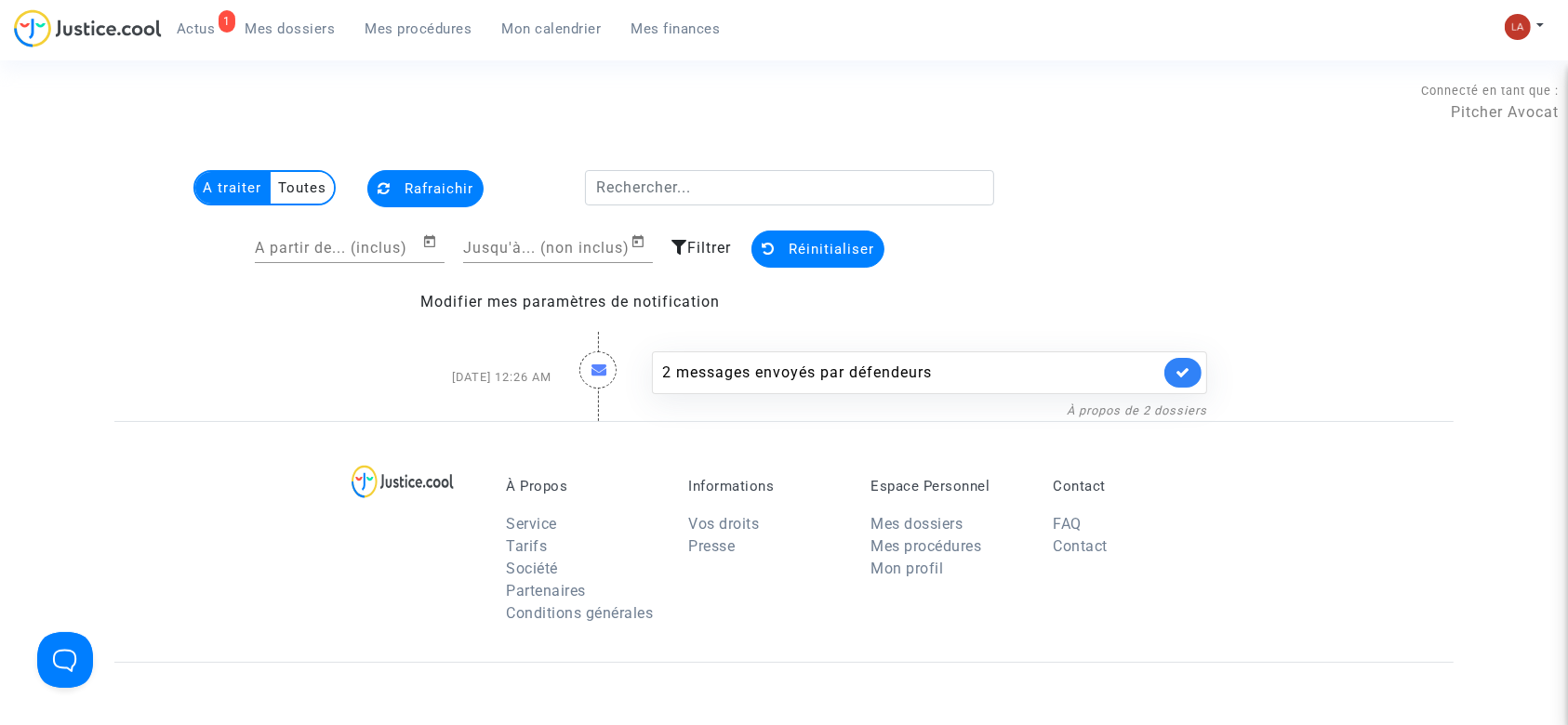
click at [238, 32] on link "Mes dossiers" at bounding box center [291, 29] width 120 height 28
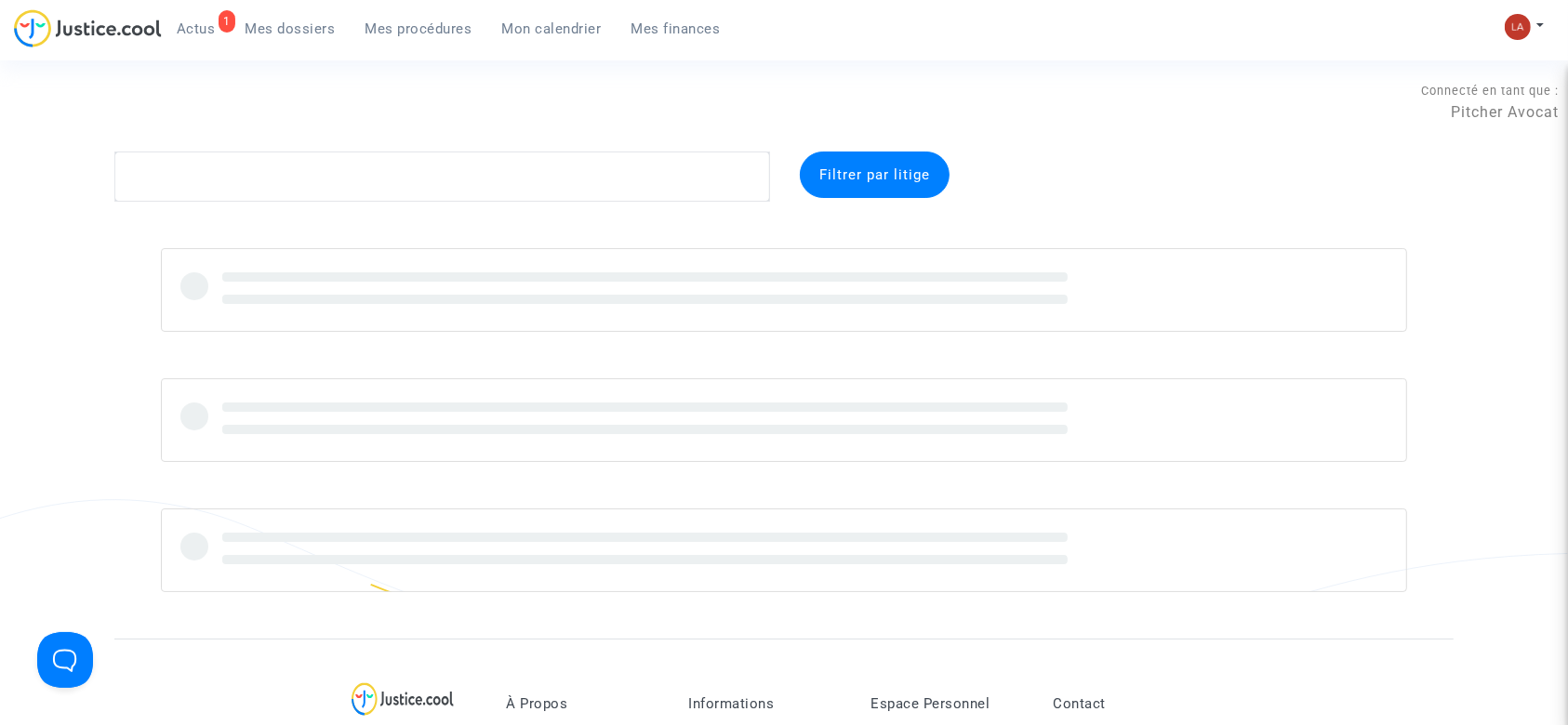
click at [294, 33] on span "Mes dossiers" at bounding box center [290, 29] width 90 height 17
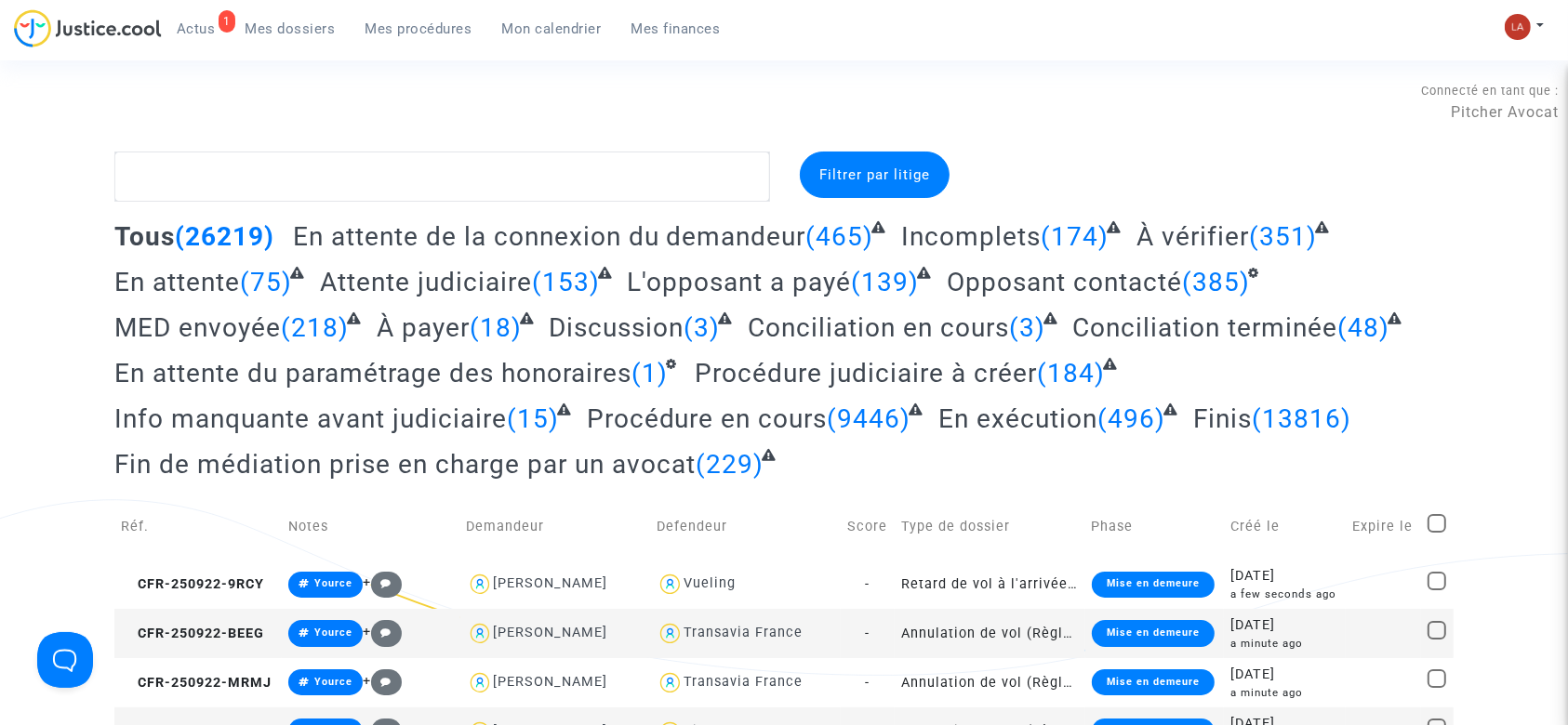
click at [334, 27] on link "Mes dossiers" at bounding box center [291, 29] width 120 height 28
click at [216, 12] on ul "1 Actus Mes dossiers Mes procédures Mon calendrier Mes finances" at bounding box center [449, 26] width 574 height 33
click at [494, 368] on span "En attente du paramétrage des honoraires" at bounding box center [373, 373] width 517 height 30
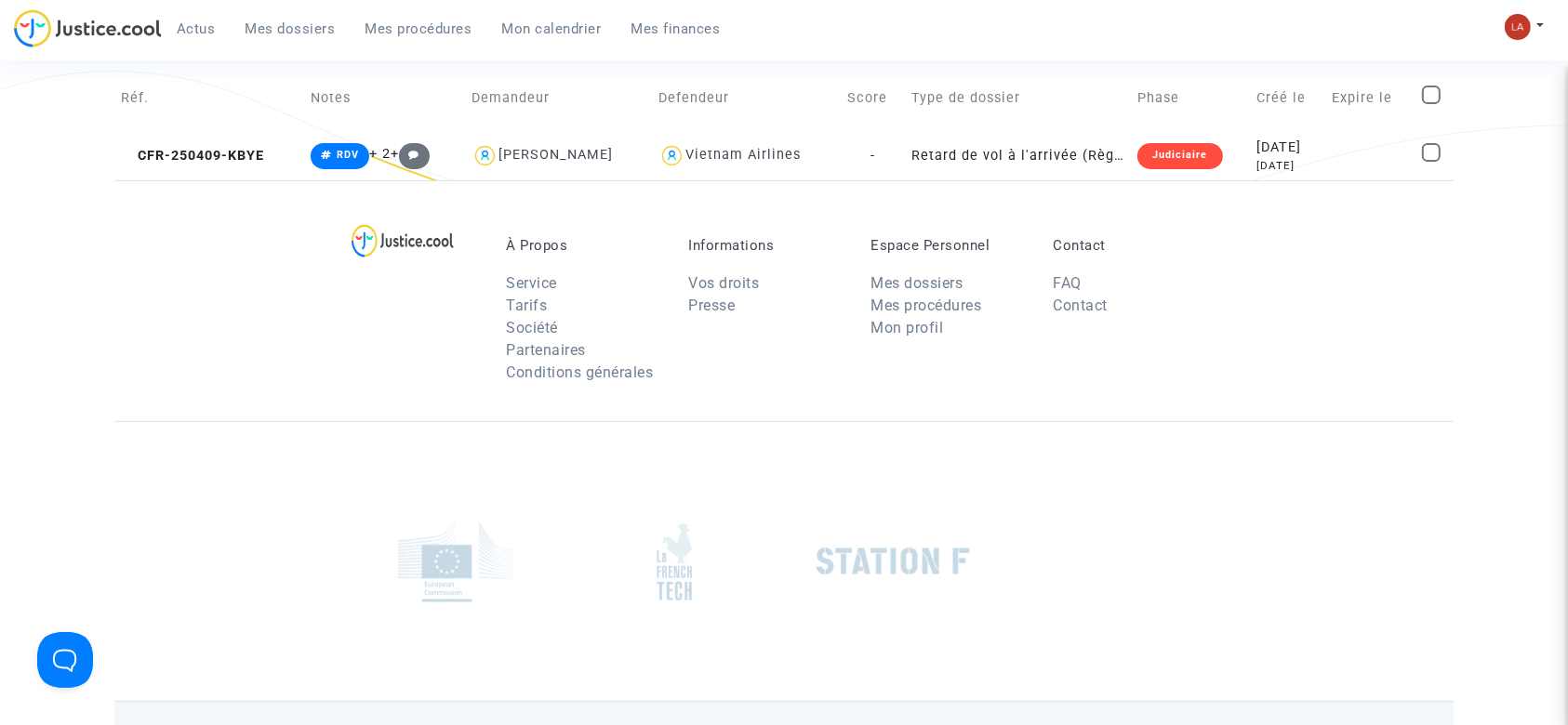
scroll to position [372, 0]
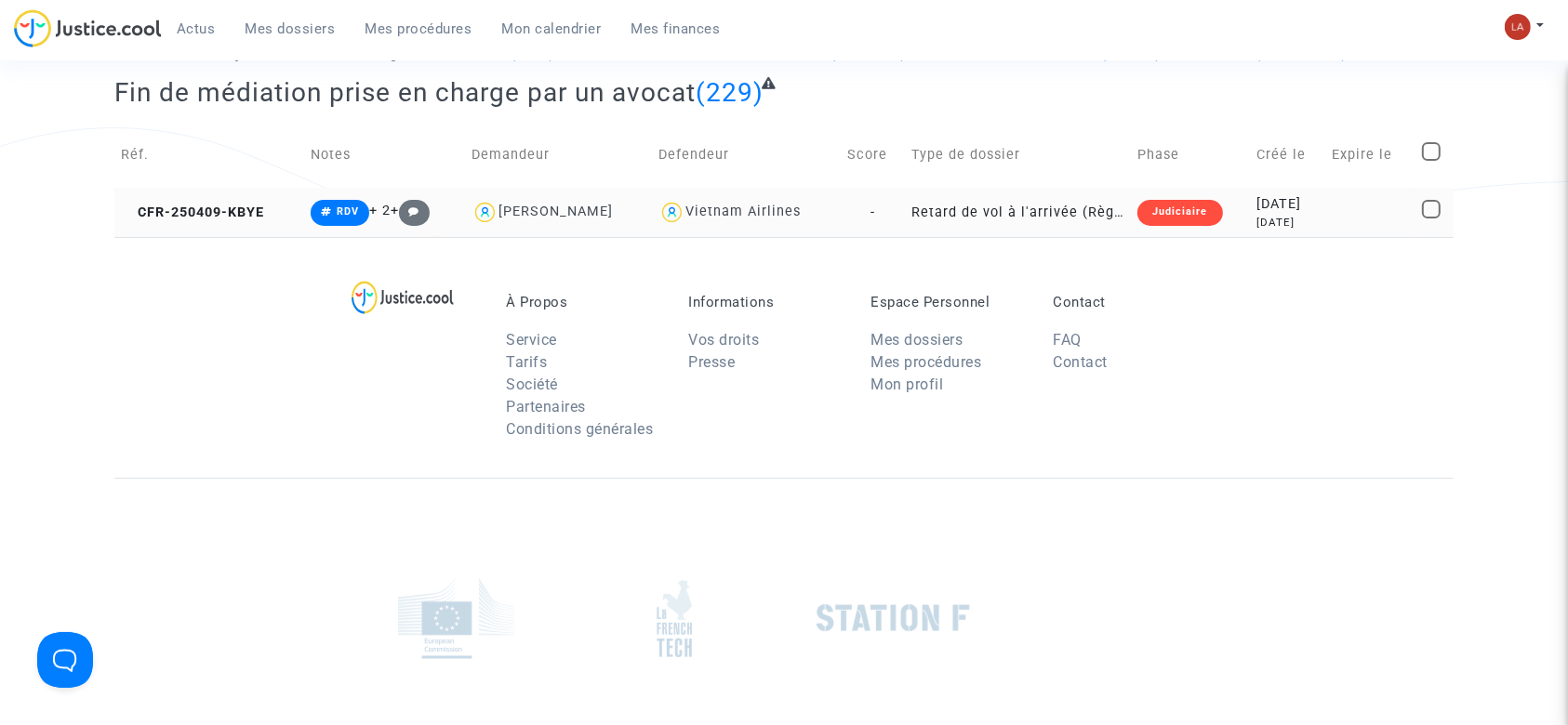
click at [248, 193] on td "CFR-250409-KBYE" at bounding box center [209, 213] width 190 height 49
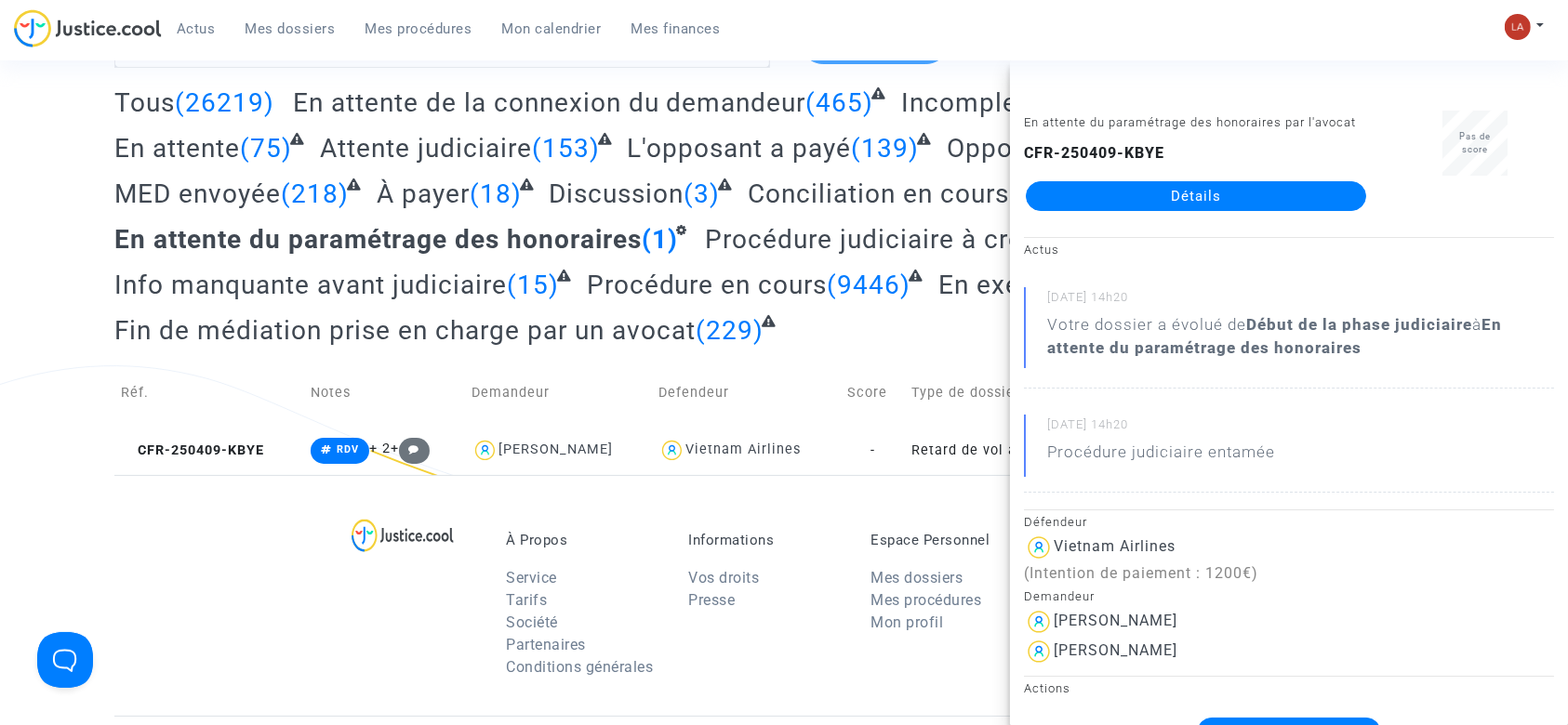
scroll to position [0, 0]
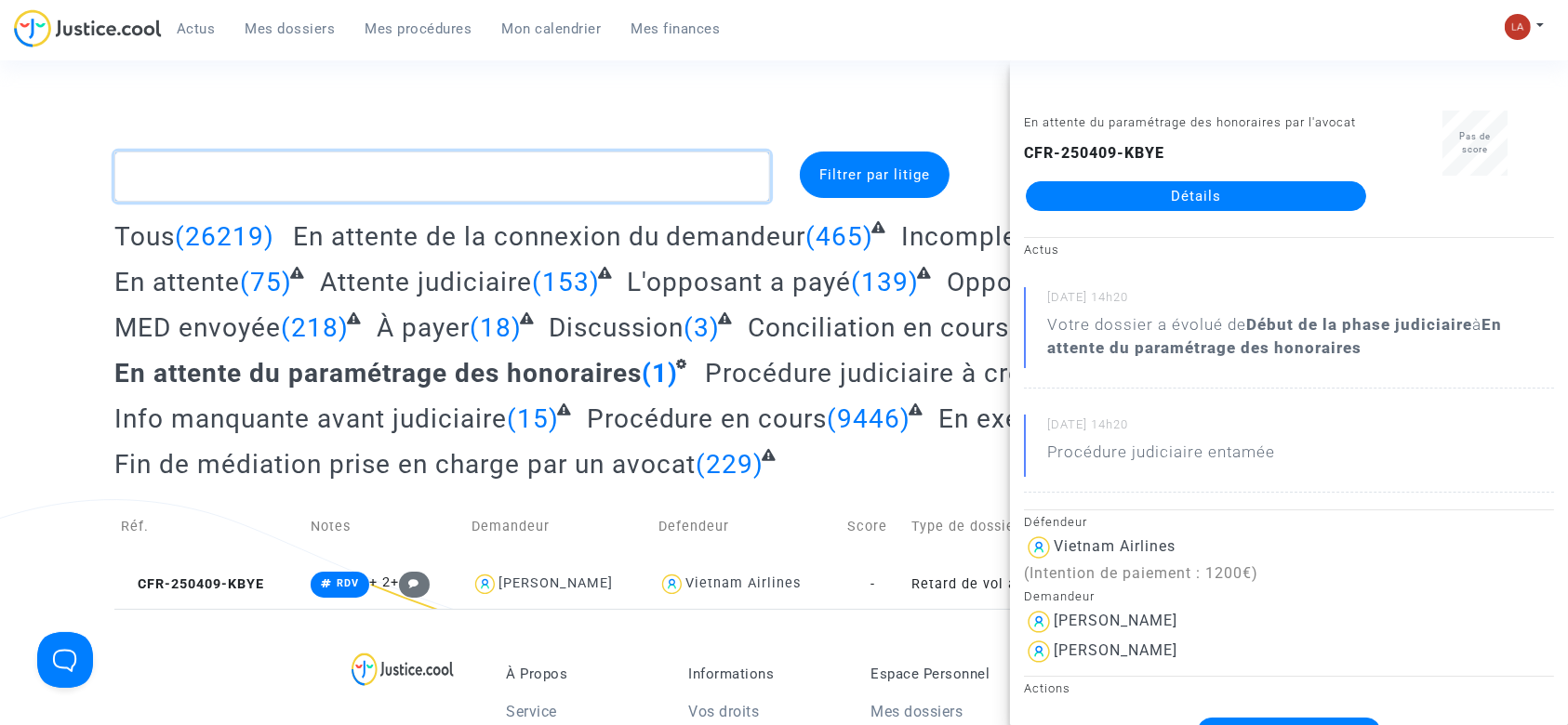
click at [499, 197] on textarea at bounding box center [442, 176] width 656 height 50
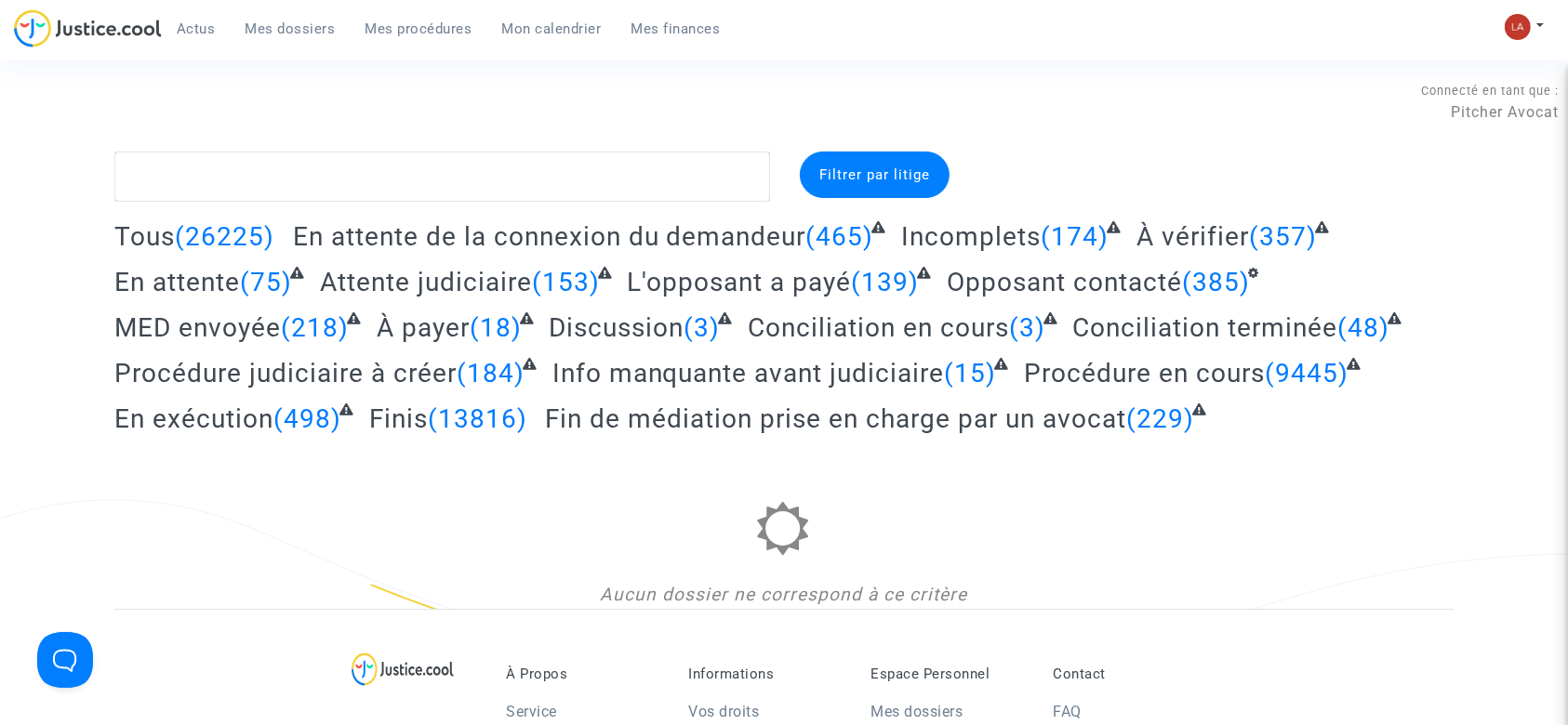
click at [871, 322] on span "Conciliation en cours" at bounding box center [878, 328] width 261 height 30
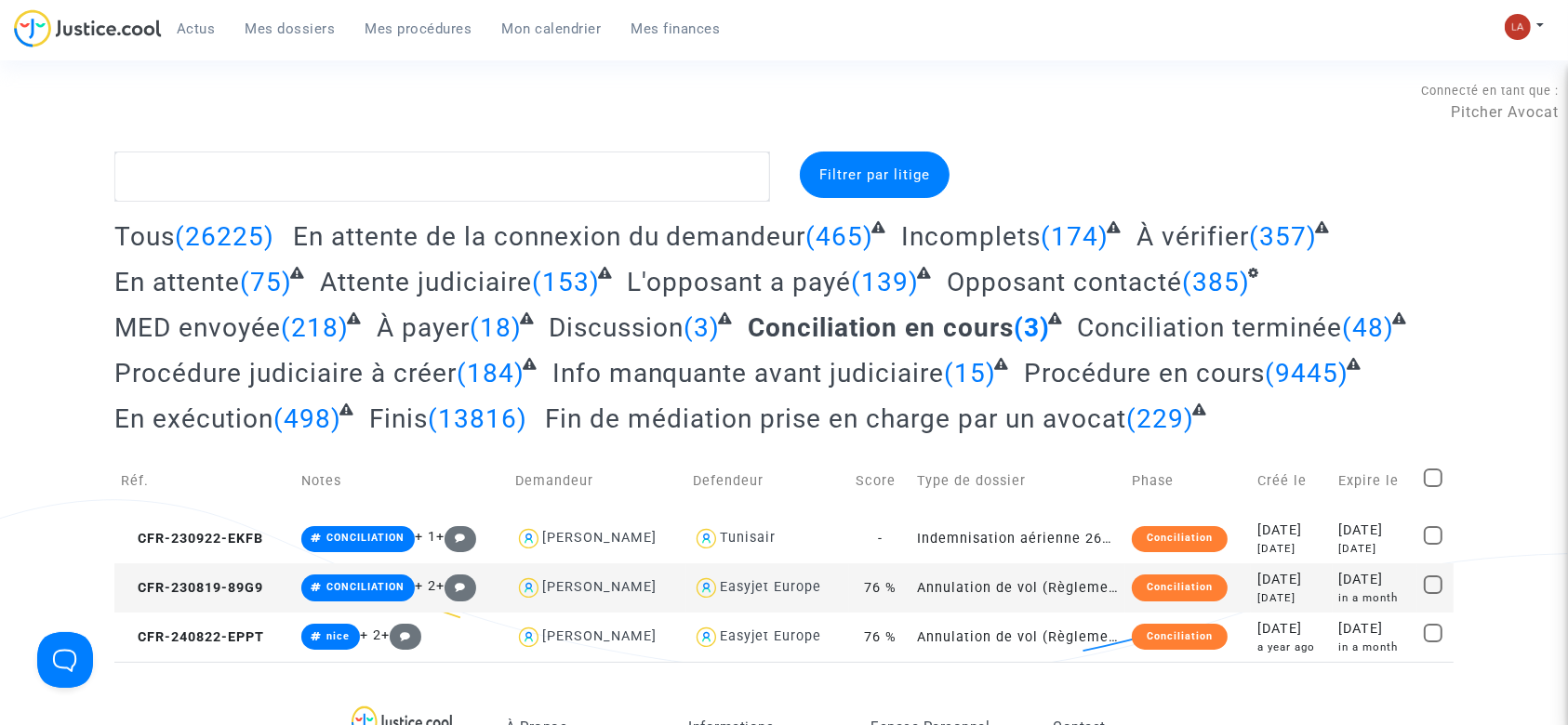
click at [803, 408] on span "Fin de médiation prise en charge par un avocat" at bounding box center [835, 419] width 582 height 30
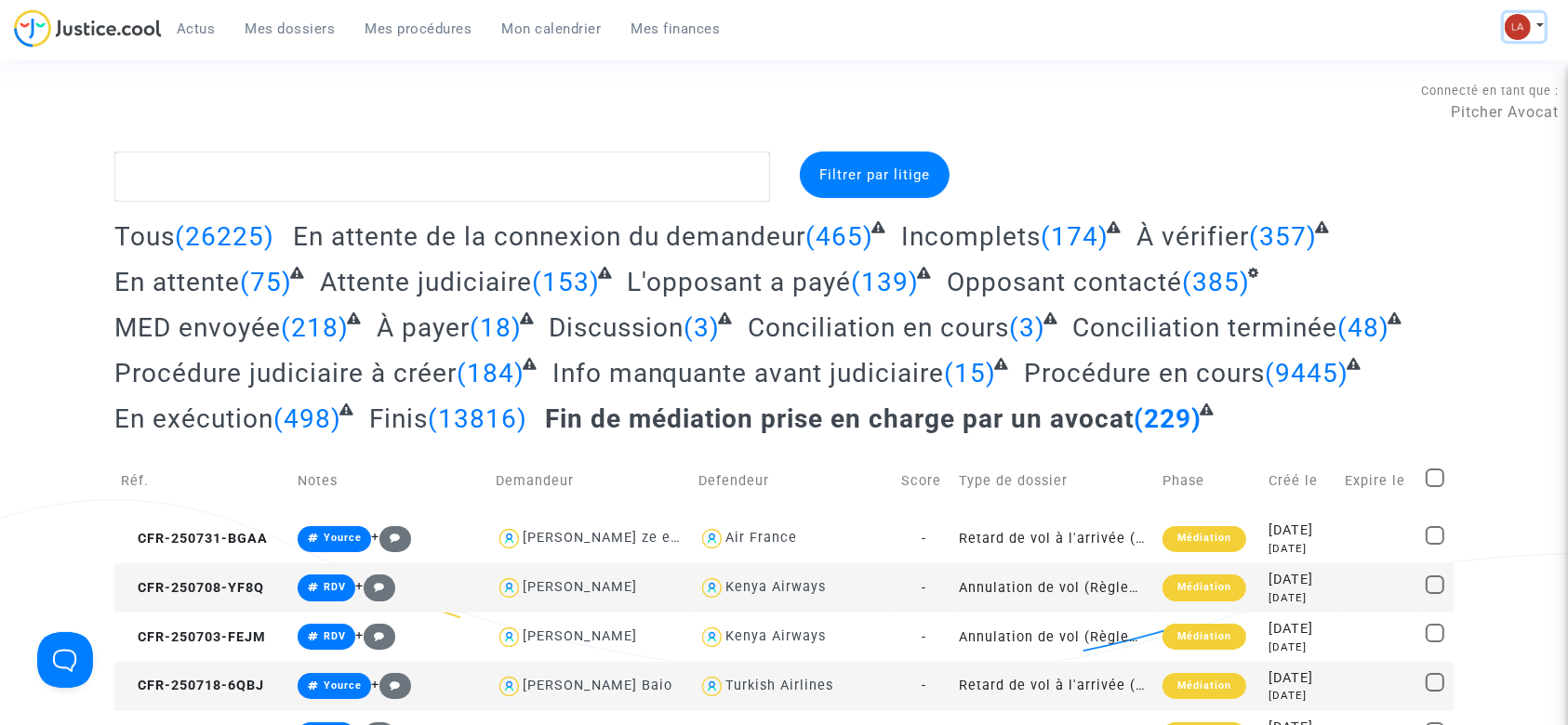
click at [1521, 19] on img at bounding box center [1517, 27] width 26 height 26
click at [1385, 93] on link "Changer de compte" at bounding box center [1450, 95] width 188 height 29
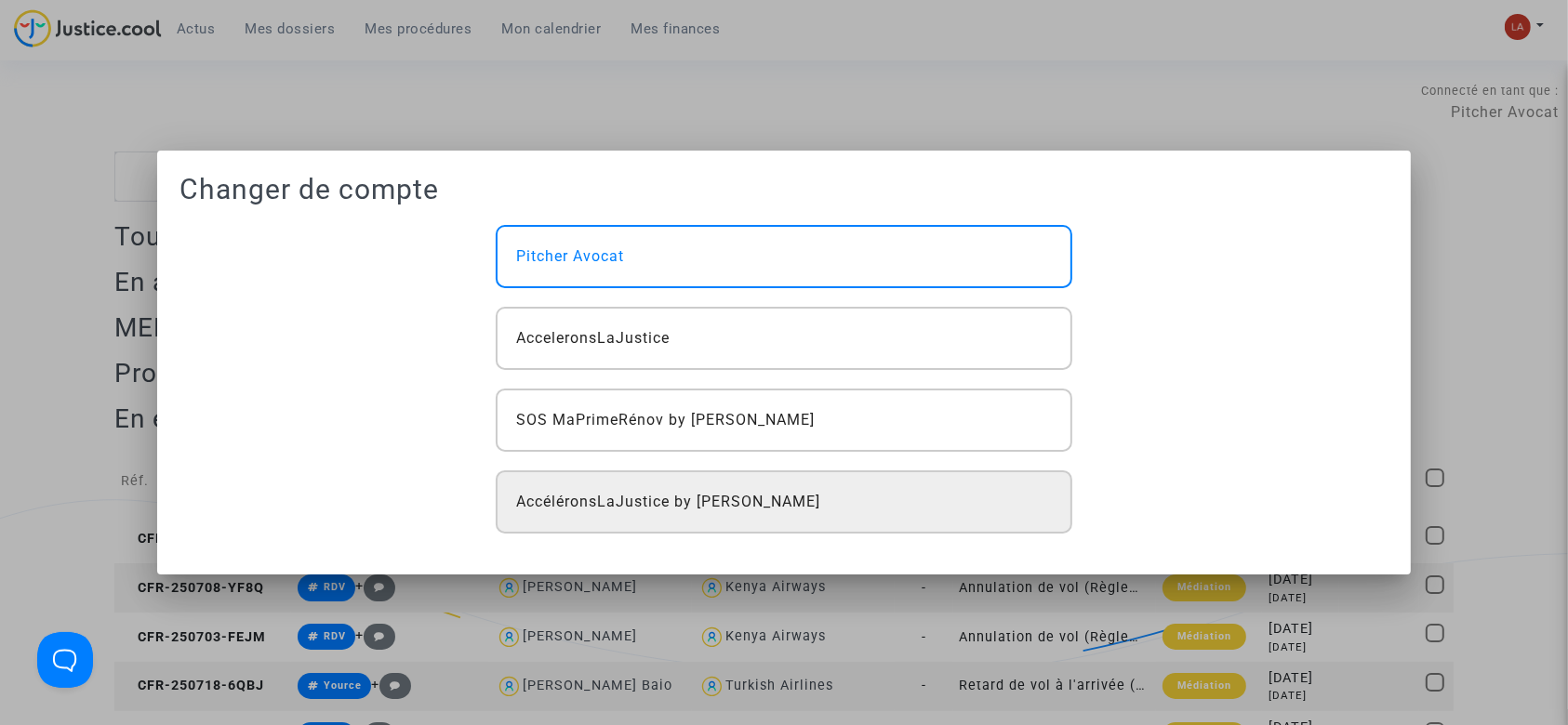
click at [1001, 500] on div "AccéléronsLaJustice by Pitcher Avocat" at bounding box center [784, 502] width 577 height 64
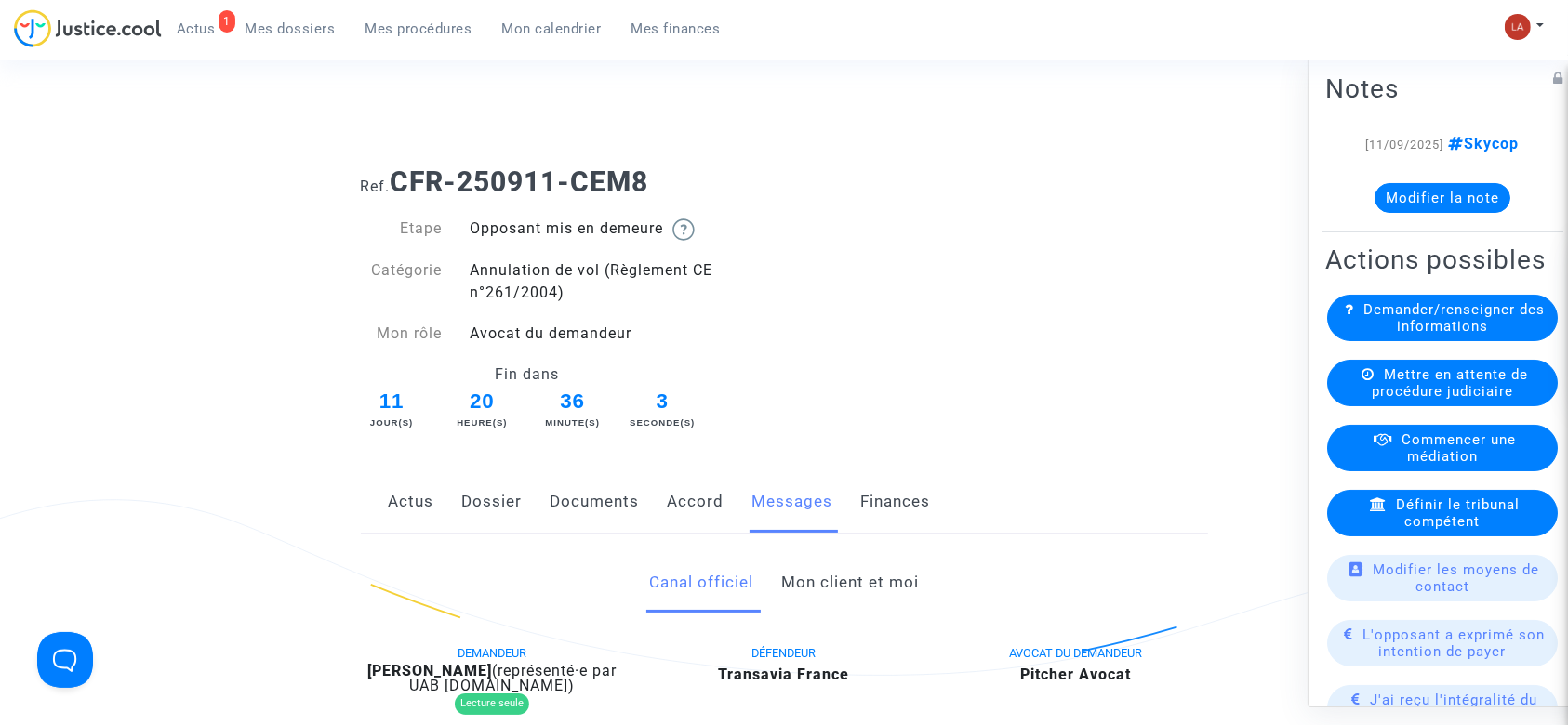
click at [463, 503] on link "Dossier" at bounding box center [492, 502] width 61 height 62
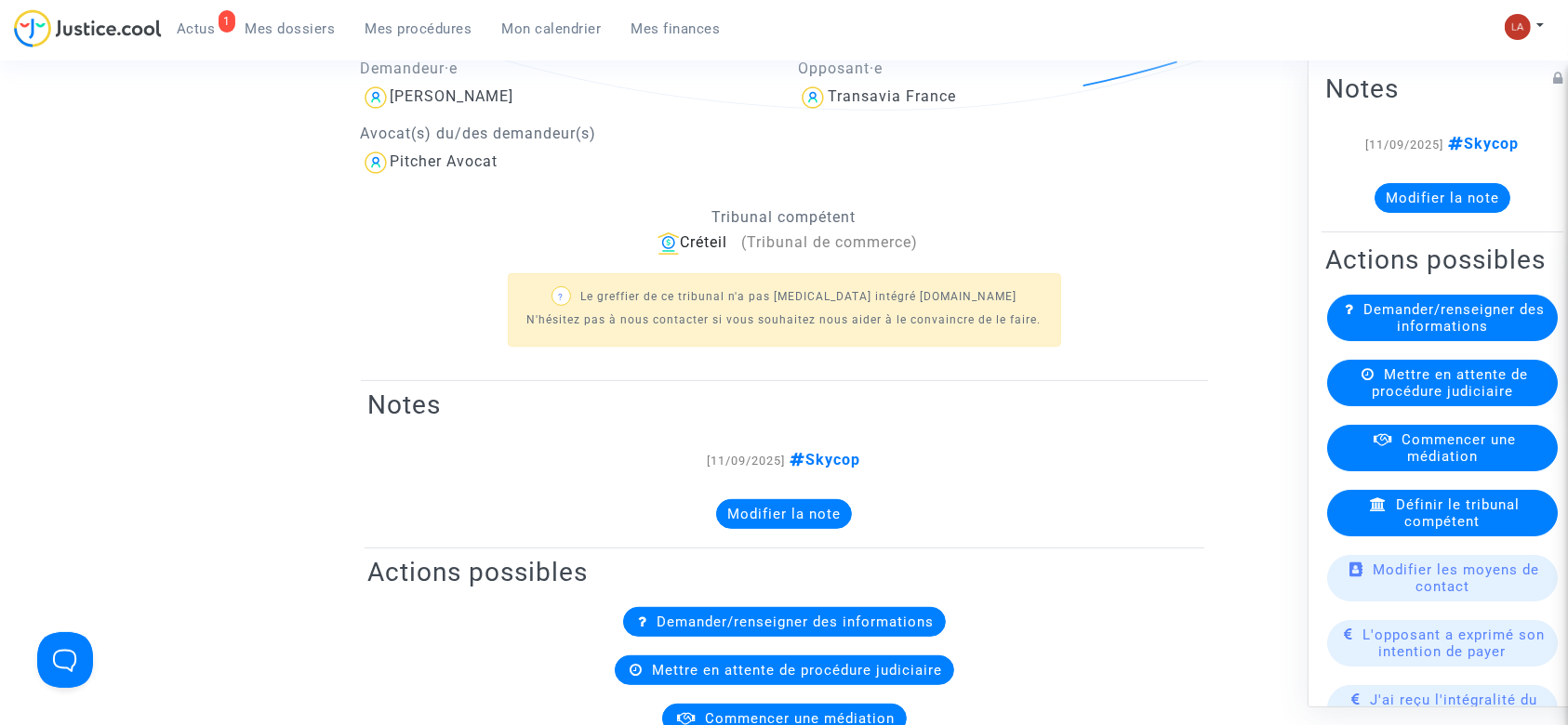
scroll to position [247, 0]
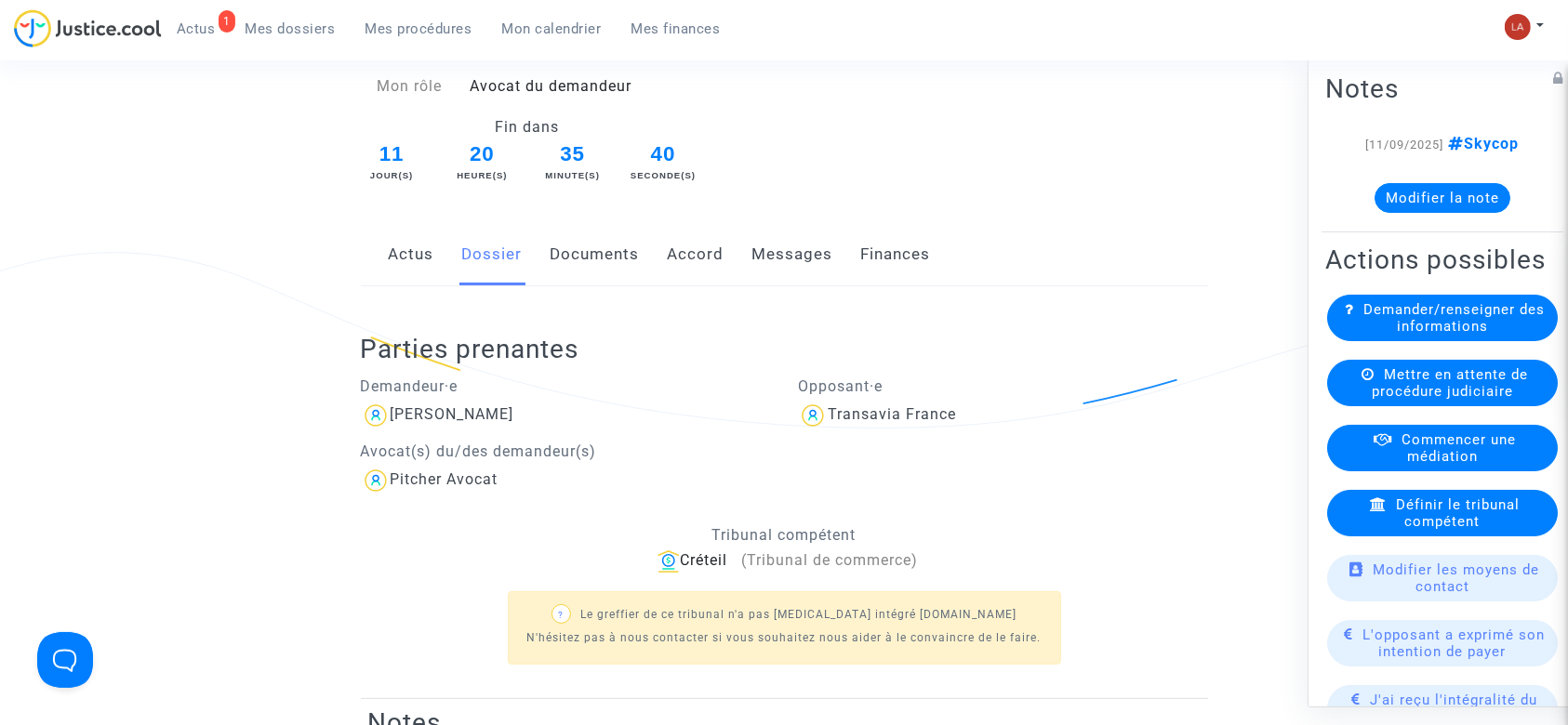
click at [611, 235] on link "Documents" at bounding box center [595, 255] width 89 height 62
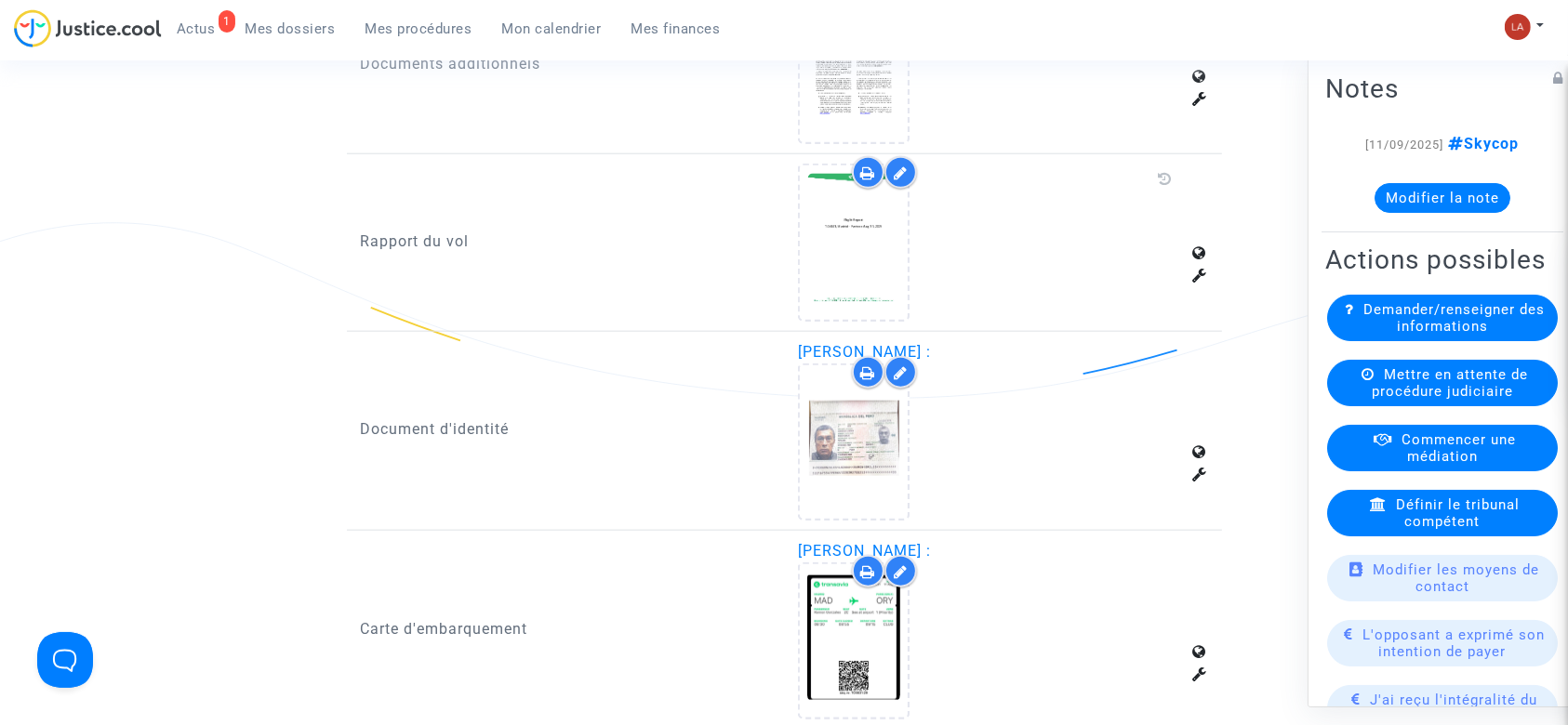
scroll to position [2107, 0]
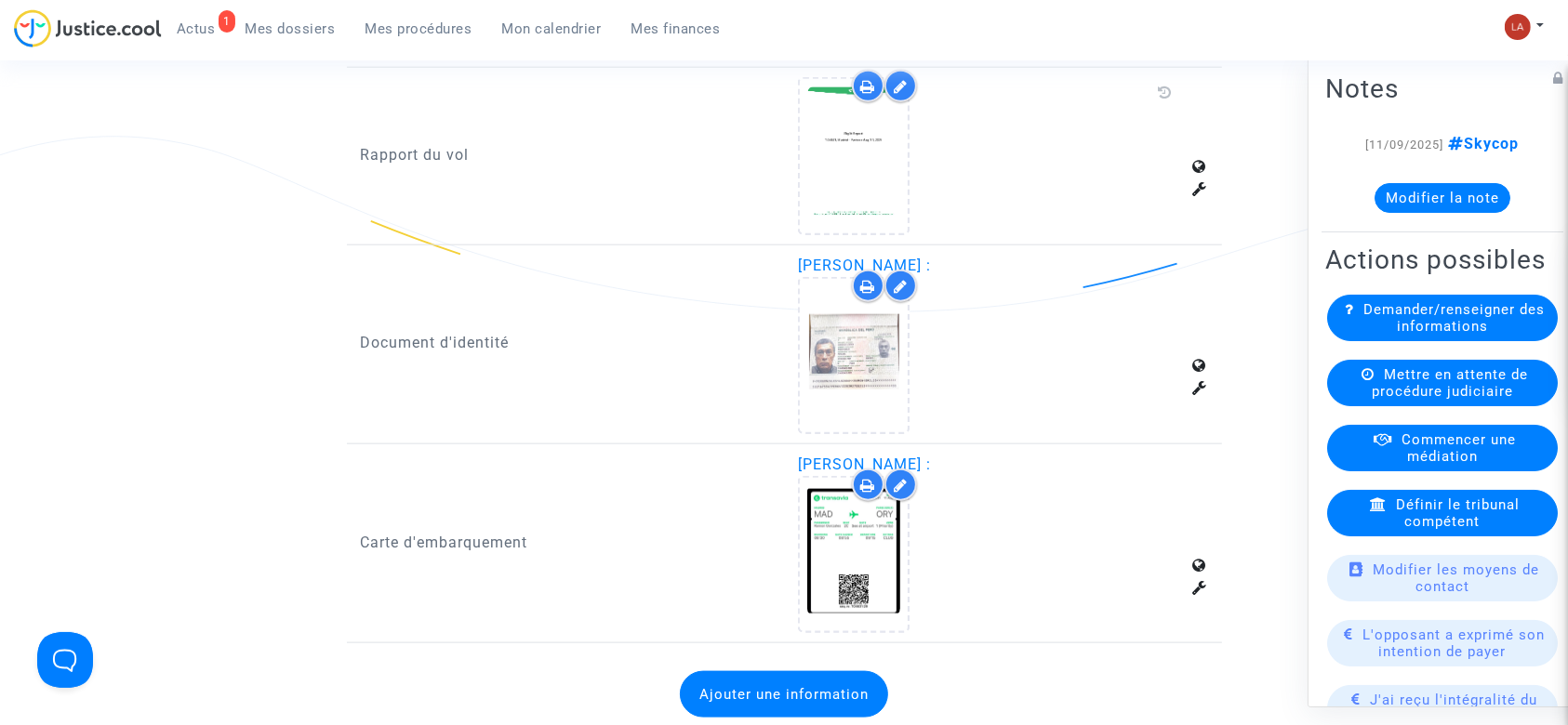
click at [902, 83] on icon at bounding box center [900, 86] width 14 height 15
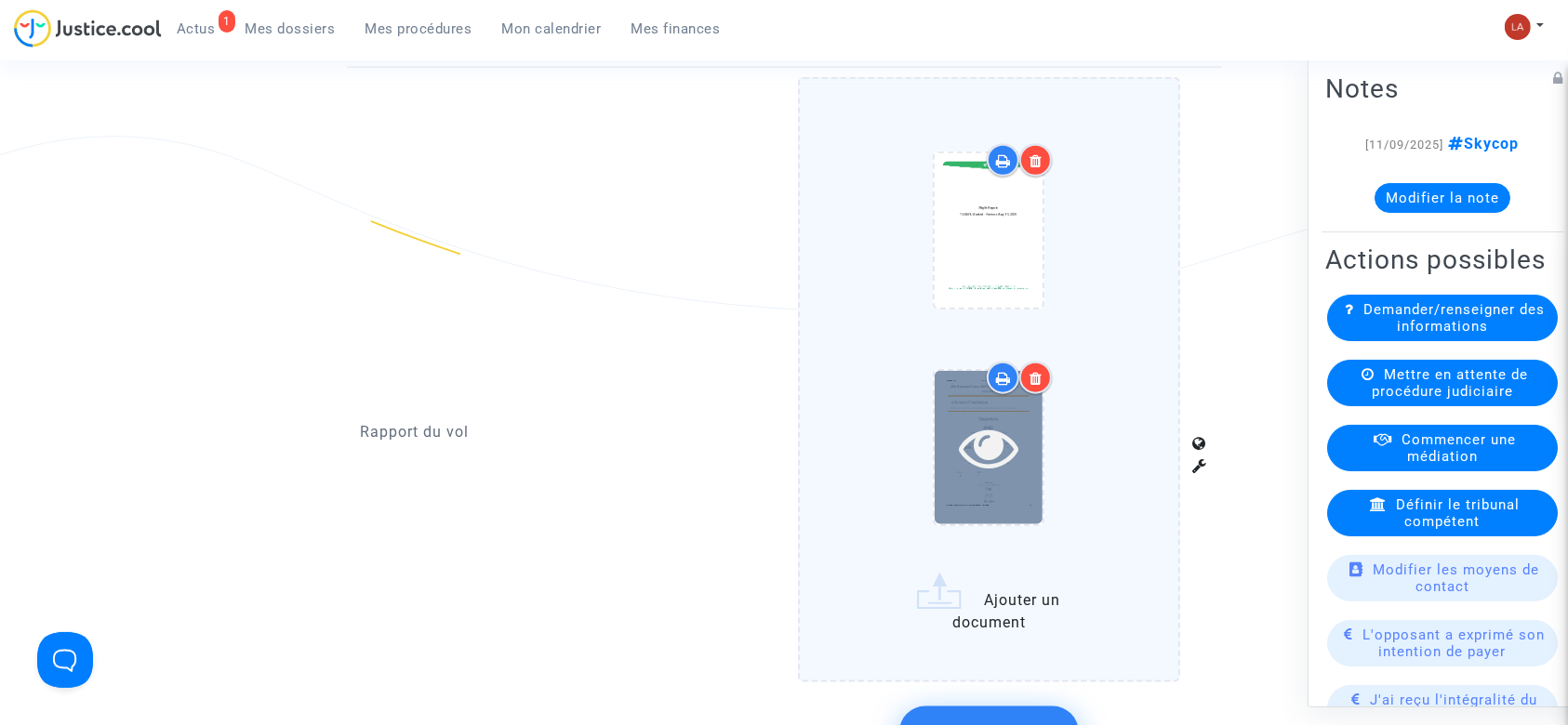
click at [1014, 434] on icon at bounding box center [989, 447] width 61 height 60
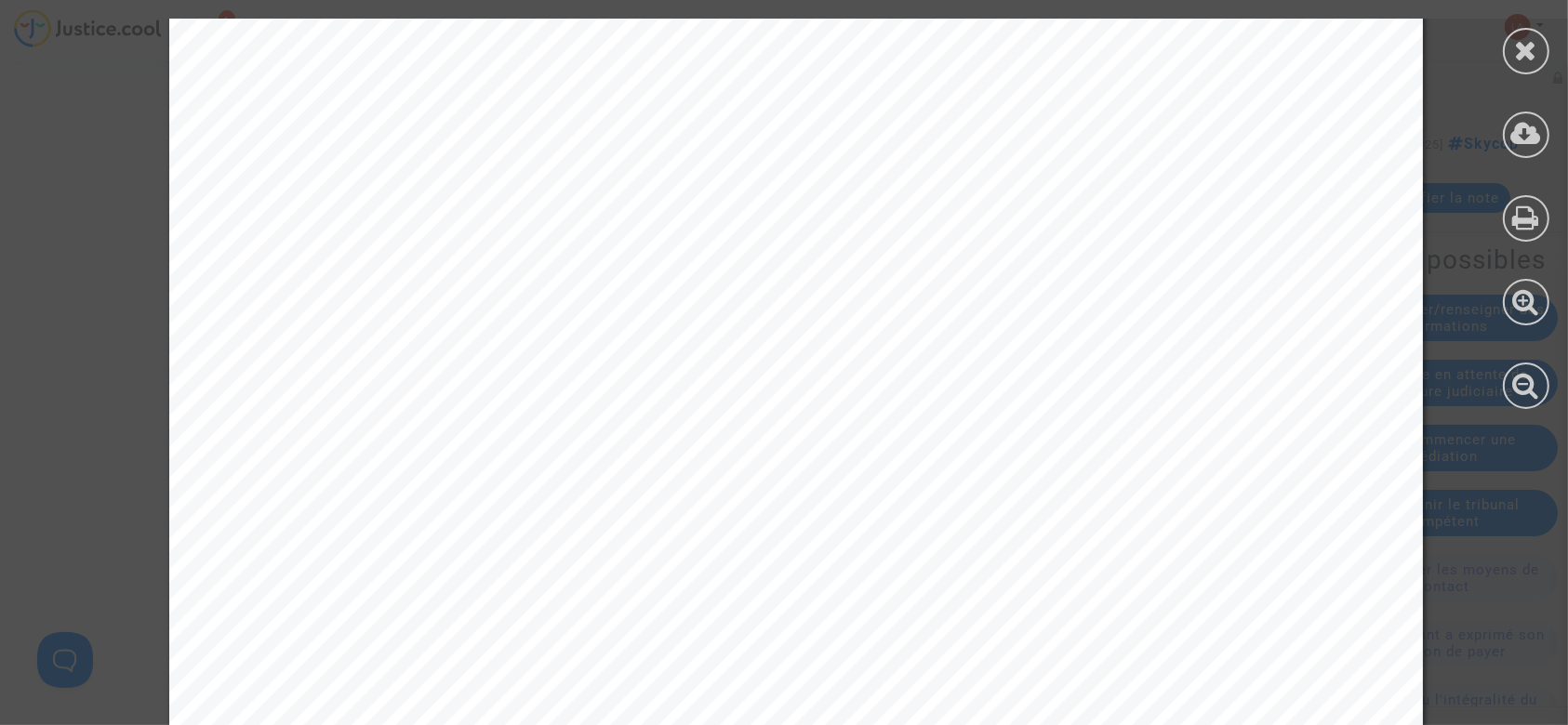
scroll to position [0, 0]
click at [1520, 66] on div at bounding box center [1526, 214] width 84 height 428
click at [1530, 65] on div at bounding box center [1525, 50] width 47 height 47
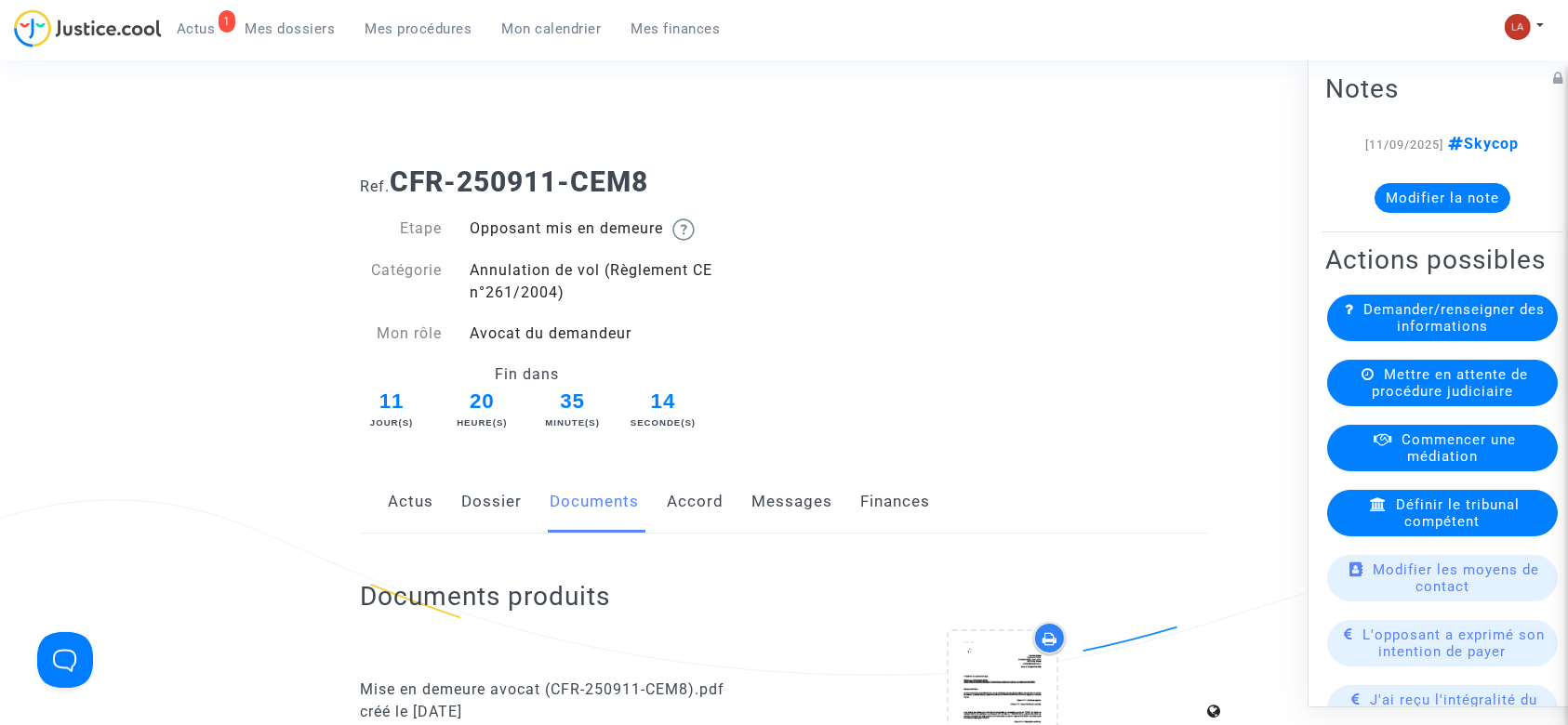
click at [805, 497] on link "Messages" at bounding box center [793, 502] width 81 height 62
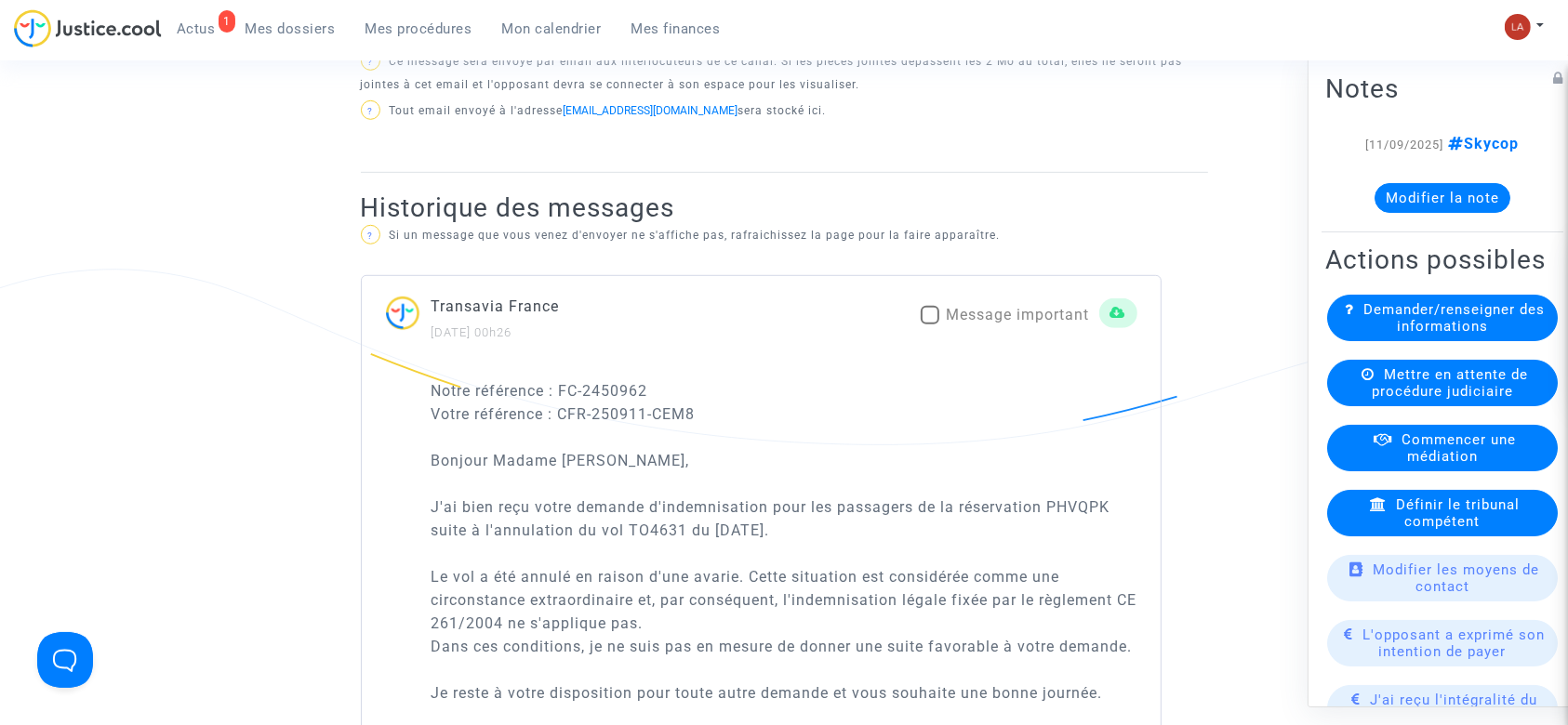
scroll to position [620, 0]
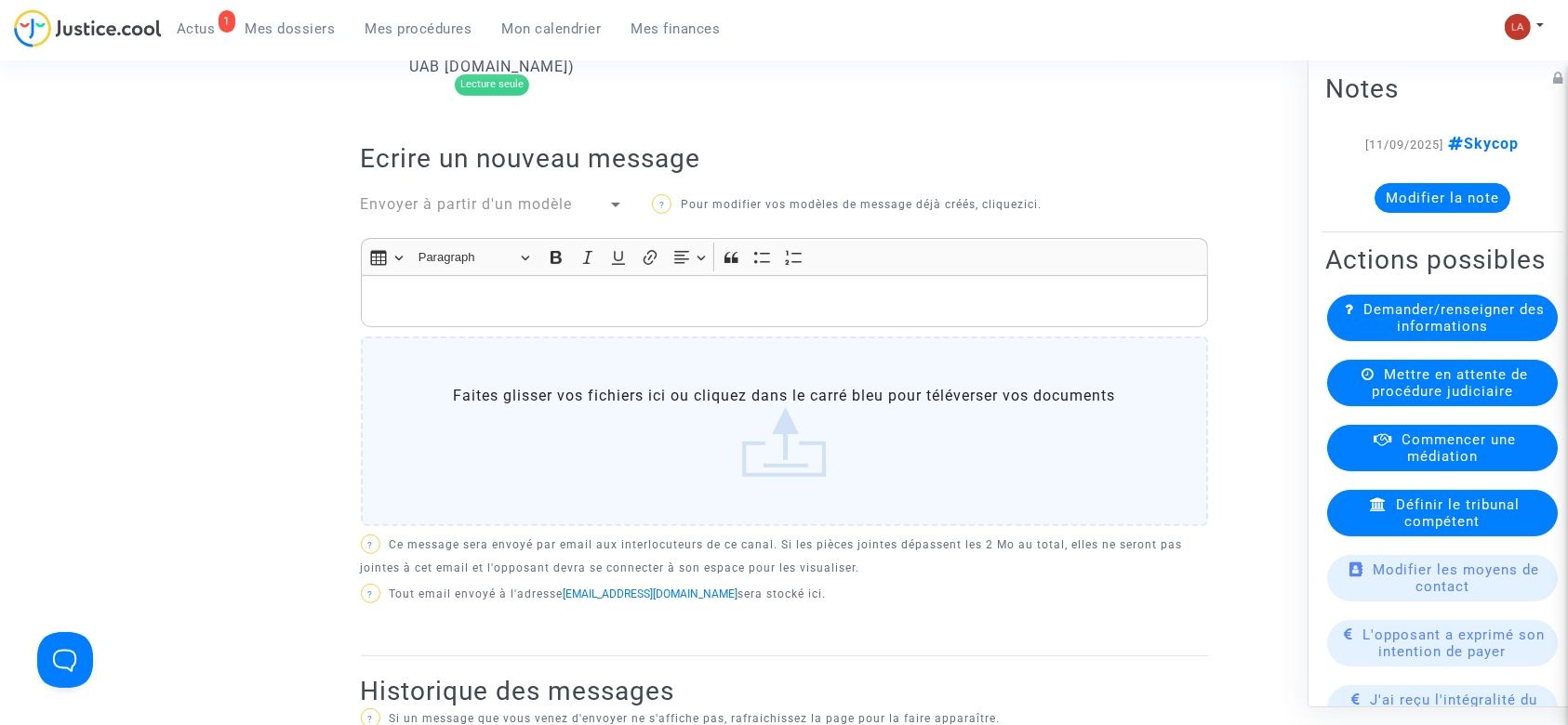
click at [513, 208] on div "Envoyer à partir d'un modèle" at bounding box center [485, 204] width 247 height 22
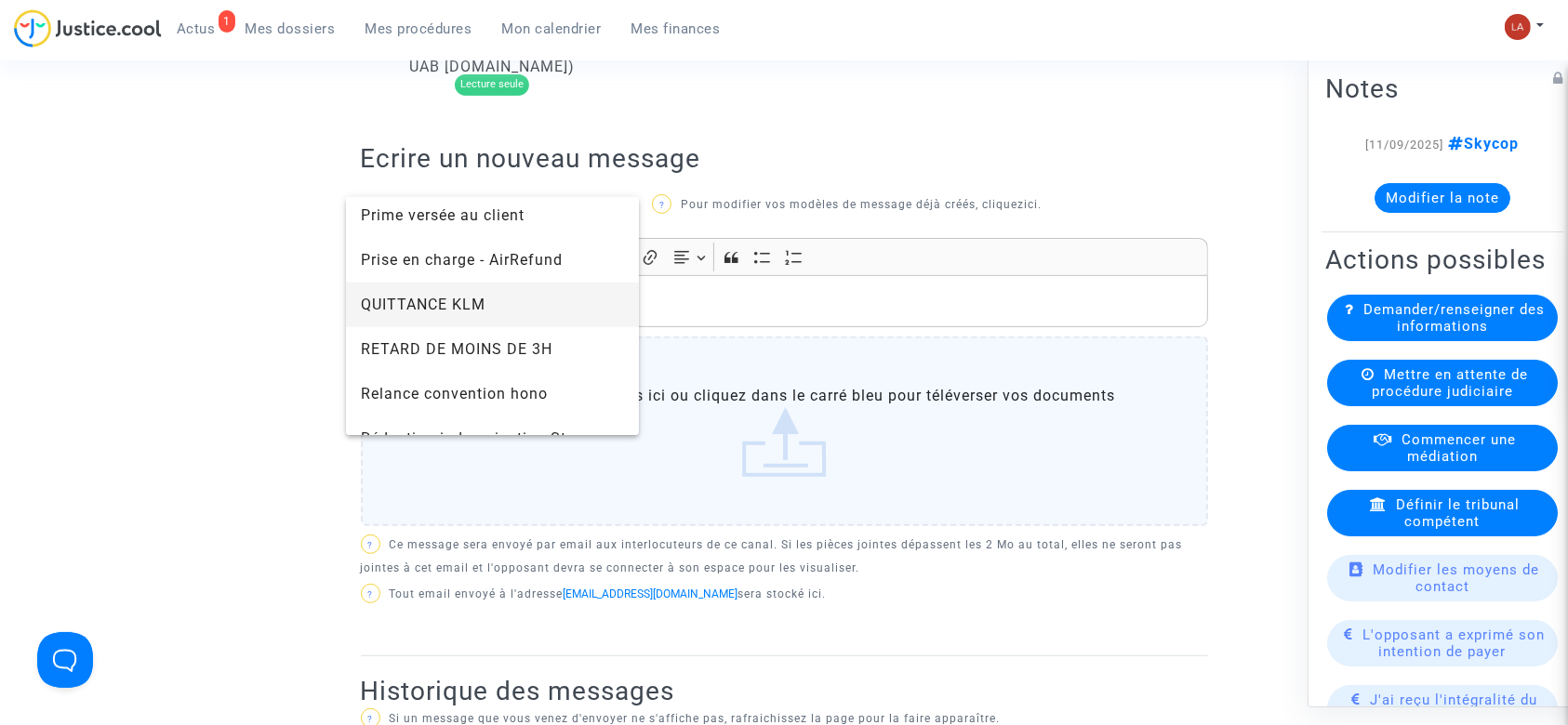
scroll to position [1860, 0]
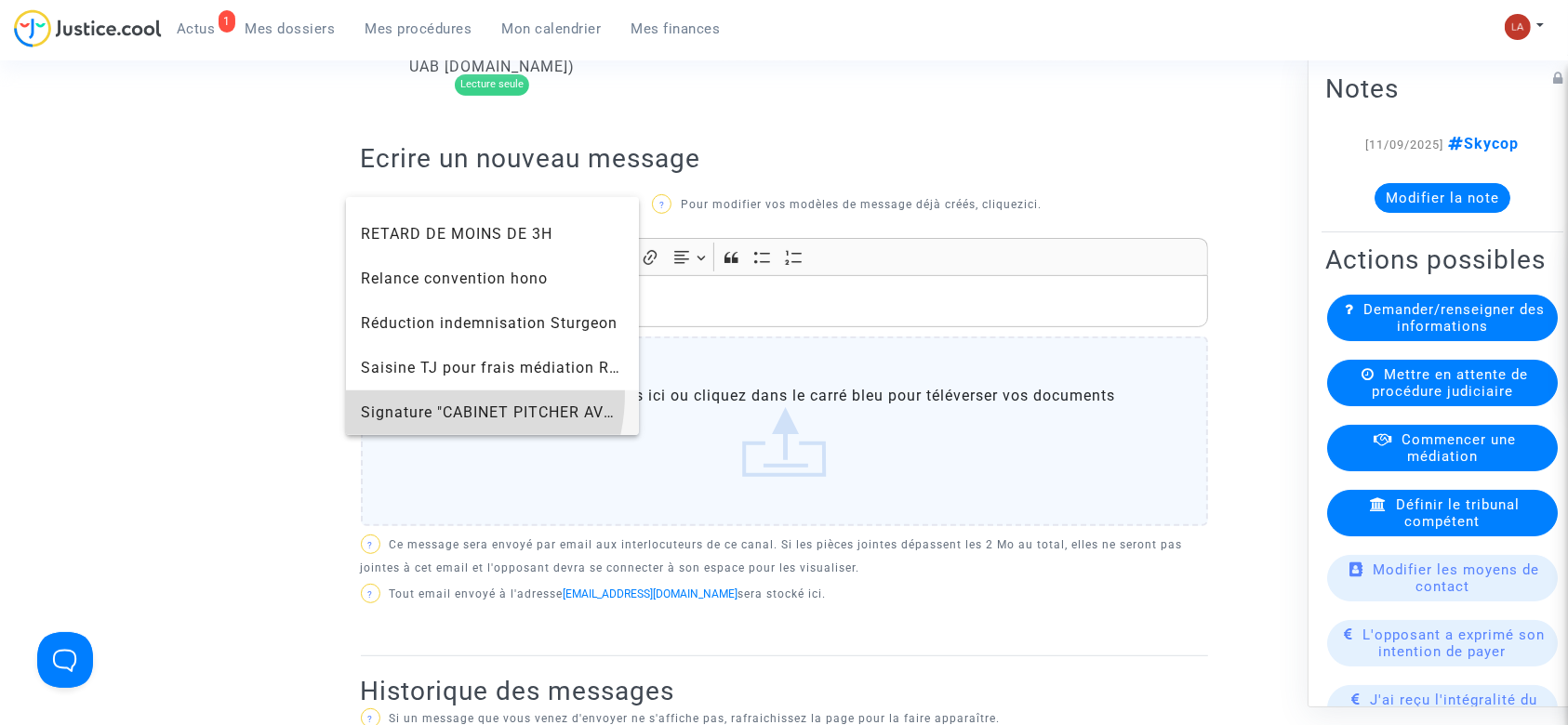
click at [434, 394] on span "Signature "CABINET PITCHER AVOCAT"" at bounding box center [493, 412] width 264 height 45
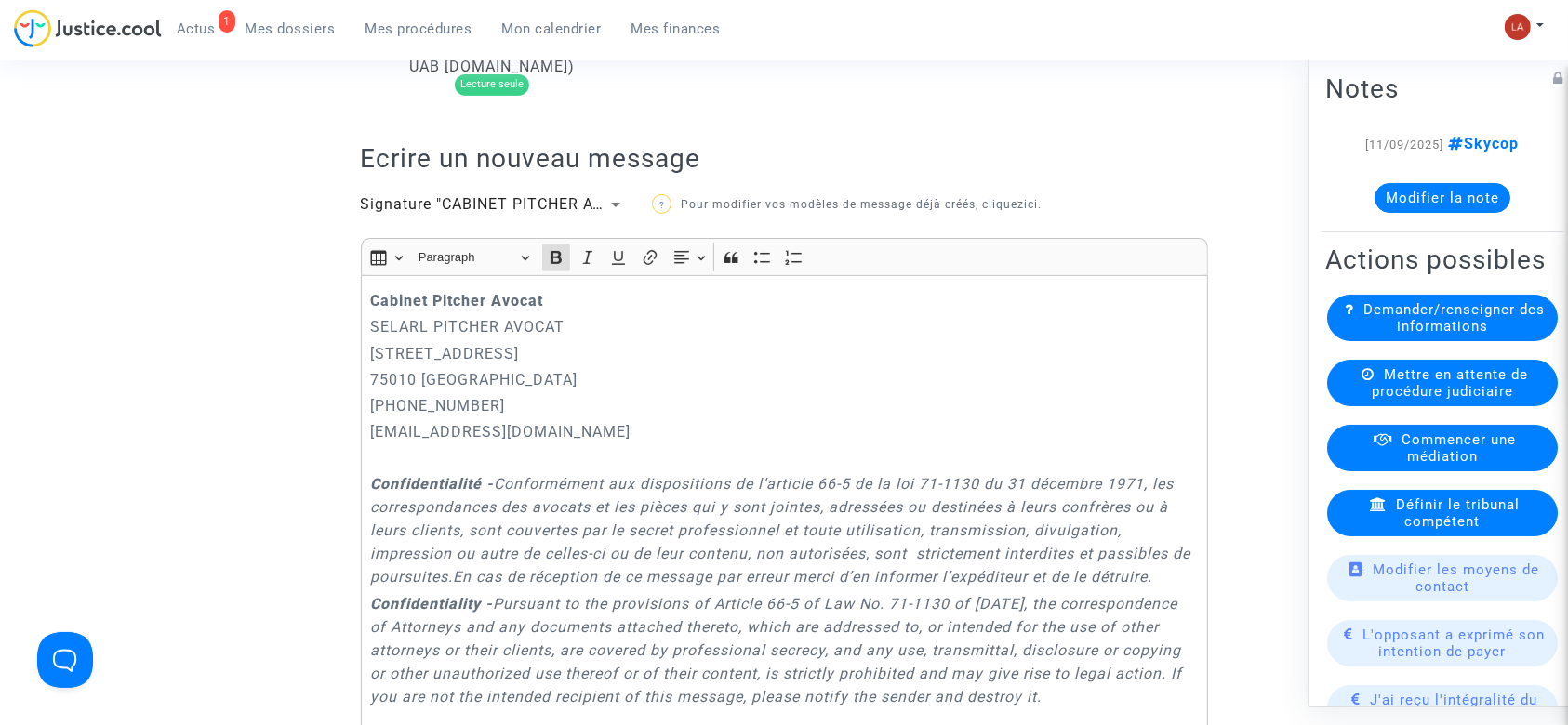
click at [365, 305] on div "Cabinet [PERSON_NAME] PITCHER AVOCAT [STREET_ADDRESS] 01.45.49.09.34 [EMAIL_ADD…" at bounding box center [784, 550] width 847 height 549
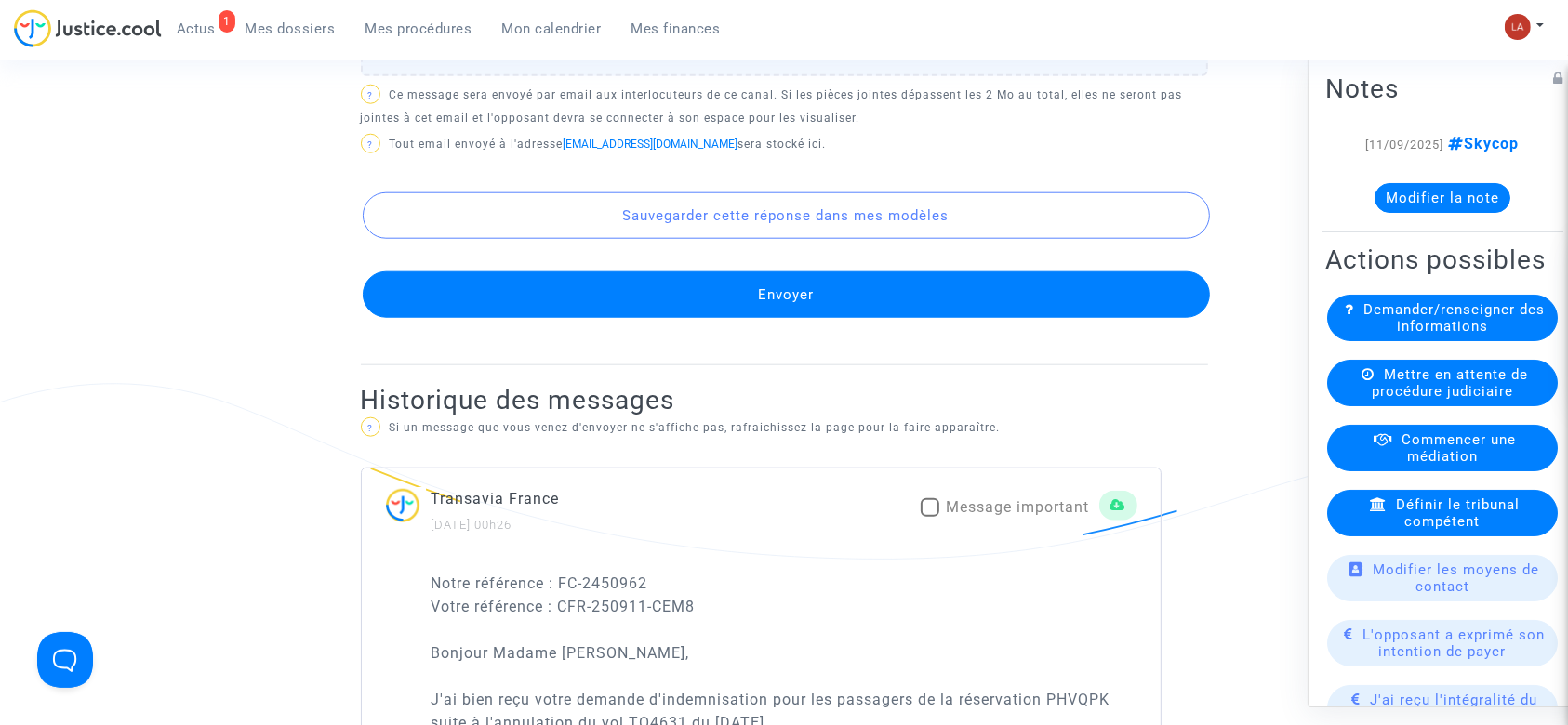
click at [961, 318] on button "Envoyer" at bounding box center [786, 295] width 847 height 47
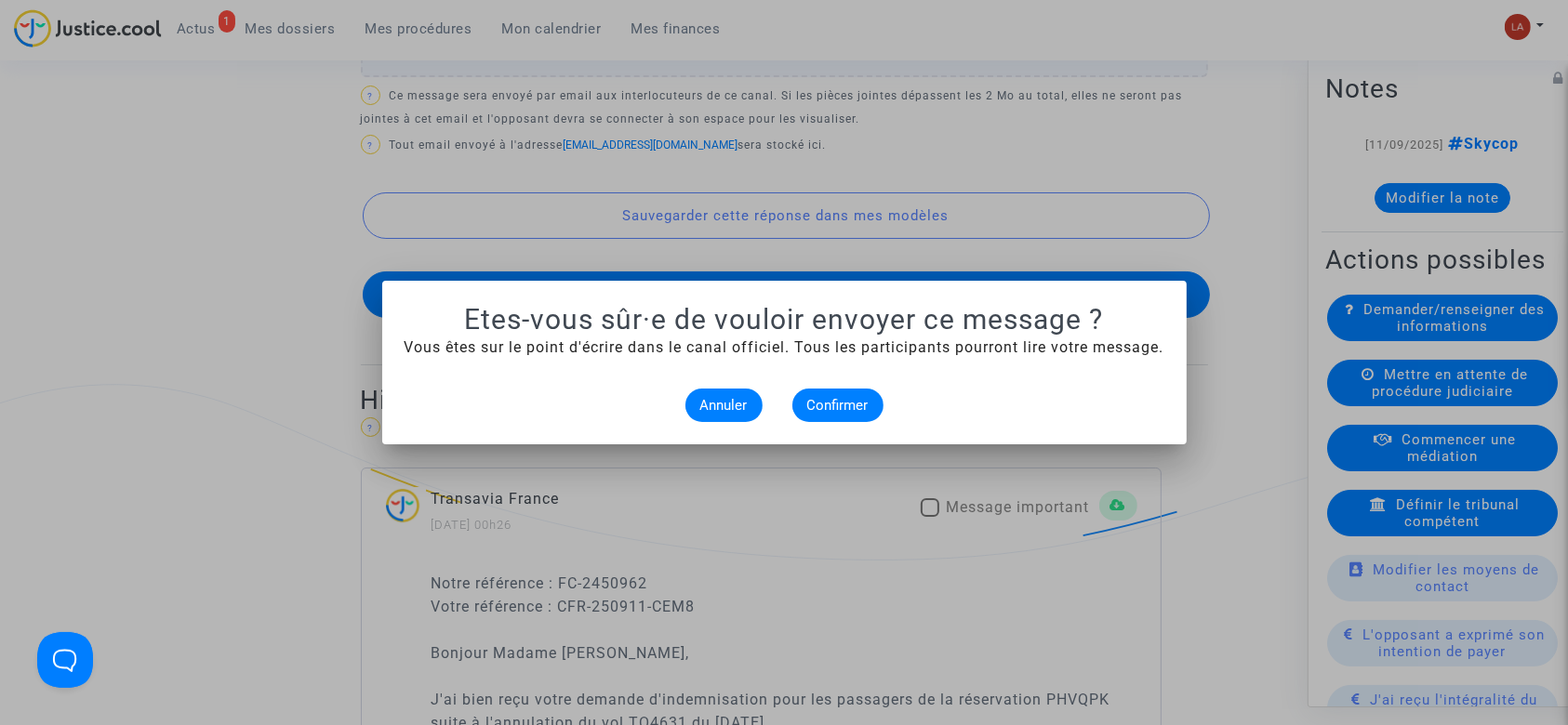
scroll to position [0, 0]
click at [870, 415] on button "Confirmer" at bounding box center [838, 405] width 91 height 33
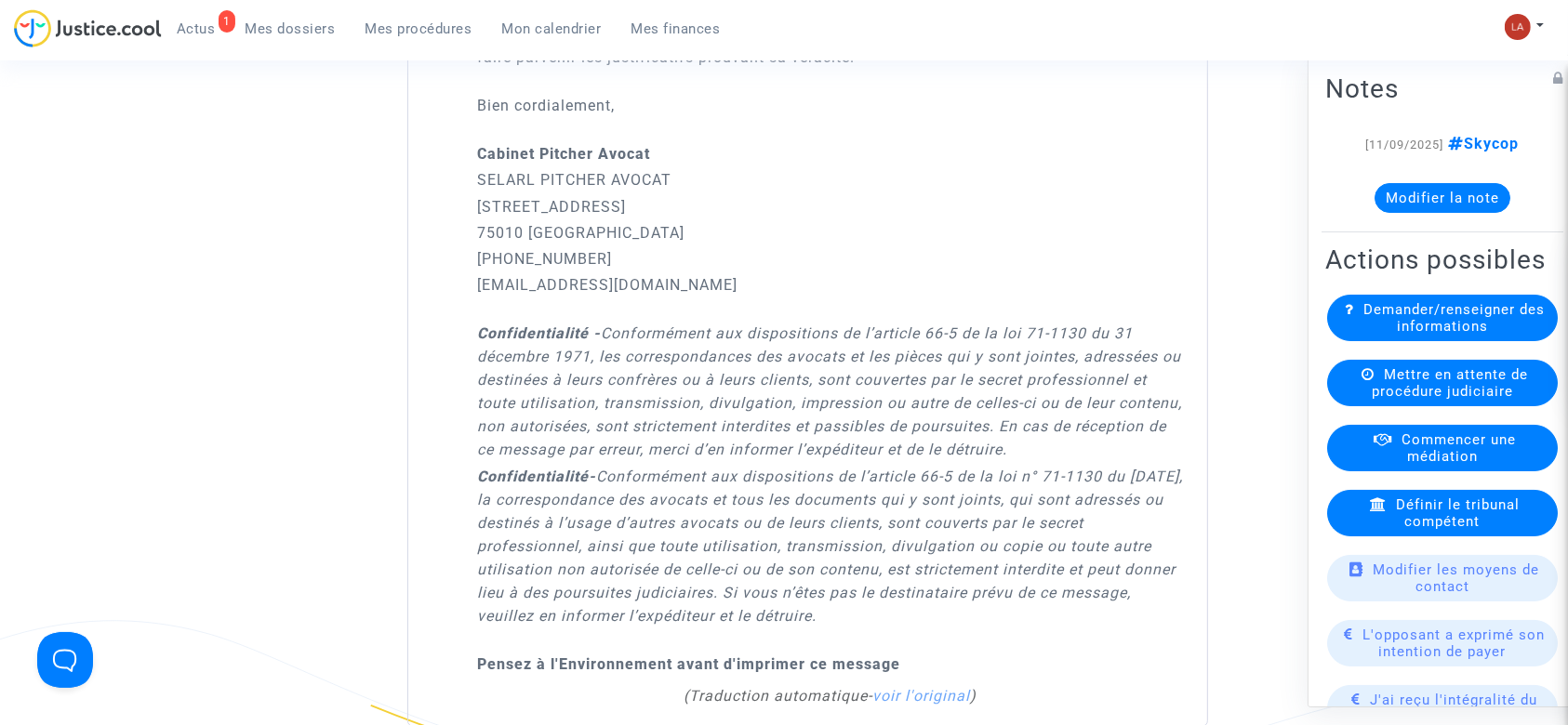
scroll to position [1363, 0]
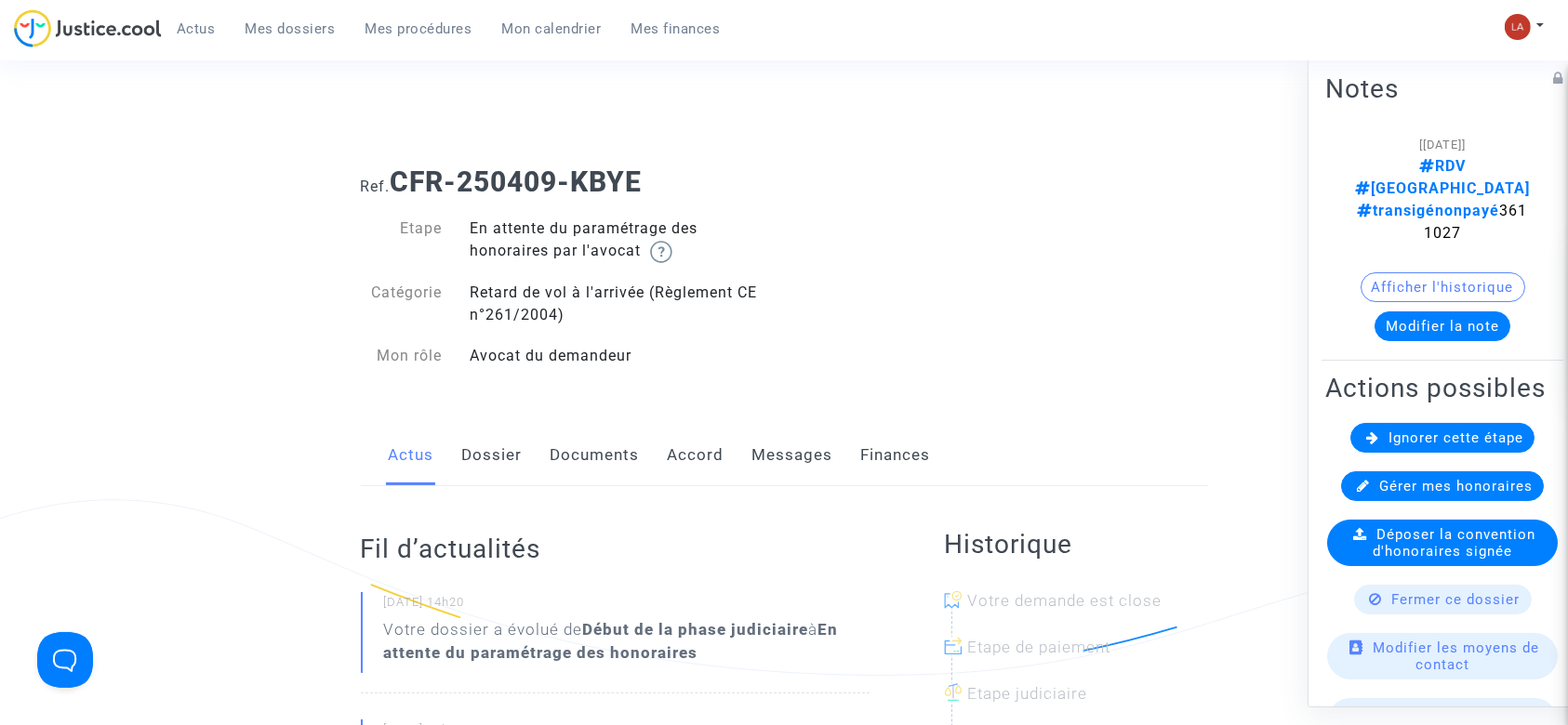
click at [788, 466] on link "Messages" at bounding box center [793, 455] width 81 height 62
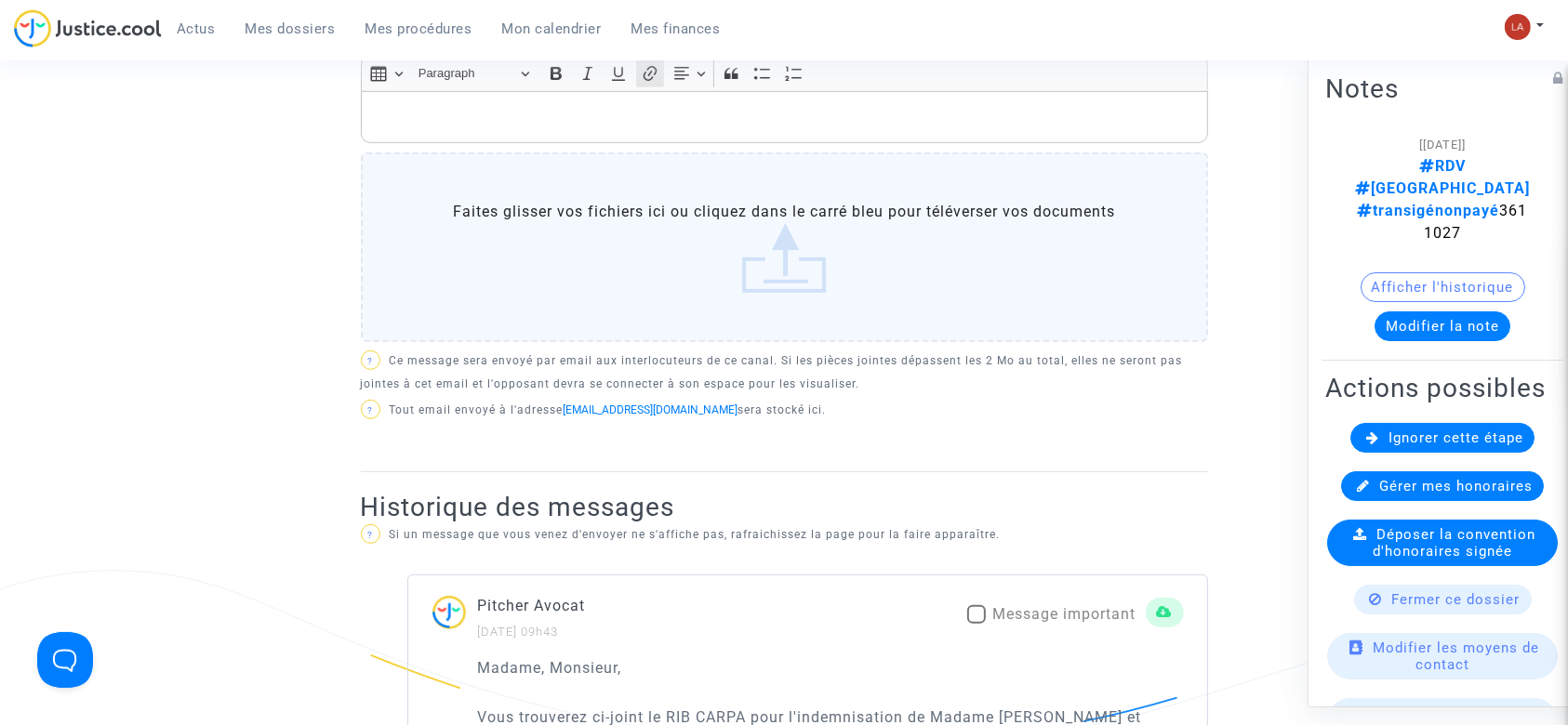
scroll to position [496, 0]
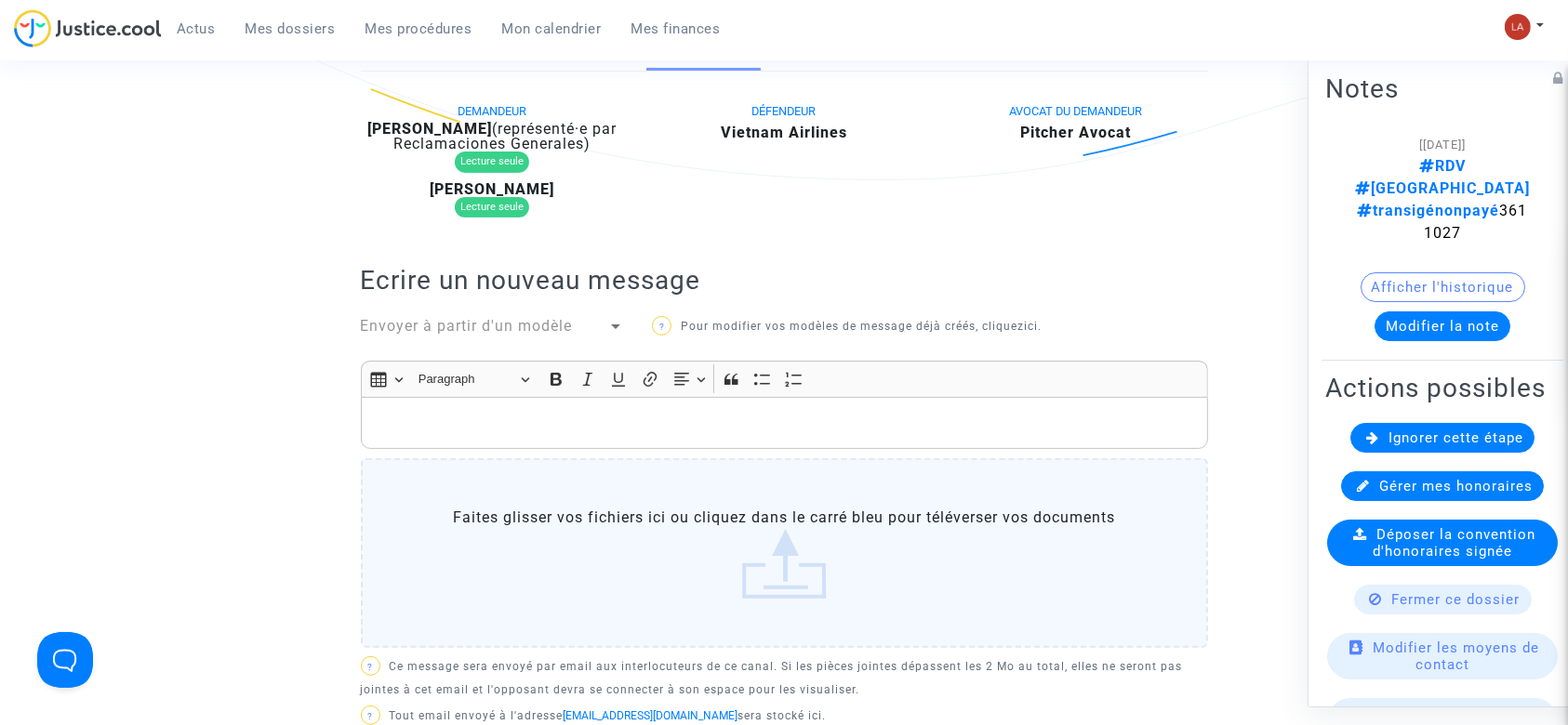
click at [468, 131] on b "[PERSON_NAME]" at bounding box center [430, 128] width 124 height 18
copy div "Cornet"
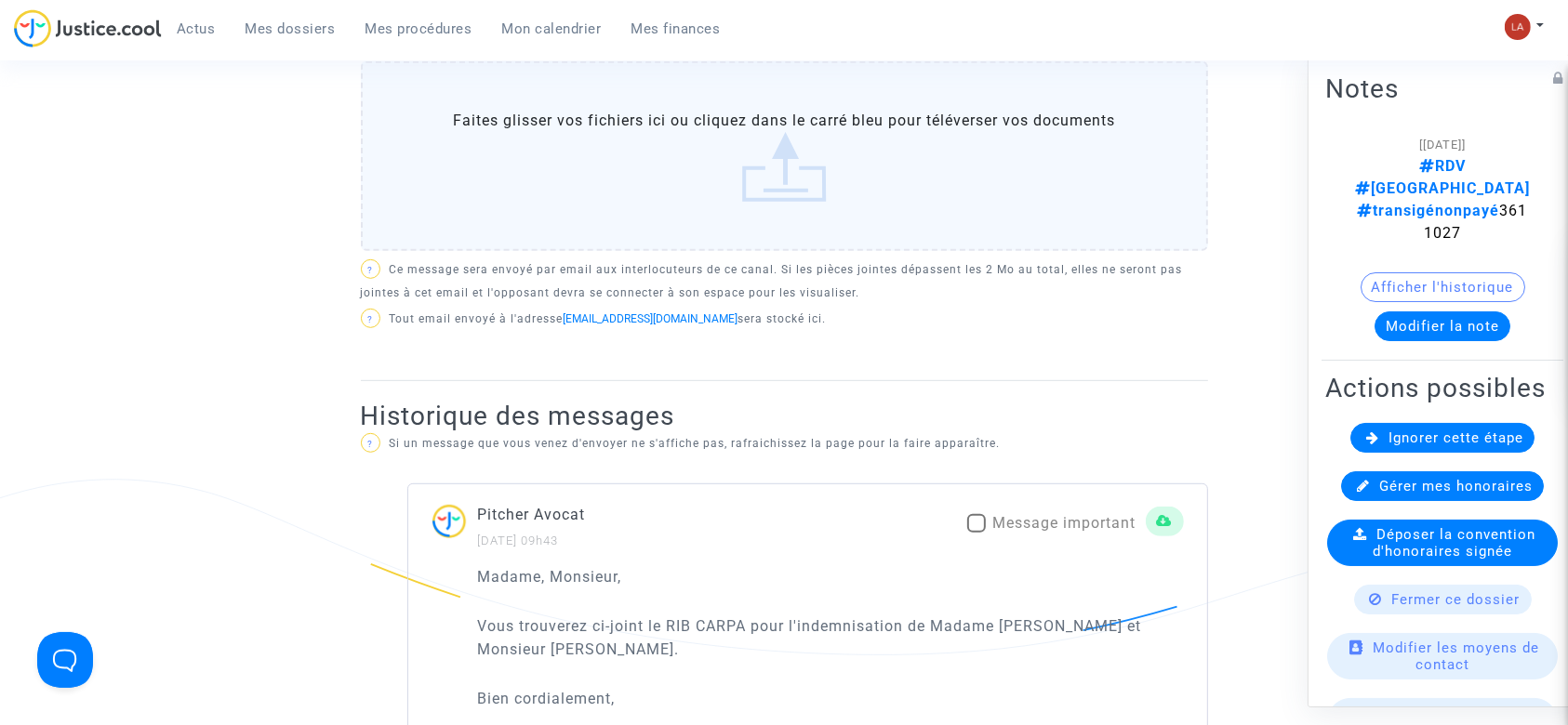
scroll to position [868, 0]
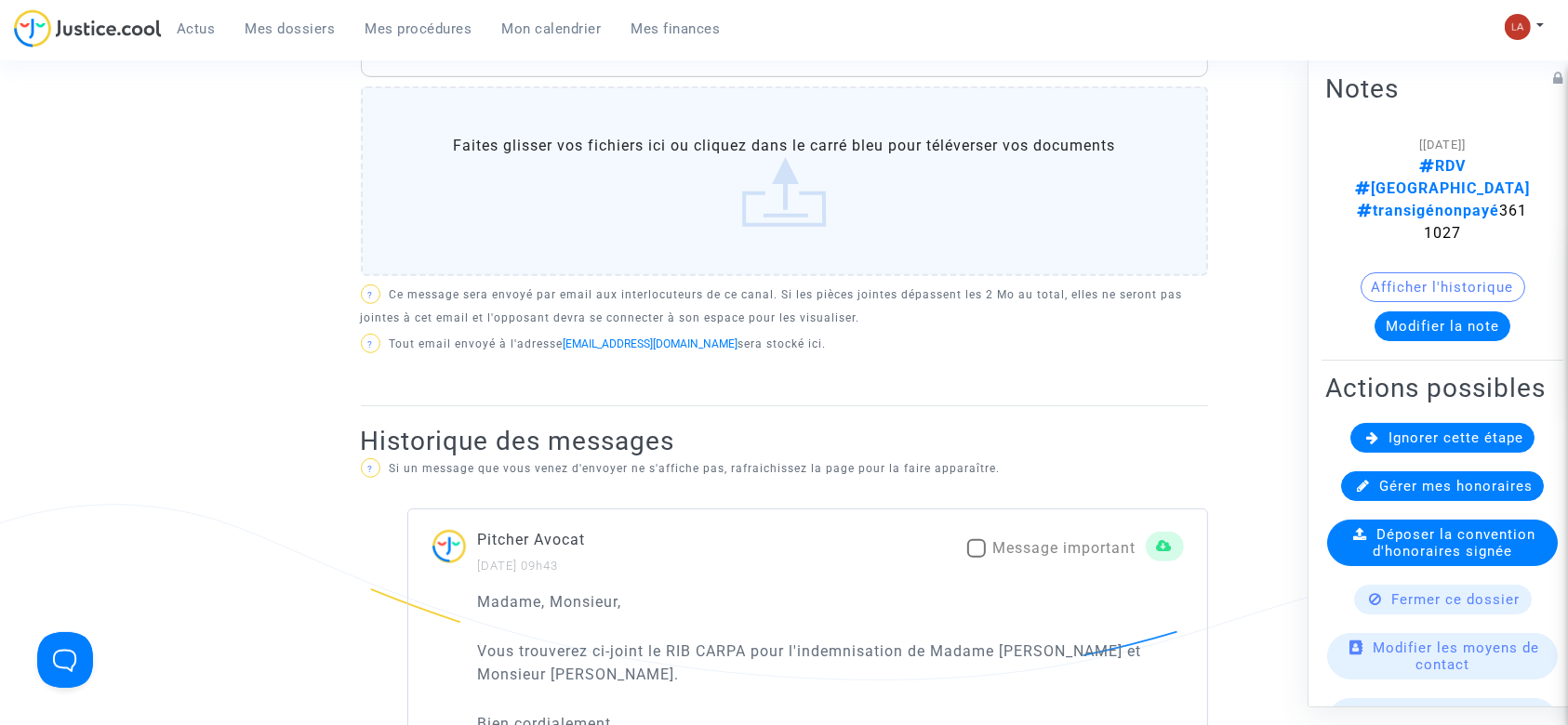
click at [1422, 198] on div "[[DATE]] RDV [GEOGRAPHIC_DATA] transigénonpayé 3611027" at bounding box center [1443, 188] width 179 height 111
copy span "3611027"
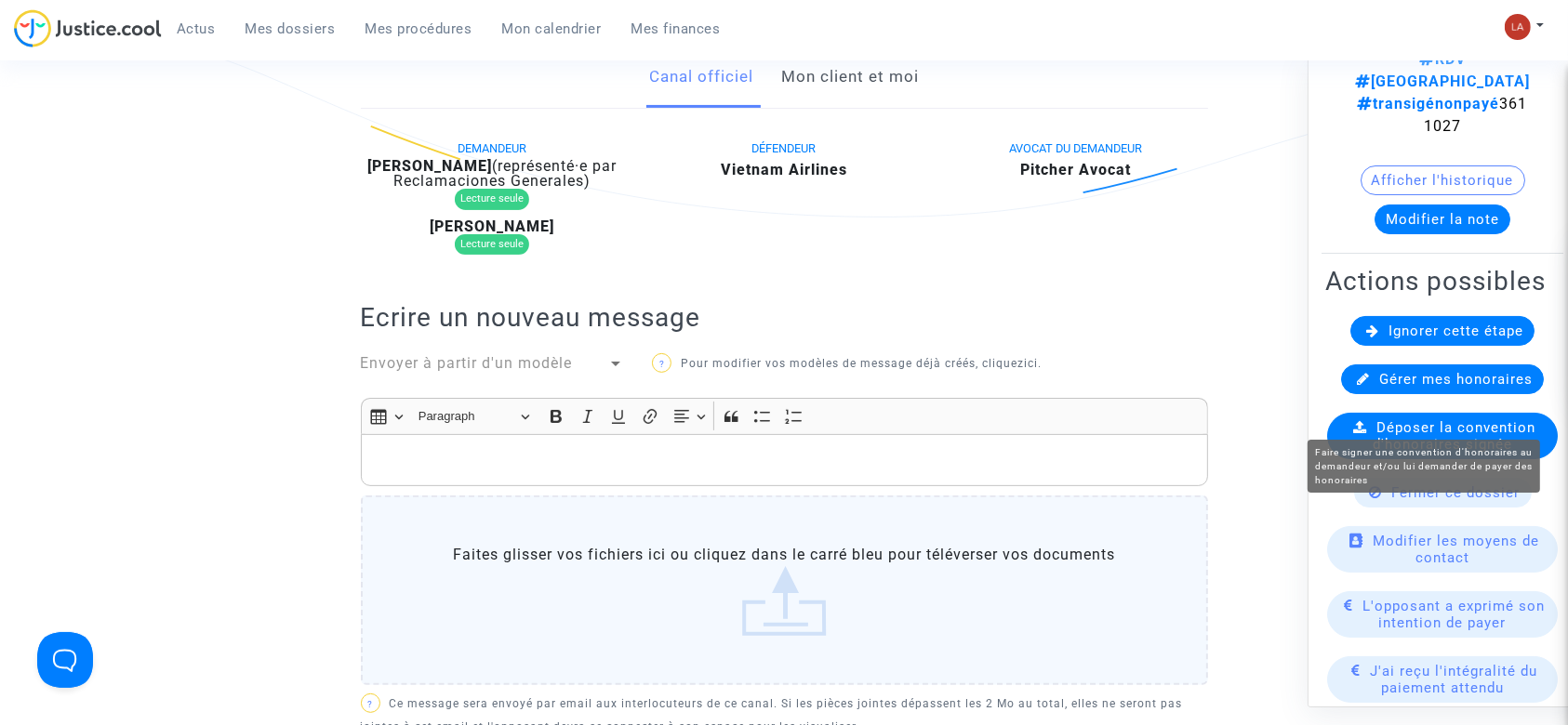
scroll to position [124, 0]
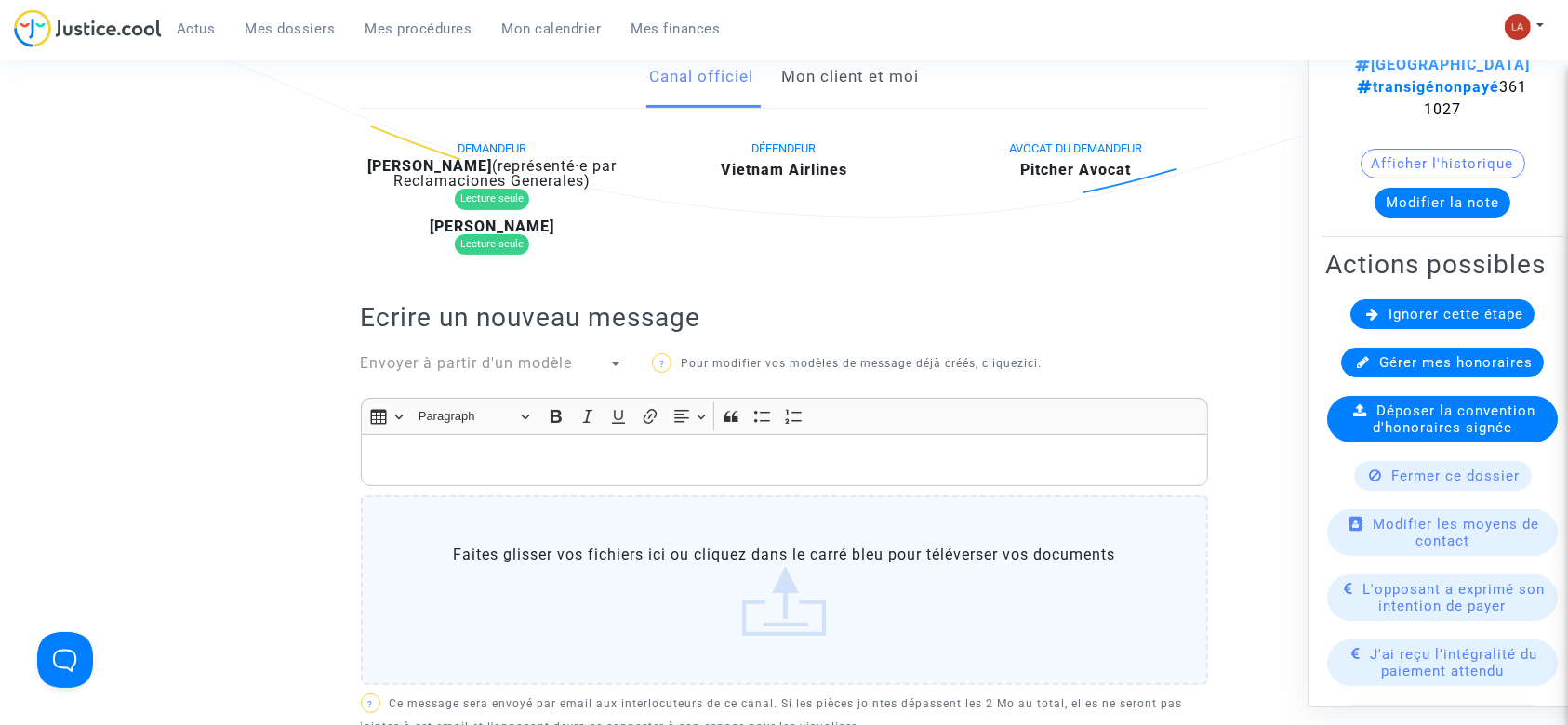
click at [1404, 591] on span "L'opposant a exprimé son intention de payer" at bounding box center [1454, 598] width 182 height 33
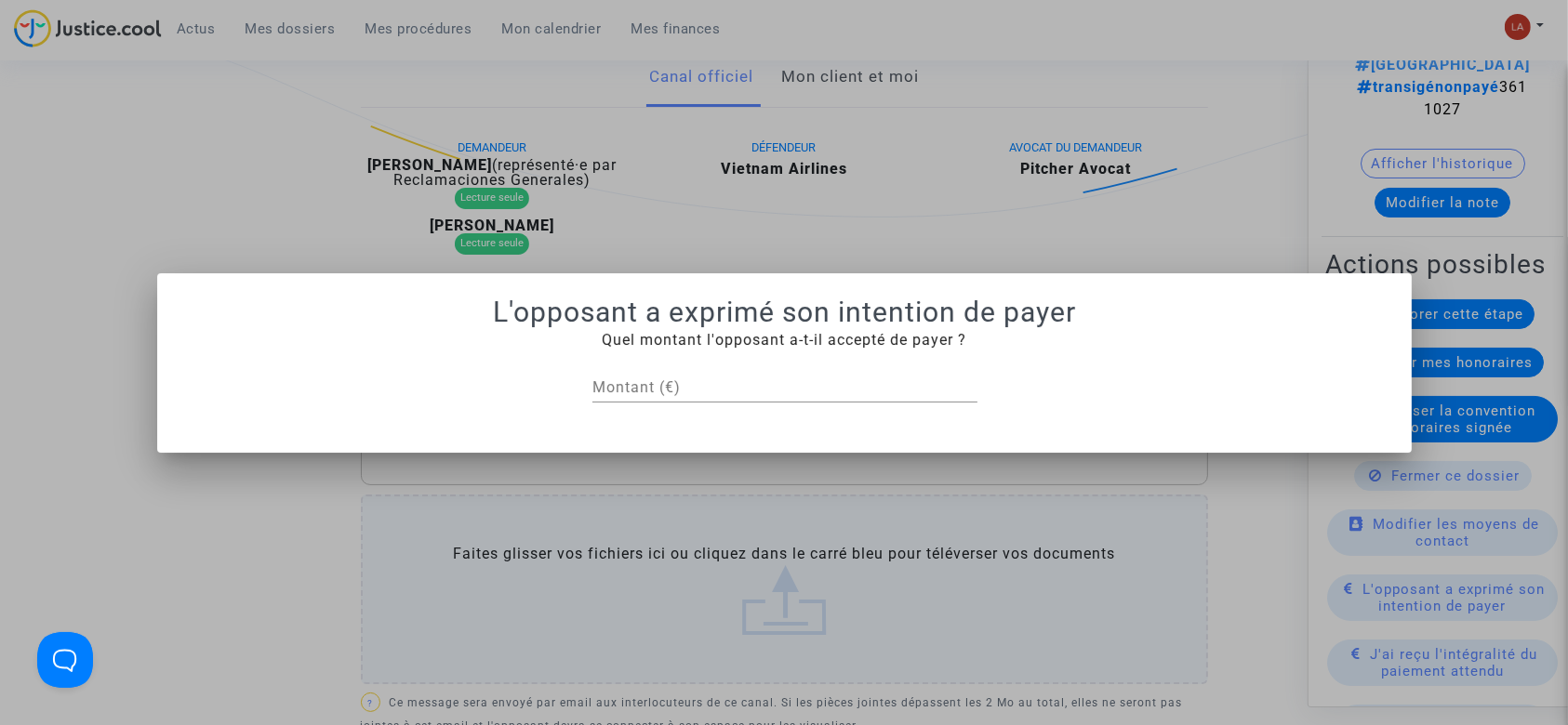
scroll to position [0, 0]
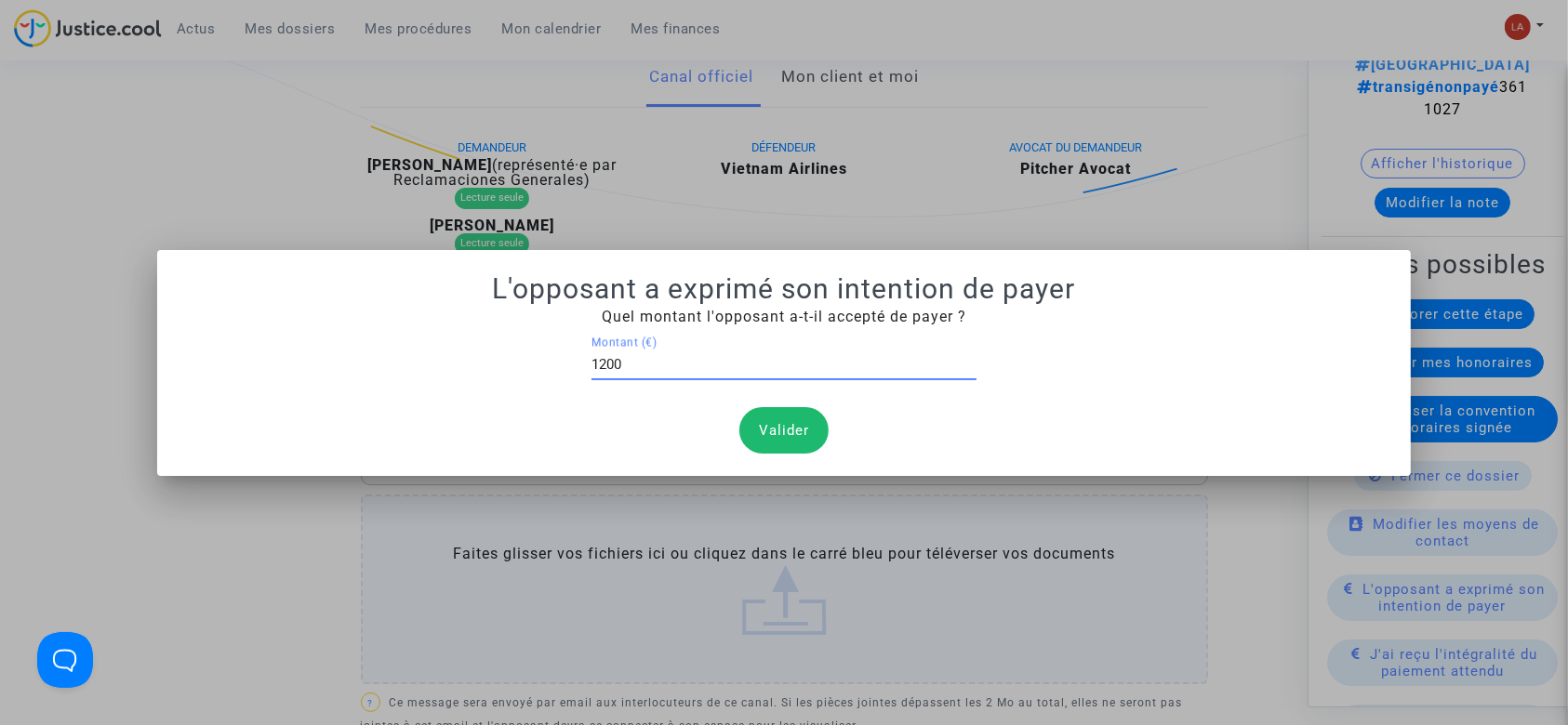
type input "1200"
click at [837, 429] on div "Quel montant l'opposant a-t-il accepté de payer ? 1200 Montant (€) Valider" at bounding box center [784, 380] width 1210 height 148
click at [811, 429] on button "Valider" at bounding box center [784, 430] width 89 height 47
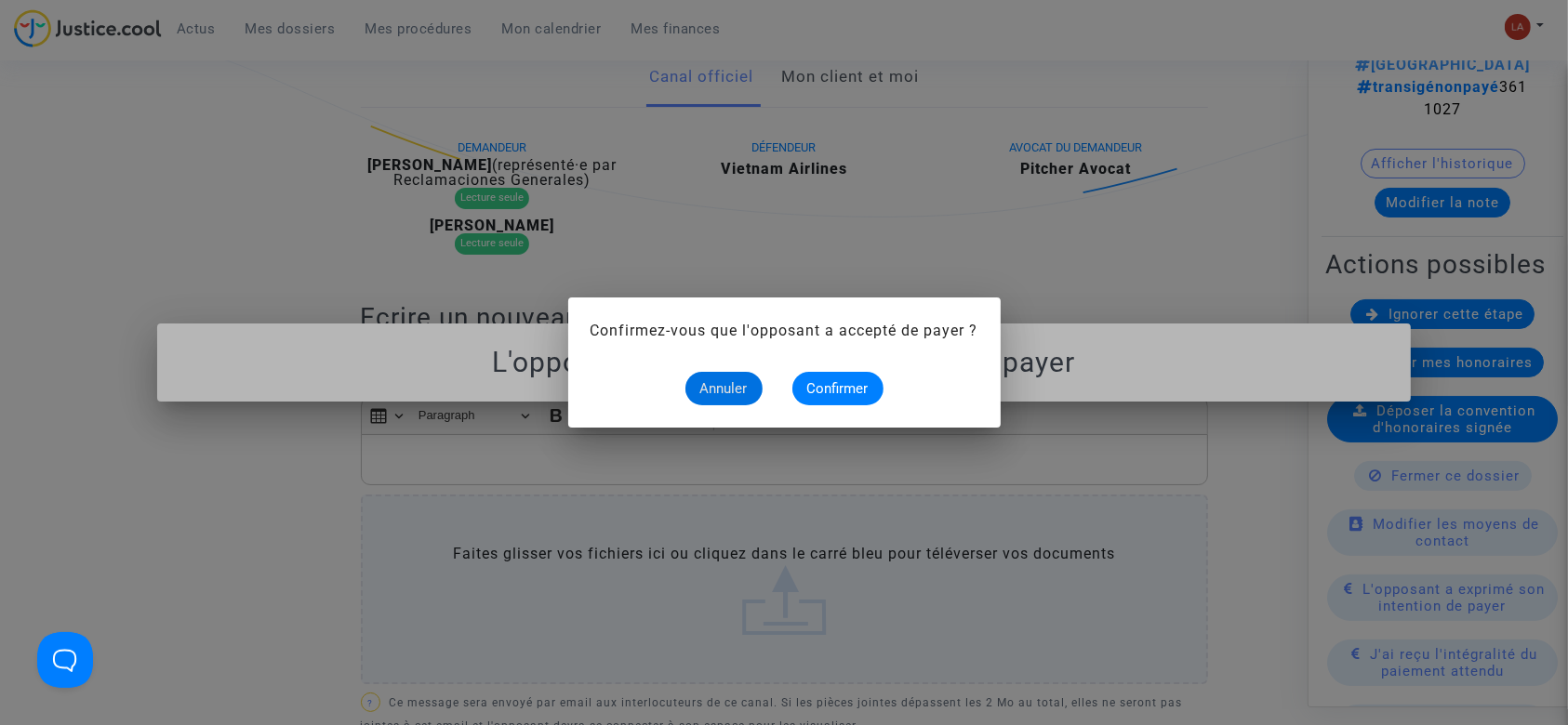
click at [794, 357] on alert-dialogs "Confirmez-vous que l'opposant a accepté de payer ? Annuler Confirmer" at bounding box center [784, 363] width 388 height 86
click at [830, 380] on span "Confirmer" at bounding box center [837, 389] width 62 height 17
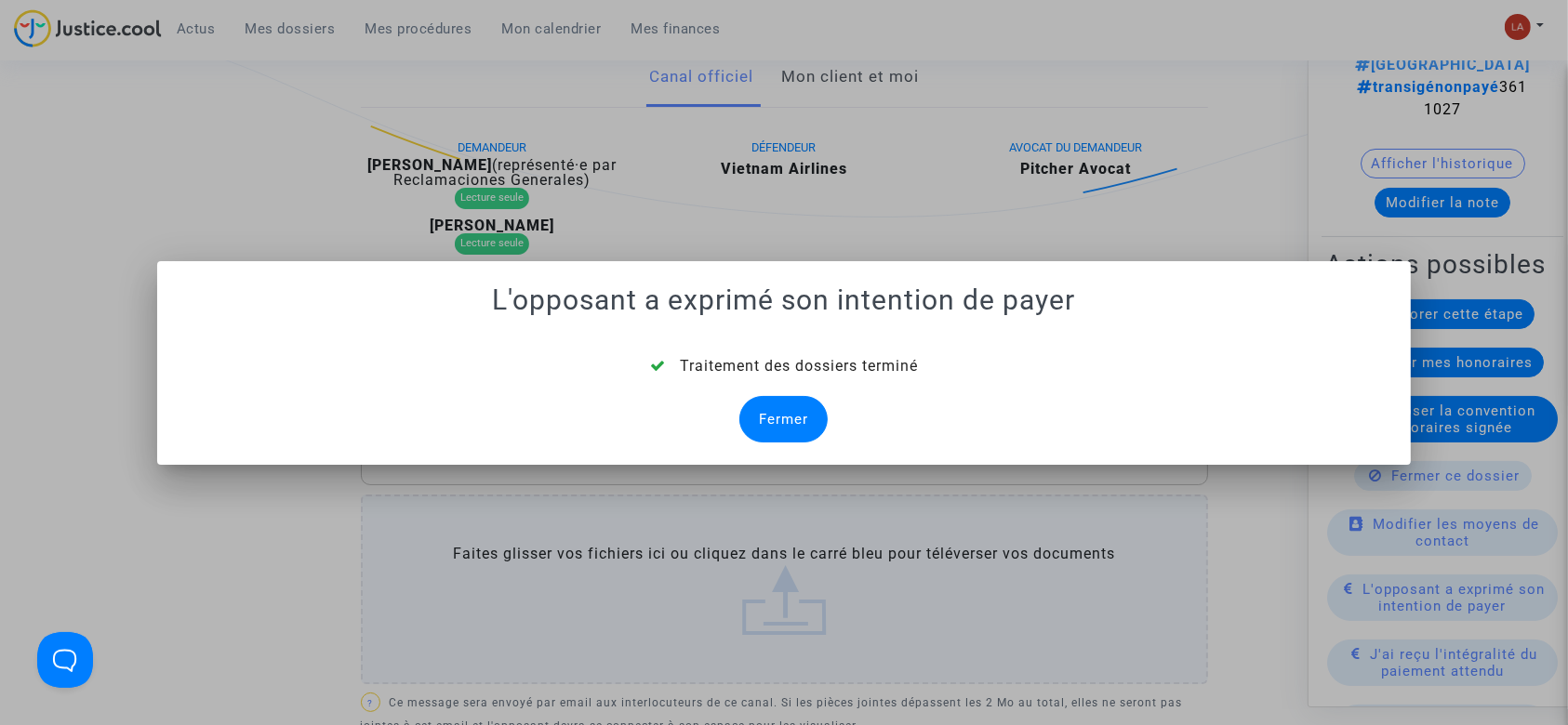
click at [787, 414] on div "Fermer" at bounding box center [783, 419] width 88 height 47
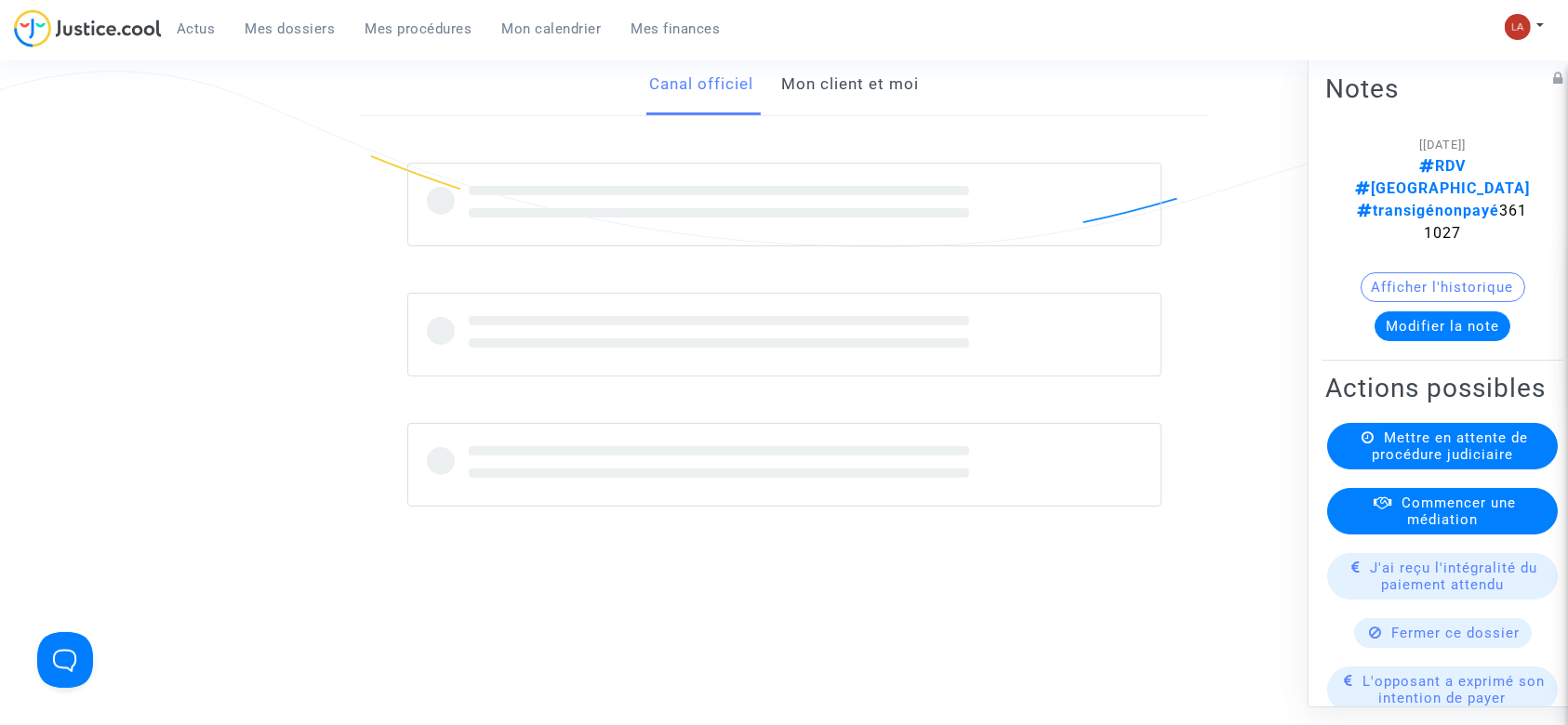
scroll to position [458, 0]
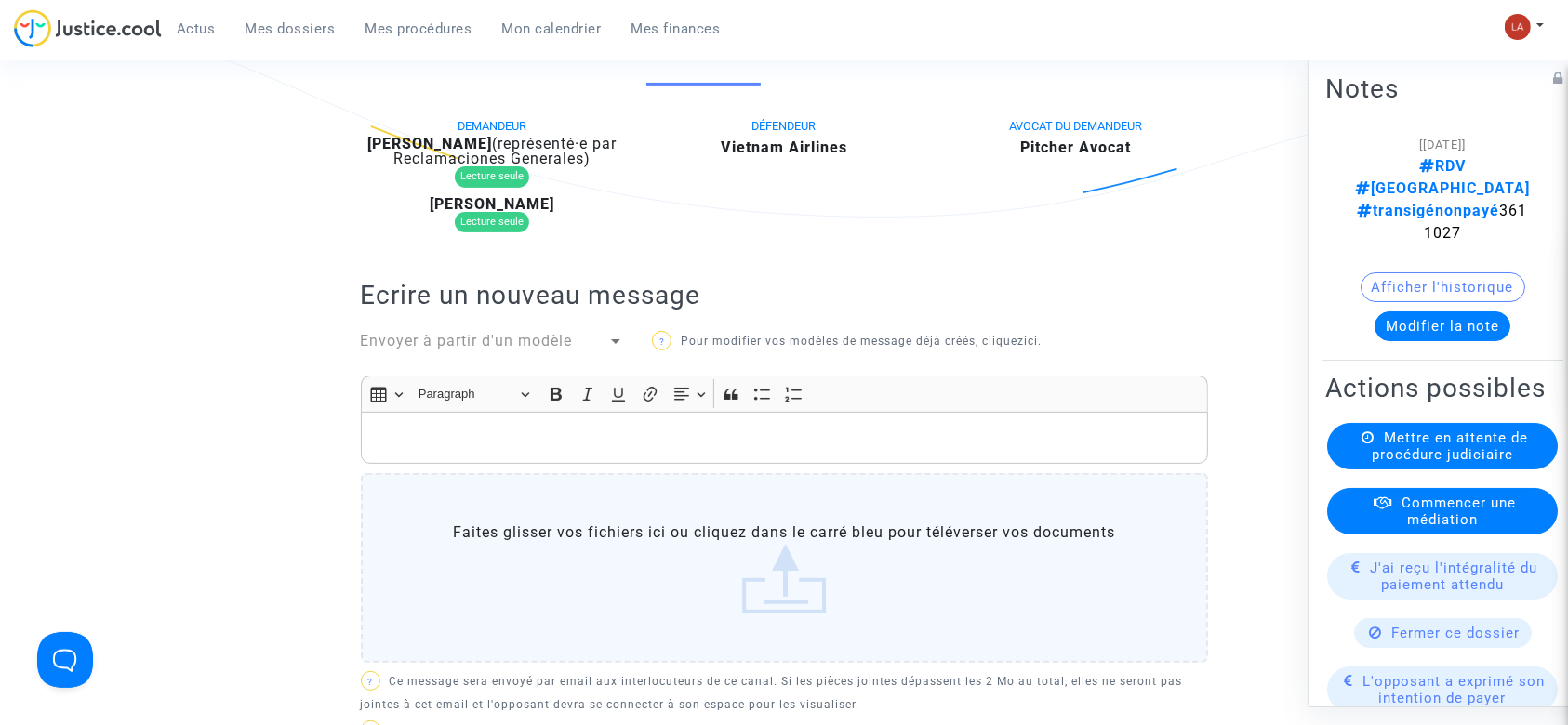
click at [574, 333] on div "Envoyer à partir d'un modèle" at bounding box center [485, 340] width 247 height 22
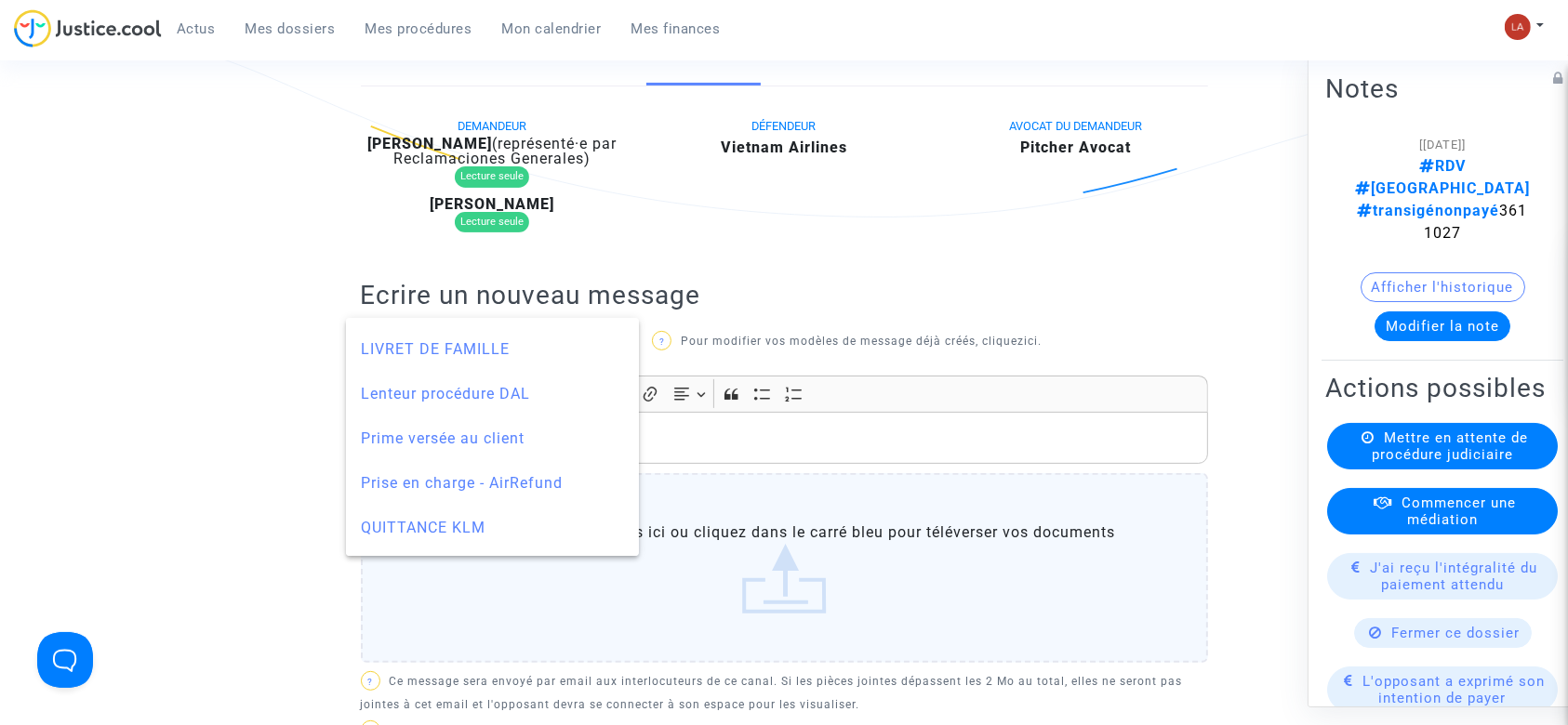
scroll to position [1860, 0]
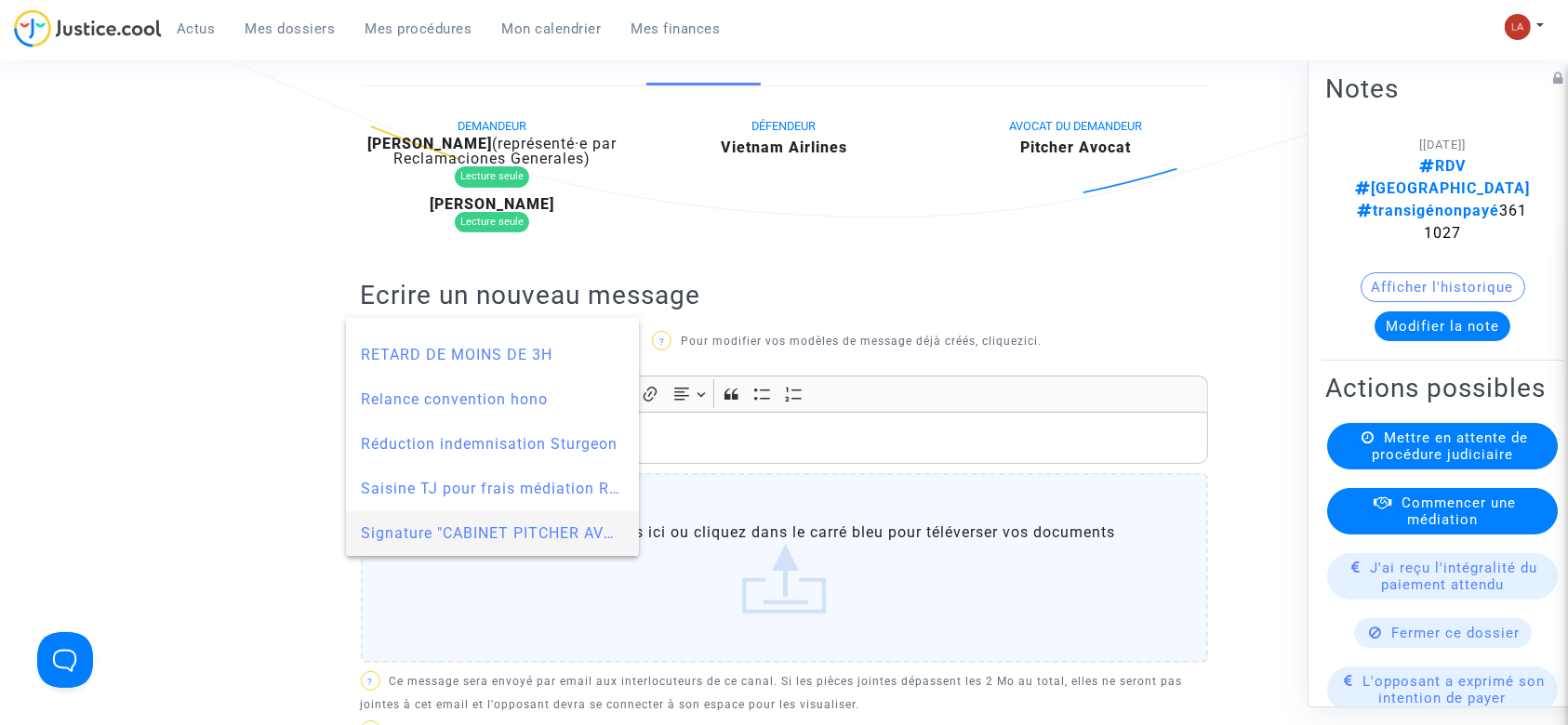
click at [434, 532] on span "Signature "CABINET PITCHER AVOCAT"" at bounding box center [506, 533] width 289 height 18
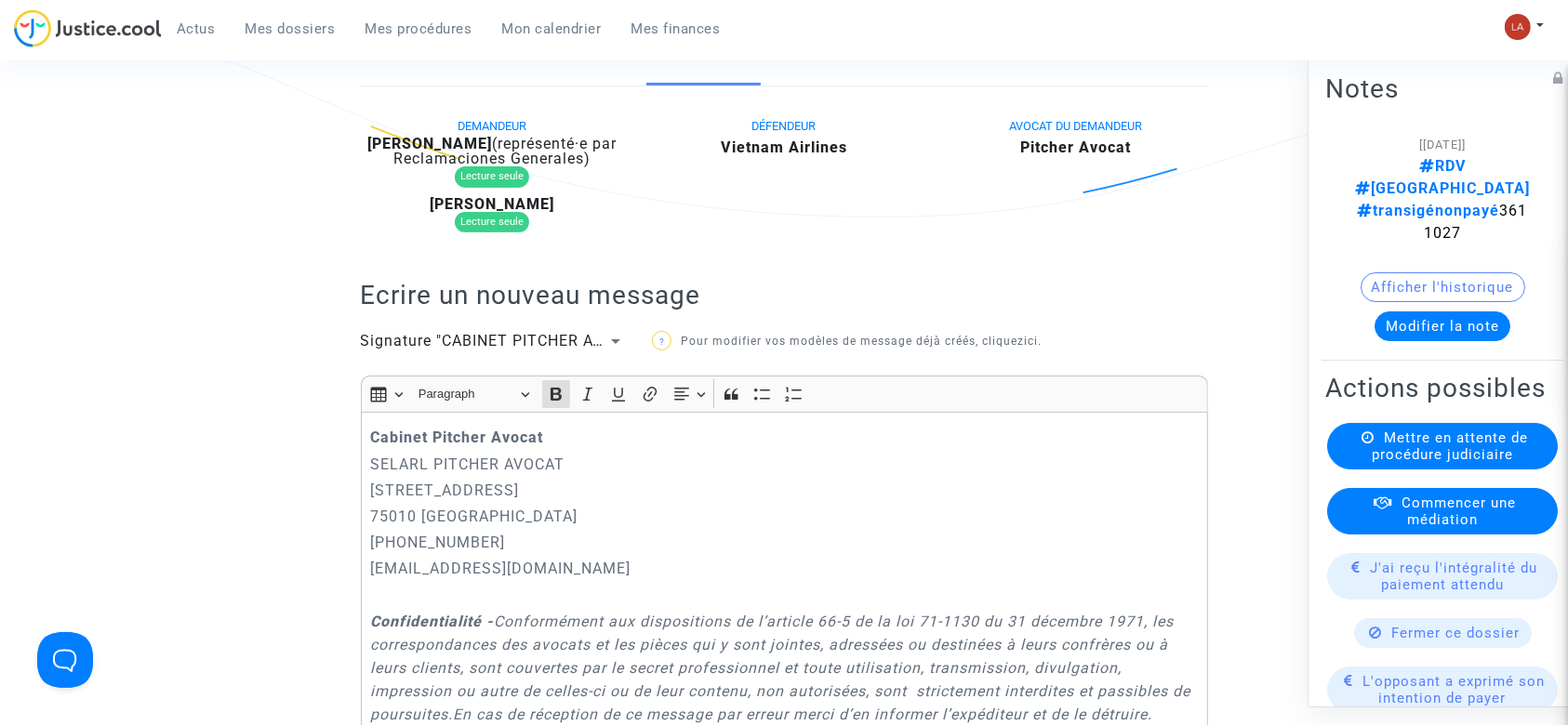
click at [372, 429] on strong "Cabinet Pitcher Avocat" at bounding box center [456, 437] width 173 height 18
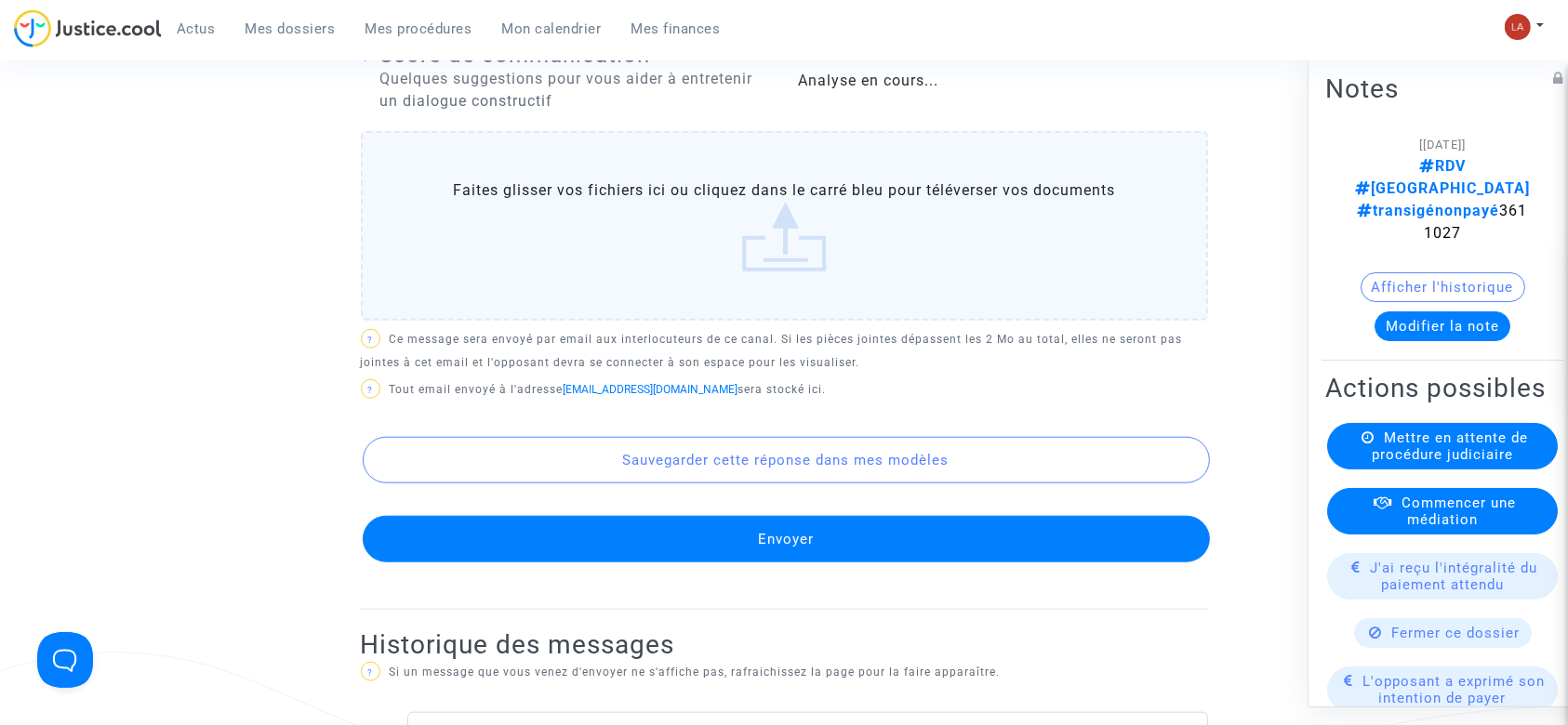
scroll to position [1698, 0]
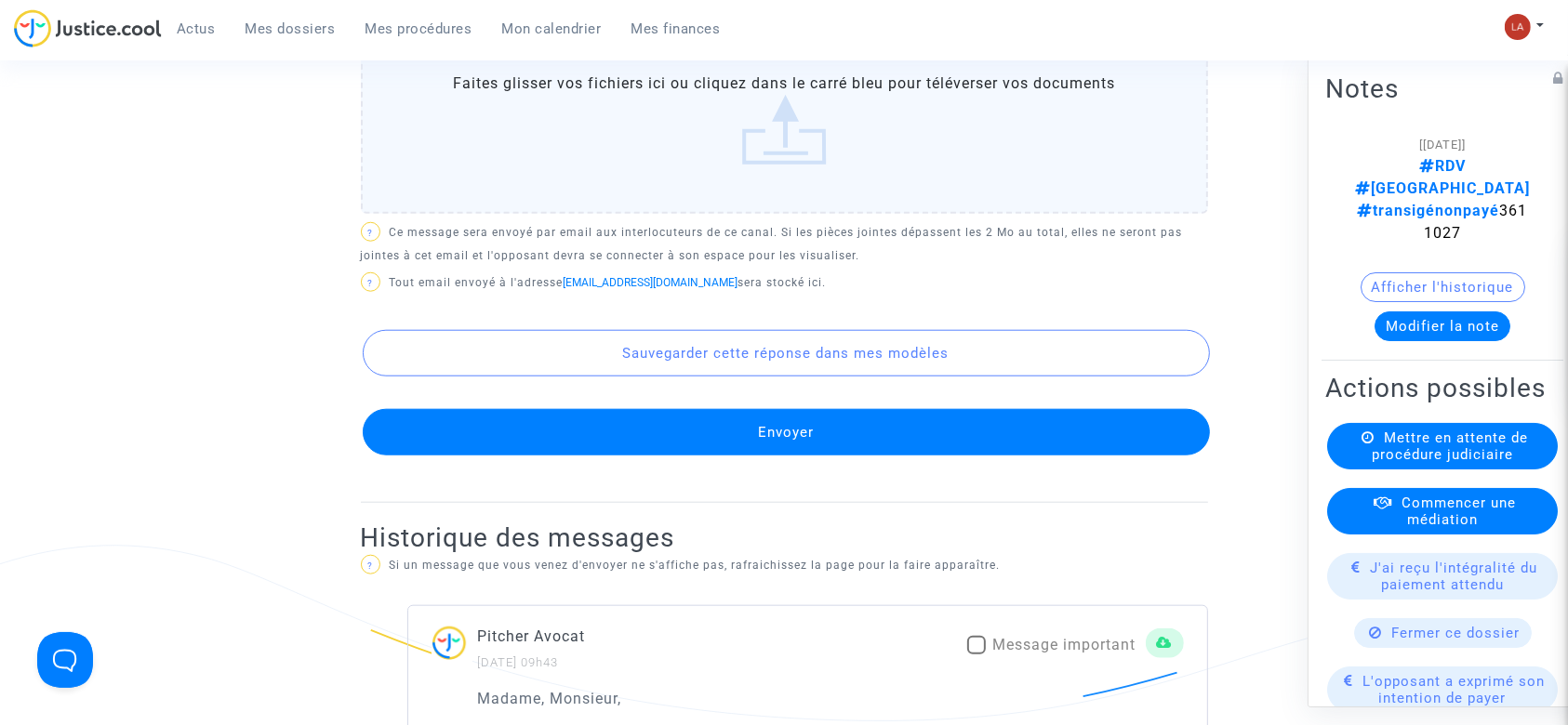
click at [852, 455] on button "Envoyer" at bounding box center [786, 432] width 847 height 47
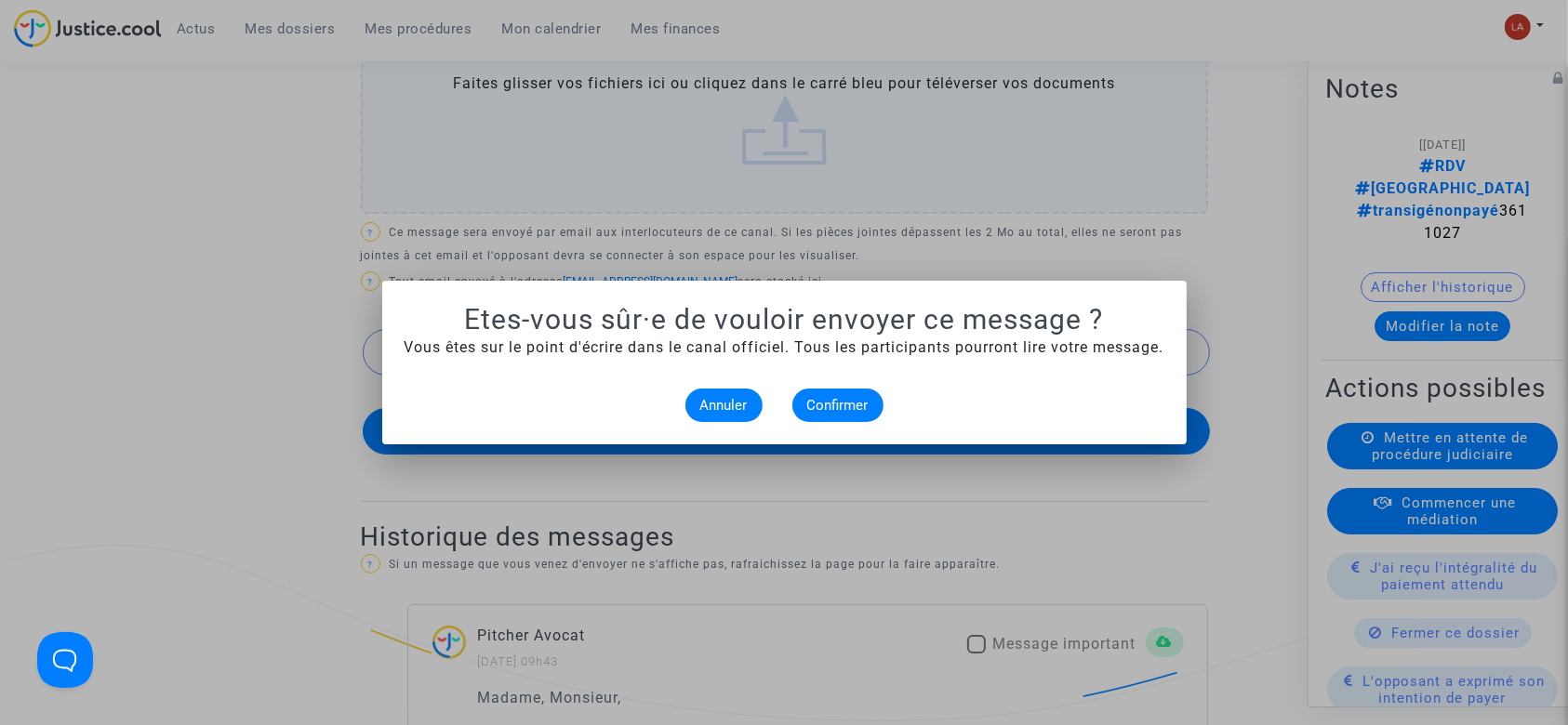
scroll to position [0, 0]
click at [844, 416] on button "Confirmer" at bounding box center [838, 405] width 91 height 33
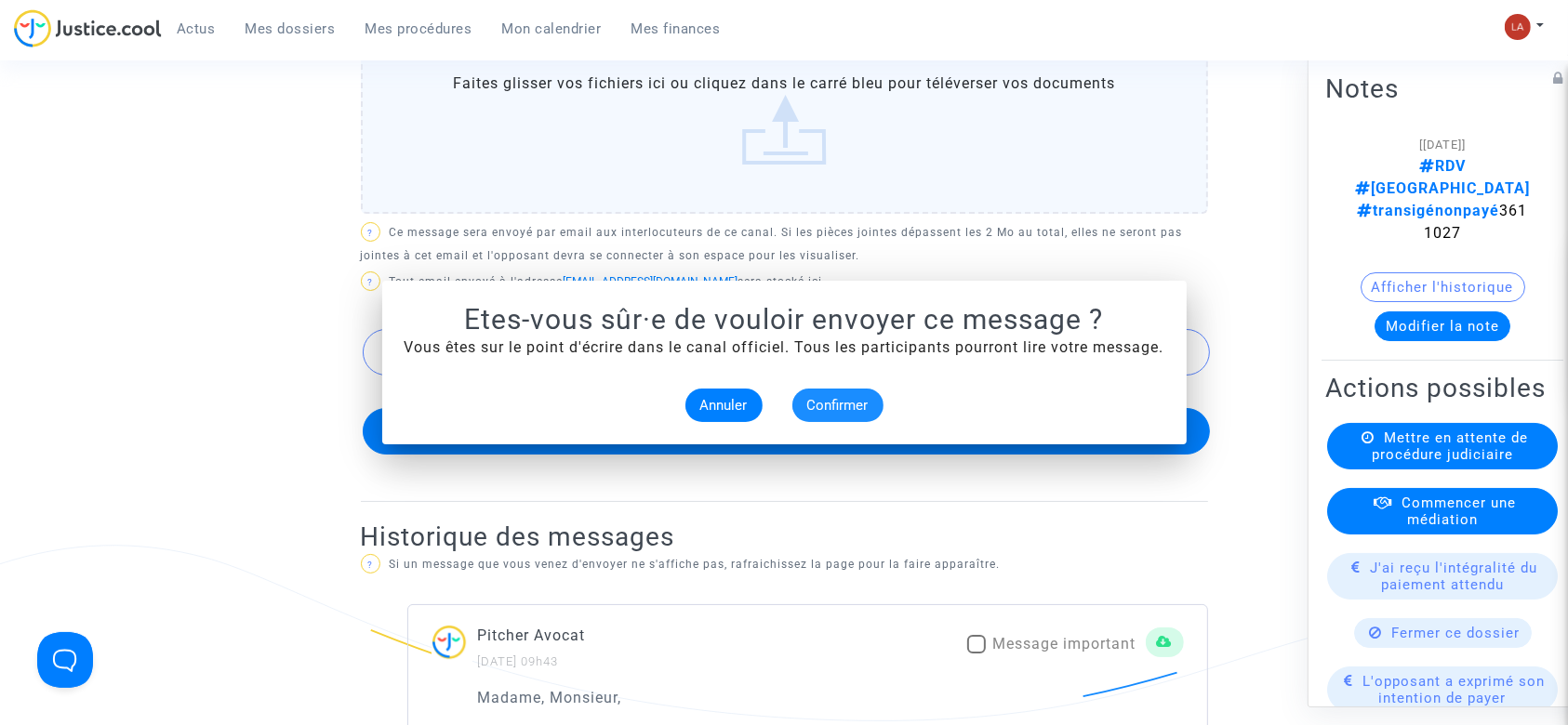
scroll to position [1698, 0]
